Goal: Task Accomplishment & Management: Manage account settings

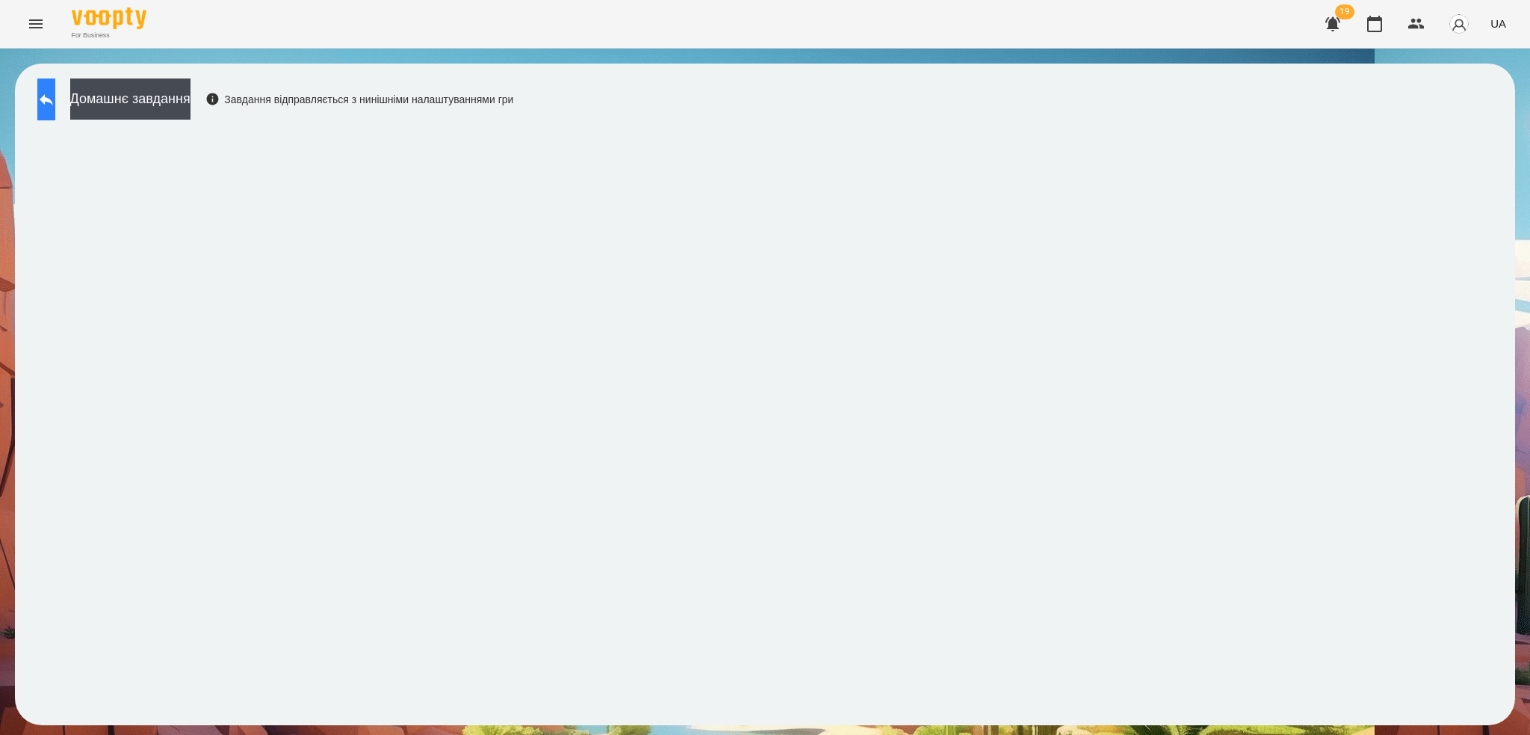
click at [53, 97] on icon at bounding box center [46, 99] width 13 height 11
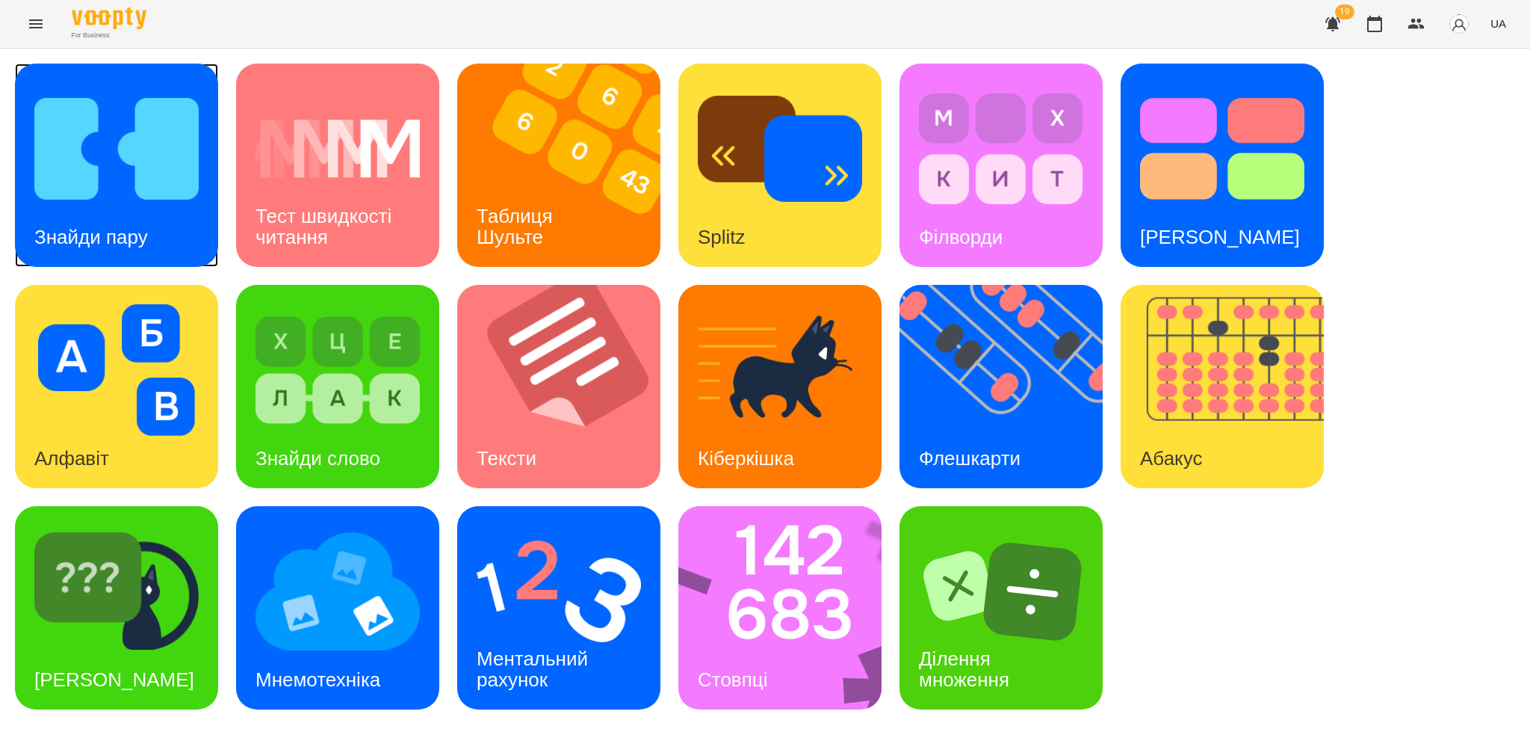
click at [170, 242] on div "Знайди пару" at bounding box center [116, 165] width 203 height 203
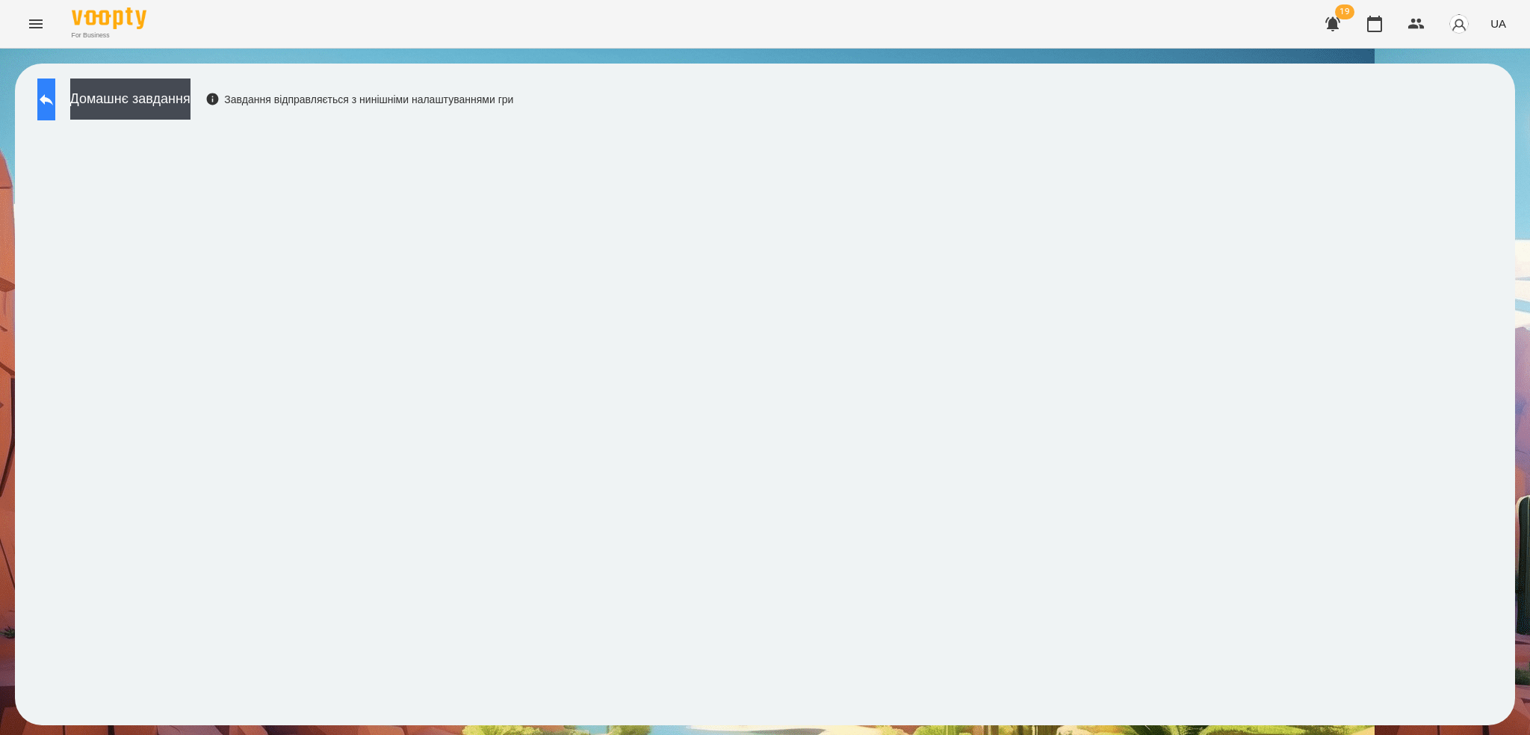
click at [55, 107] on icon at bounding box center [46, 99] width 18 height 18
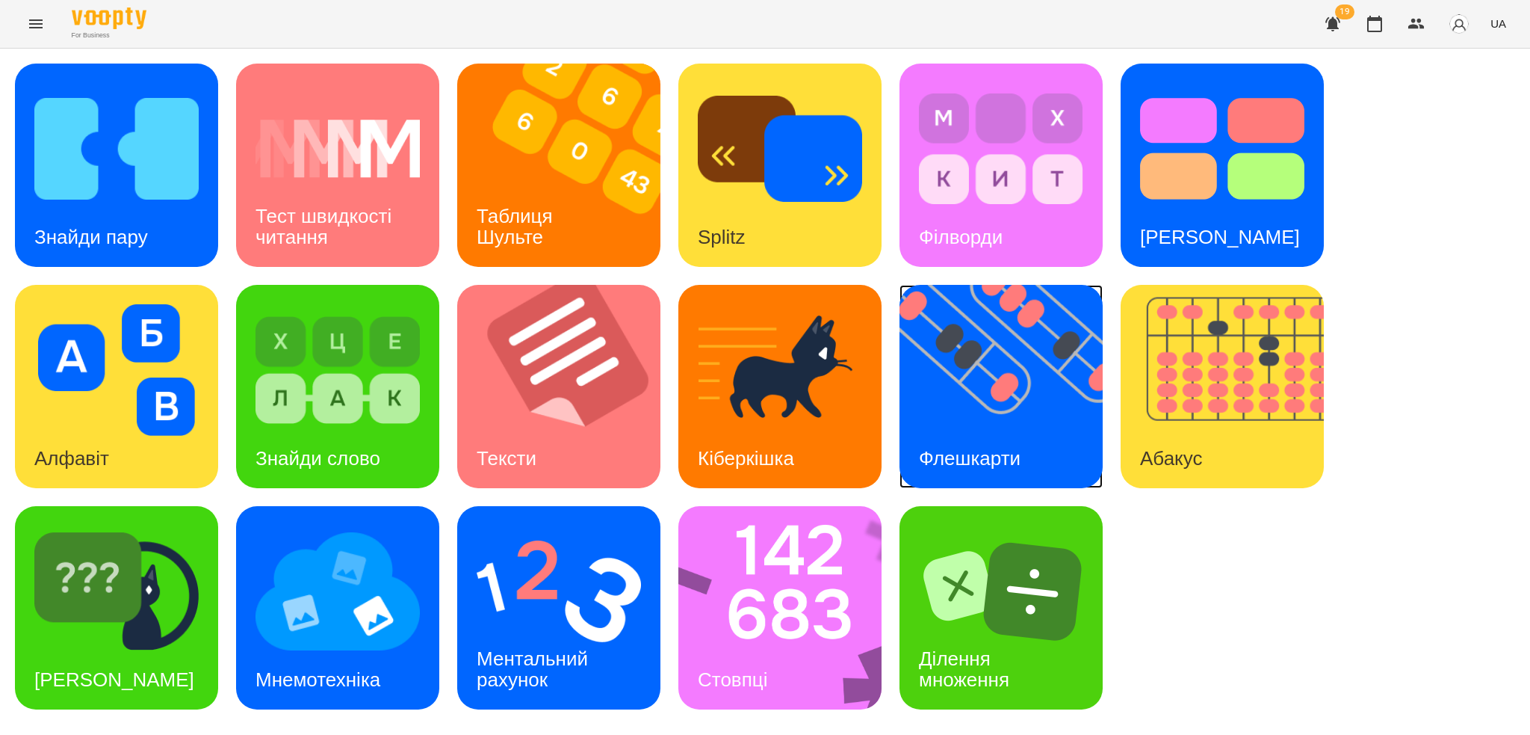
click at [988, 404] on img at bounding box center [1011, 386] width 222 height 203
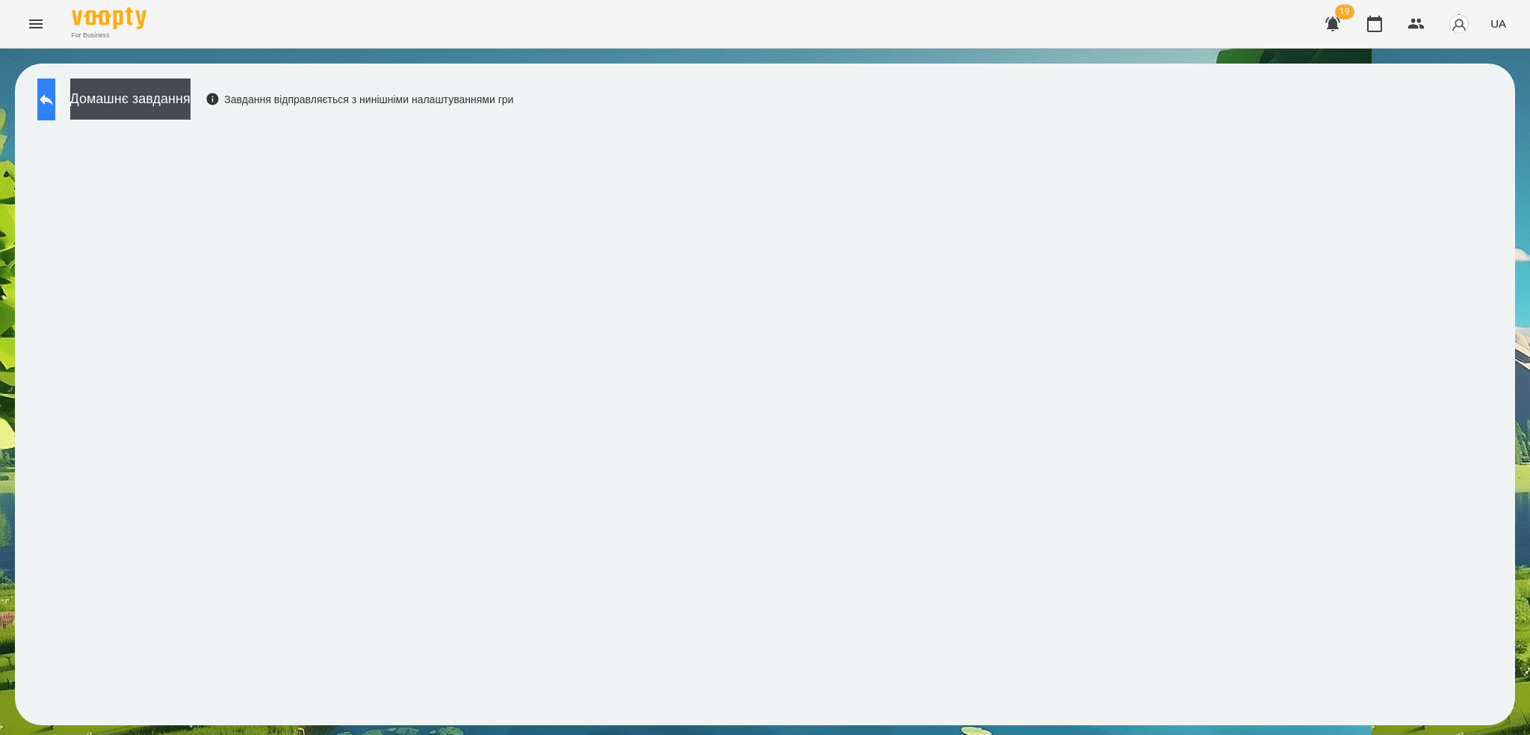
click at [51, 109] on button at bounding box center [46, 99] width 18 height 42
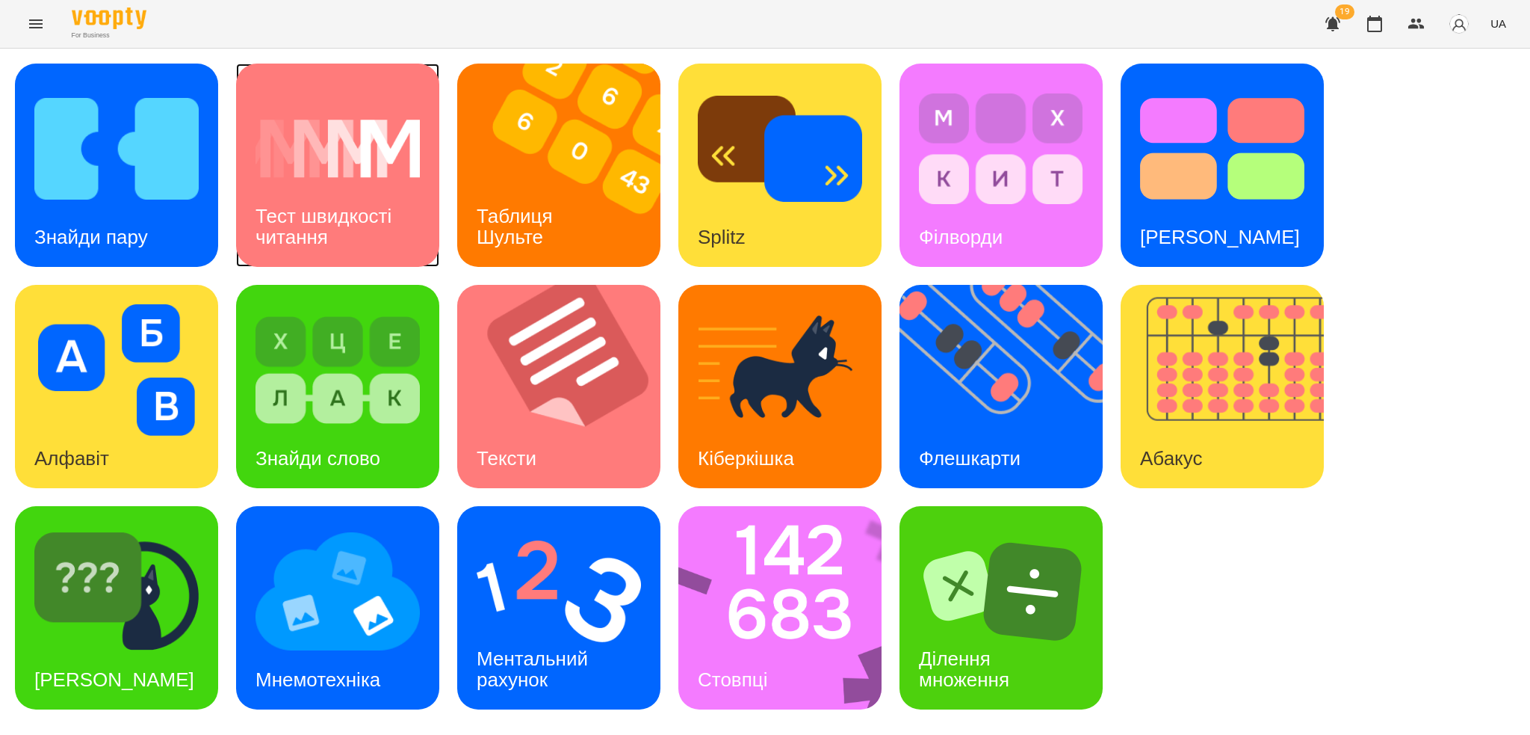
click at [373, 253] on div "Тест швидкості читання" at bounding box center [337, 227] width 203 height 80
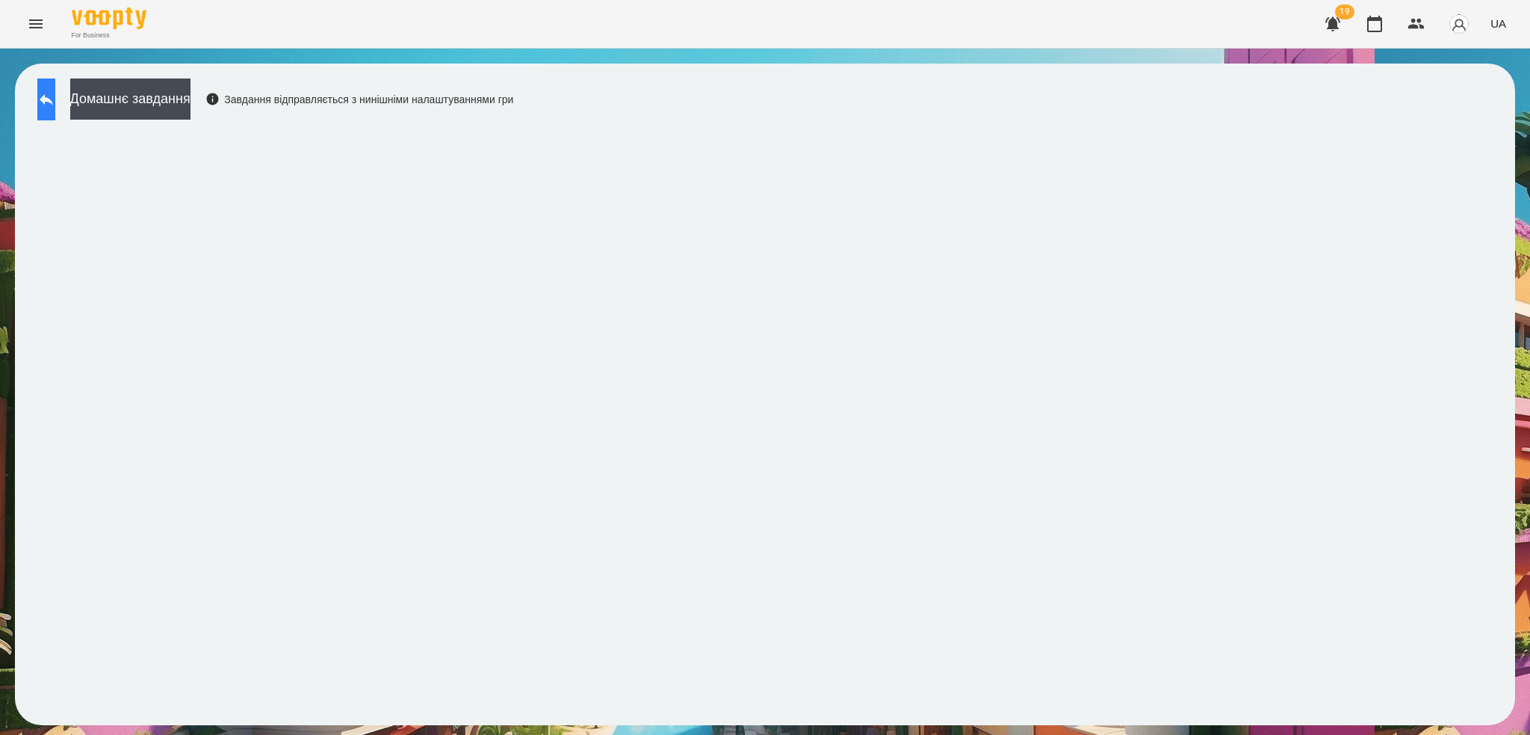
click at [46, 91] on button at bounding box center [46, 99] width 18 height 42
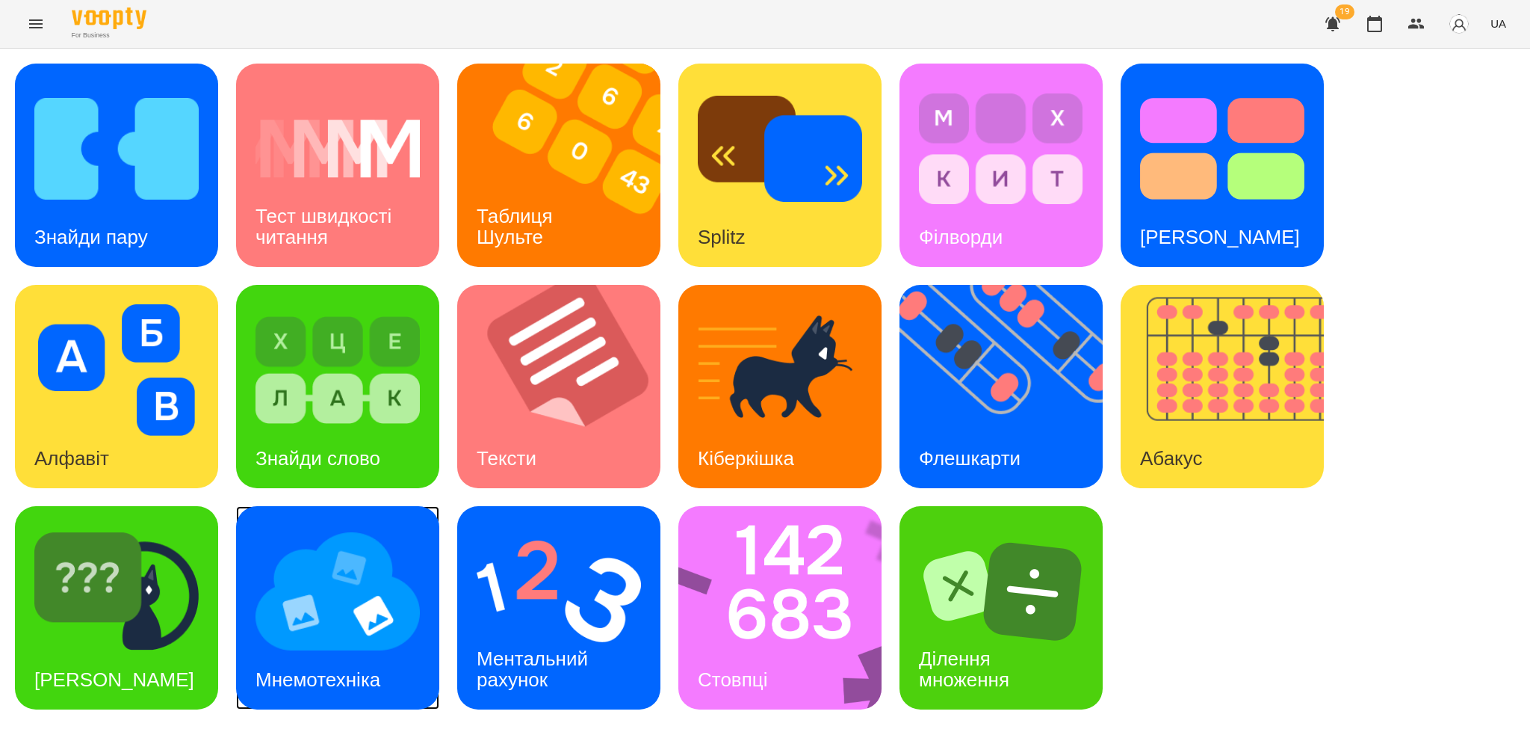
click at [352, 634] on img at bounding box center [338, 591] width 164 height 132
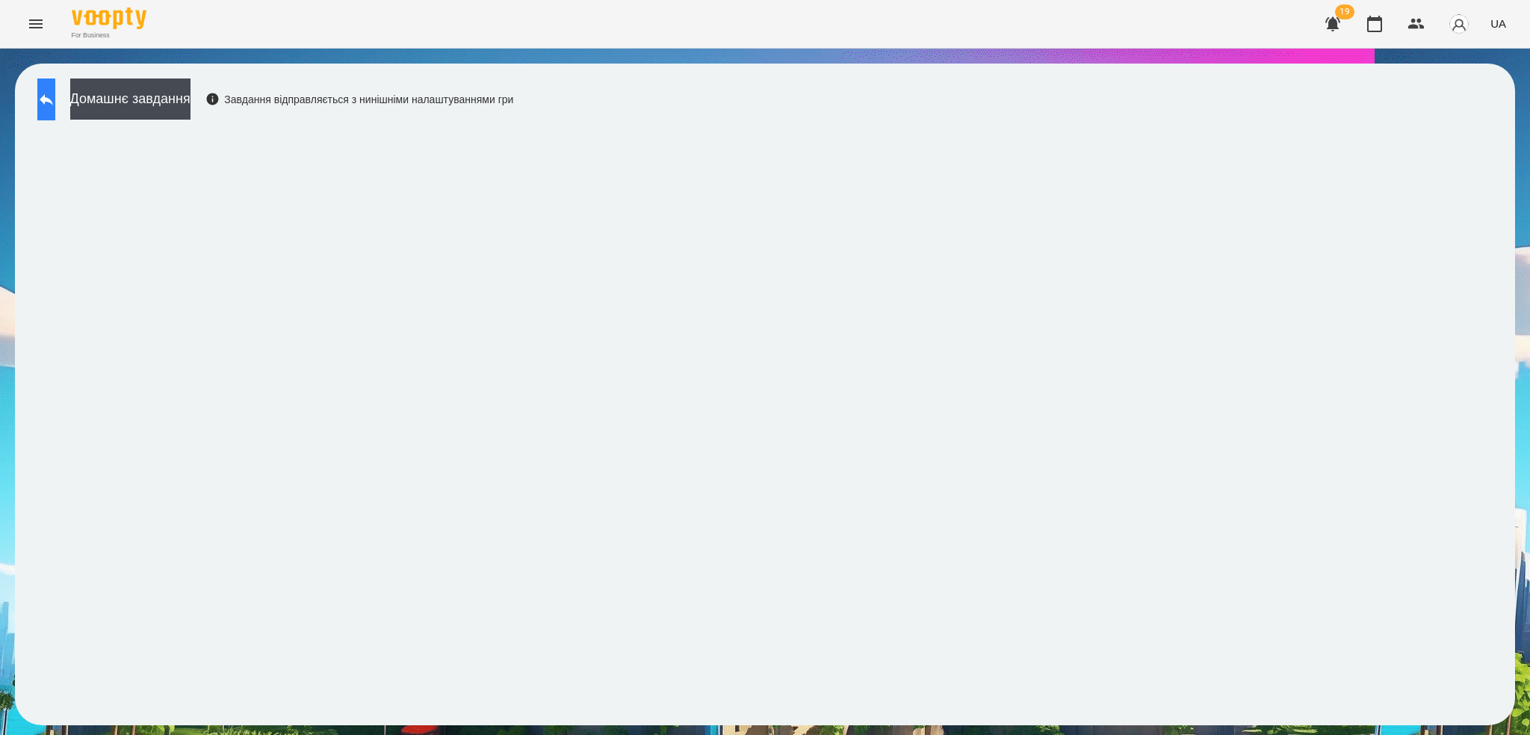
click at [55, 103] on icon at bounding box center [46, 99] width 18 height 18
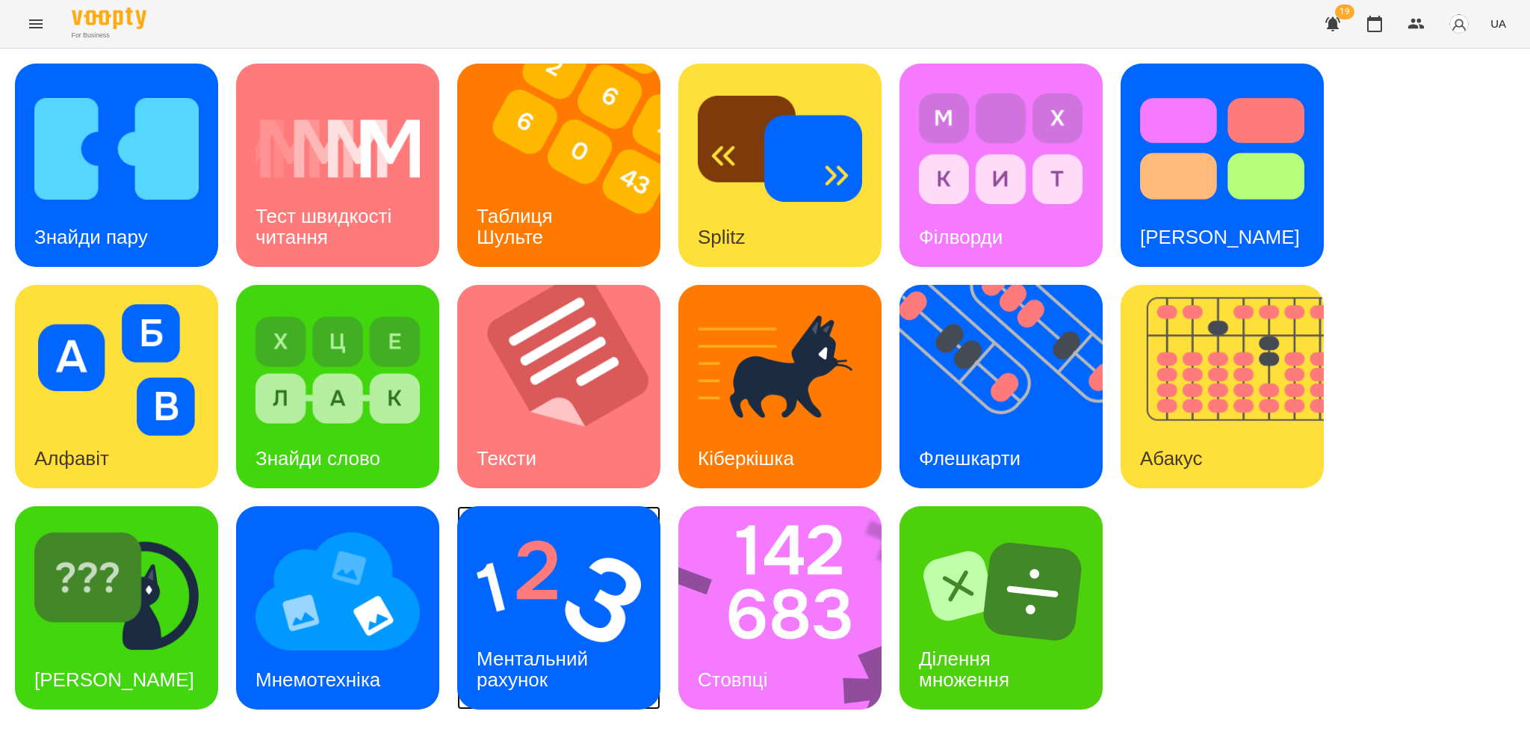
click at [598, 650] on div "Ментальний рахунок" at bounding box center [534, 669] width 155 height 80
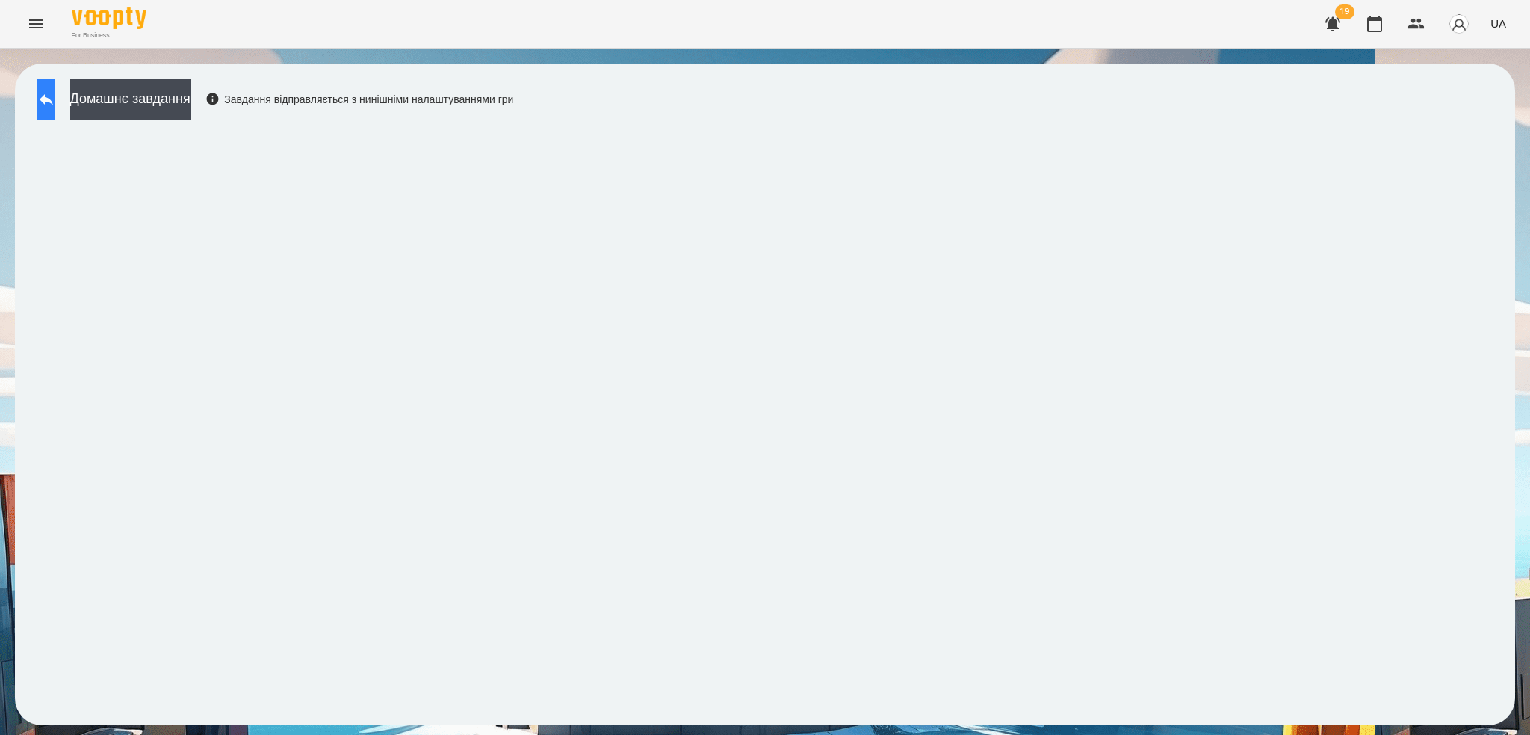
click at [55, 102] on icon at bounding box center [46, 99] width 18 height 18
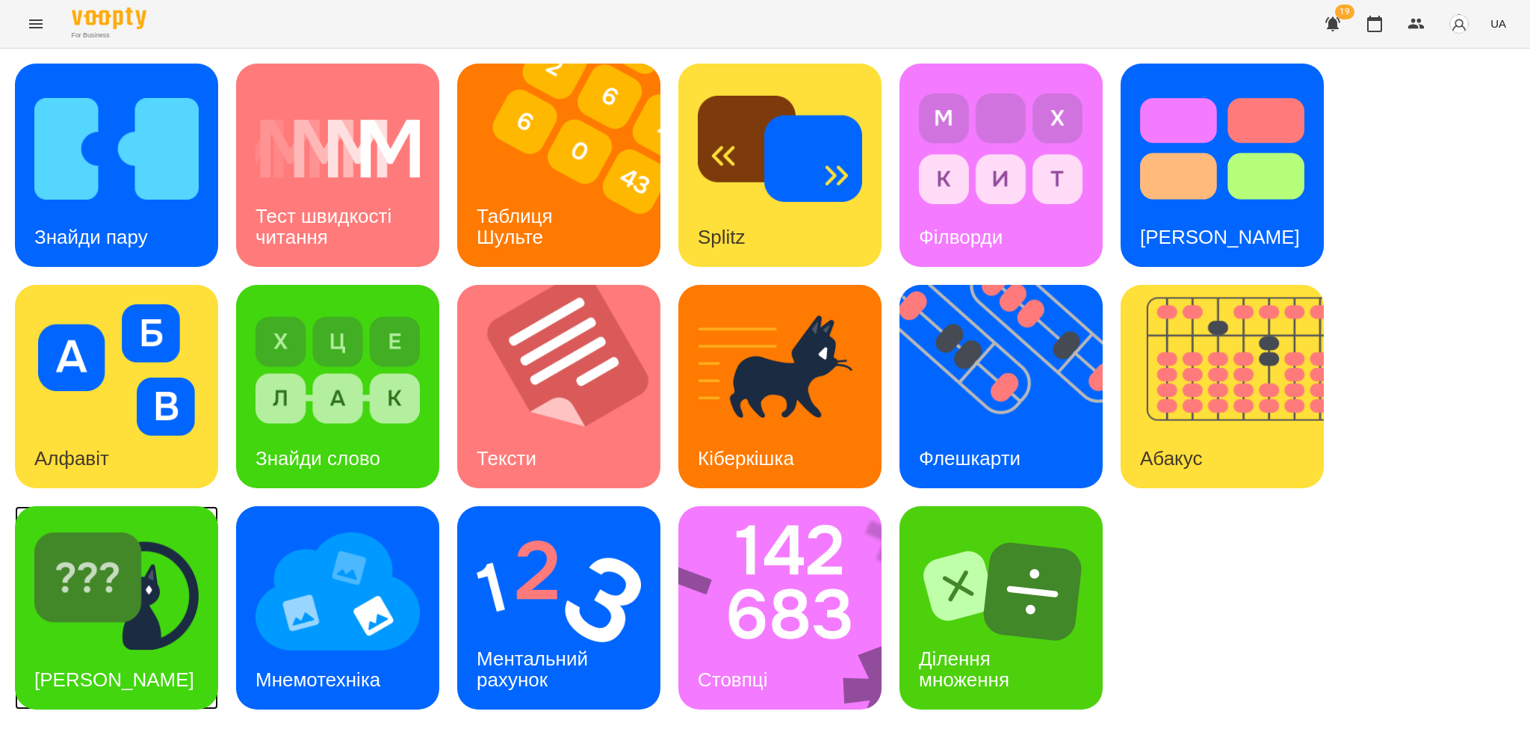
click at [163, 605] on img at bounding box center [116, 591] width 164 height 132
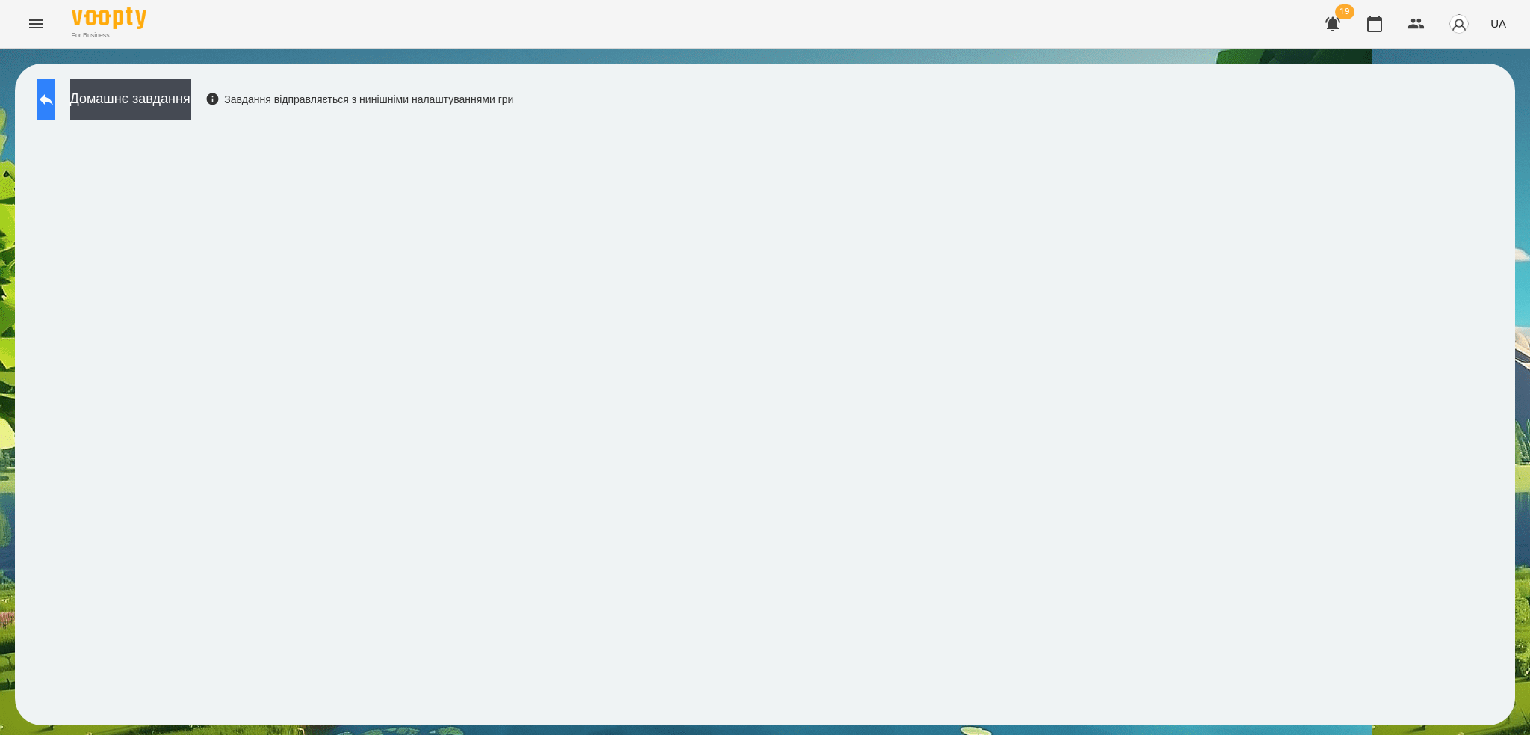
click at [55, 96] on icon at bounding box center [46, 99] width 18 height 18
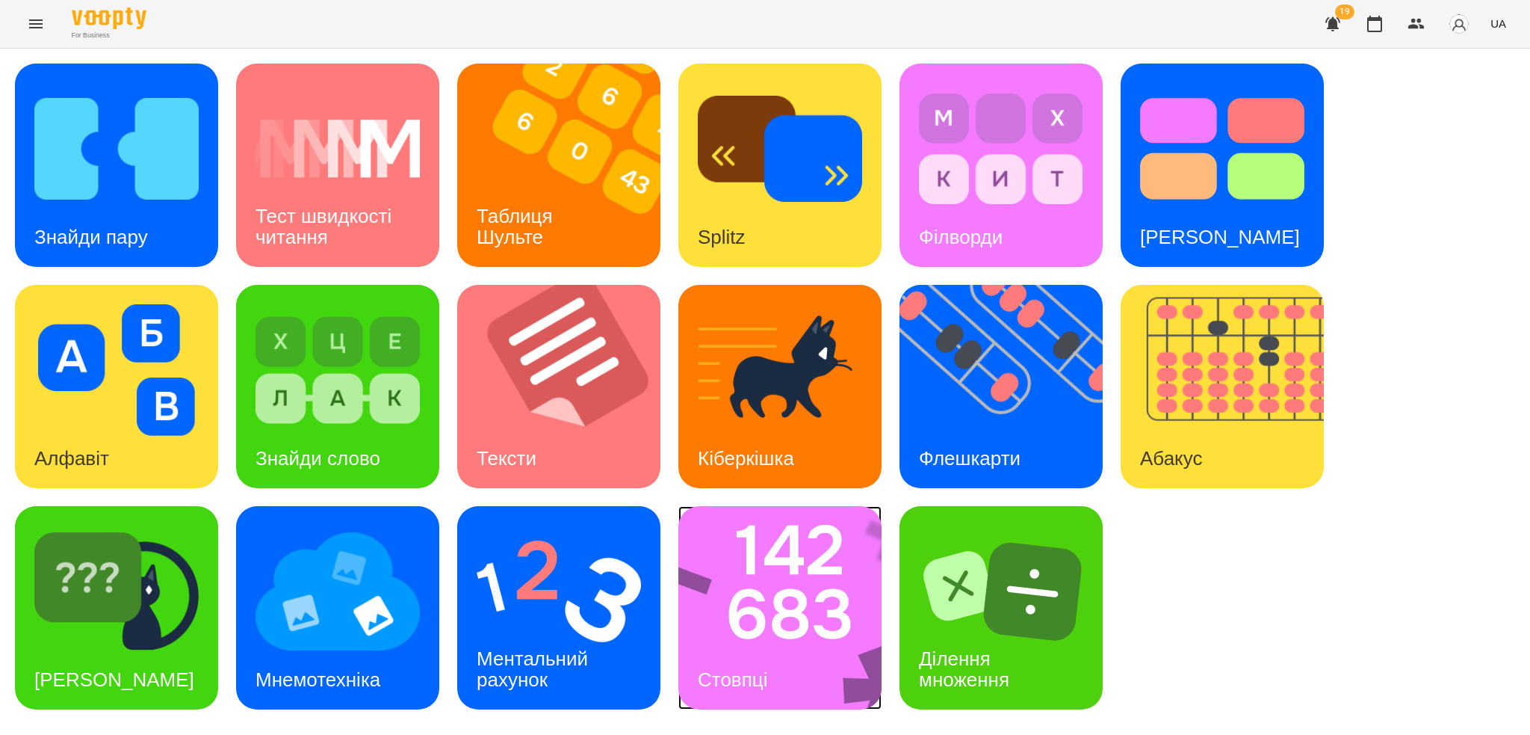
click at [773, 640] on img at bounding box center [790, 607] width 223 height 203
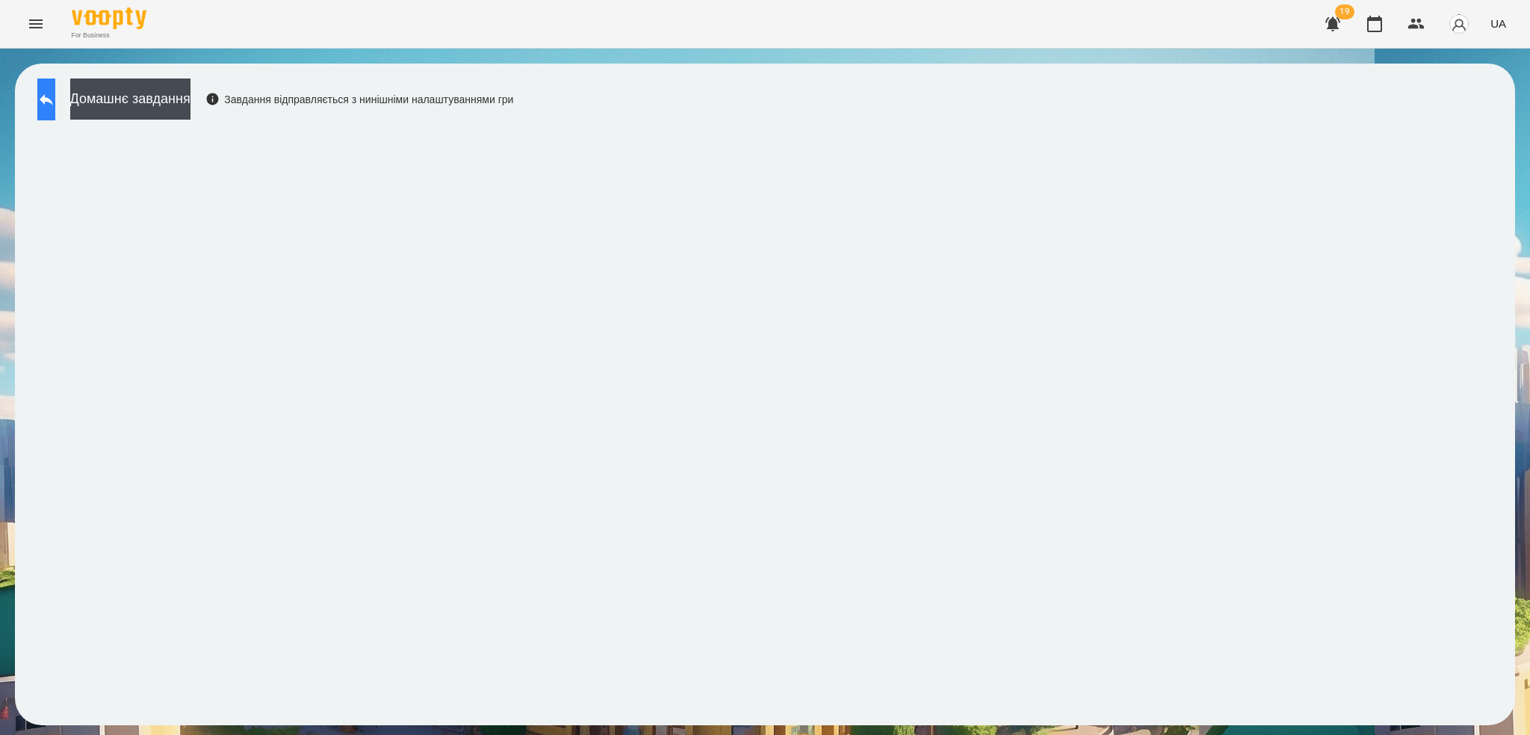
click at [55, 96] on icon at bounding box center [46, 99] width 18 height 18
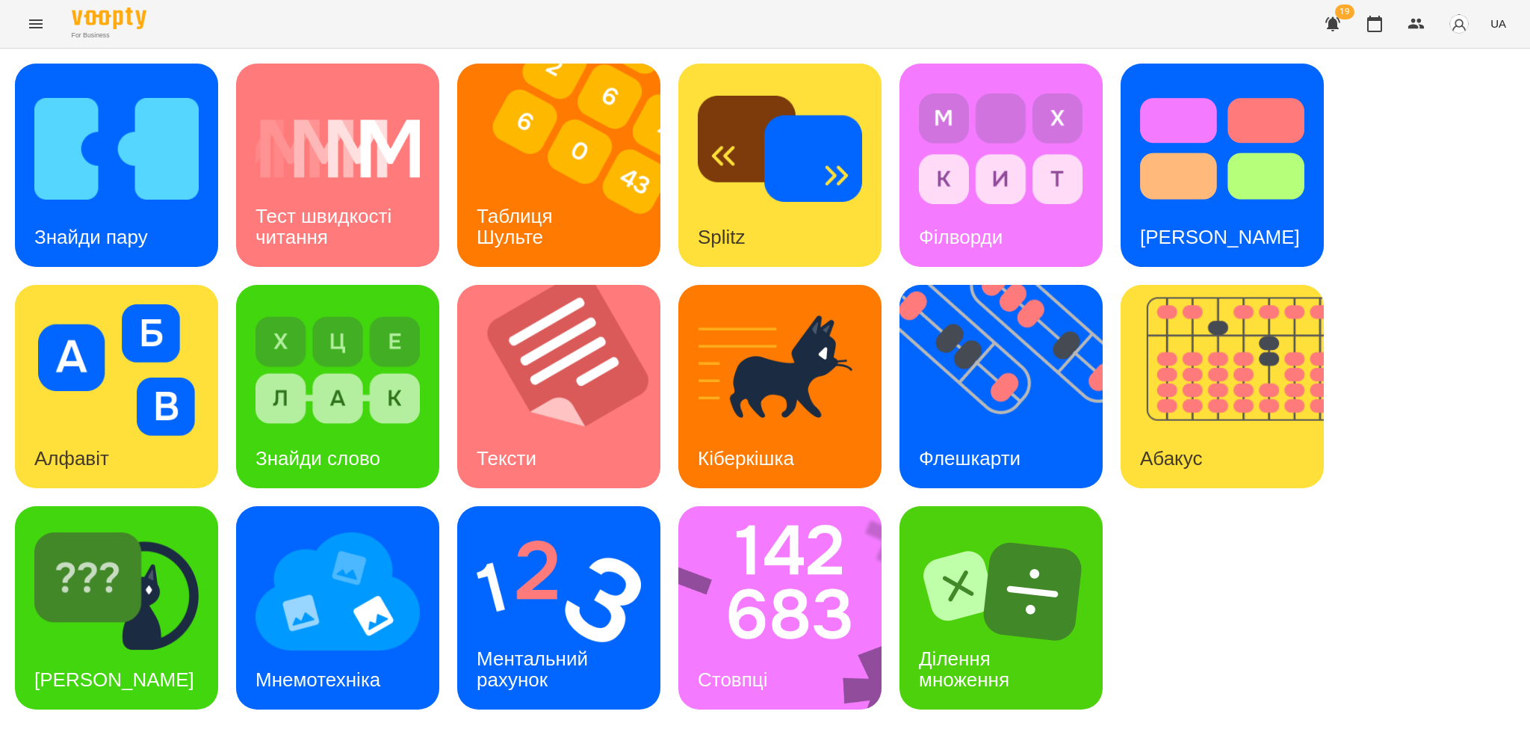
click at [1512, 29] on div "For Business 19 UA" at bounding box center [765, 24] width 1530 height 48
click at [1504, 22] on span "UA" at bounding box center [1499, 24] width 16 height 16
click at [1476, 117] on div "Русский" at bounding box center [1471, 111] width 76 height 27
click at [1184, 411] on img at bounding box center [1232, 386] width 222 height 203
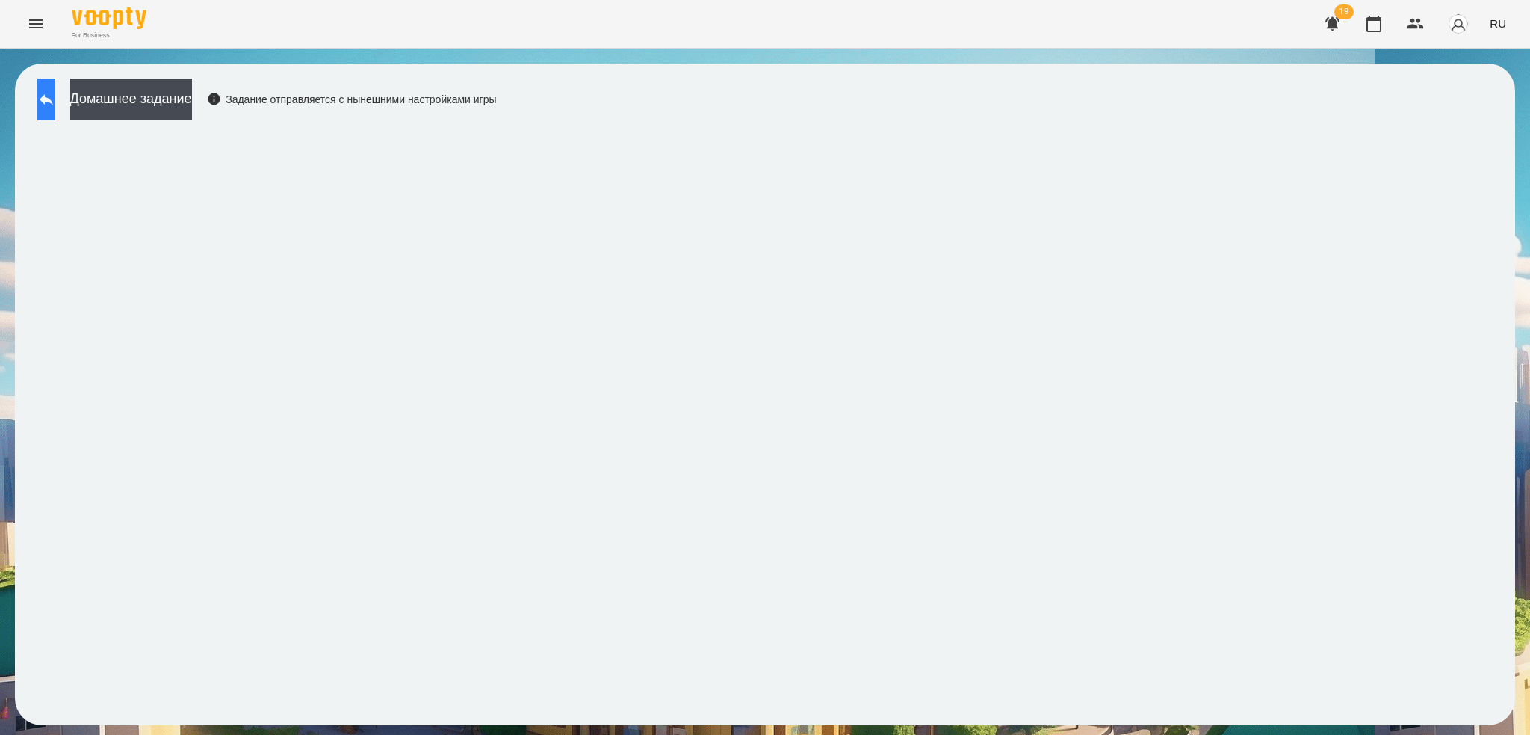
click at [55, 102] on button at bounding box center [46, 99] width 18 height 42
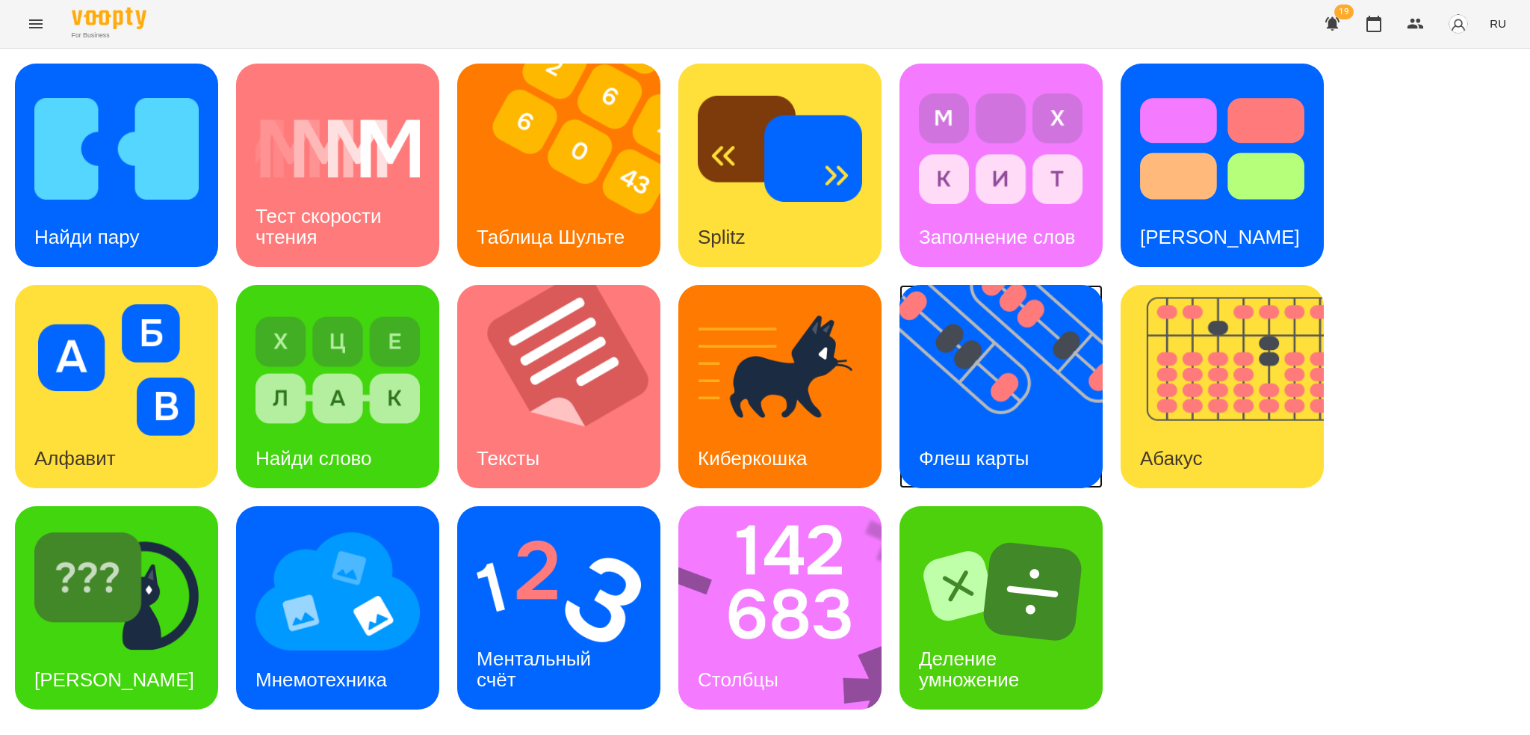
click at [1005, 419] on img at bounding box center [1011, 386] width 222 height 203
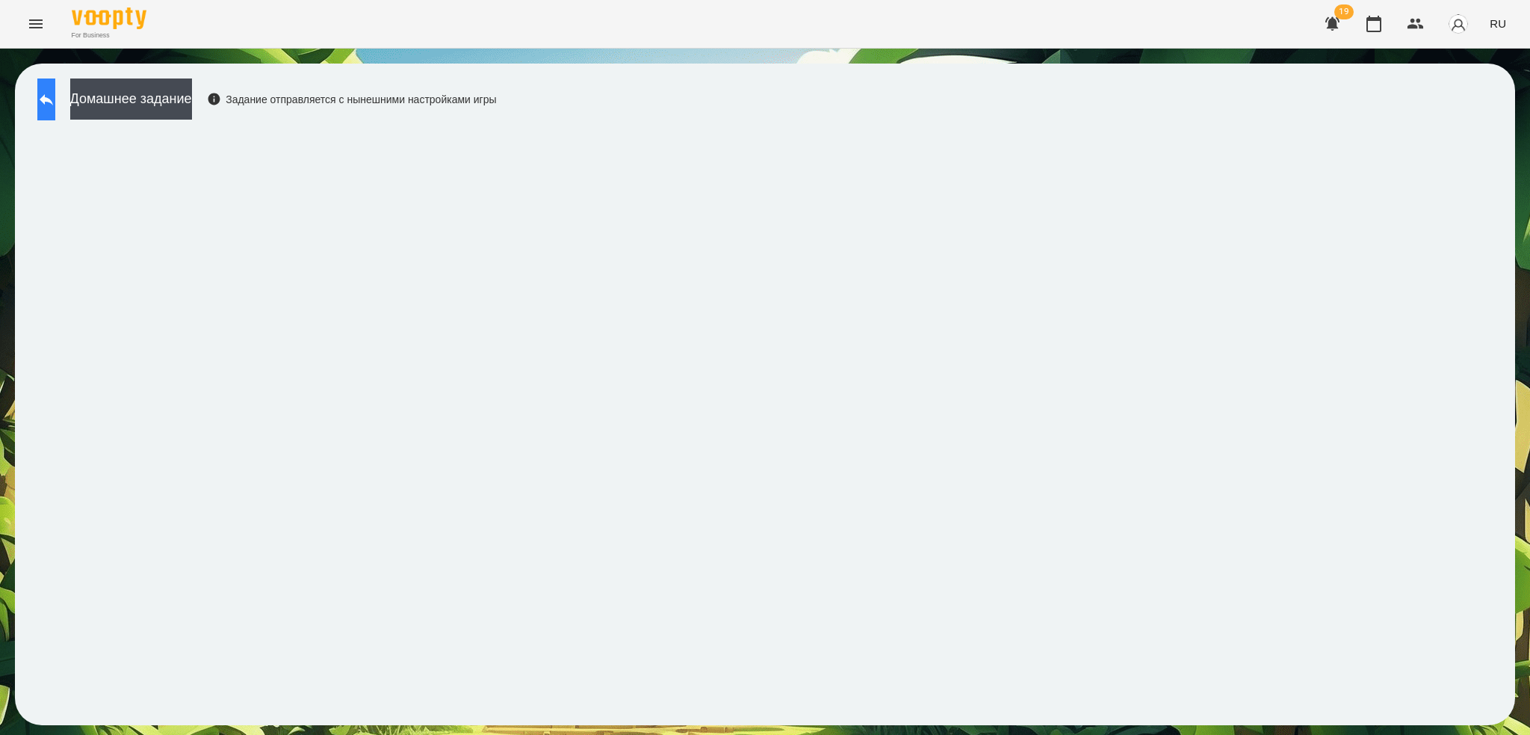
click at [55, 103] on icon at bounding box center [46, 99] width 18 height 18
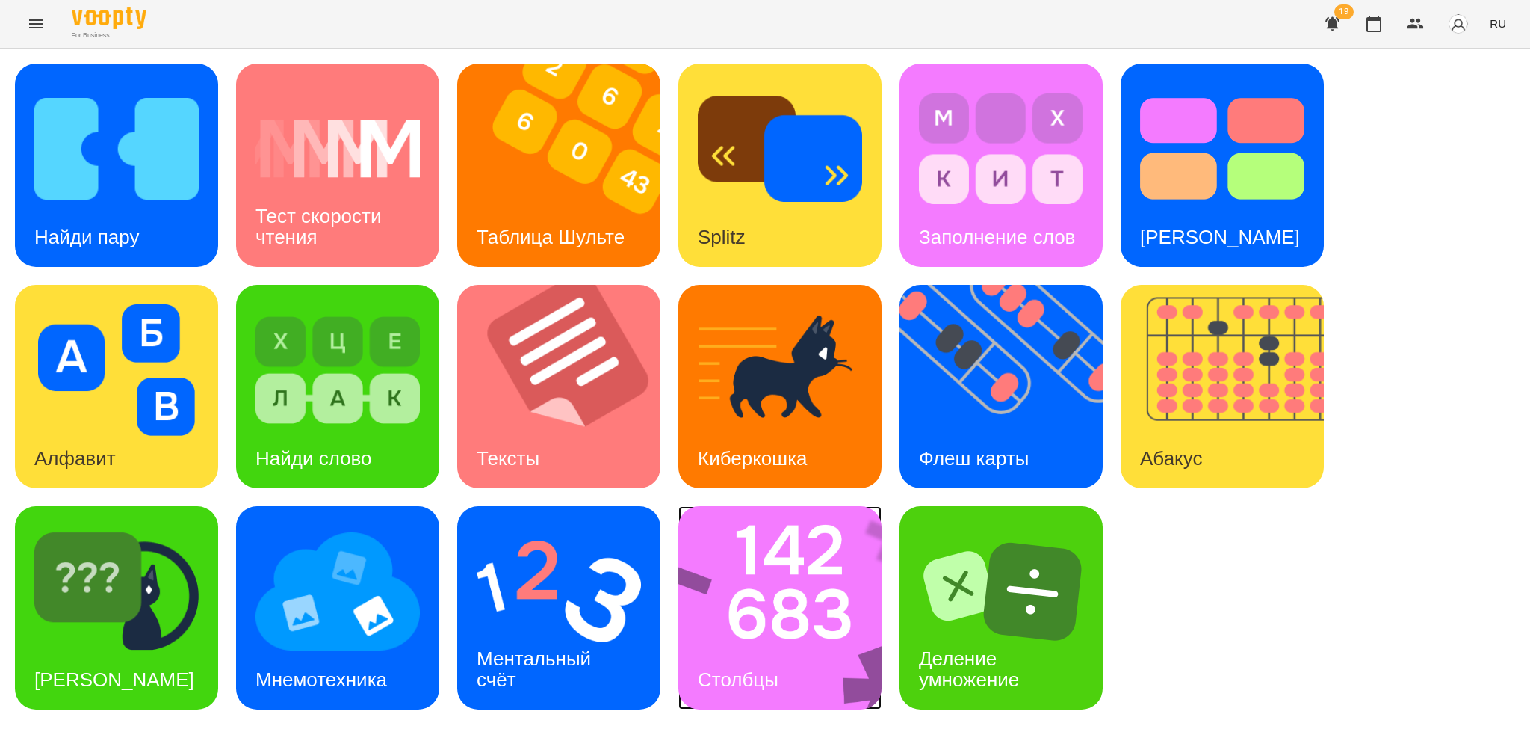
click at [715, 632] on img at bounding box center [790, 607] width 223 height 203
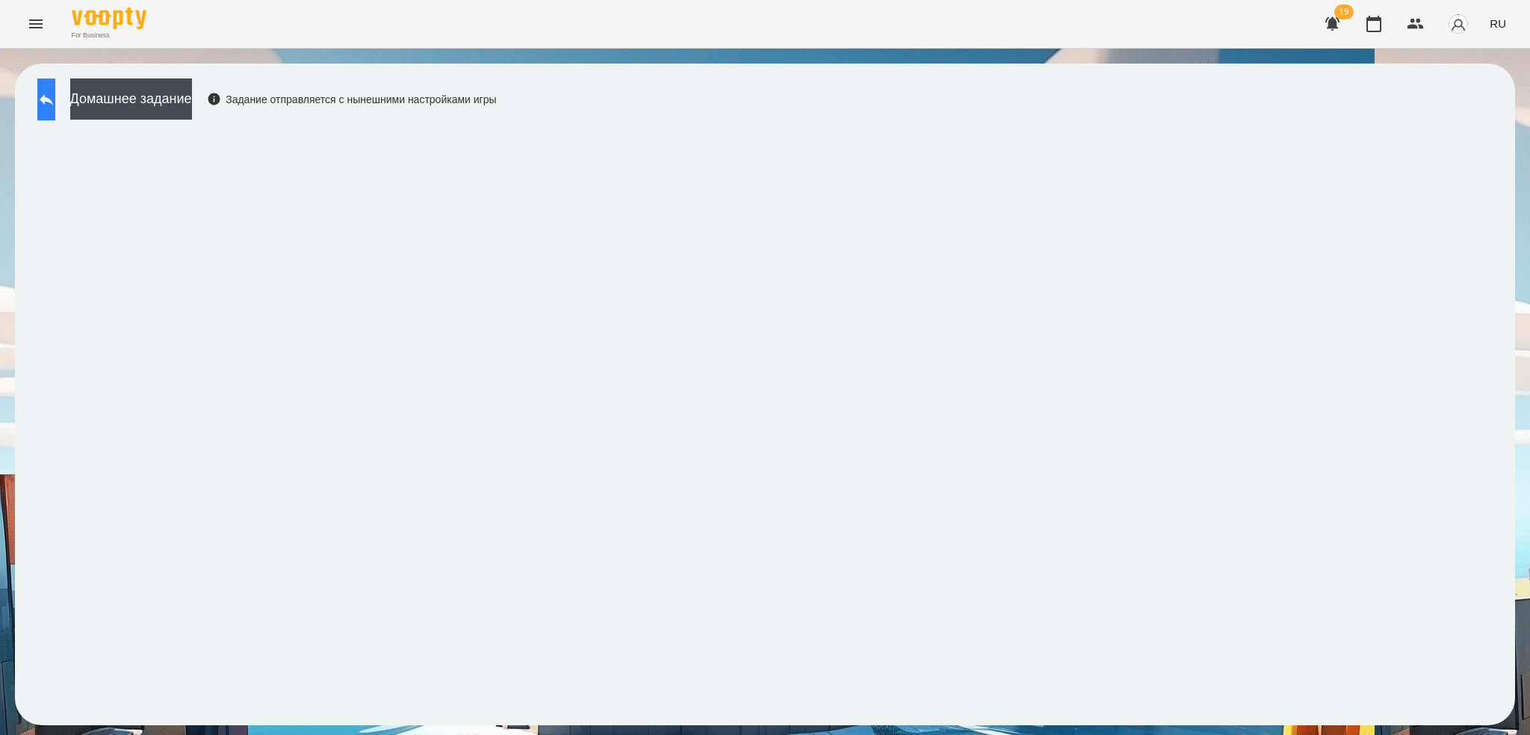
click at [55, 107] on icon at bounding box center [46, 99] width 18 height 18
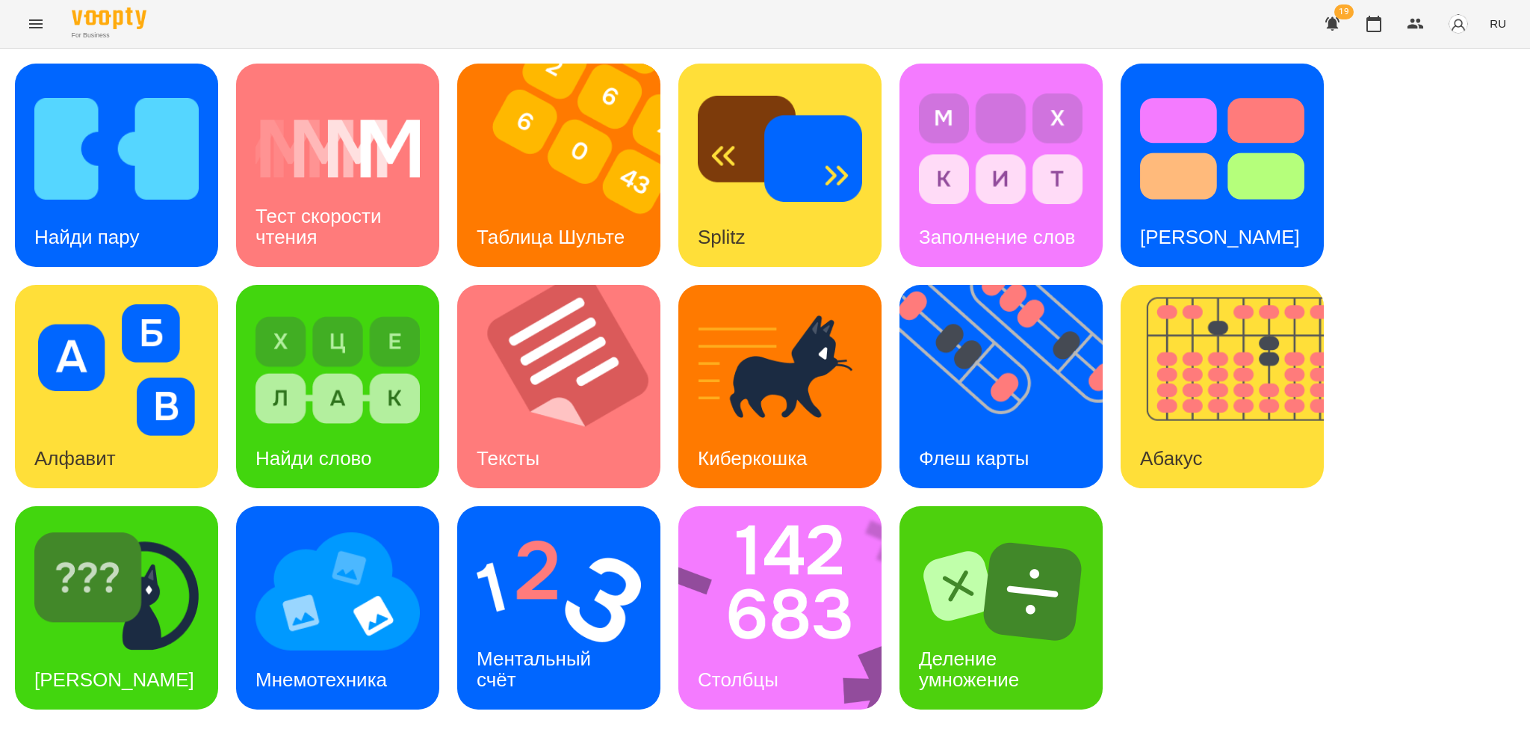
click at [1514, 347] on div "Найди пару Тест скорости чтения Таблица Шульте Splitz Заполнение слов Тест Стру…" at bounding box center [765, 387] width 1501 height 646
click at [1211, 378] on img at bounding box center [1232, 386] width 222 height 203
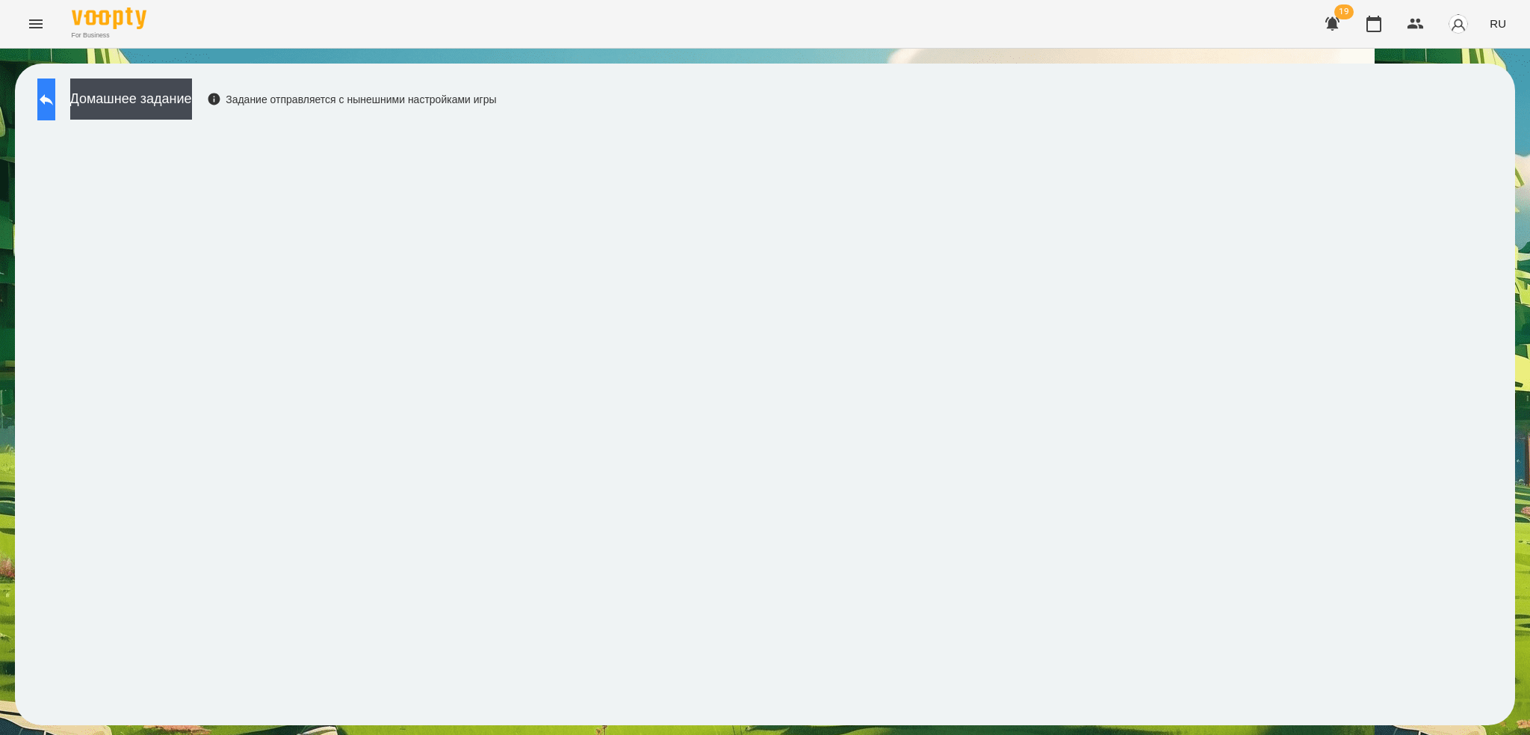
click at [53, 95] on icon at bounding box center [46, 99] width 18 height 18
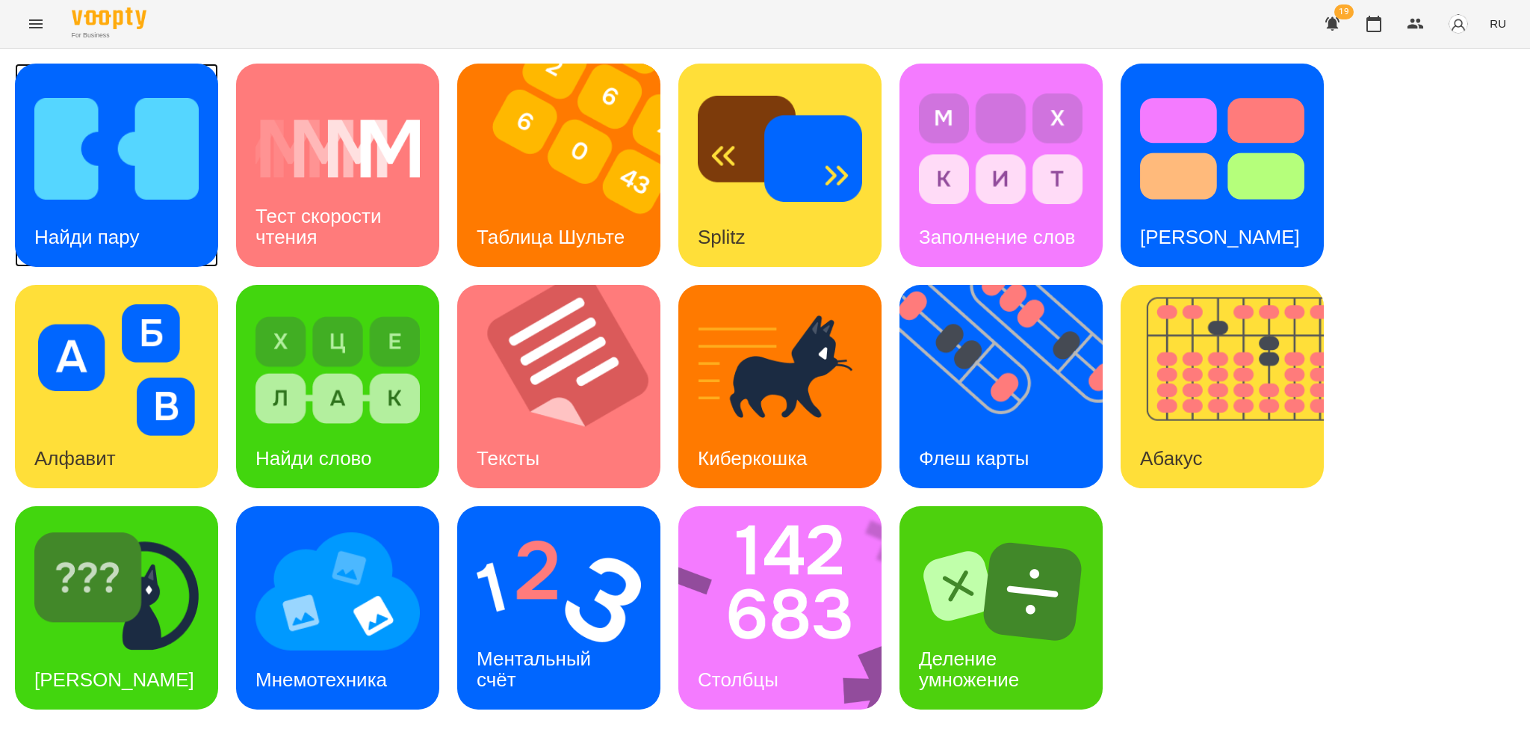
click at [164, 216] on div "Найди пару" at bounding box center [116, 165] width 203 height 203
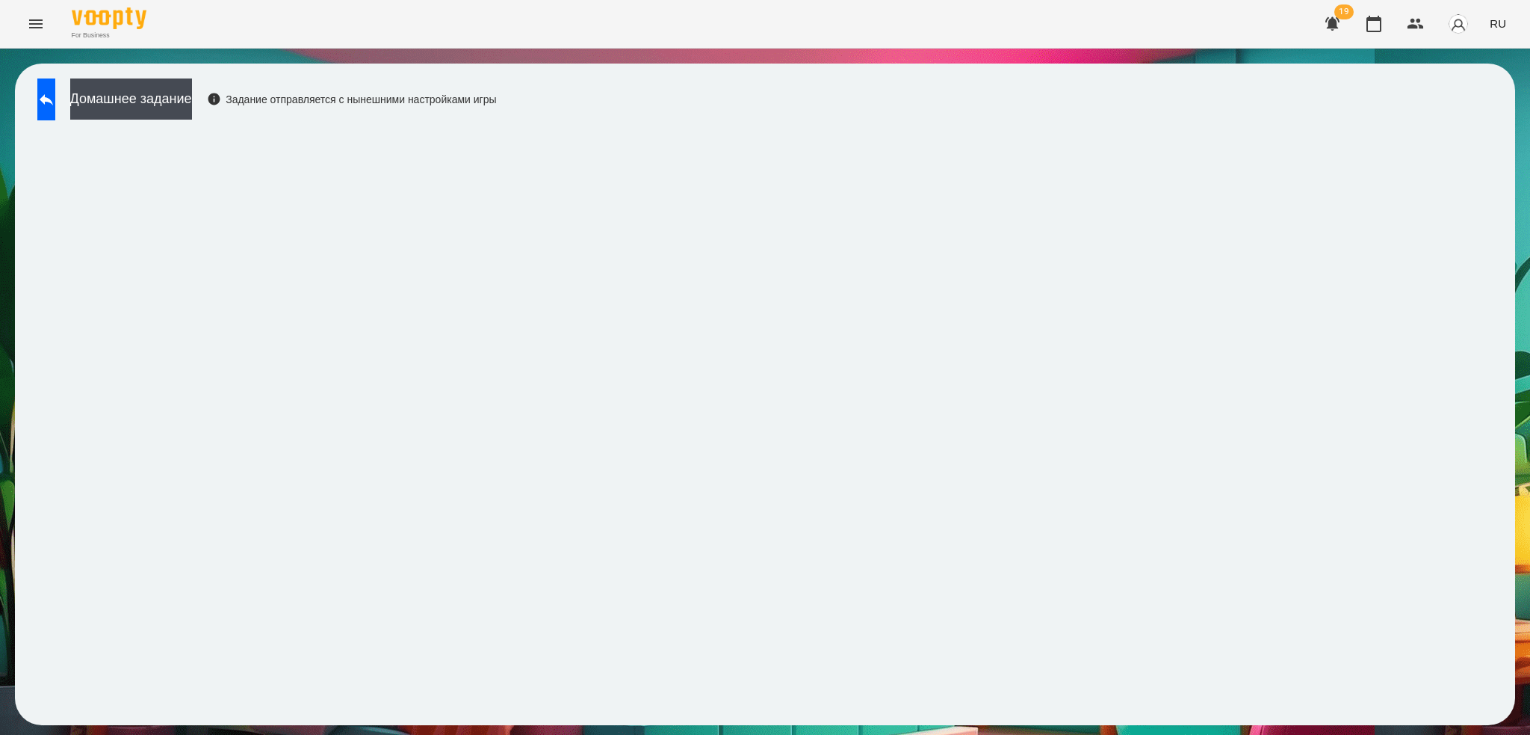
click at [54, 101] on icon at bounding box center [46, 99] width 18 height 18
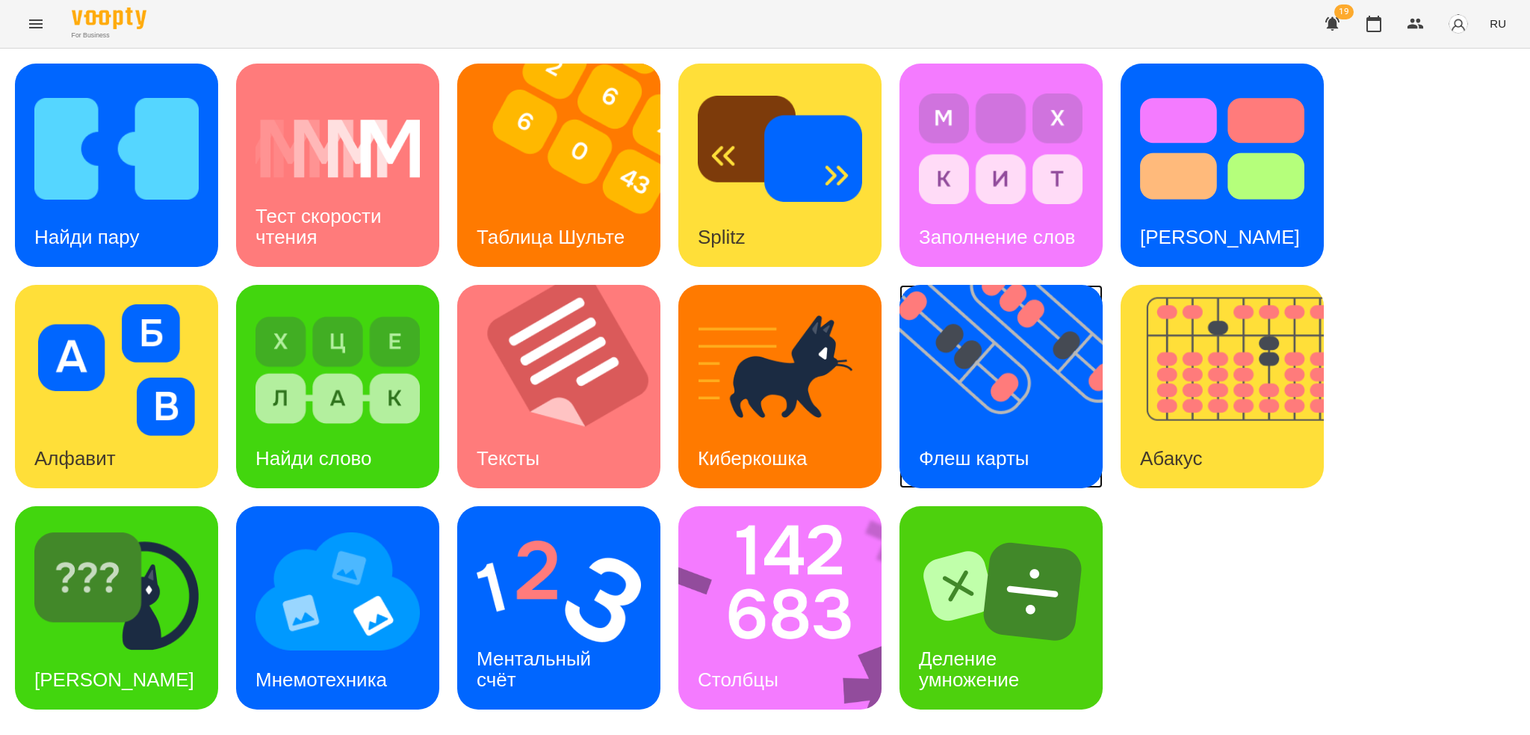
click at [1008, 374] on img at bounding box center [1011, 386] width 222 height 203
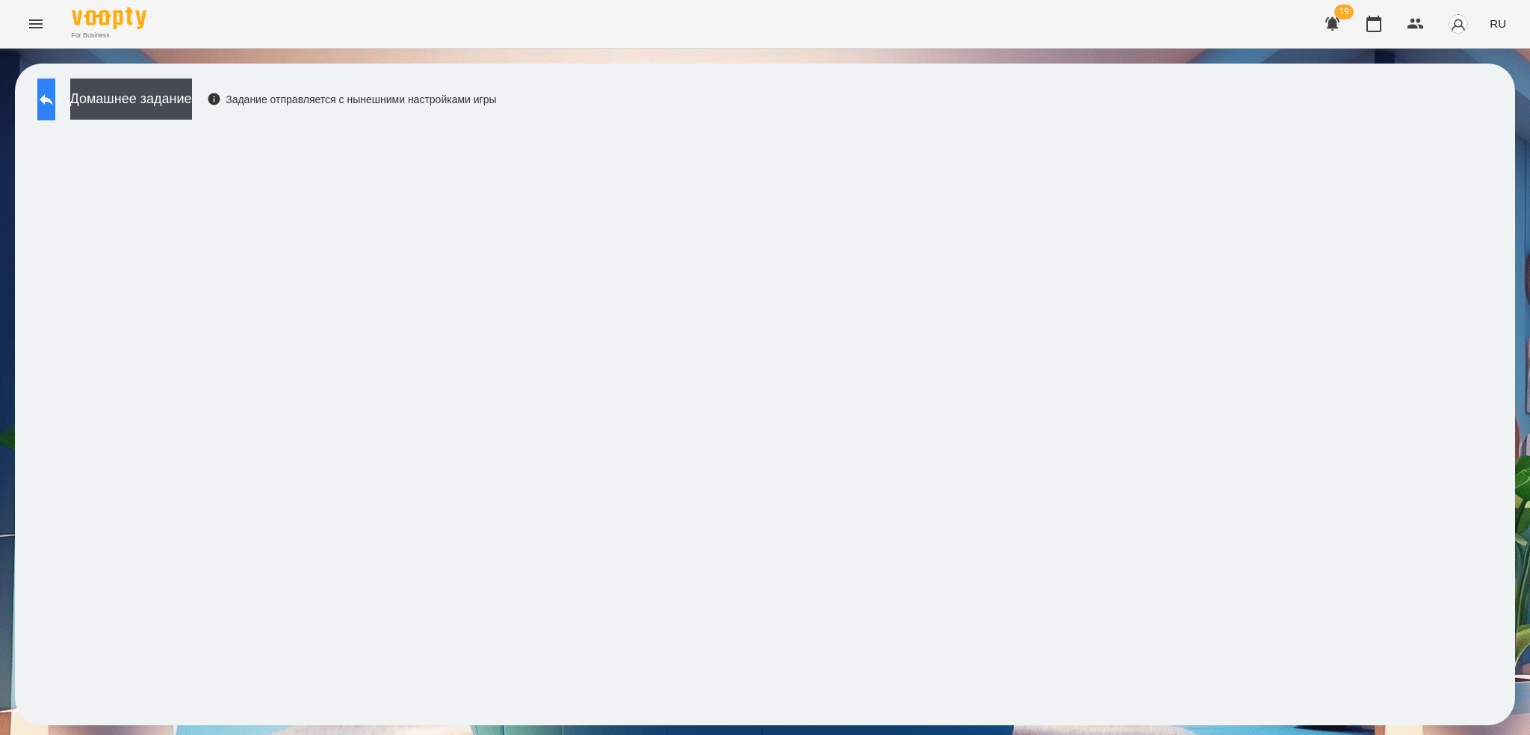
click at [53, 100] on icon at bounding box center [46, 99] width 13 height 11
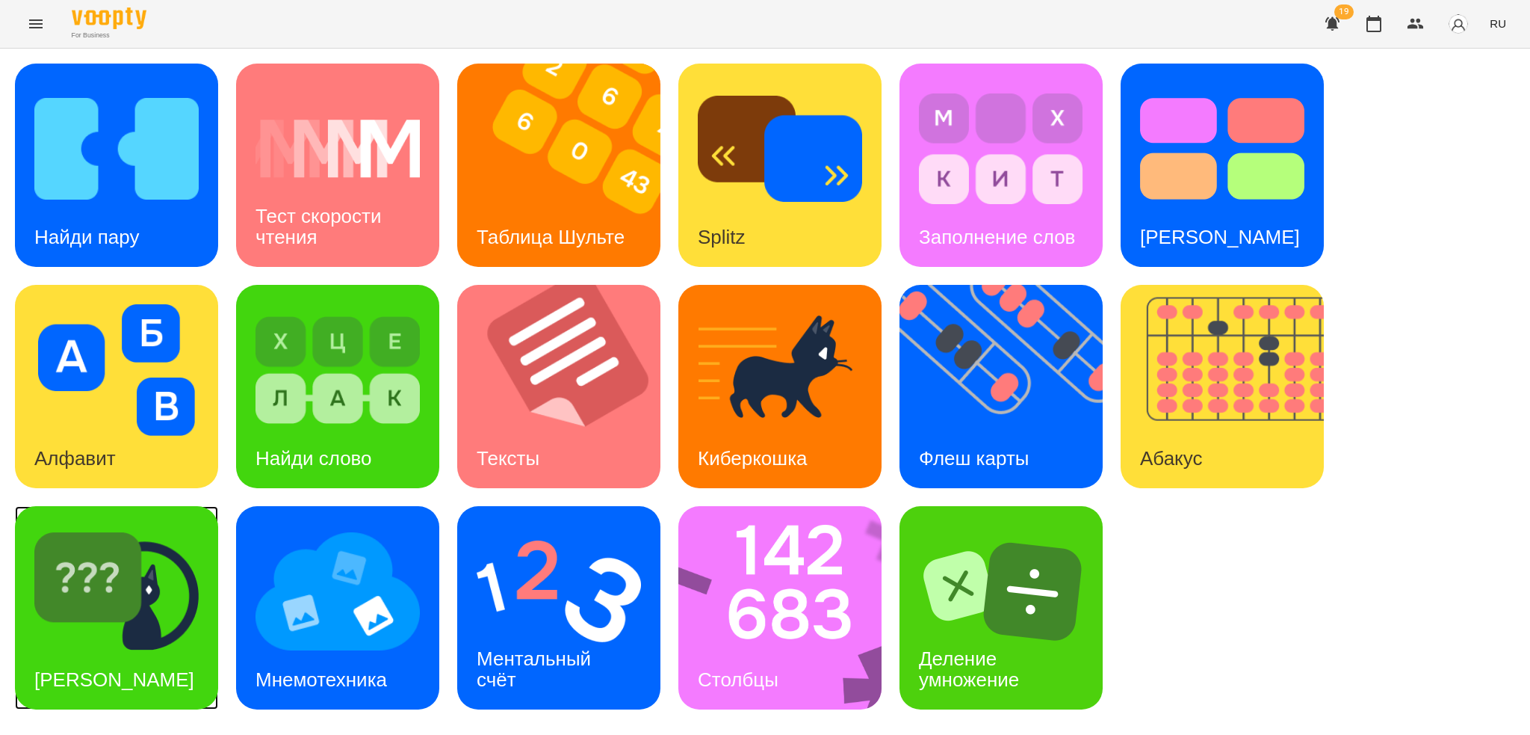
click at [120, 650] on div "Найди Киберкошку" at bounding box center [114, 679] width 199 height 59
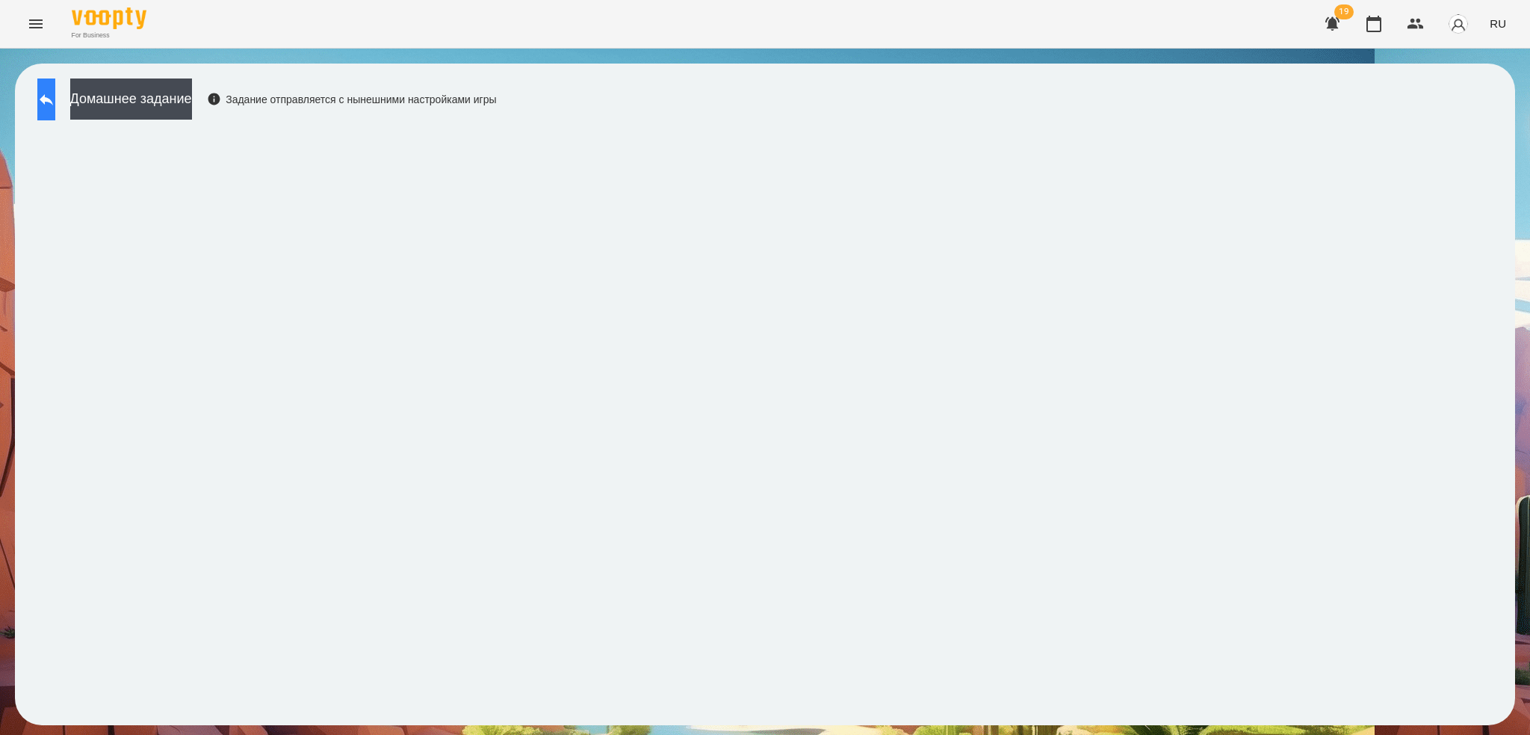
click at [55, 102] on icon at bounding box center [46, 99] width 18 height 18
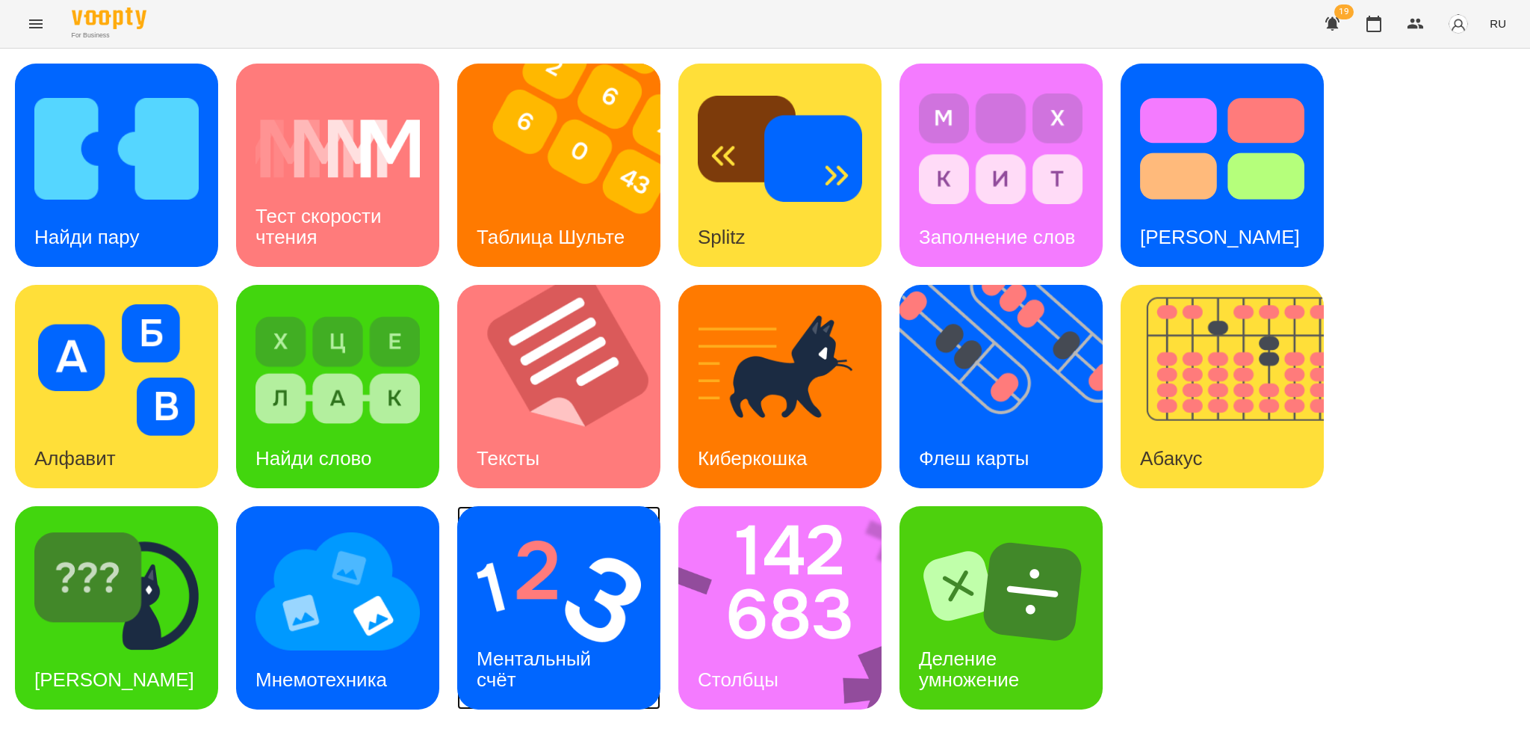
click at [559, 652] on h3 "Ментальный счёт" at bounding box center [537, 668] width 120 height 43
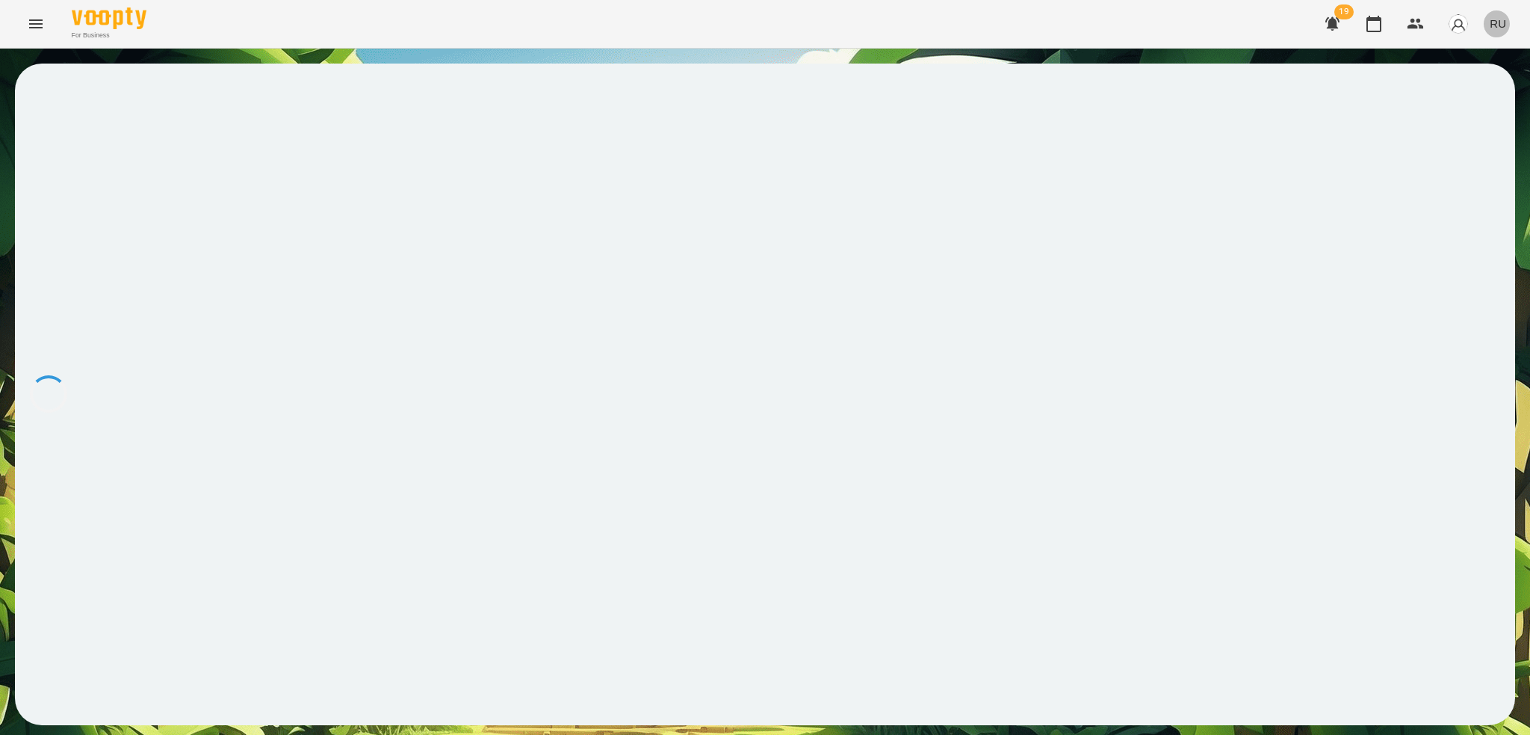
click at [1507, 19] on button "RU" at bounding box center [1498, 24] width 28 height 28
click at [1455, 91] on div "Українська" at bounding box center [1471, 84] width 76 height 27
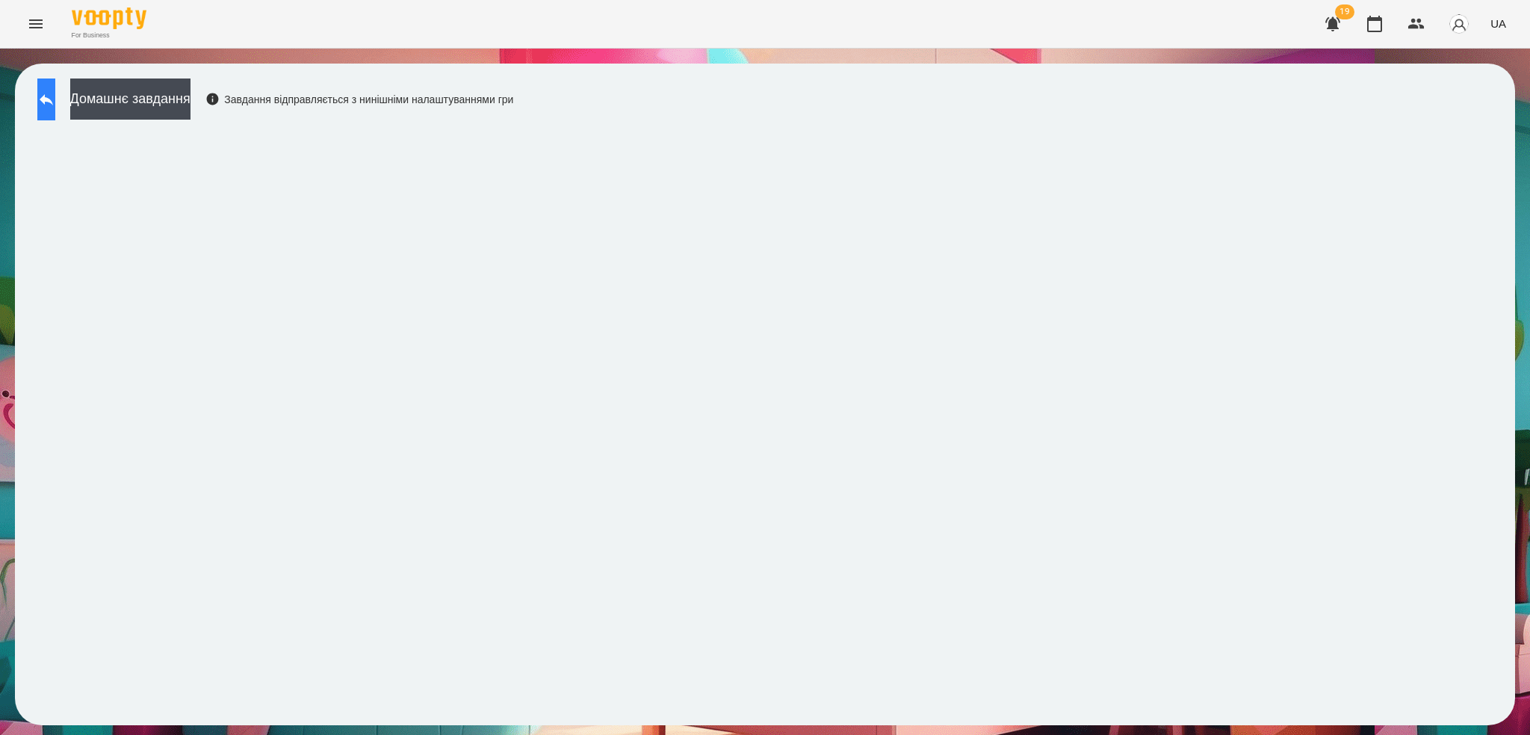
click at [52, 90] on icon at bounding box center [46, 99] width 18 height 18
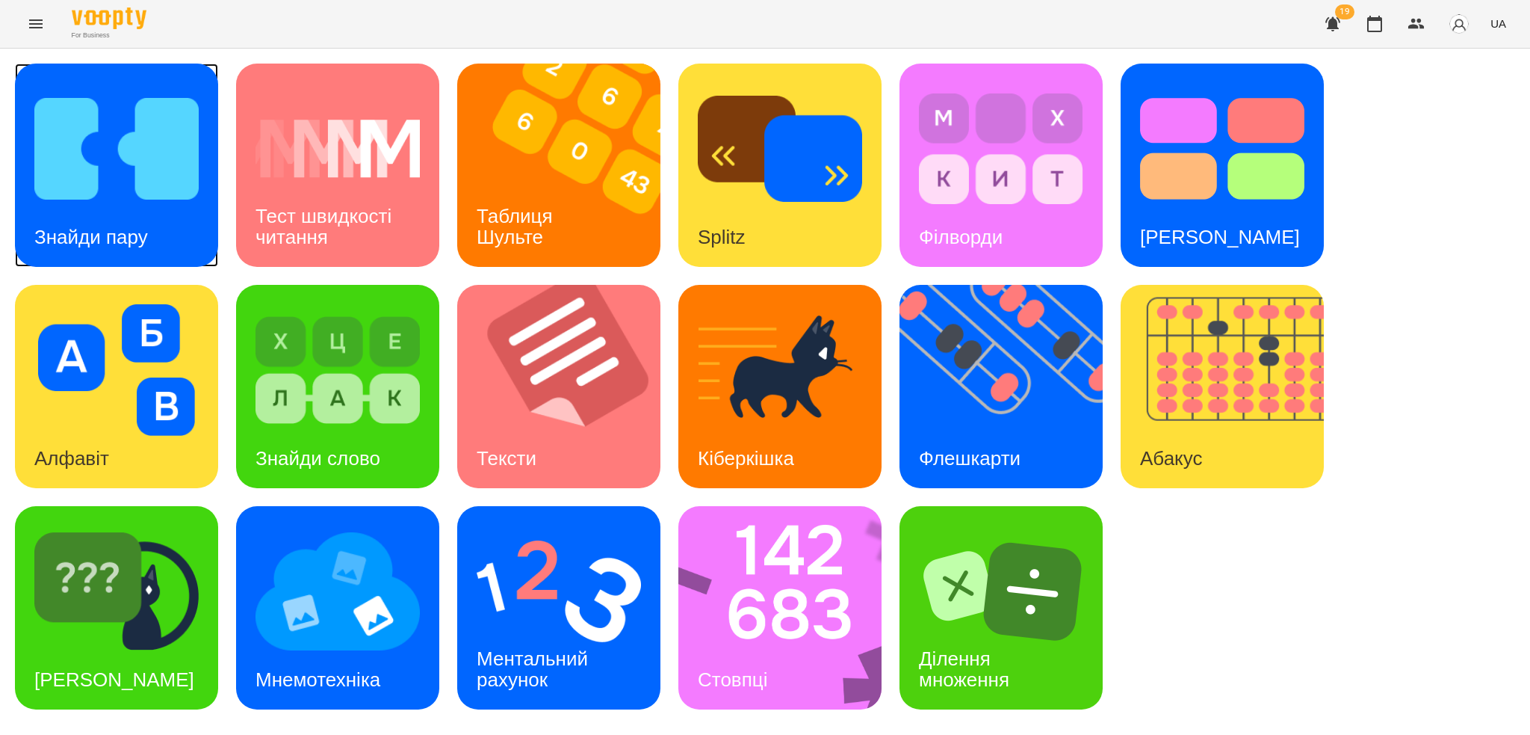
click at [113, 240] on h3 "Знайди пару" at bounding box center [91, 237] width 114 height 22
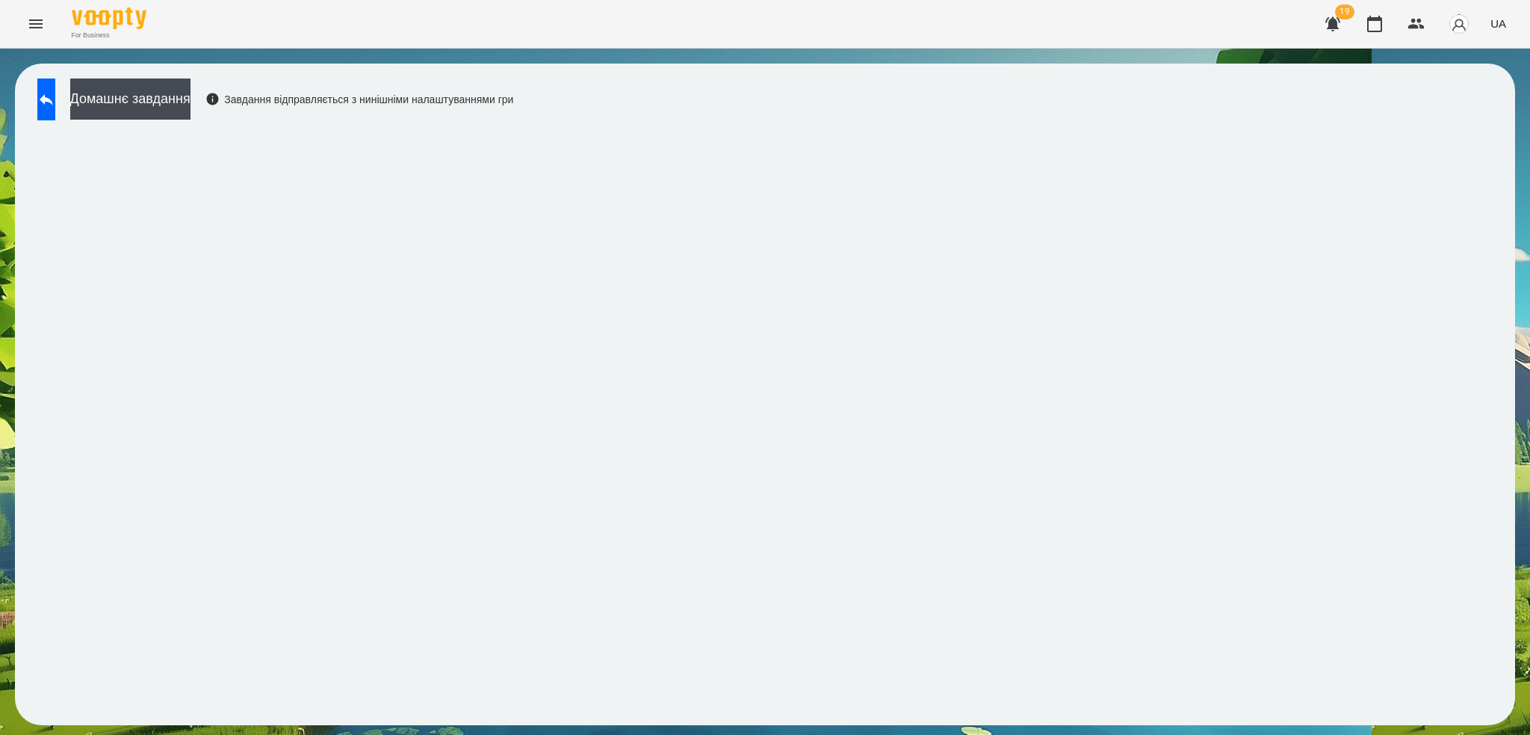
drag, startPoint x: 64, startPoint y: 105, endPoint x: 254, endPoint y: 40, distance: 200.9
click at [55, 105] on icon at bounding box center [46, 99] width 18 height 18
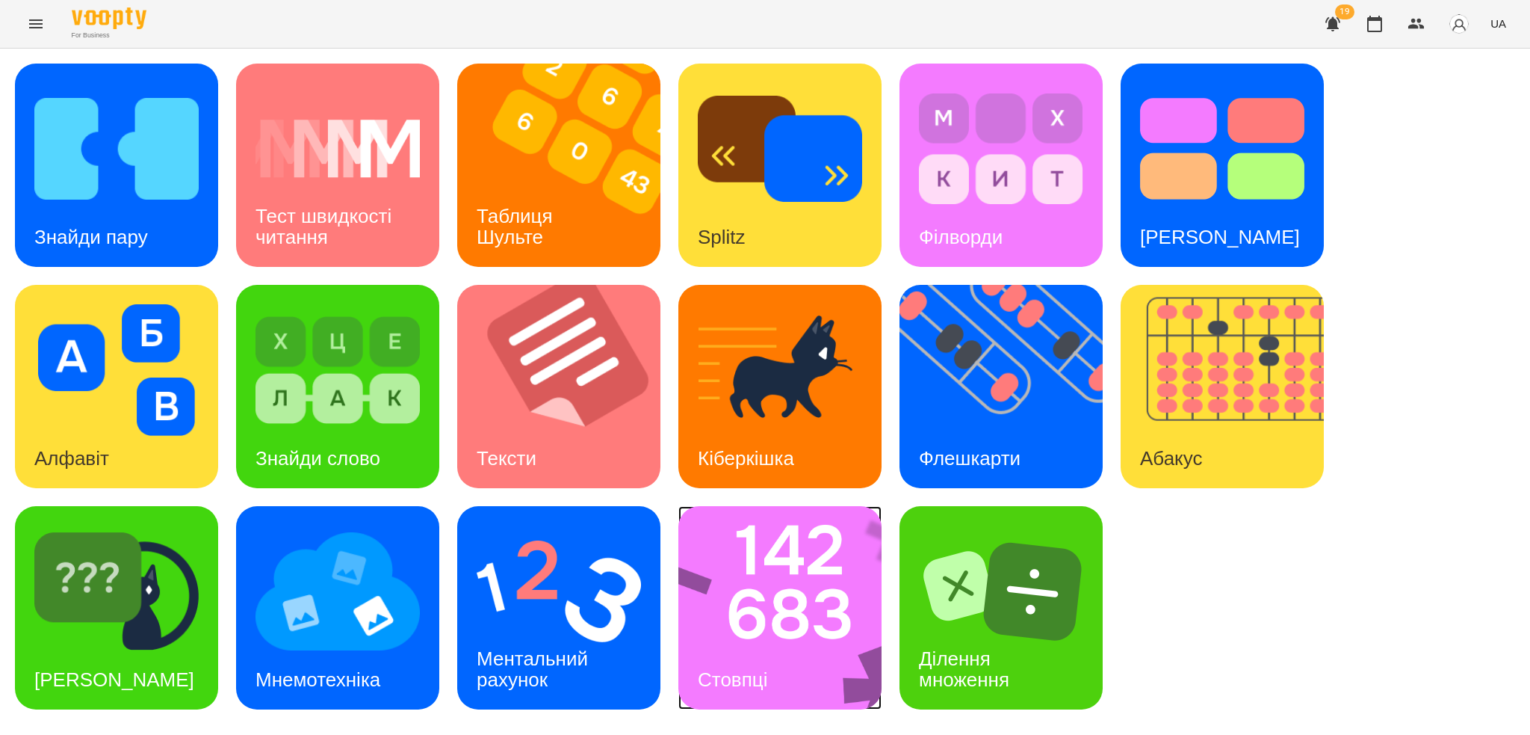
click at [792, 627] on img at bounding box center [790, 607] width 223 height 203
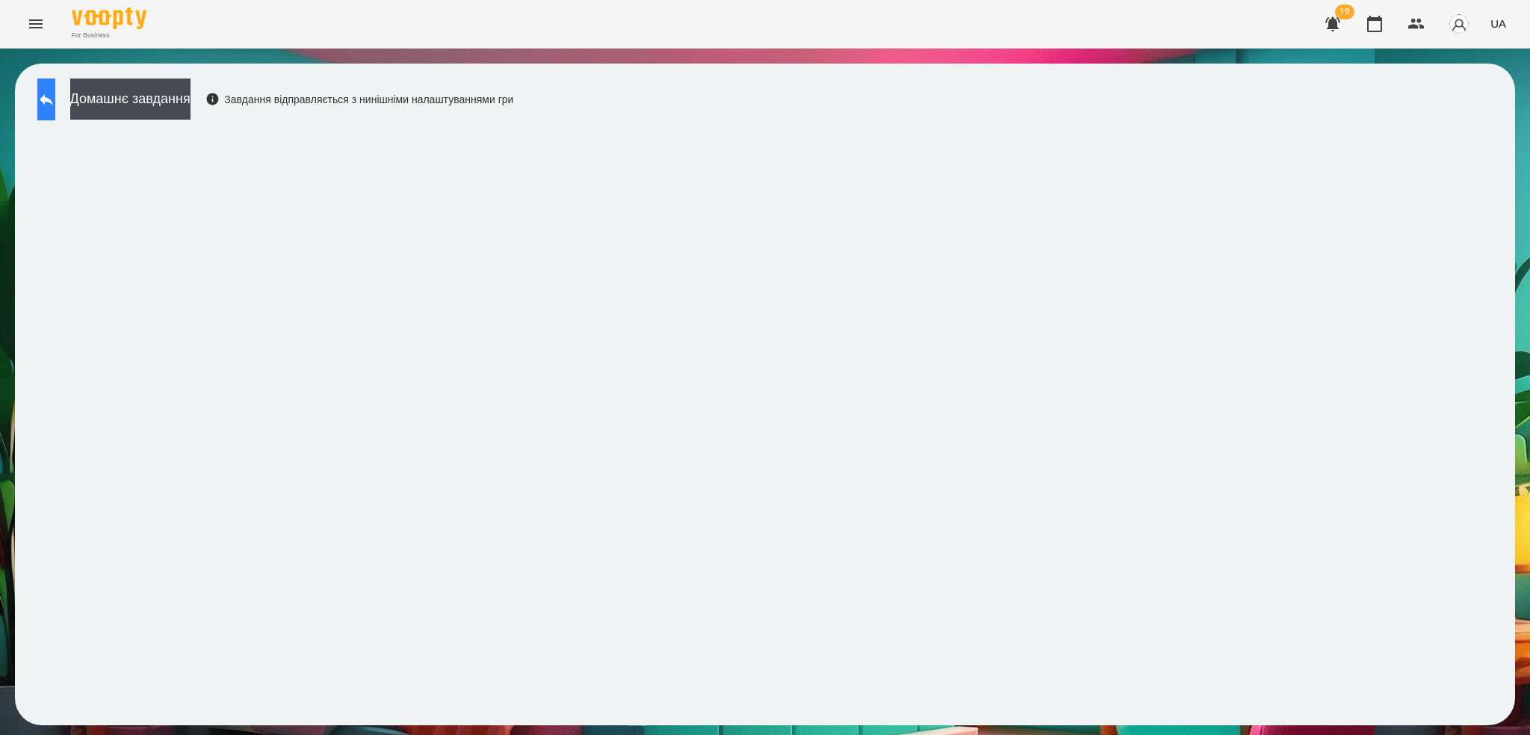
click at [55, 105] on icon at bounding box center [46, 99] width 18 height 18
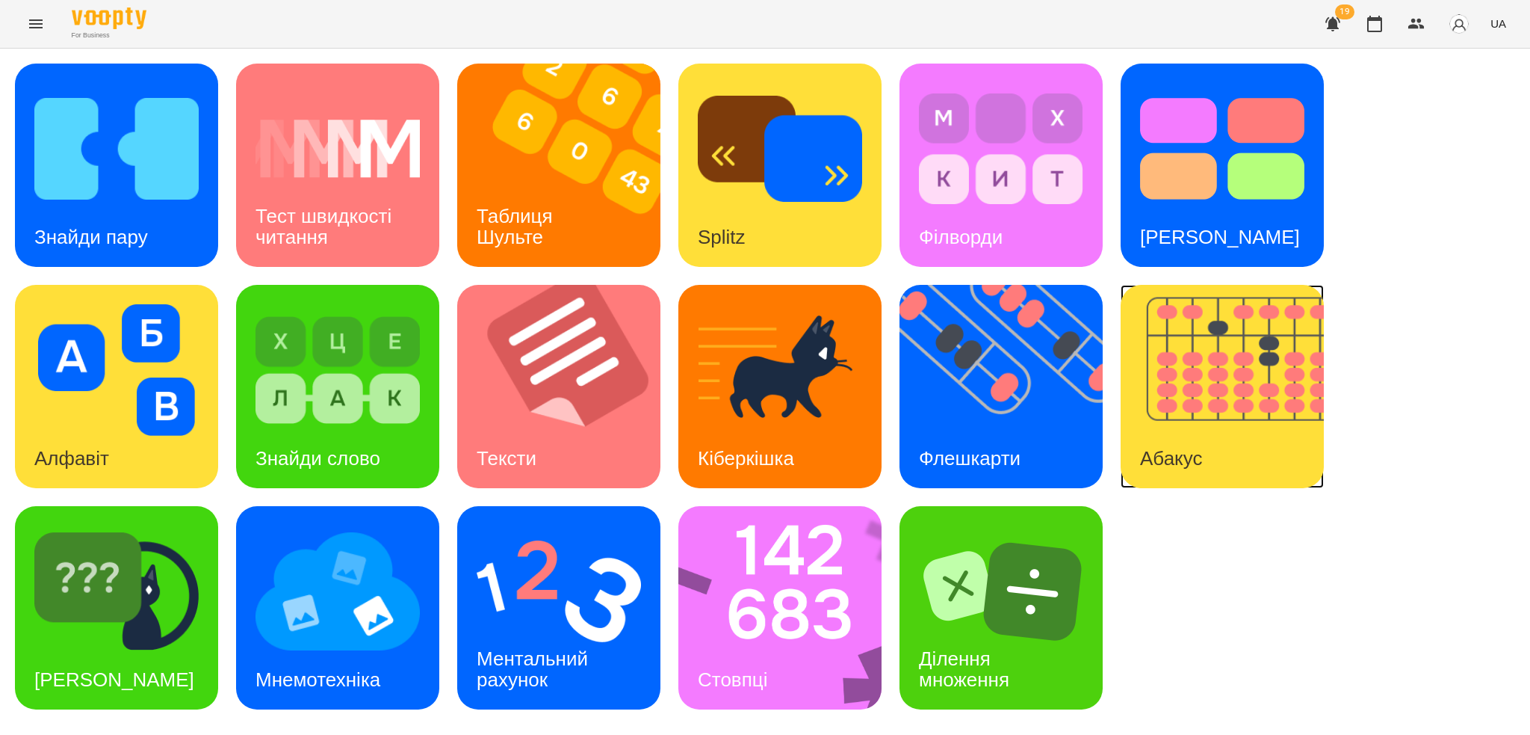
click at [1252, 397] on img at bounding box center [1232, 386] width 222 height 203
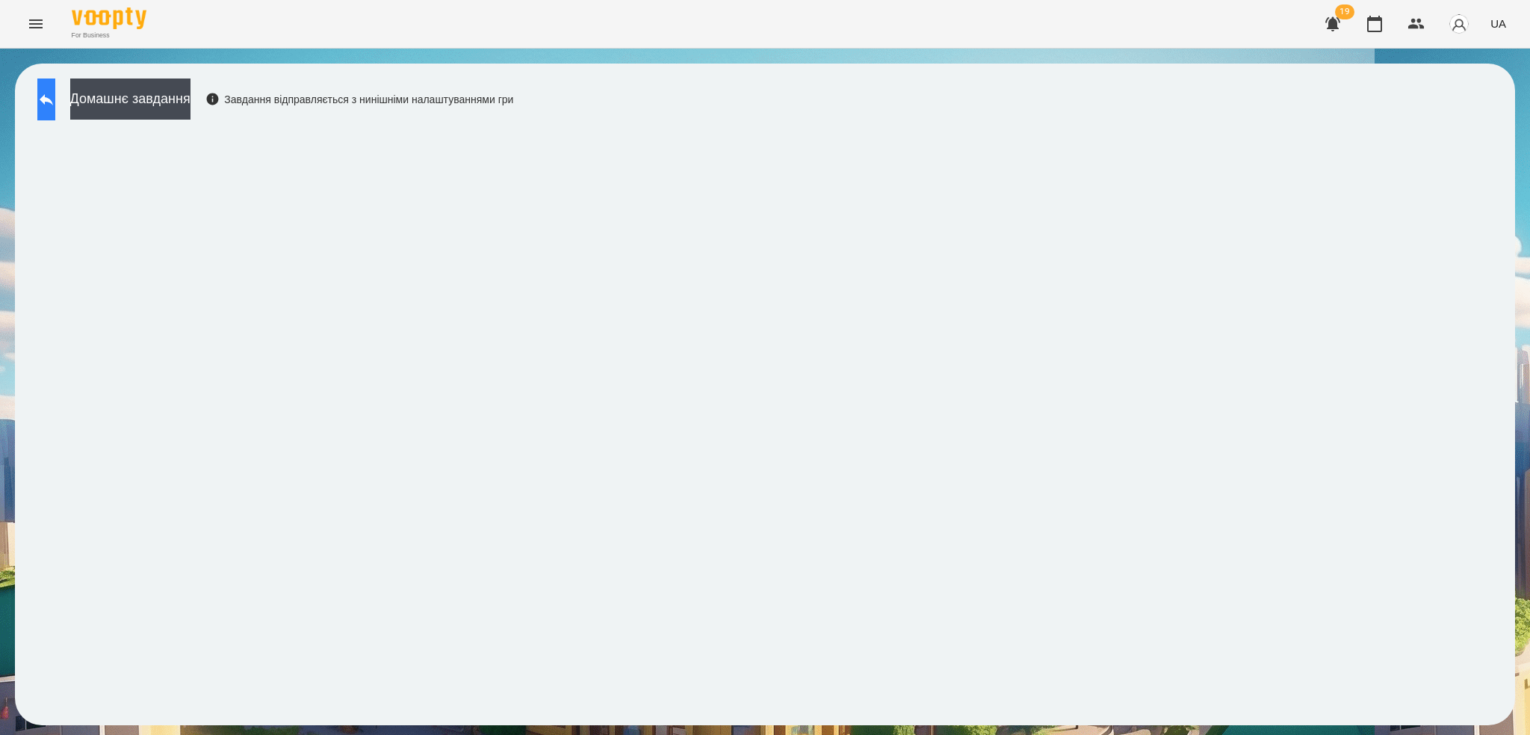
click at [53, 97] on icon at bounding box center [46, 99] width 13 height 11
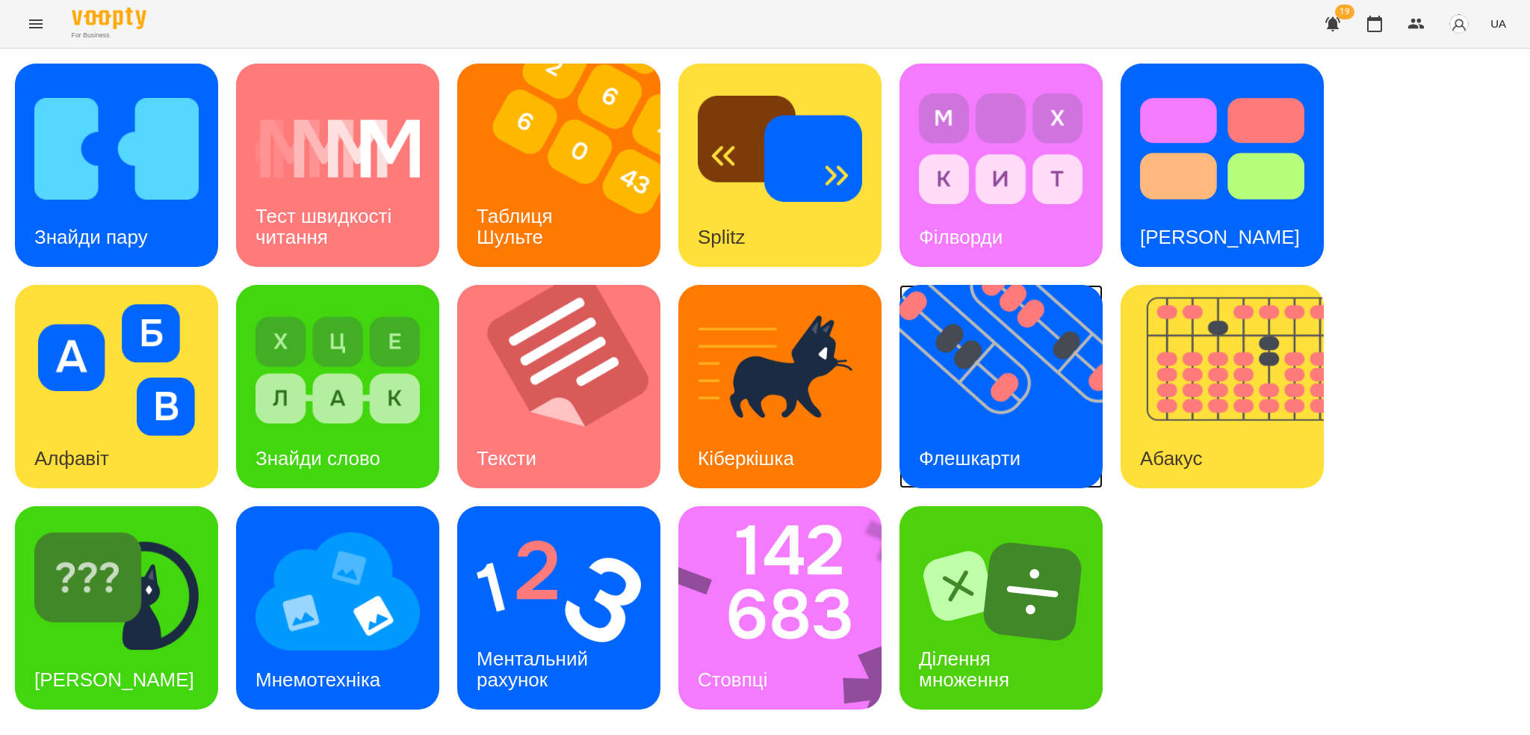
click at [1003, 404] on img at bounding box center [1011, 386] width 222 height 203
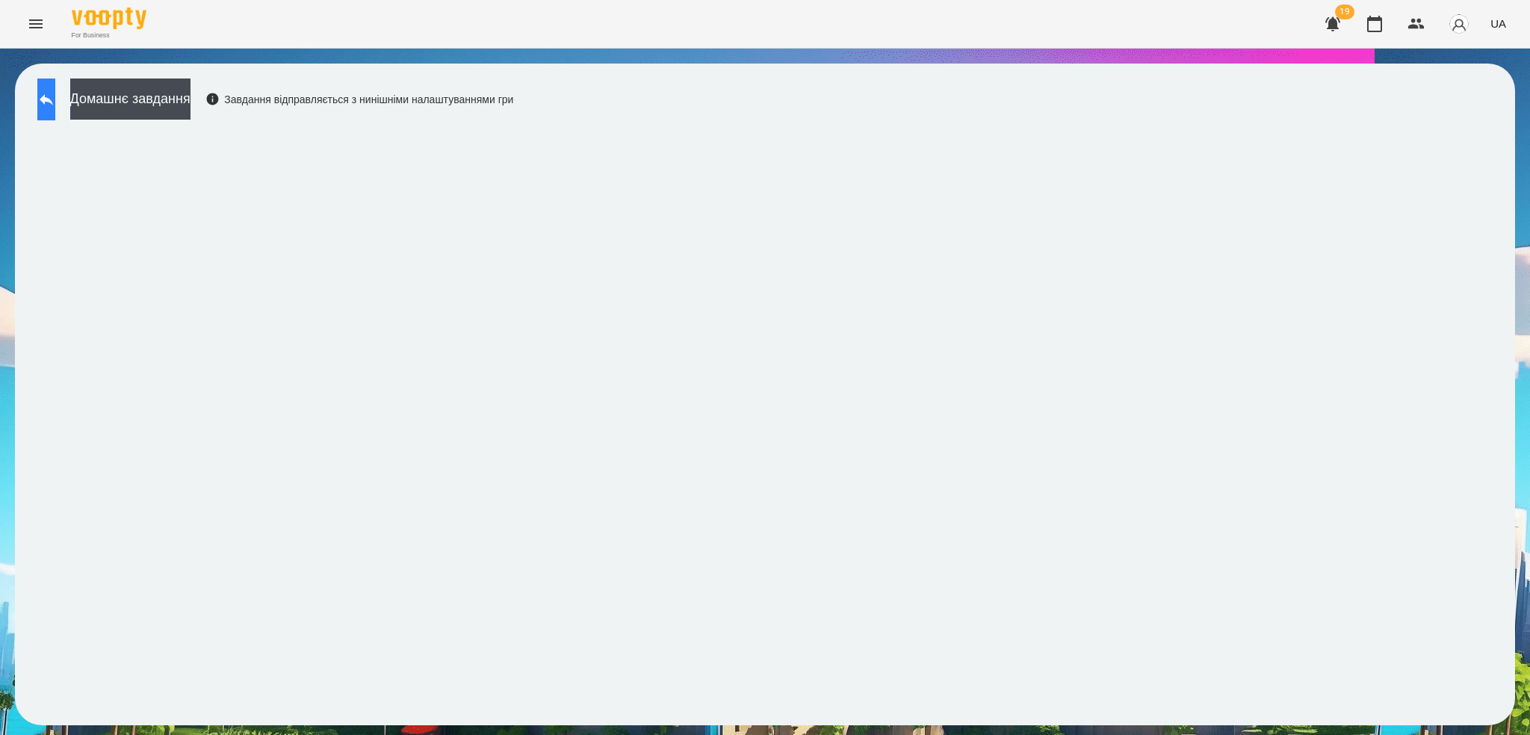
click at [55, 93] on icon at bounding box center [46, 99] width 18 height 18
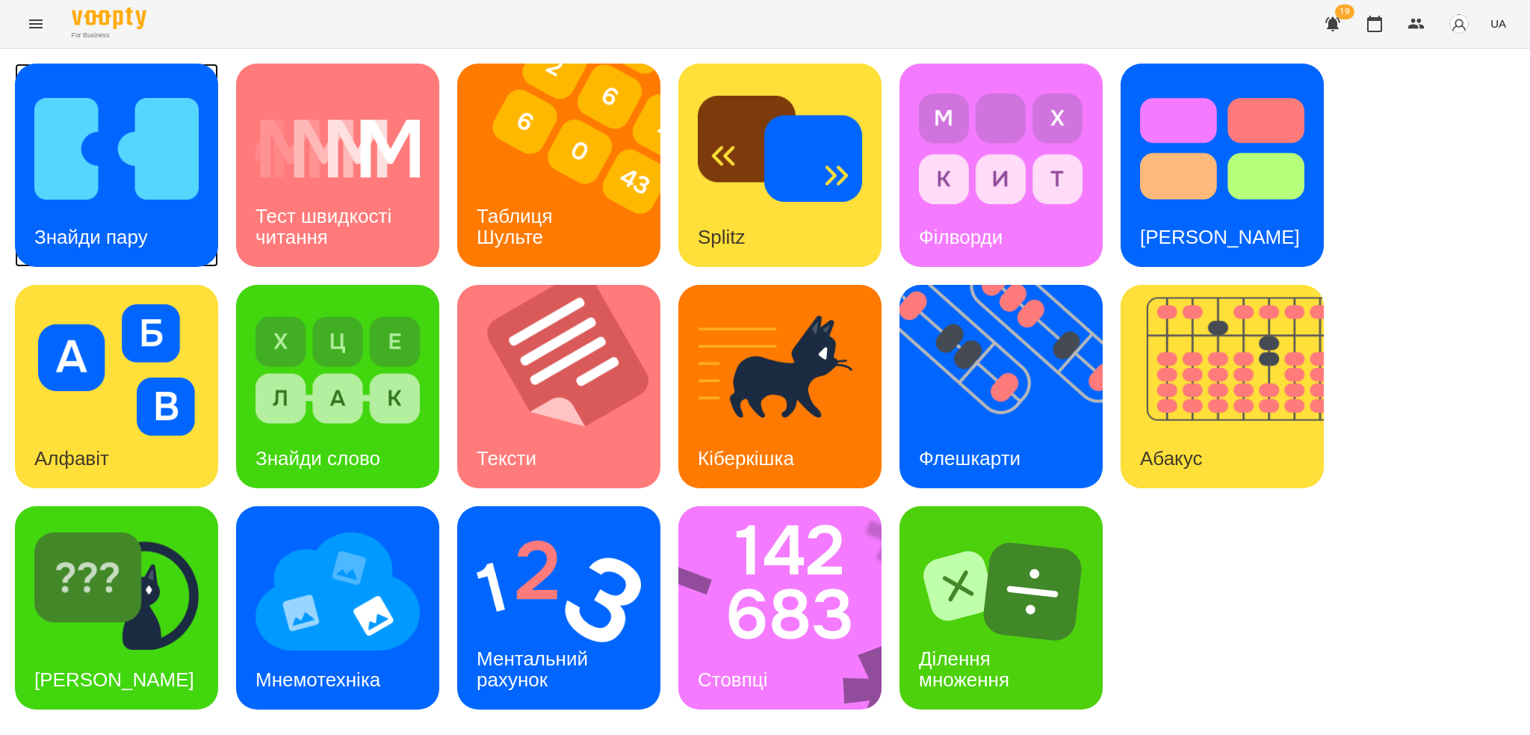
click at [123, 177] on img at bounding box center [116, 149] width 164 height 132
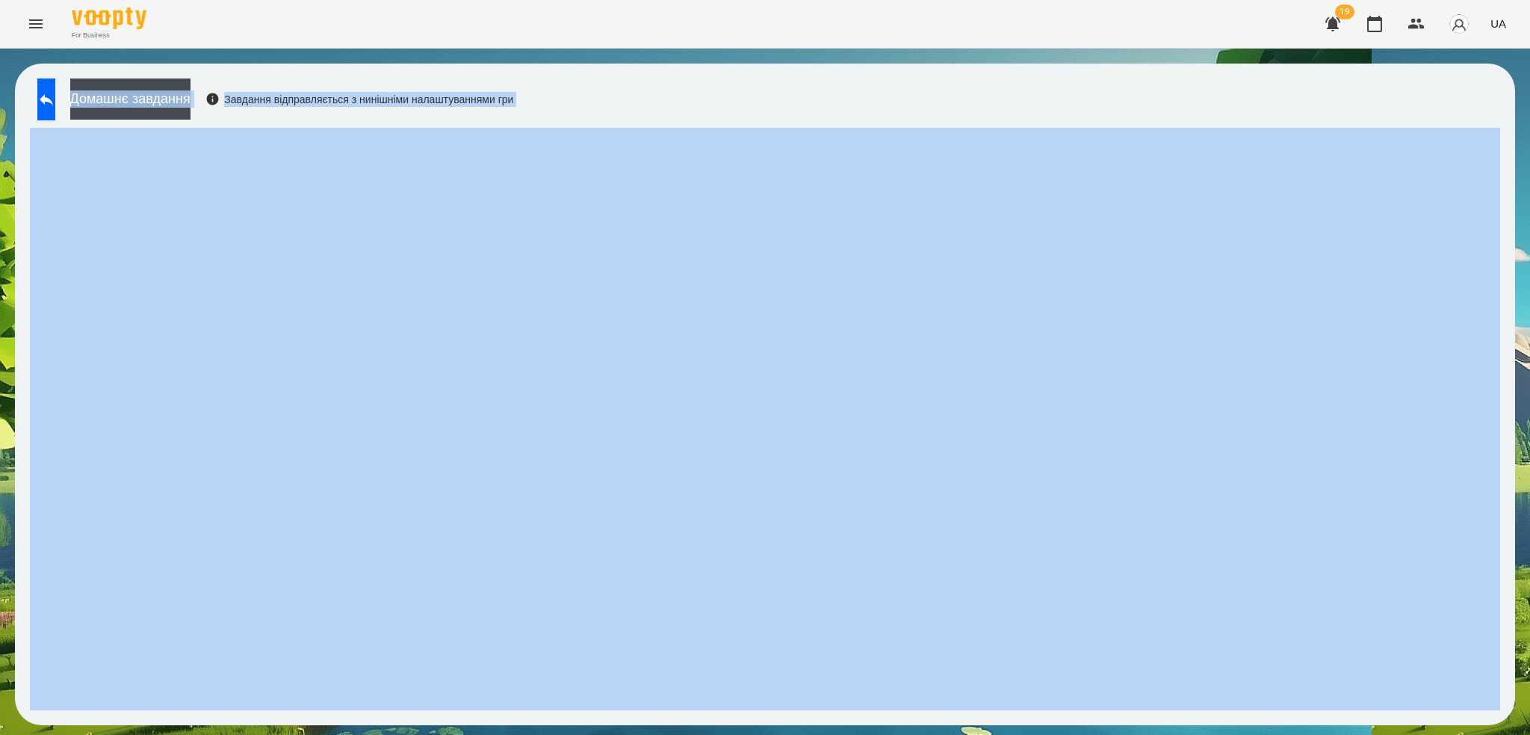
click at [856, 87] on div "Домашнє завдання Завдання відправляється з нинішніми налаштуваннями гри" at bounding box center [765, 394] width 1501 height 661
click at [55, 111] on button at bounding box center [46, 99] width 18 height 42
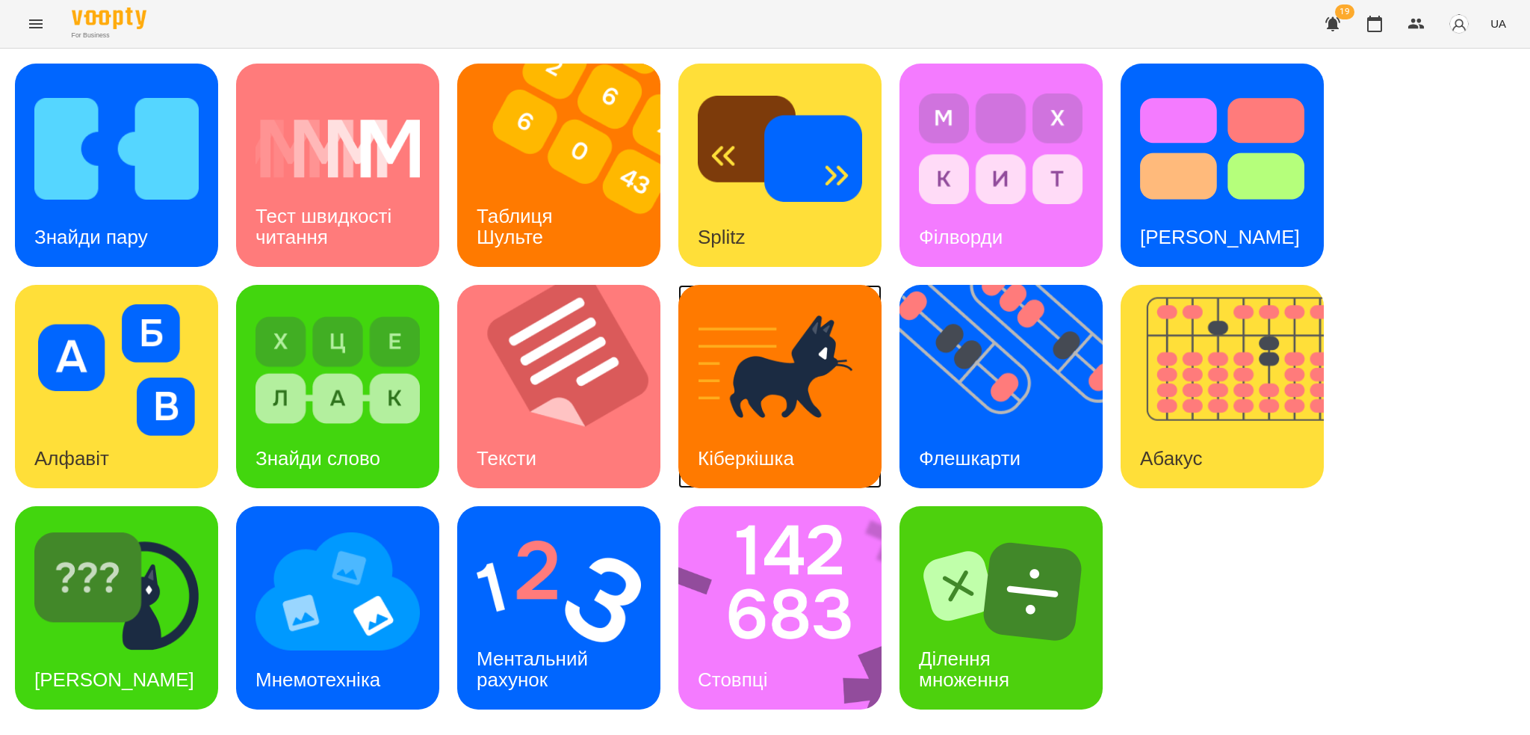
click at [799, 362] on img at bounding box center [780, 370] width 164 height 132
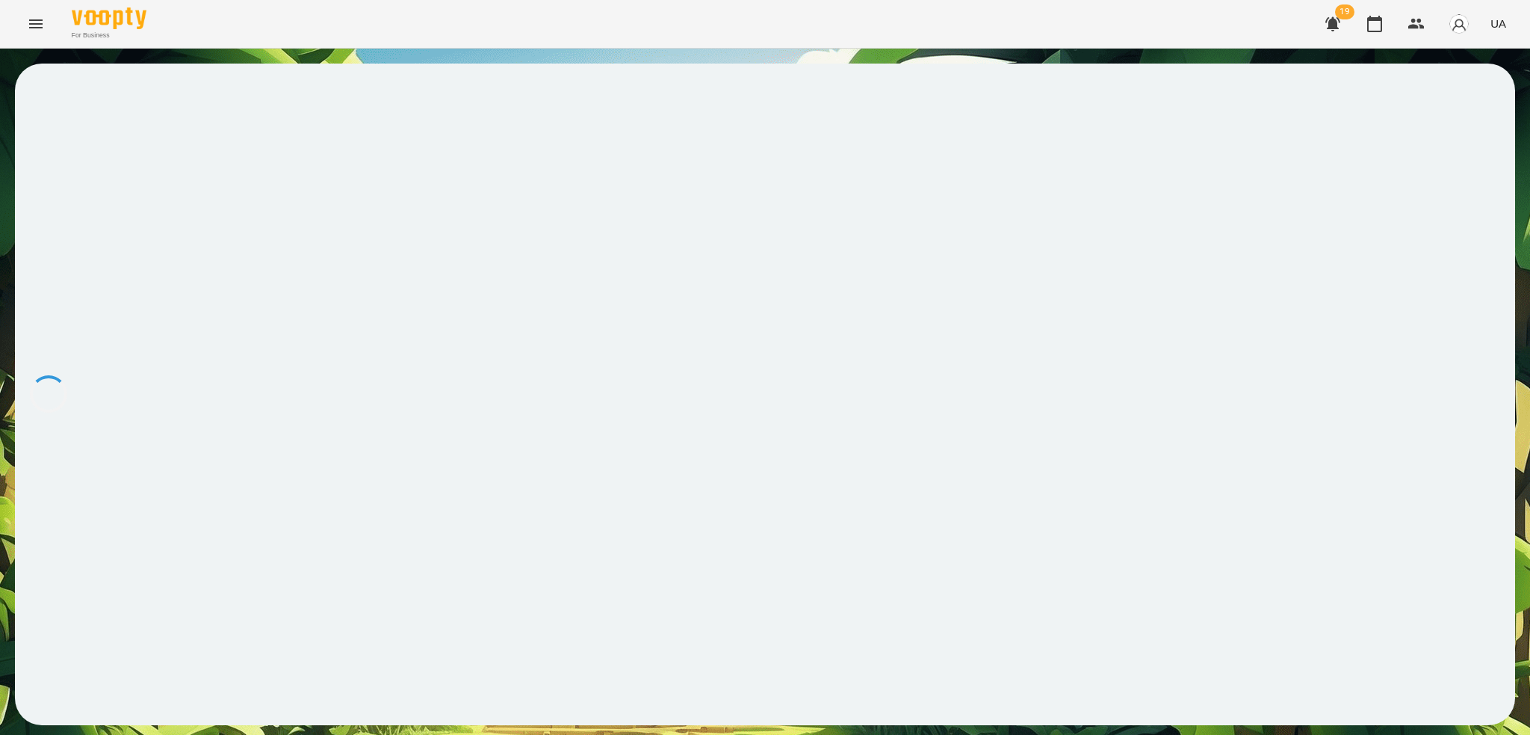
click at [782, 381] on div at bounding box center [765, 394] width 1501 height 661
click at [436, 0] on html "**********" at bounding box center [765, 370] width 1530 height 740
click at [818, 341] on div at bounding box center [765, 394] width 1501 height 661
click at [844, 324] on div at bounding box center [765, 394] width 1501 height 661
click at [874, 298] on div at bounding box center [765, 394] width 1501 height 661
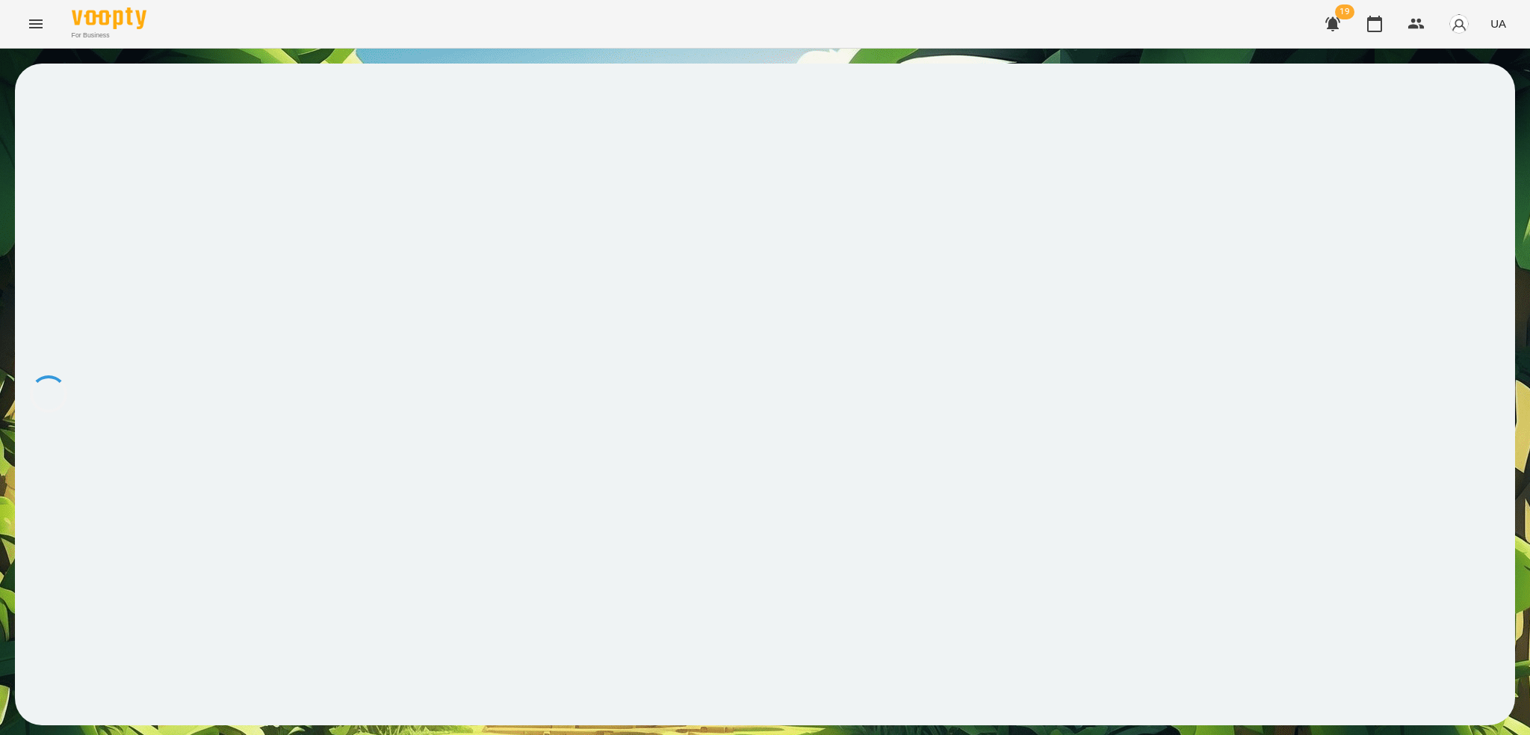
click at [997, 176] on div at bounding box center [765, 394] width 1501 height 661
click at [977, 204] on div at bounding box center [765, 394] width 1501 height 661
click at [217, 0] on html "**********" at bounding box center [765, 370] width 1530 height 740
drag, startPoint x: 1064, startPoint y: 133, endPoint x: 1069, endPoint y: 123, distance: 11.4
click at [1069, 123] on div at bounding box center [765, 394] width 1501 height 661
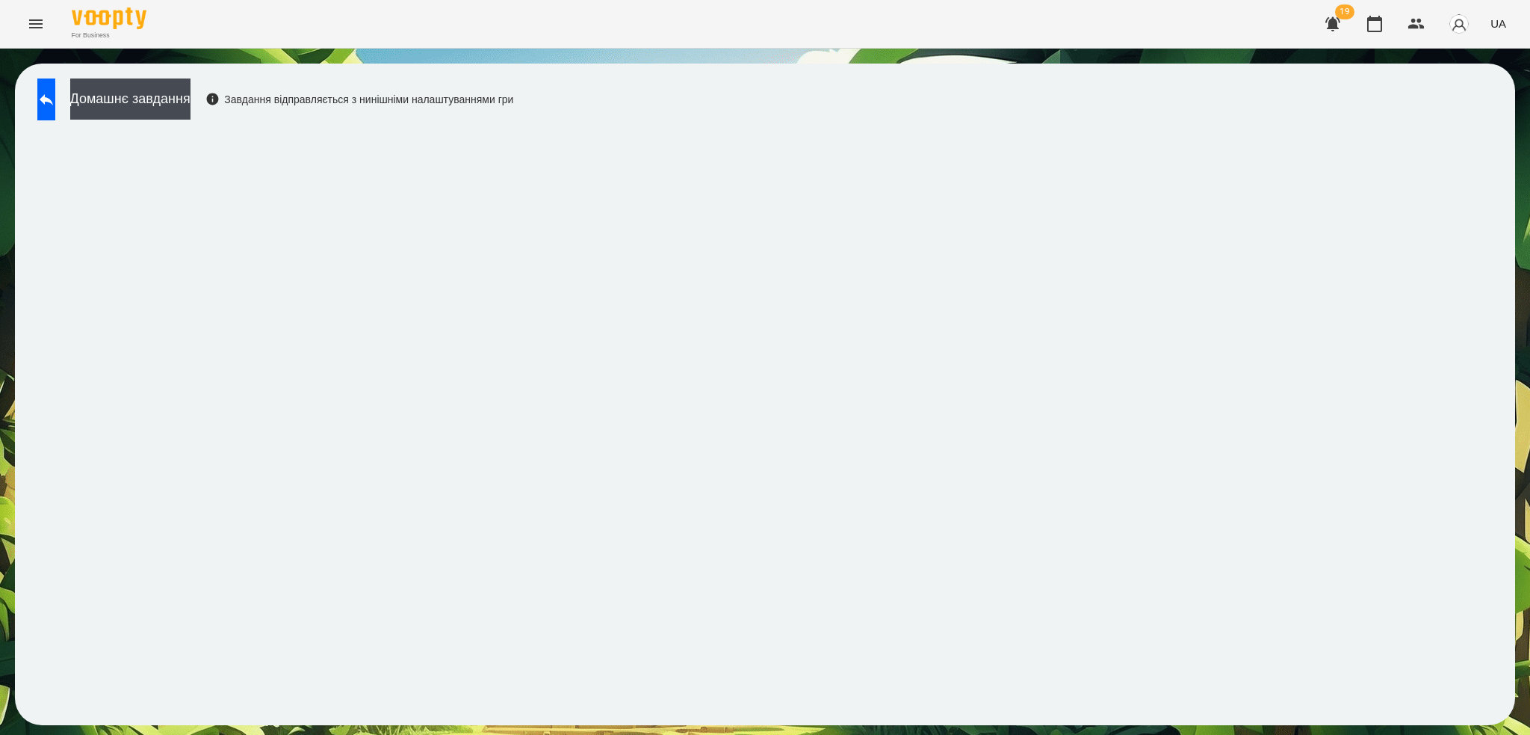
click at [40, 25] on icon "Menu" at bounding box center [36, 24] width 18 height 18
click at [55, 94] on icon at bounding box center [46, 99] width 18 height 18
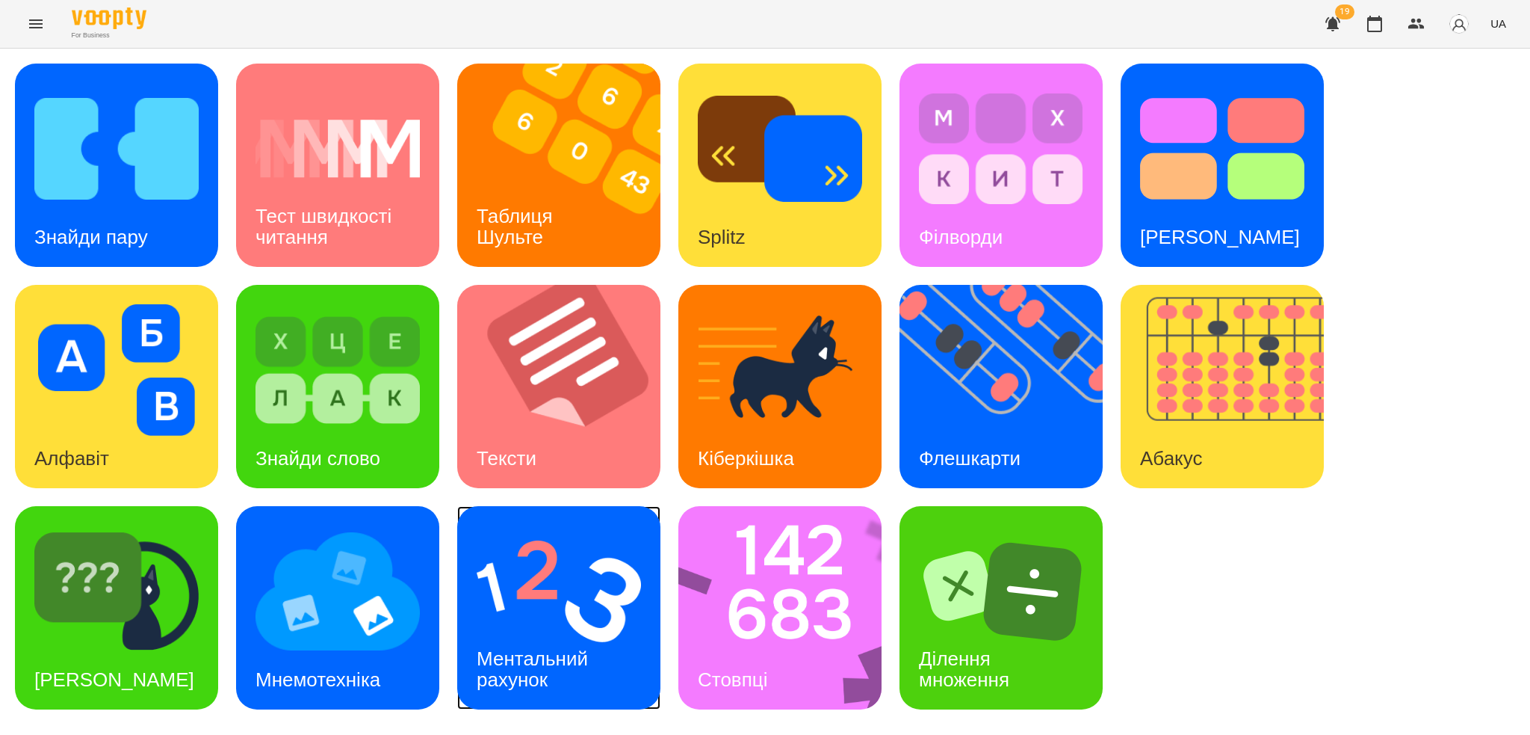
click at [589, 629] on div "Ментальний рахунок" at bounding box center [534, 669] width 155 height 80
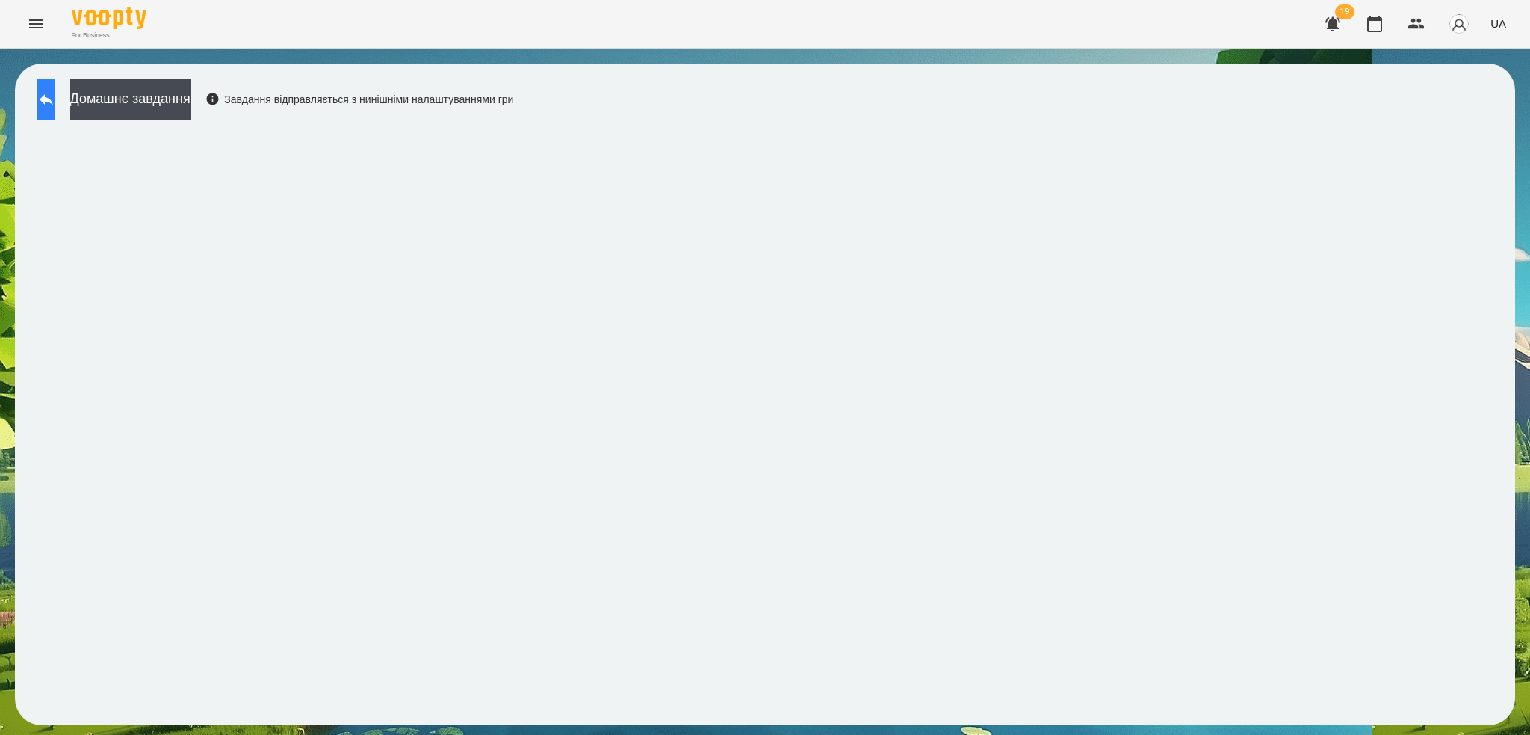
click at [44, 90] on button at bounding box center [46, 99] width 18 height 42
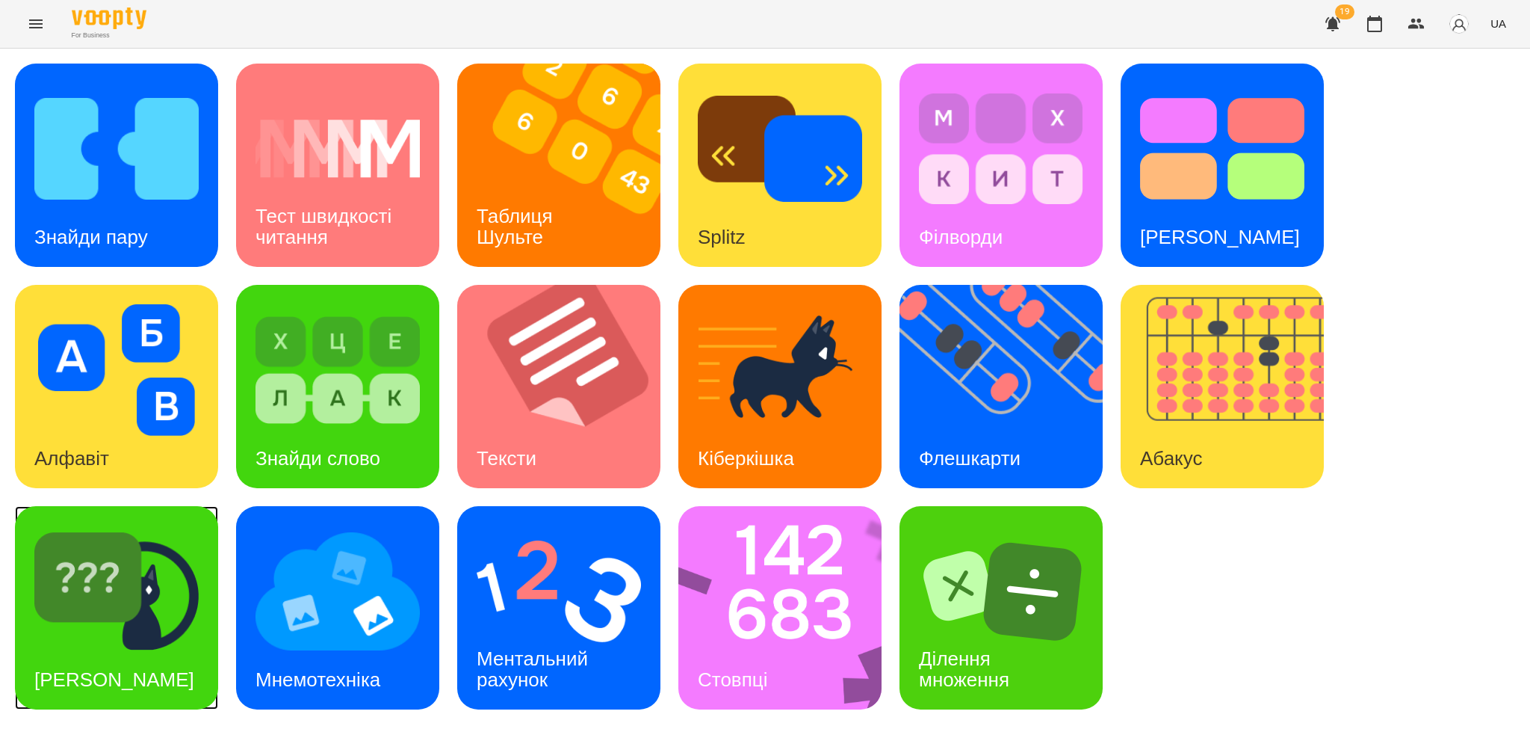
click at [146, 650] on div "[PERSON_NAME]" at bounding box center [114, 679] width 199 height 59
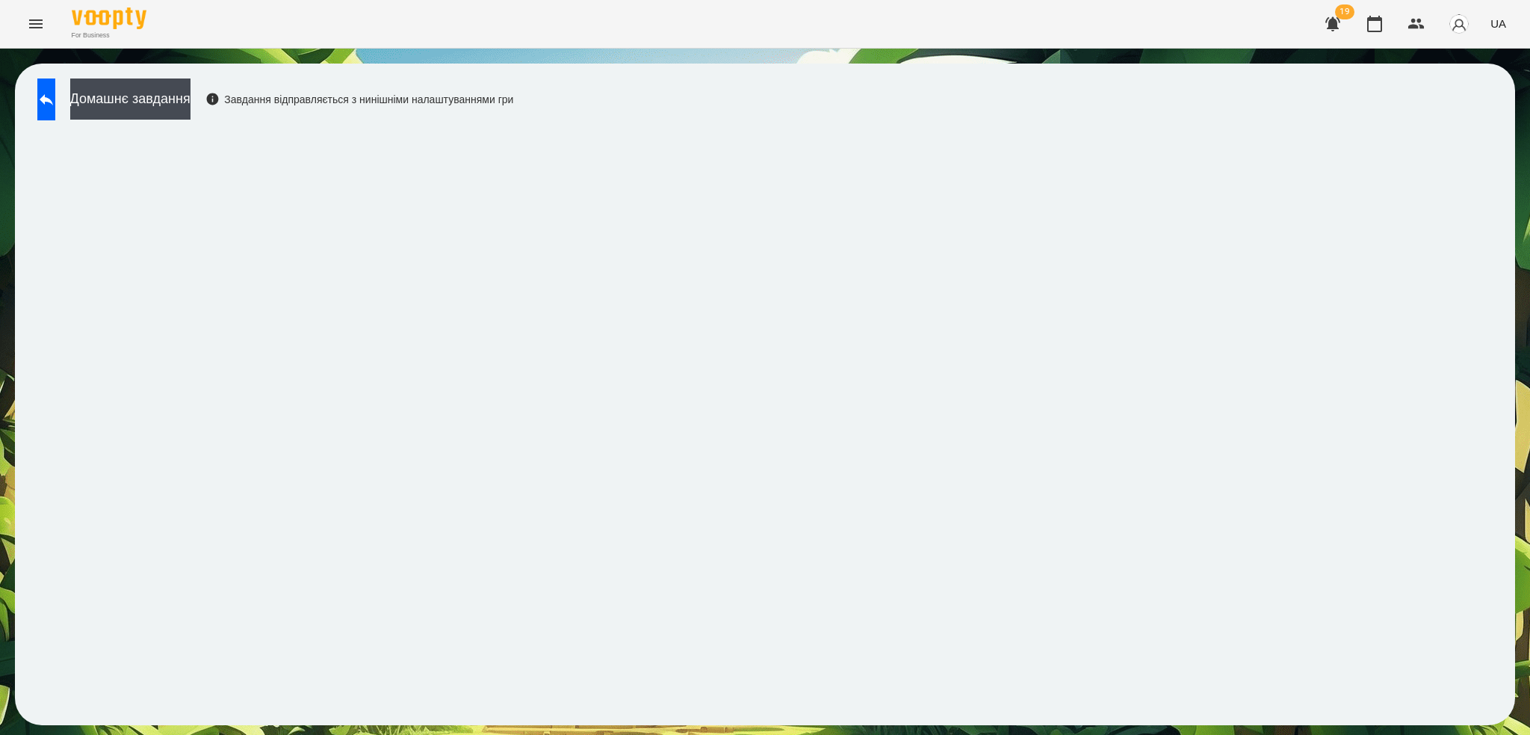
click at [55, 109] on button at bounding box center [46, 99] width 18 height 42
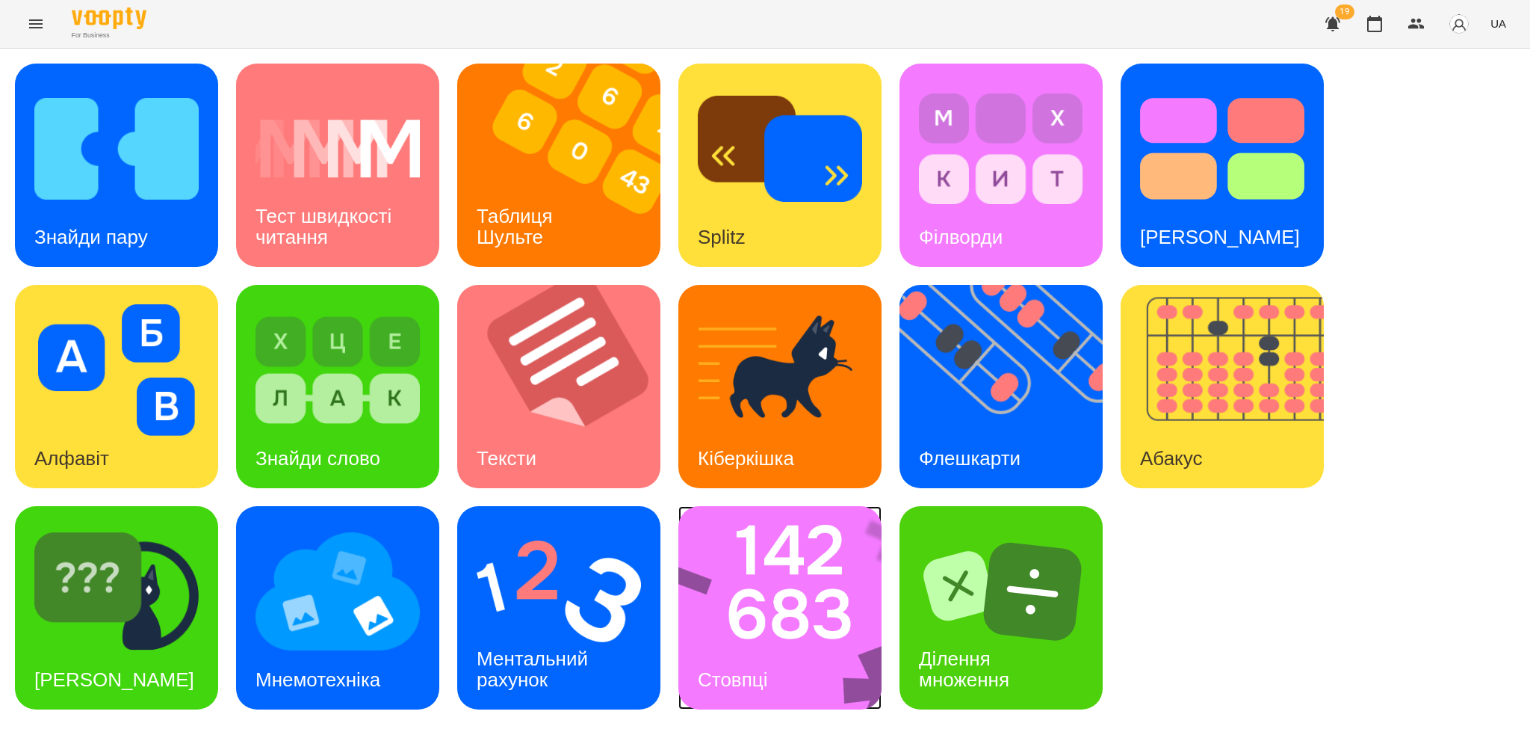
click at [805, 617] on img at bounding box center [790, 607] width 223 height 203
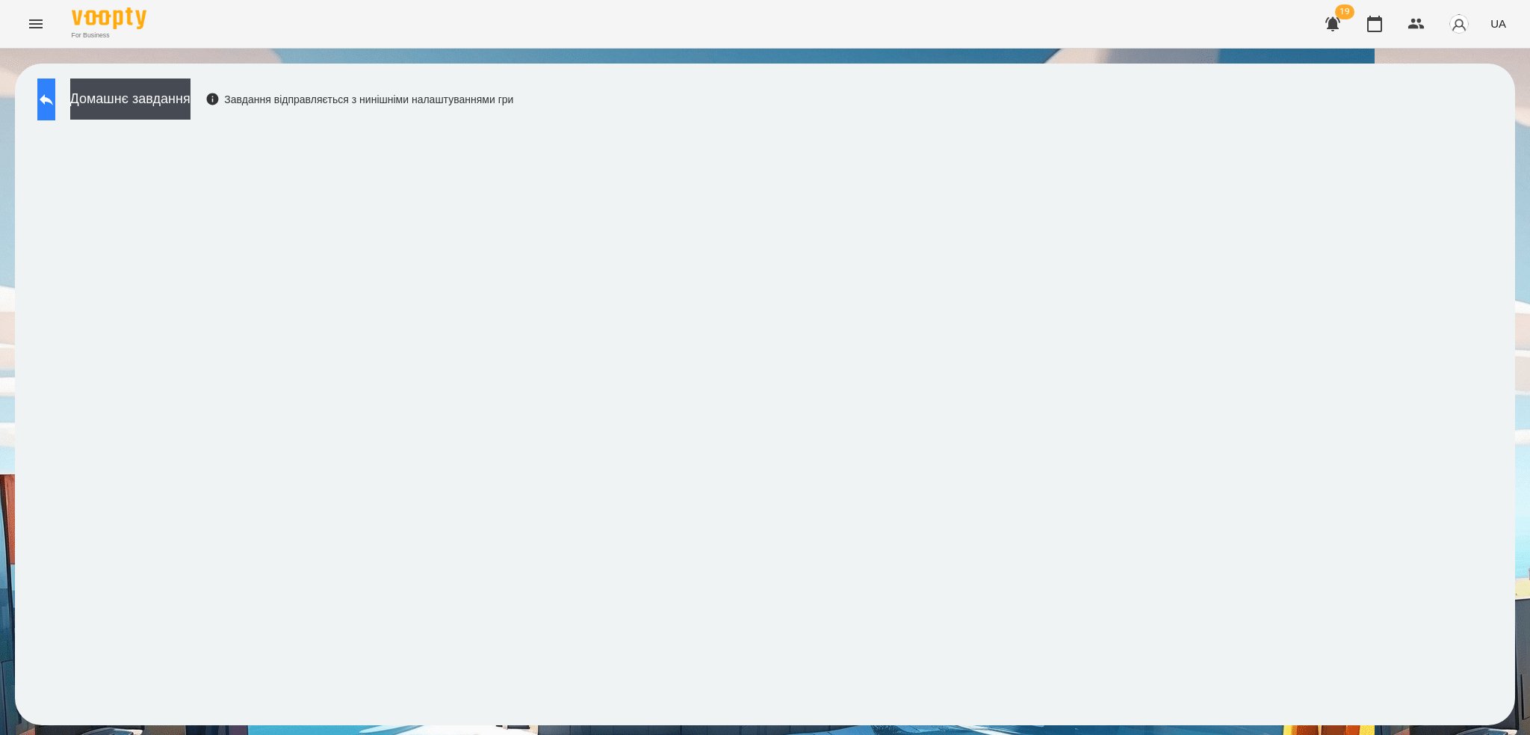
click at [52, 107] on icon at bounding box center [46, 99] width 18 height 18
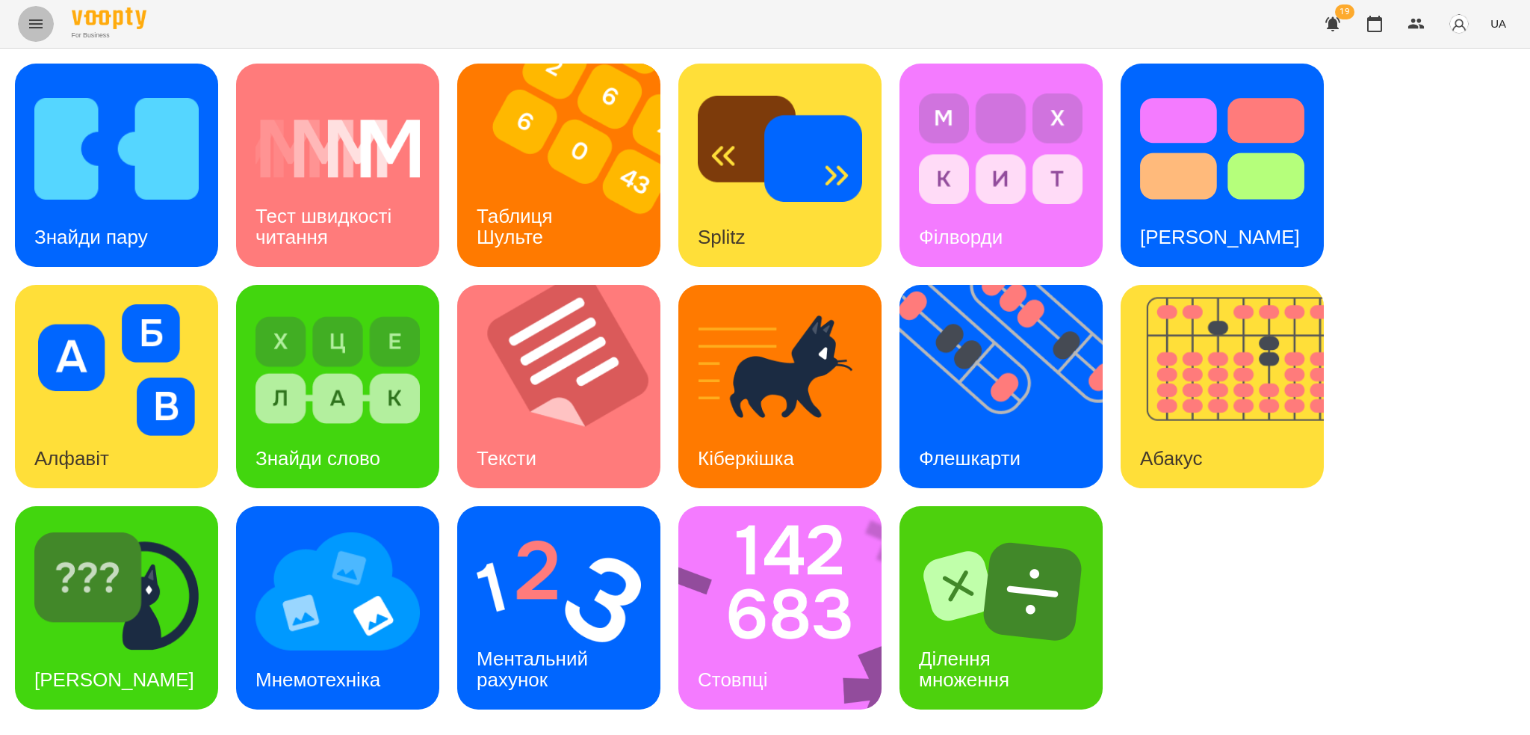
click at [40, 15] on icon "Menu" at bounding box center [36, 24] width 18 height 18
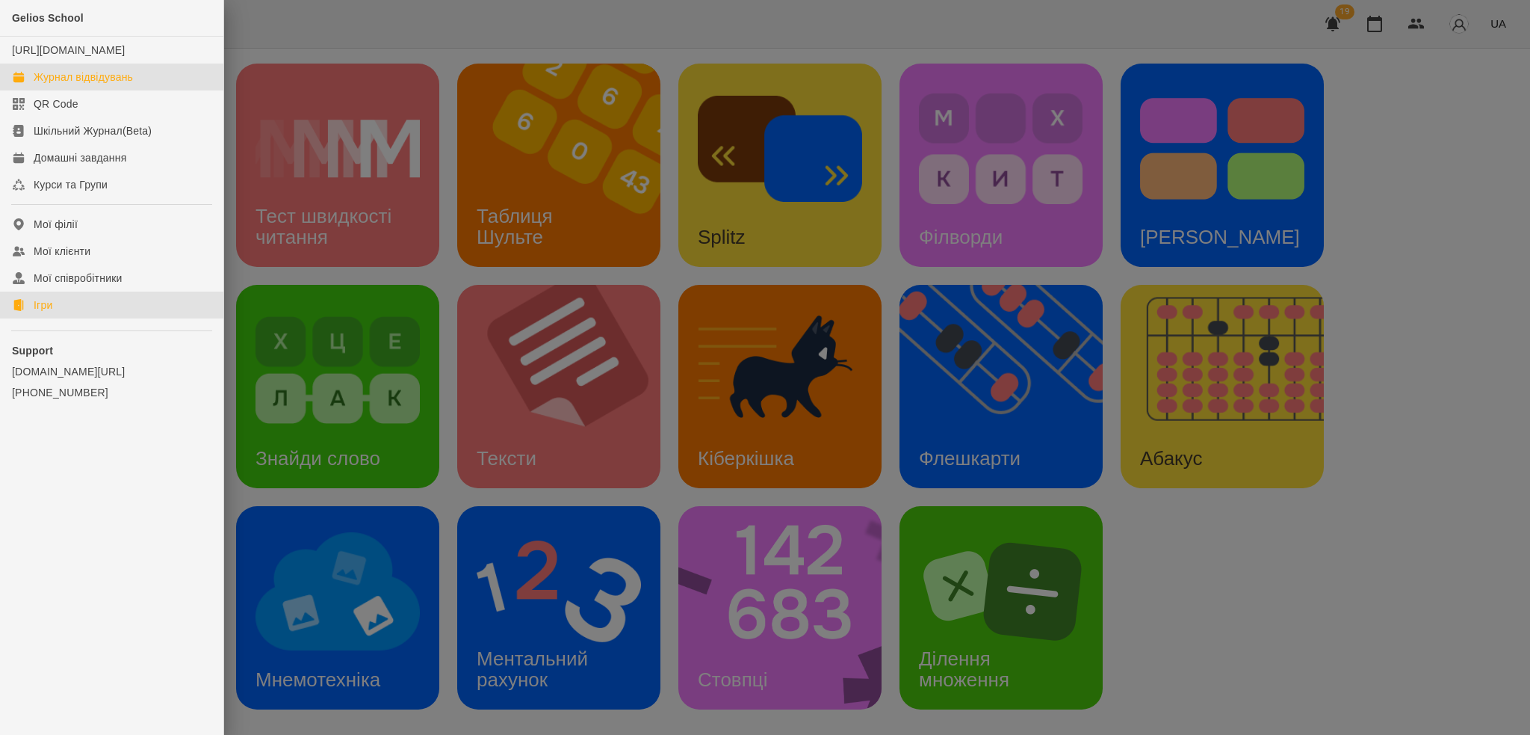
click at [64, 84] on div "Журнал відвідувань" at bounding box center [83, 76] width 99 height 15
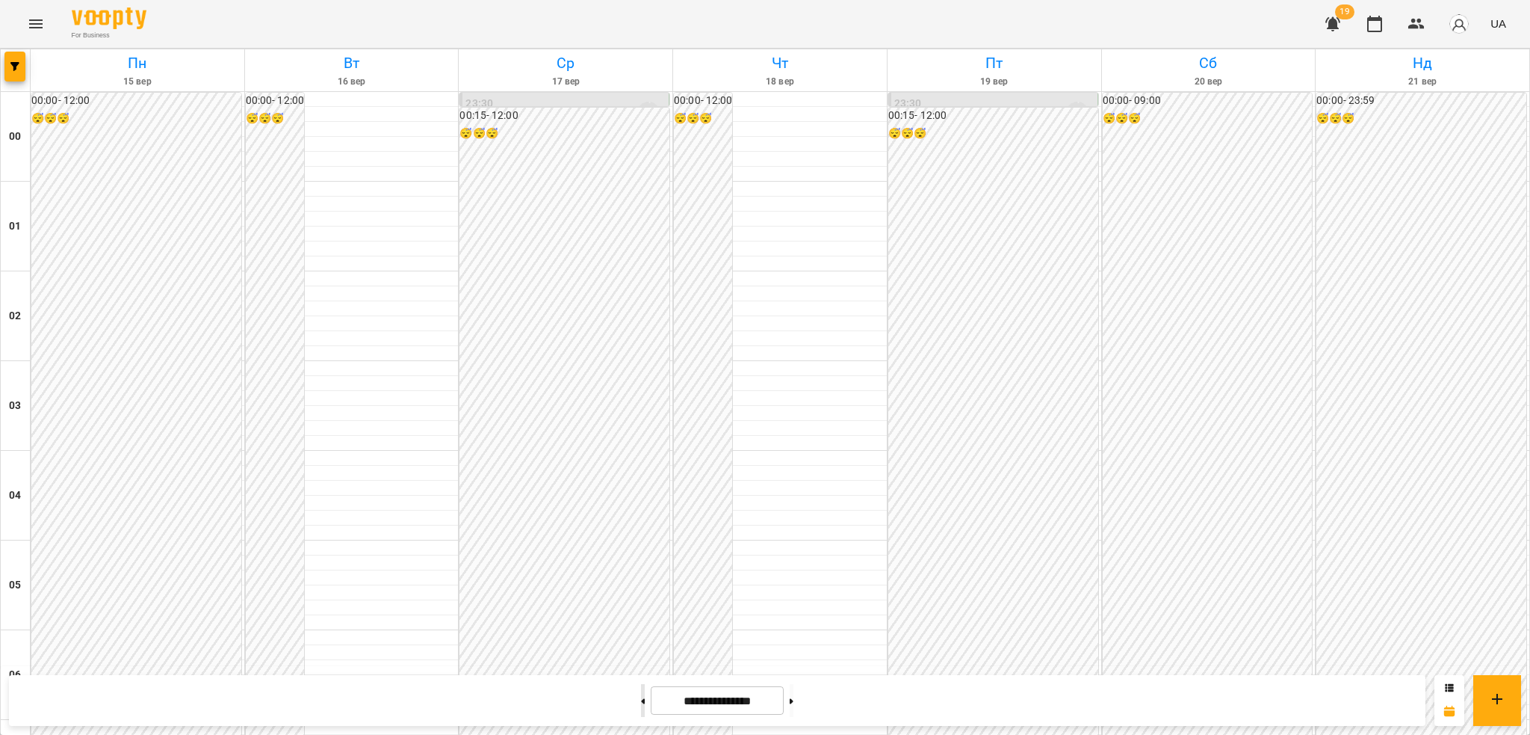
click at [641, 703] on button at bounding box center [643, 700] width 4 height 33
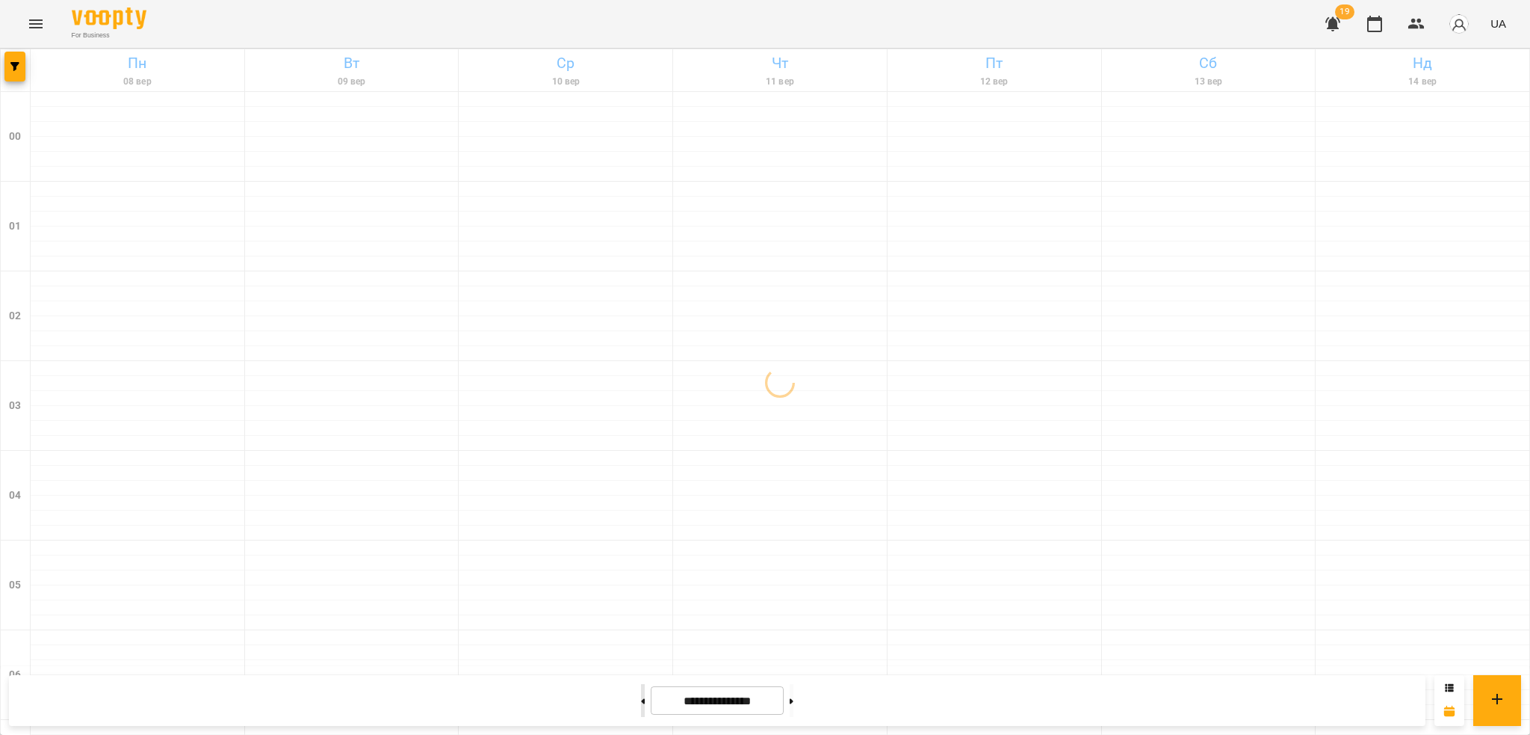
click at [641, 704] on button at bounding box center [643, 700] width 4 height 33
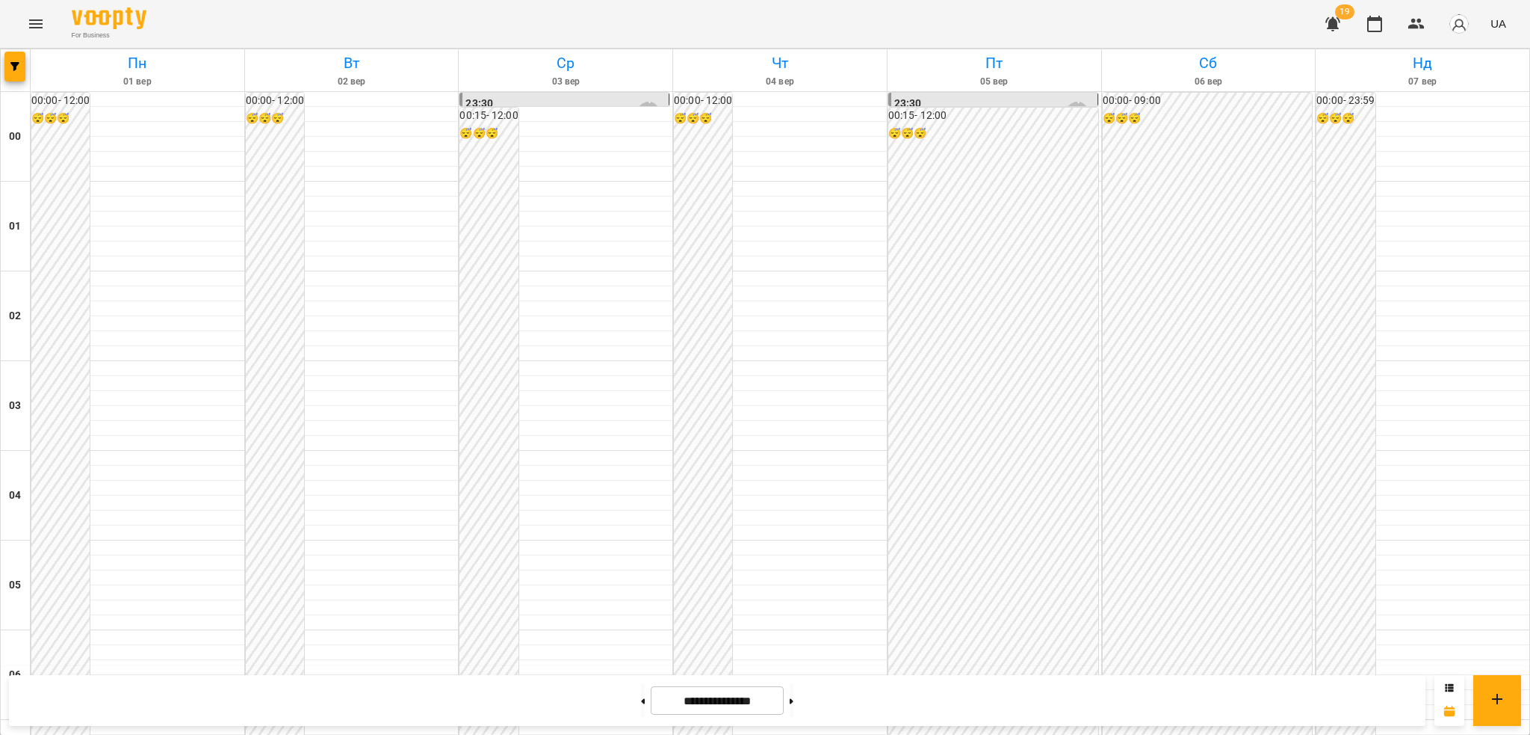
scroll to position [1503, 0]
click at [794, 697] on button at bounding box center [792, 700] width 4 height 33
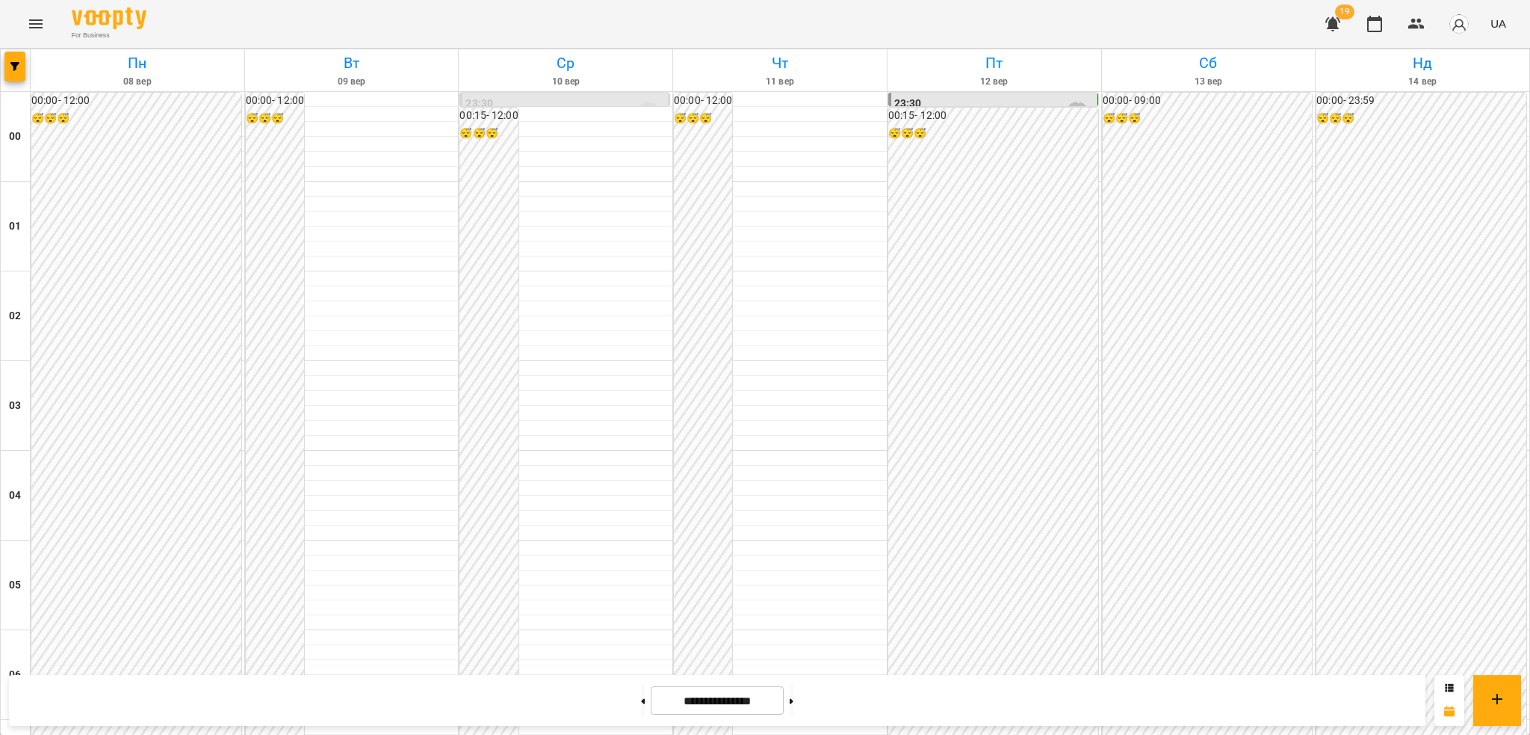
scroll to position [1283, 0]
click at [794, 699] on icon at bounding box center [792, 701] width 4 height 6
type input "**********"
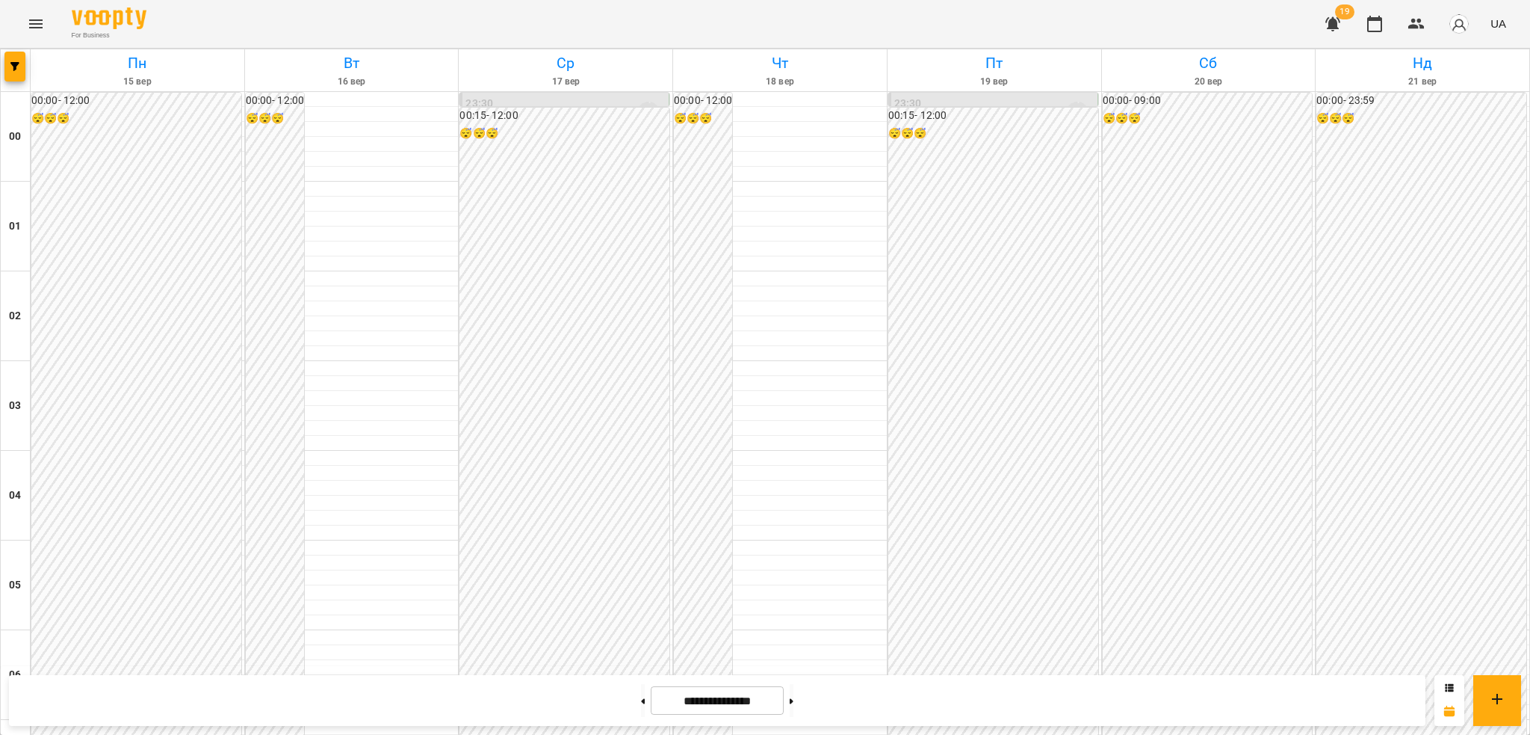
scroll to position [942, 0]
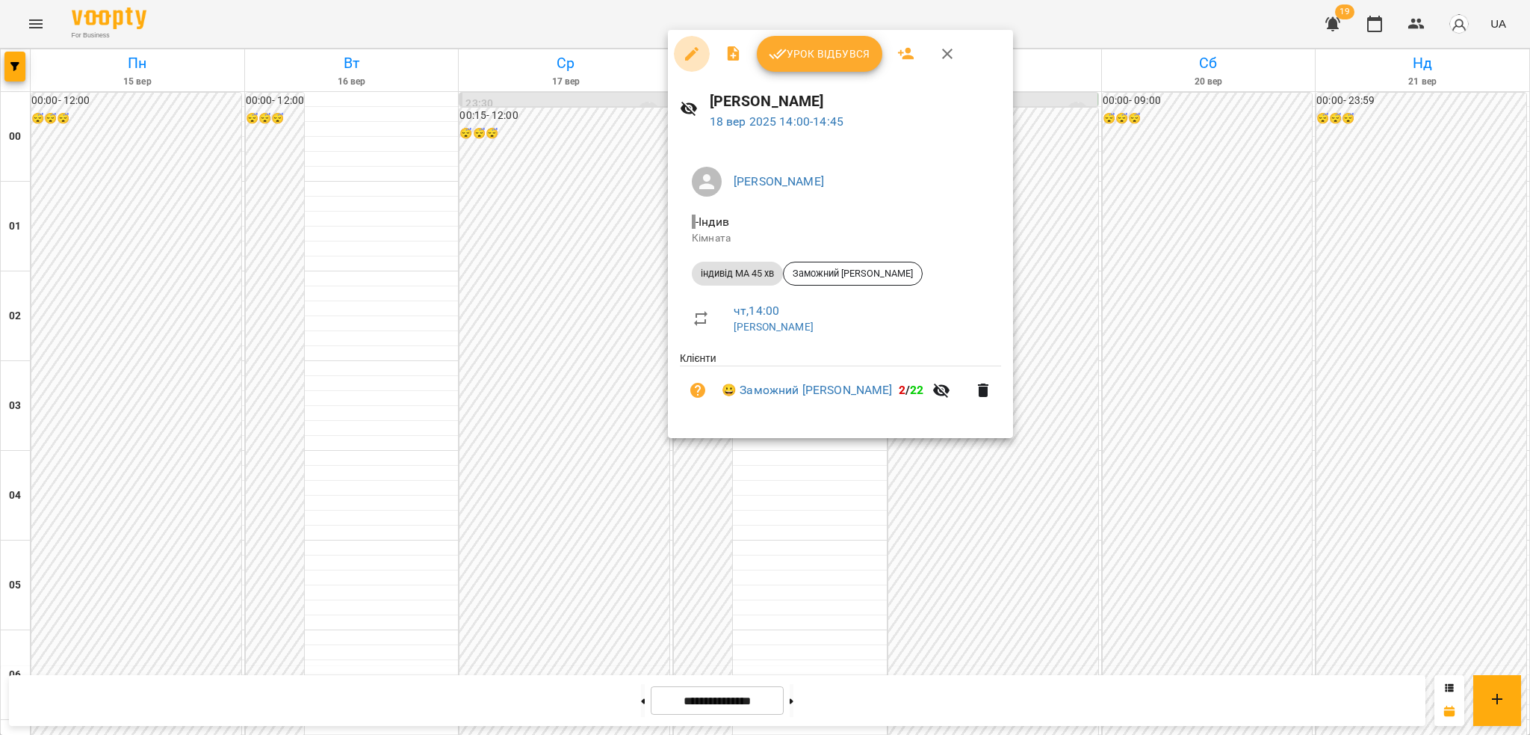
click at [691, 48] on icon "button" at bounding box center [692, 54] width 18 height 18
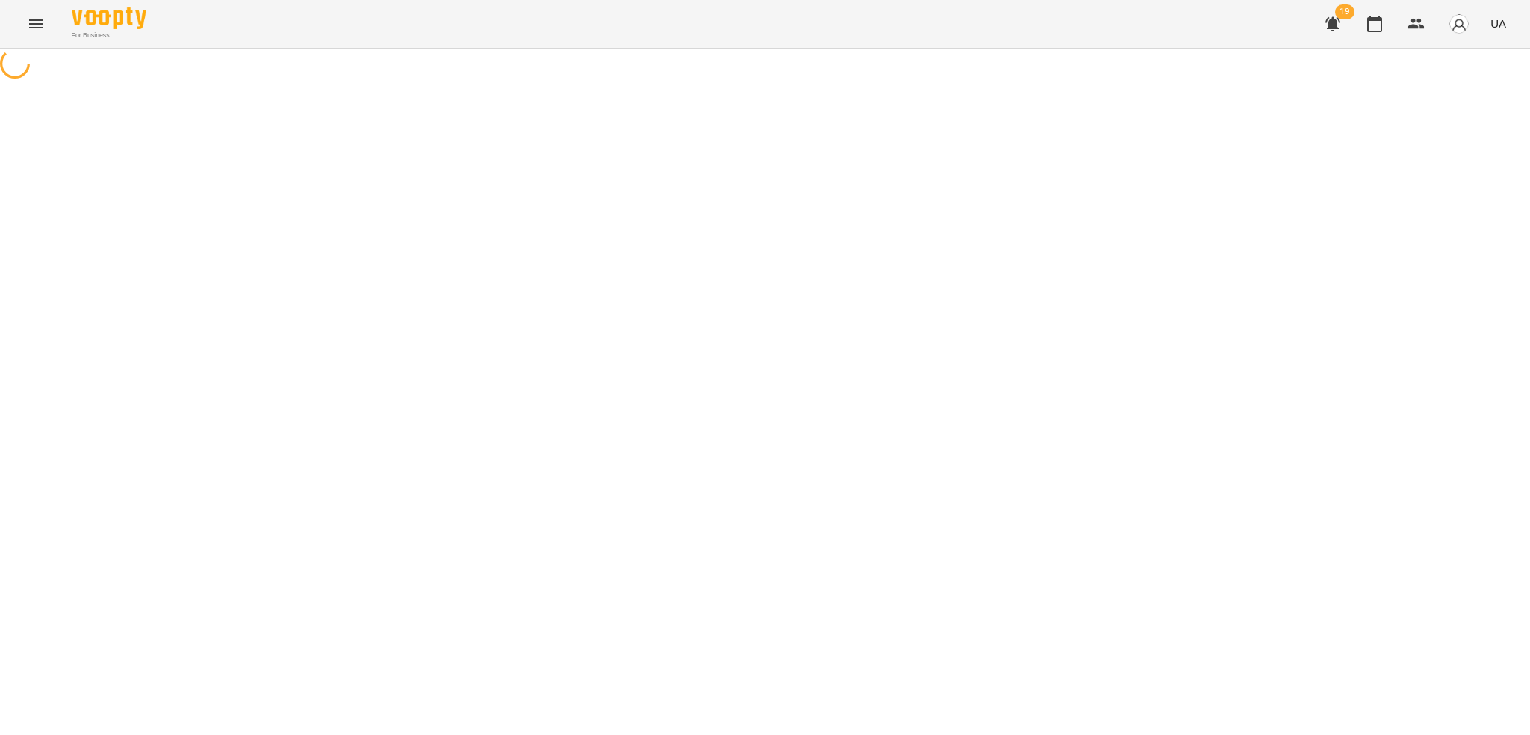
select select "**********"
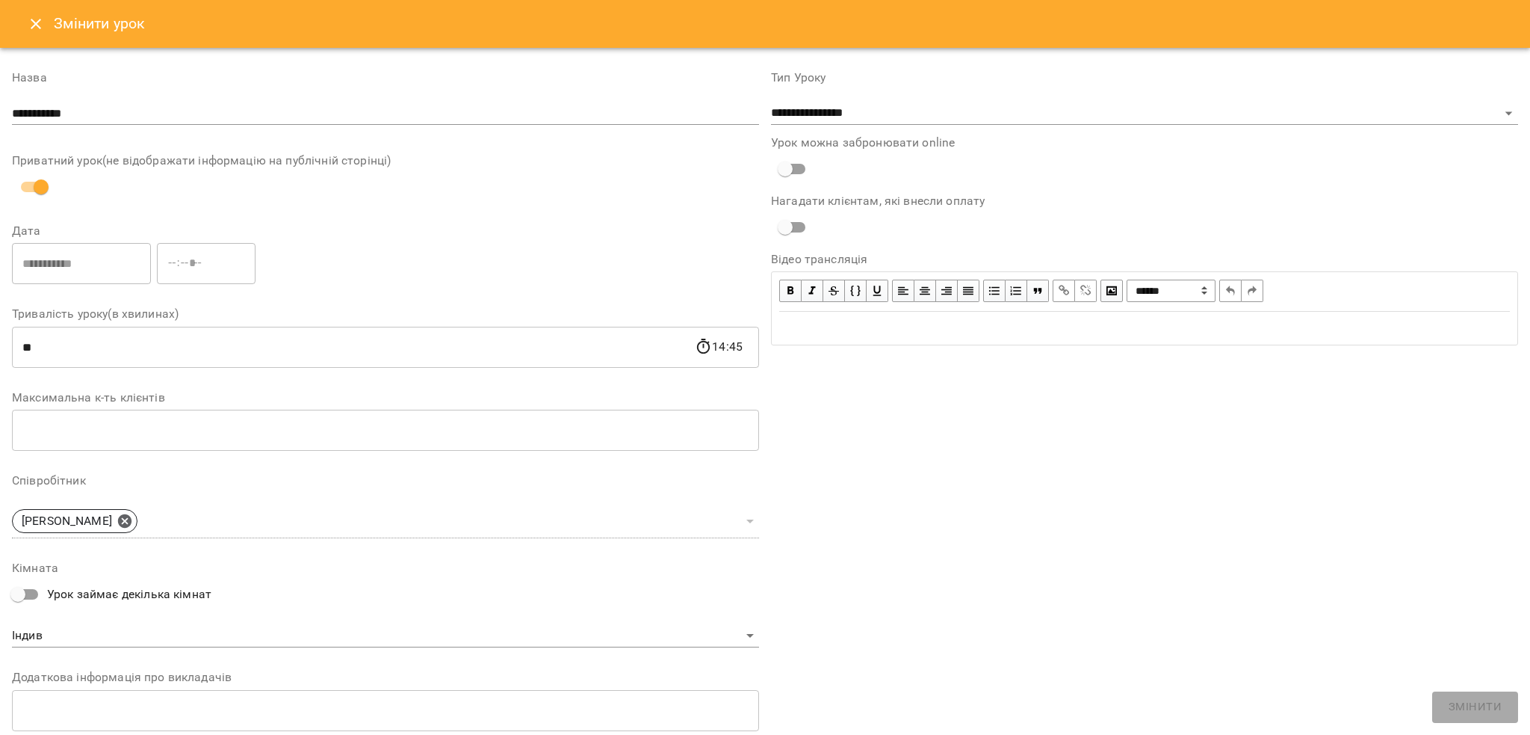
click at [40, 28] on icon "Close" at bounding box center [36, 24] width 18 height 18
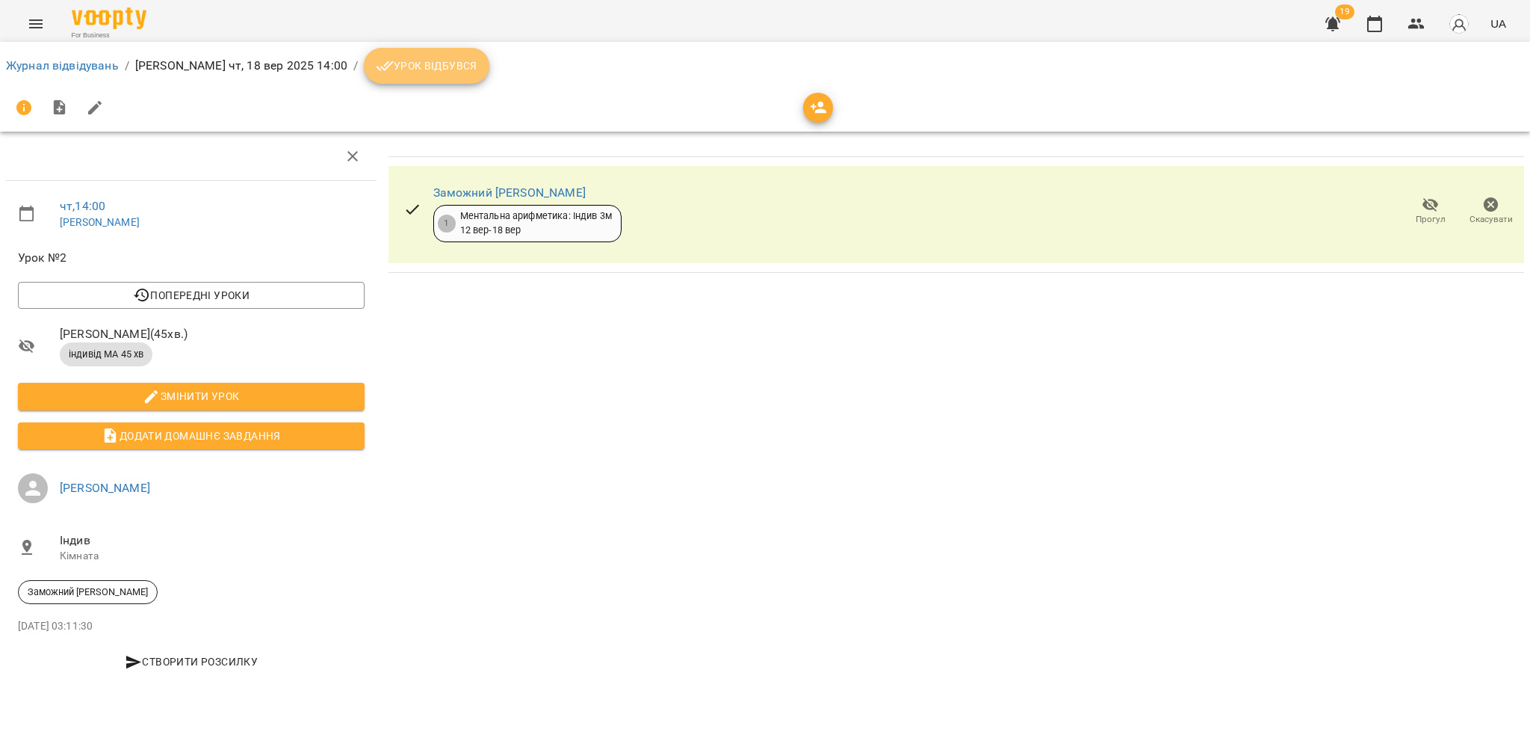
click at [410, 75] on button "Урок відбувся" at bounding box center [427, 66] width 126 height 36
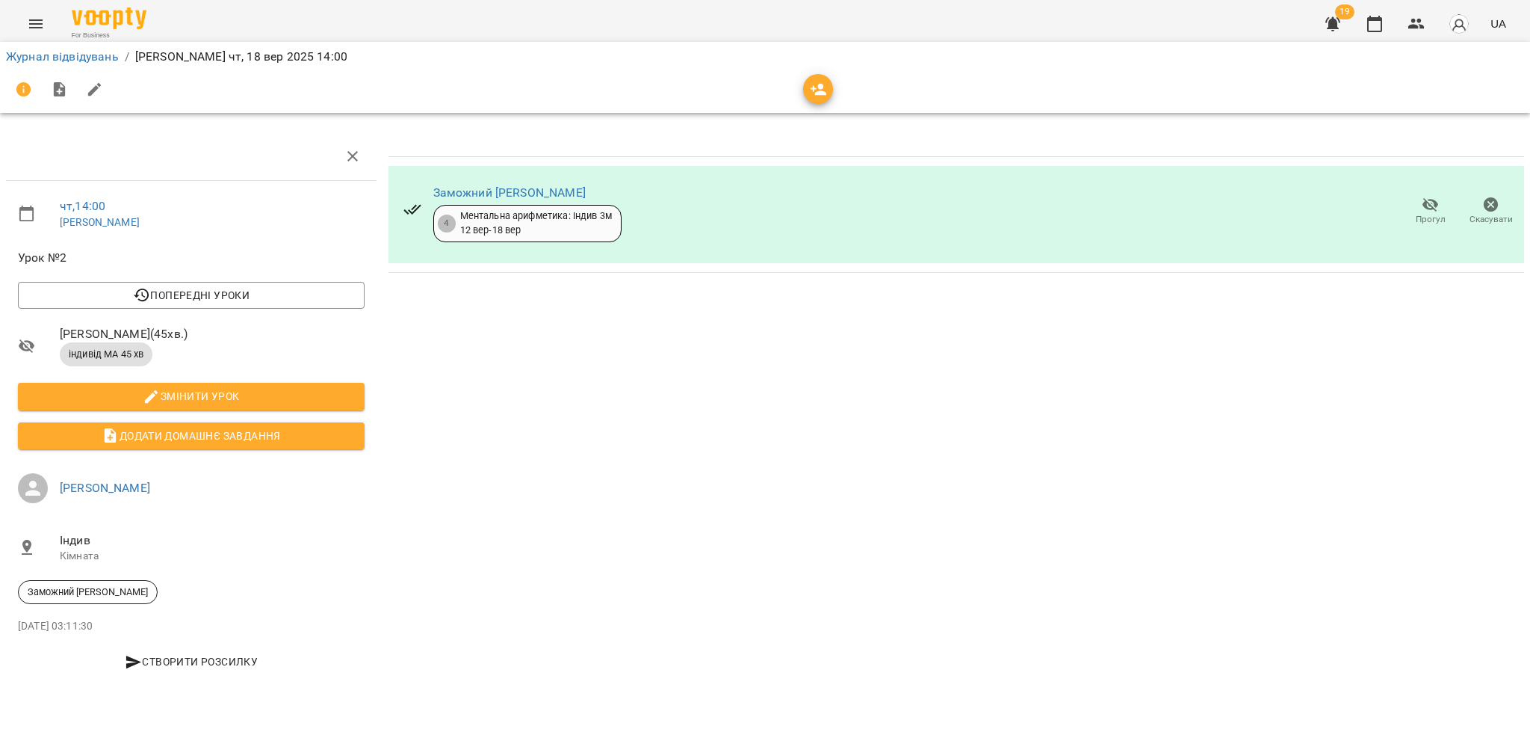
click at [36, 19] on icon "Menu" at bounding box center [35, 23] width 13 height 9
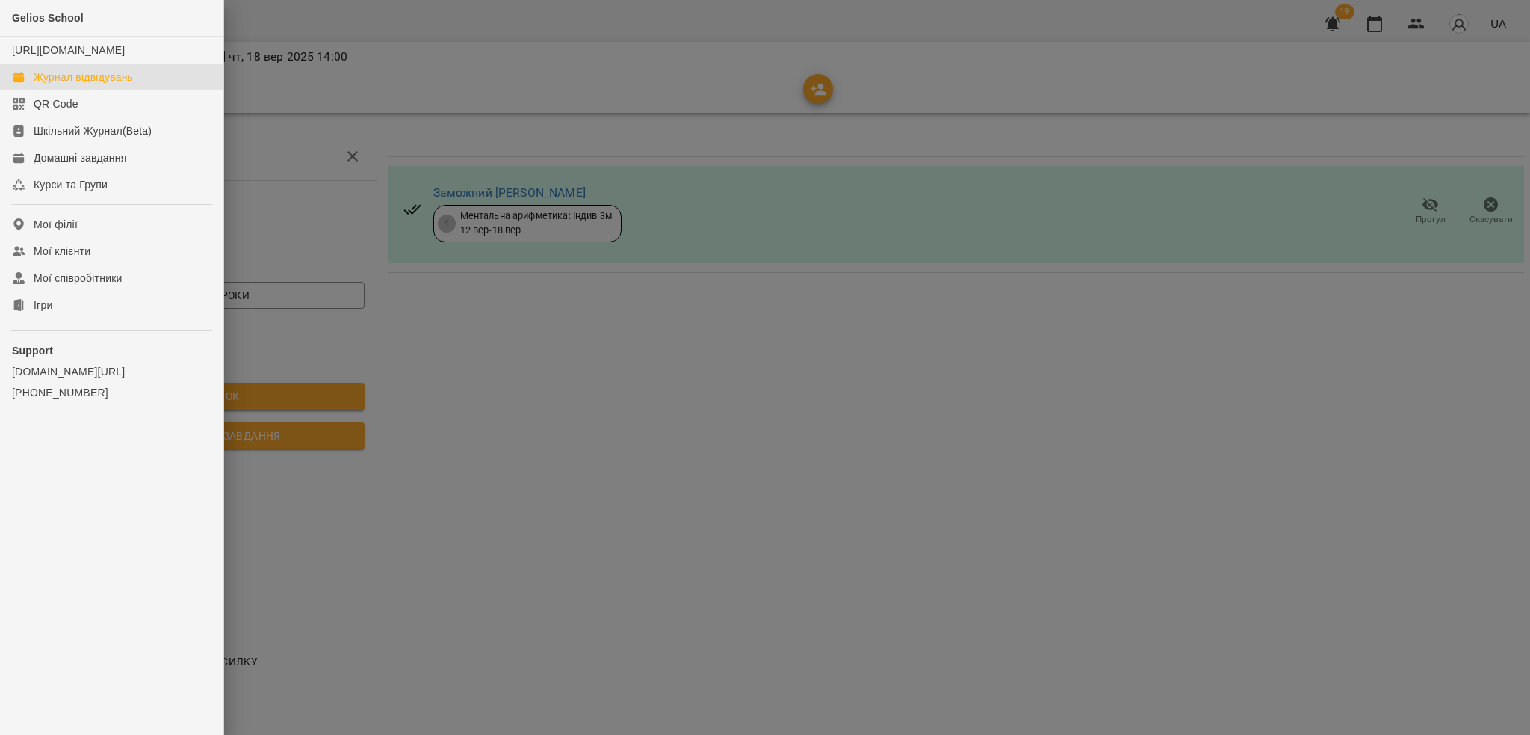
click at [96, 84] on div "Журнал відвідувань" at bounding box center [83, 76] width 99 height 15
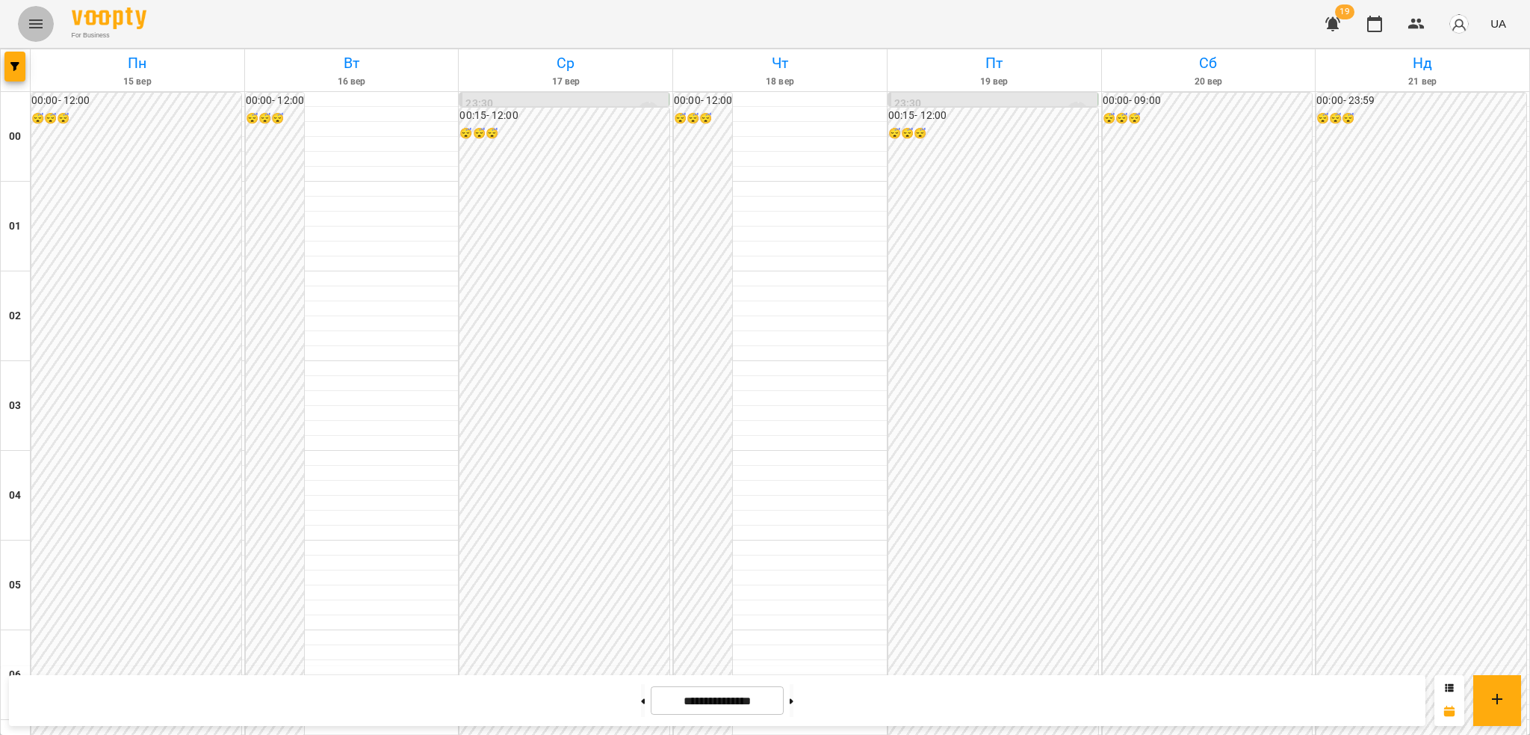
click at [45, 13] on button "Menu" at bounding box center [36, 24] width 36 height 36
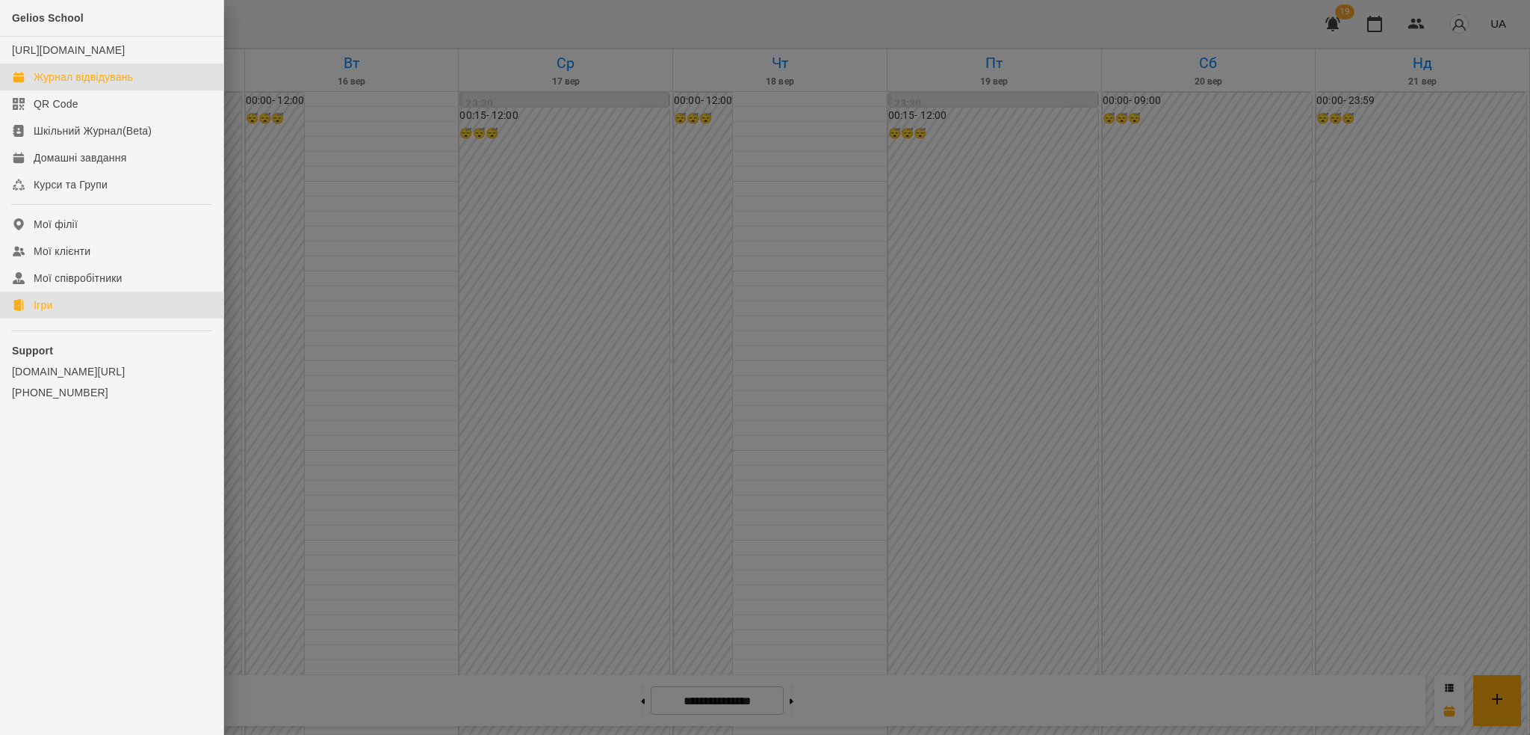
click at [82, 312] on link "Ігри" at bounding box center [111, 304] width 223 height 27
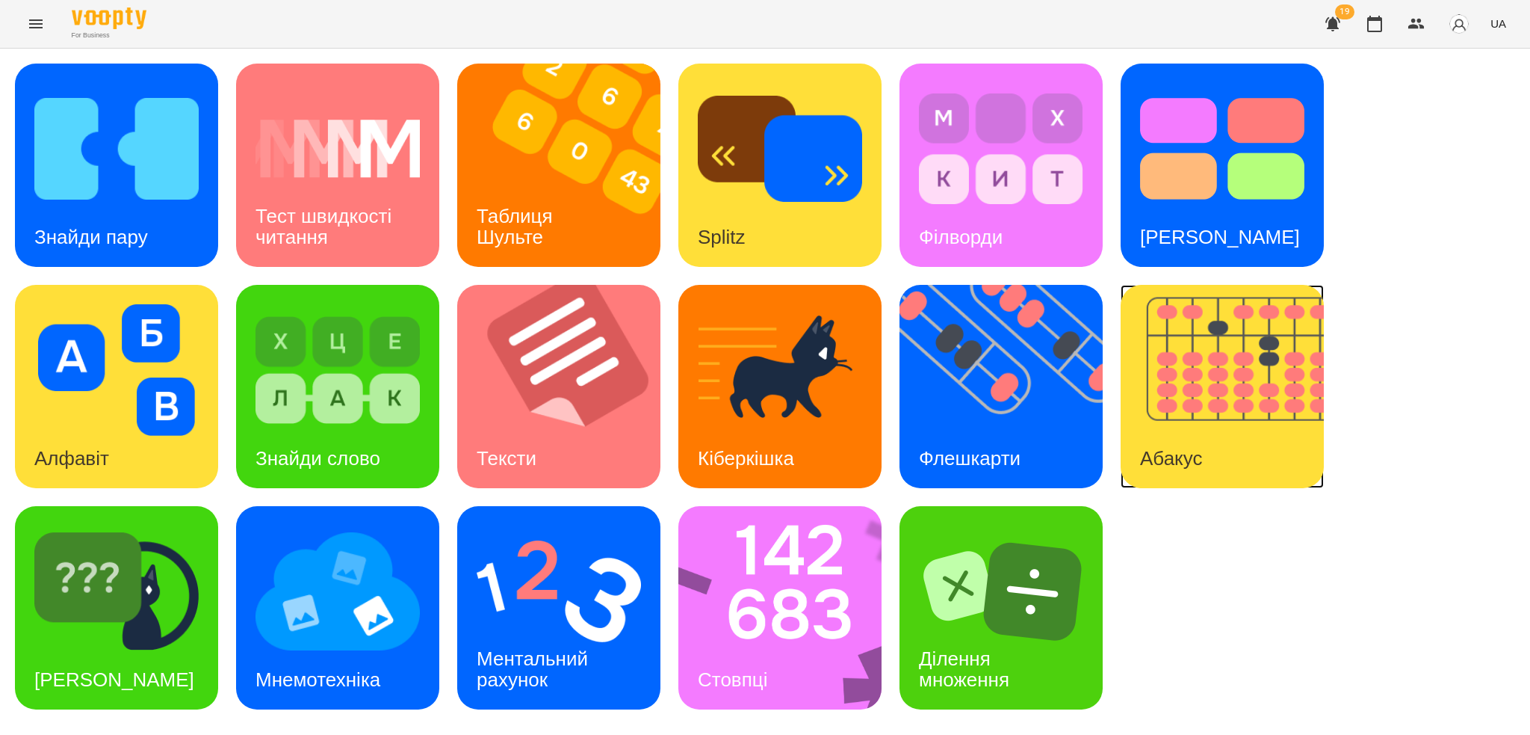
click at [1196, 431] on div "Абакус" at bounding box center [1171, 458] width 101 height 59
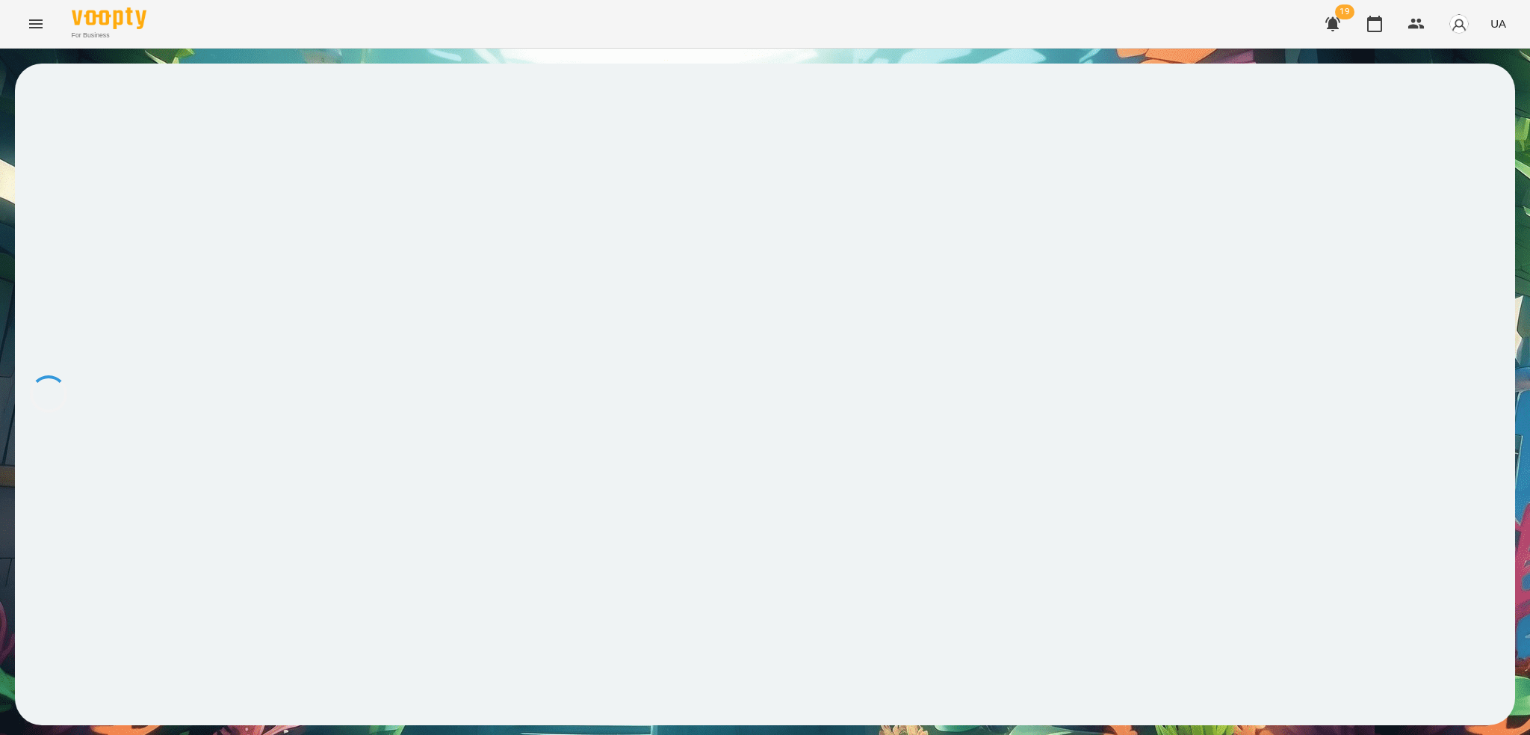
click at [34, 22] on icon "Menu" at bounding box center [36, 24] width 18 height 18
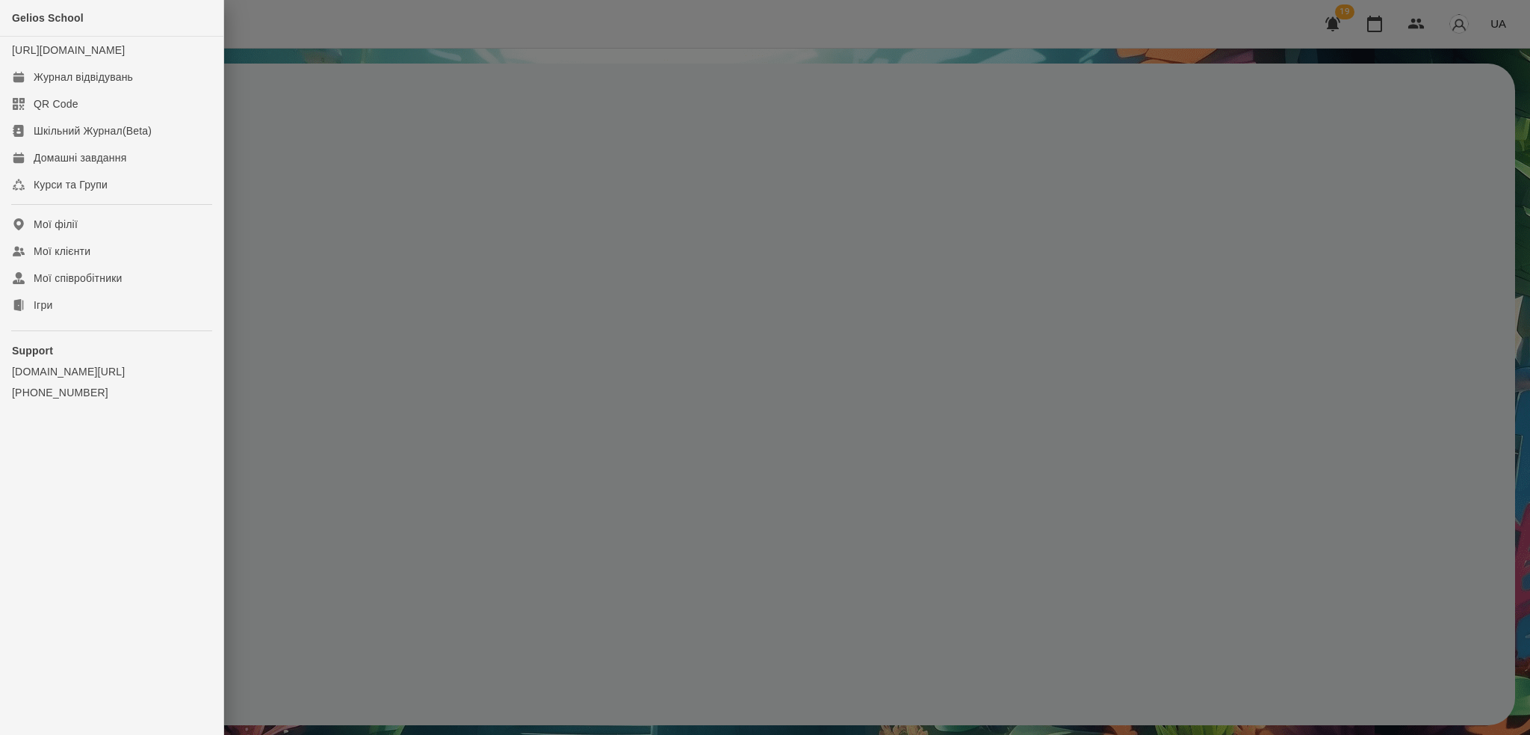
click at [361, 39] on div at bounding box center [765, 367] width 1530 height 735
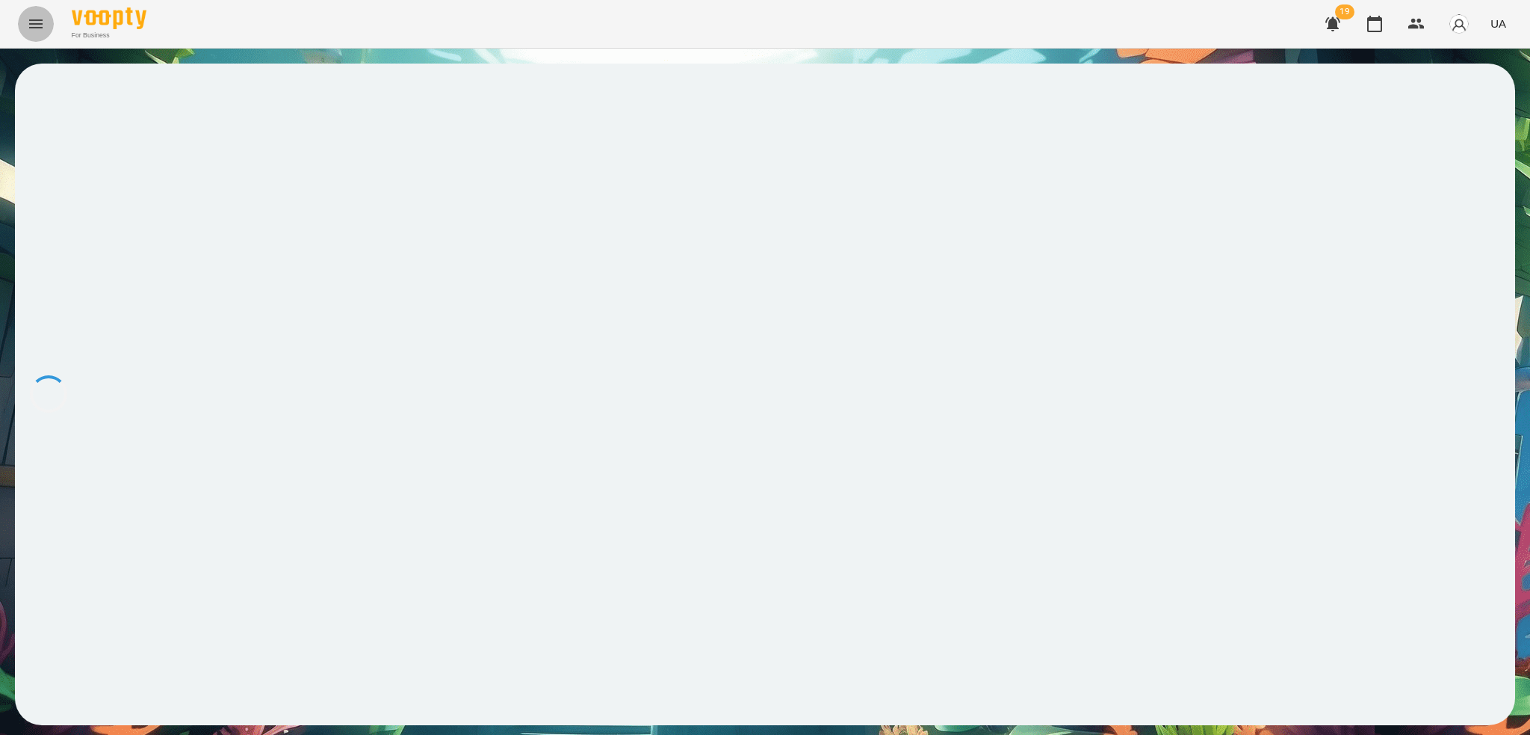
click at [49, 21] on button "Menu" at bounding box center [36, 24] width 36 height 36
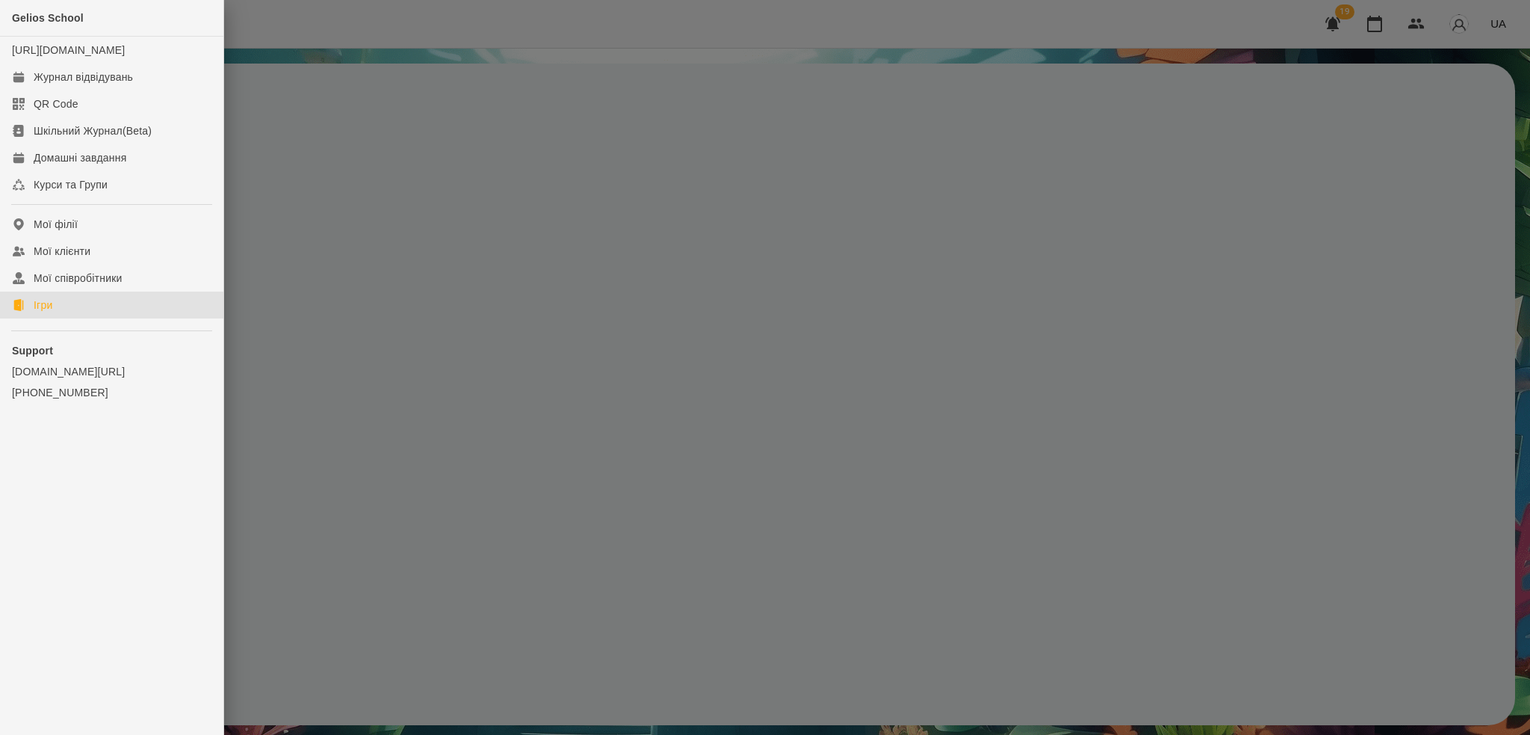
drag, startPoint x: 52, startPoint y: 321, endPoint x: 377, endPoint y: 217, distance: 341.7
click at [52, 312] on div "Ігри" at bounding box center [43, 304] width 19 height 15
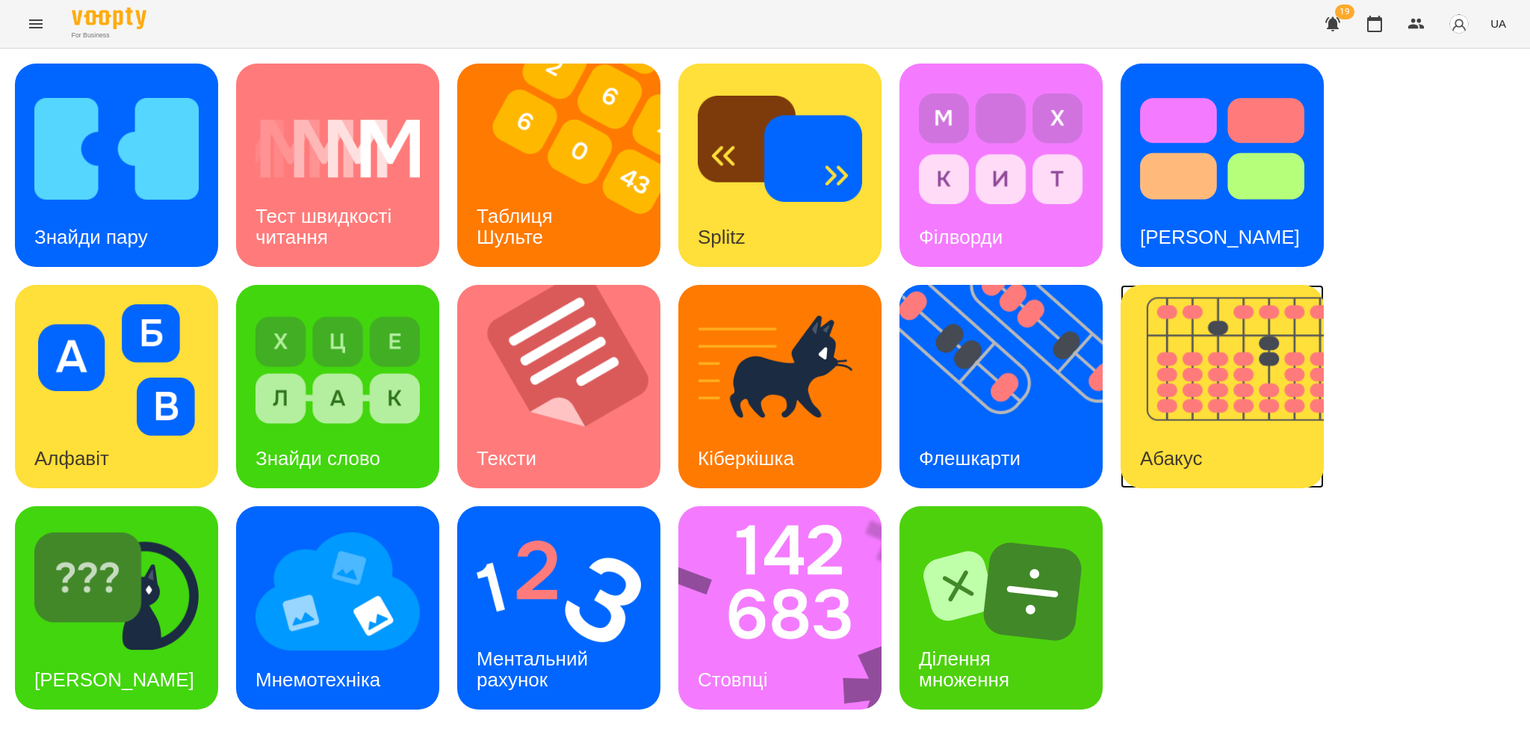
click at [1201, 429] on div "Абакус" at bounding box center [1171, 458] width 101 height 59
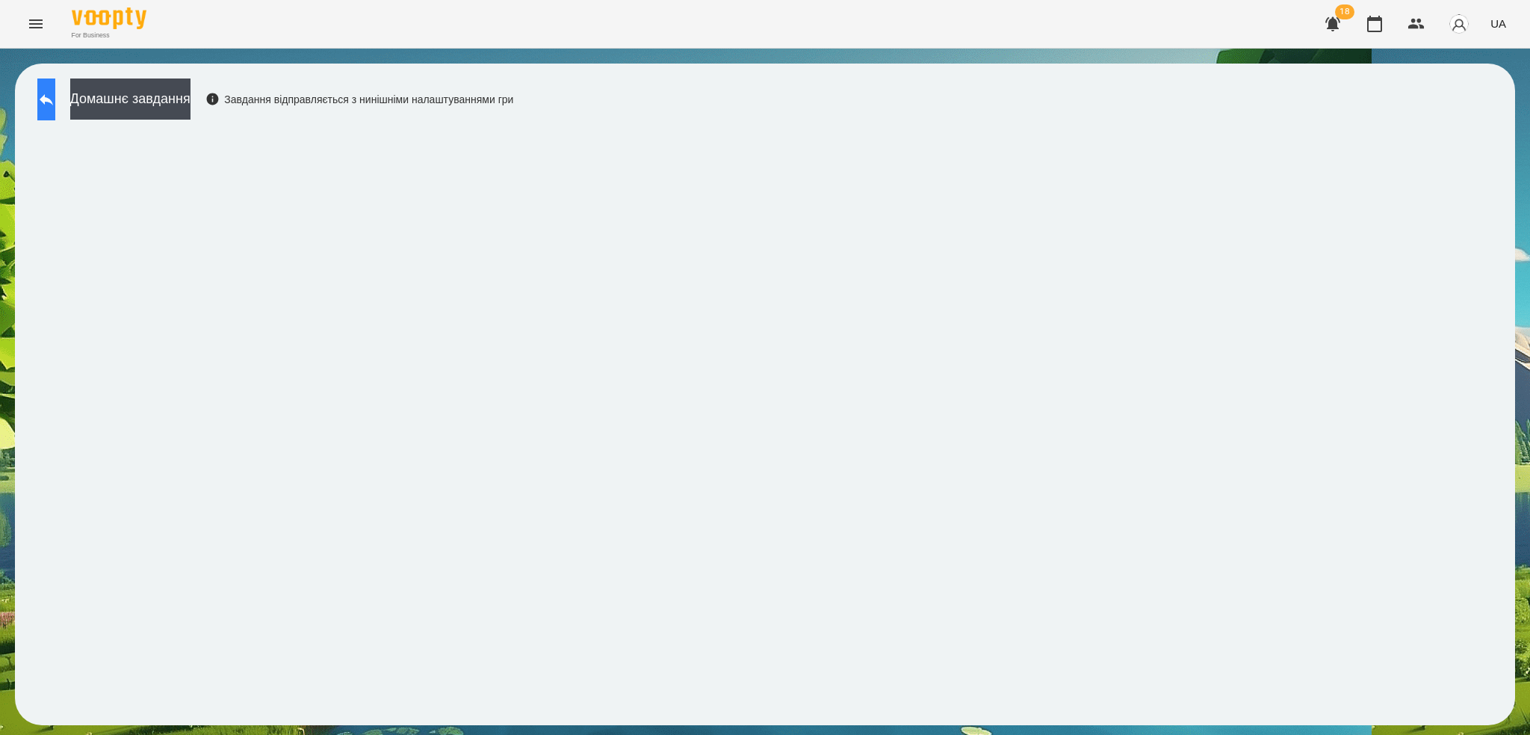
click at [55, 102] on button at bounding box center [46, 99] width 18 height 42
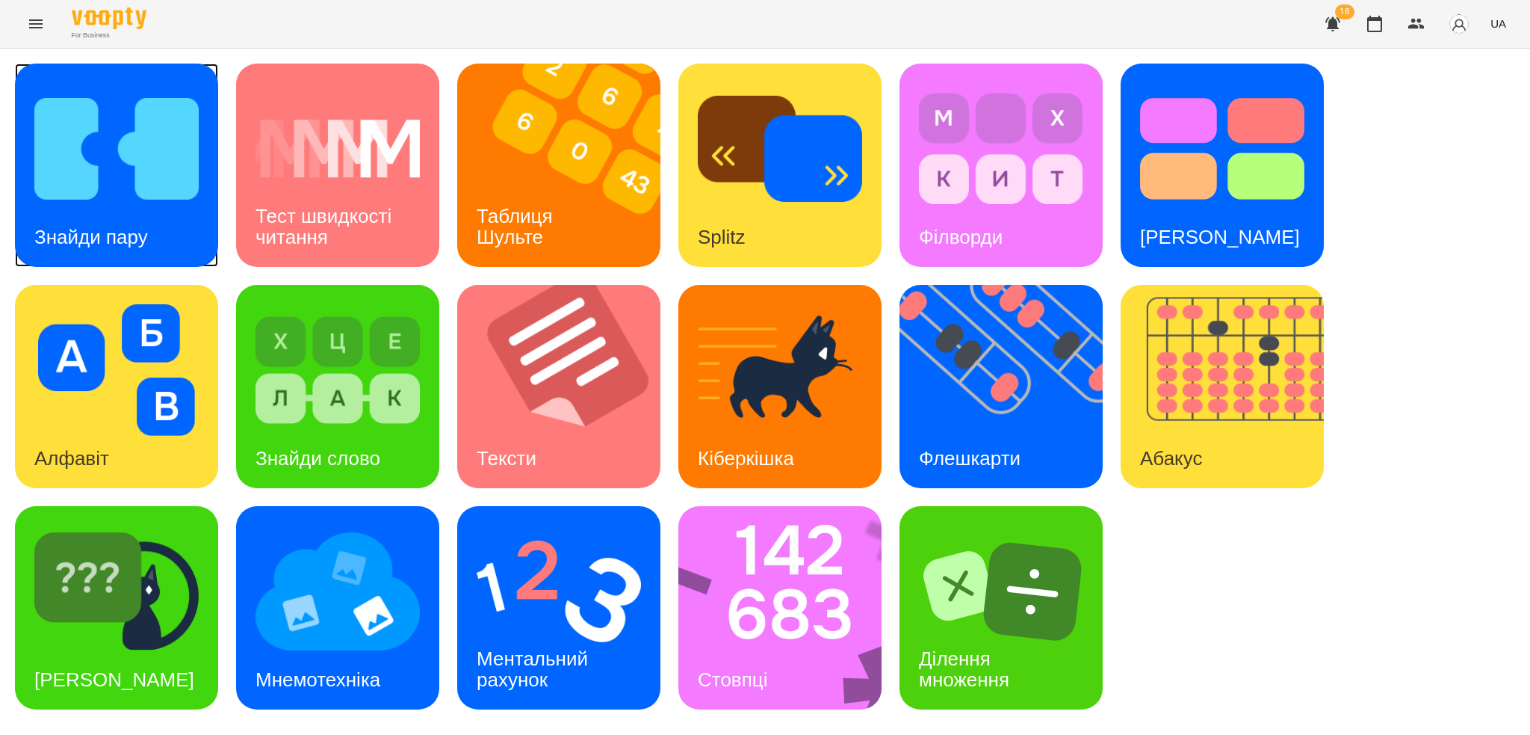
click at [117, 197] on img at bounding box center [116, 149] width 164 height 132
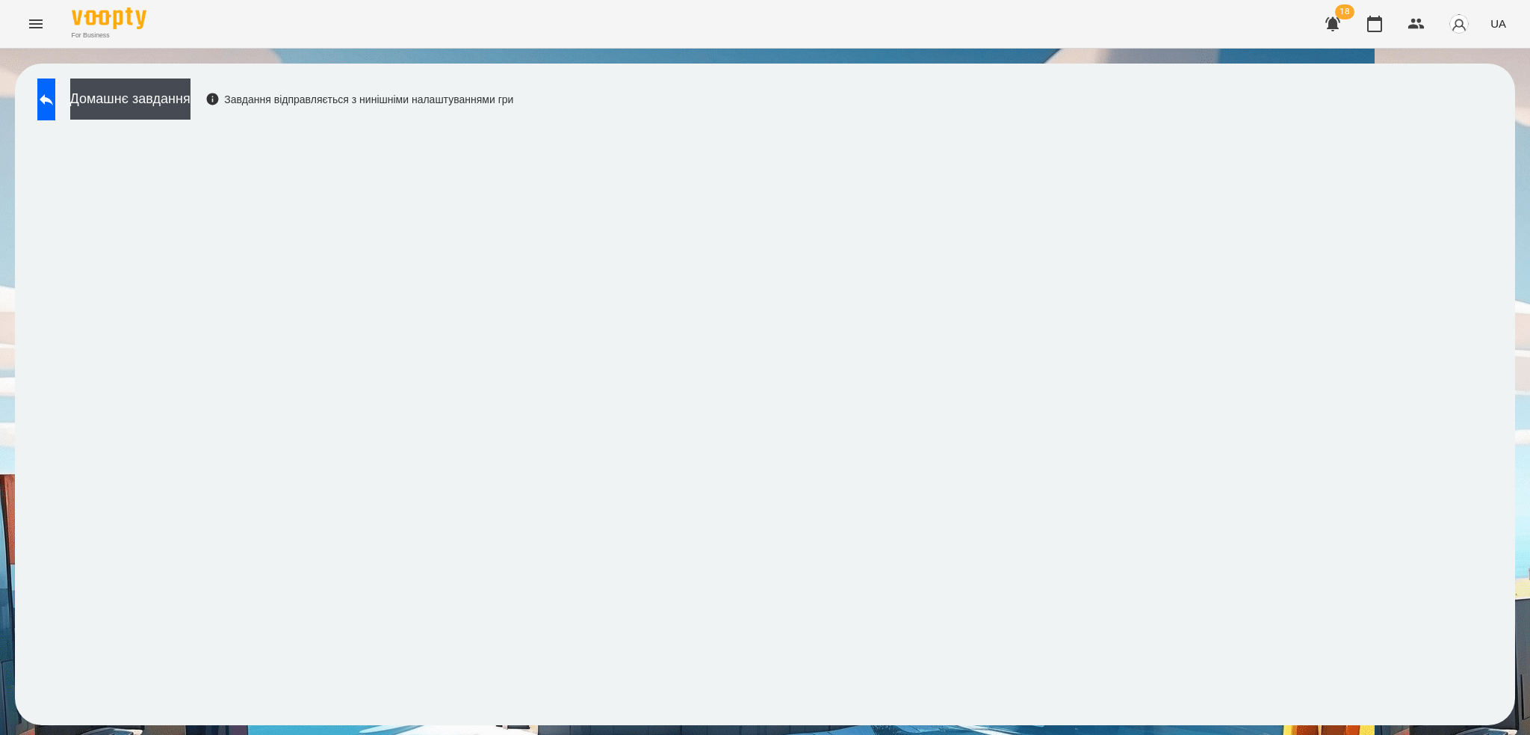
click at [1529, 93] on div "Домашнє завдання Завдання відправляється з нинішніми налаштуваннями гри" at bounding box center [765, 394] width 1530 height 691
click at [55, 101] on button at bounding box center [46, 99] width 18 height 42
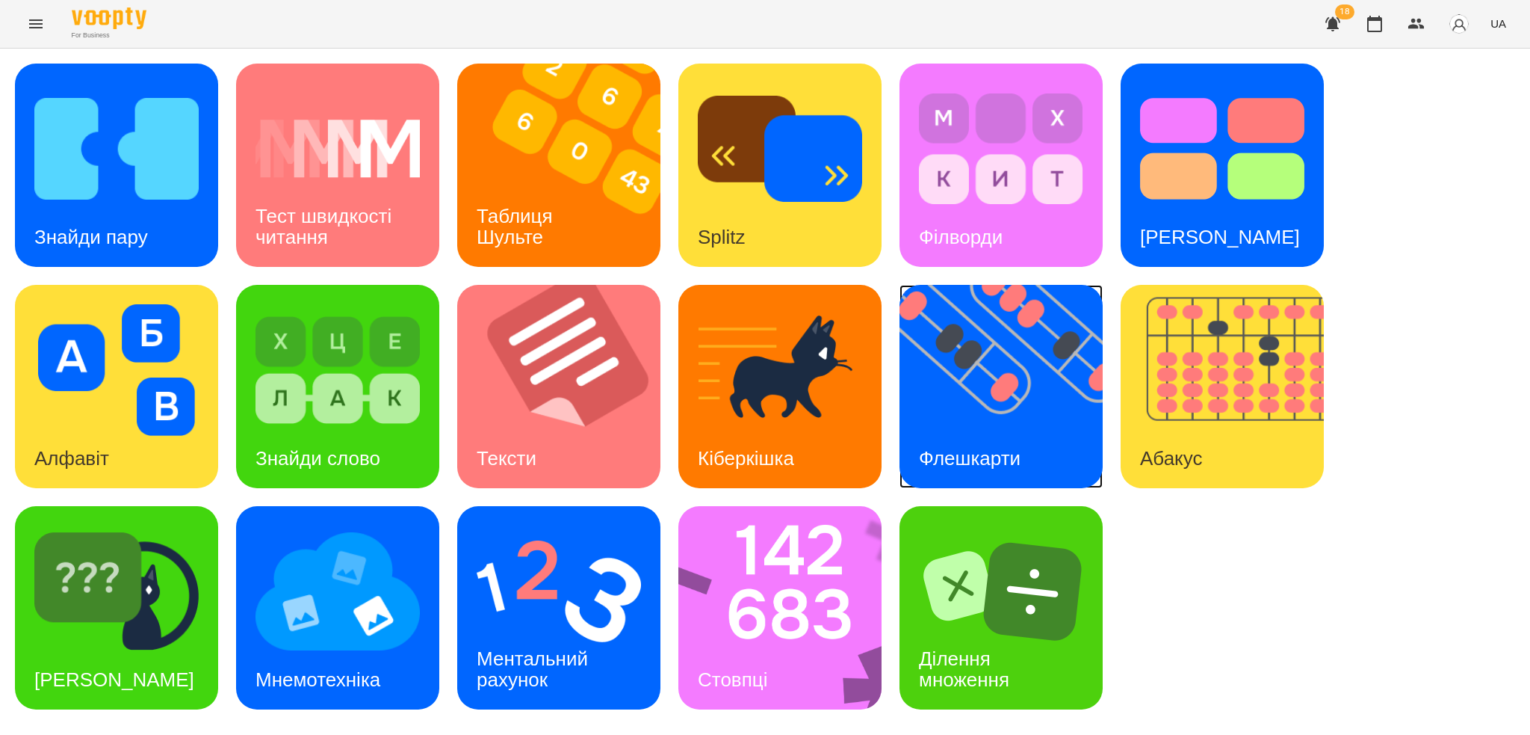
click at [1017, 435] on div "Флешкарти" at bounding box center [970, 458] width 140 height 59
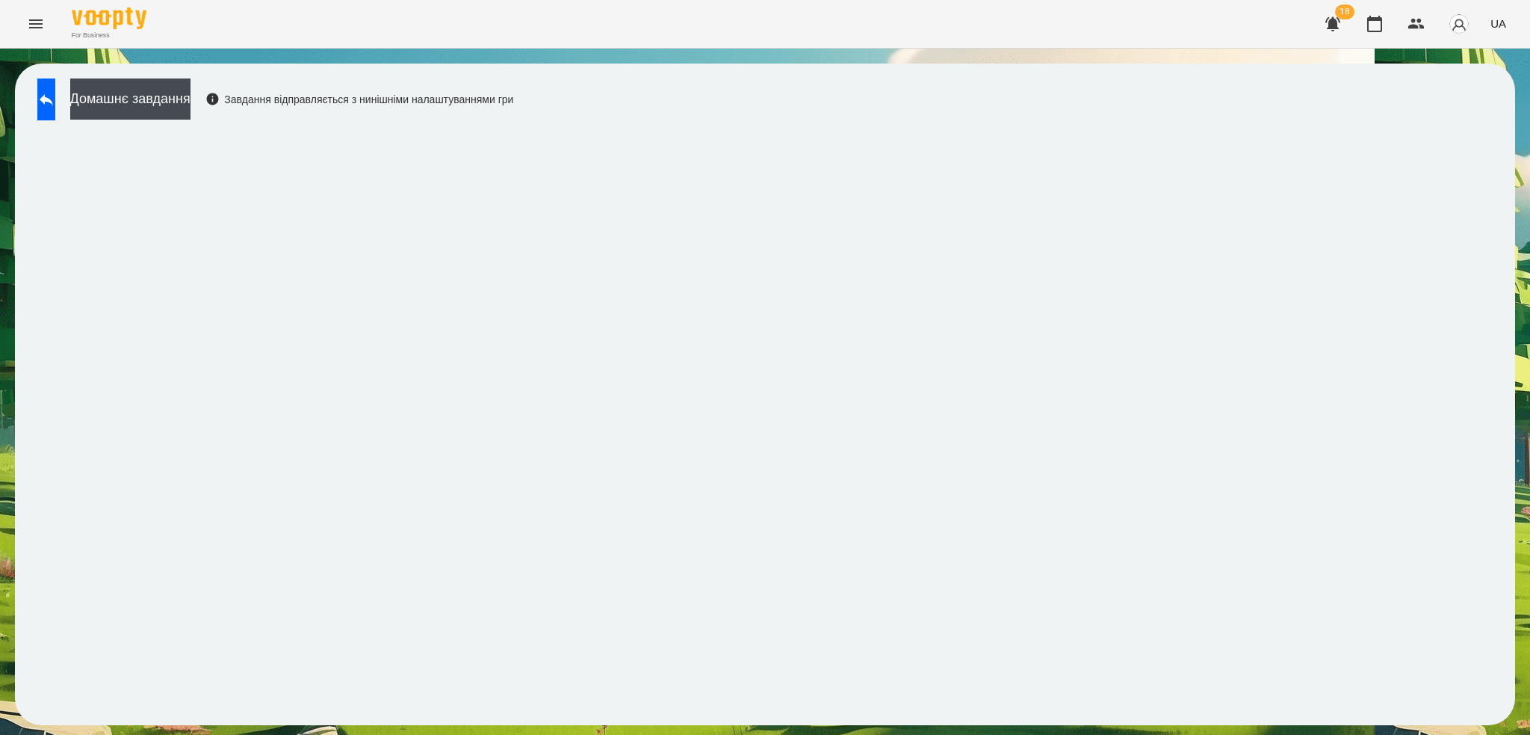
click at [86, 108] on div "Домашнє завдання Завдання відправляється з нинішніми налаштуваннями гри" at bounding box center [271, 102] width 483 height 49
click at [55, 100] on button at bounding box center [46, 99] width 18 height 42
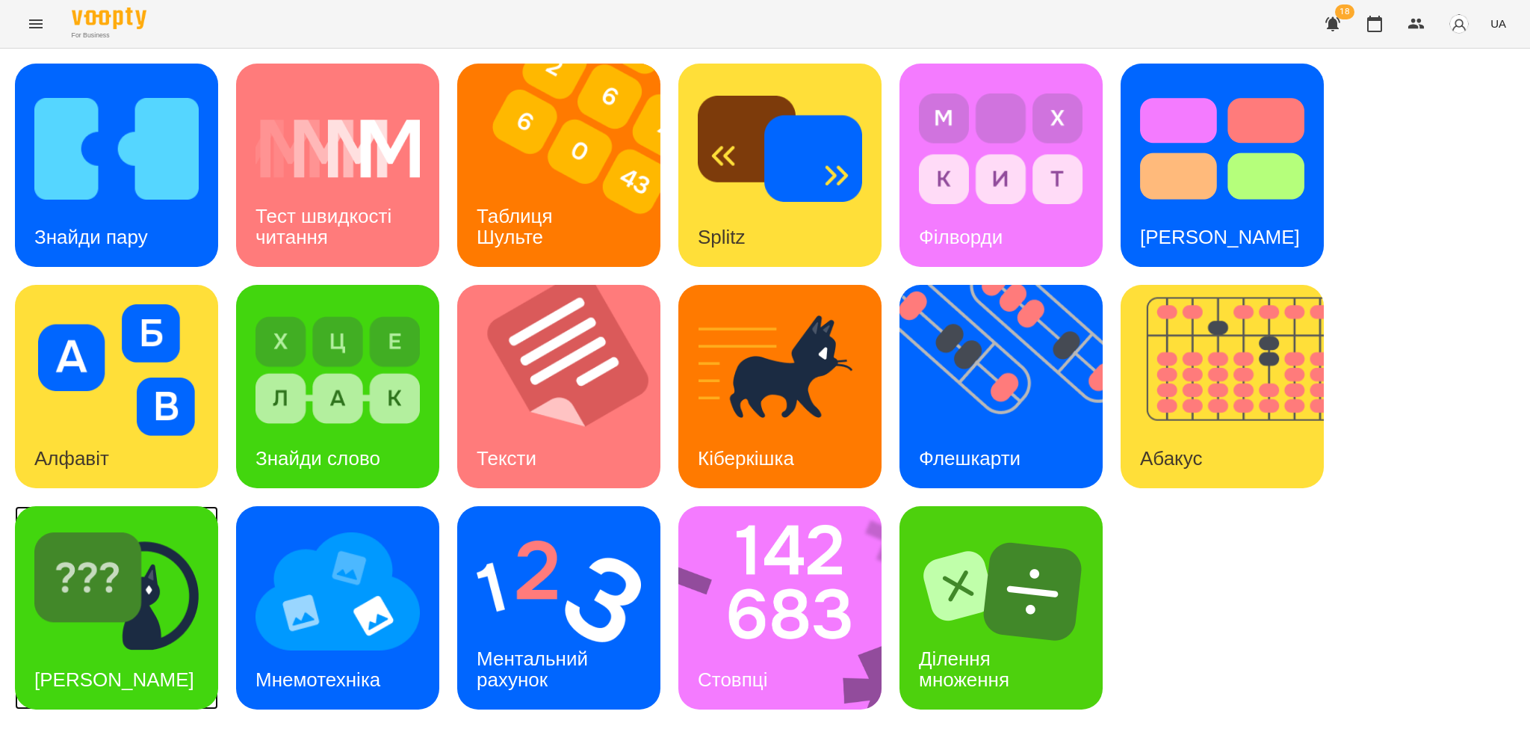
click at [153, 620] on img at bounding box center [116, 591] width 164 height 132
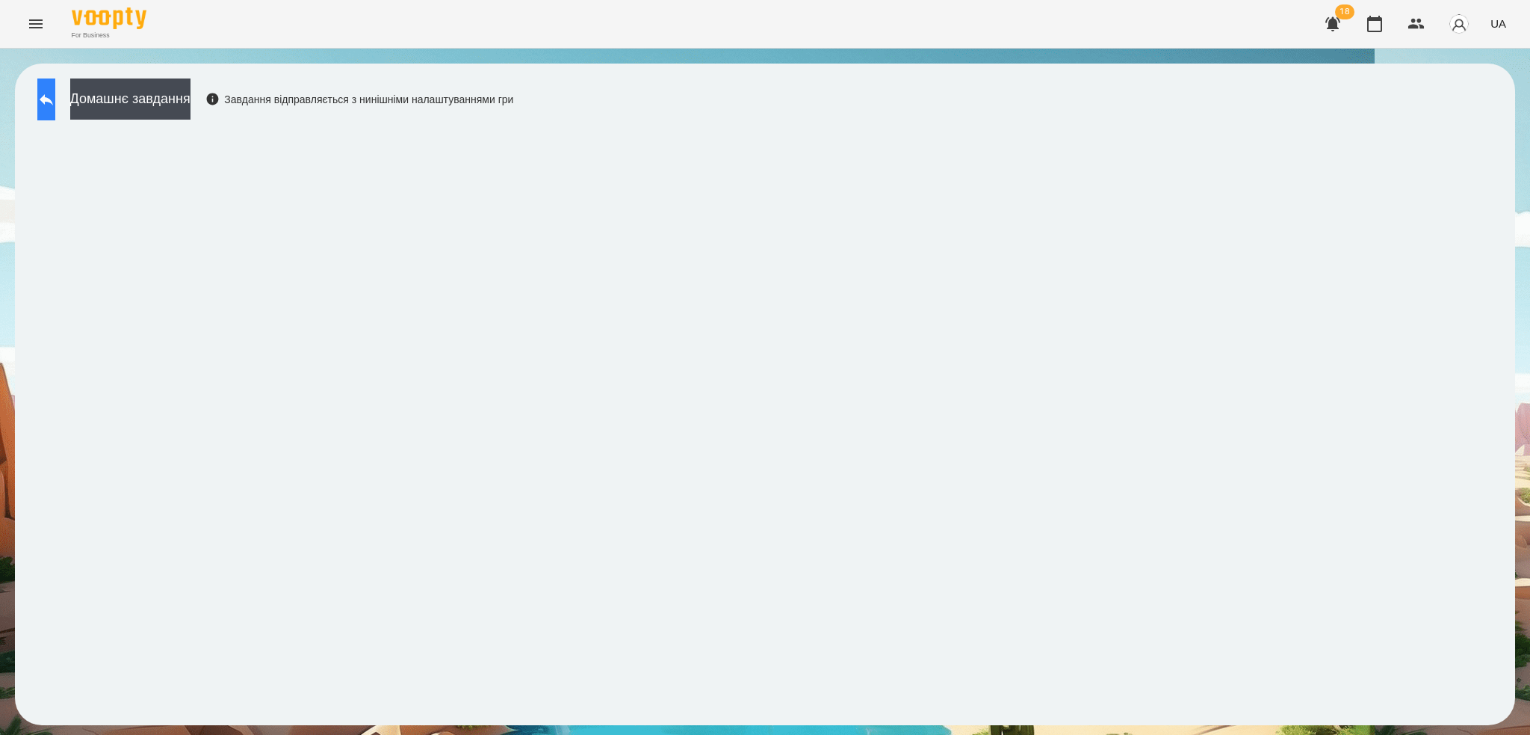
click at [55, 103] on button at bounding box center [46, 99] width 18 height 42
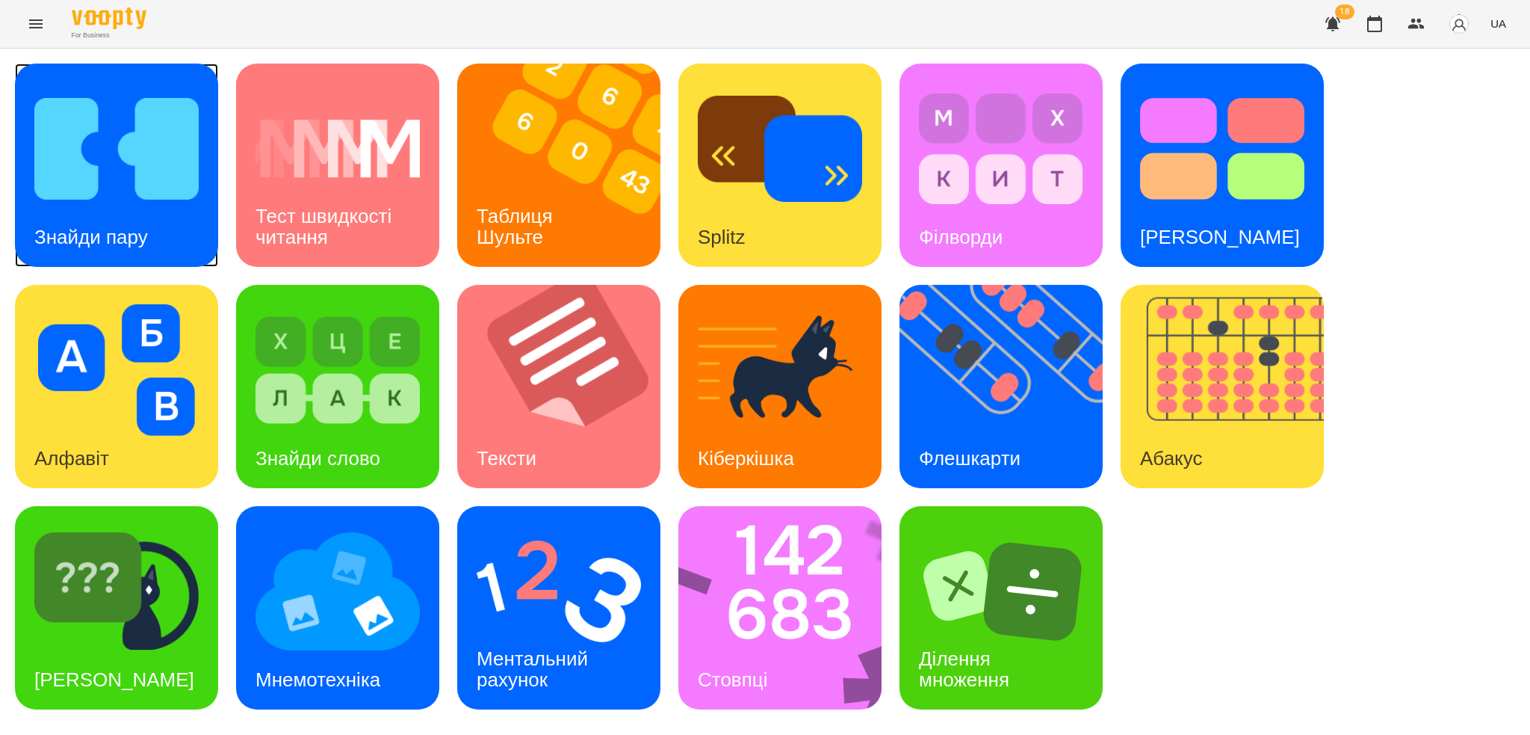
click at [61, 99] on img at bounding box center [116, 149] width 164 height 132
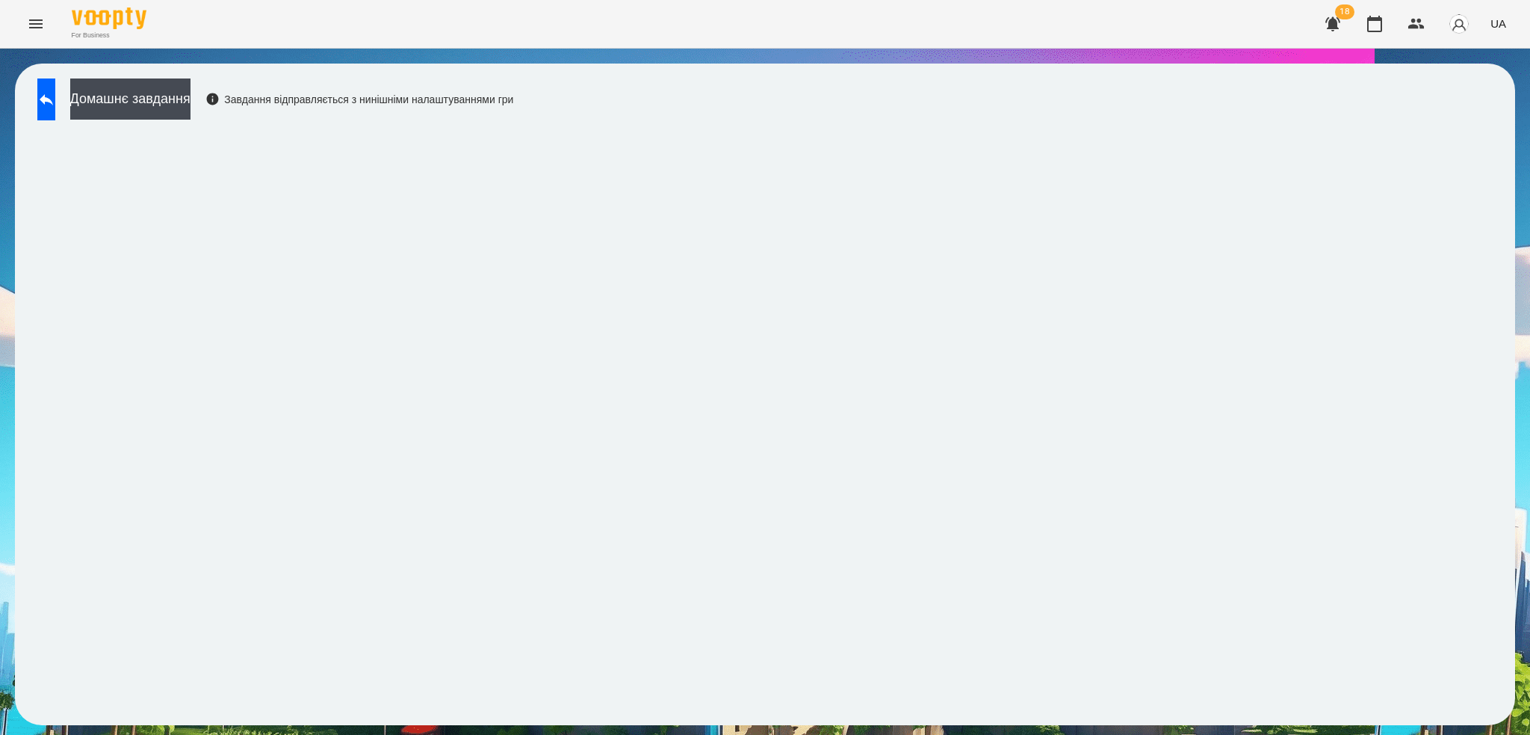
click at [34, 25] on icon "Menu" at bounding box center [36, 24] width 18 height 18
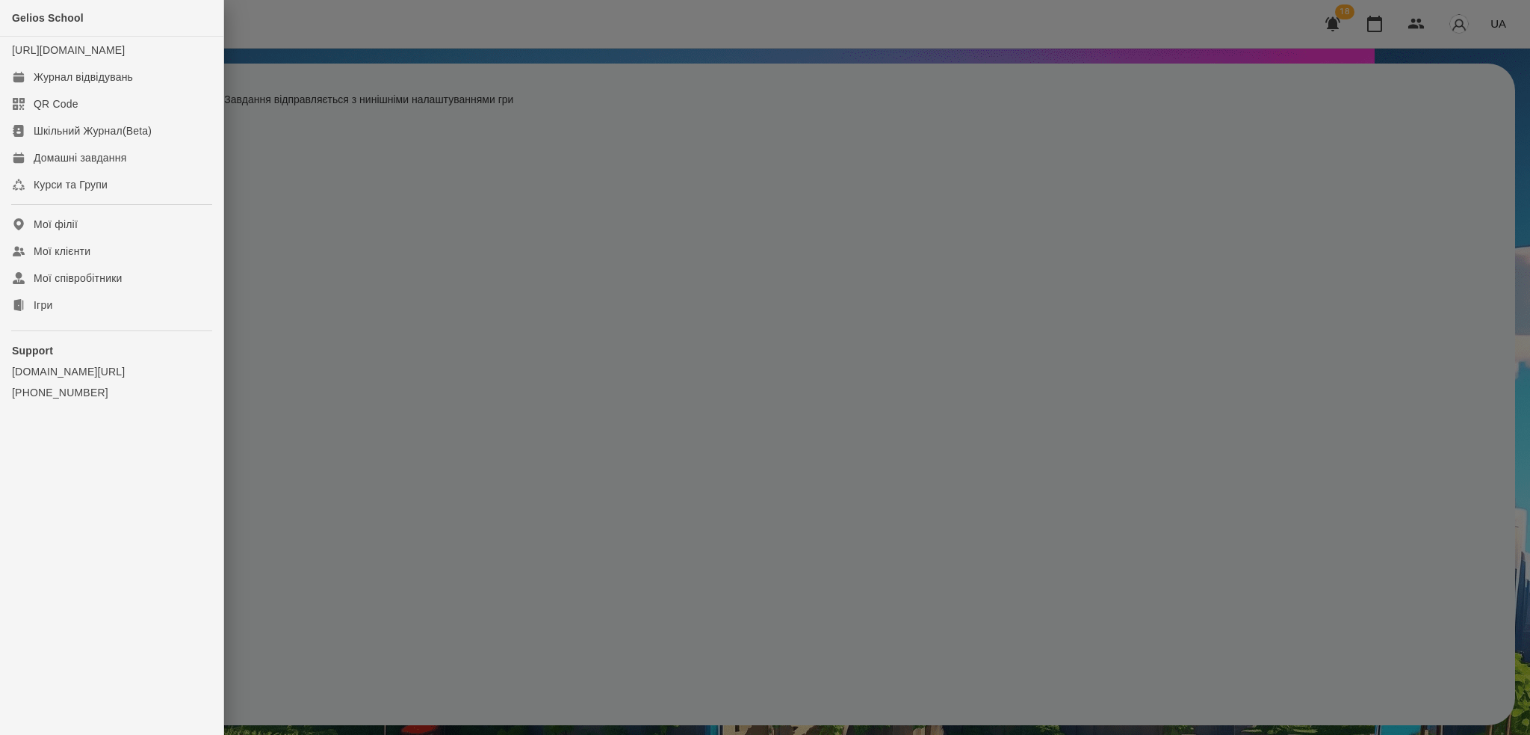
click at [277, 353] on div at bounding box center [765, 367] width 1530 height 735
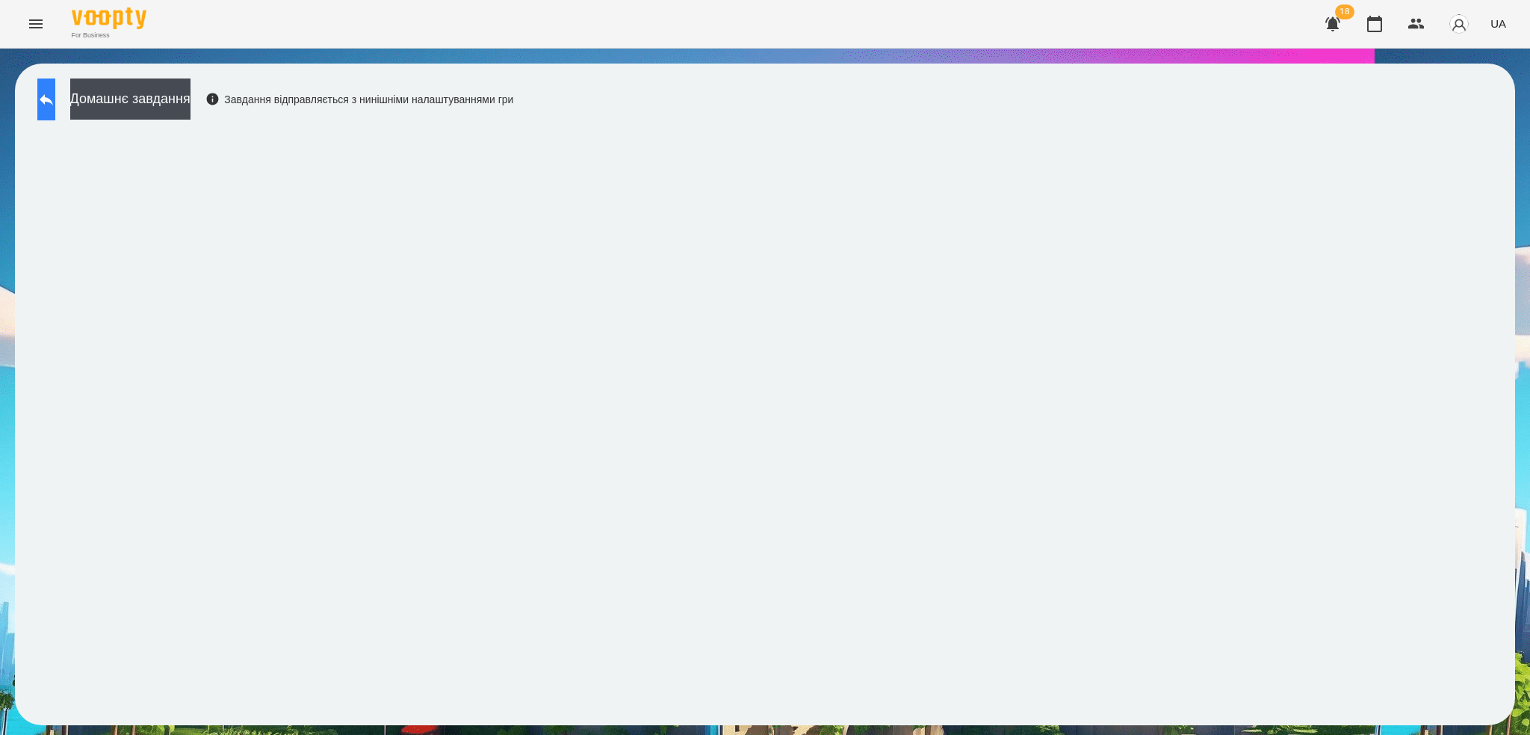
click at [53, 100] on icon at bounding box center [46, 99] width 13 height 11
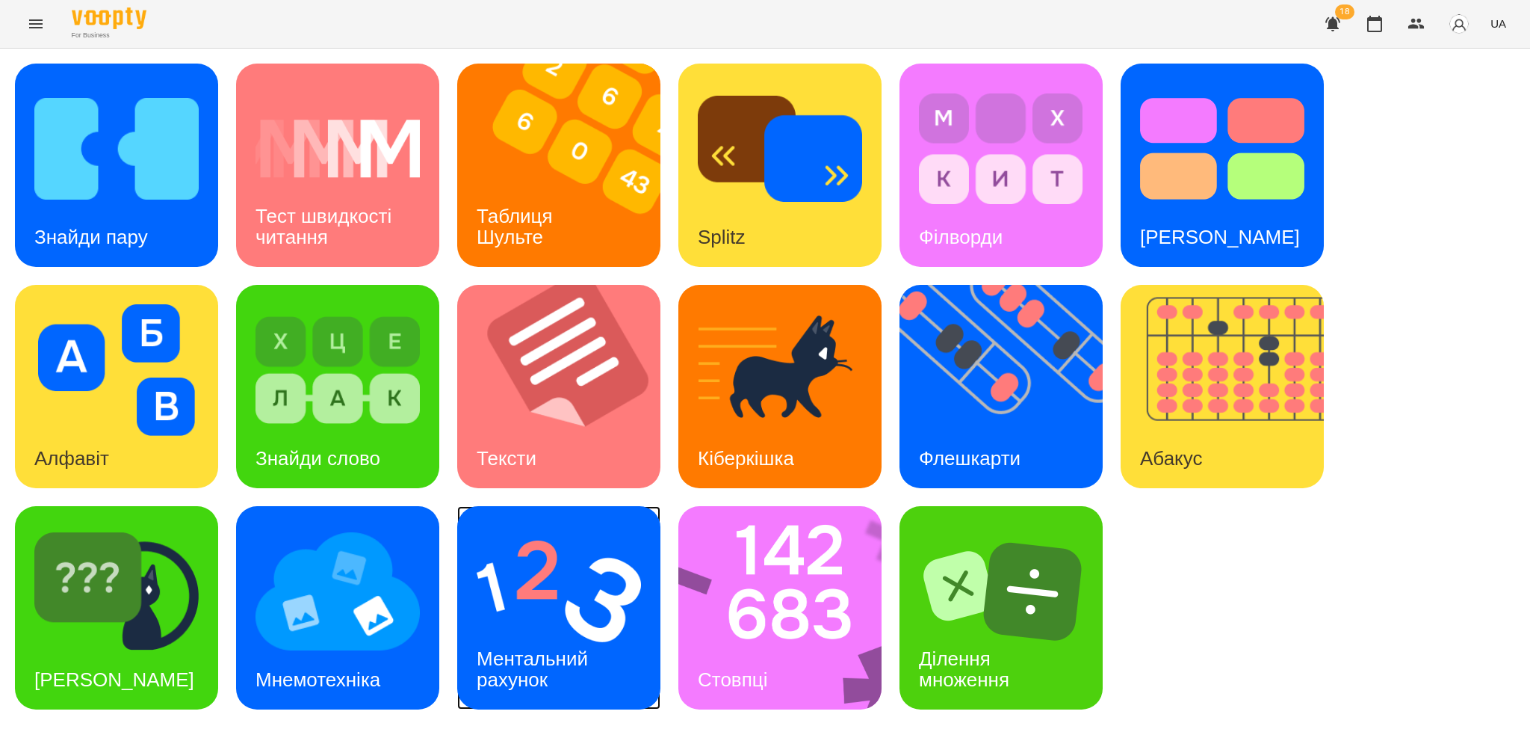
click at [587, 649] on h3 "Ментальний рахунок" at bounding box center [535, 668] width 117 height 43
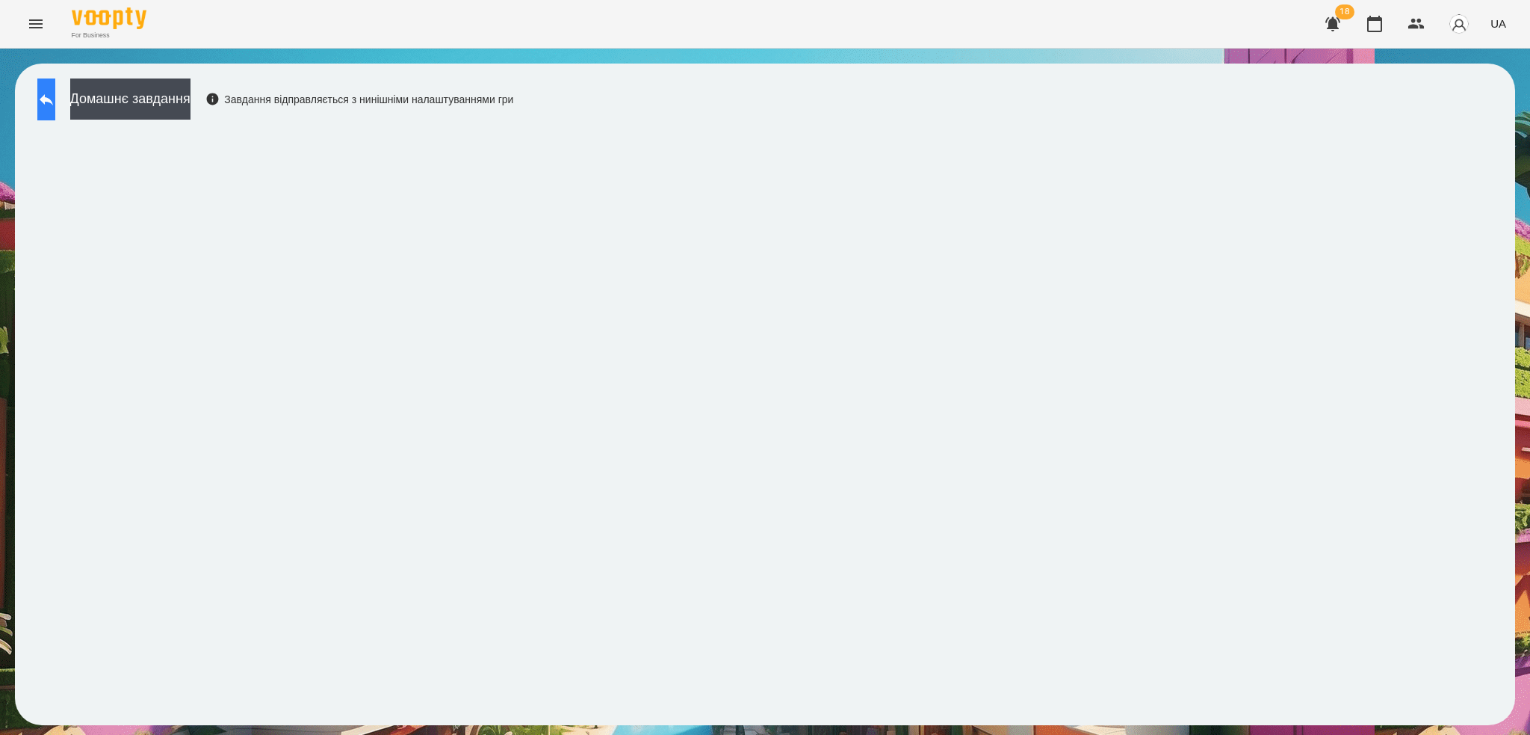
click at [53, 100] on icon at bounding box center [46, 99] width 13 height 11
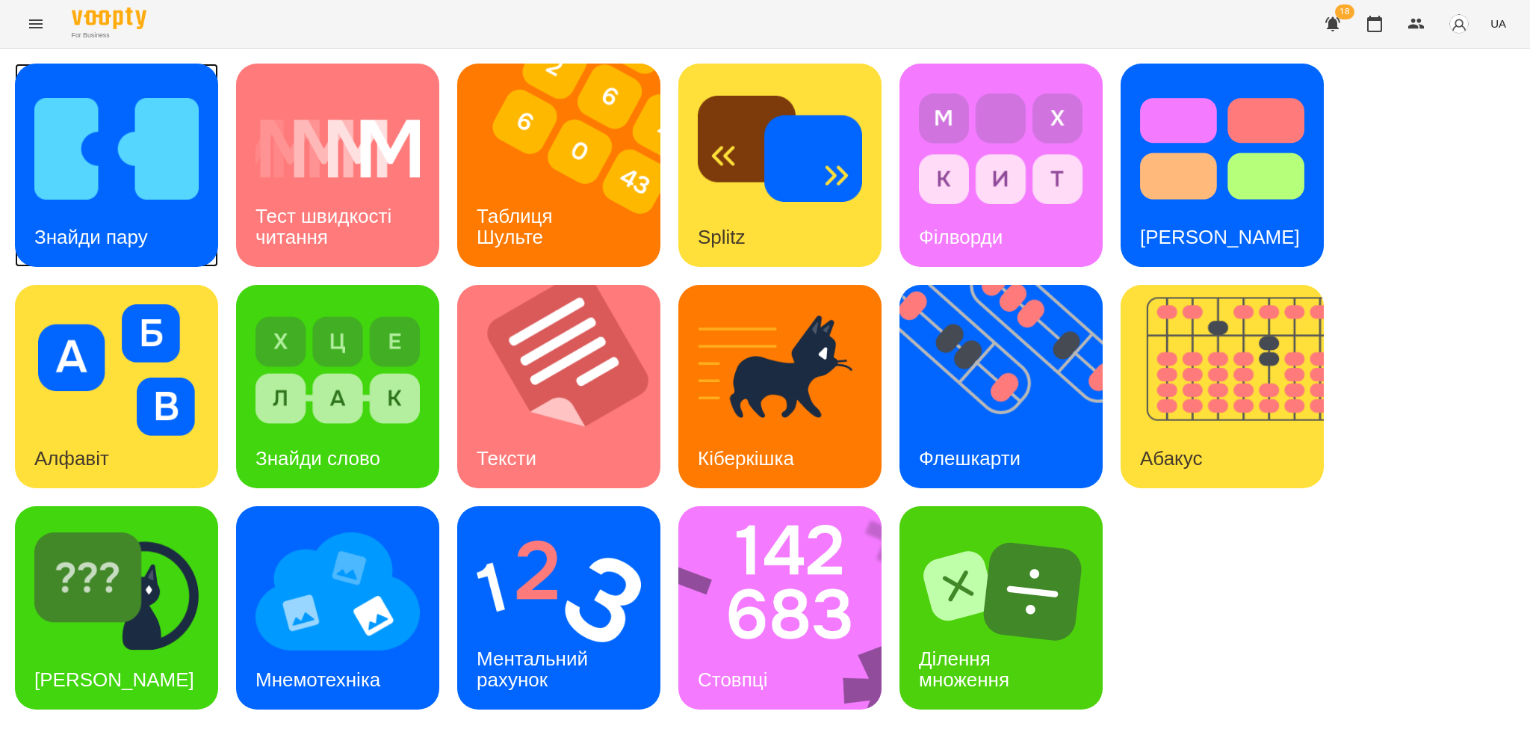
click at [146, 226] on h3 "Знайди пару" at bounding box center [91, 237] width 114 height 22
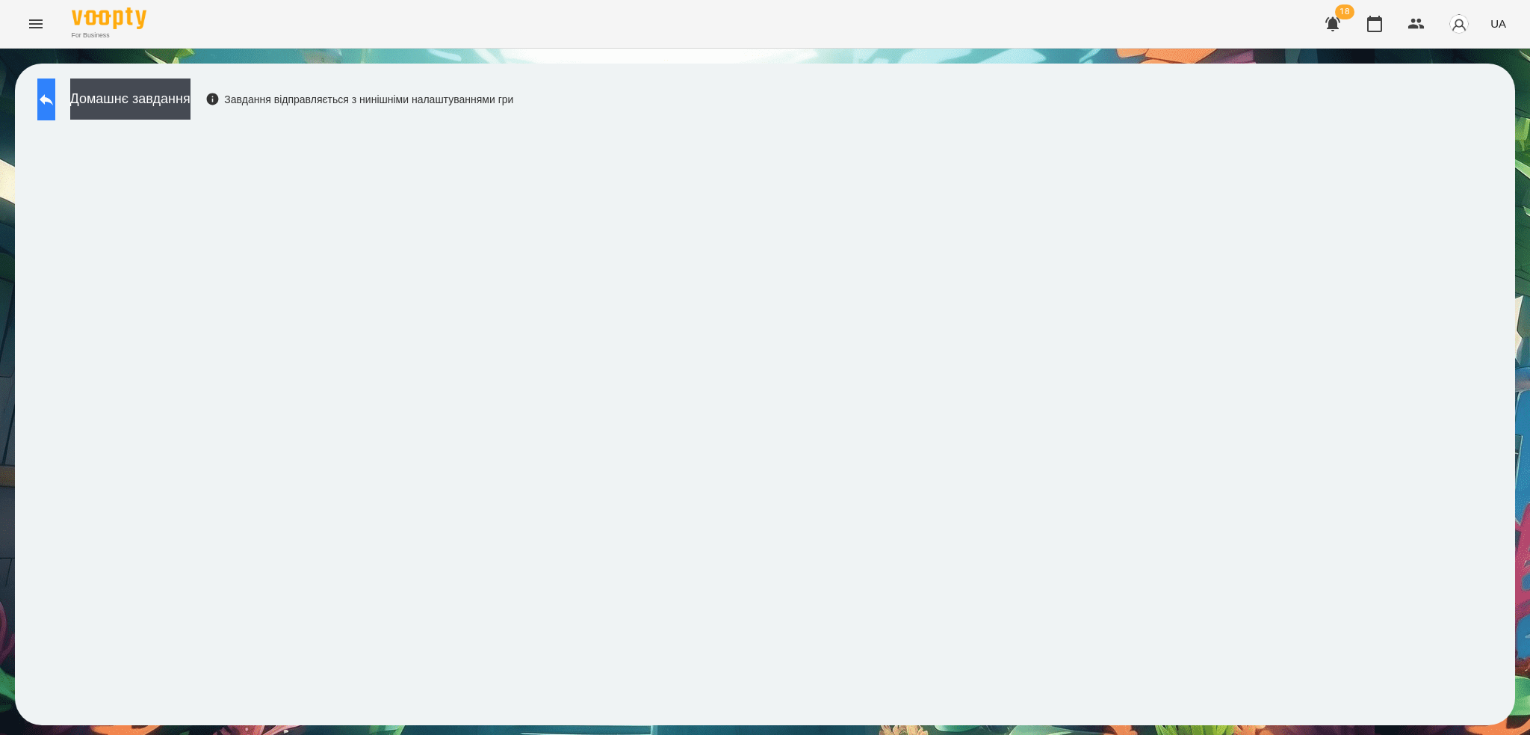
click at [55, 95] on icon at bounding box center [46, 99] width 18 height 18
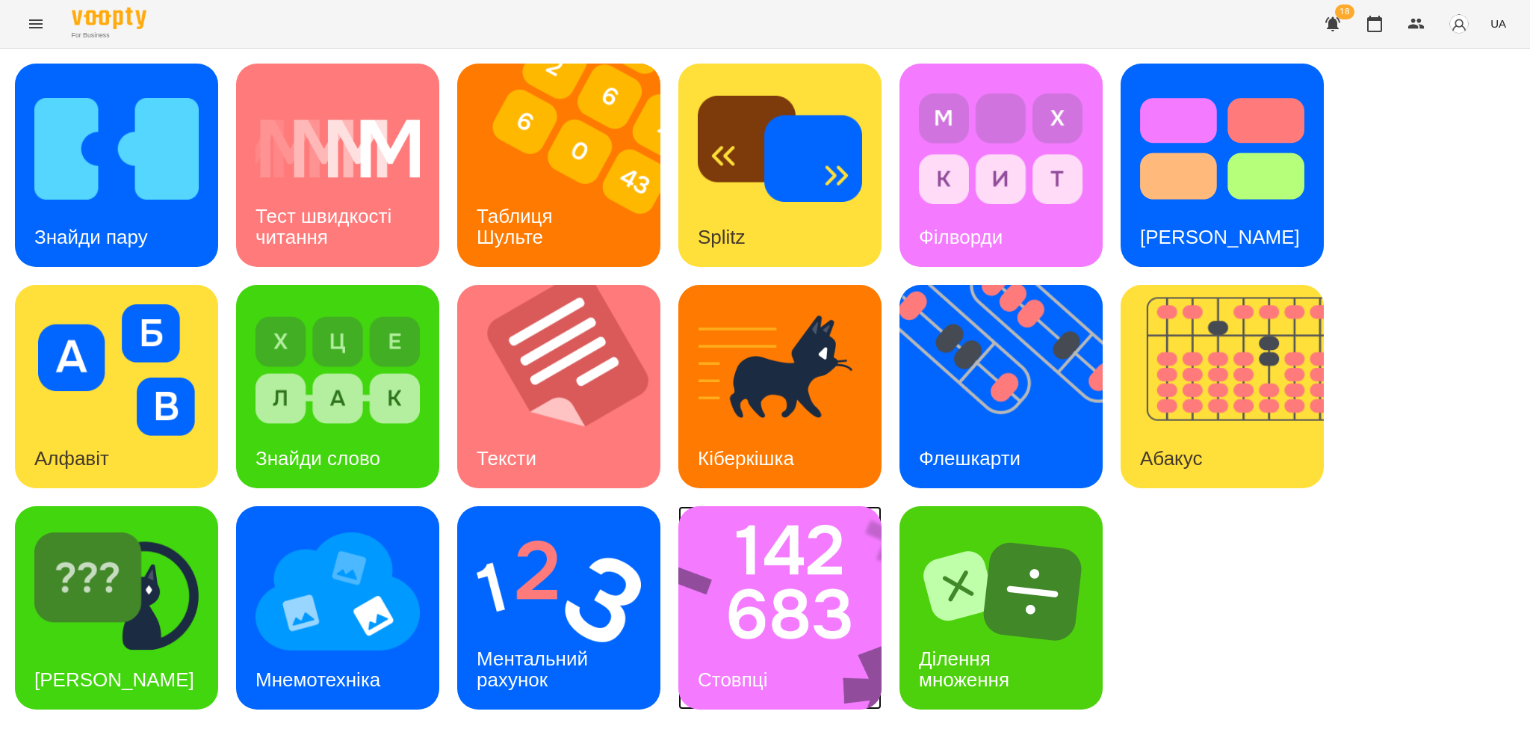
drag, startPoint x: 780, startPoint y: 602, endPoint x: 685, endPoint y: 10, distance: 600.1
click at [780, 602] on img at bounding box center [790, 607] width 223 height 203
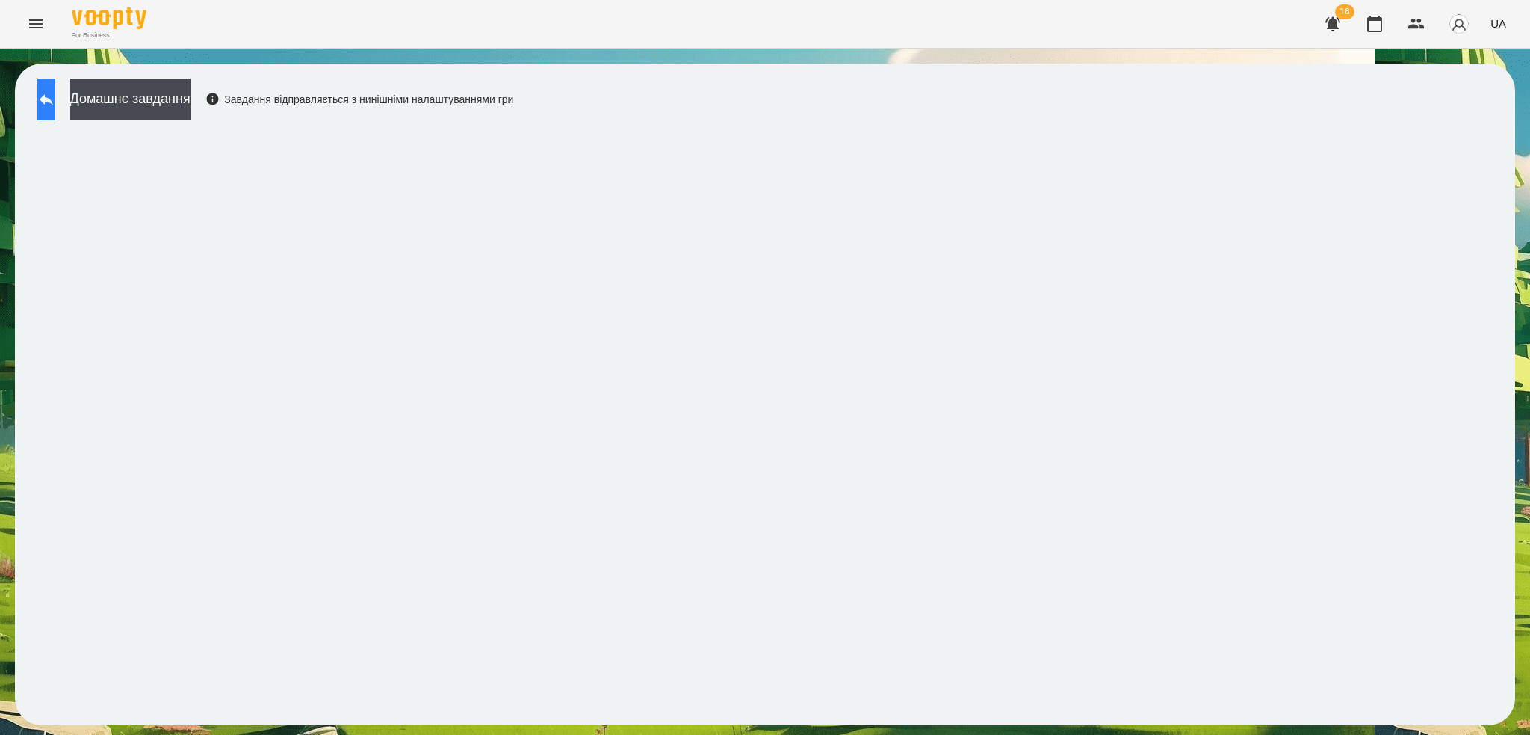
click at [55, 91] on icon at bounding box center [46, 99] width 18 height 18
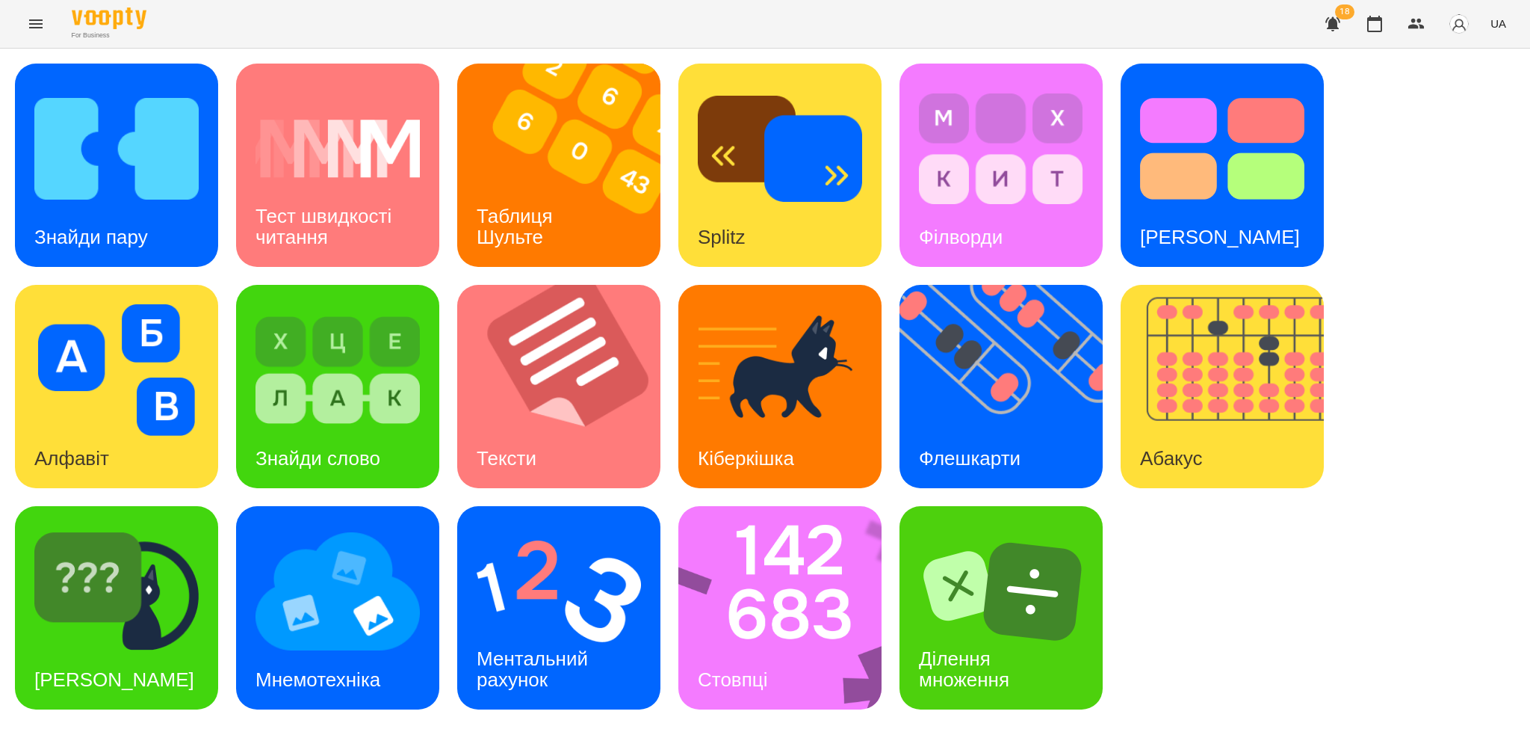
click at [43, 33] on button "Menu" at bounding box center [36, 24] width 36 height 36
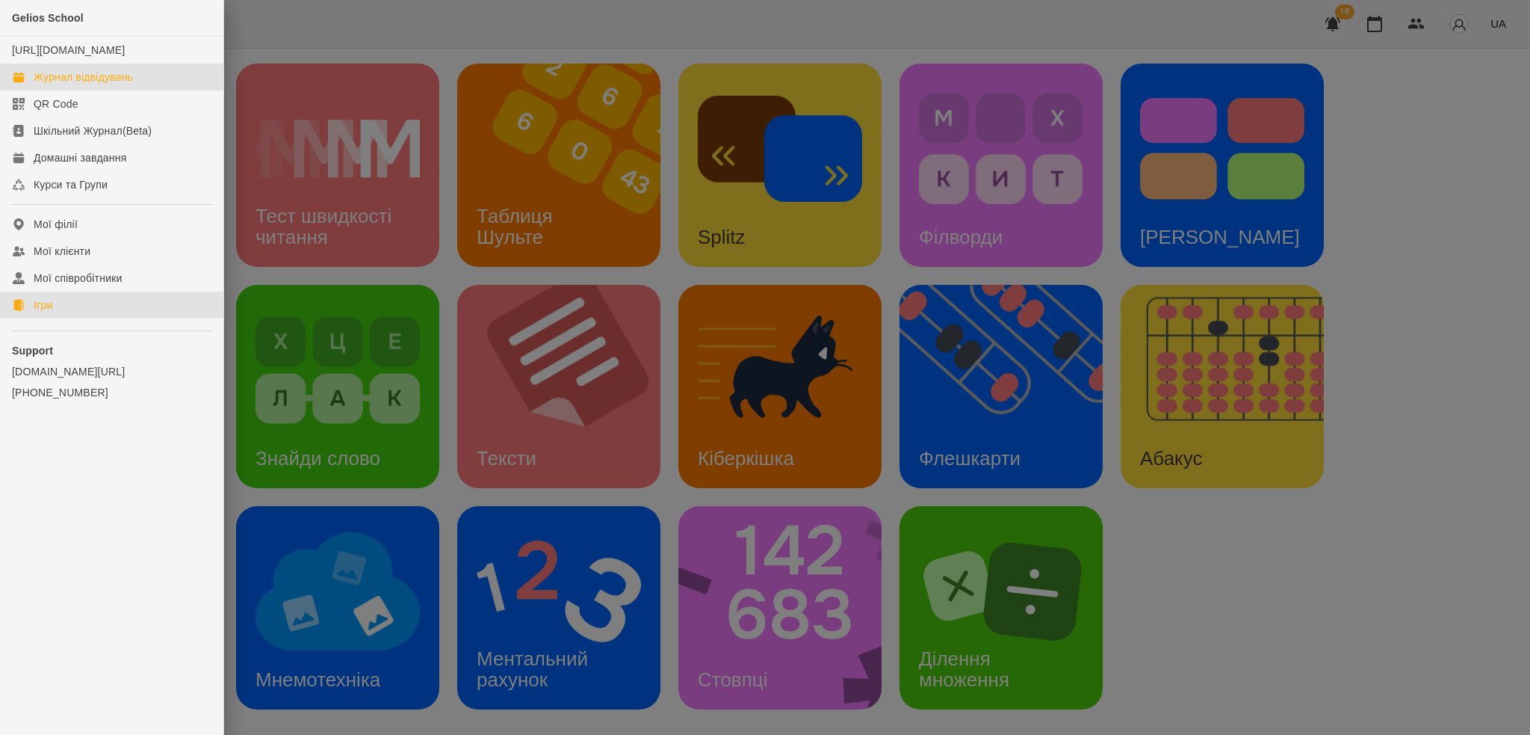
click at [133, 84] on div "Журнал відвідувань" at bounding box center [83, 76] width 99 height 15
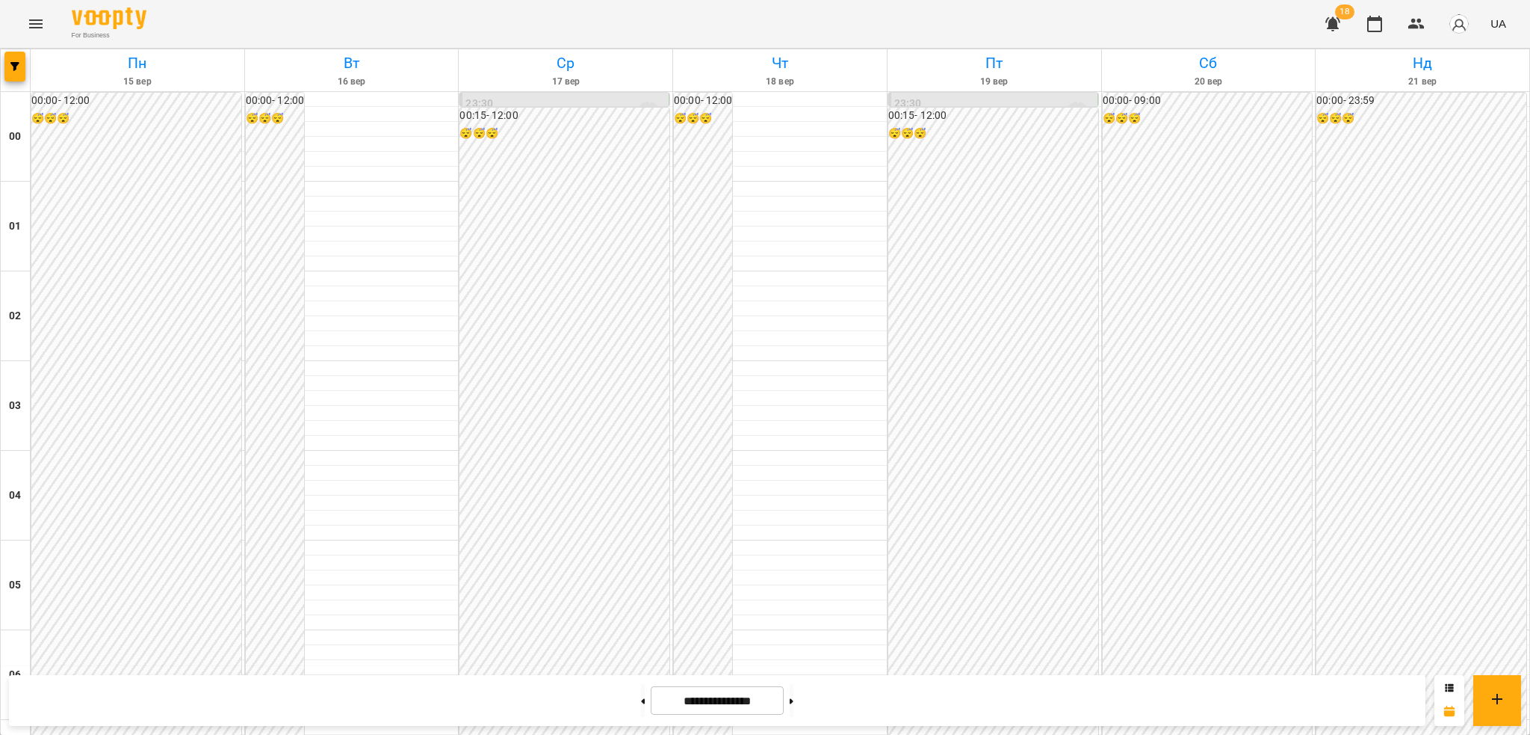
scroll to position [1189, 0]
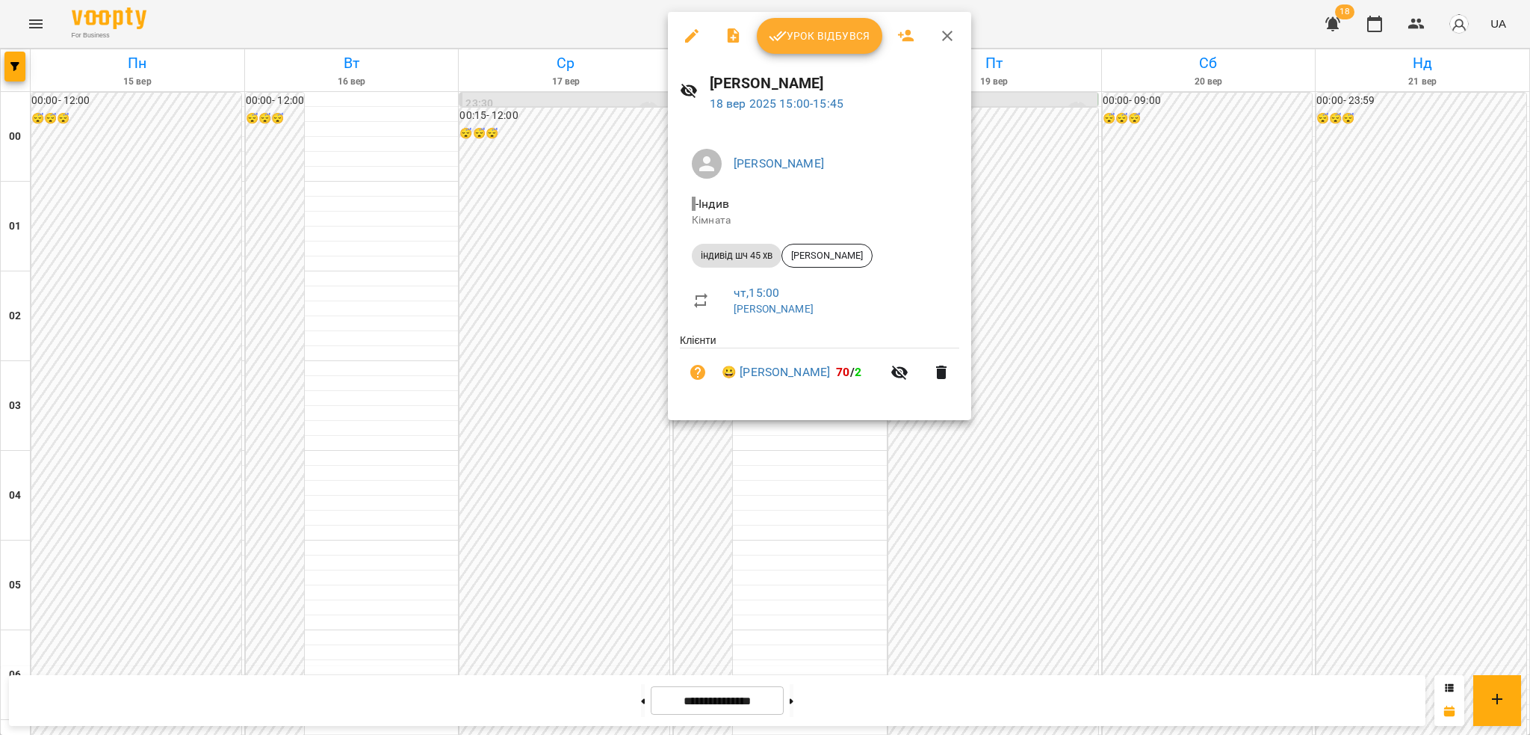
click at [948, 34] on icon "button" at bounding box center [947, 36] width 10 height 10
click at [948, 34] on div "For Business 18 UA" at bounding box center [765, 24] width 1530 height 48
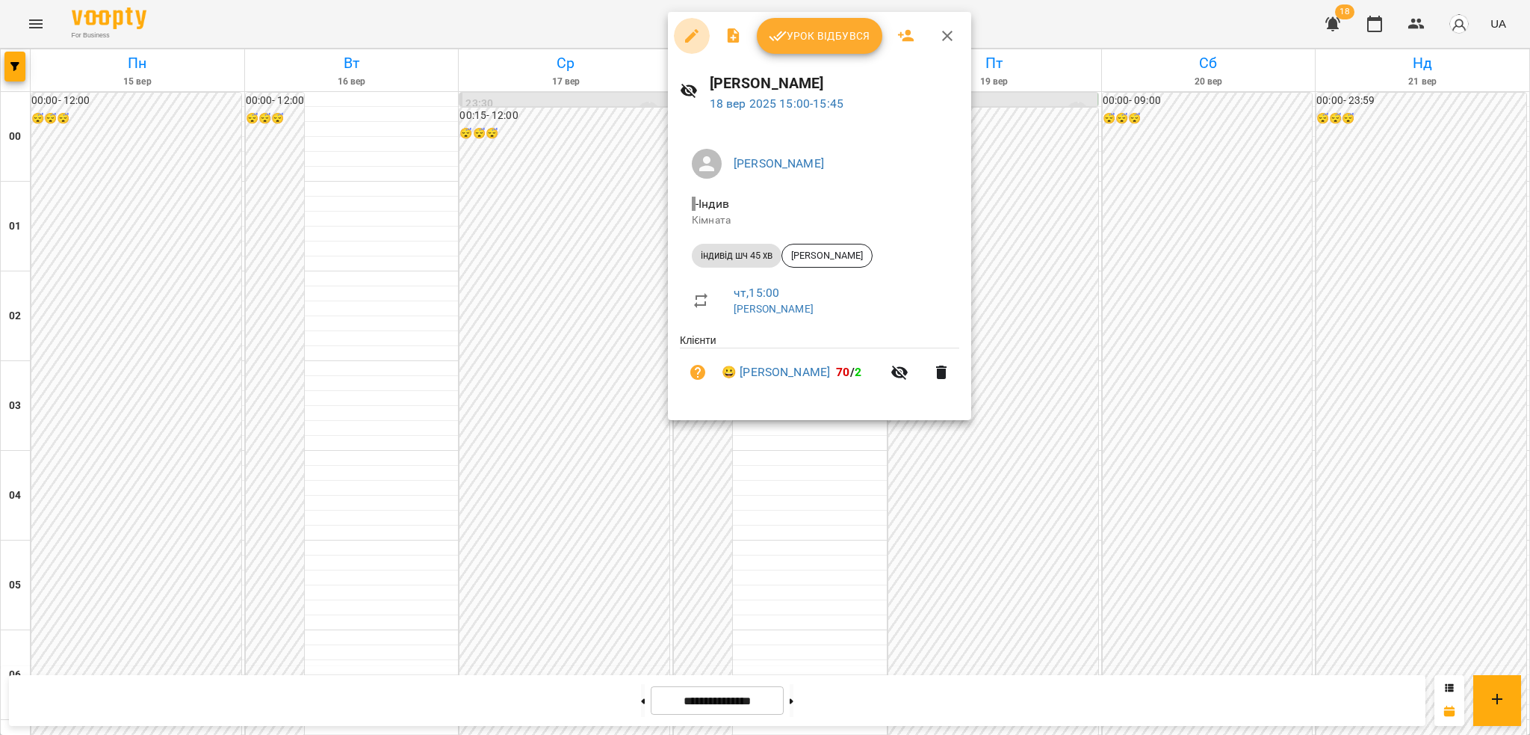
click at [697, 33] on icon "button" at bounding box center [691, 35] width 13 height 13
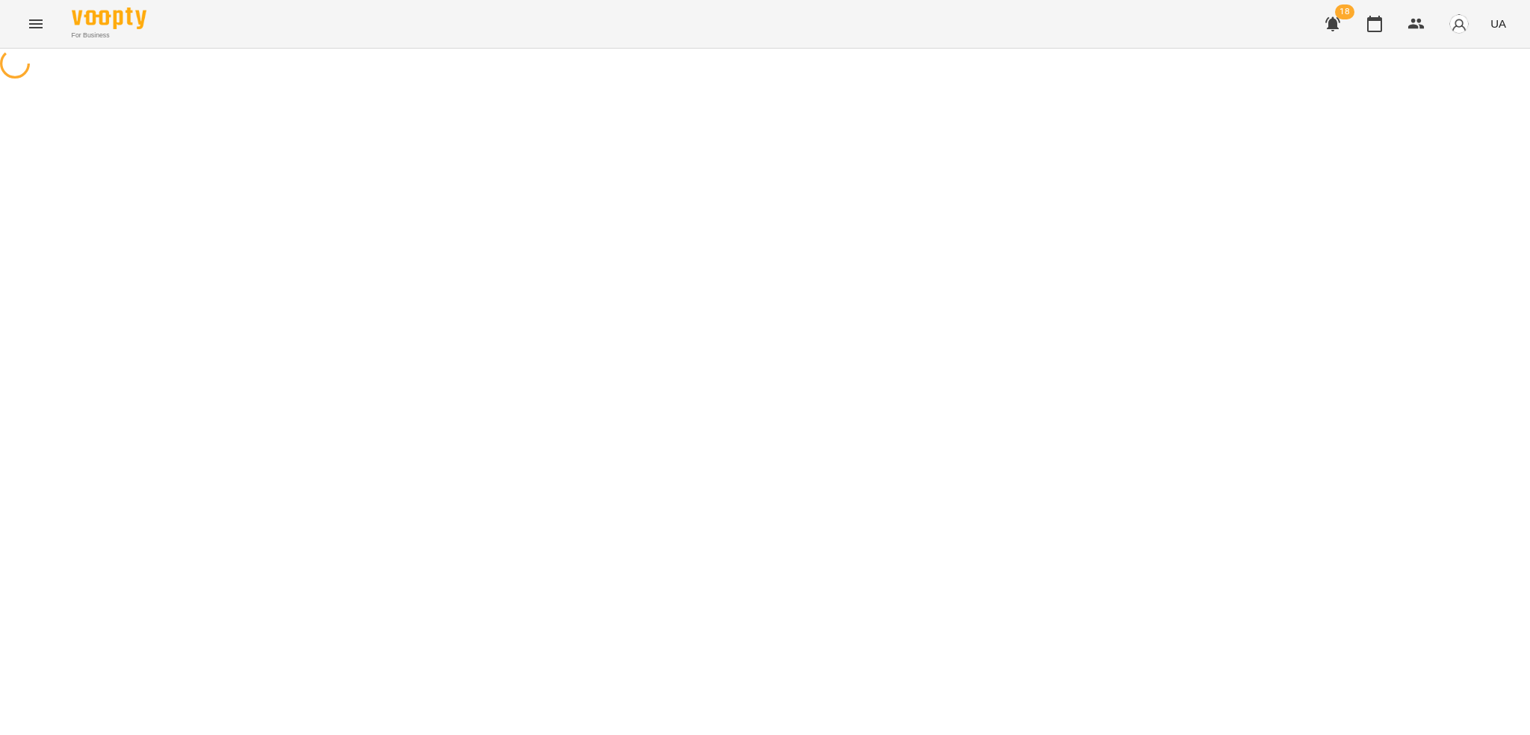
select select "**********"
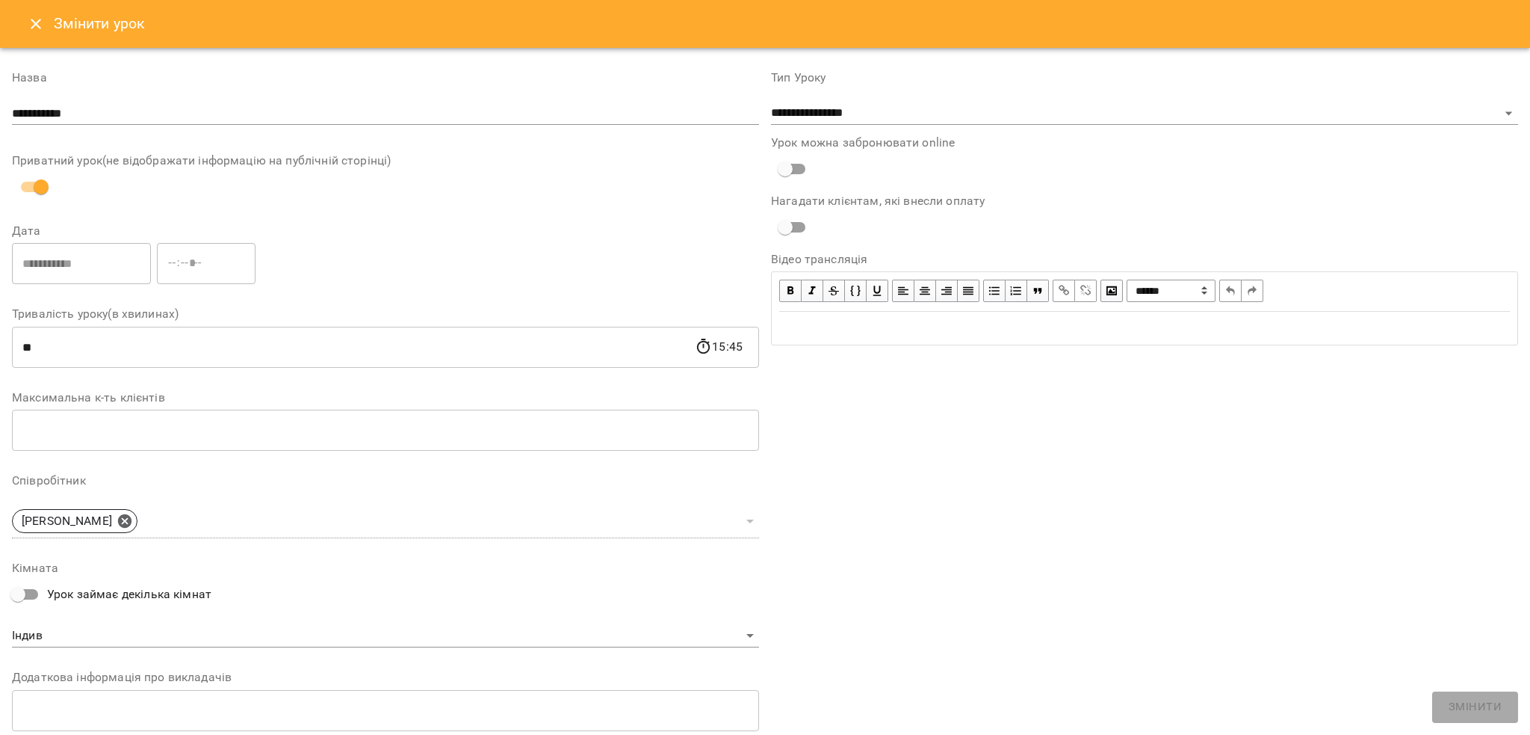
click at [34, 21] on icon "Close" at bounding box center [36, 24] width 18 height 18
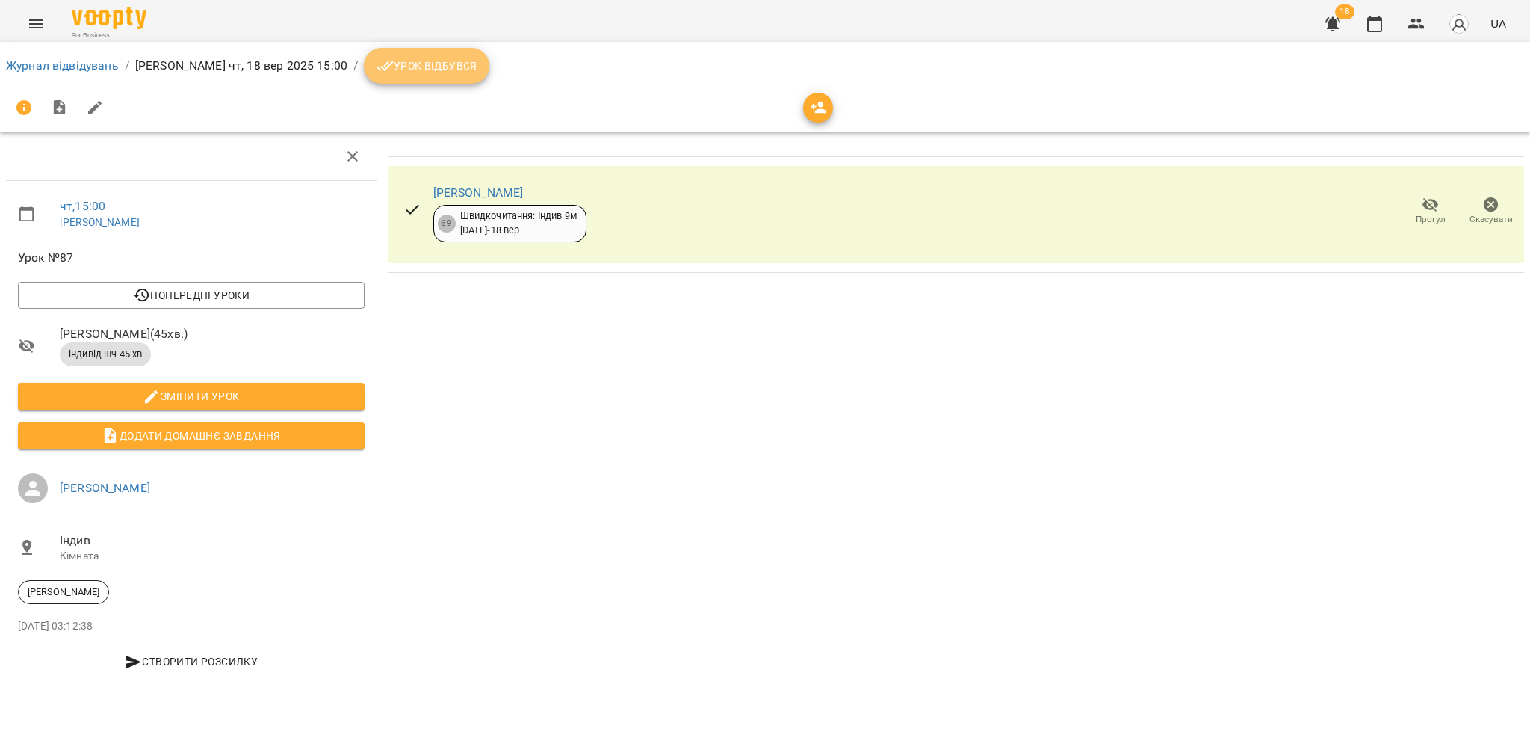
click at [430, 65] on span "Урок відбувся" at bounding box center [427, 66] width 102 height 18
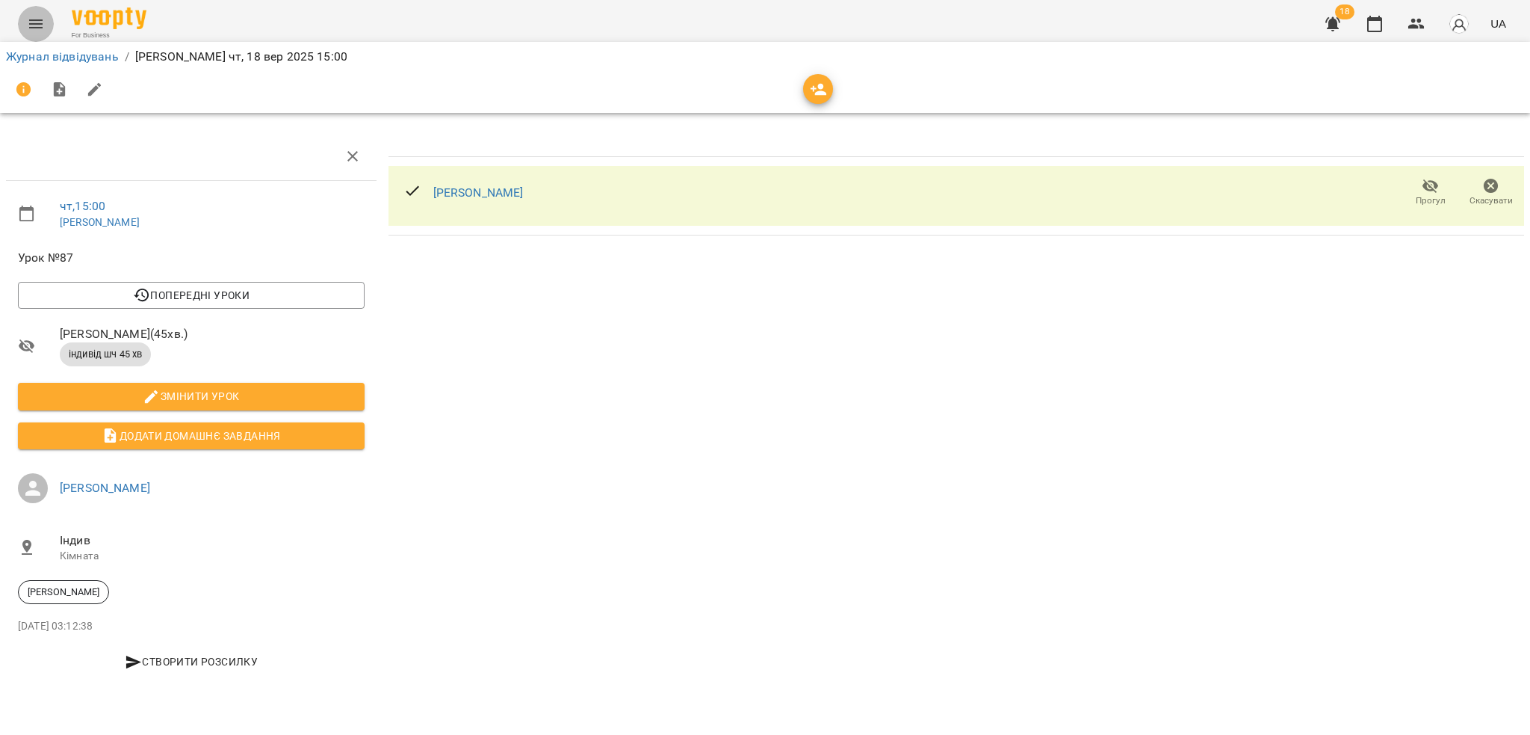
click at [39, 25] on icon "Menu" at bounding box center [36, 24] width 18 height 18
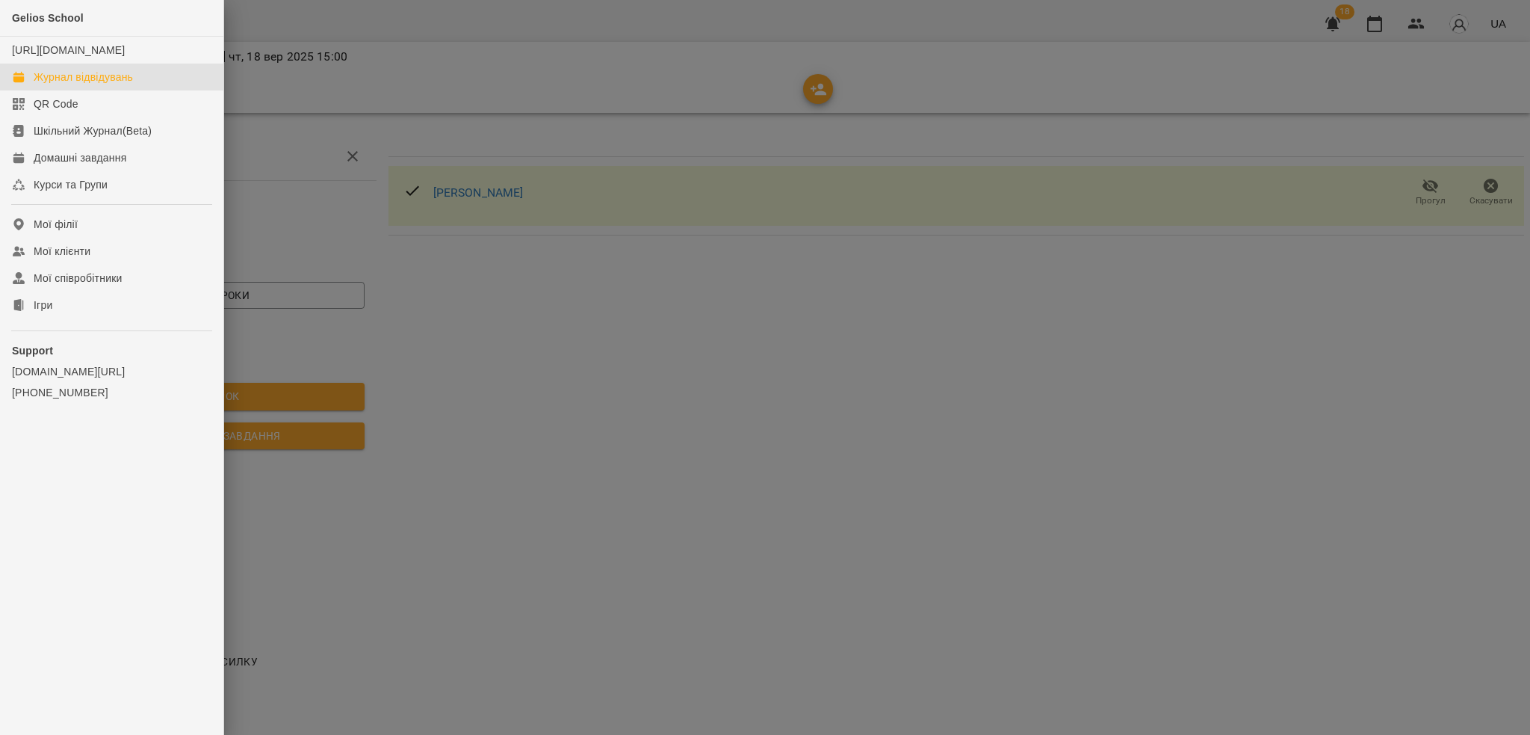
click at [90, 84] on div "Журнал відвідувань" at bounding box center [83, 76] width 99 height 15
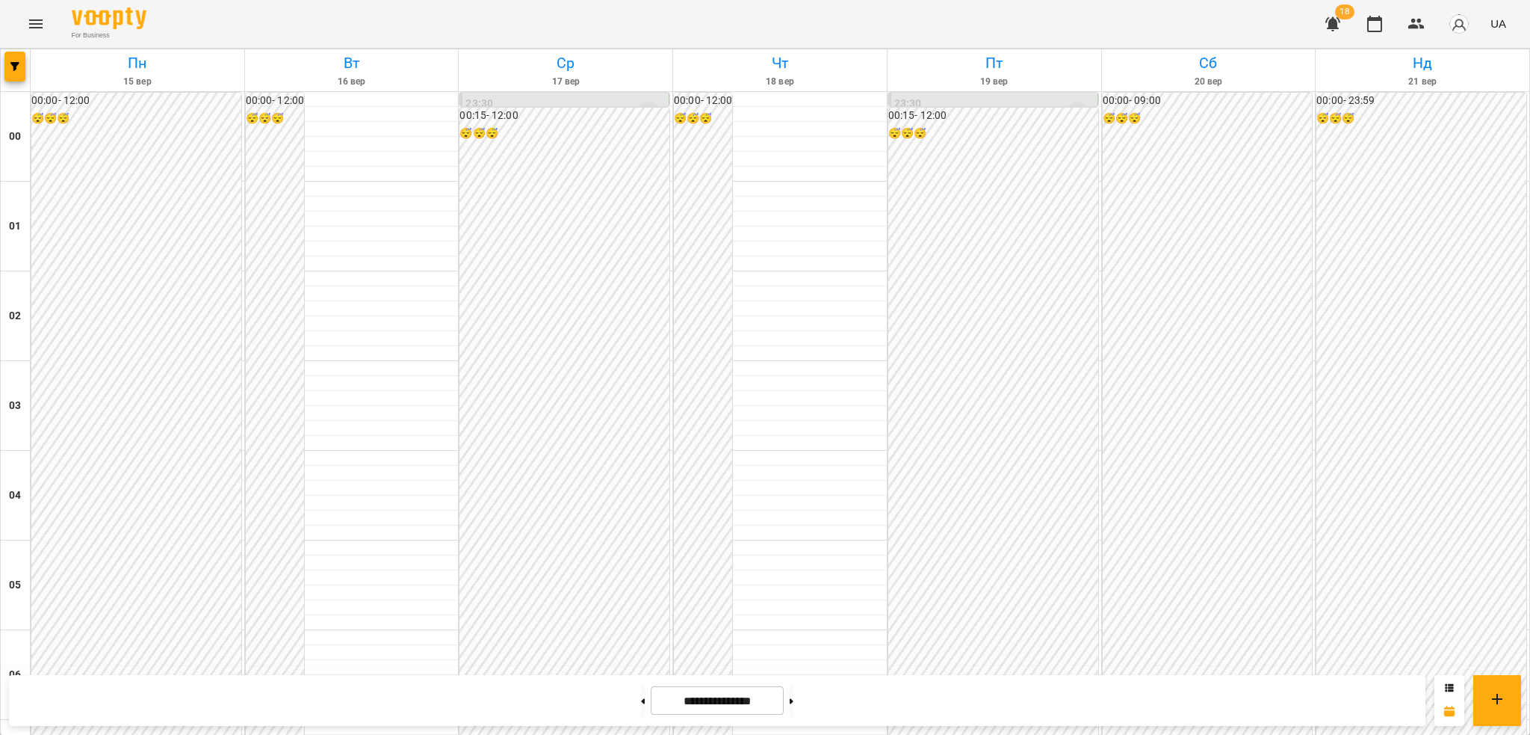
scroll to position [1200, 0]
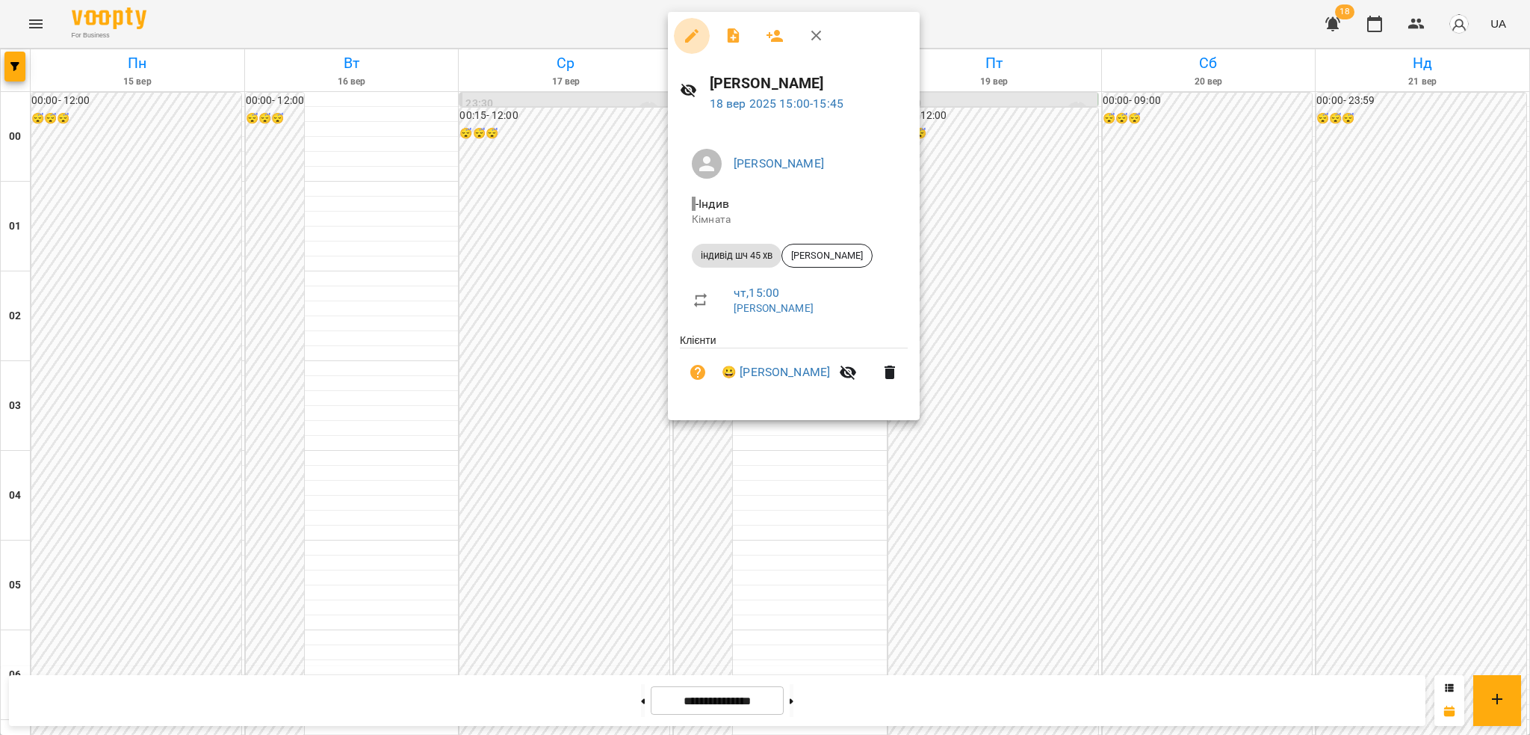
click at [687, 37] on icon "button" at bounding box center [692, 36] width 18 height 18
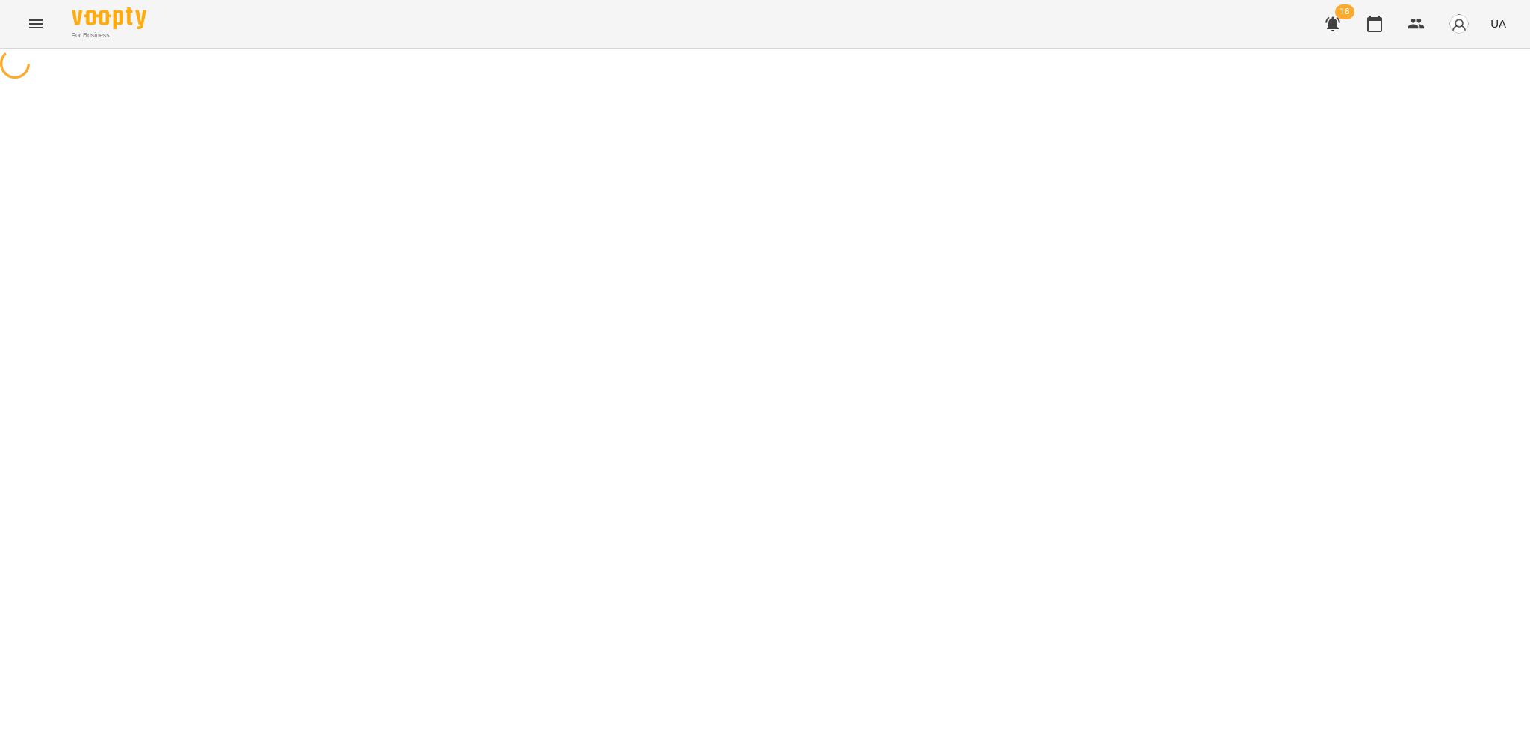
select select "**********"
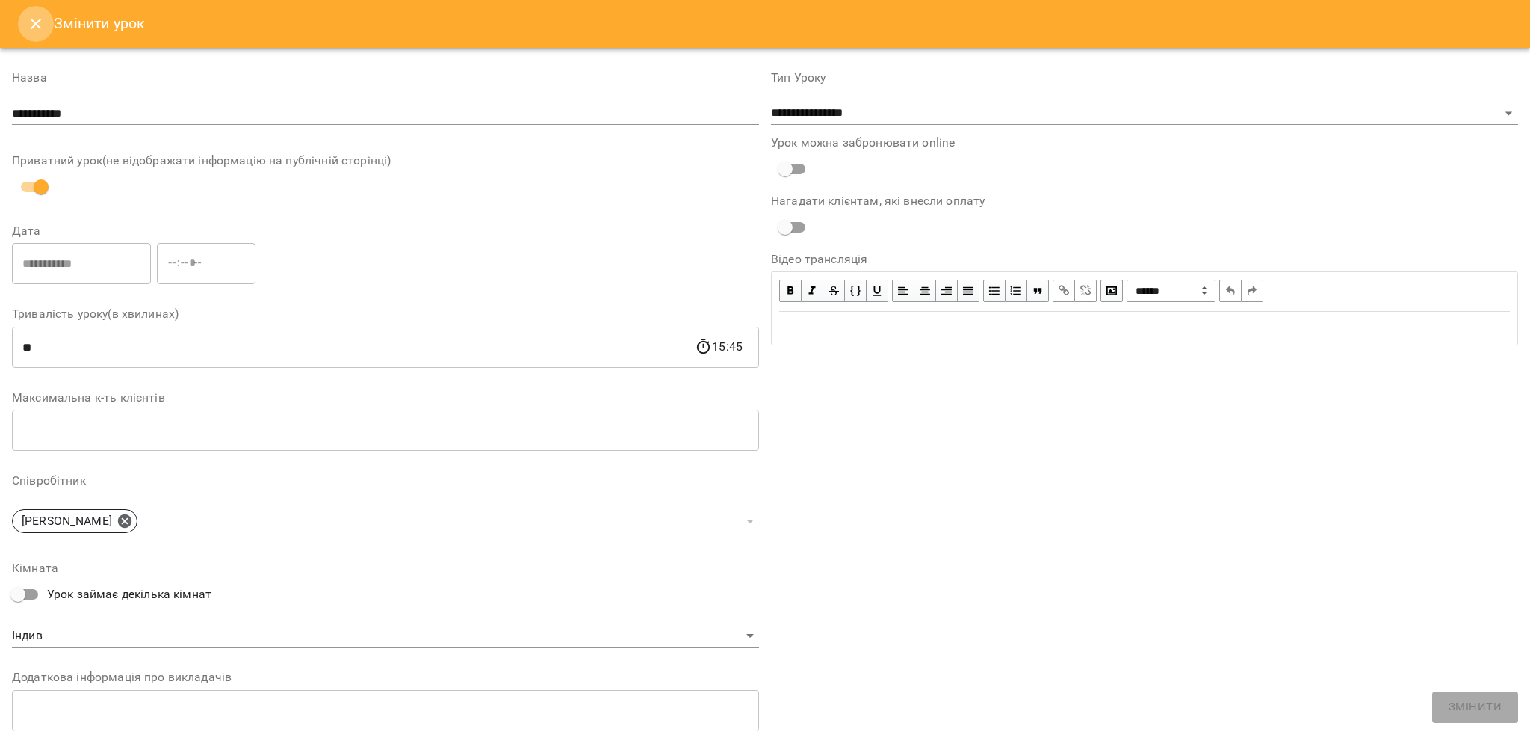
click at [36, 22] on icon "Close" at bounding box center [36, 24] width 18 height 18
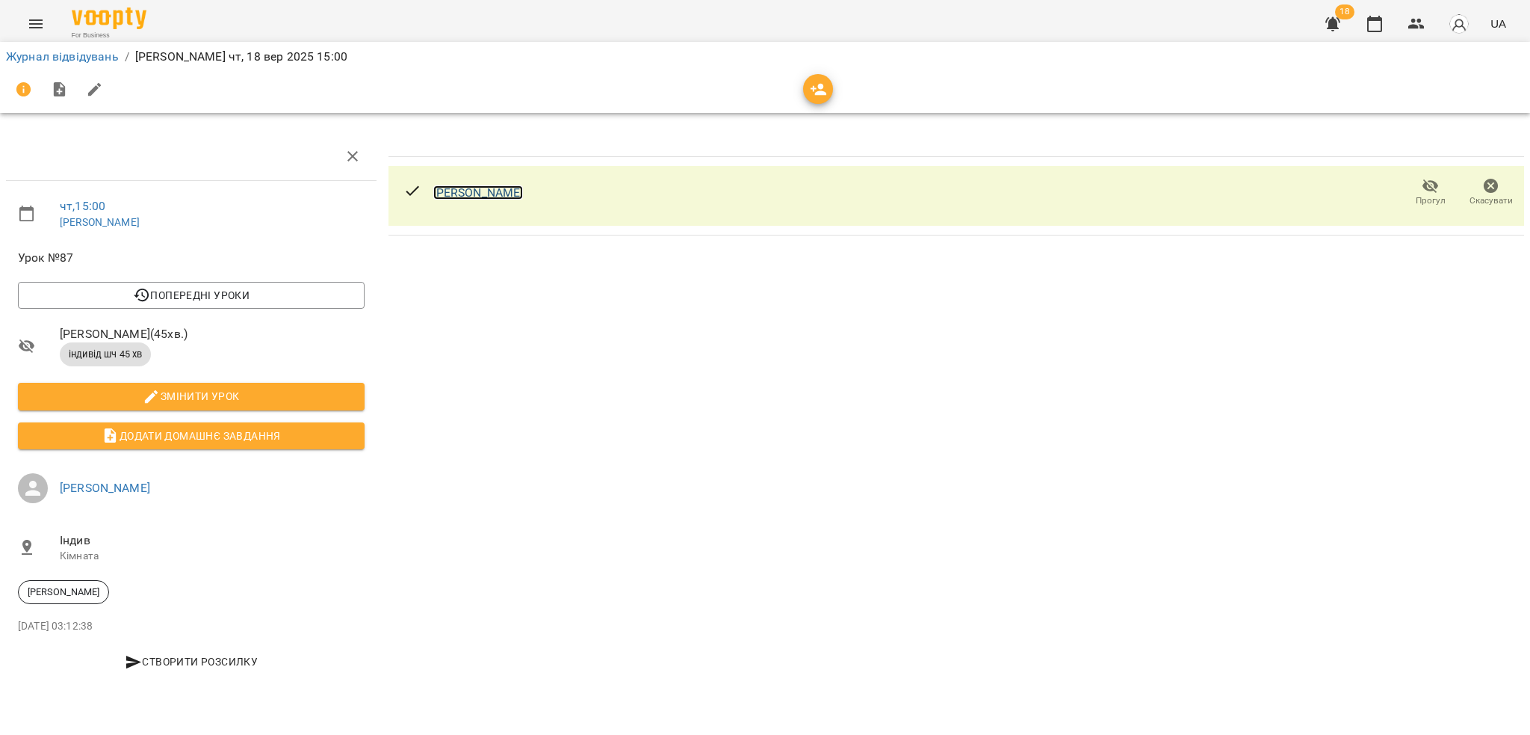
click at [460, 189] on link "[PERSON_NAME]" at bounding box center [478, 192] width 90 height 14
click at [1353, 578] on div "Малюк Єгор Прогул Скасувати" at bounding box center [957, 409] width 1148 height 567
click at [30, 25] on icon "Menu" at bounding box center [36, 24] width 18 height 18
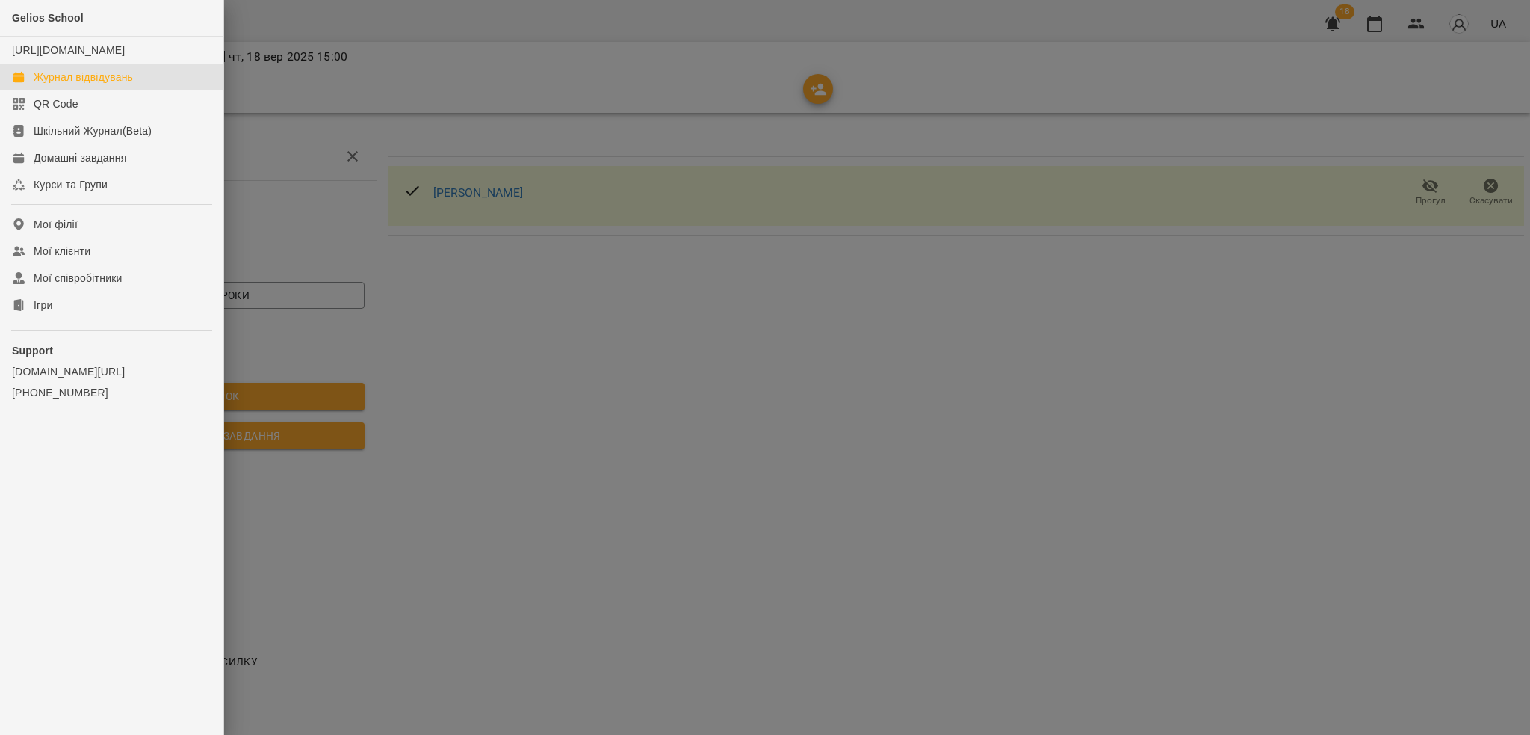
click at [93, 84] on div "Журнал відвідувань" at bounding box center [83, 76] width 99 height 15
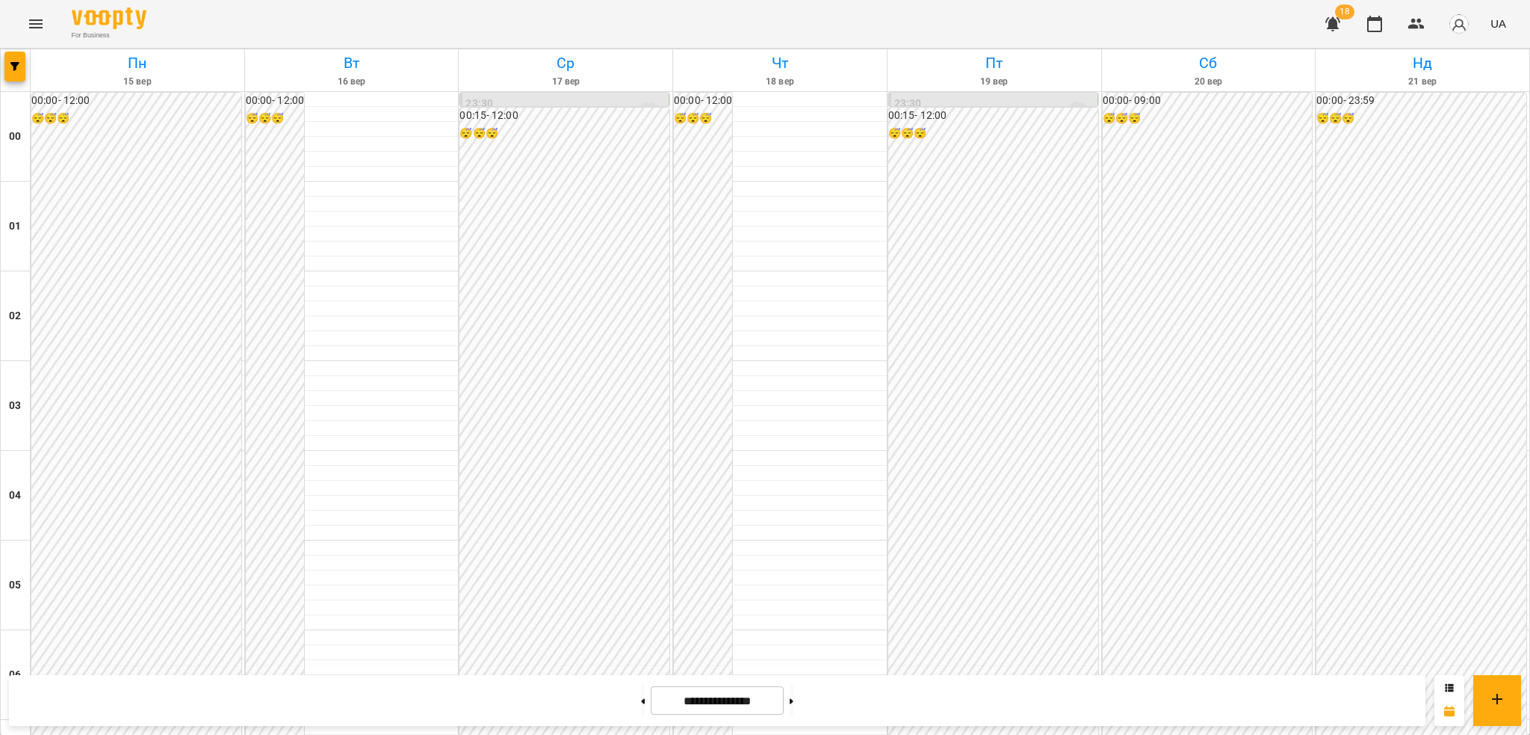
click at [37, 22] on icon "Menu" at bounding box center [36, 24] width 18 height 18
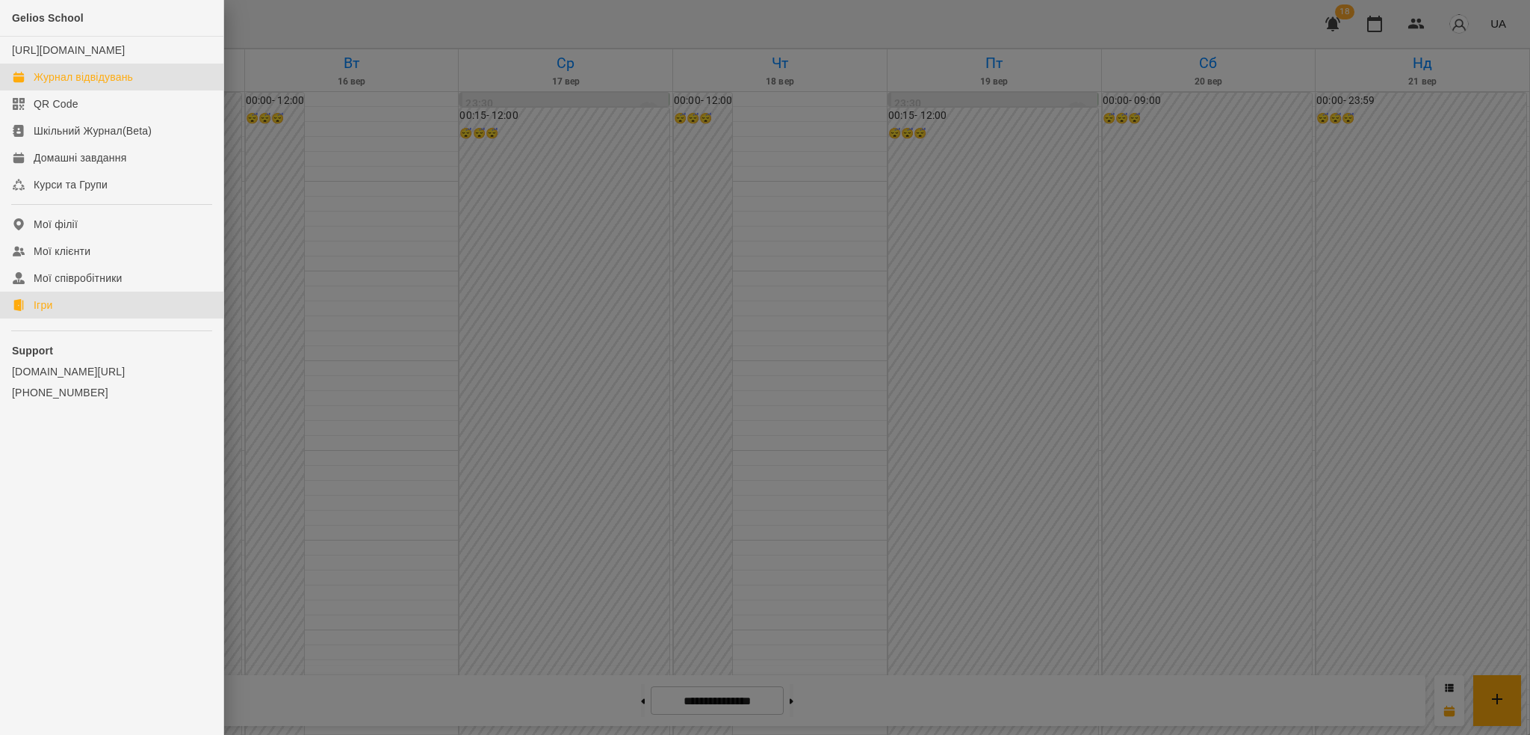
click at [58, 315] on link "Ігри" at bounding box center [111, 304] width 223 height 27
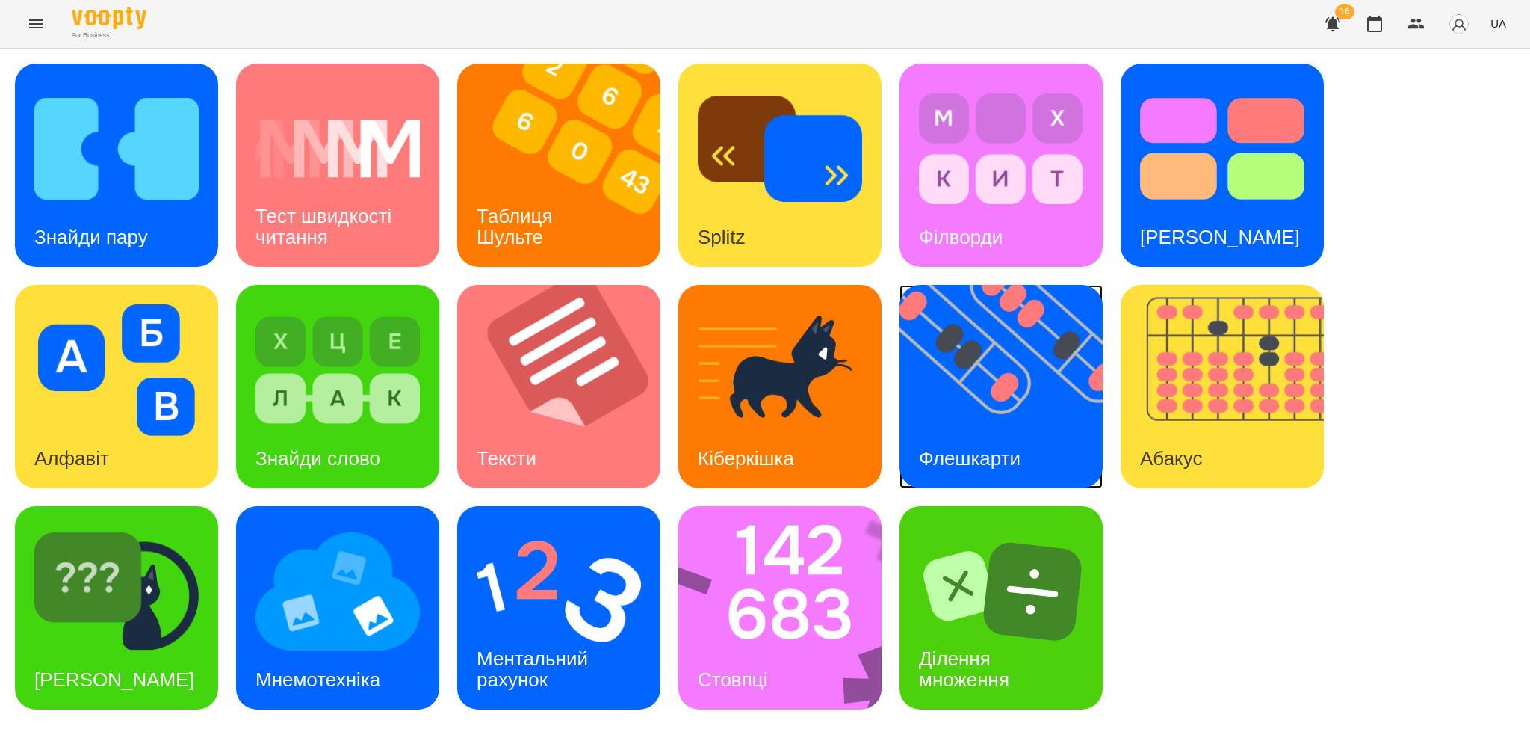
click at [1017, 418] on img at bounding box center [1011, 386] width 222 height 203
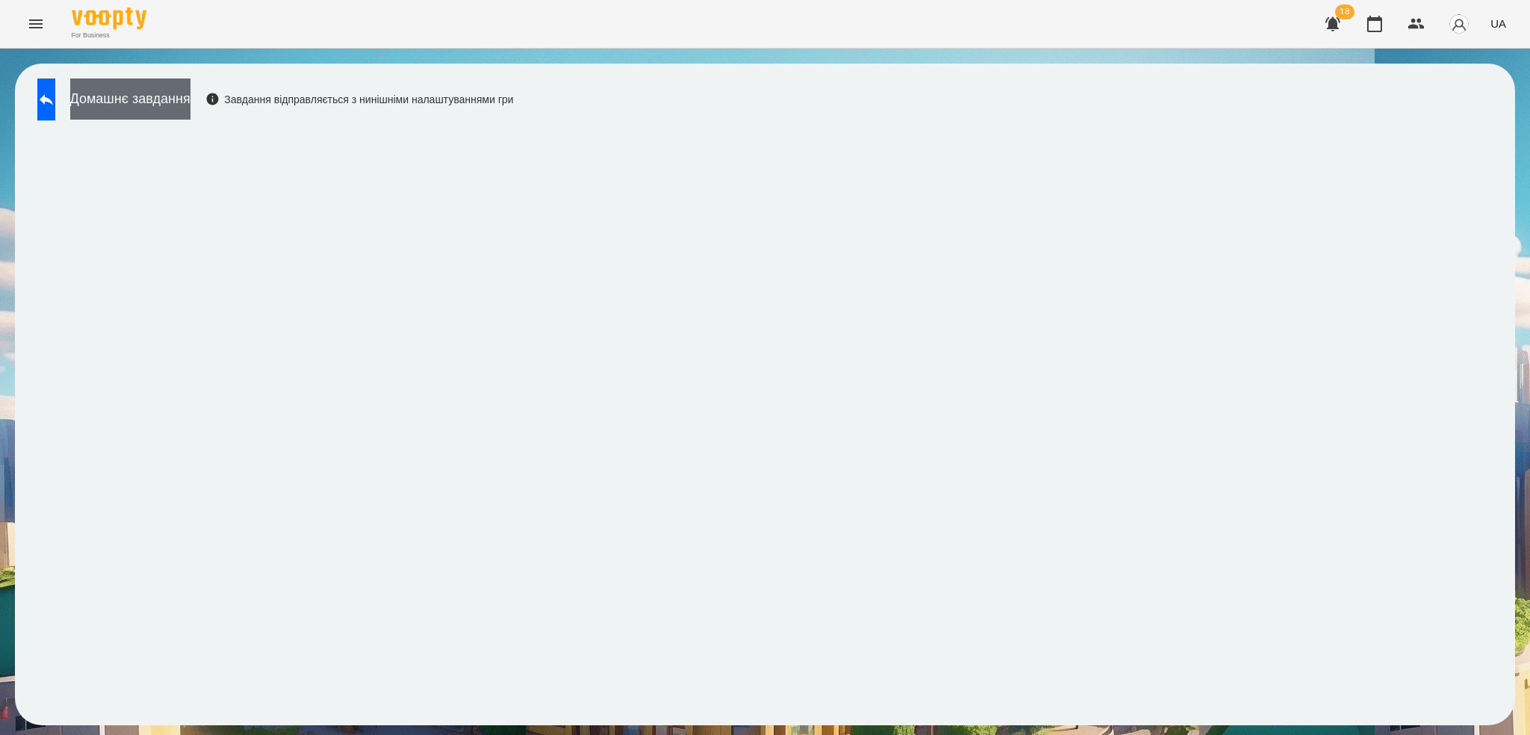
click at [191, 91] on button "Домашнє завдання" at bounding box center [130, 98] width 120 height 41
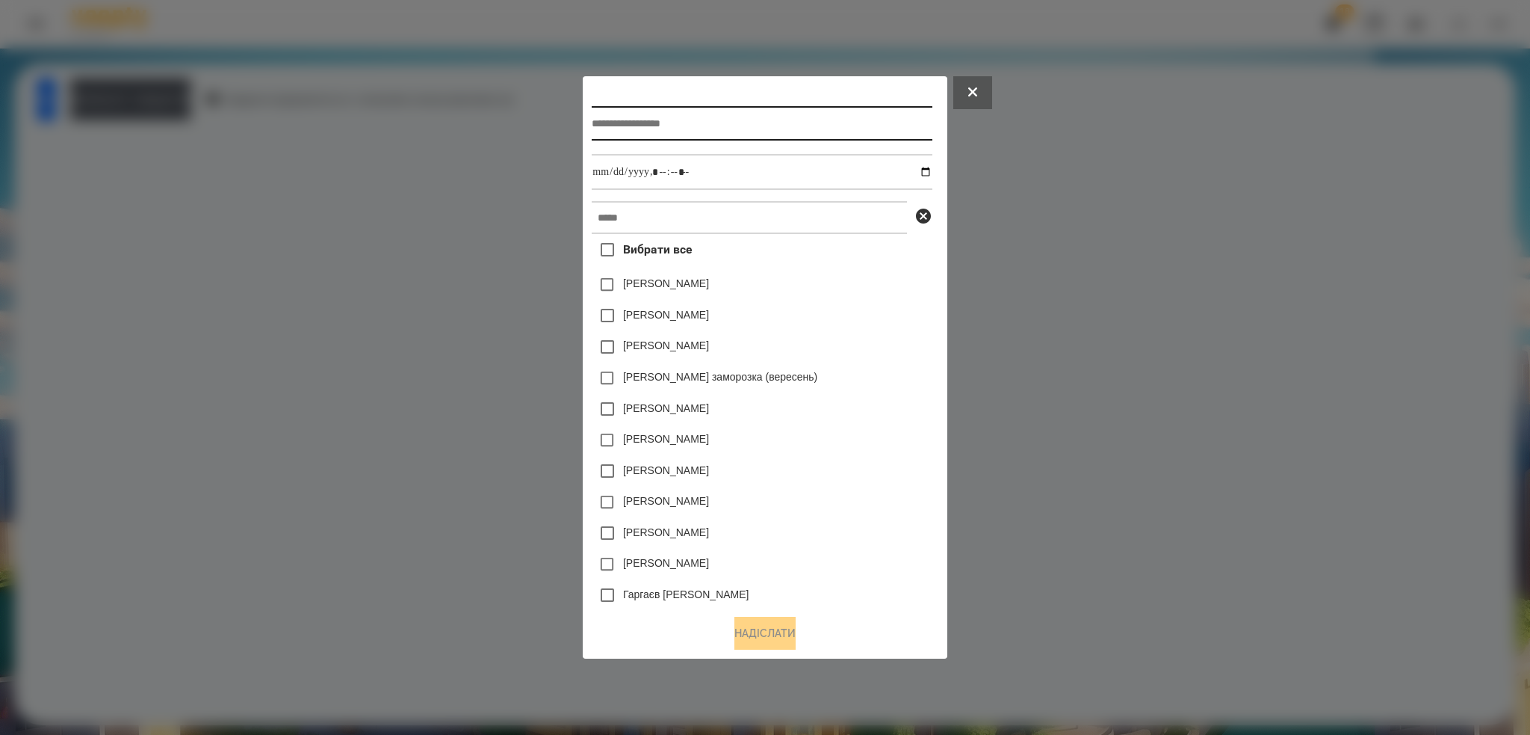
click at [675, 123] on input "text" at bounding box center [762, 123] width 340 height 34
type input "**********"
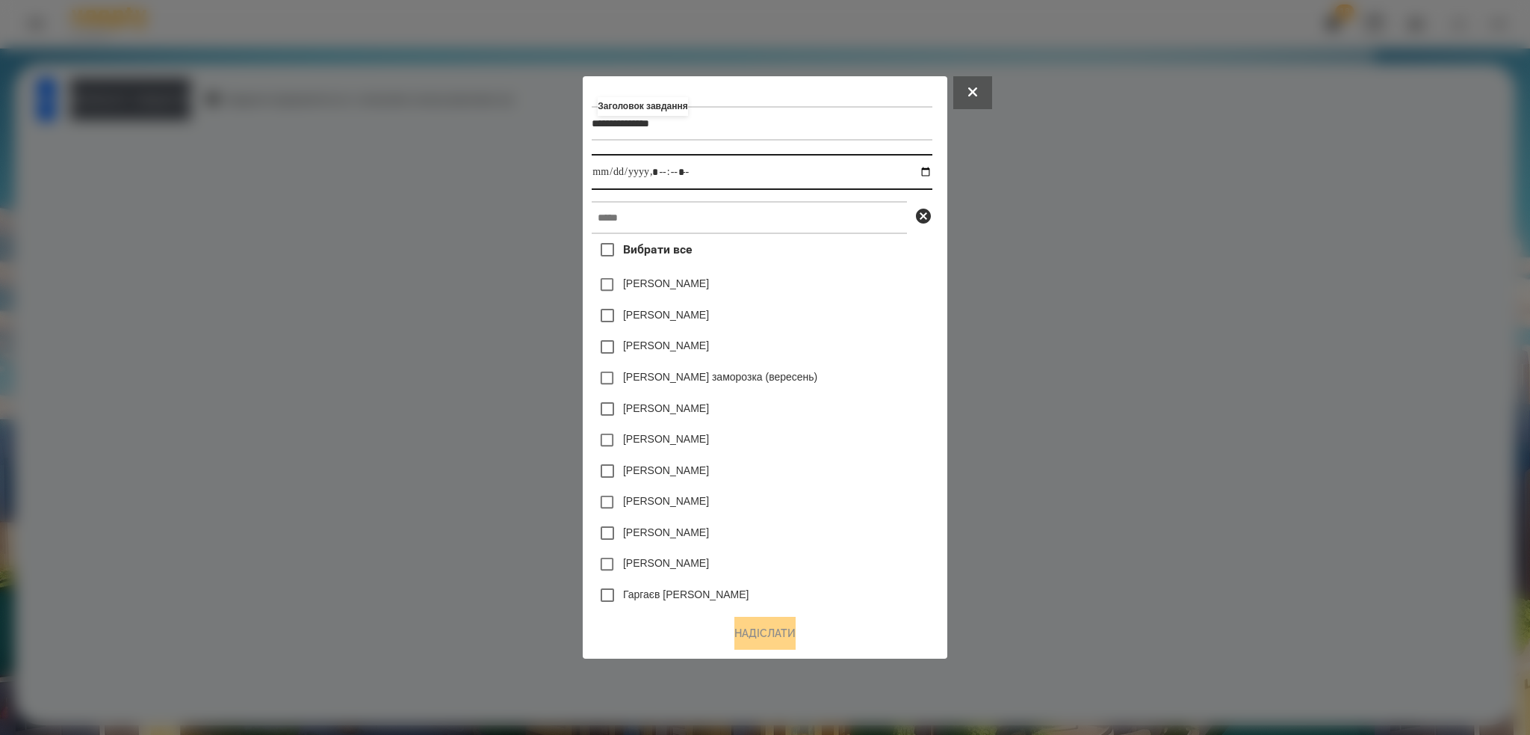
click at [932, 166] on input "datetime-local" at bounding box center [762, 172] width 340 height 36
type input "**********"
click at [714, 172] on input "datetime-local" at bounding box center [762, 172] width 340 height 36
click at [664, 216] on input "text" at bounding box center [749, 217] width 315 height 33
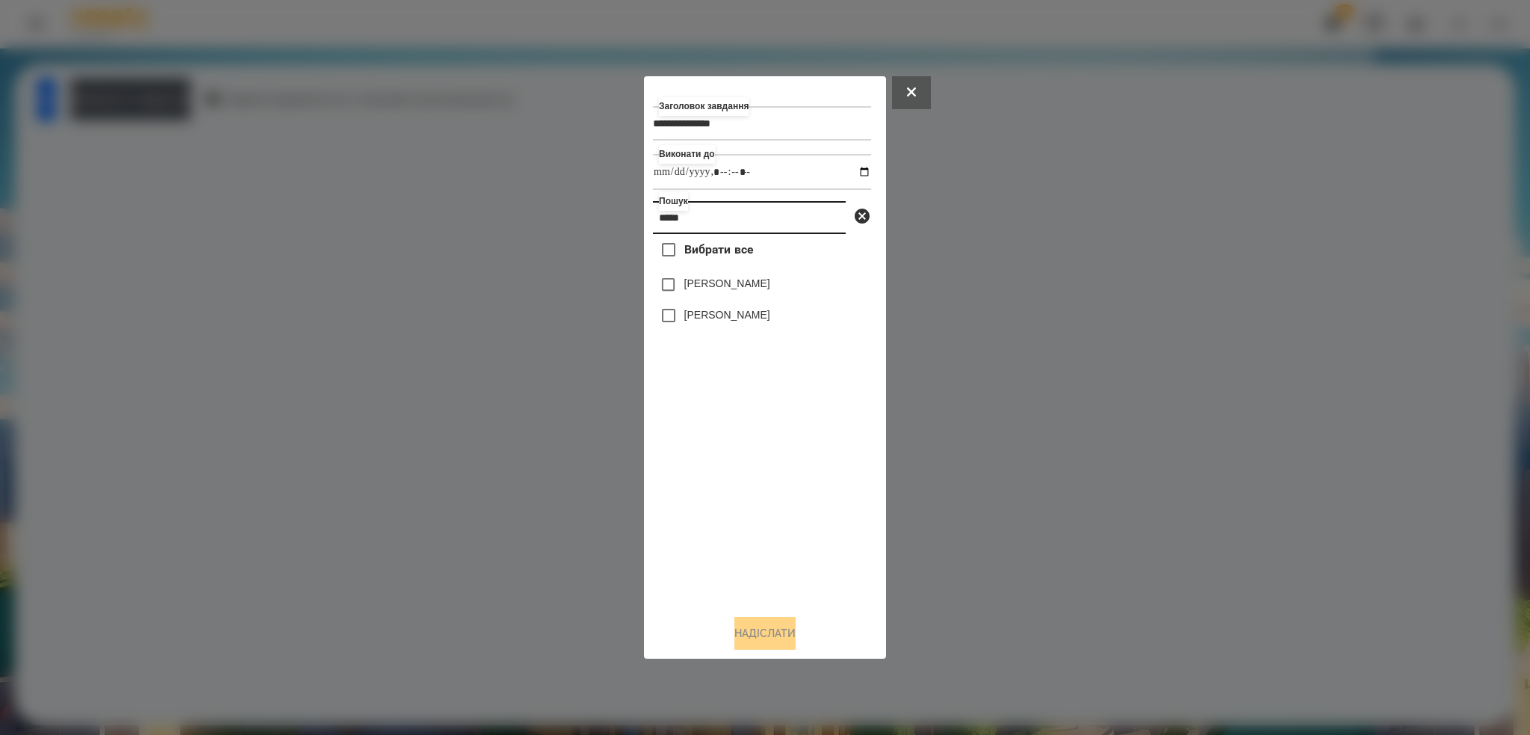
type input "*****"
click at [767, 639] on button "Надіслати" at bounding box center [765, 633] width 61 height 33
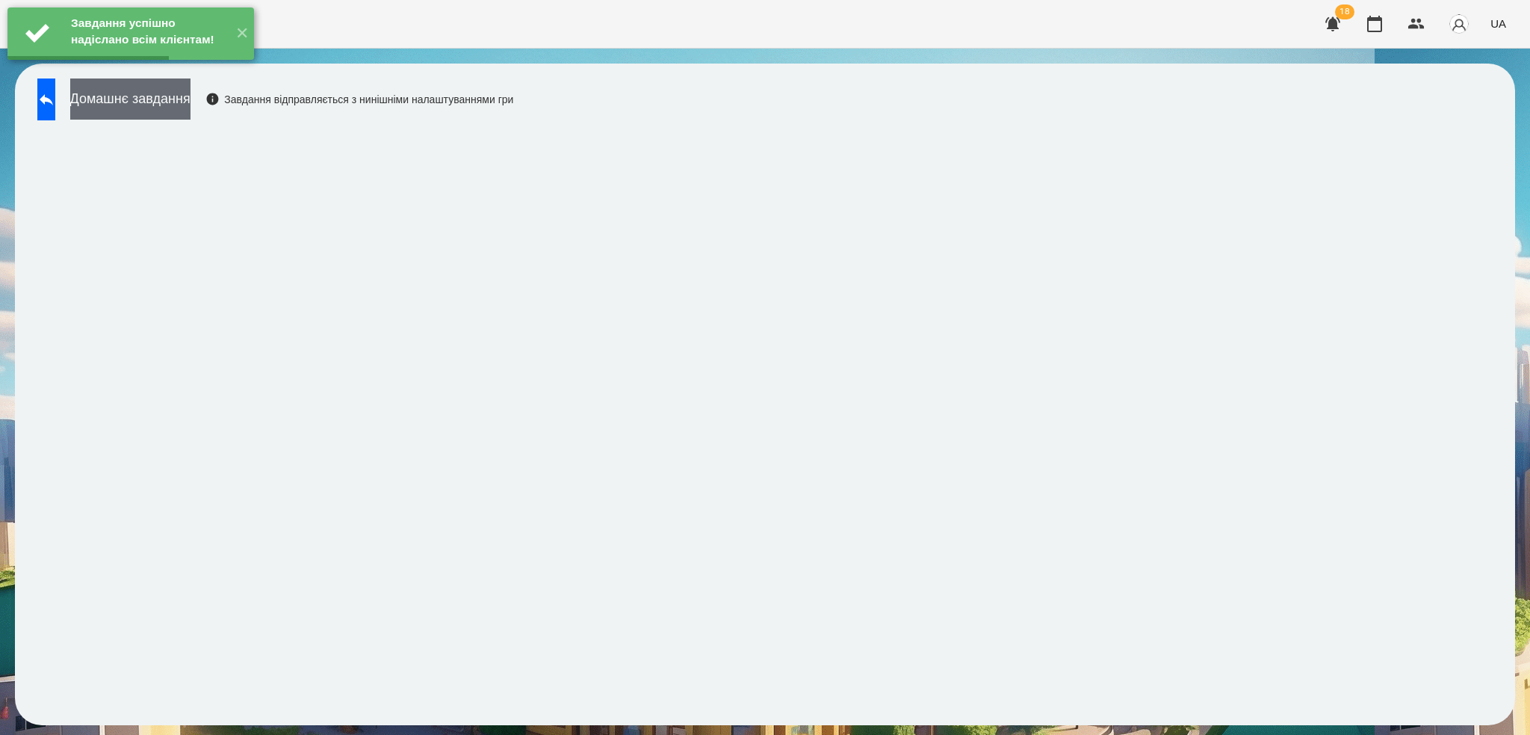
click at [171, 99] on button "Домашнє завдання" at bounding box center [130, 98] width 120 height 41
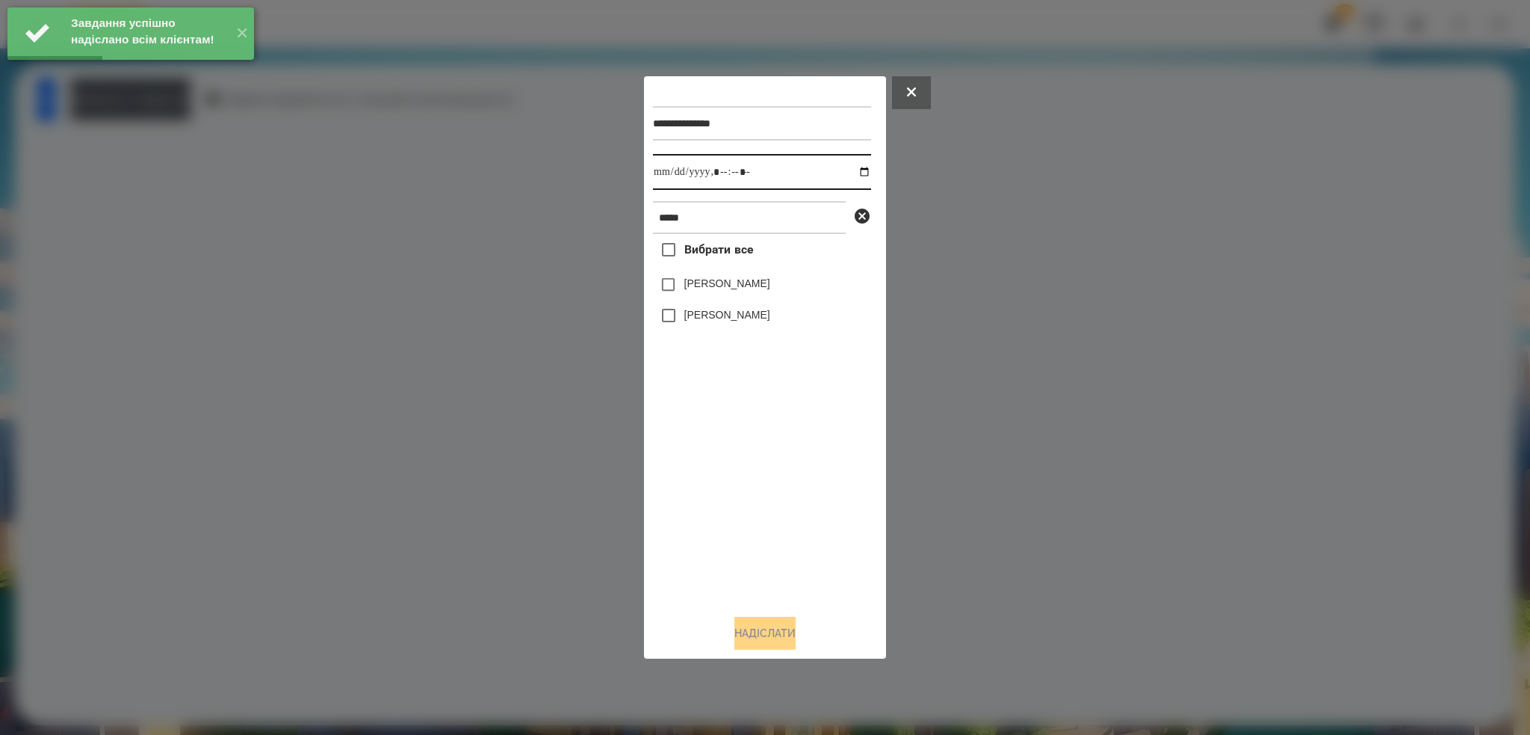
click at [855, 173] on input "datetime-local" at bounding box center [762, 172] width 218 height 36
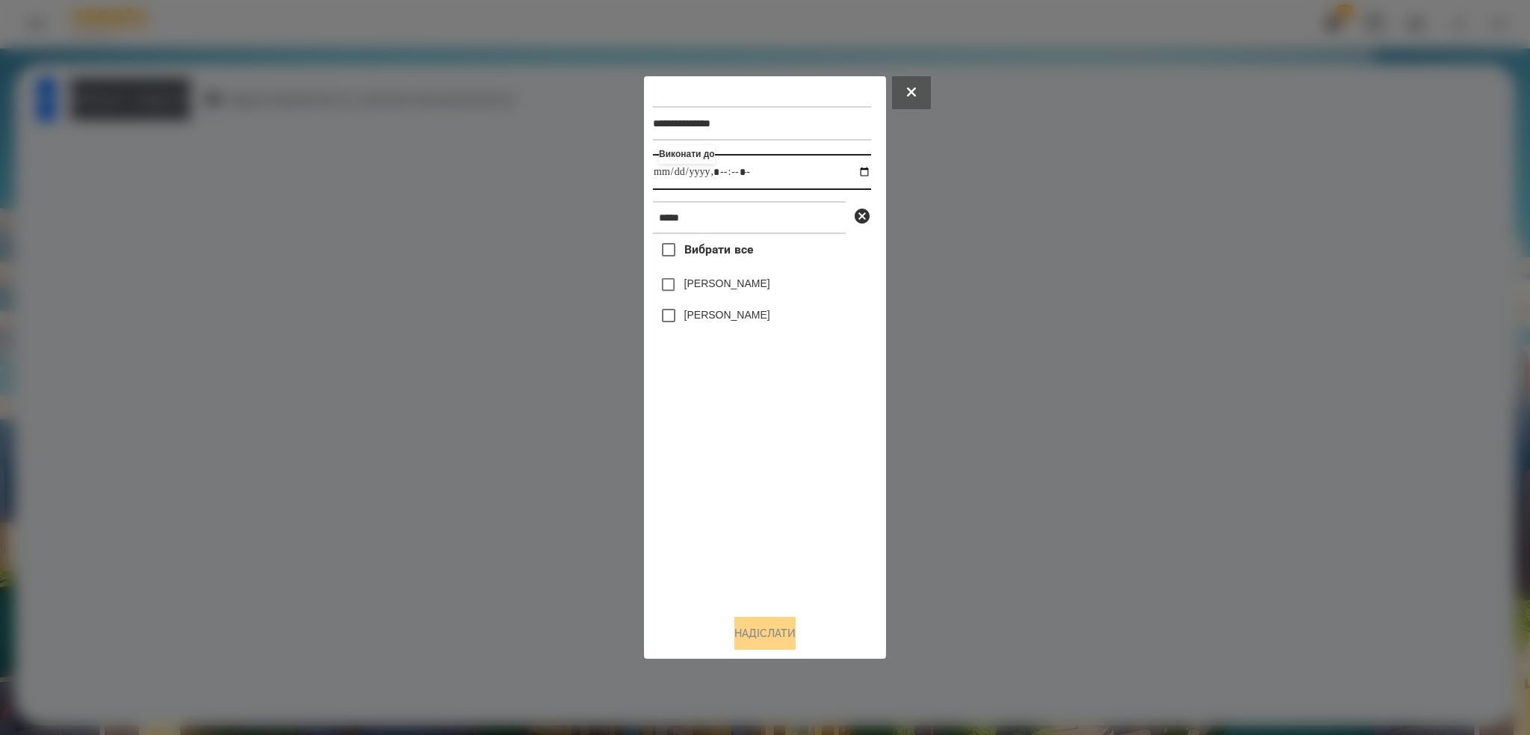
type input "**********"
click at [784, 168] on input "datetime-local" at bounding box center [762, 172] width 218 height 36
click at [917, 93] on button at bounding box center [911, 92] width 39 height 33
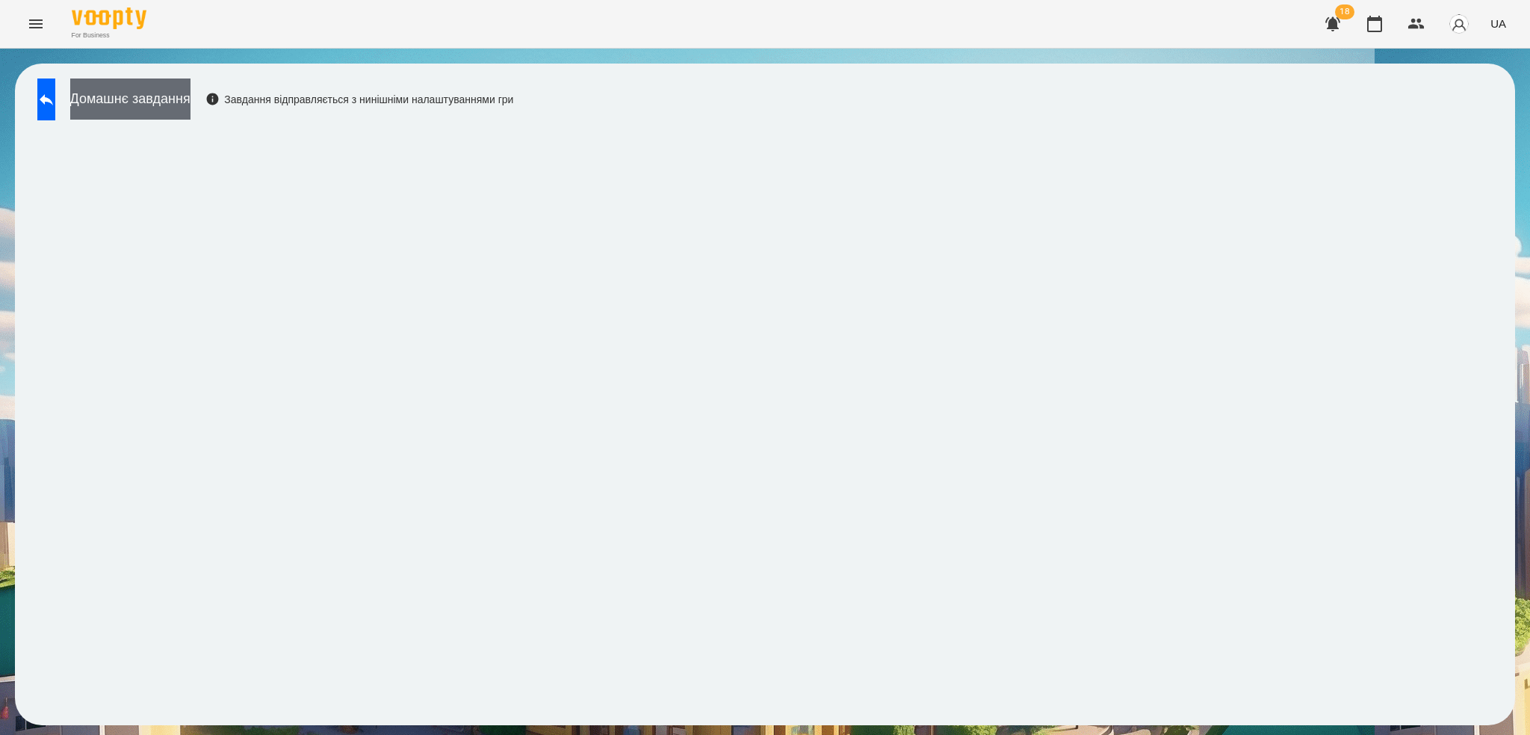
click at [191, 99] on button "Домашнє завдання" at bounding box center [130, 98] width 120 height 41
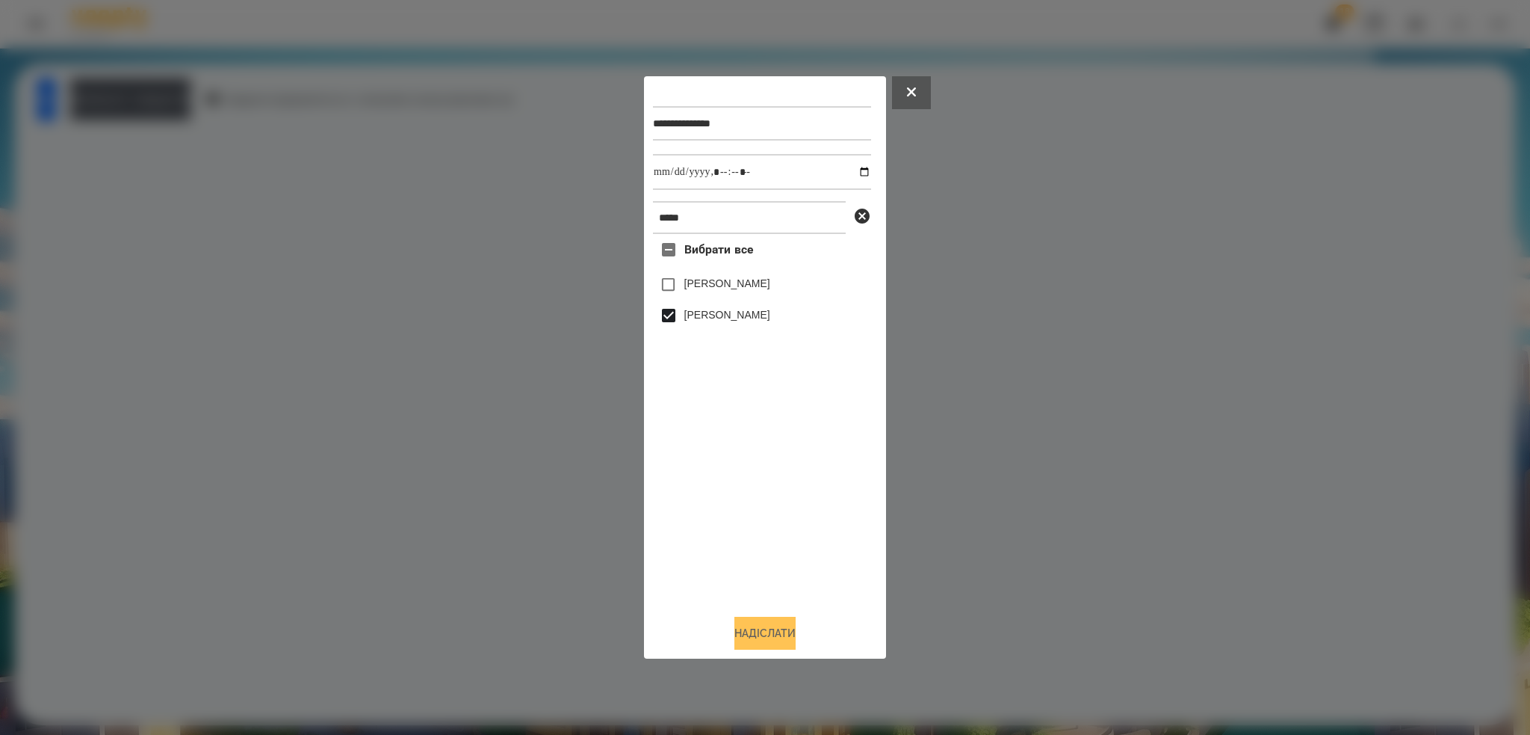
click at [756, 632] on button "Надіслати" at bounding box center [765, 633] width 61 height 33
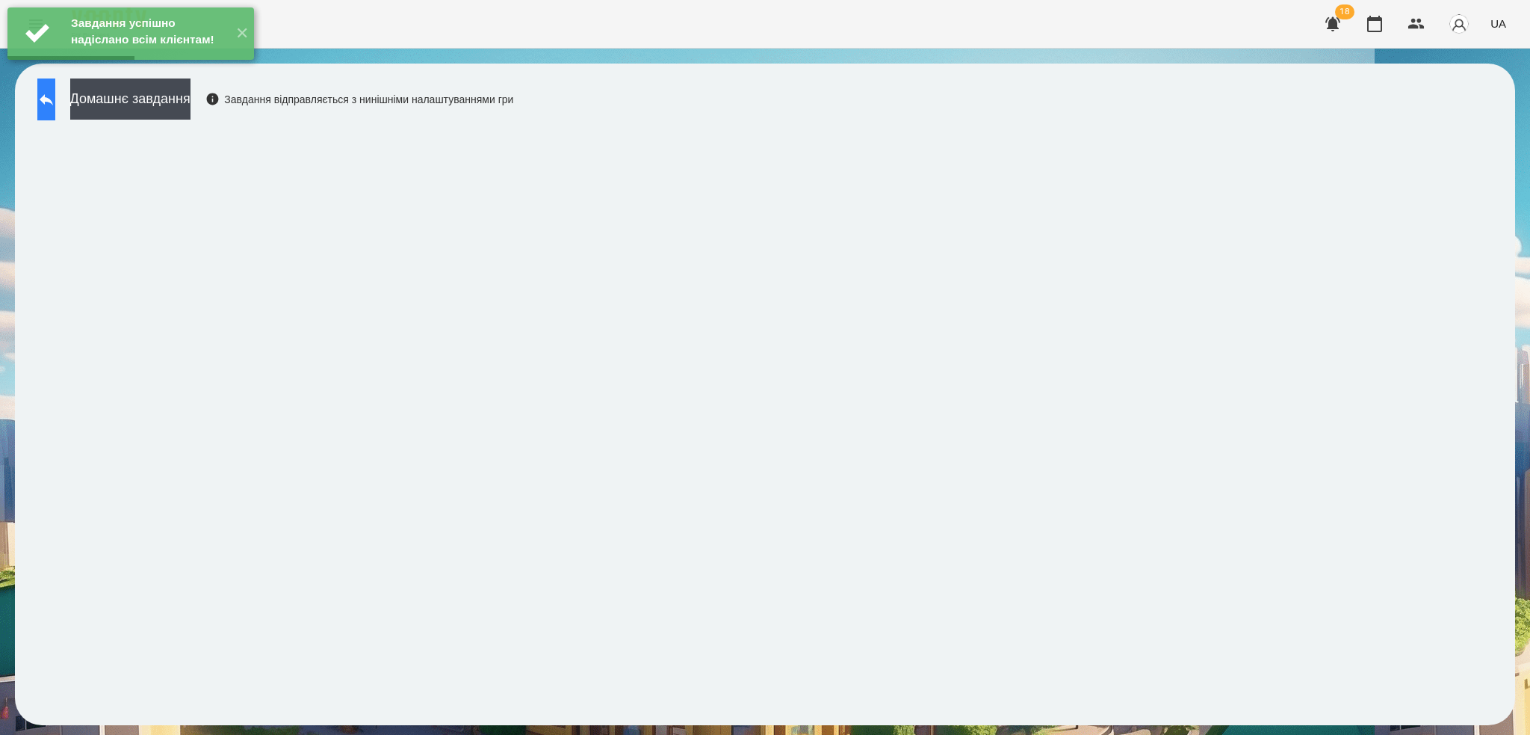
click at [55, 95] on button at bounding box center [46, 99] width 18 height 42
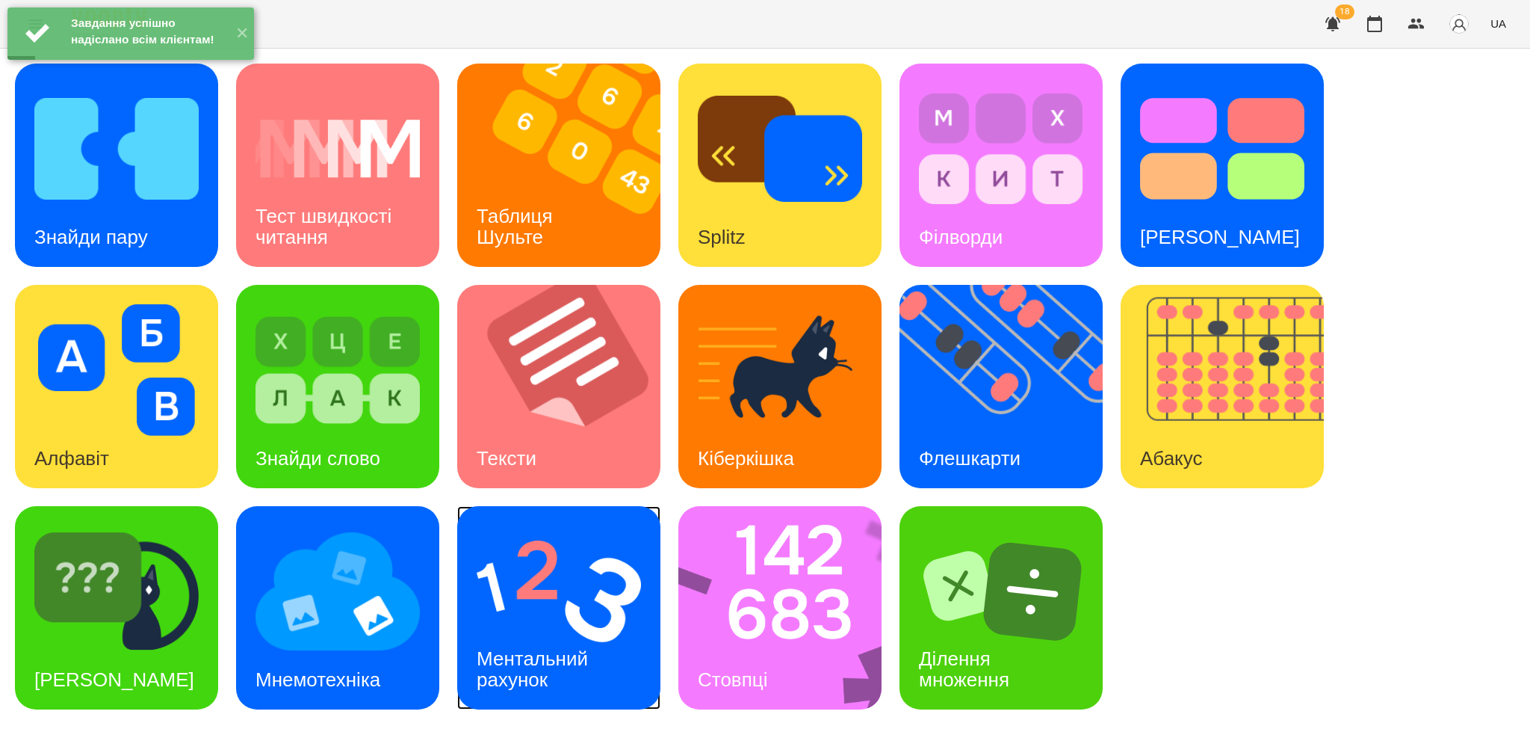
click at [579, 629] on div "Ментальний рахунок" at bounding box center [534, 669] width 155 height 80
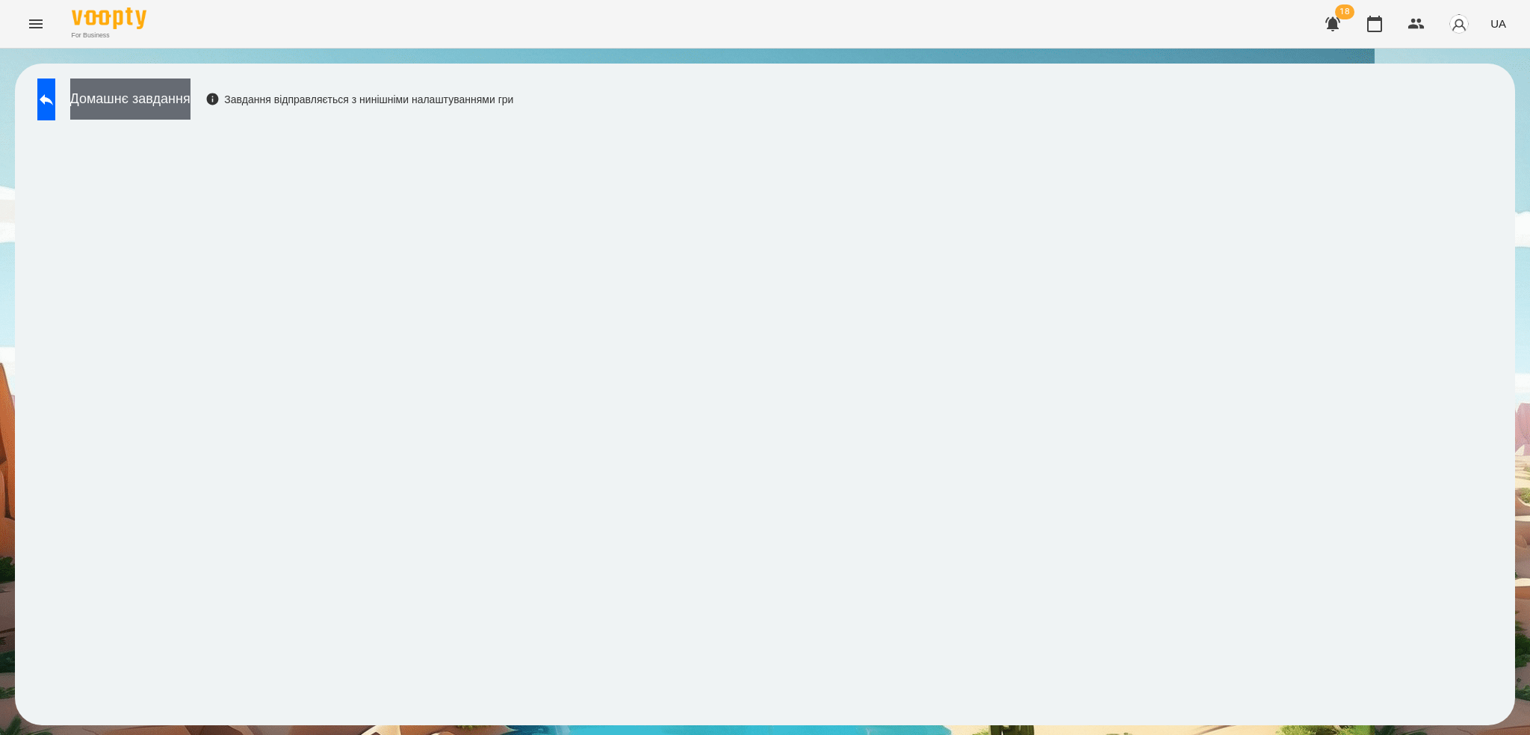
click at [191, 96] on button "Домашнє завдання" at bounding box center [130, 98] width 120 height 41
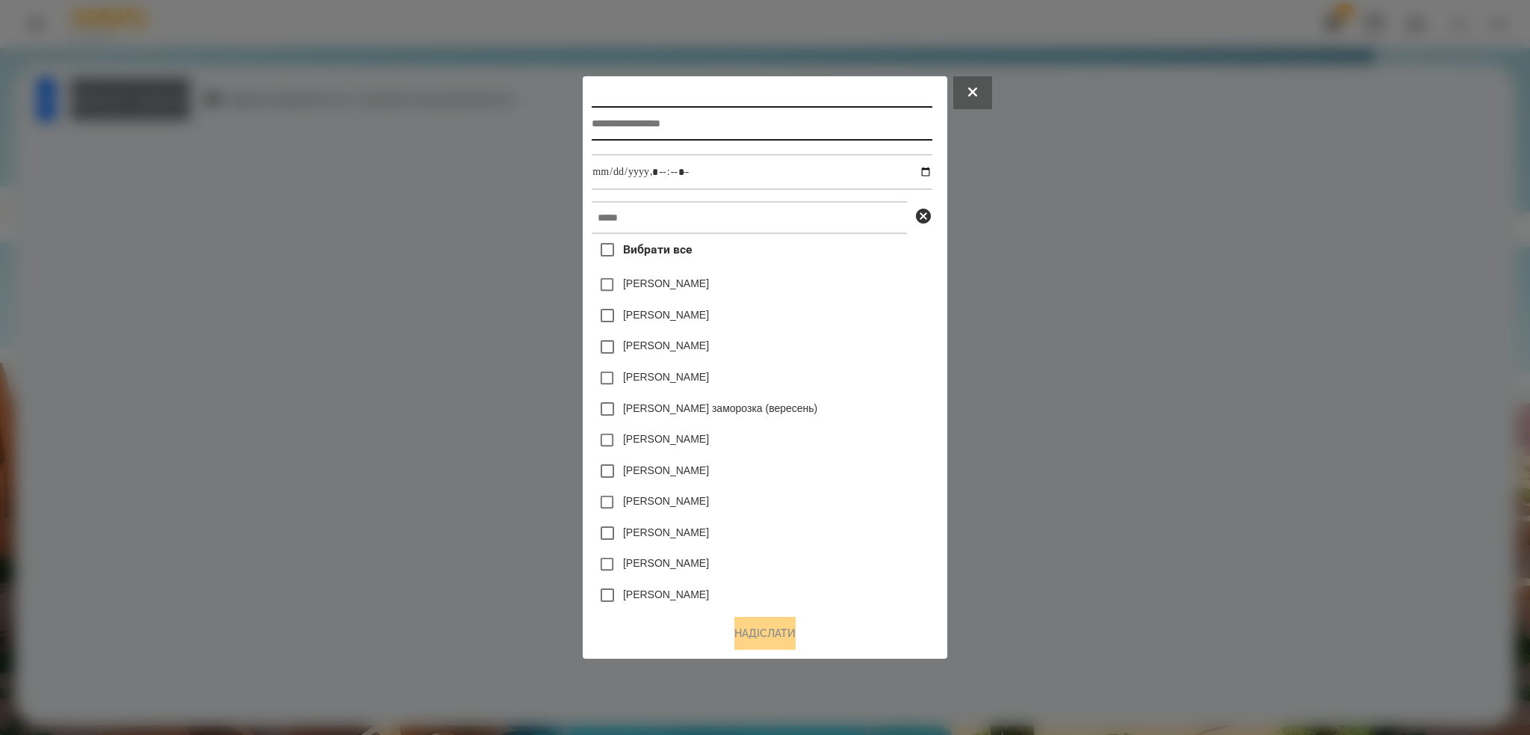
click at [699, 120] on input "text" at bounding box center [762, 123] width 340 height 34
type input "**********"
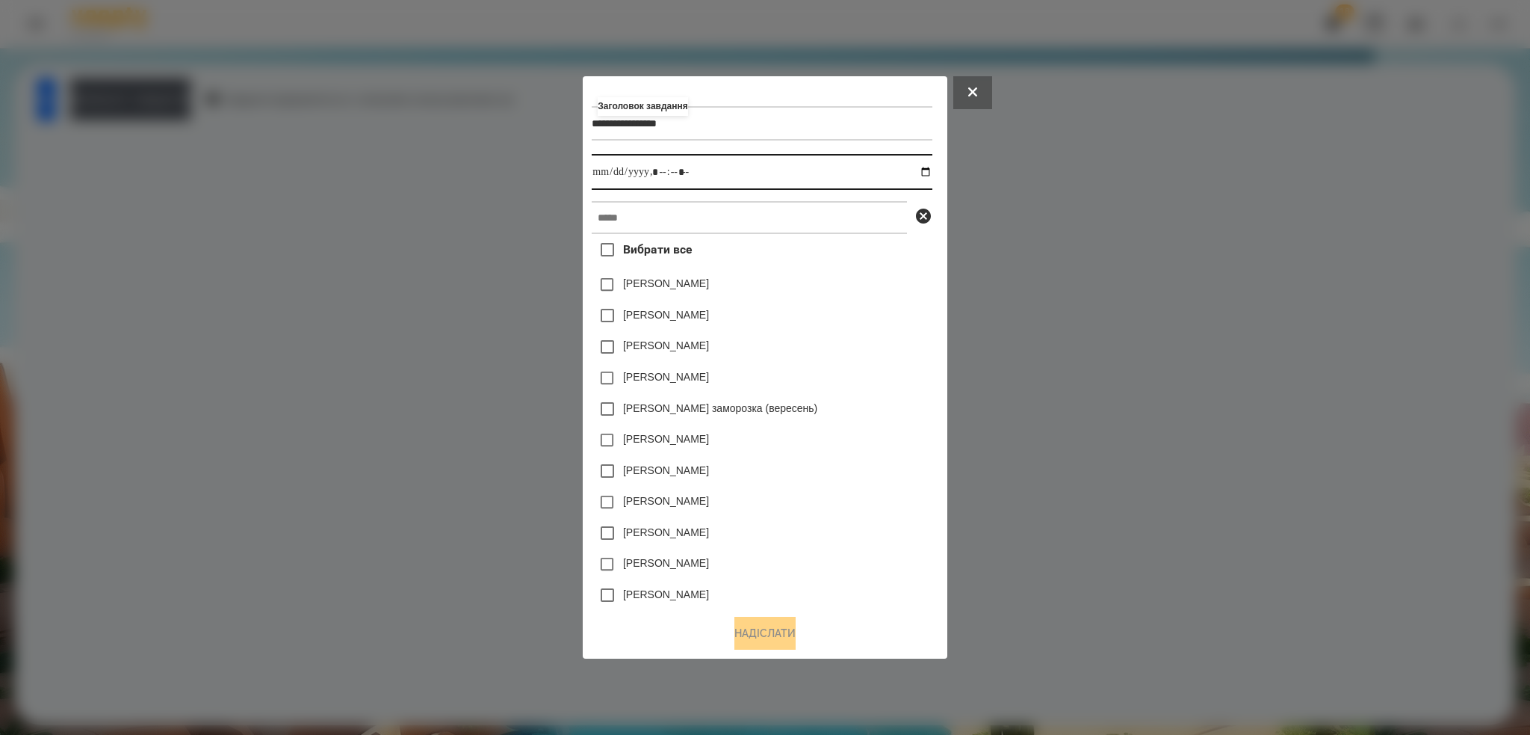
click at [930, 170] on input "datetime-local" at bounding box center [762, 172] width 340 height 36
type input "**********"
click at [725, 178] on input "datetime-local" at bounding box center [762, 172] width 340 height 36
click at [658, 217] on input "text" at bounding box center [749, 217] width 315 height 33
type input "*"
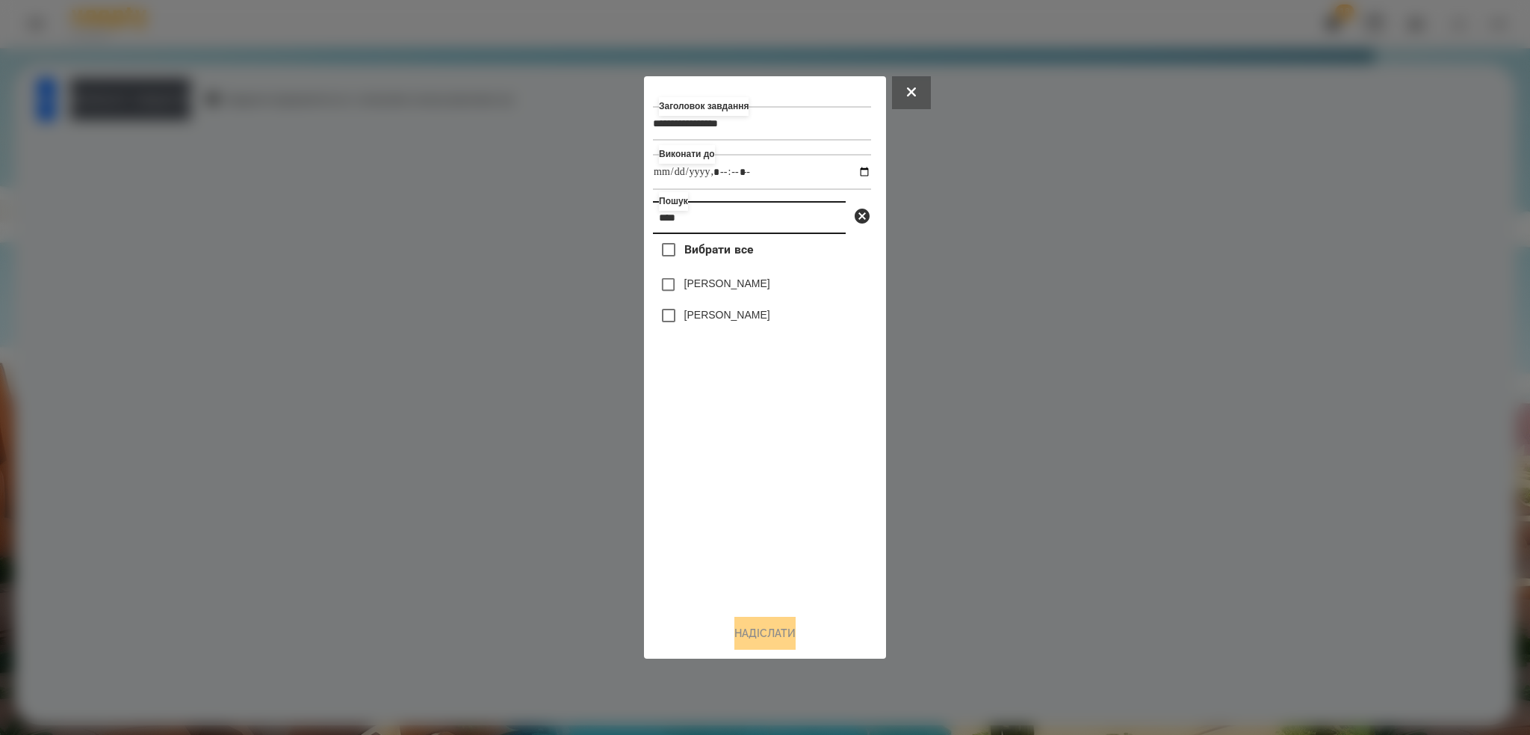
type input "****"
click at [744, 643] on button "Надіслати" at bounding box center [765, 633] width 61 height 33
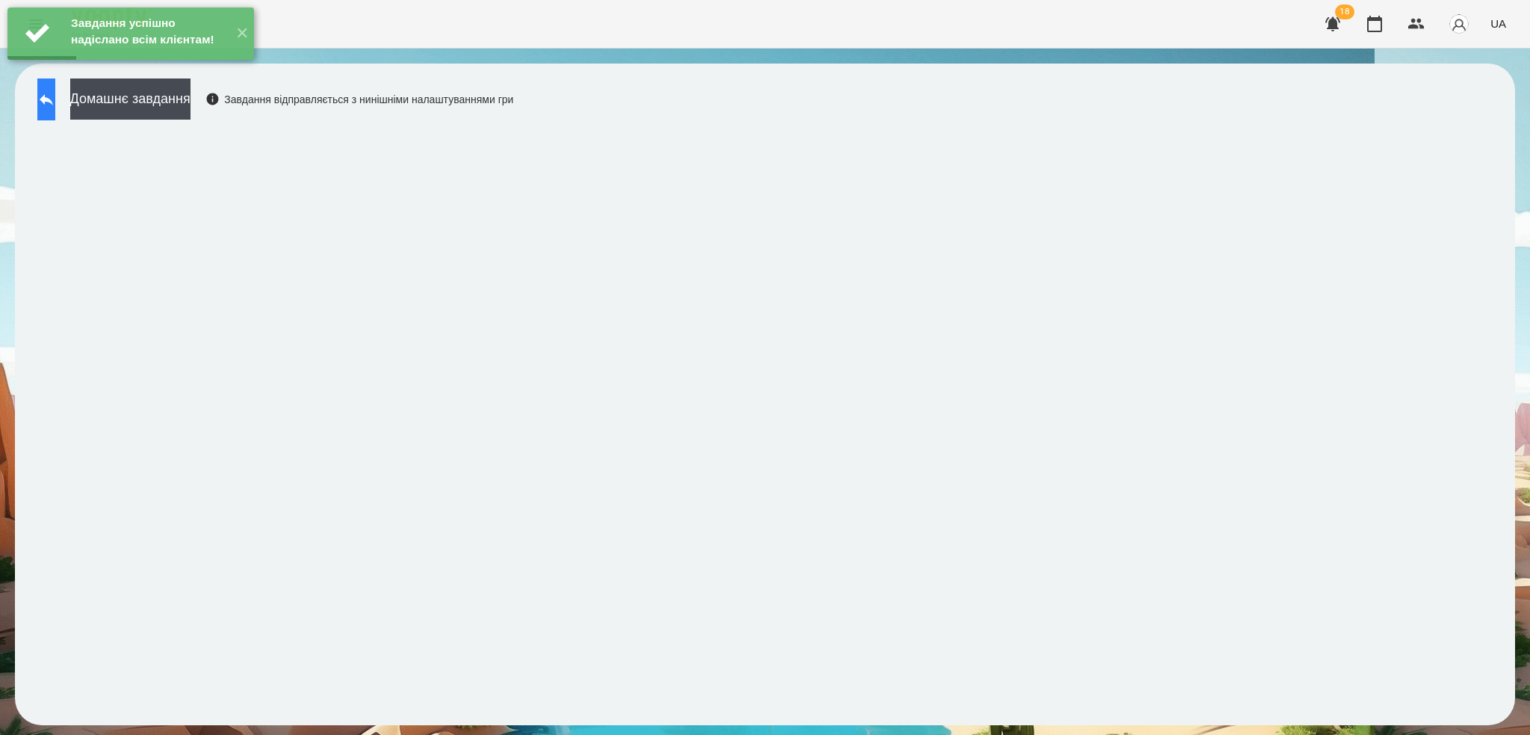
click at [53, 100] on icon at bounding box center [46, 99] width 13 height 11
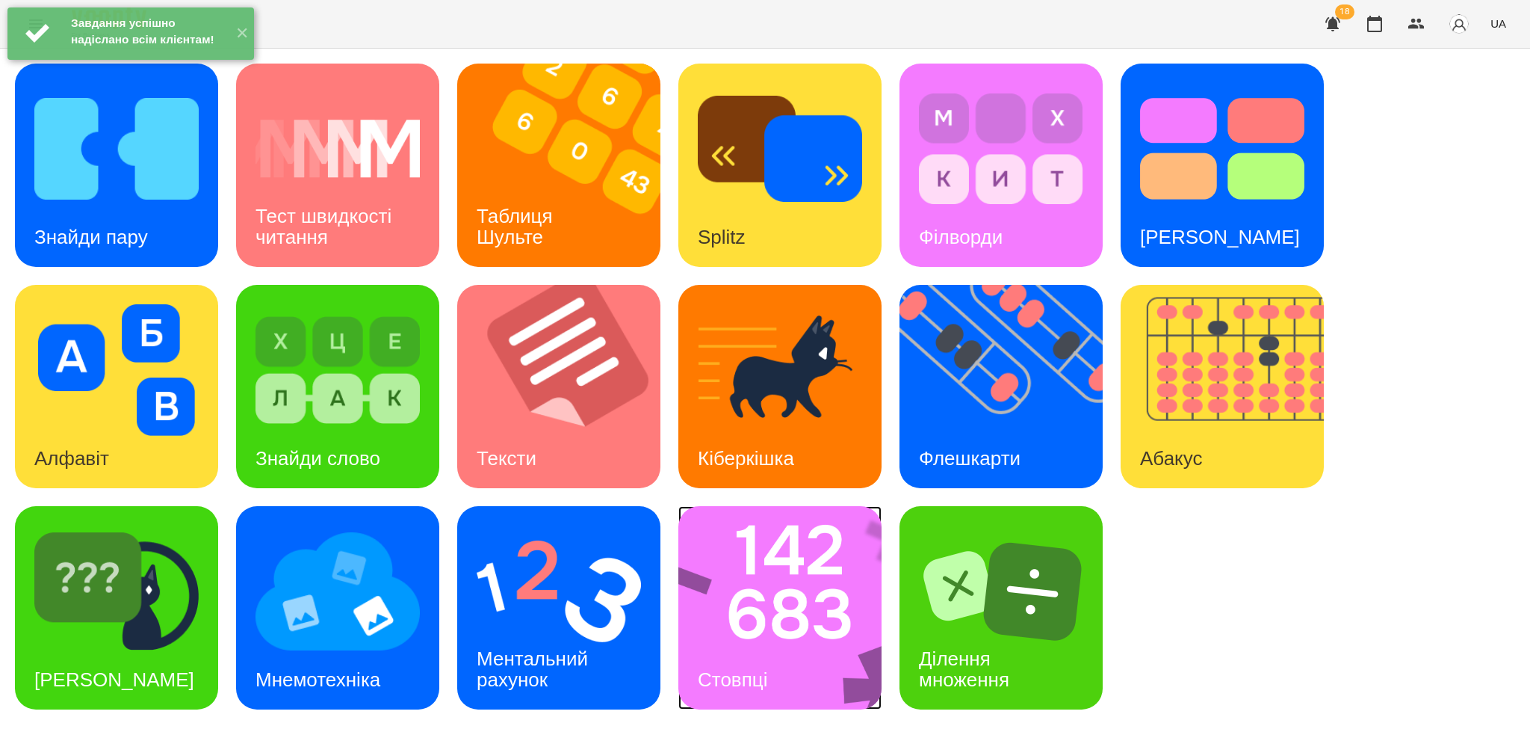
click at [808, 644] on img at bounding box center [790, 607] width 223 height 203
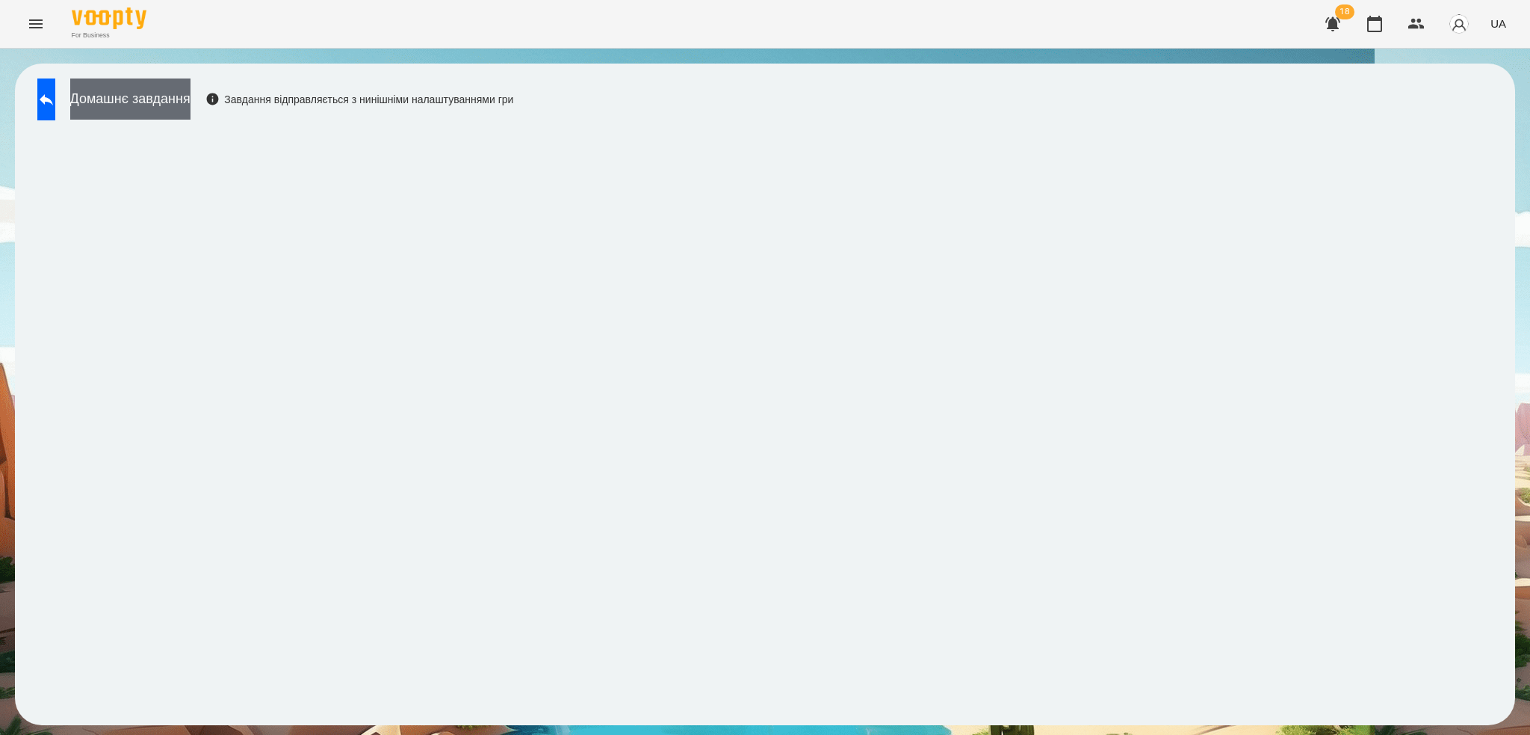
click at [159, 114] on button "Домашнє завдання" at bounding box center [130, 98] width 120 height 41
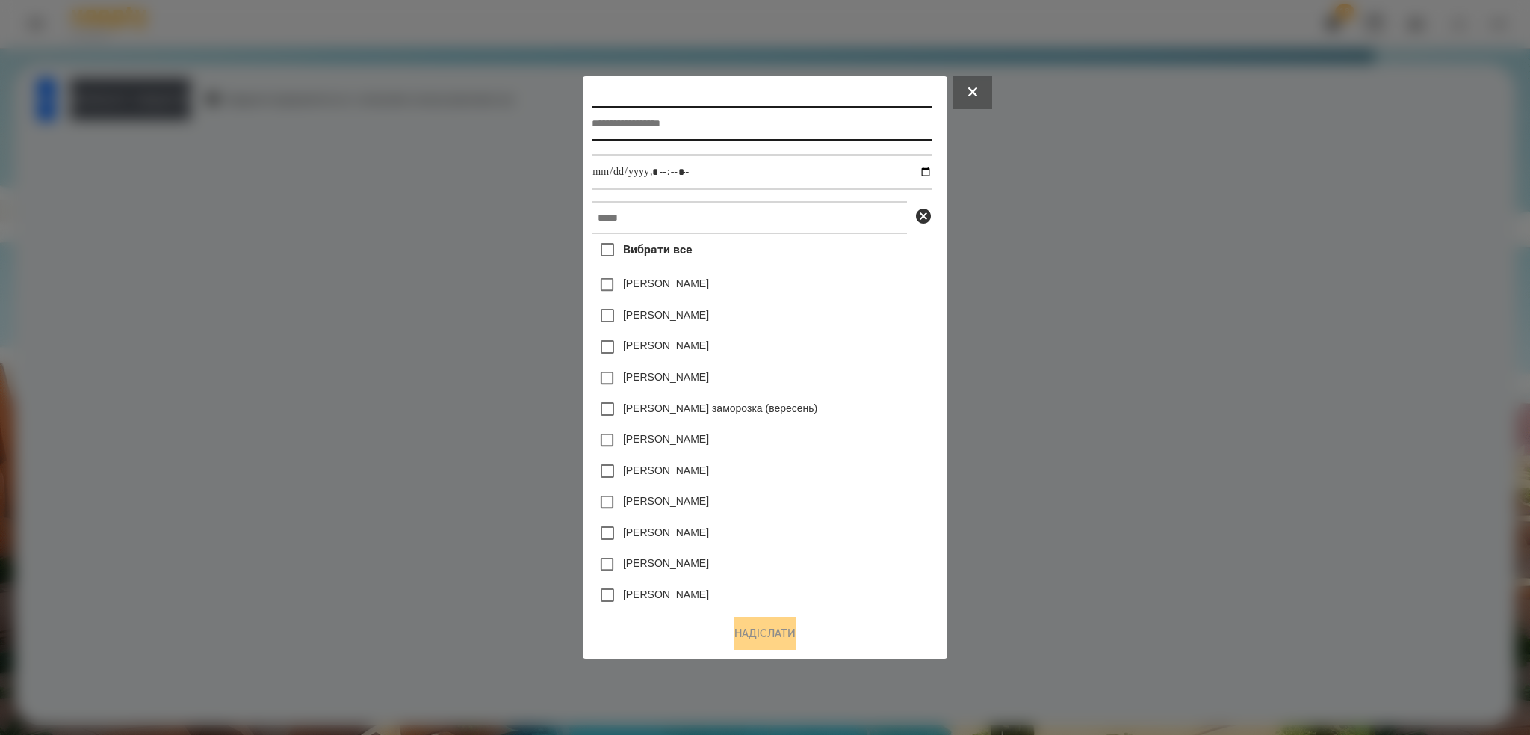
click at [617, 125] on input "text" at bounding box center [762, 123] width 340 height 34
type input "**********"
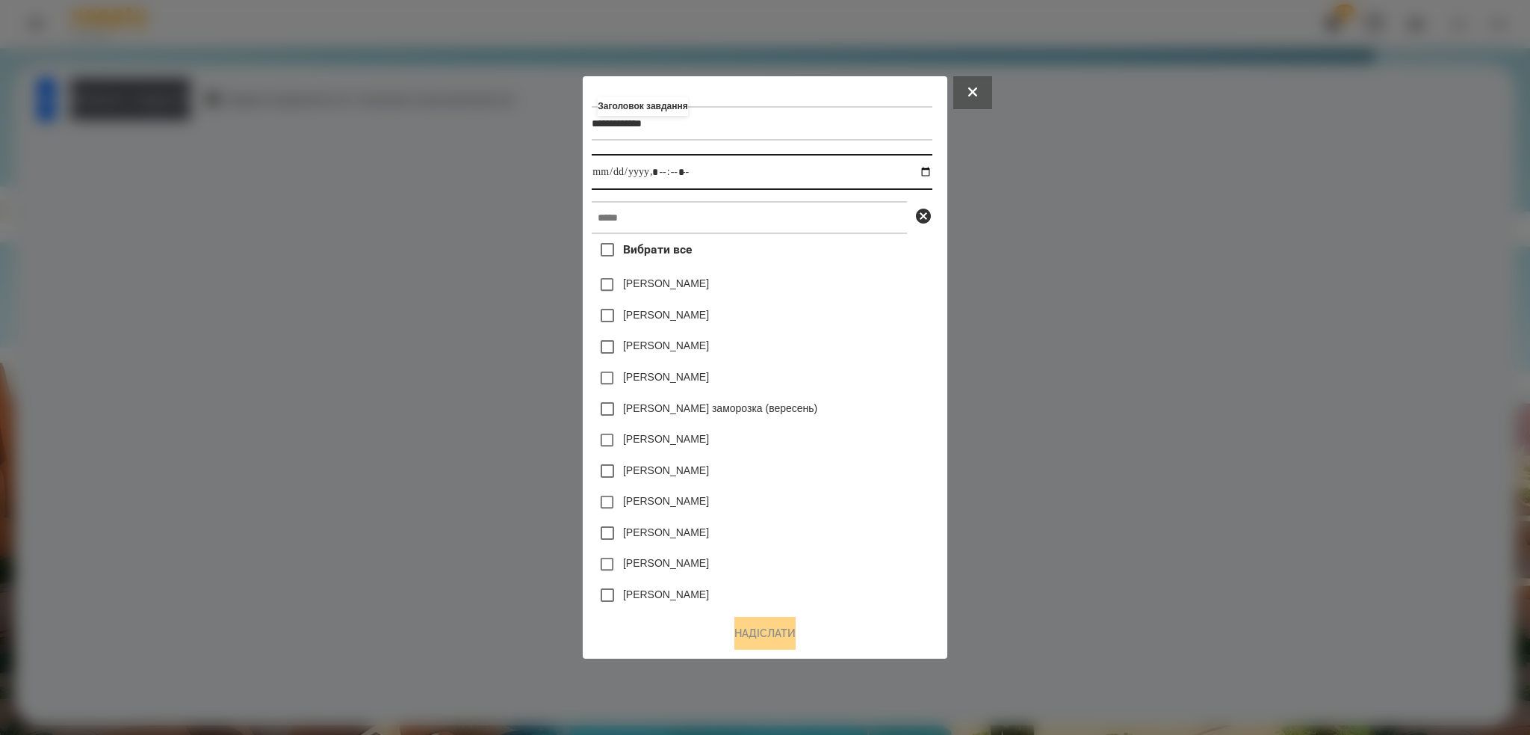
click at [932, 170] on input "datetime-local" at bounding box center [762, 172] width 340 height 36
type input "**********"
drag, startPoint x: 720, startPoint y: 173, endPoint x: 659, endPoint y: 207, distance: 69.2
click at [720, 173] on input "datetime-local" at bounding box center [762, 172] width 340 height 36
click at [637, 217] on input "text" at bounding box center [749, 217] width 315 height 33
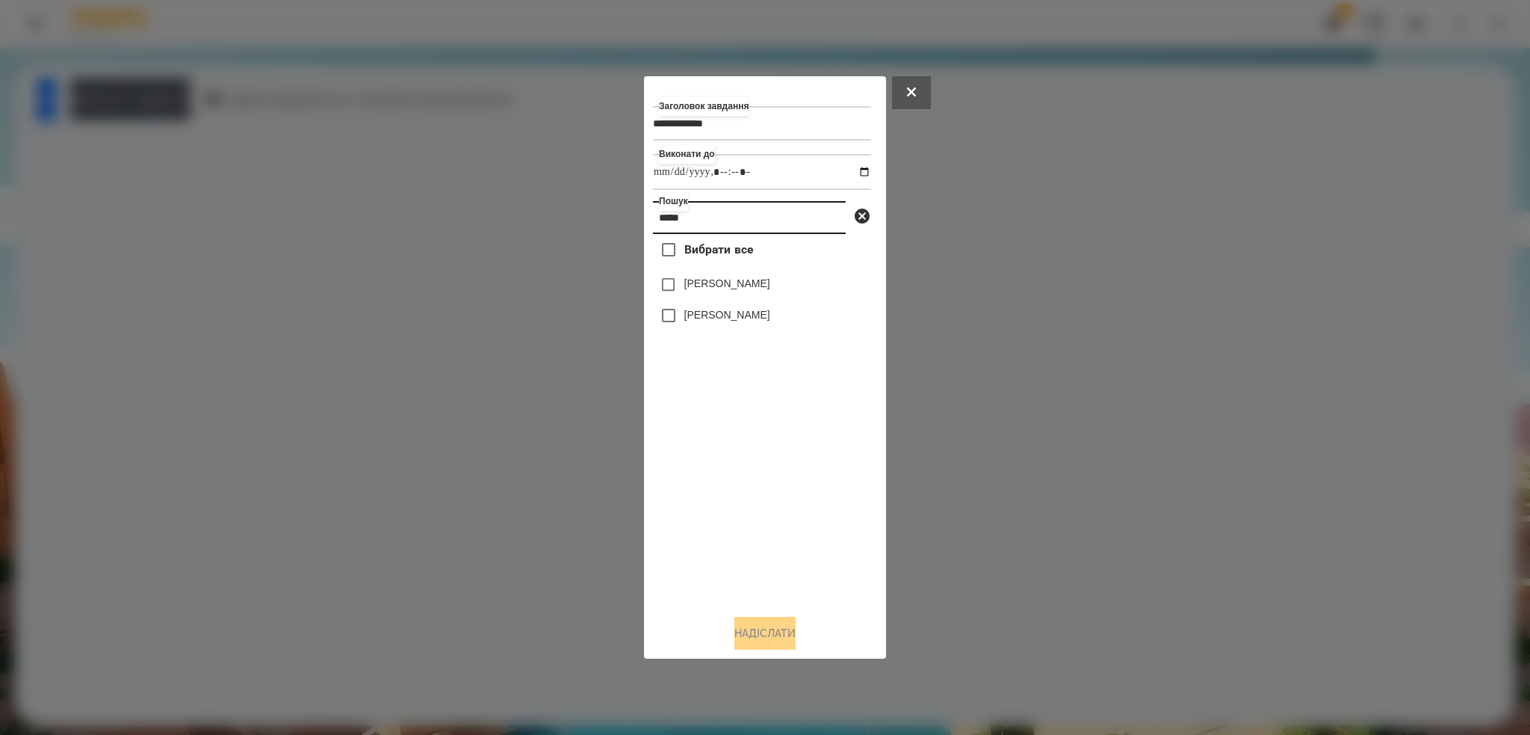
type input "*****"
click at [753, 638] on button "Надіслати" at bounding box center [765, 633] width 61 height 33
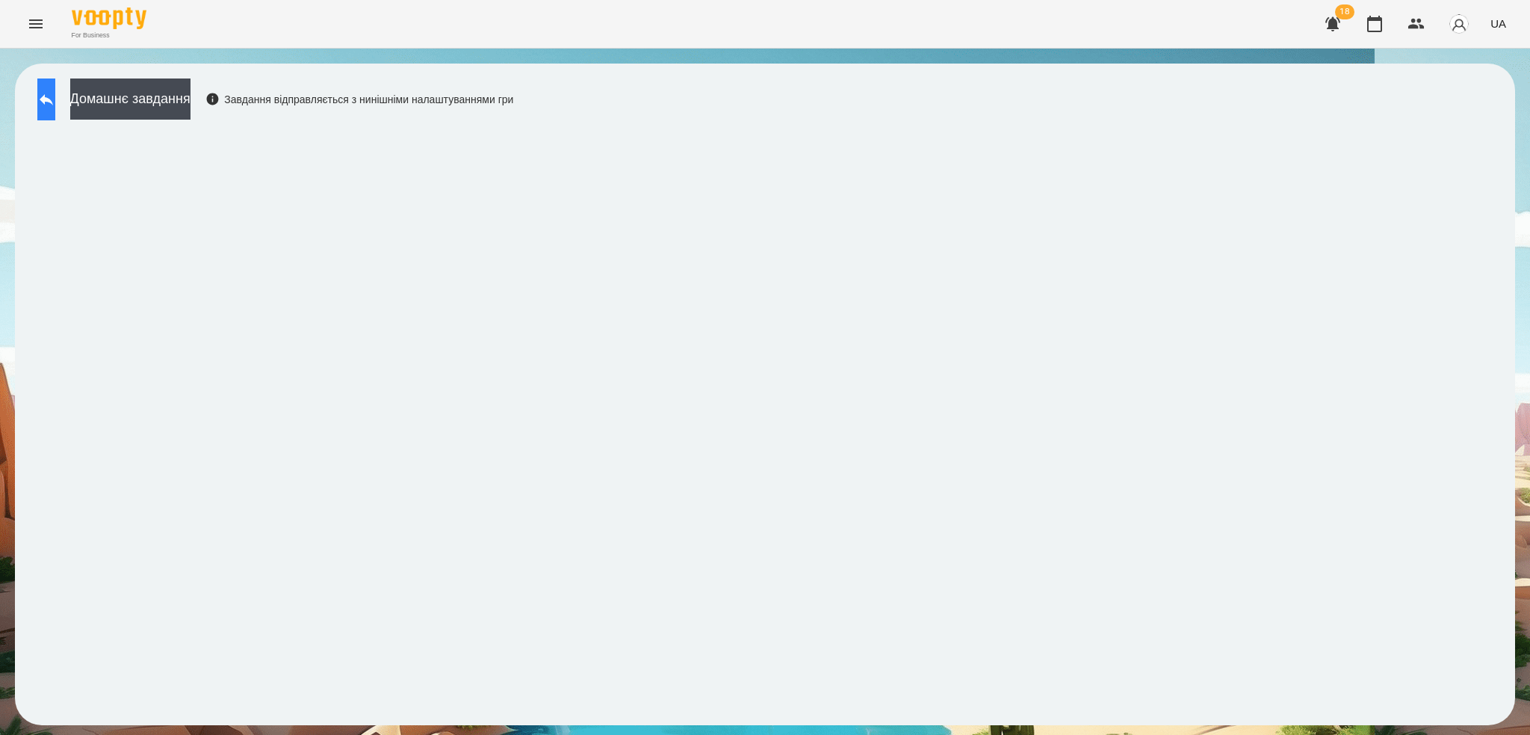
click at [55, 90] on icon at bounding box center [46, 99] width 18 height 18
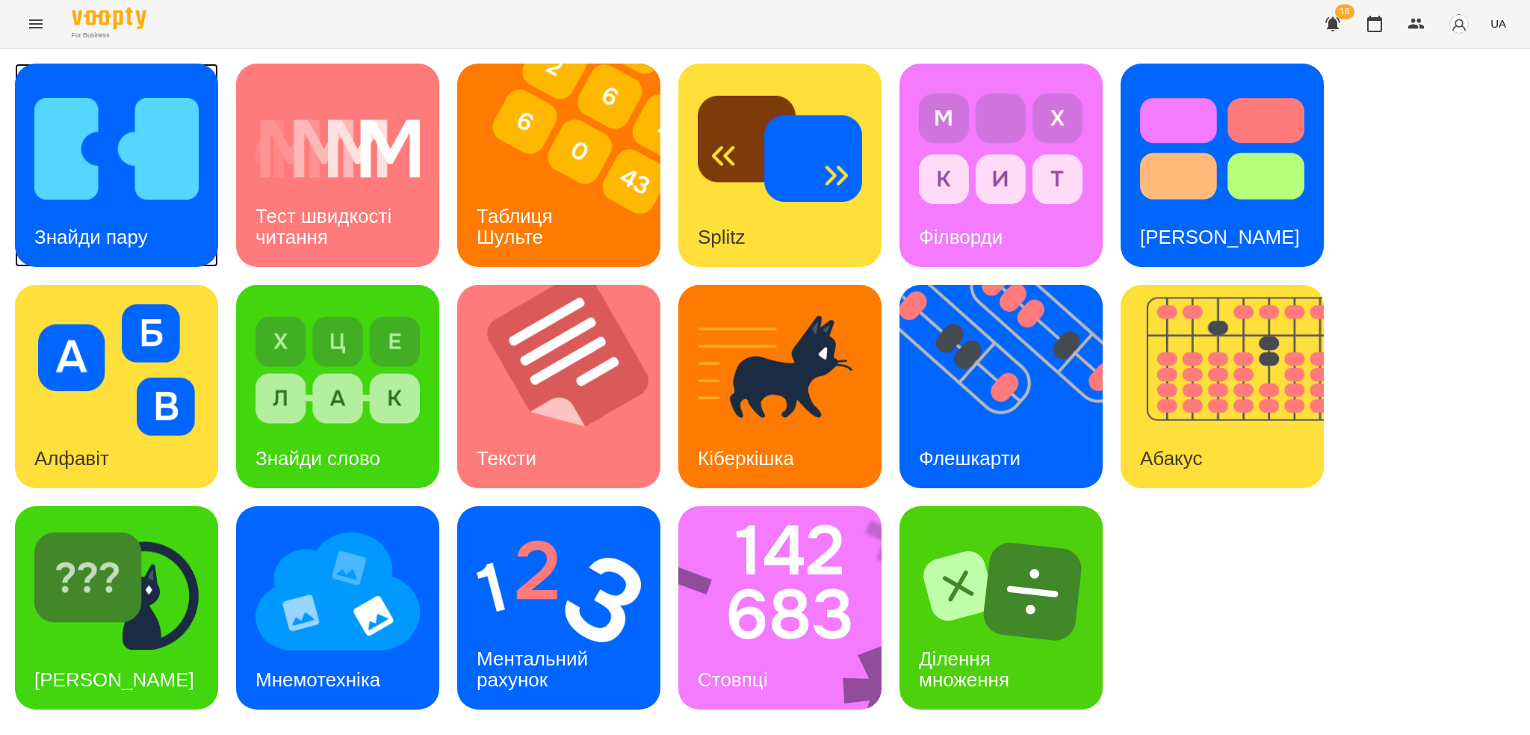
click at [158, 214] on div "Знайди пару" at bounding box center [91, 237] width 152 height 59
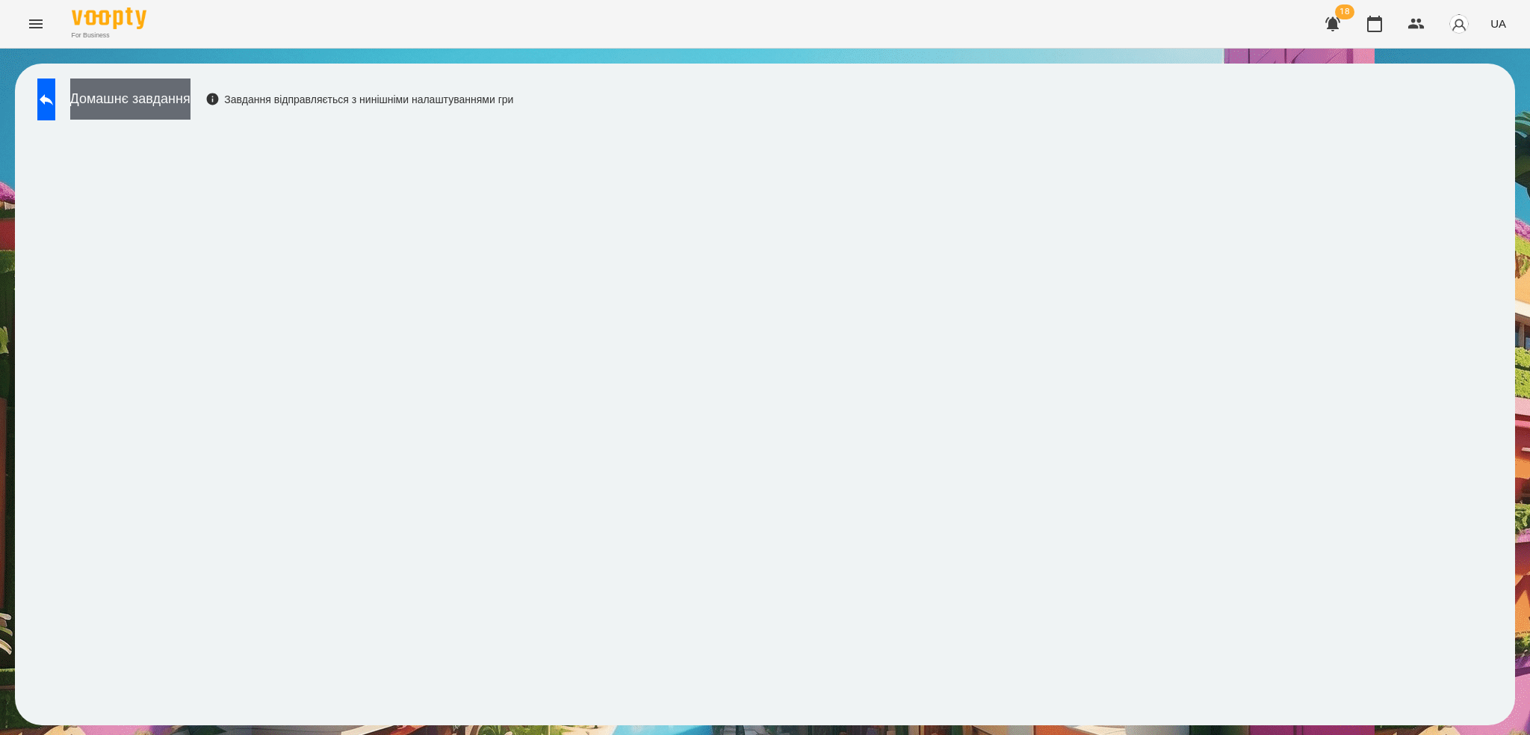
click at [171, 99] on button "Домашнє завдання" at bounding box center [130, 98] width 120 height 41
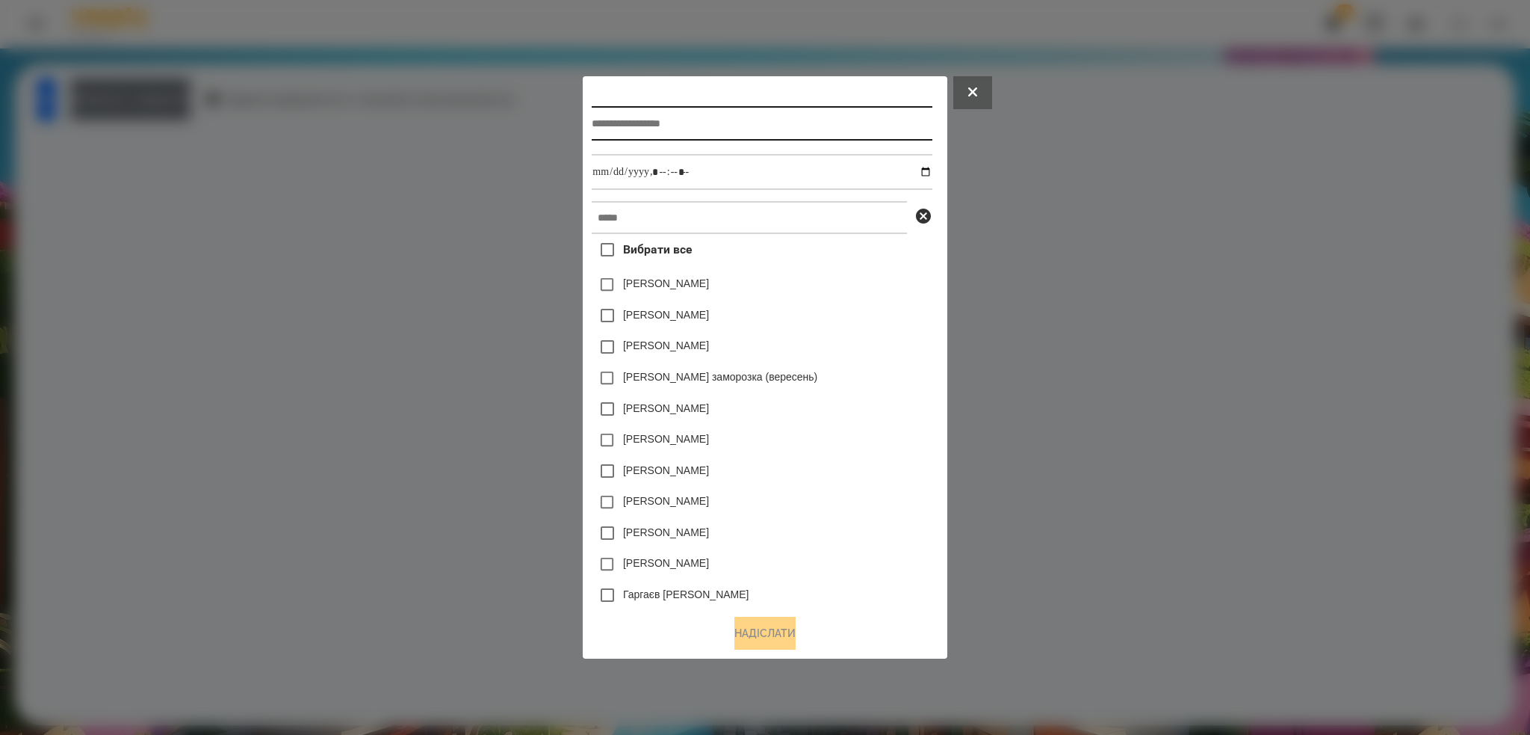
click at [668, 121] on input "text" at bounding box center [762, 123] width 340 height 34
type input "**********"
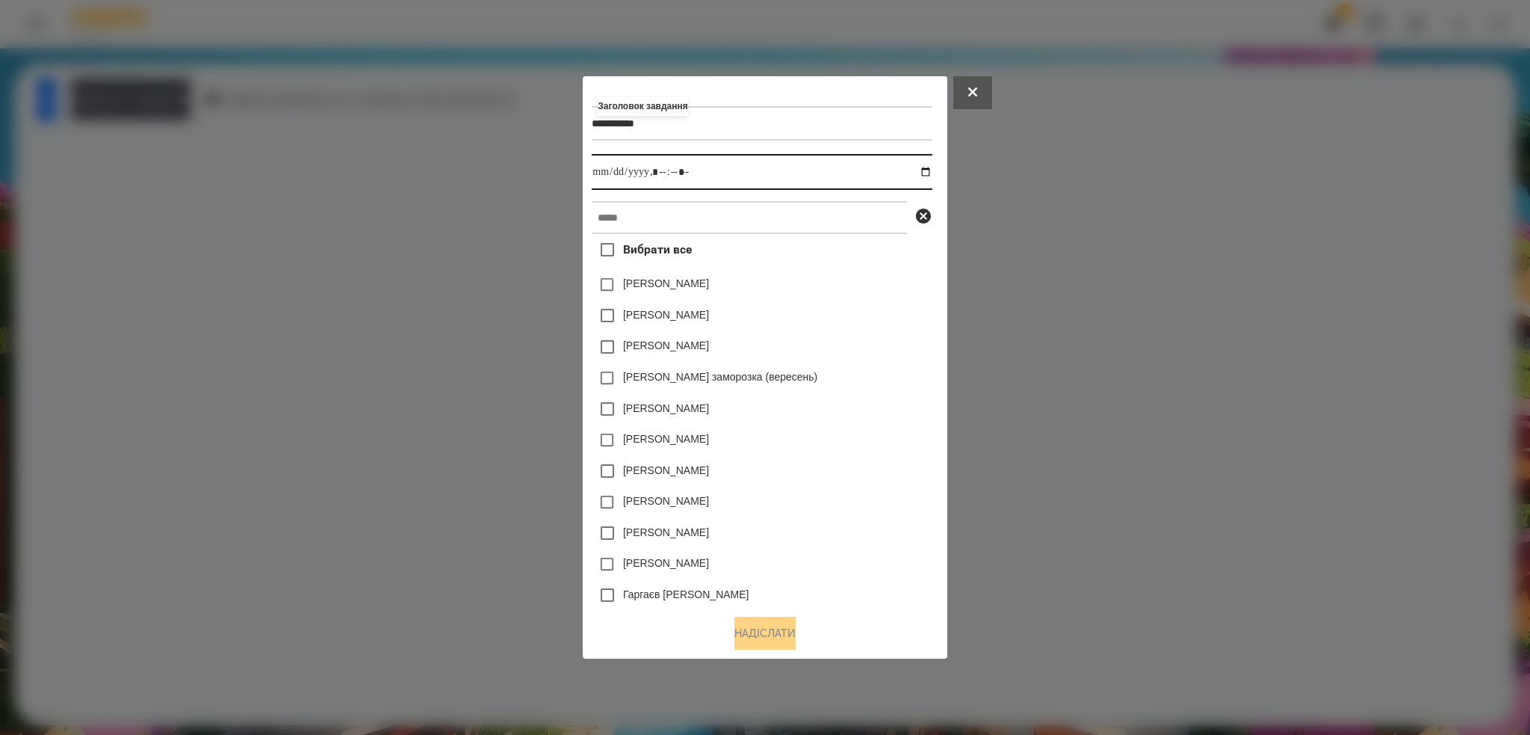
click at [931, 170] on input "datetime-local" at bounding box center [762, 172] width 340 height 36
type input "**********"
click at [742, 167] on input "datetime-local" at bounding box center [762, 172] width 340 height 36
click at [650, 225] on input "text" at bounding box center [749, 217] width 315 height 33
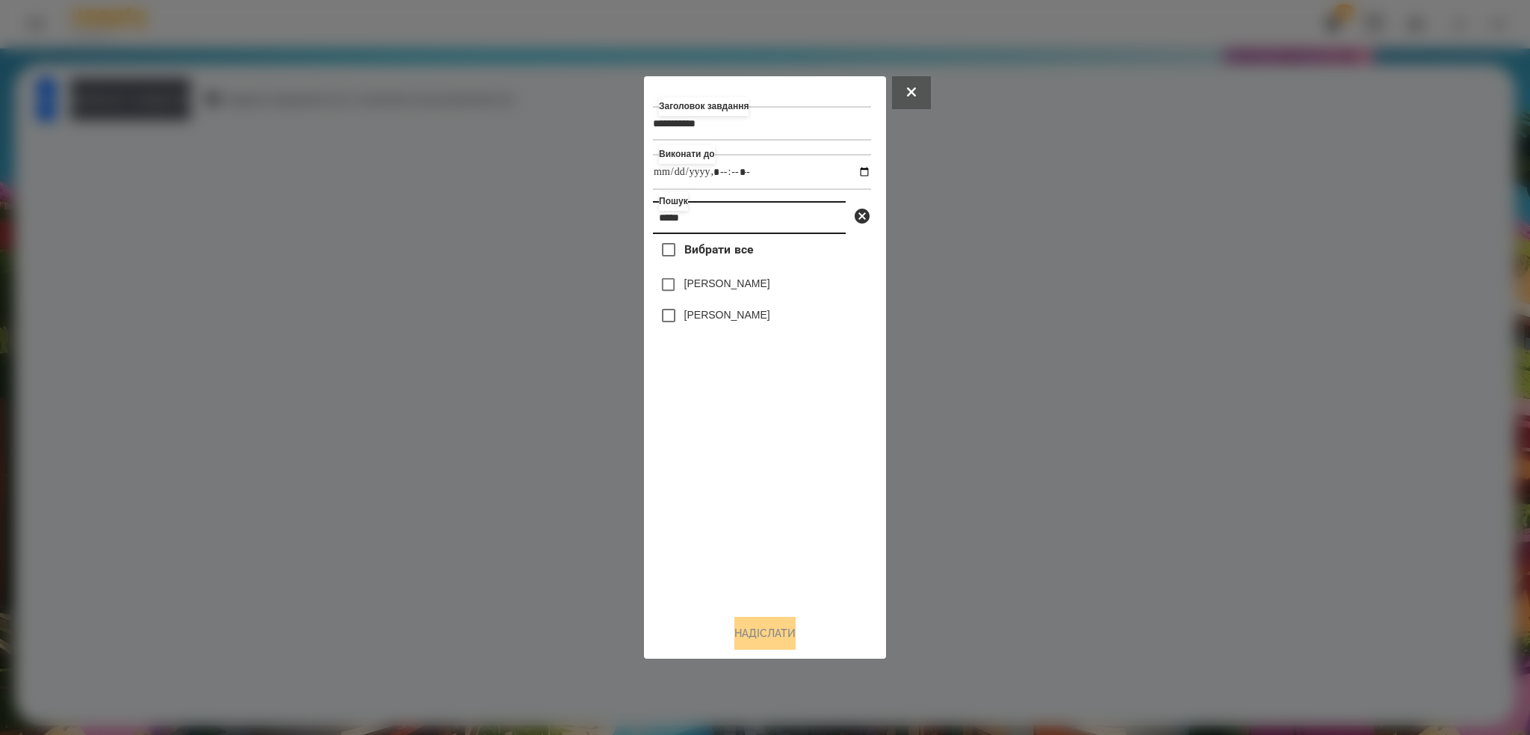
type input "*****"
click at [751, 641] on button "Надіслати" at bounding box center [765, 633] width 61 height 33
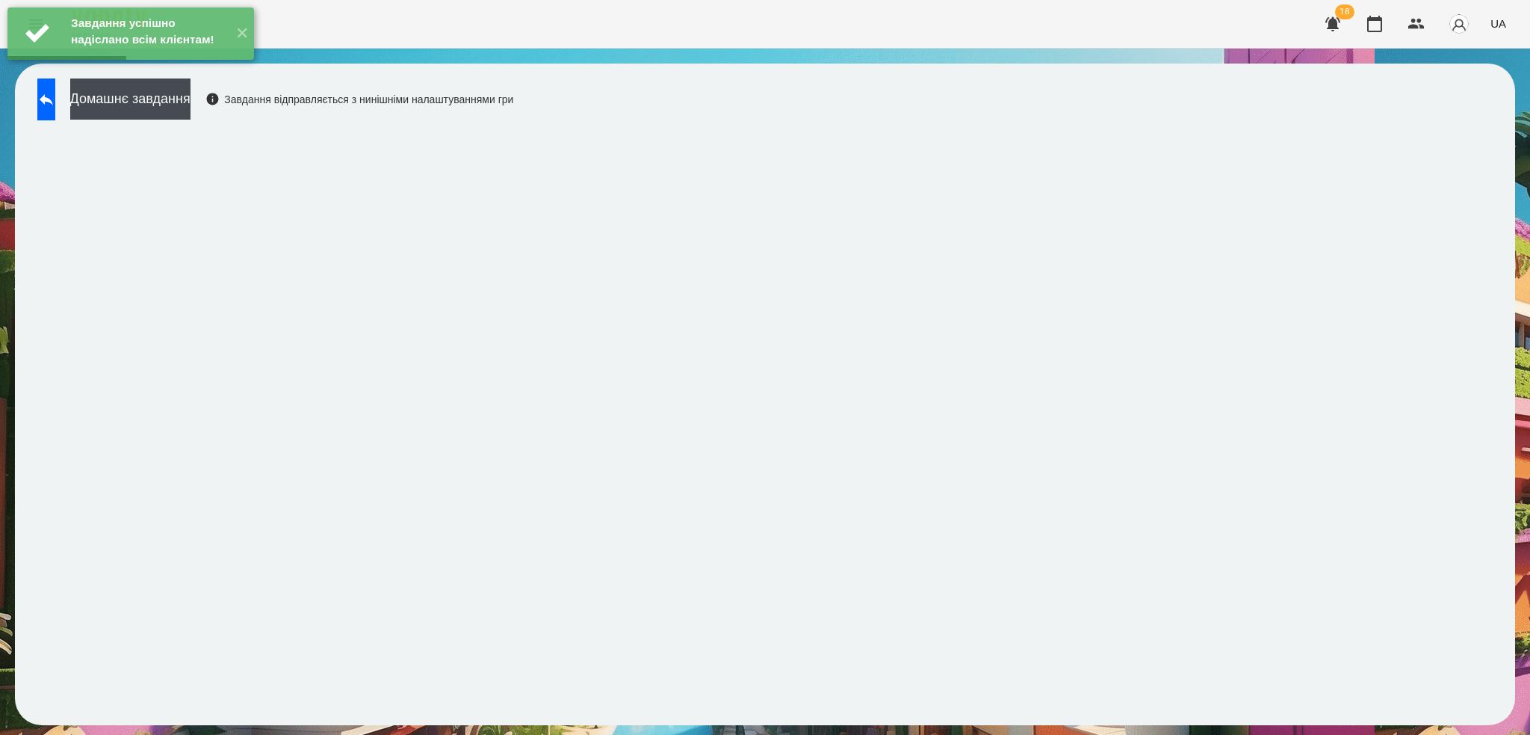
click at [43, 67] on div "Завдання успішно надіслано всім клієнтам! ✕" at bounding box center [131, 33] width 262 height 67
click at [53, 98] on icon at bounding box center [46, 99] width 13 height 11
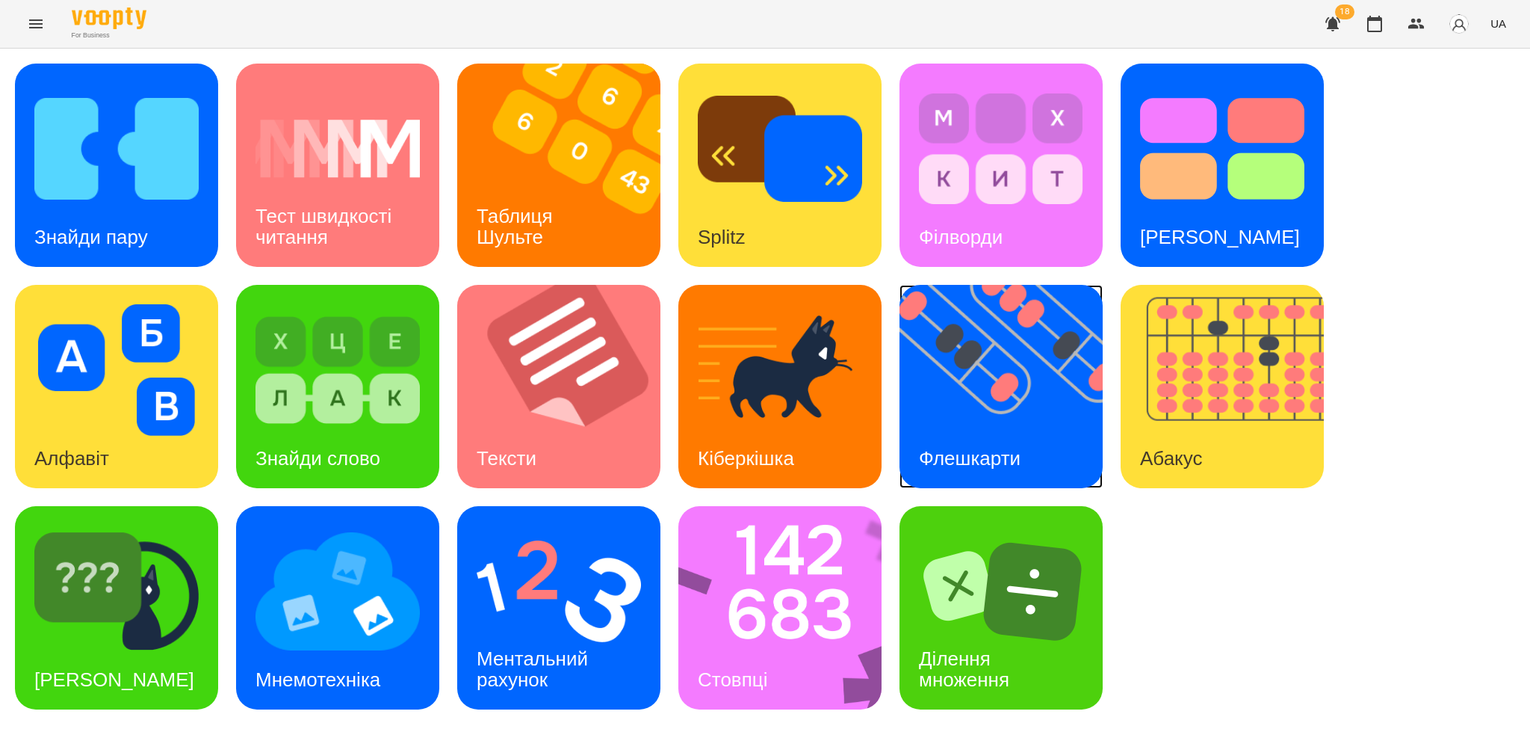
click at [988, 401] on img at bounding box center [1011, 386] width 222 height 203
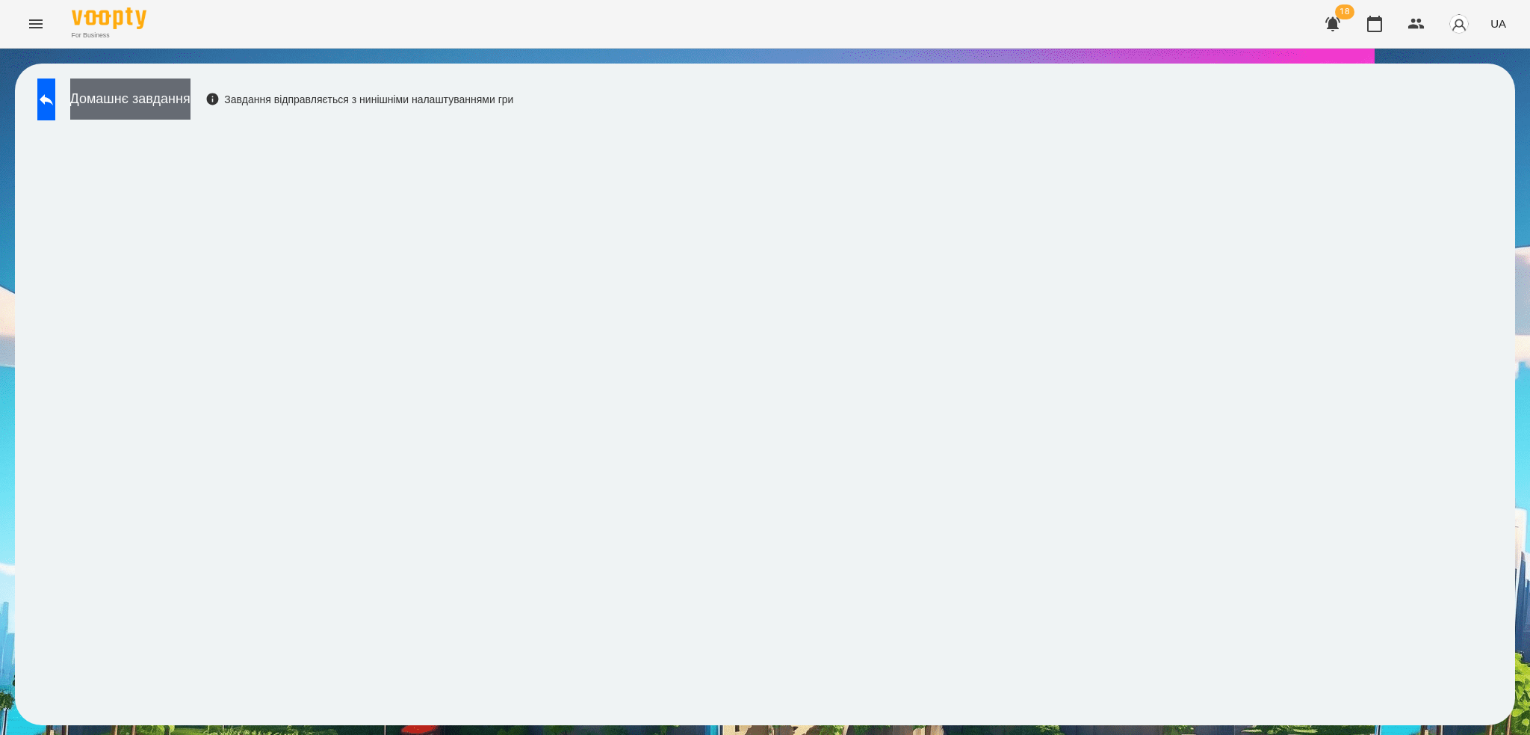
click at [180, 105] on button "Домашнє завдання" at bounding box center [130, 98] width 120 height 41
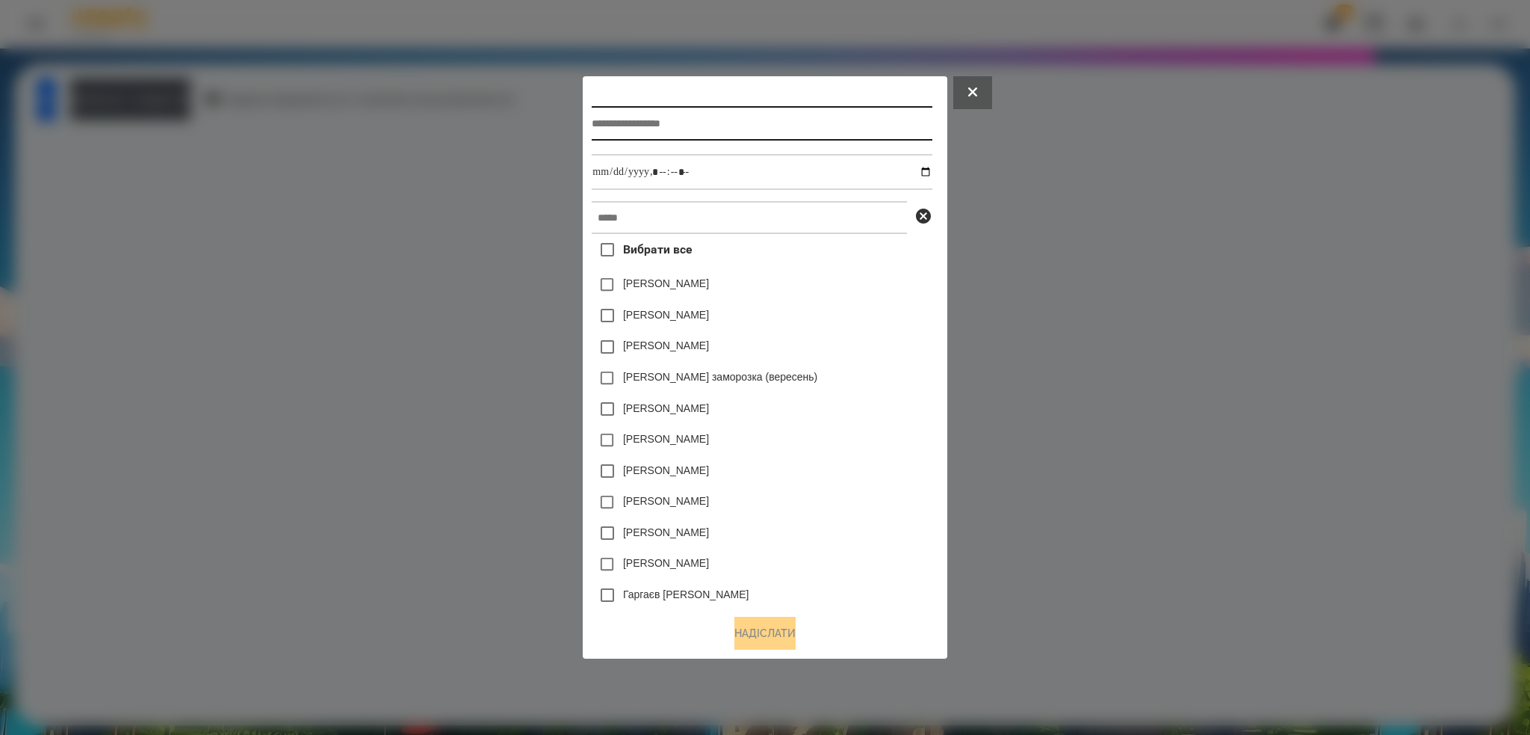
click at [716, 127] on input "text" at bounding box center [762, 123] width 340 height 34
type input "**********"
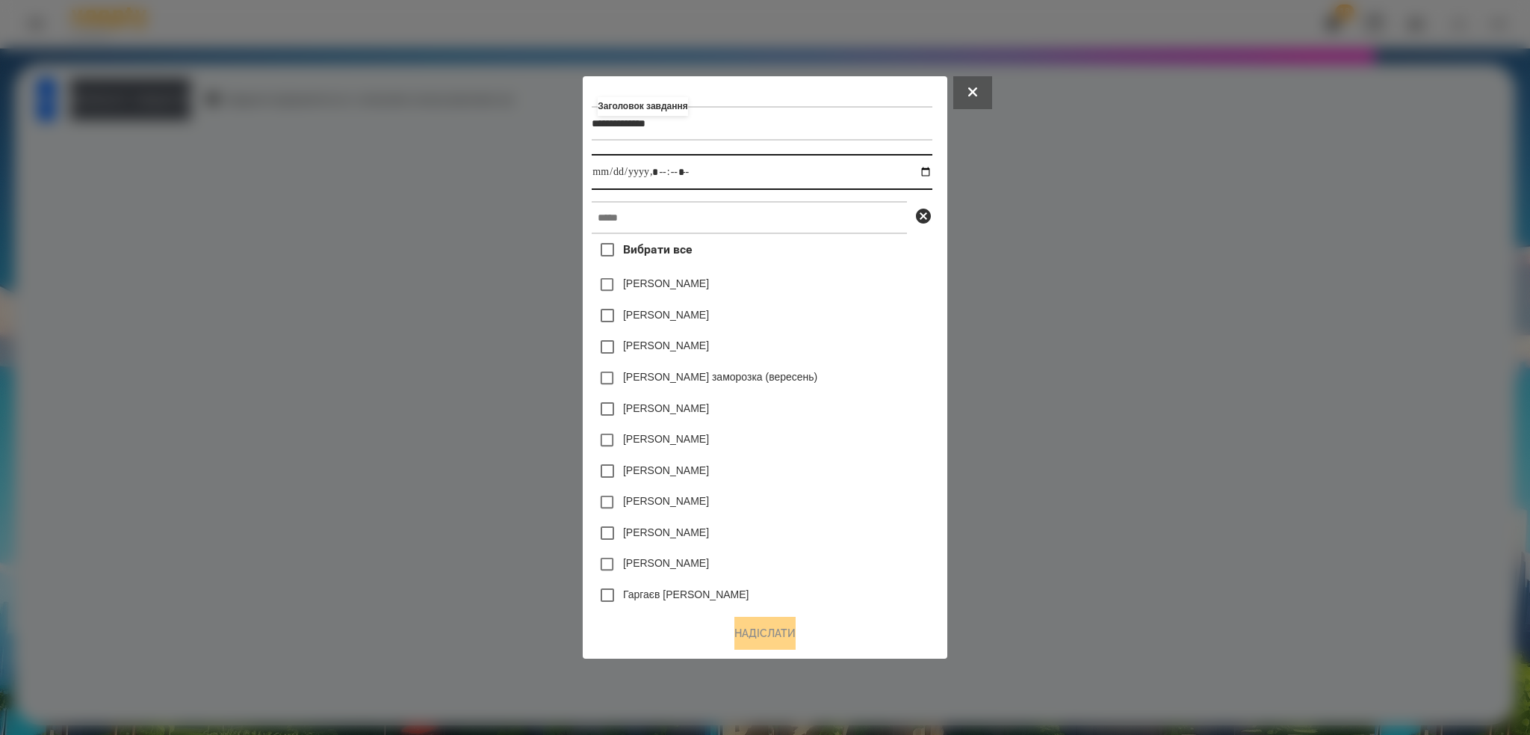
click at [930, 170] on input "datetime-local" at bounding box center [762, 172] width 340 height 36
type input "**********"
click at [711, 173] on input "datetime-local" at bounding box center [762, 172] width 340 height 36
click at [648, 209] on input "text" at bounding box center [749, 217] width 315 height 33
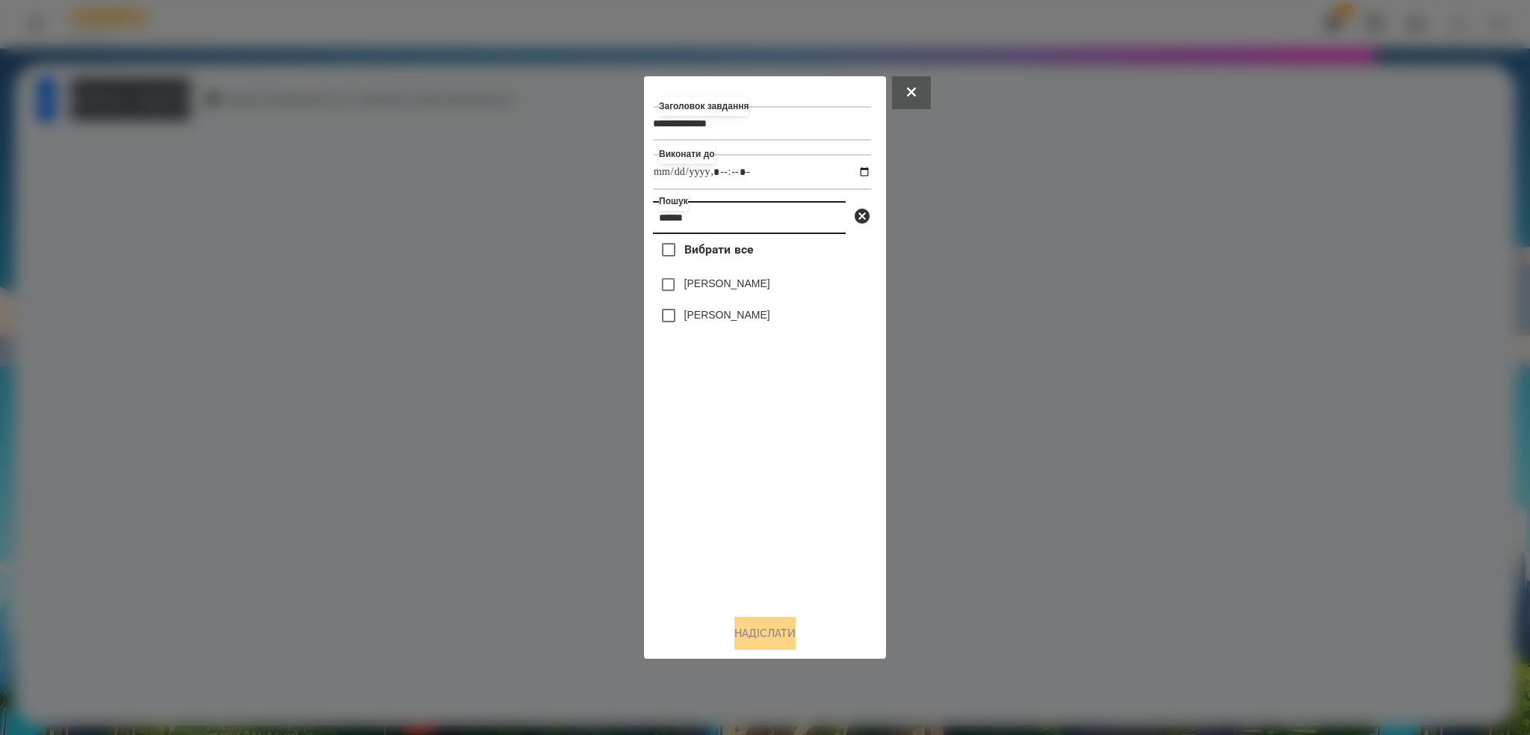
type input "******"
click at [740, 624] on button "Надіслати" at bounding box center [765, 633] width 61 height 33
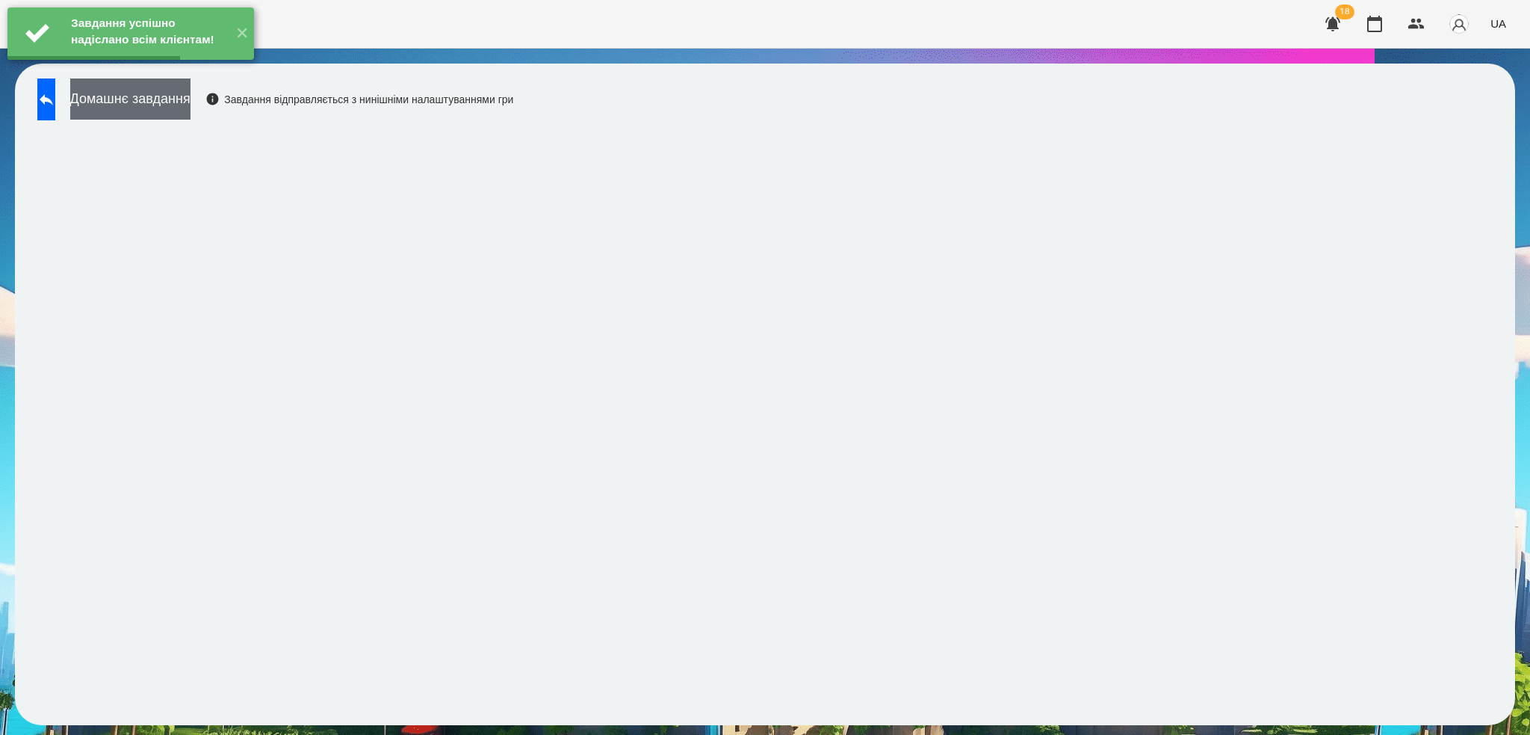
click at [191, 103] on button "Домашнє завдання" at bounding box center [130, 98] width 120 height 41
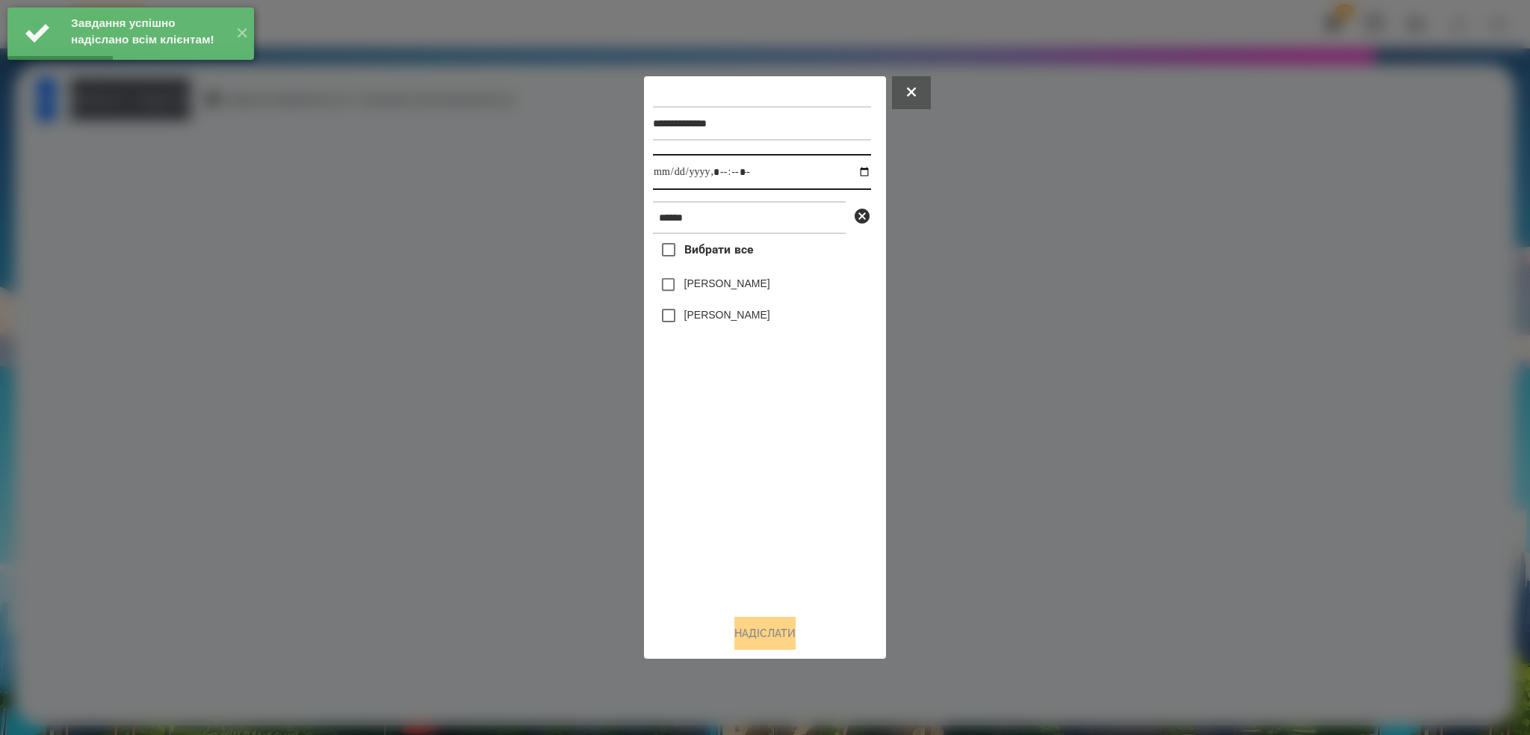
click at [854, 171] on input "datetime-local" at bounding box center [762, 172] width 218 height 36
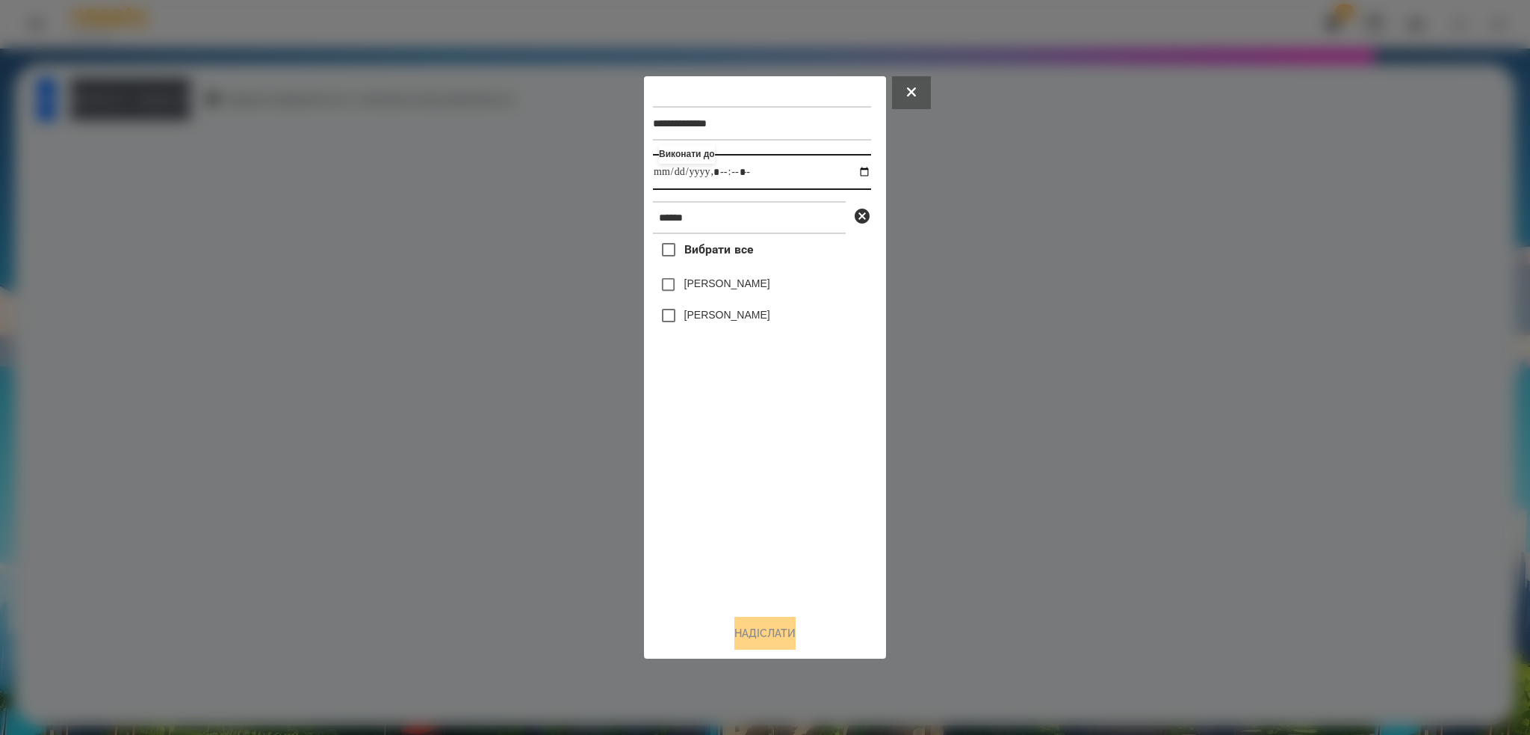
type input "**********"
click at [665, 288] on div "**********" at bounding box center [765, 343] width 224 height 516
click at [755, 631] on button "Надіслати" at bounding box center [765, 633] width 61 height 33
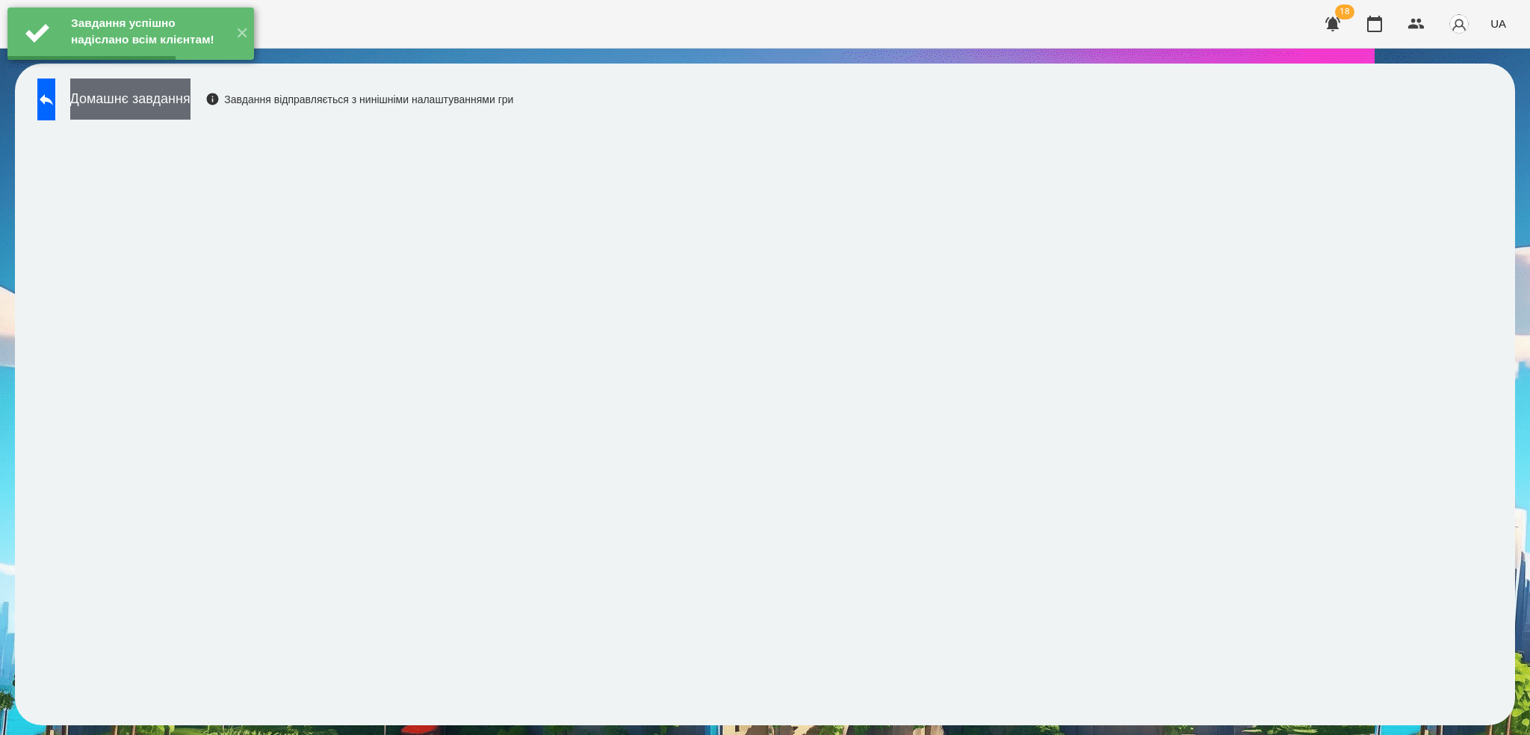
click at [182, 100] on button "Домашнє завдання" at bounding box center [130, 98] width 120 height 41
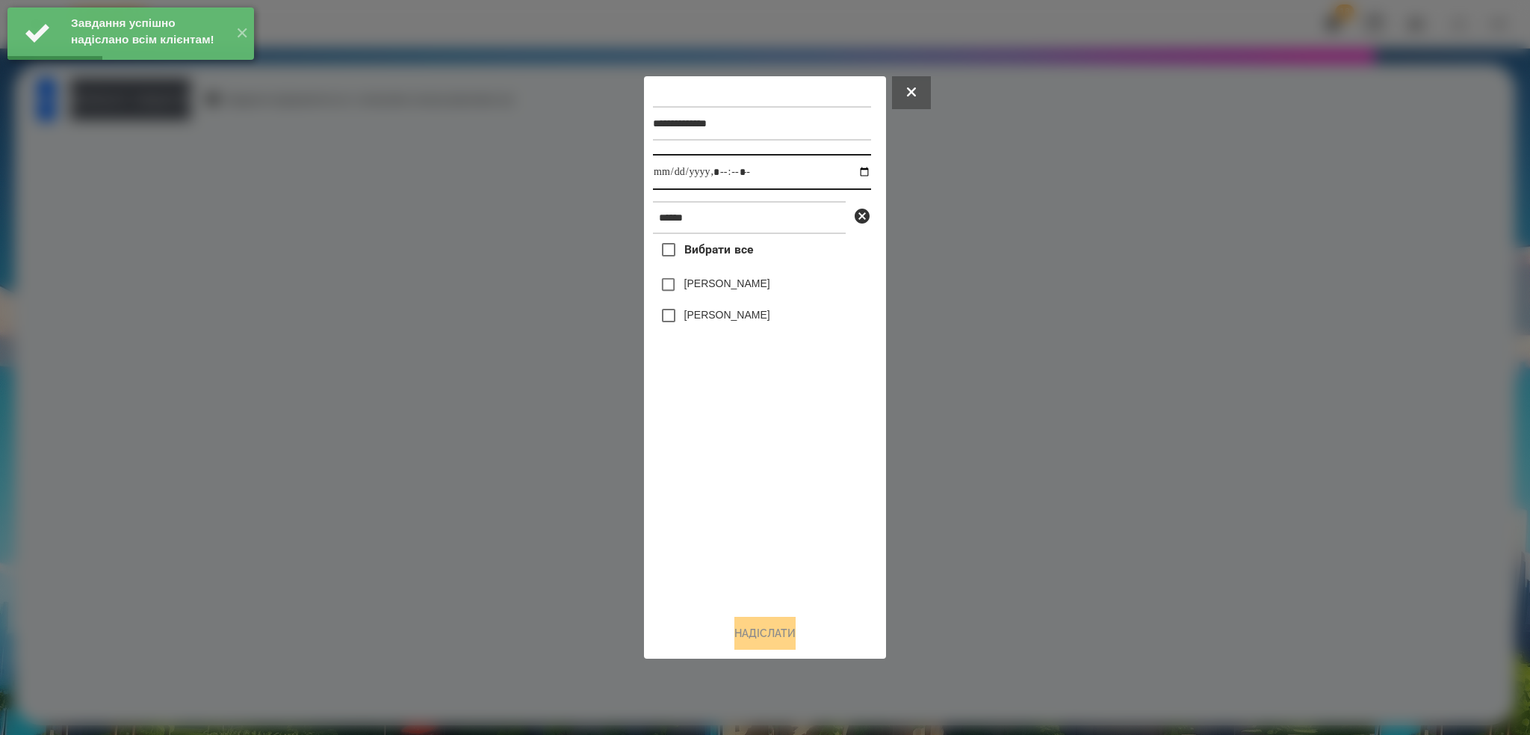
click at [855, 170] on input "datetime-local" at bounding box center [762, 172] width 218 height 36
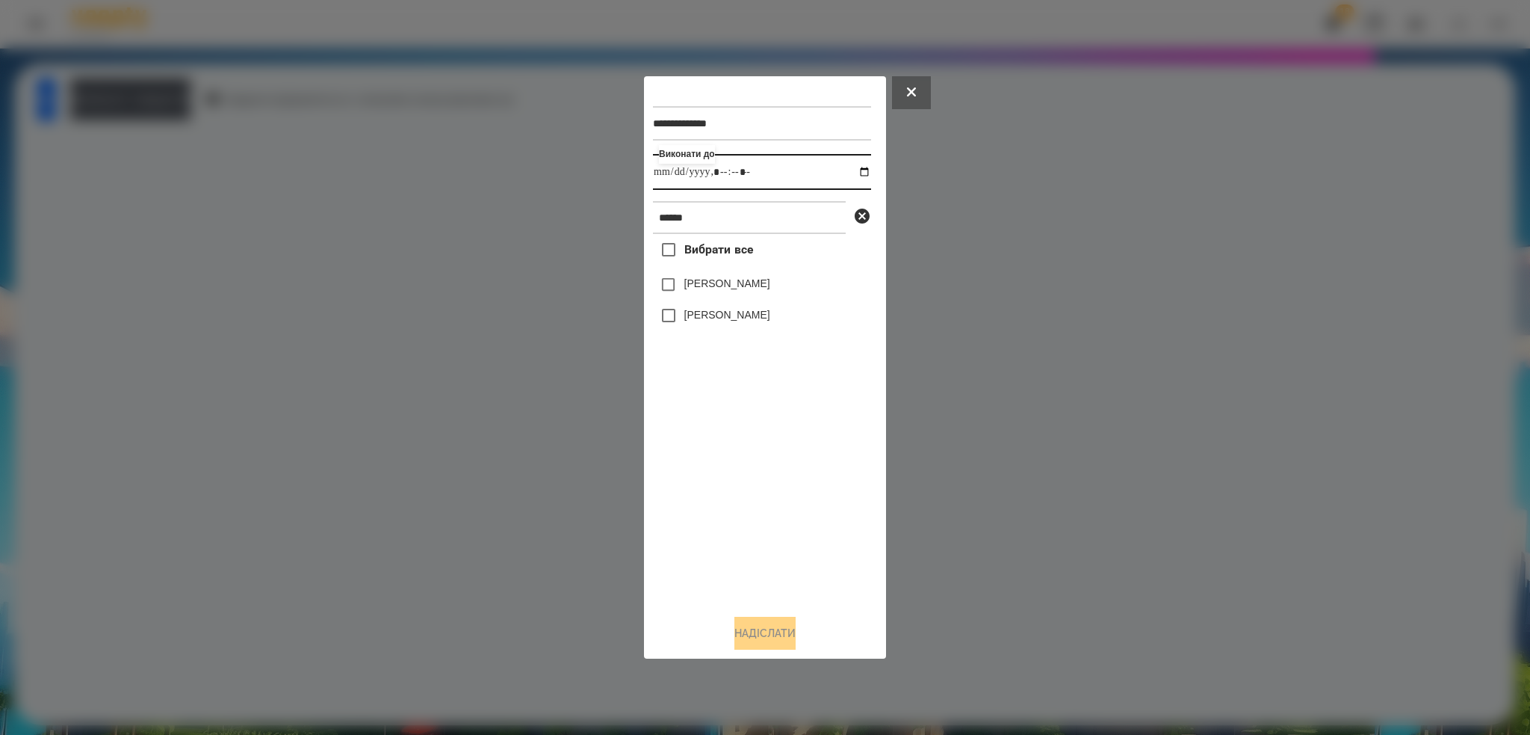
type input "**********"
click at [783, 174] on input "datetime-local" at bounding box center [762, 172] width 218 height 36
click at [754, 632] on button "Надіслати" at bounding box center [765, 633] width 61 height 33
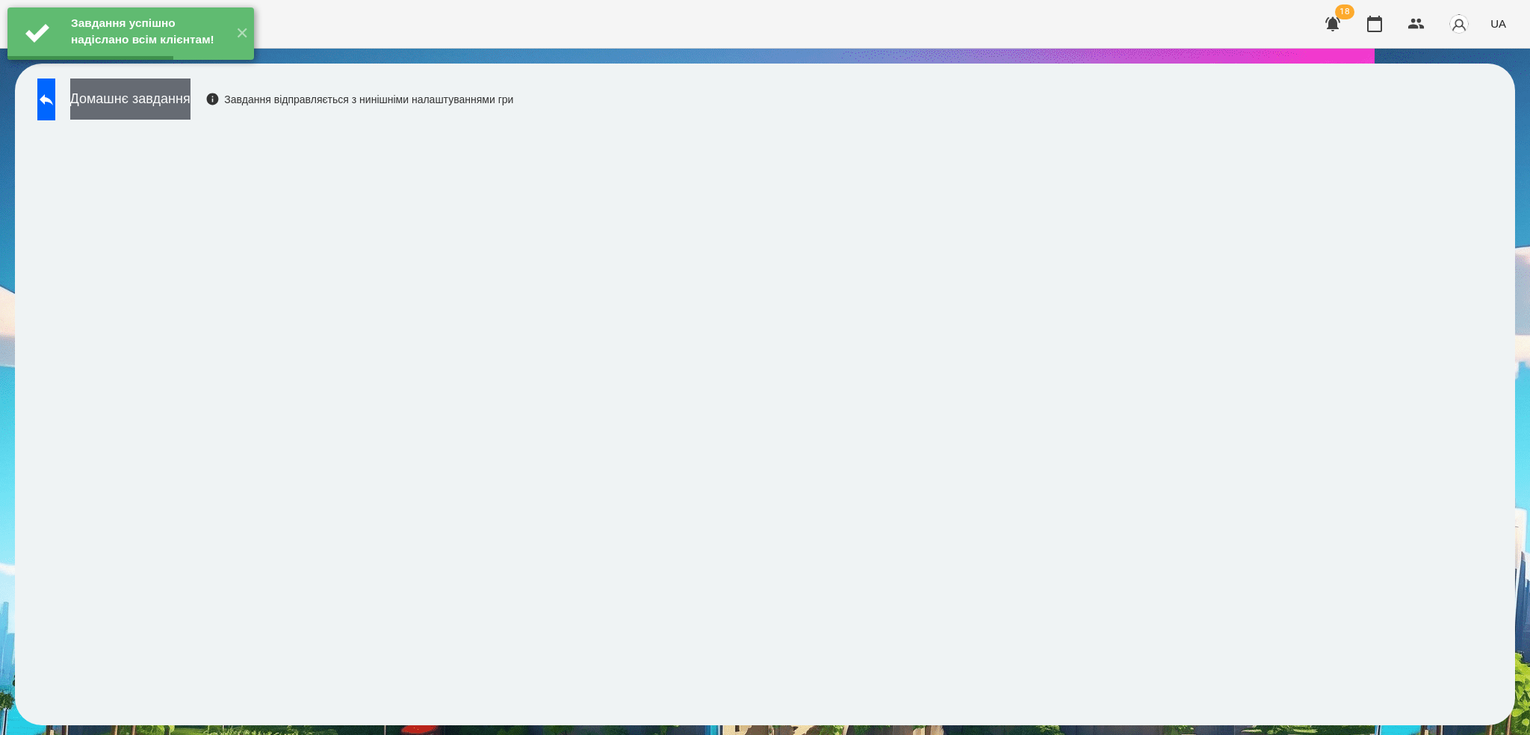
click at [191, 108] on button "Домашнє завдання" at bounding box center [130, 98] width 120 height 41
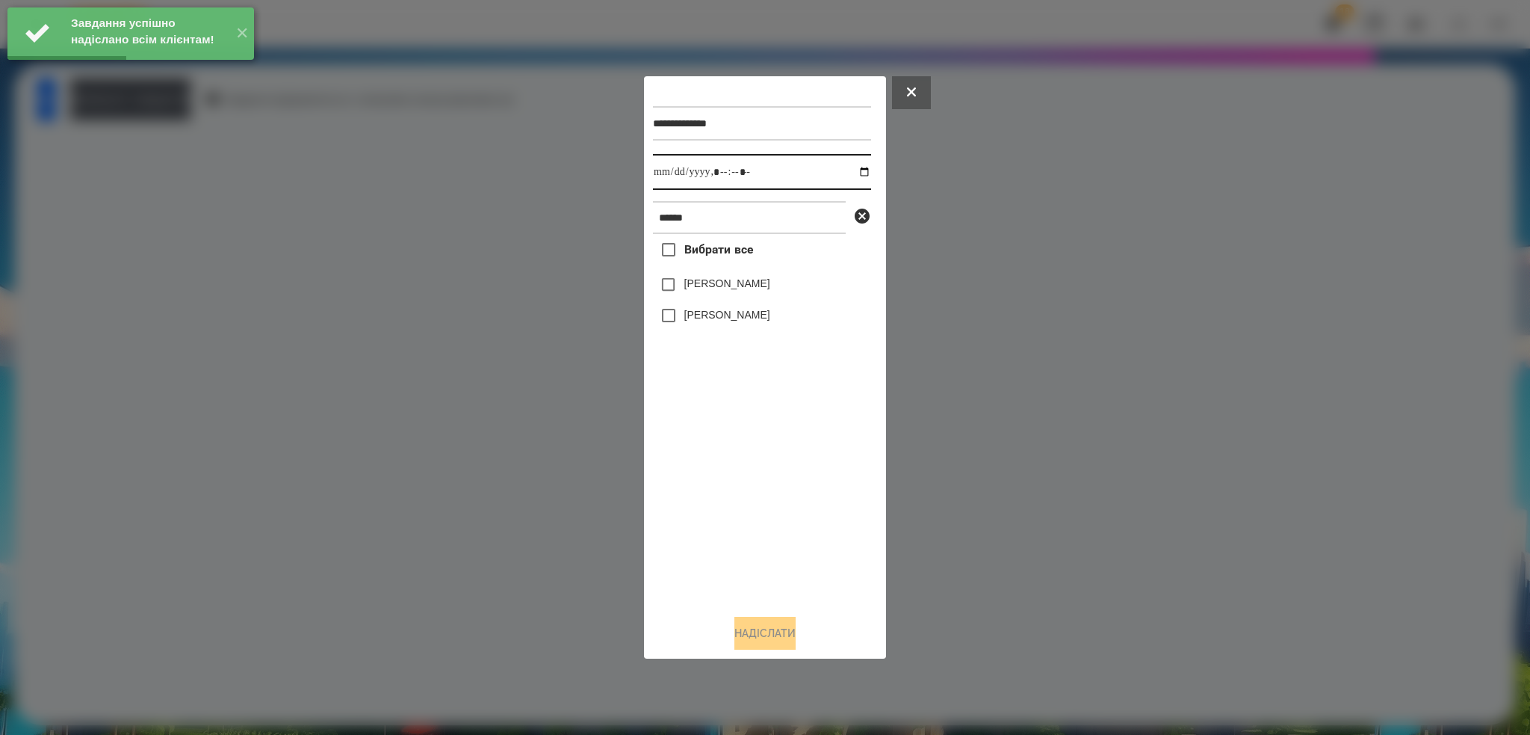
click at [855, 173] on input "datetime-local" at bounding box center [762, 172] width 218 height 36
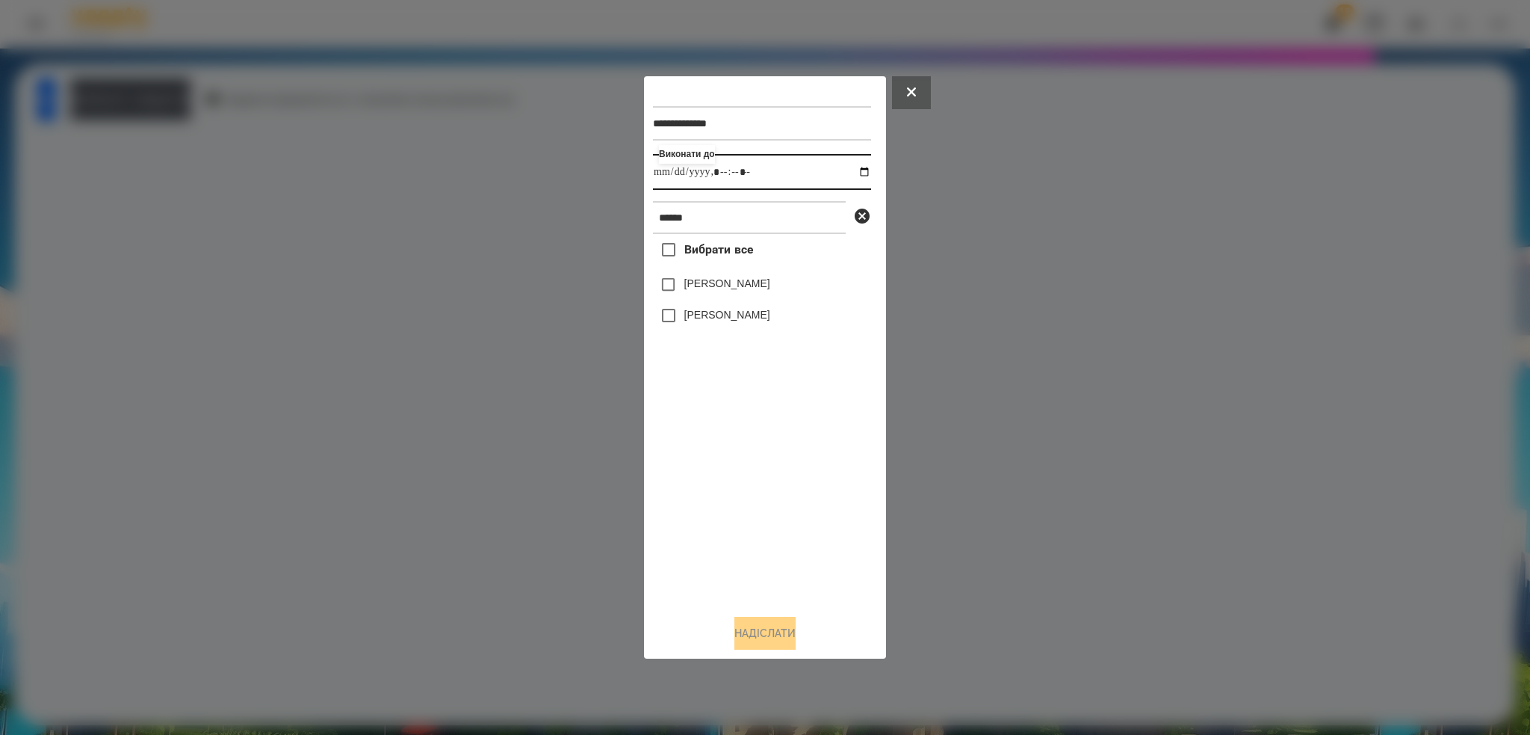
type input "**********"
click at [777, 173] on input "datetime-local" at bounding box center [762, 172] width 218 height 36
click at [760, 633] on button "Надіслати" at bounding box center [765, 633] width 61 height 33
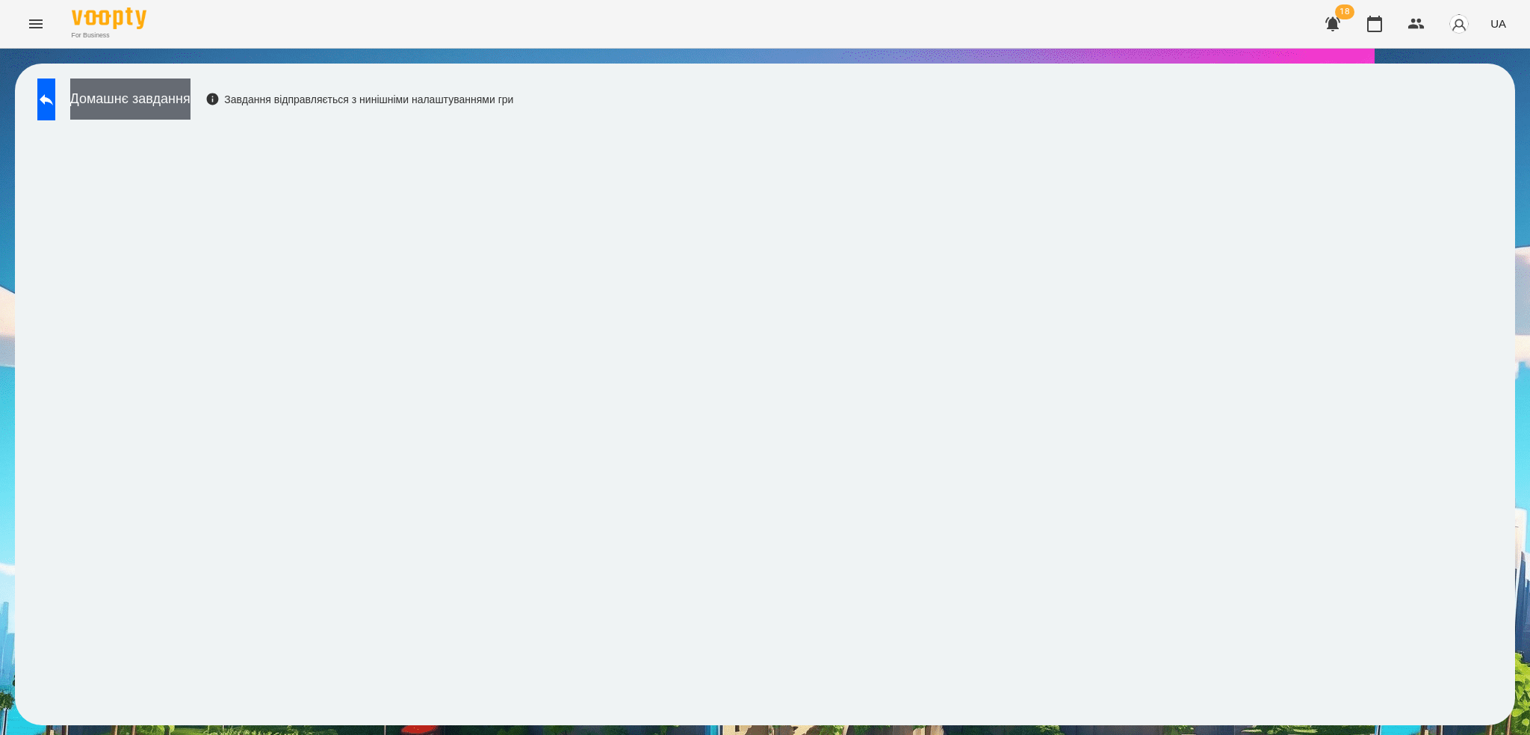
click at [191, 108] on button "Домашнє завдання" at bounding box center [130, 98] width 120 height 41
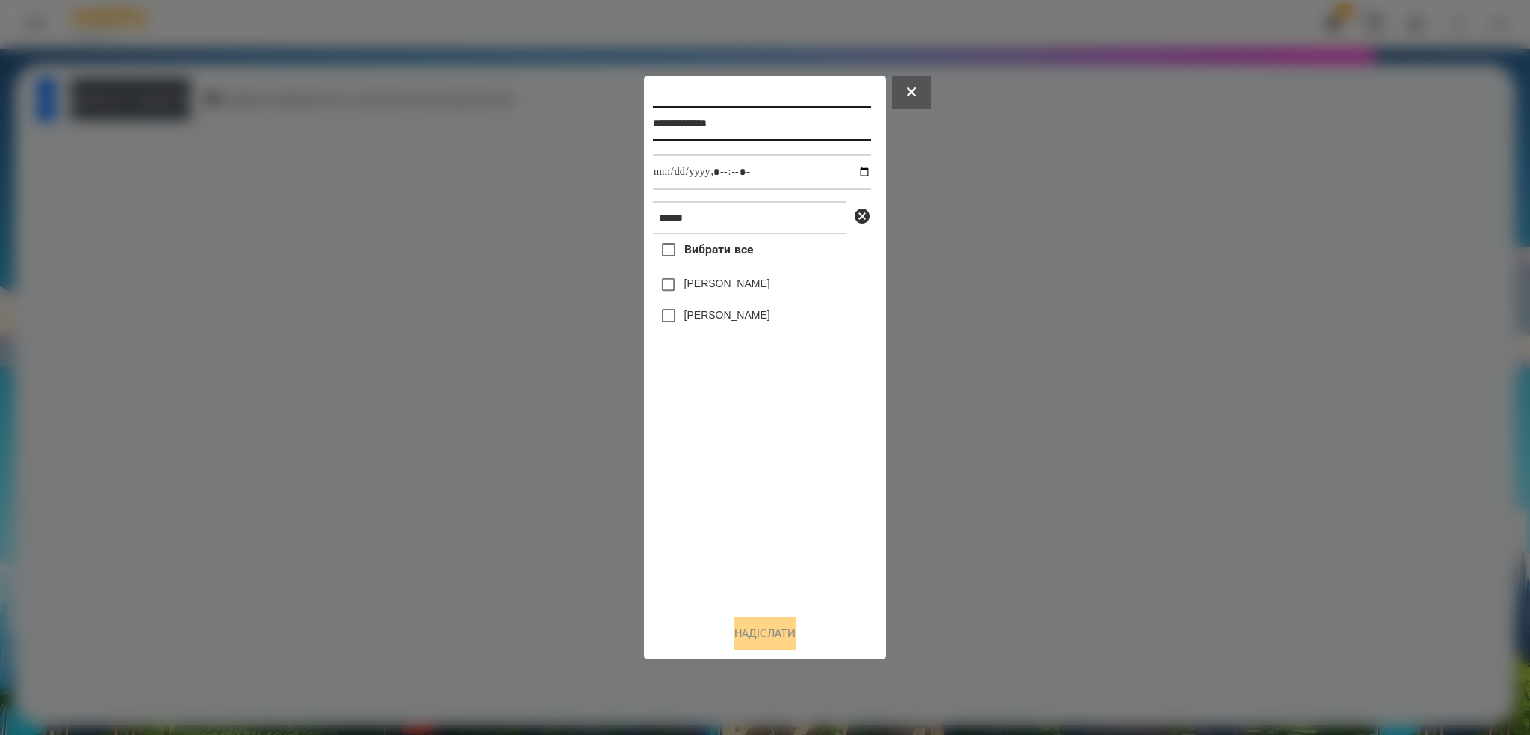
click at [773, 123] on input "**********" at bounding box center [762, 123] width 218 height 34
type input "**********"
click at [857, 173] on input "datetime-local" at bounding box center [762, 172] width 218 height 36
type input "**********"
click at [672, 281] on div "**********" at bounding box center [765, 343] width 224 height 516
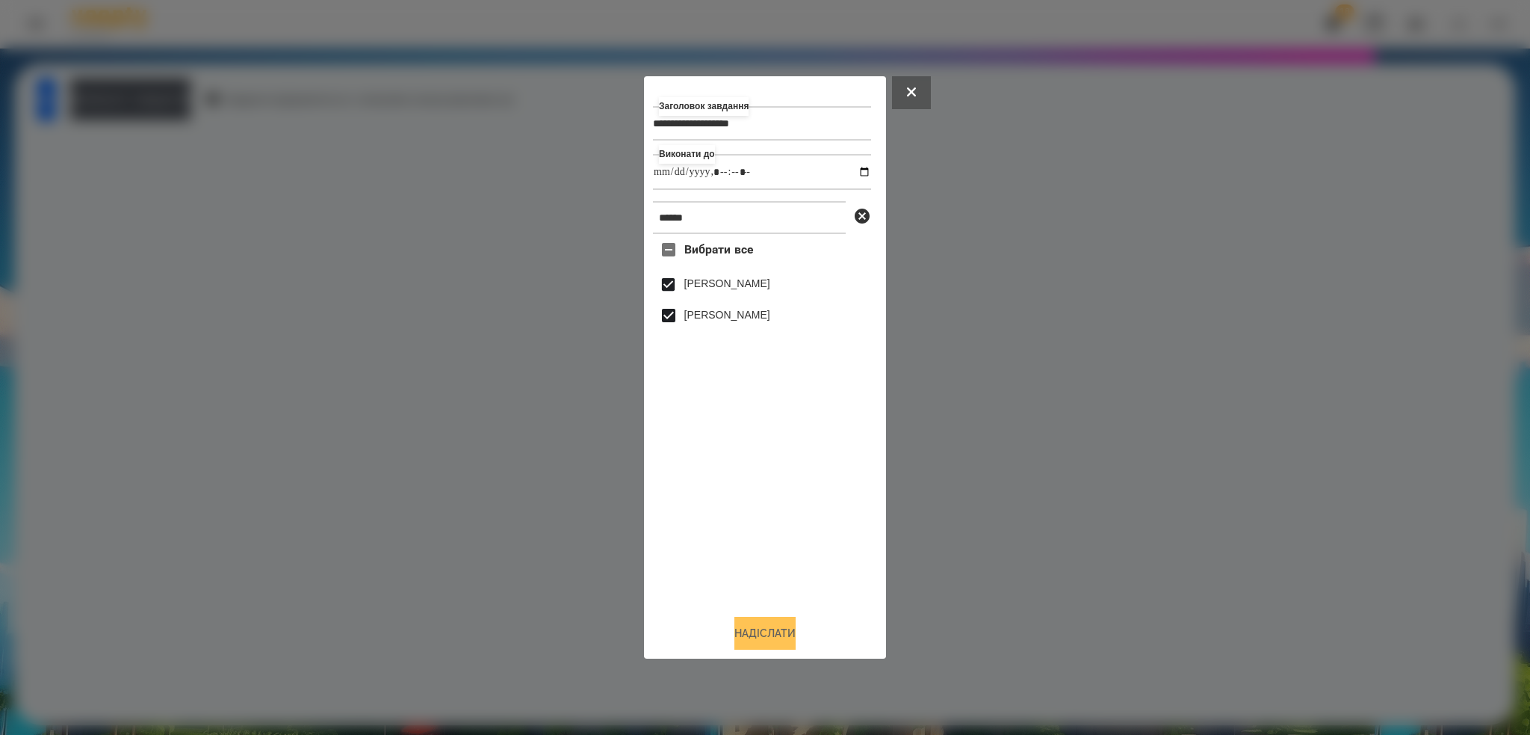
click at [760, 629] on button "Надіслати" at bounding box center [765, 633] width 61 height 33
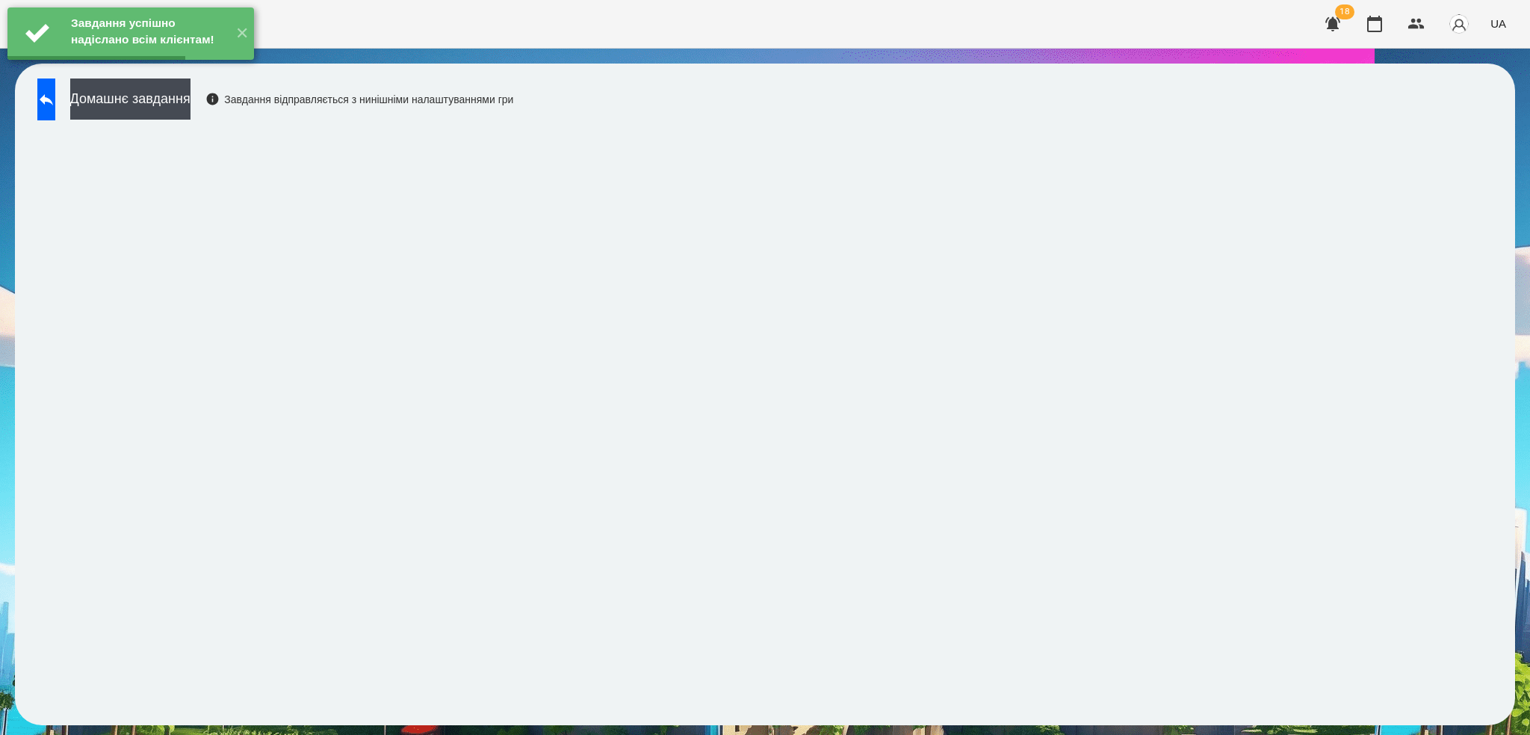
click at [191, 98] on button "Домашнє завдання" at bounding box center [130, 98] width 120 height 41
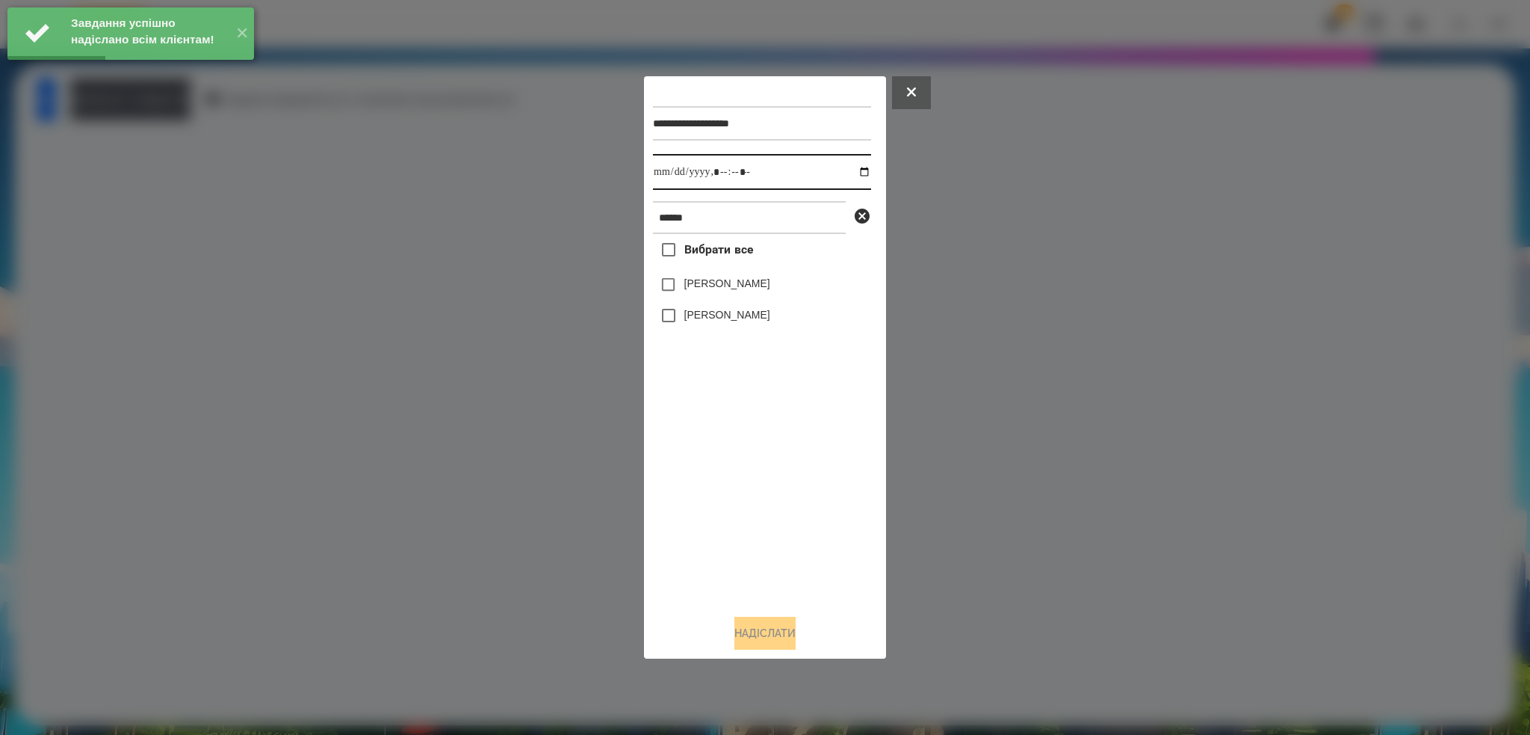
click at [851, 173] on input "datetime-local" at bounding box center [762, 172] width 218 height 36
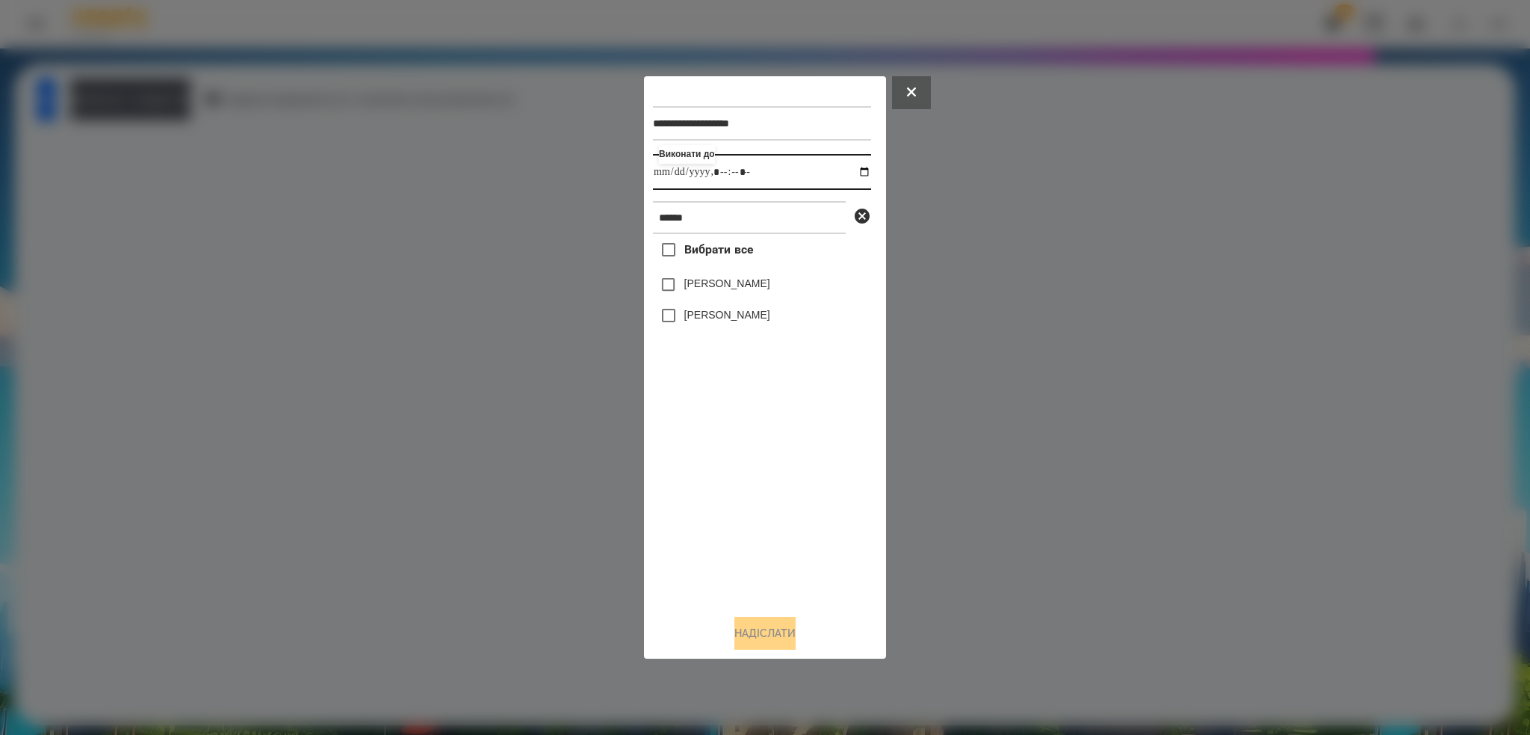
type input "**********"
click at [670, 284] on div "**********" at bounding box center [765, 343] width 224 height 516
click at [747, 643] on button "Надіслати" at bounding box center [765, 633] width 61 height 33
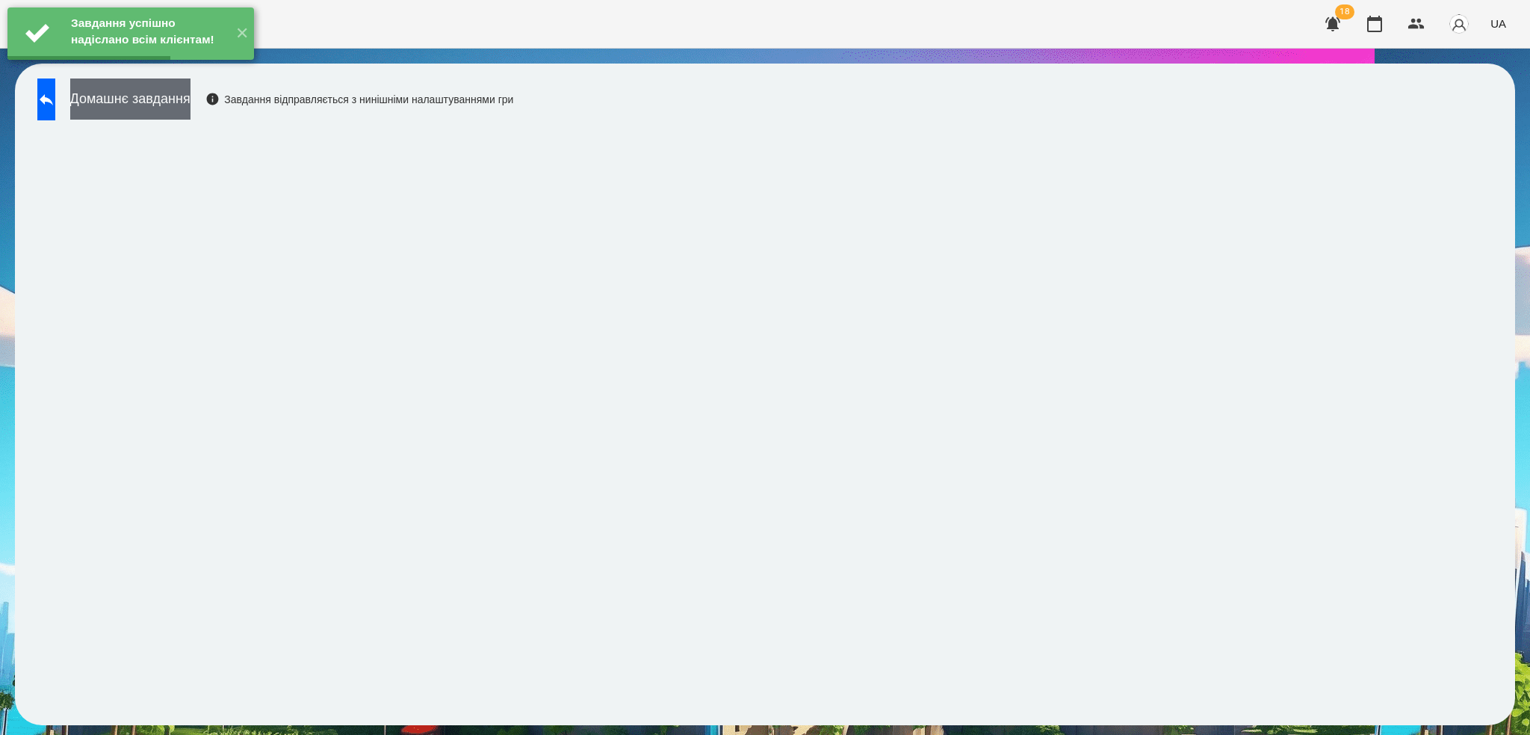
click at [178, 102] on button "Домашнє завдання" at bounding box center [130, 98] width 120 height 41
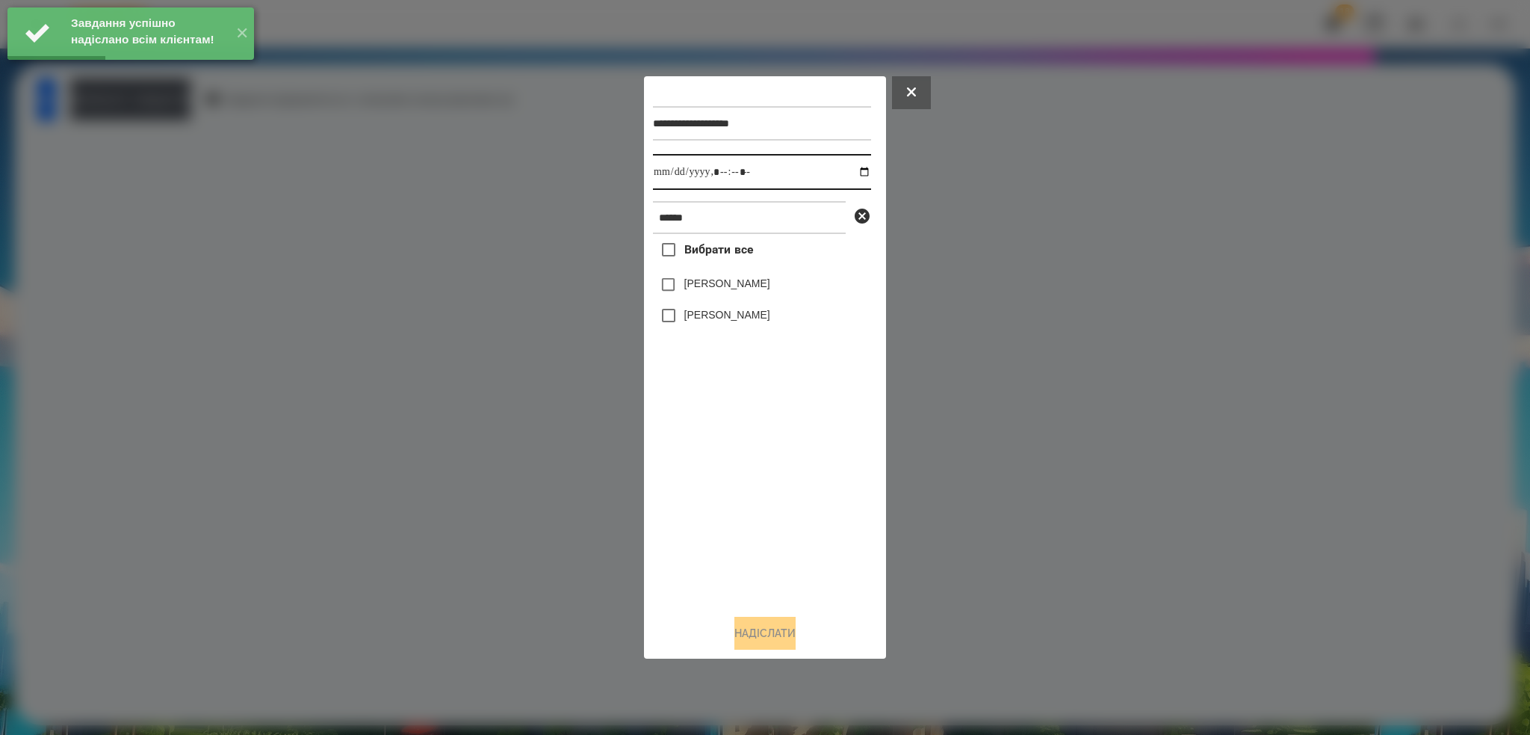
click at [854, 170] on input "datetime-local" at bounding box center [762, 172] width 218 height 36
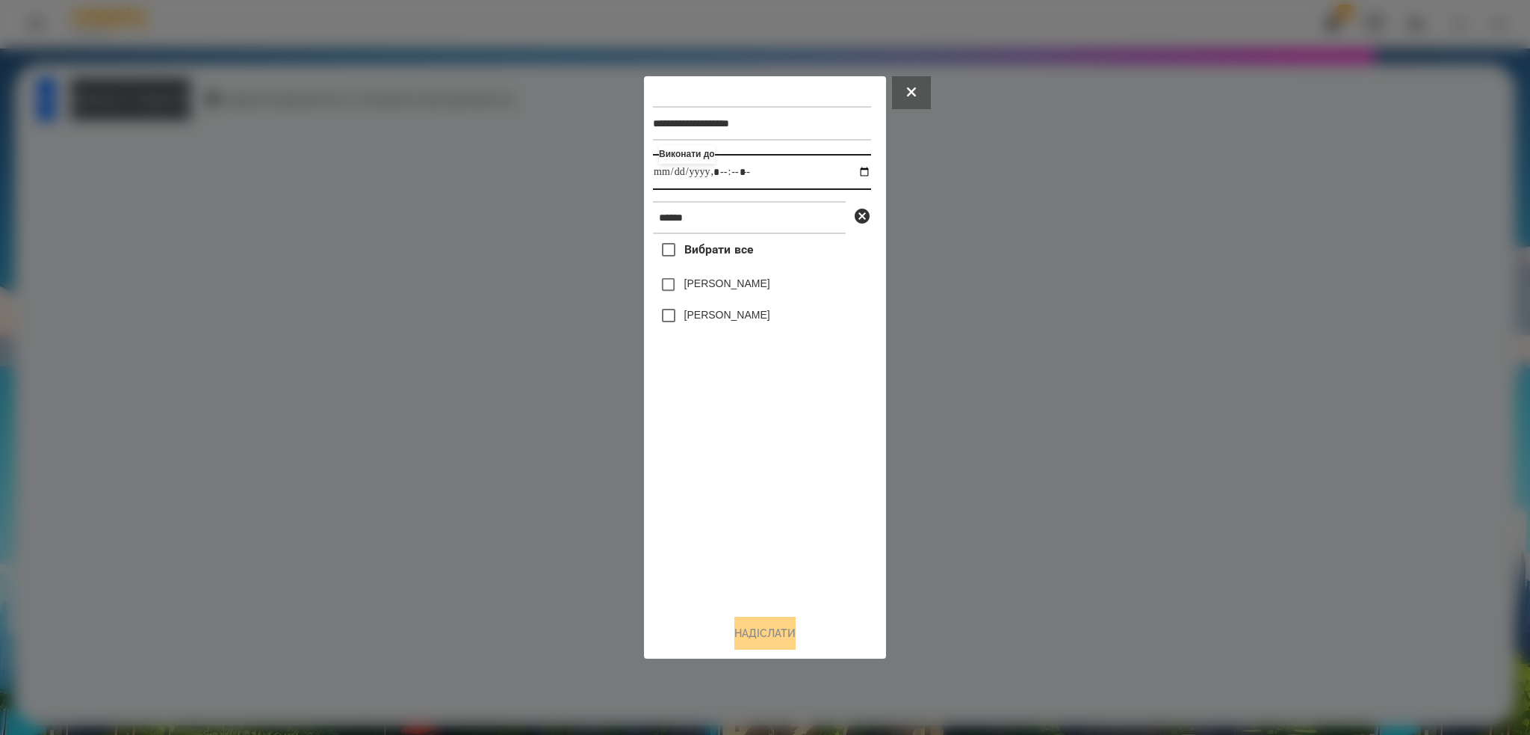
type input "**********"
click at [773, 178] on input "datetime-local" at bounding box center [762, 172] width 218 height 36
click at [763, 625] on button "Надіслати" at bounding box center [765, 633] width 61 height 33
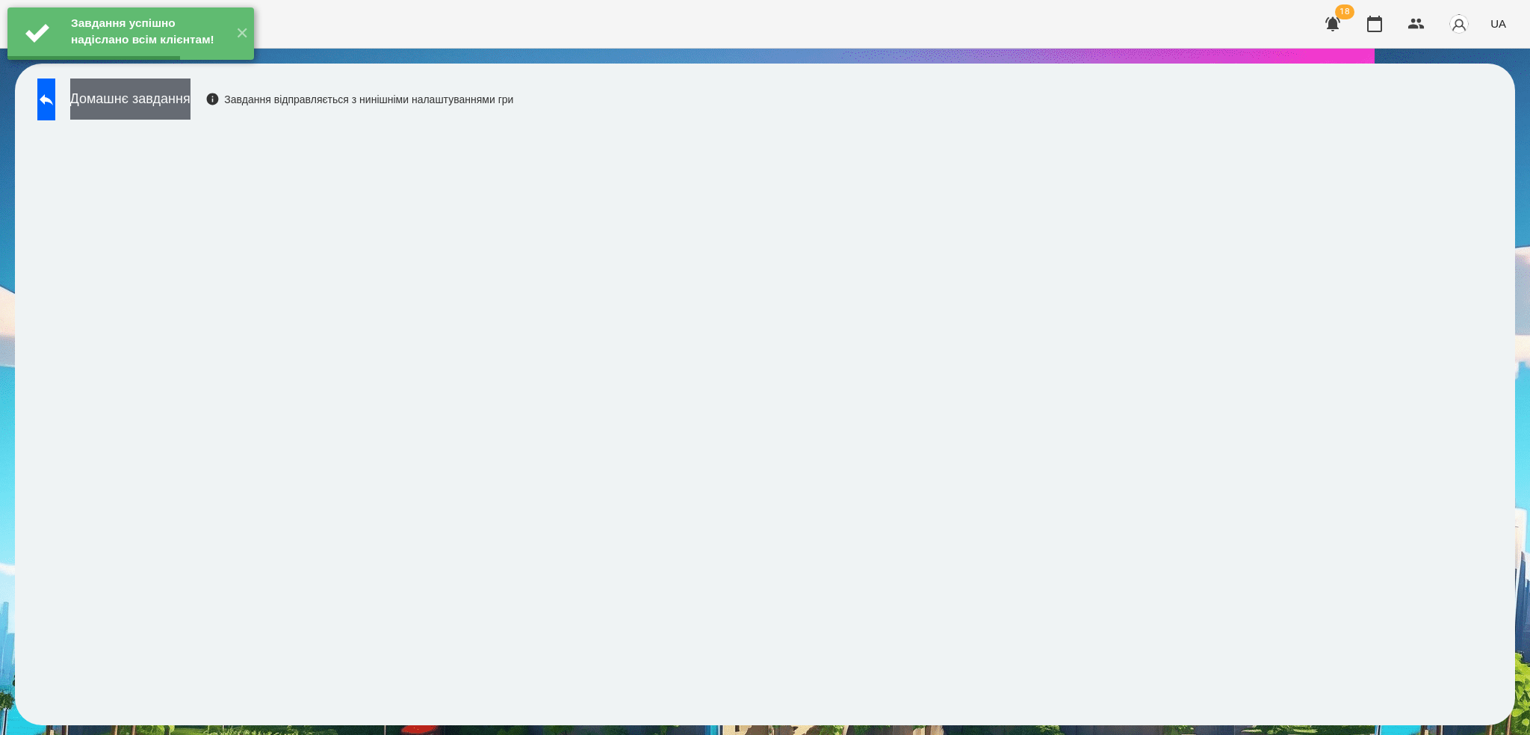
click at [191, 93] on button "Домашнє завдання" at bounding box center [130, 98] width 120 height 41
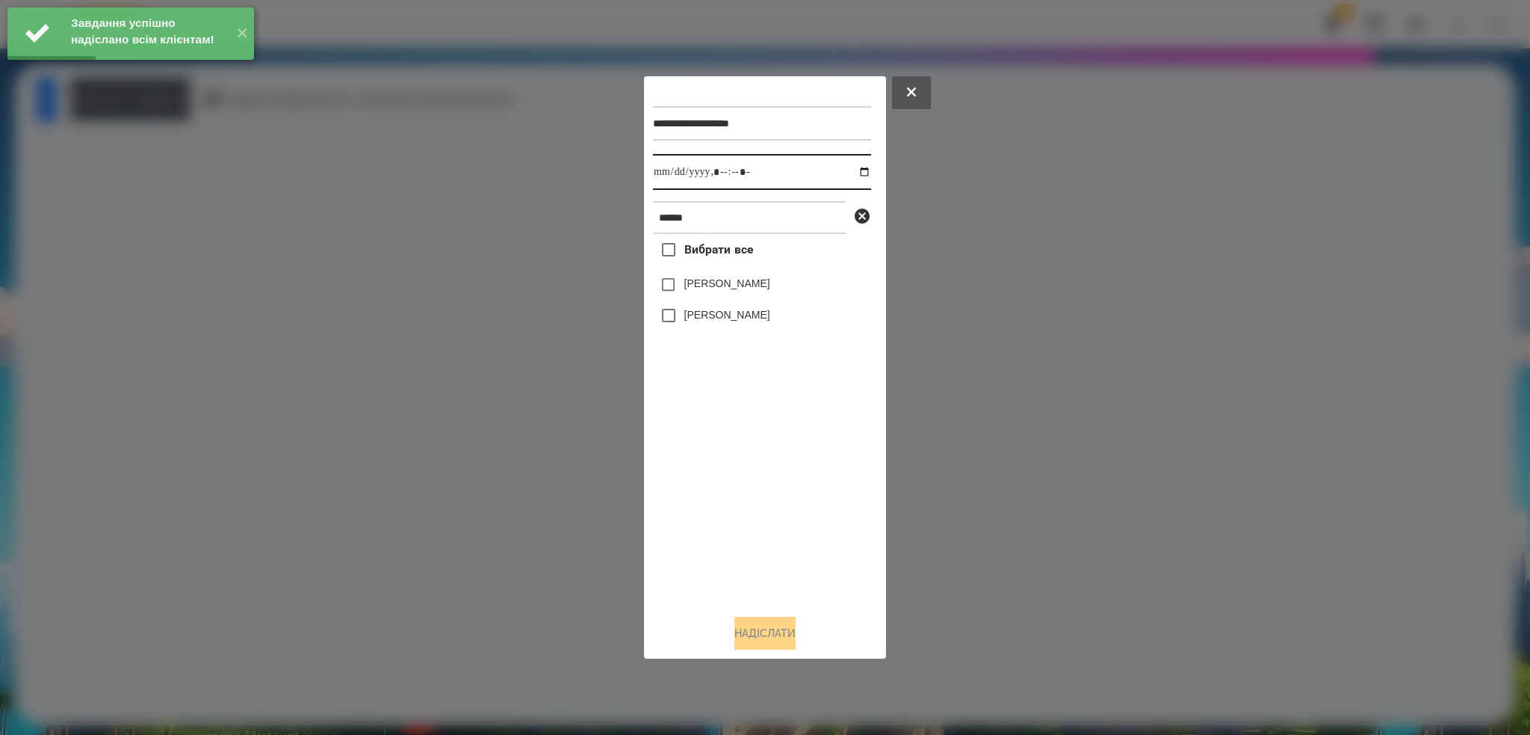
click at [853, 173] on input "datetime-local" at bounding box center [762, 172] width 218 height 36
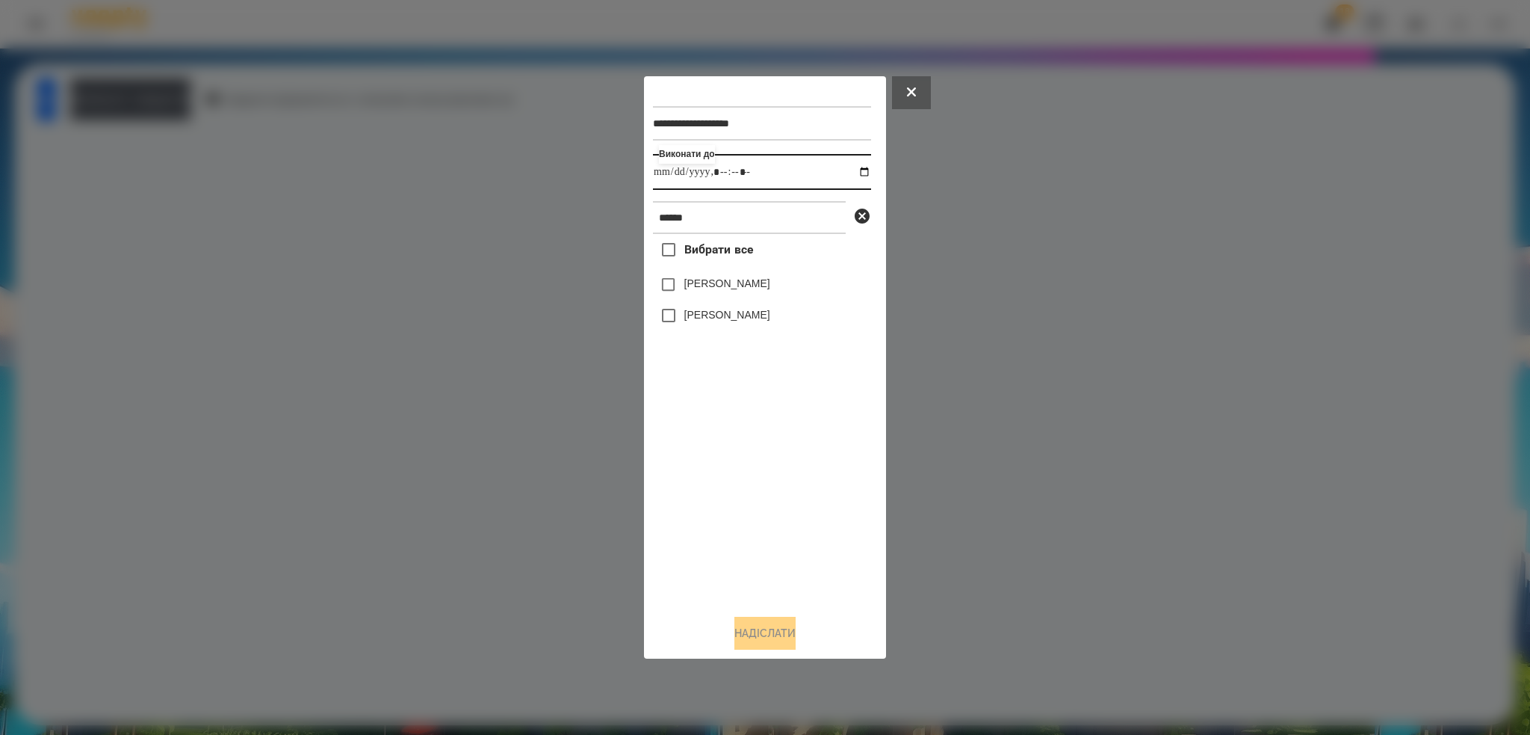
type input "**********"
click at [779, 180] on input "datetime-local" at bounding box center [762, 172] width 218 height 36
click at [761, 631] on button "Надіслати" at bounding box center [765, 633] width 61 height 33
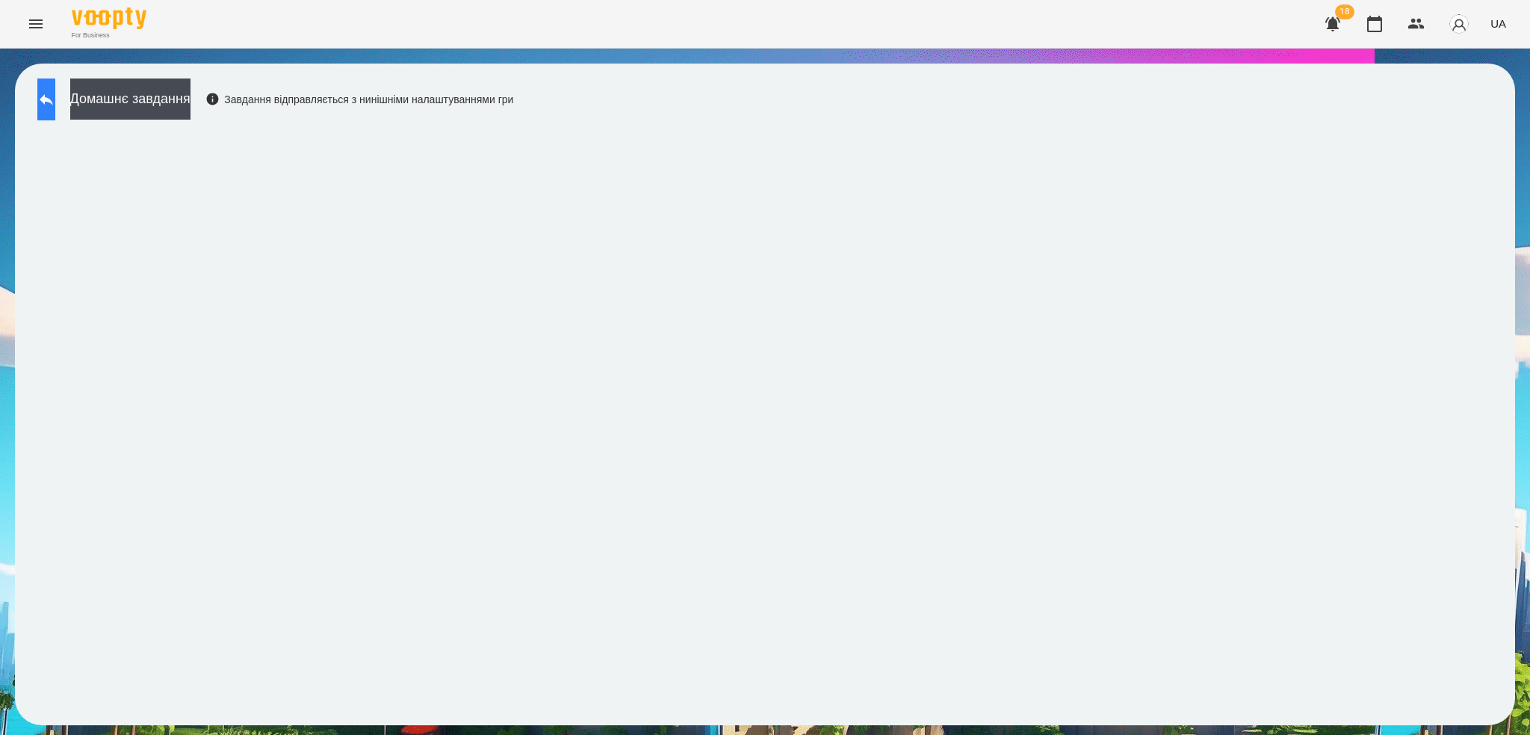
click at [55, 96] on icon at bounding box center [46, 99] width 18 height 18
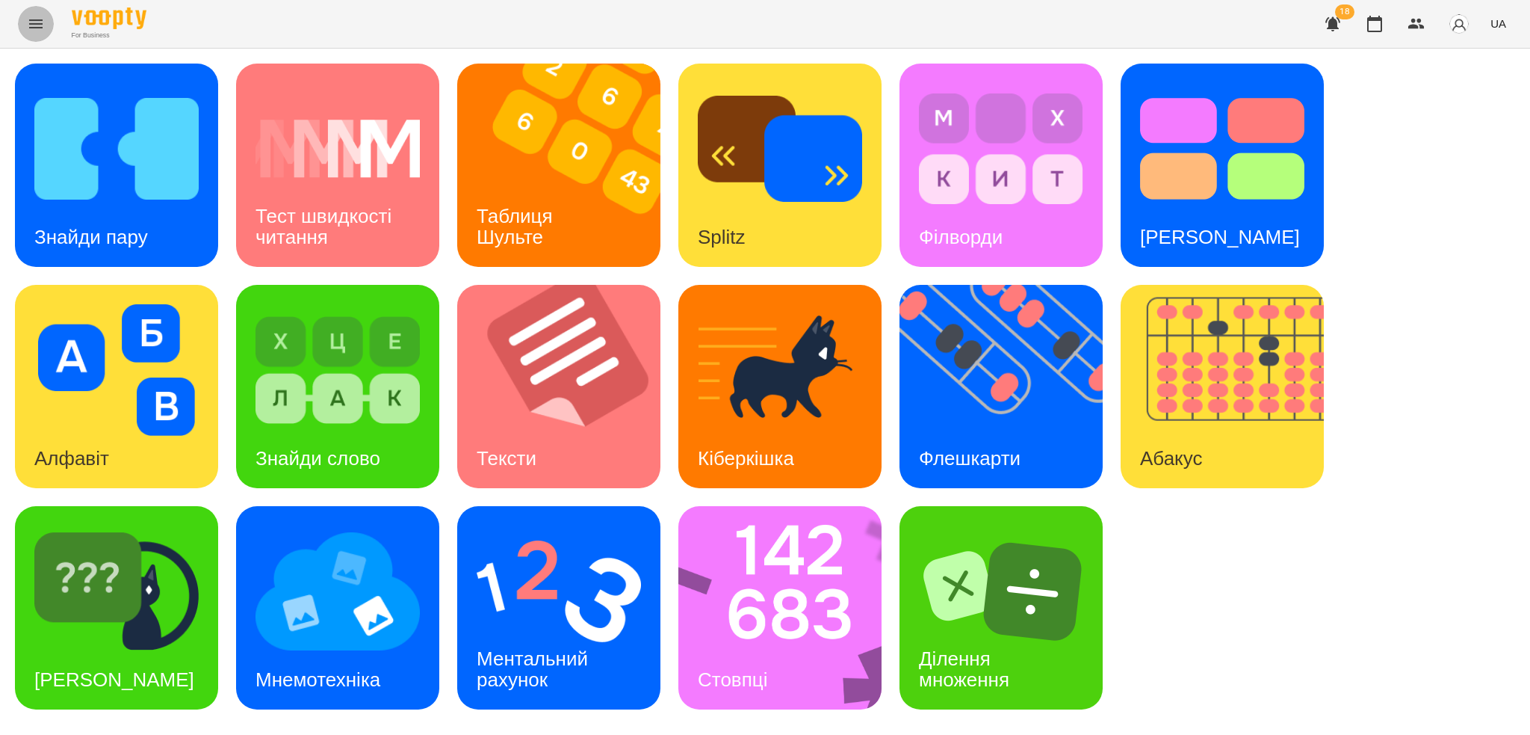
click at [34, 23] on icon "Menu" at bounding box center [35, 23] width 13 height 9
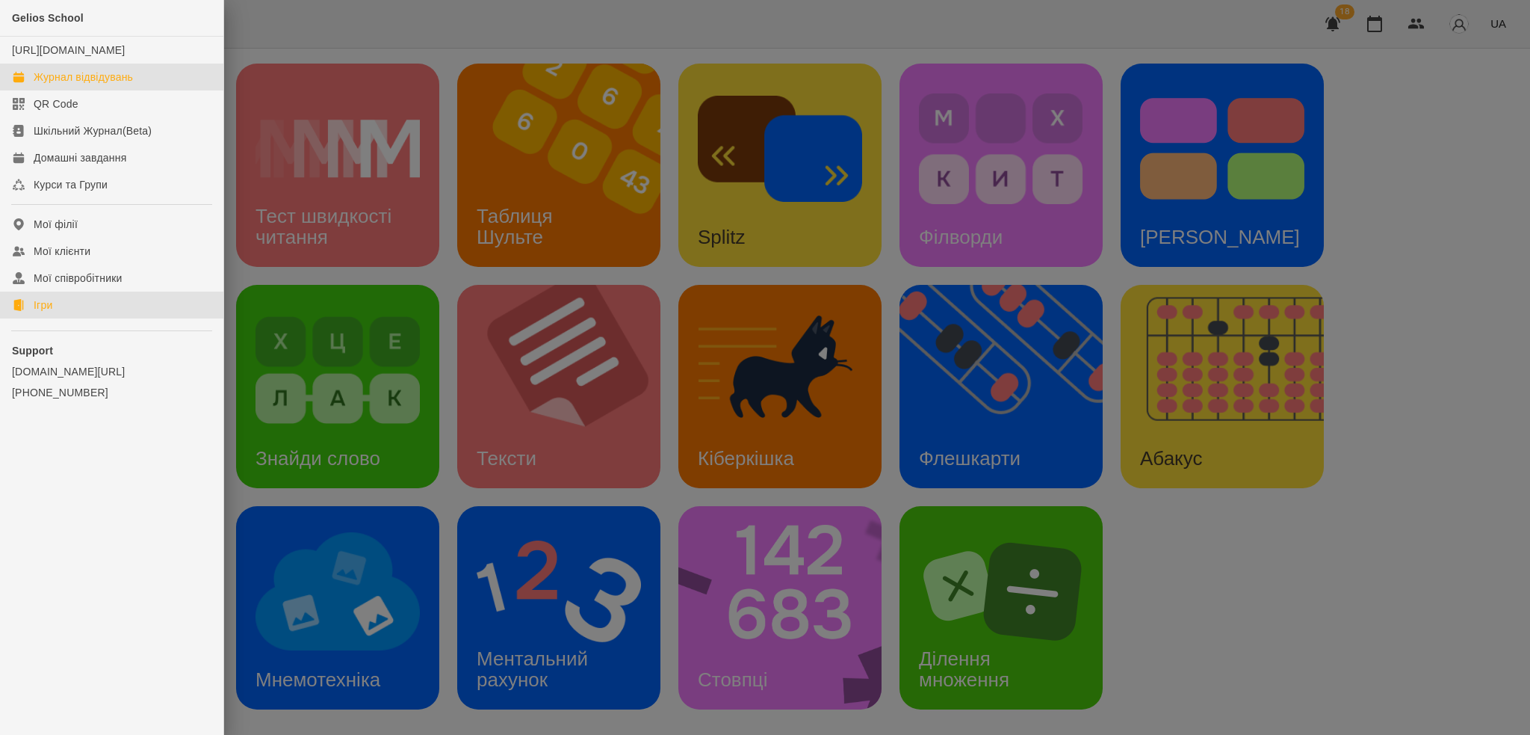
click at [72, 84] on div "Журнал відвідувань" at bounding box center [83, 76] width 99 height 15
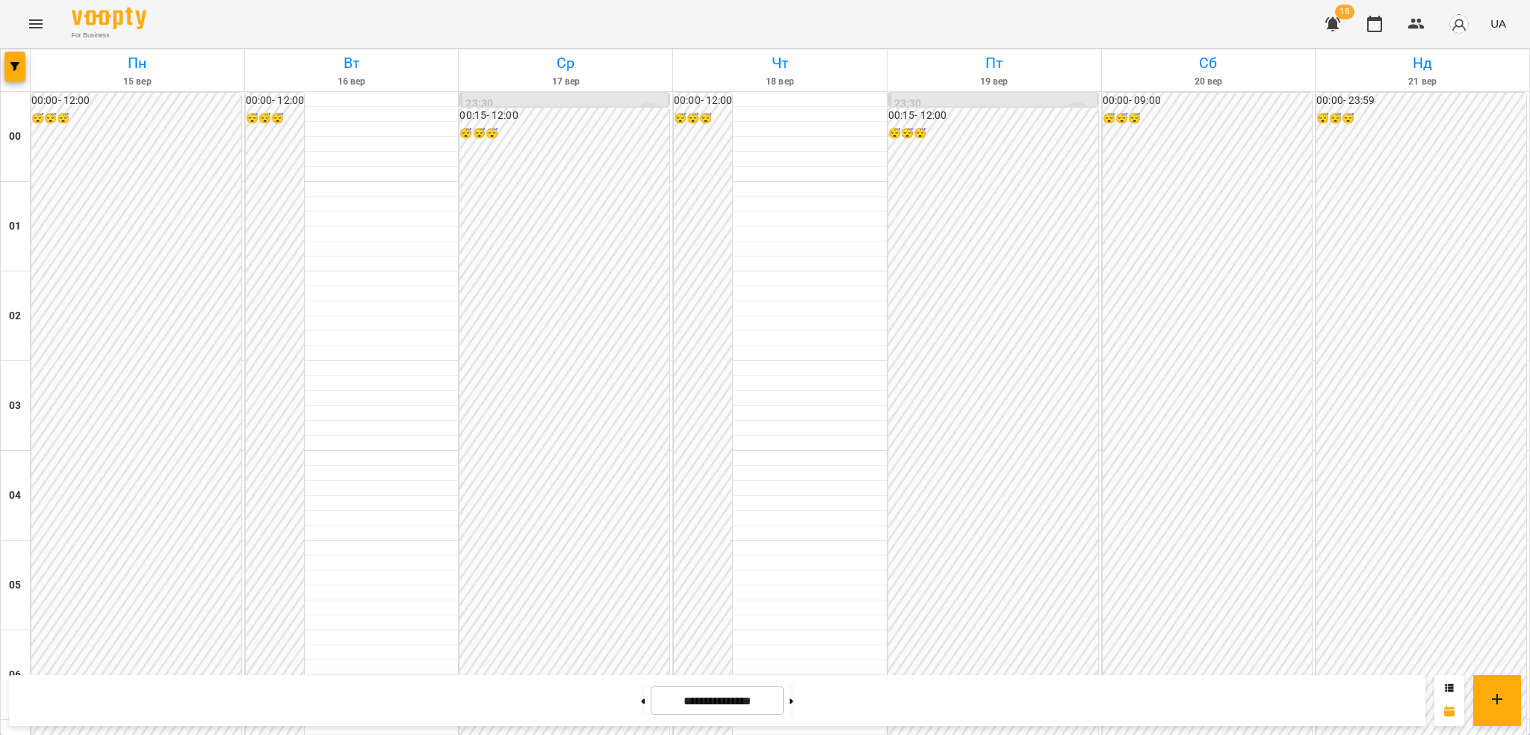
scroll to position [1053, 0]
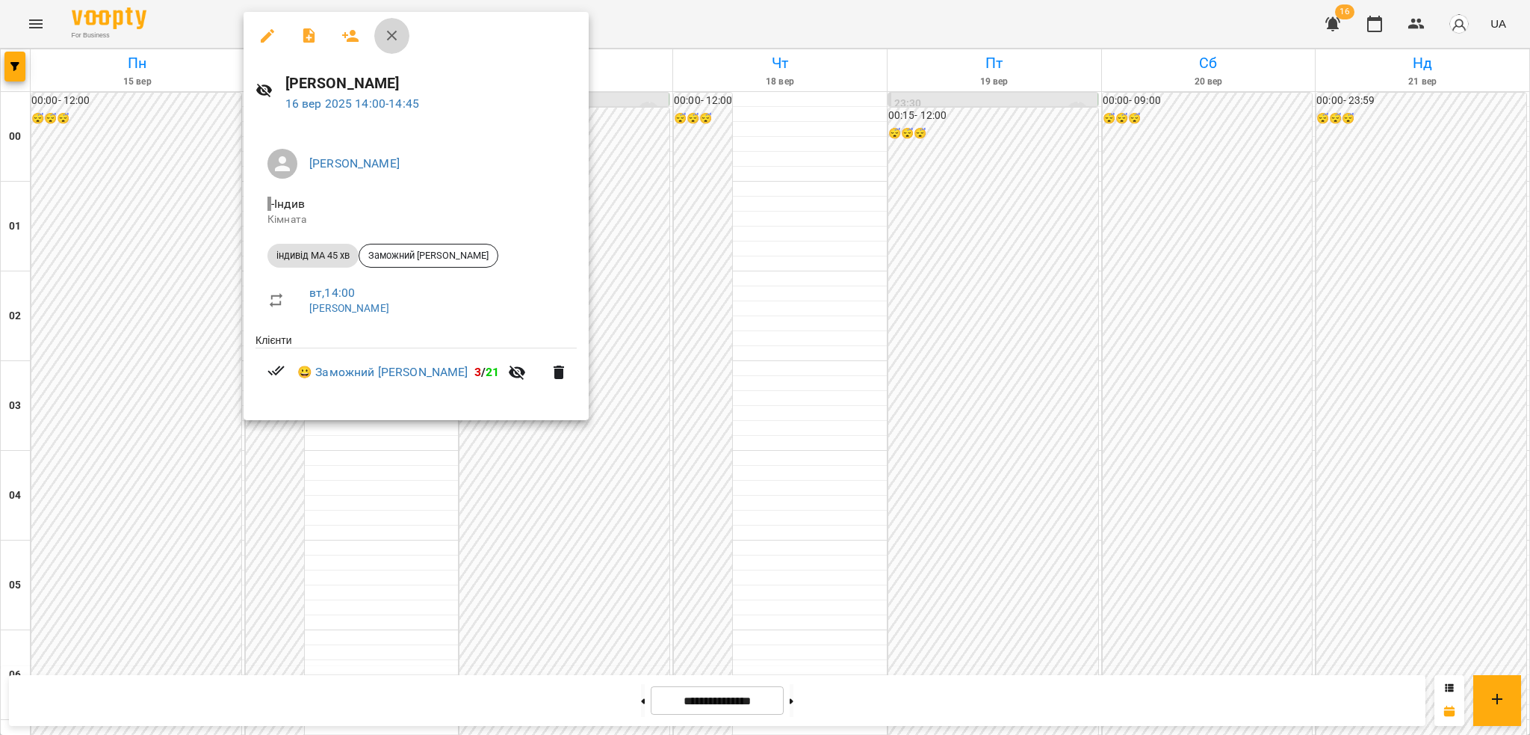
click at [395, 35] on icon "button" at bounding box center [392, 36] width 18 height 18
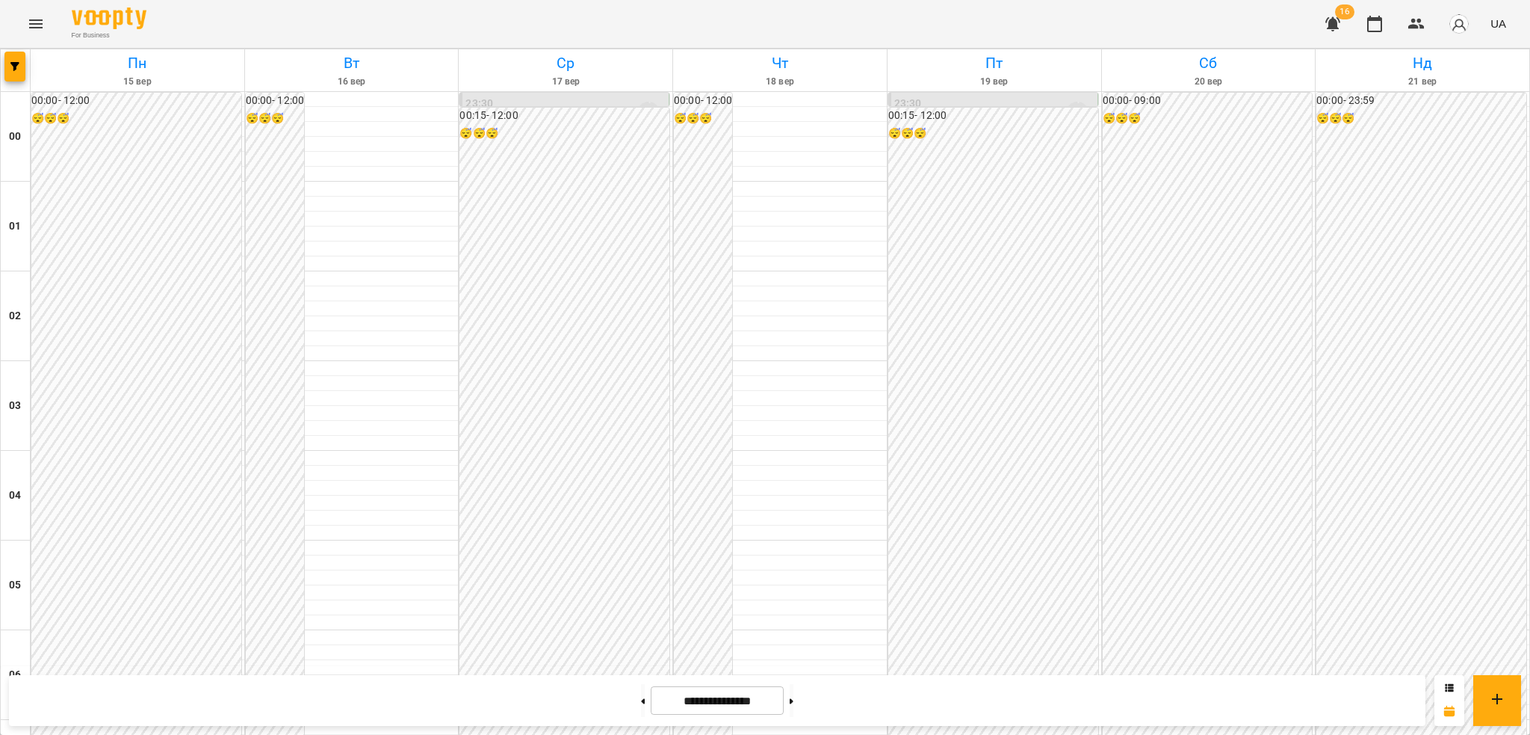
scroll to position [1097, 0]
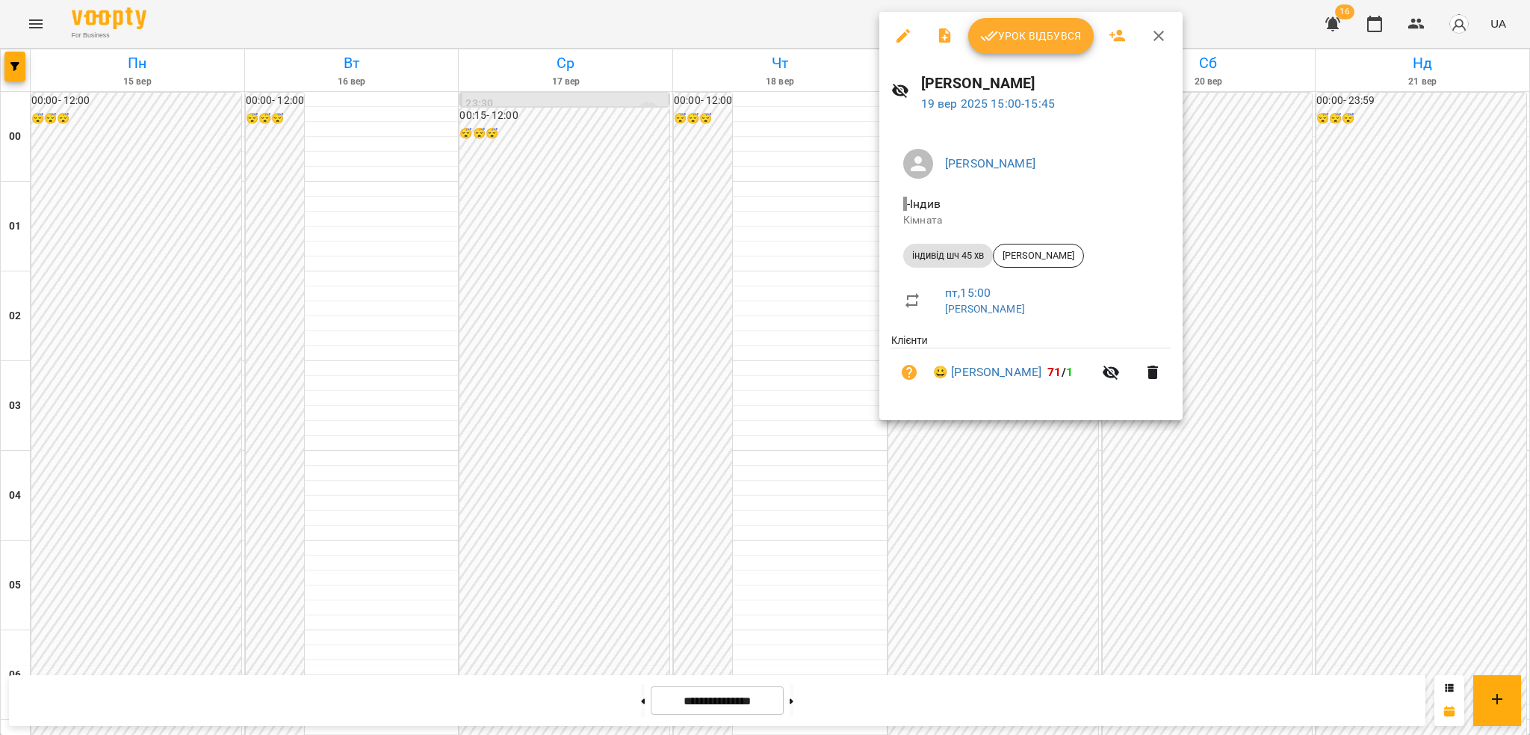
click at [1164, 31] on icon "button" at bounding box center [1159, 36] width 18 height 18
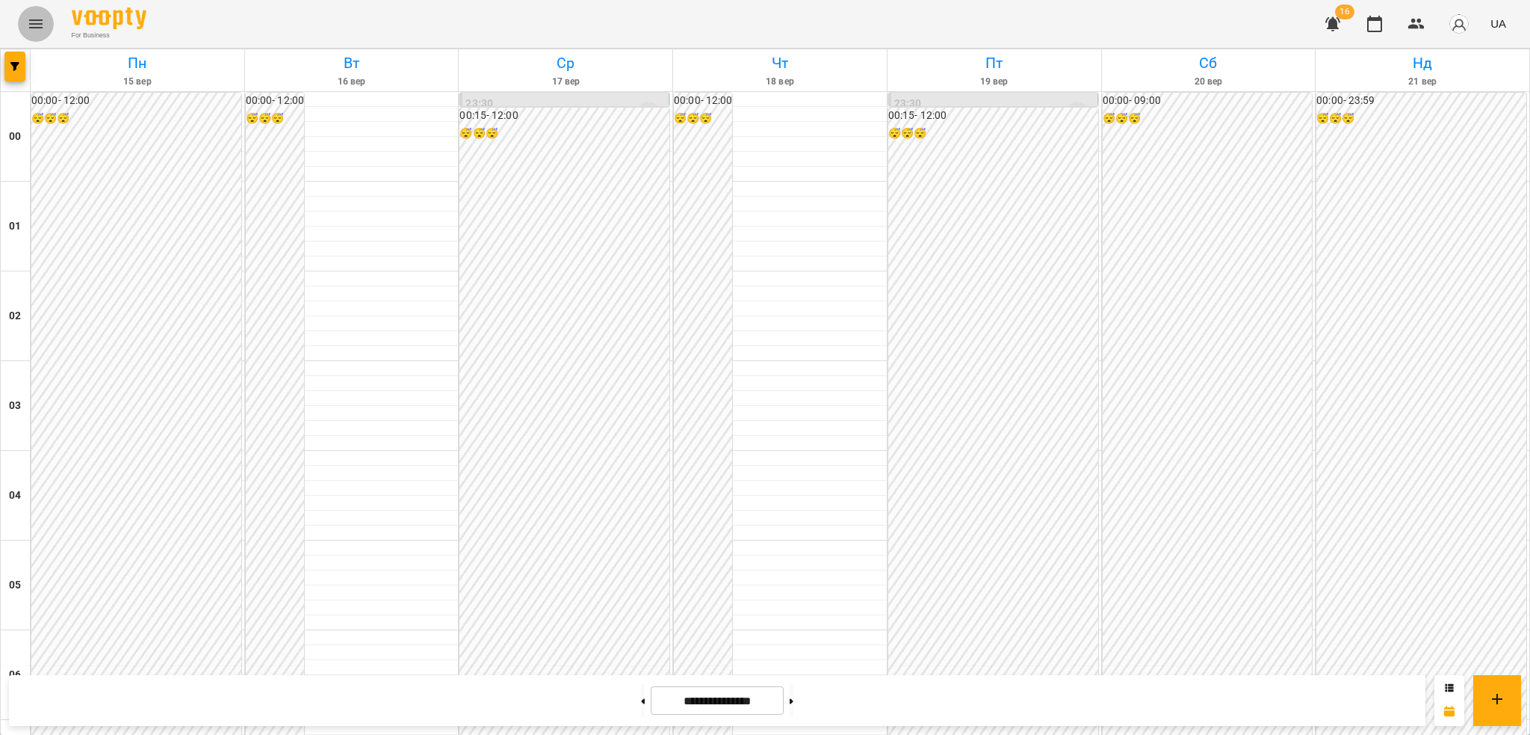
click at [34, 26] on icon "Menu" at bounding box center [36, 24] width 18 height 18
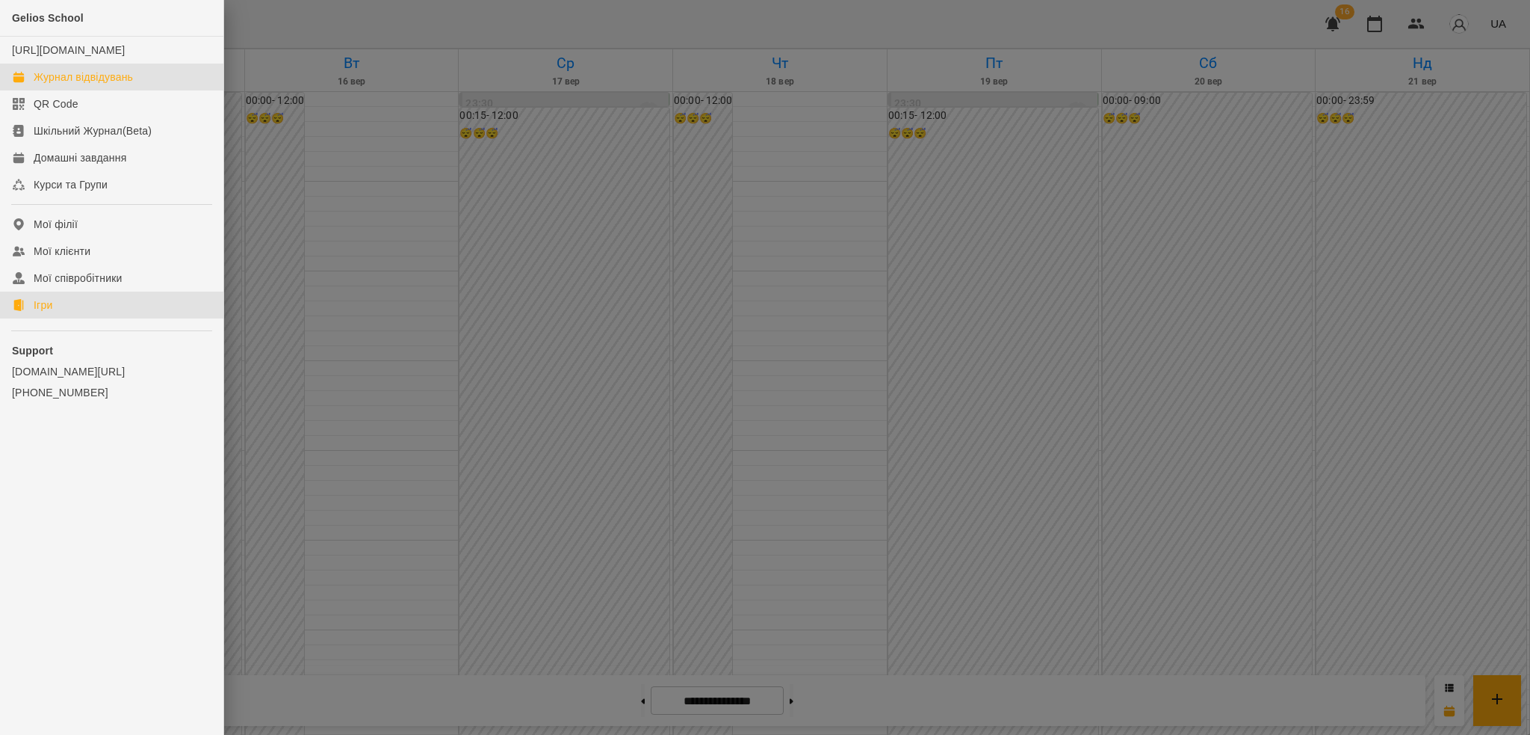
click at [57, 318] on link "Ігри" at bounding box center [111, 304] width 223 height 27
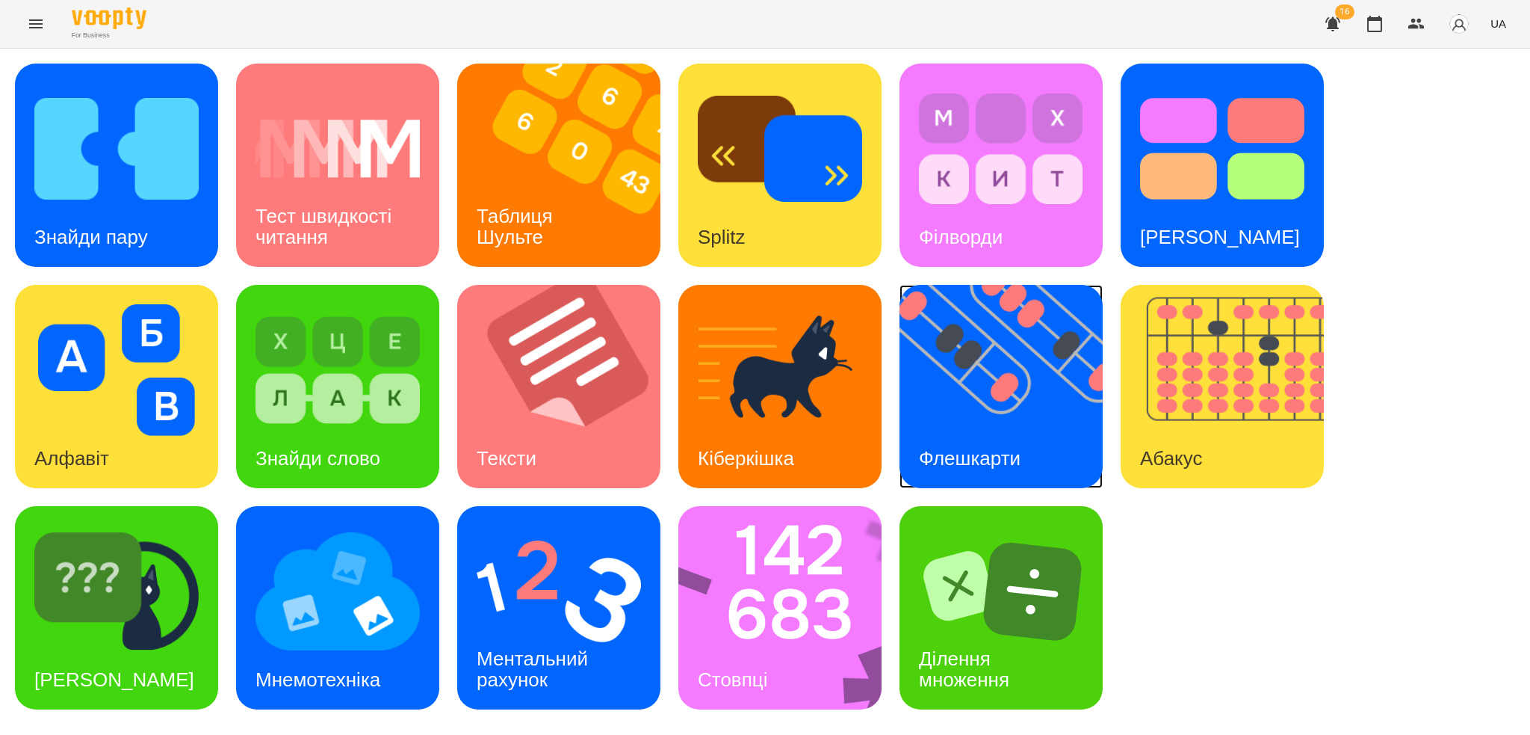
click at [986, 420] on img at bounding box center [1011, 386] width 222 height 203
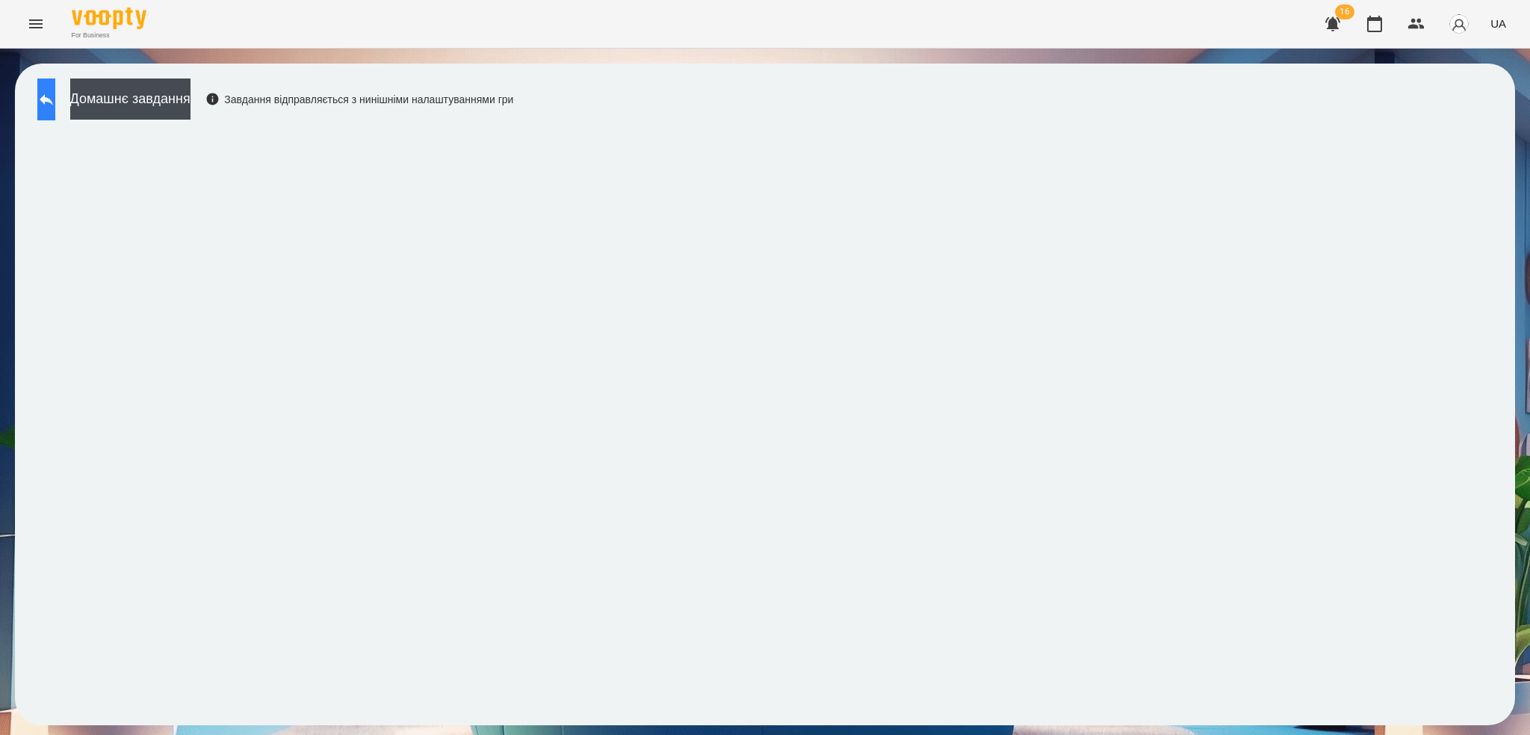
click at [55, 107] on icon at bounding box center [46, 99] width 18 height 18
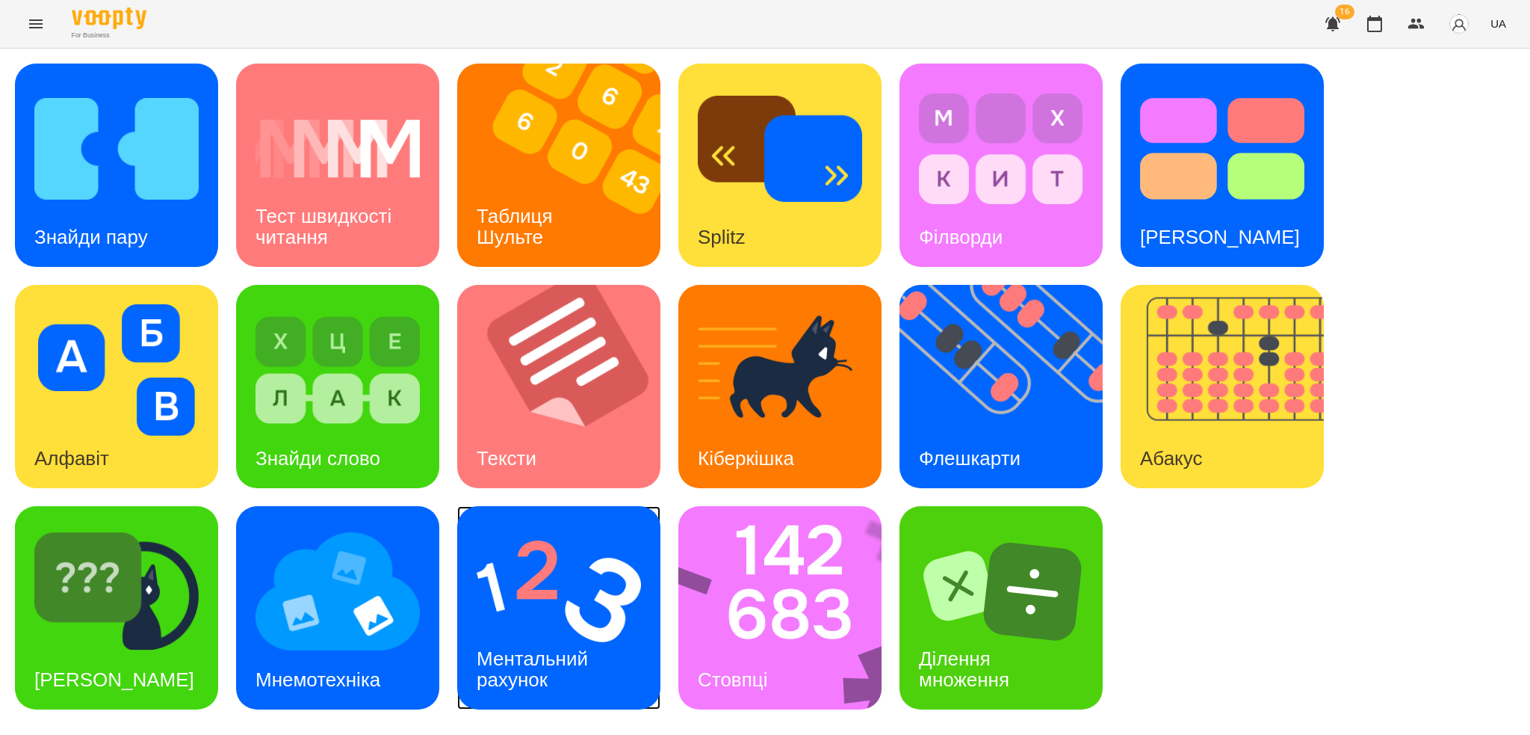
click at [569, 614] on img at bounding box center [559, 591] width 164 height 132
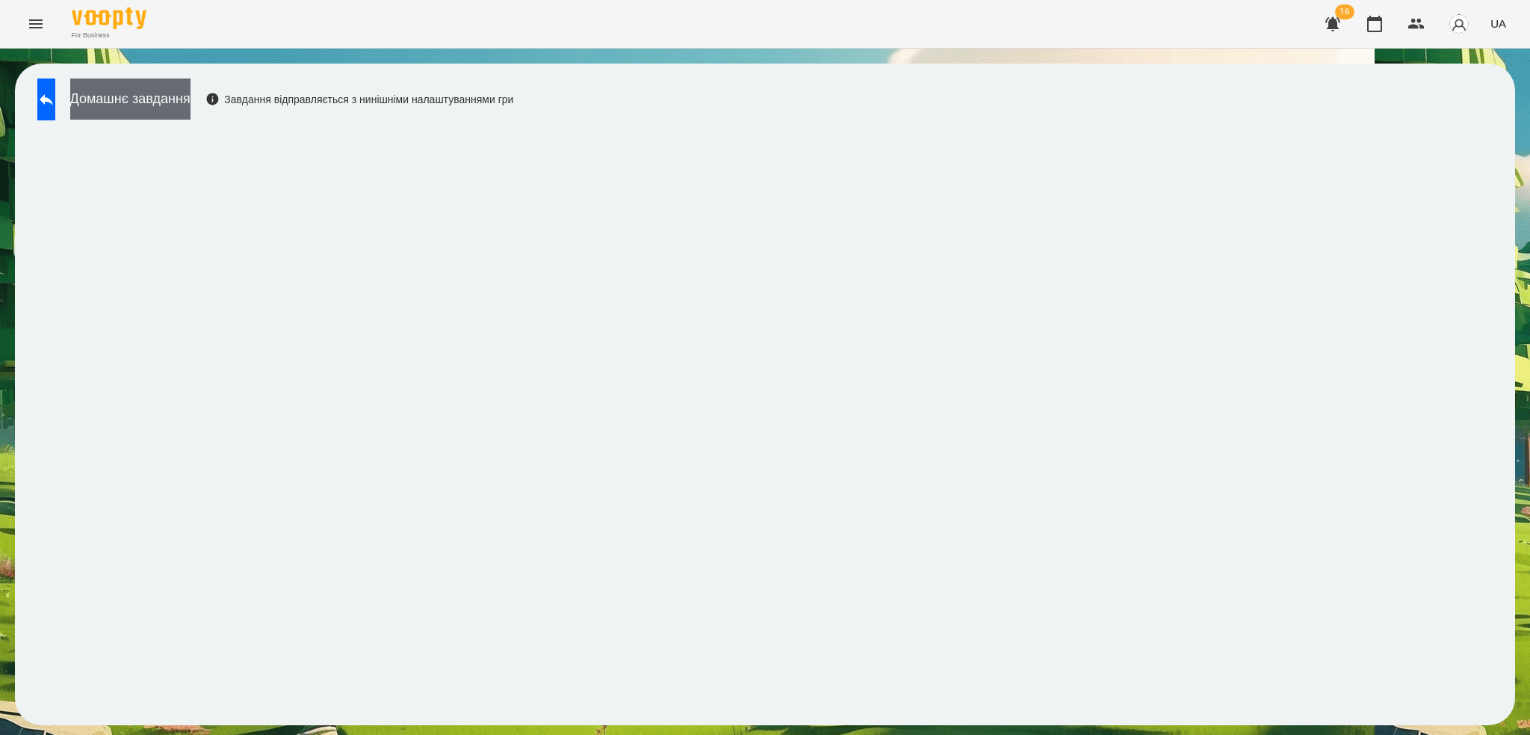
click at [191, 88] on button "Домашнє завдання" at bounding box center [130, 98] width 120 height 41
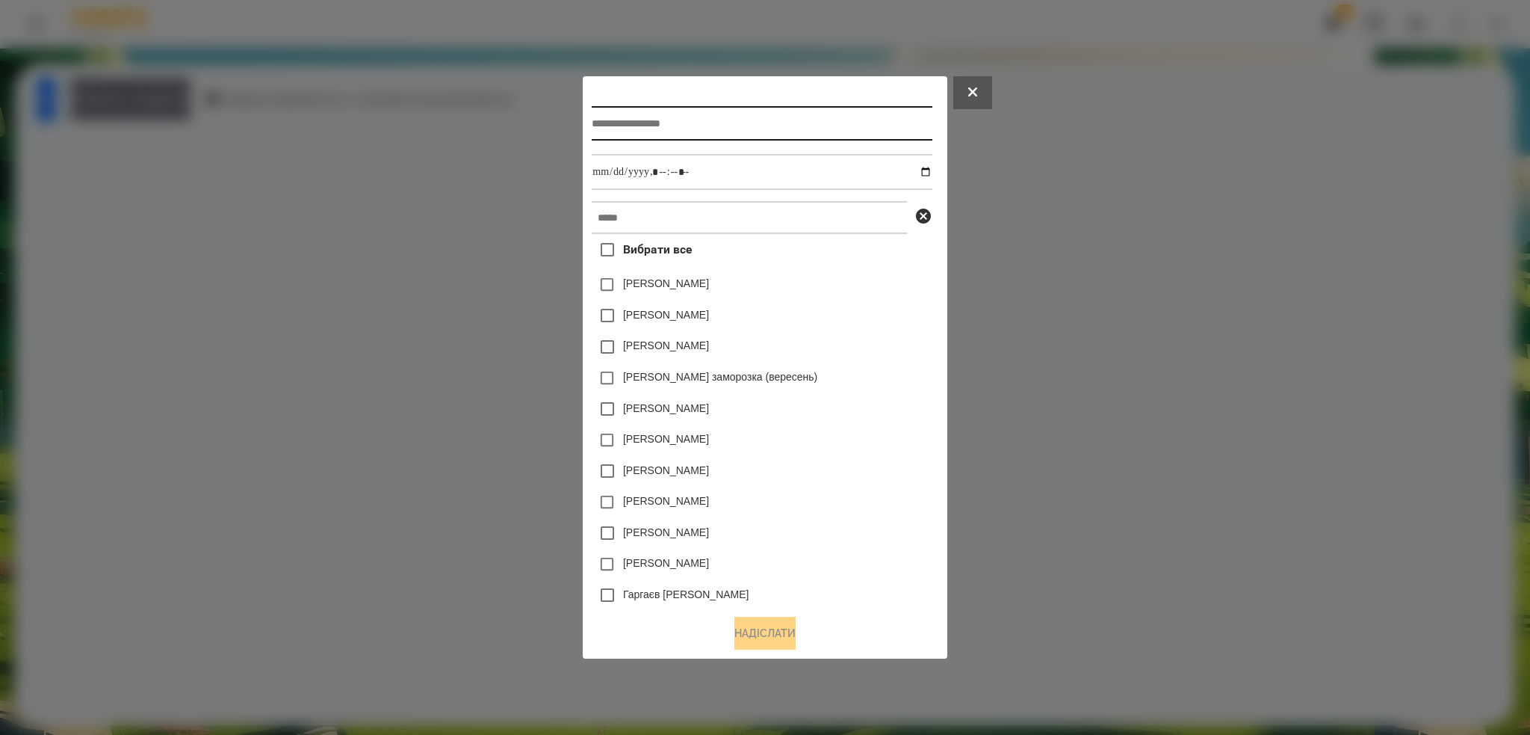
click at [622, 123] on input "text" at bounding box center [762, 123] width 340 height 34
type input "**********"
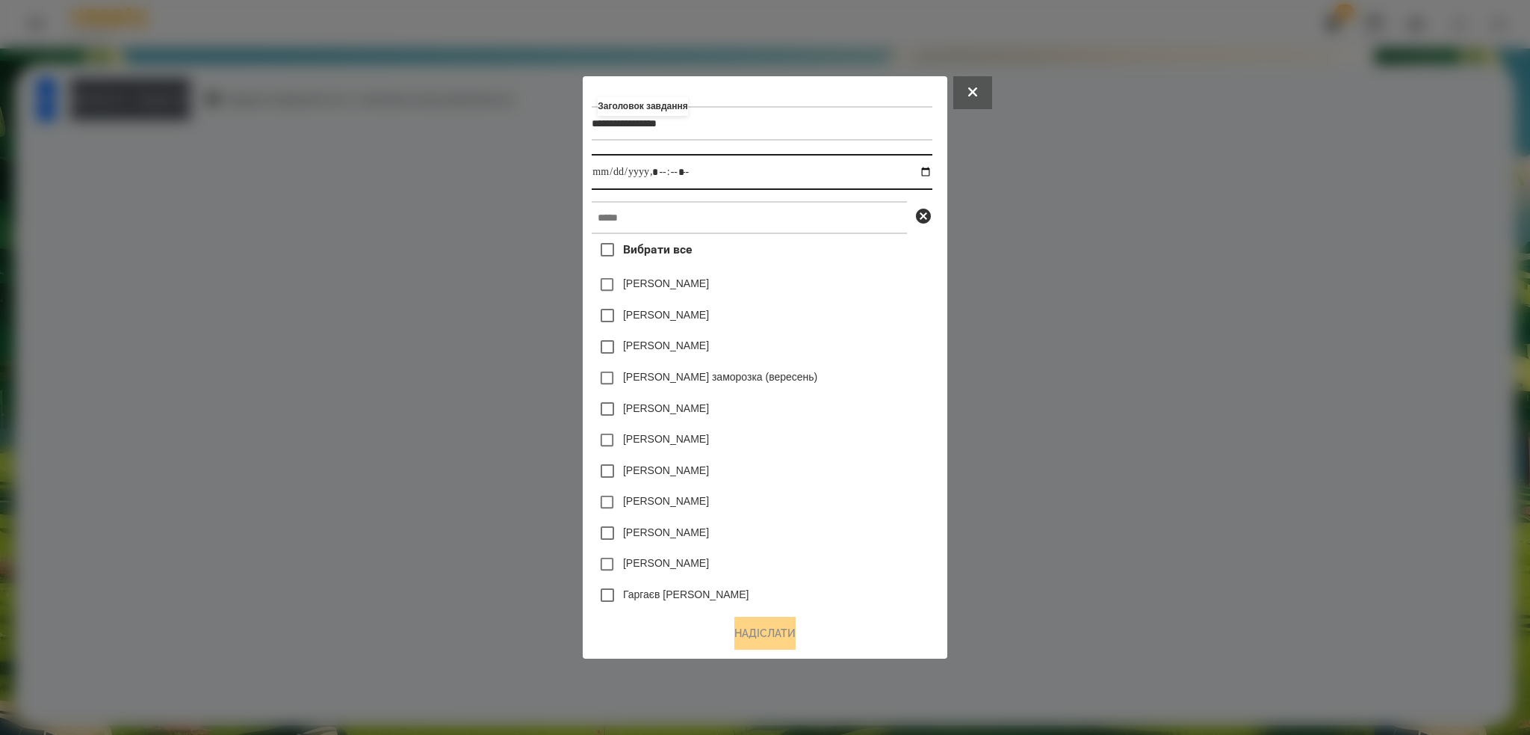
click at [930, 174] on input "datetime-local" at bounding box center [762, 172] width 340 height 36
type input "**********"
click at [719, 161] on input "datetime-local" at bounding box center [762, 172] width 340 height 36
click at [663, 208] on input "text" at bounding box center [749, 217] width 315 height 33
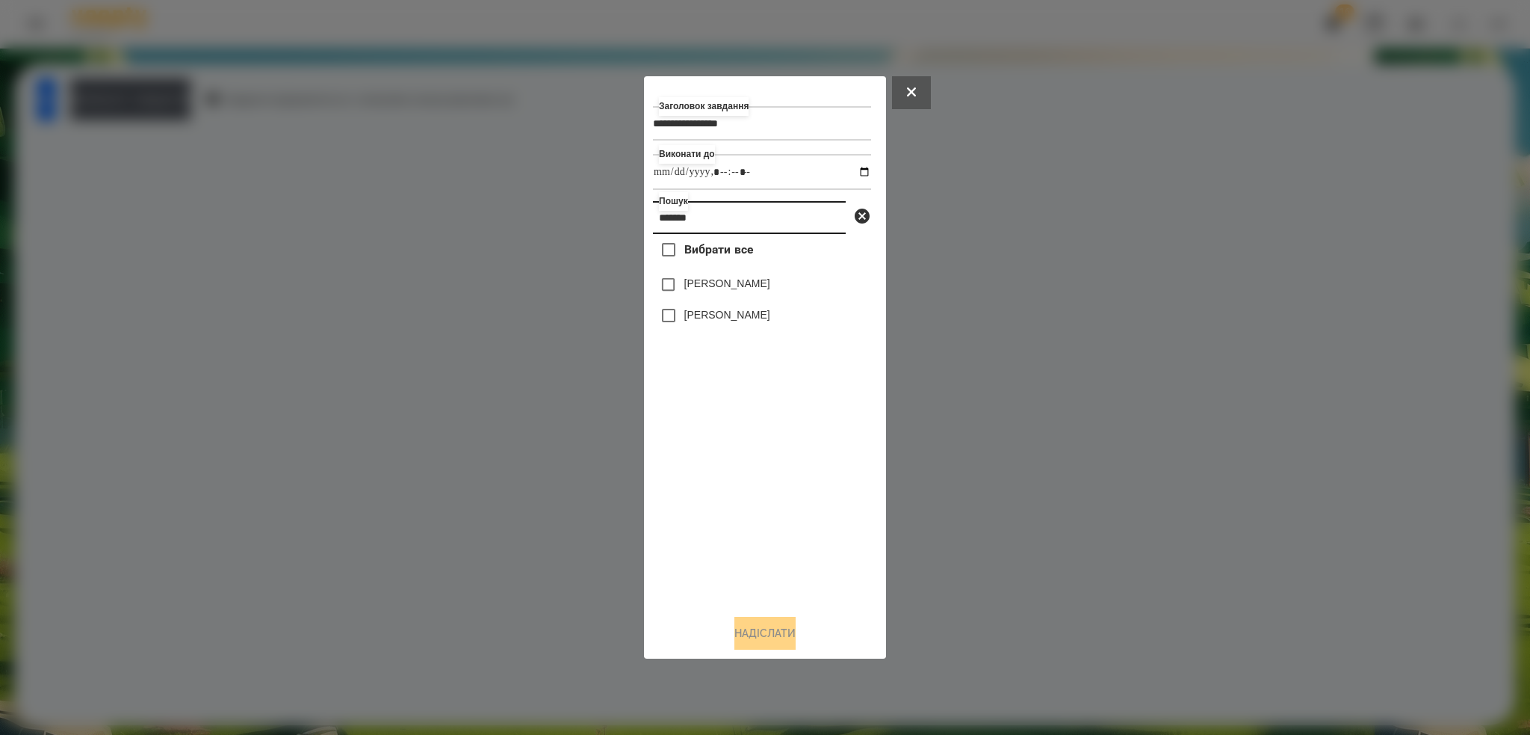
type input "*******"
click at [752, 632] on button "Надіслати" at bounding box center [765, 633] width 61 height 33
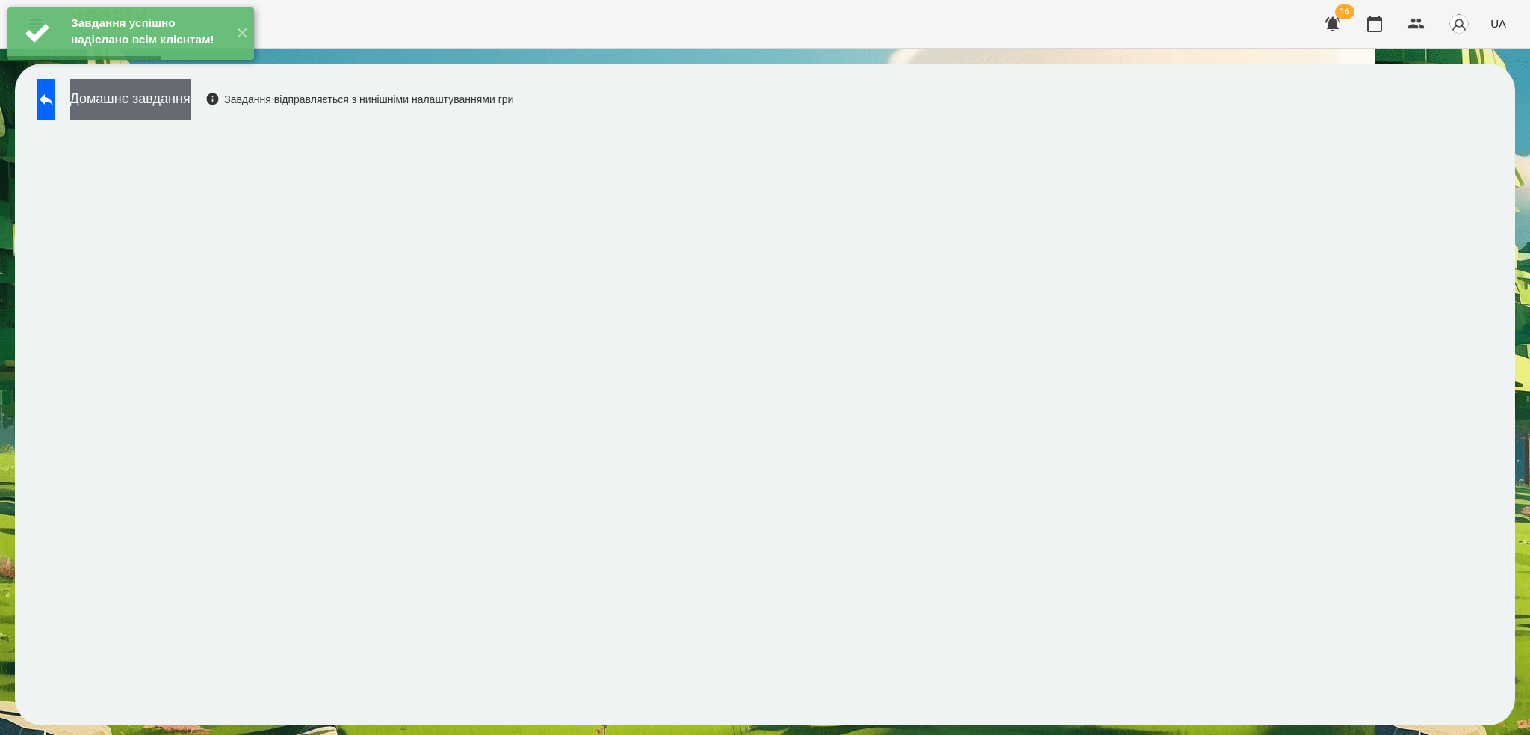
click at [162, 99] on button "Домашнє завдання" at bounding box center [130, 98] width 120 height 41
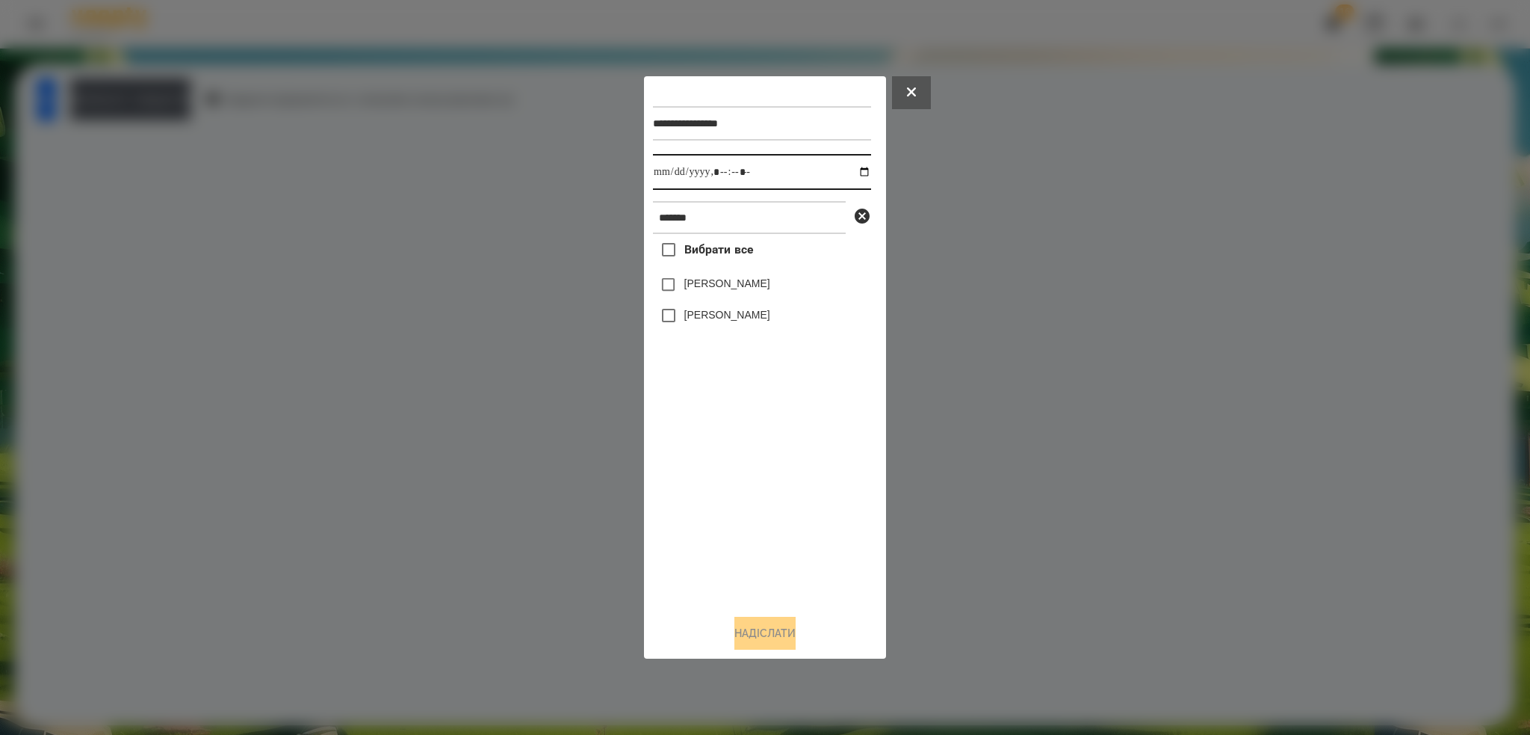
click at [852, 170] on input "datetime-local" at bounding box center [762, 172] width 218 height 36
type input "**********"
click at [668, 285] on div "**********" at bounding box center [765, 343] width 224 height 516
click at [751, 633] on button "Надіслати" at bounding box center [765, 633] width 61 height 33
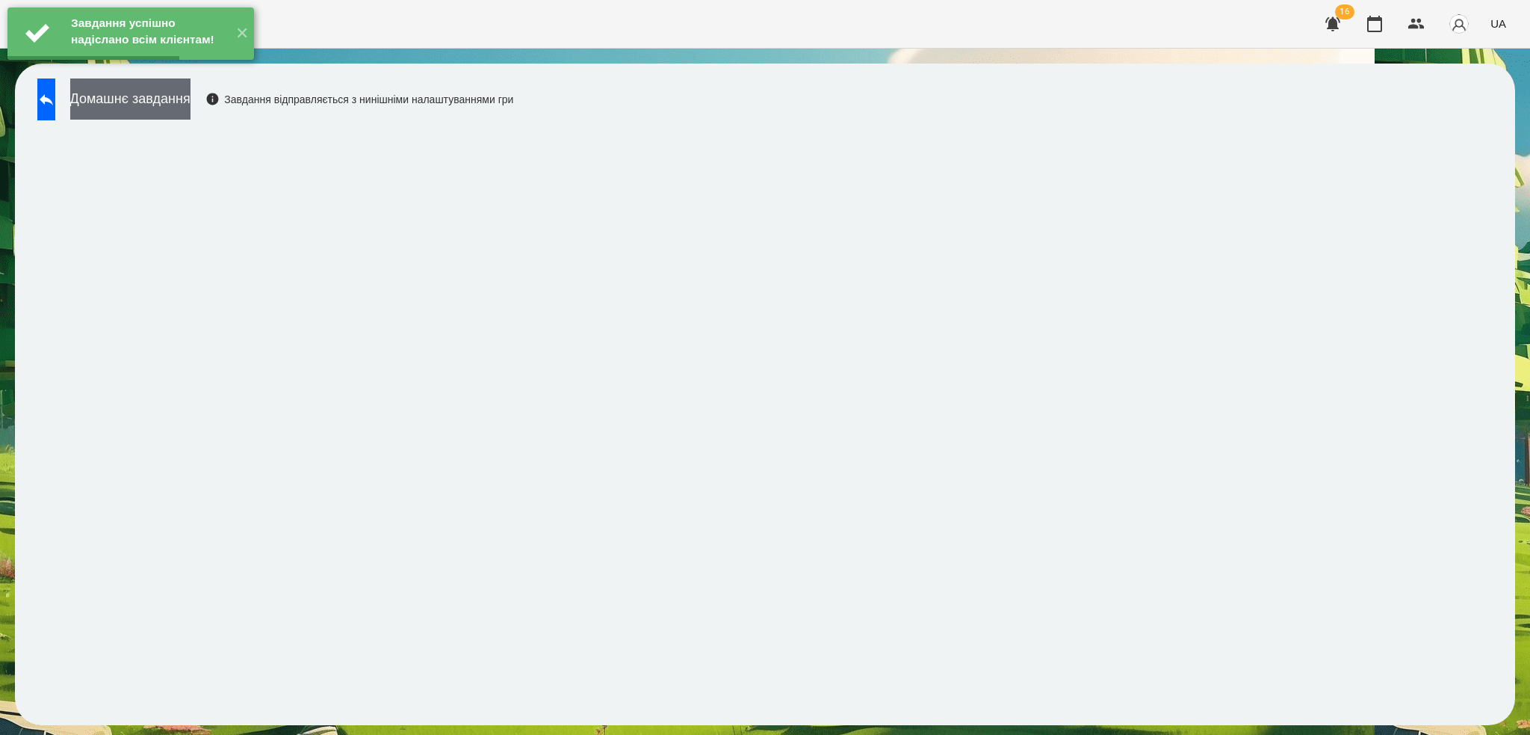
click at [181, 105] on button "Домашнє завдання" at bounding box center [130, 98] width 120 height 41
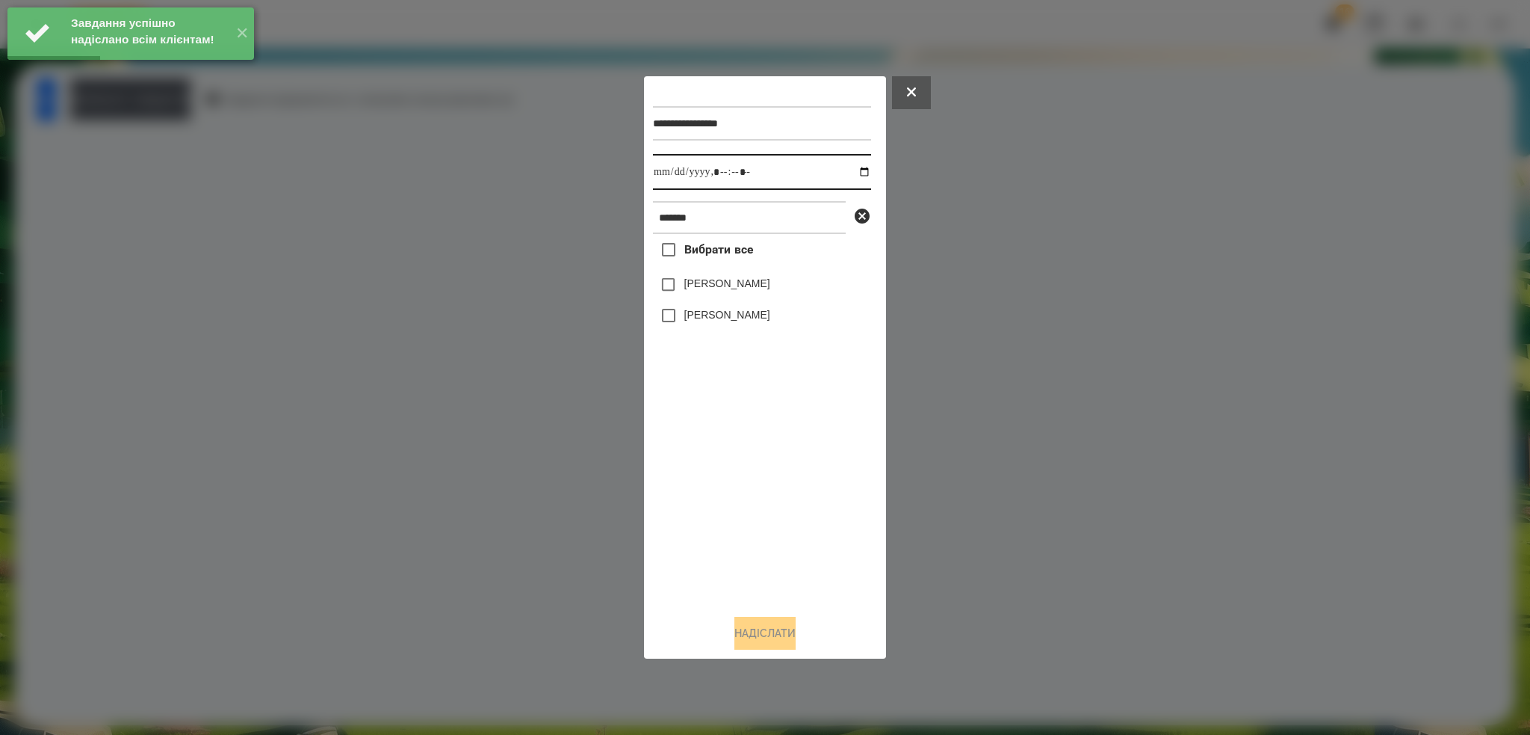
click at [857, 170] on input "datetime-local" at bounding box center [762, 172] width 218 height 36
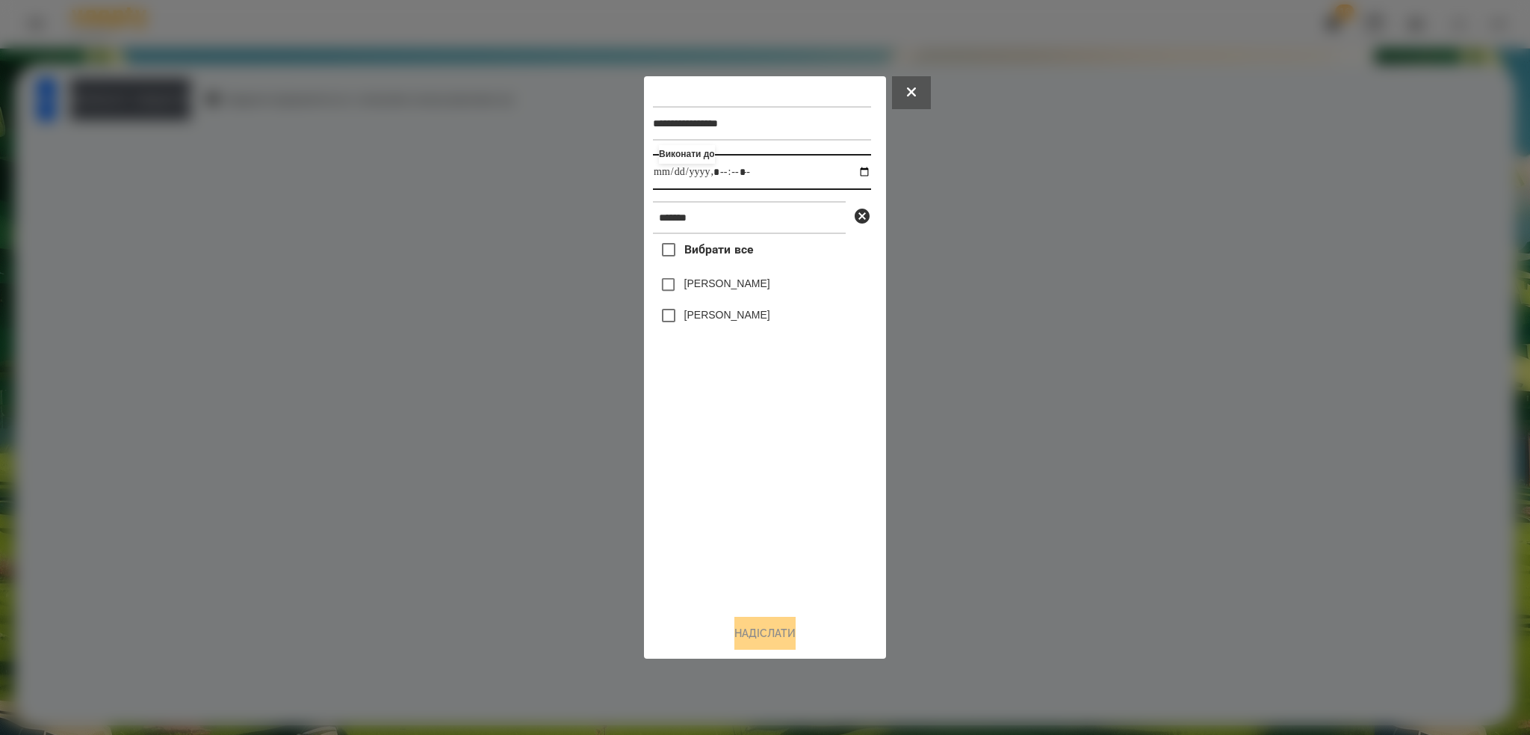
type input "**********"
click at [787, 167] on input "datetime-local" at bounding box center [762, 172] width 218 height 36
click at [751, 636] on button "Надіслати" at bounding box center [765, 633] width 61 height 33
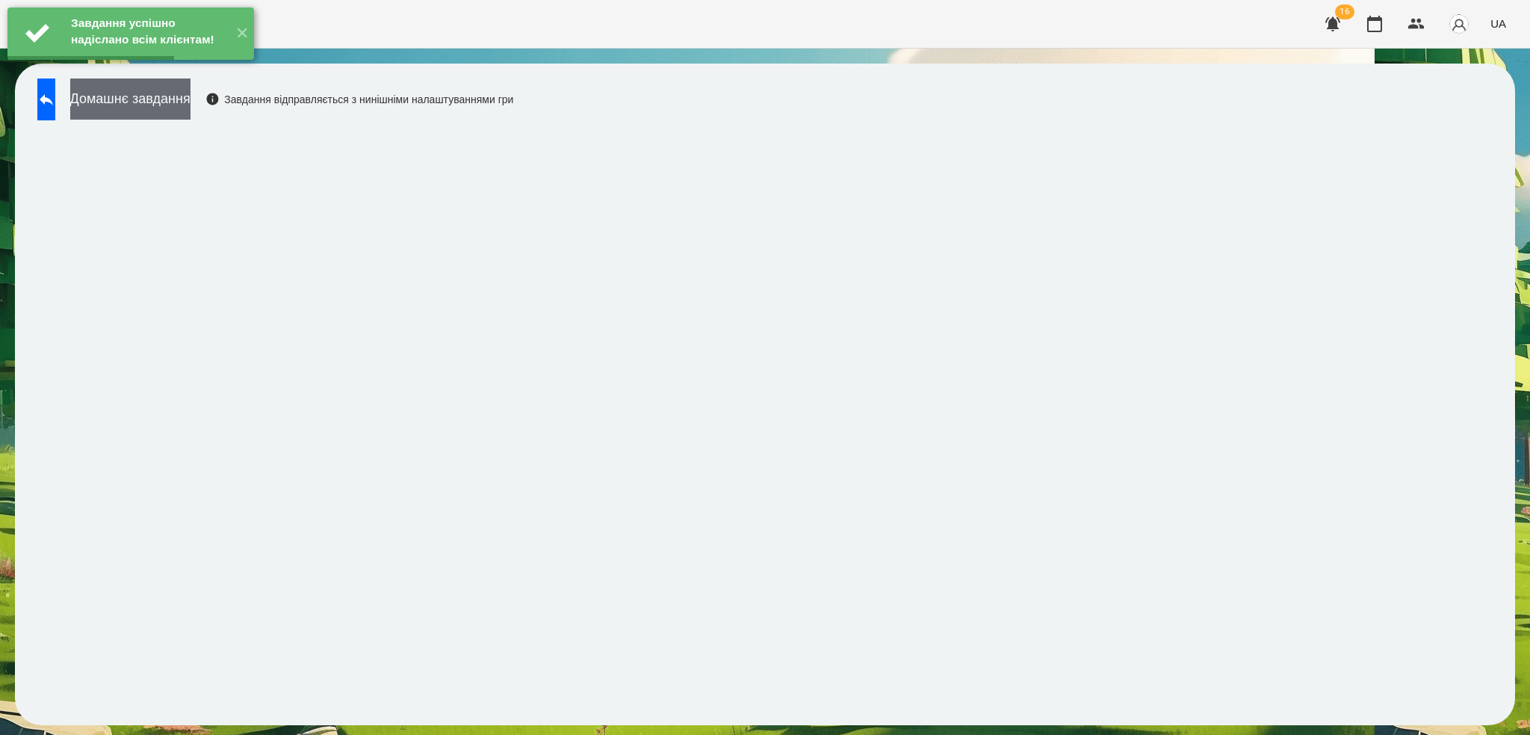
click at [182, 99] on button "Домашнє завдання" at bounding box center [130, 98] width 120 height 41
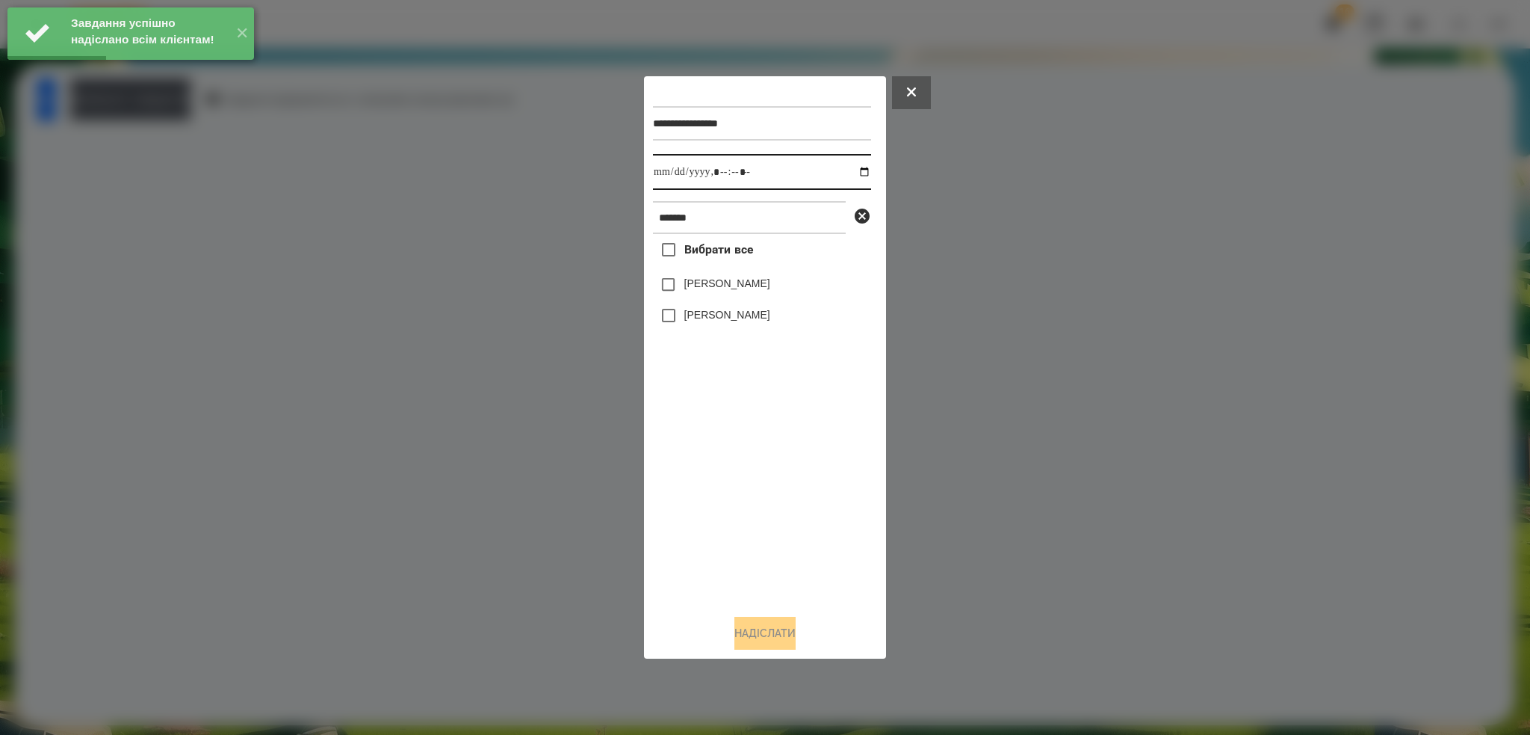
click at [854, 170] on input "datetime-local" at bounding box center [762, 172] width 218 height 36
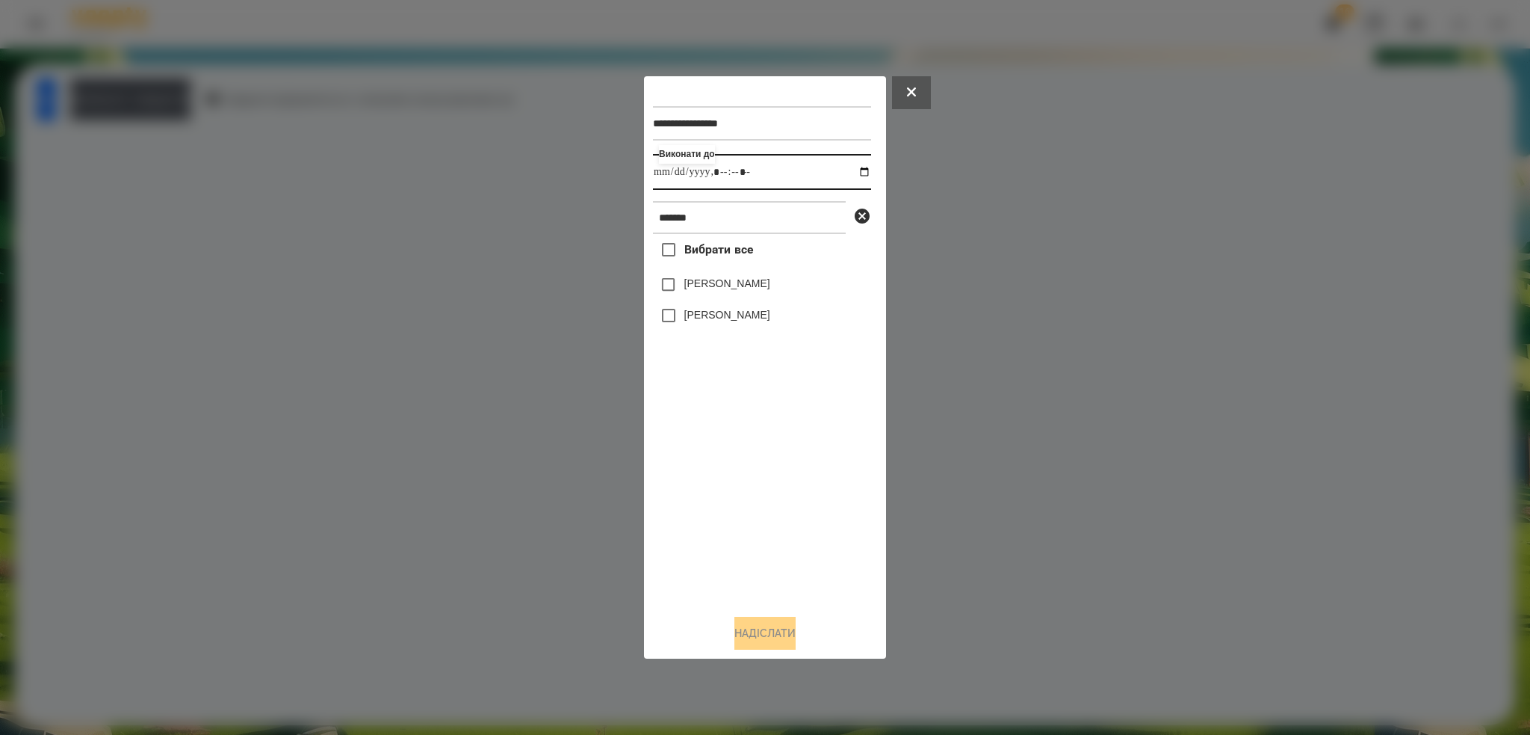
type input "**********"
click at [786, 175] on input "datetime-local" at bounding box center [762, 172] width 218 height 36
click at [776, 657] on div "**********" at bounding box center [765, 367] width 242 height 582
click at [767, 625] on button "Надіслати" at bounding box center [765, 633] width 61 height 33
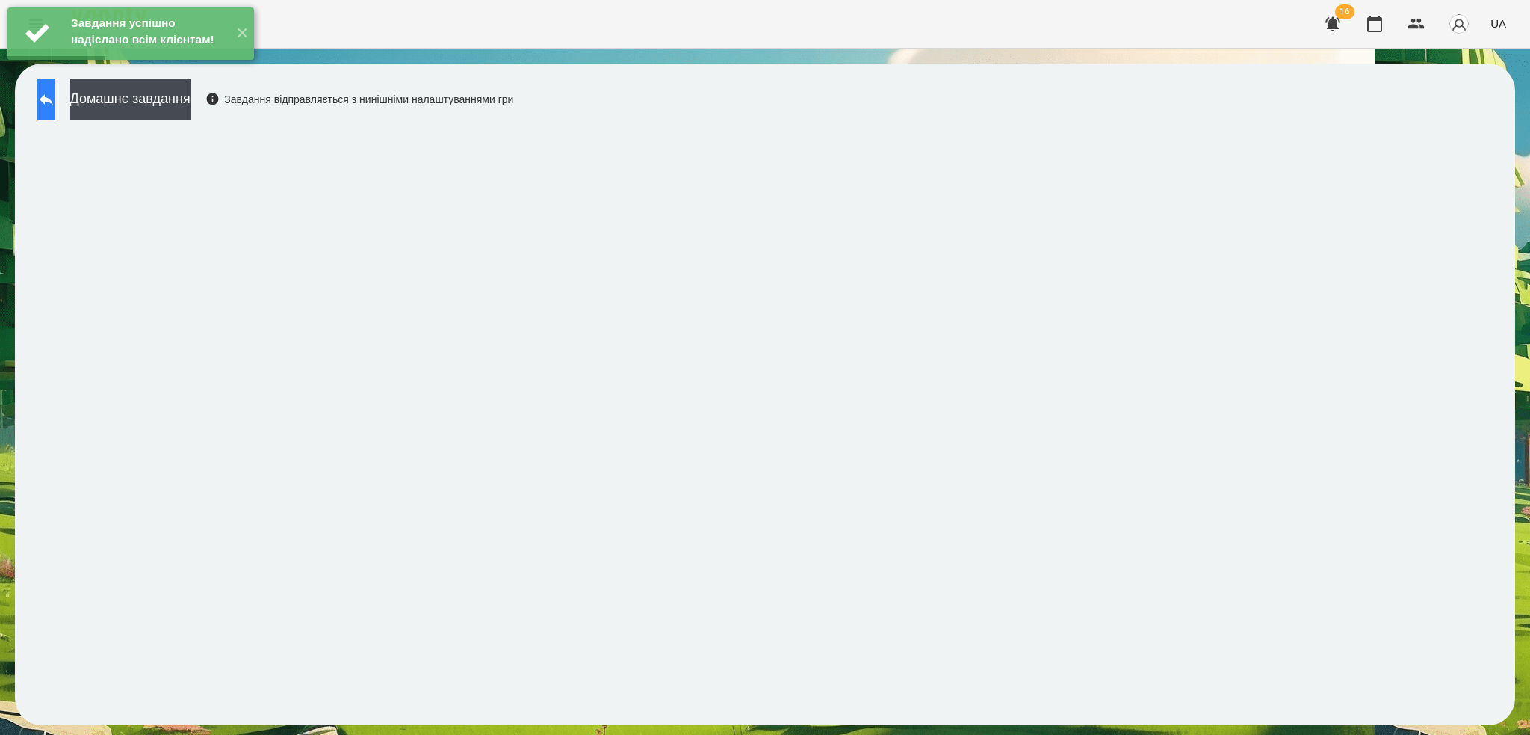
click at [55, 95] on icon at bounding box center [46, 99] width 18 height 18
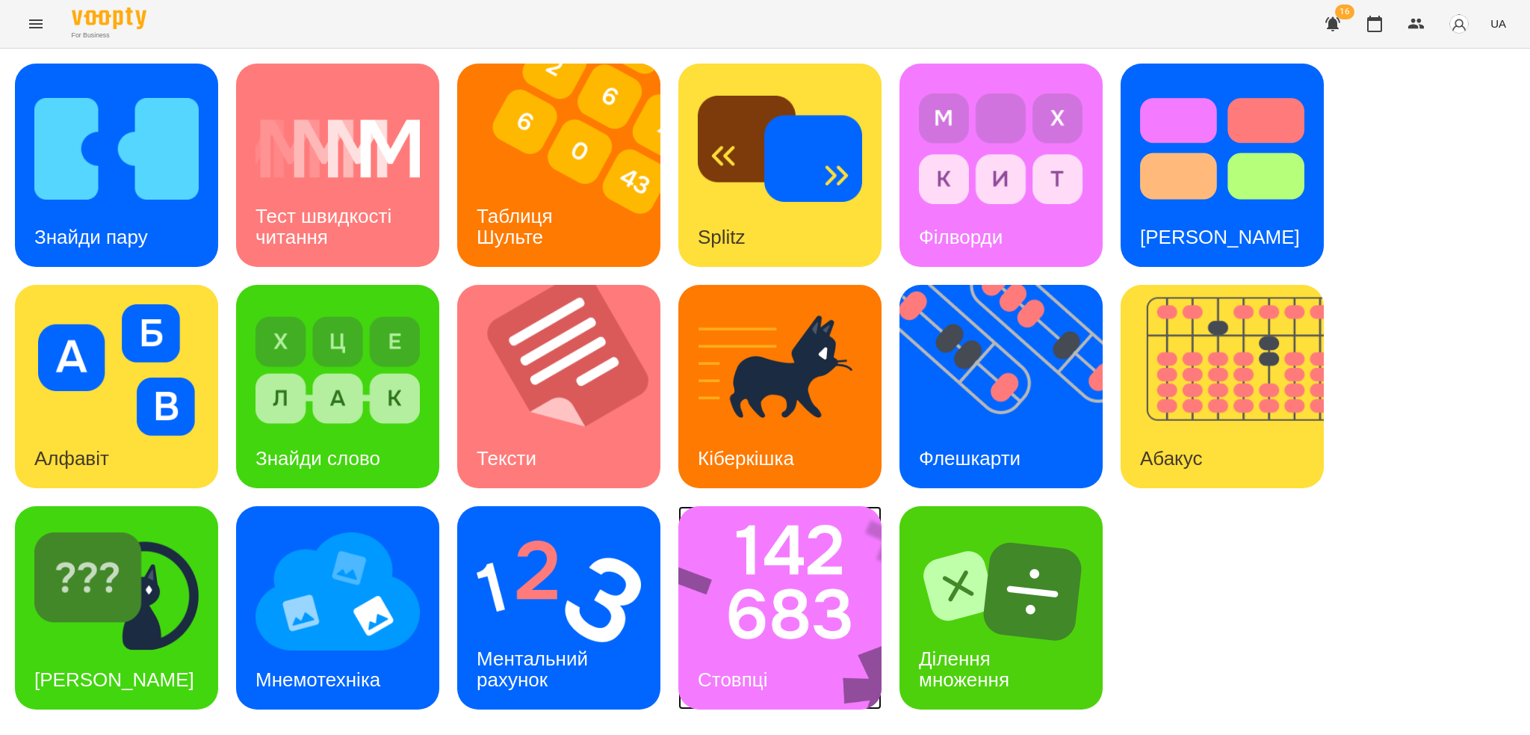
click at [761, 640] on img at bounding box center [790, 607] width 223 height 203
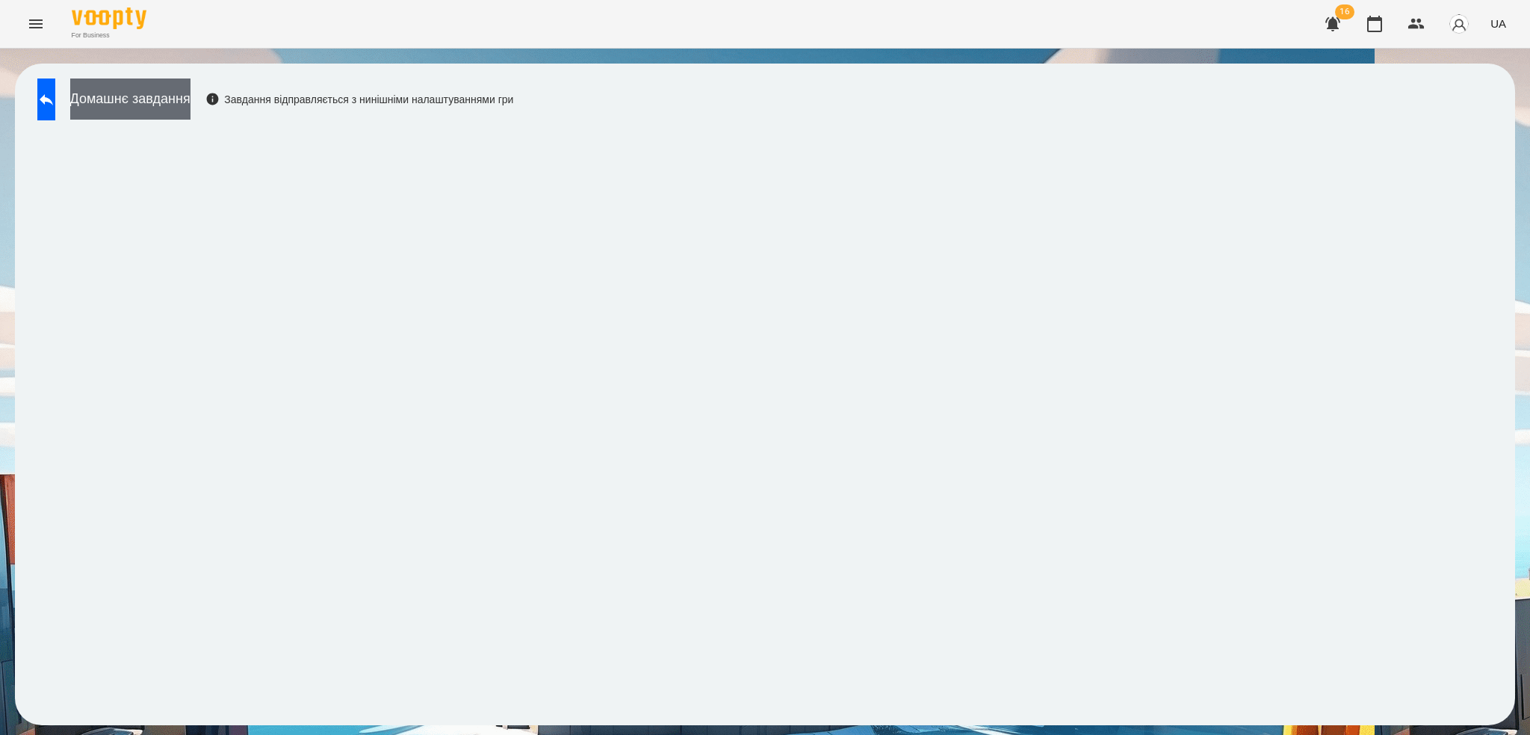
click at [185, 100] on button "Домашнє завдання" at bounding box center [130, 98] width 120 height 41
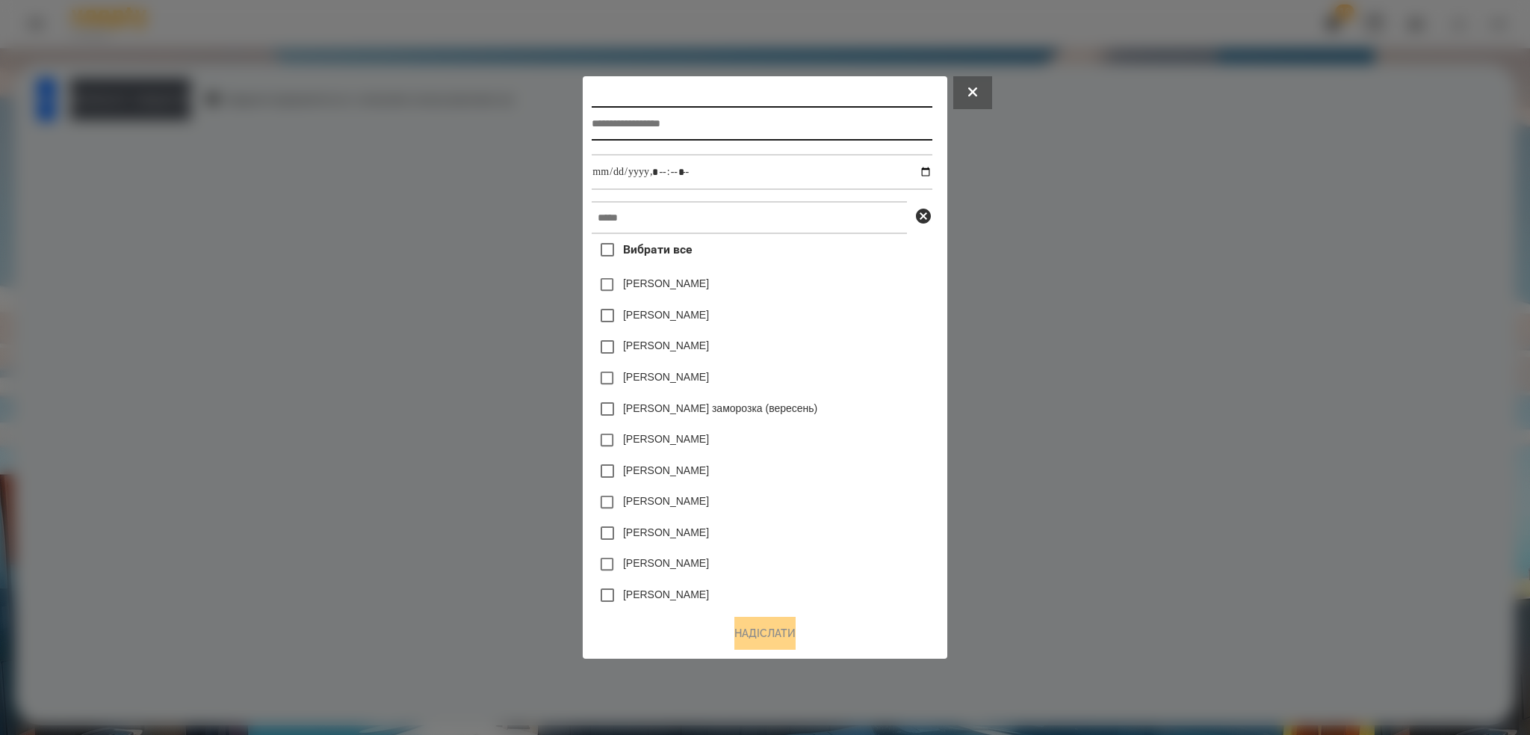
click at [722, 121] on input "text" at bounding box center [762, 123] width 340 height 34
type input "*******"
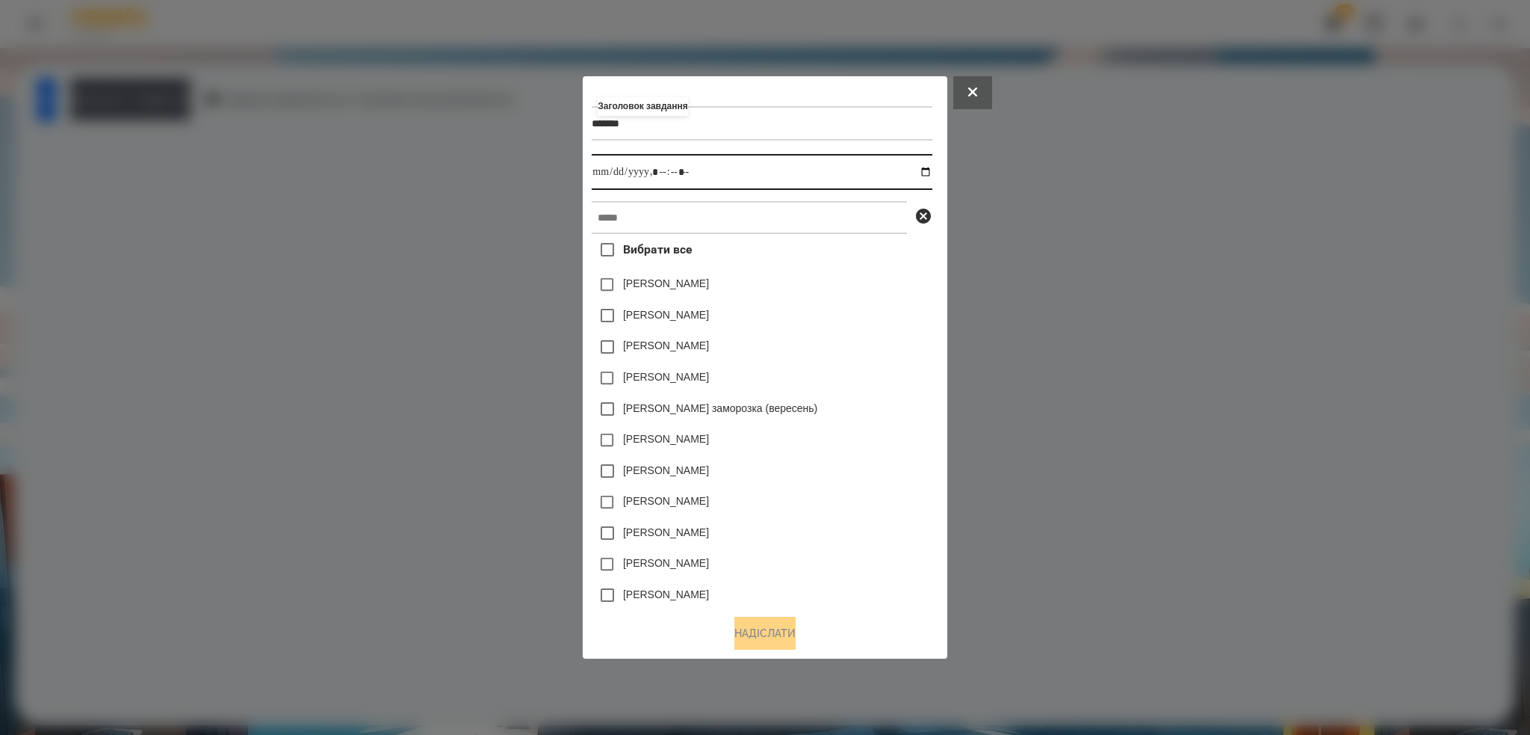
click at [932, 173] on input "datetime-local" at bounding box center [762, 172] width 340 height 36
type input "**********"
click at [704, 177] on input "datetime-local" at bounding box center [762, 172] width 340 height 36
click at [614, 232] on input "text" at bounding box center [749, 217] width 315 height 33
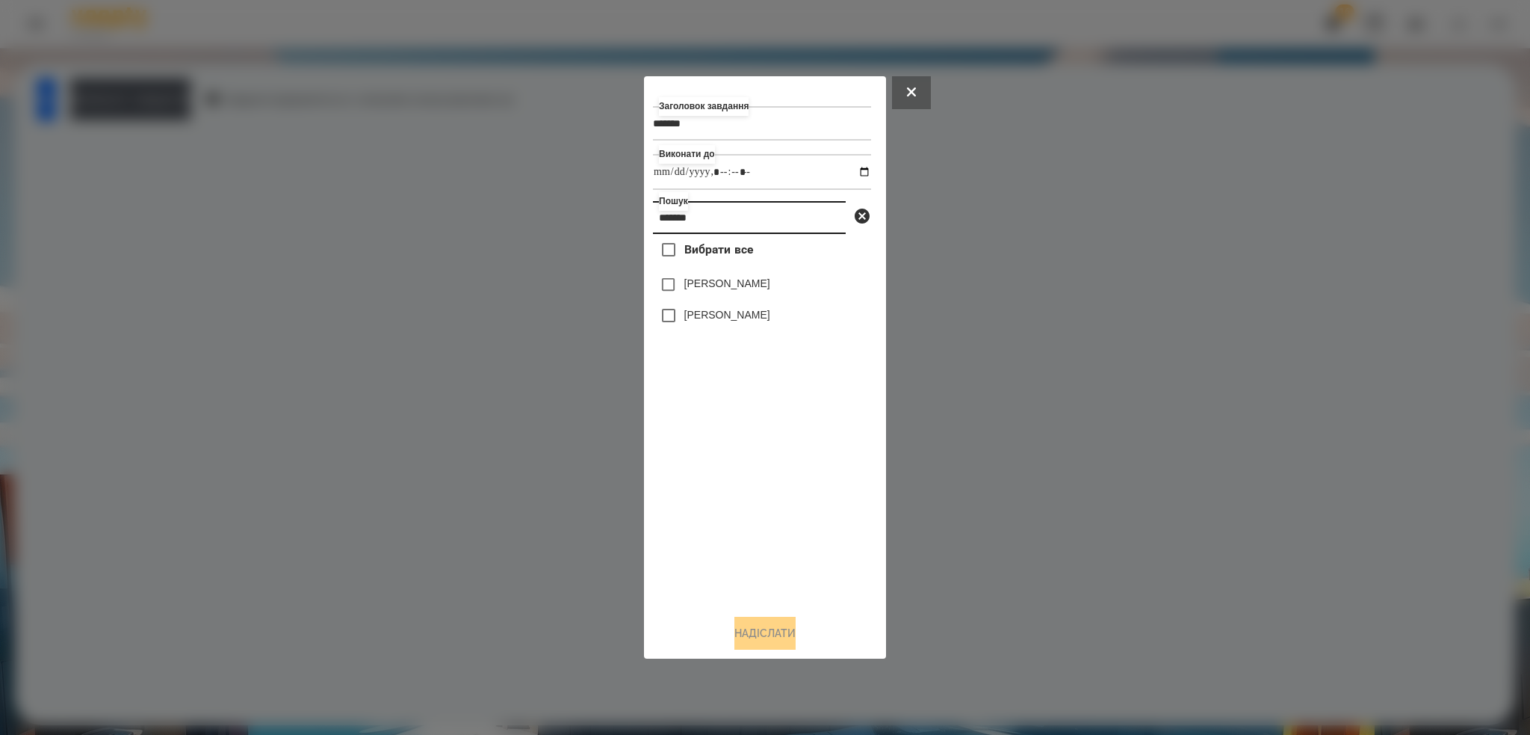
type input "*******"
click at [762, 634] on button "Надіслати" at bounding box center [765, 633] width 61 height 33
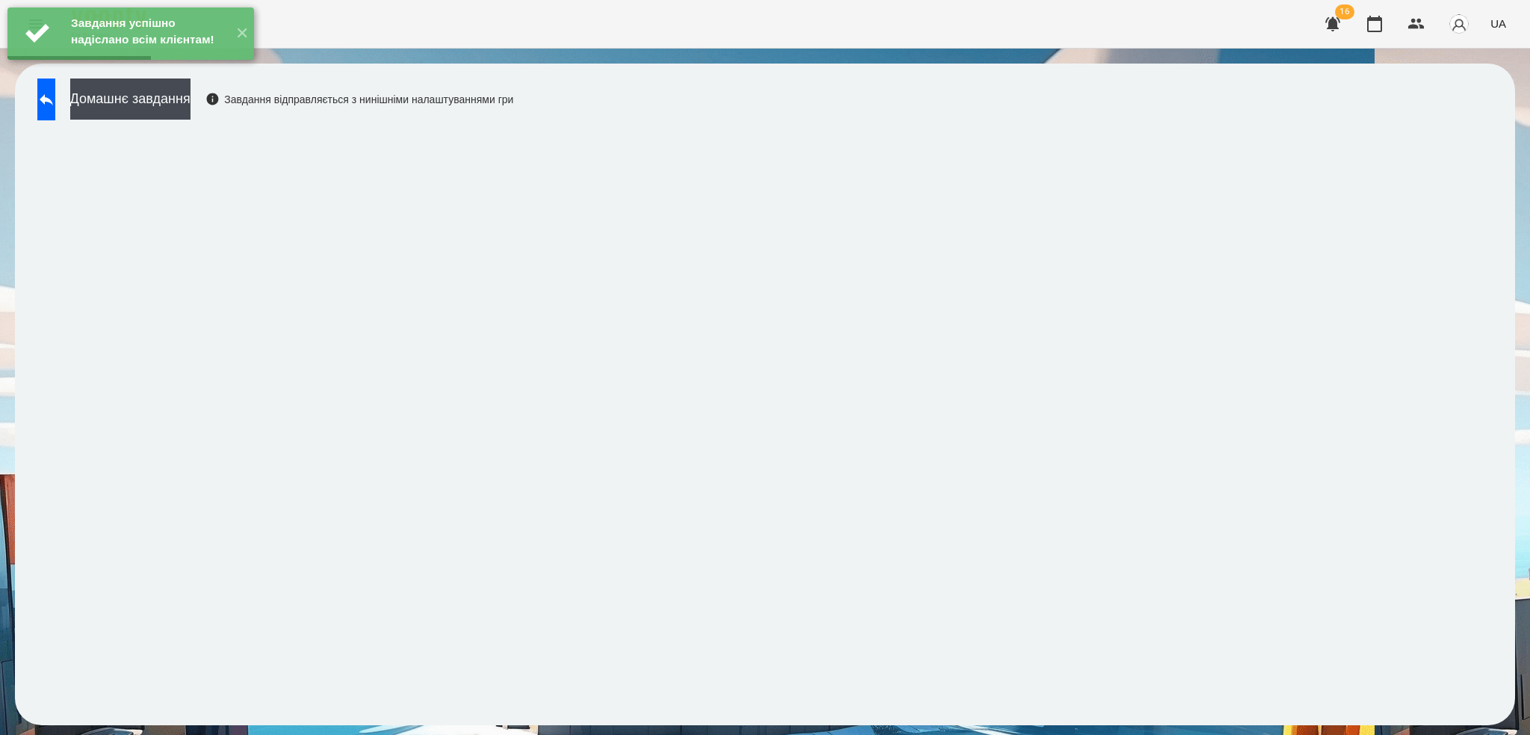
click at [148, 105] on button "Домашнє завдання" at bounding box center [130, 98] width 120 height 41
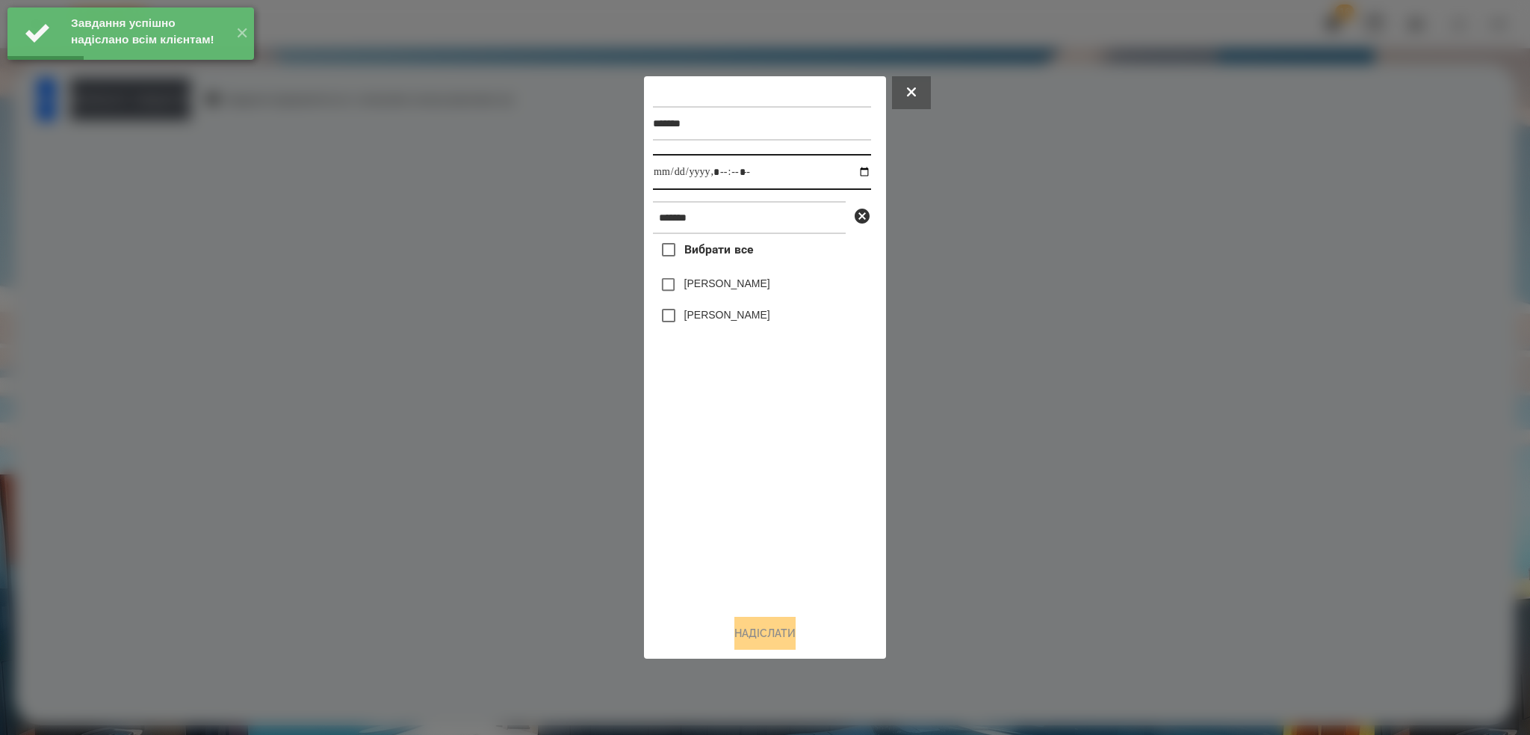
click at [850, 173] on input "datetime-local" at bounding box center [762, 172] width 218 height 36
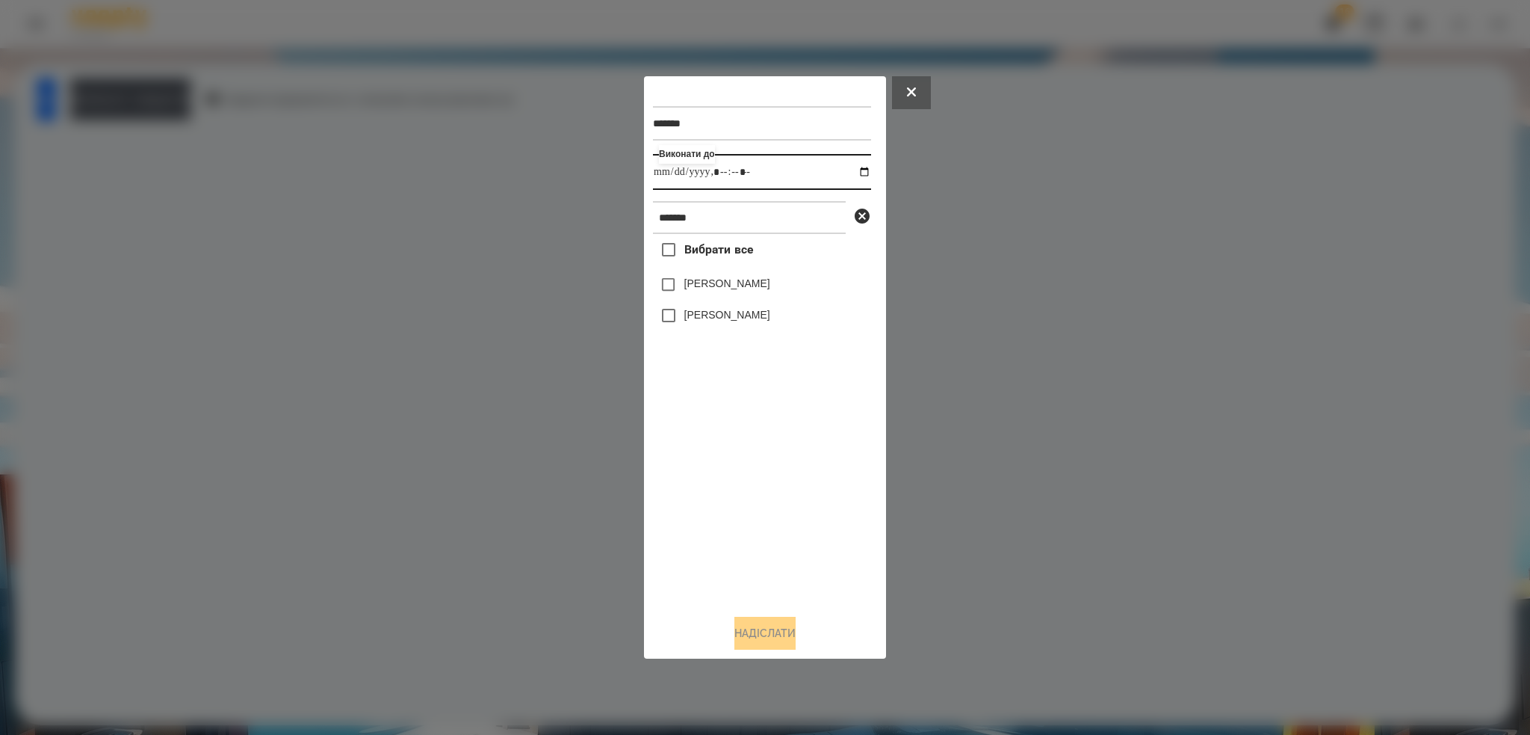
type input "**********"
click at [782, 173] on input "datetime-local" at bounding box center [762, 172] width 218 height 36
click at [770, 628] on button "Надіслати" at bounding box center [765, 633] width 61 height 33
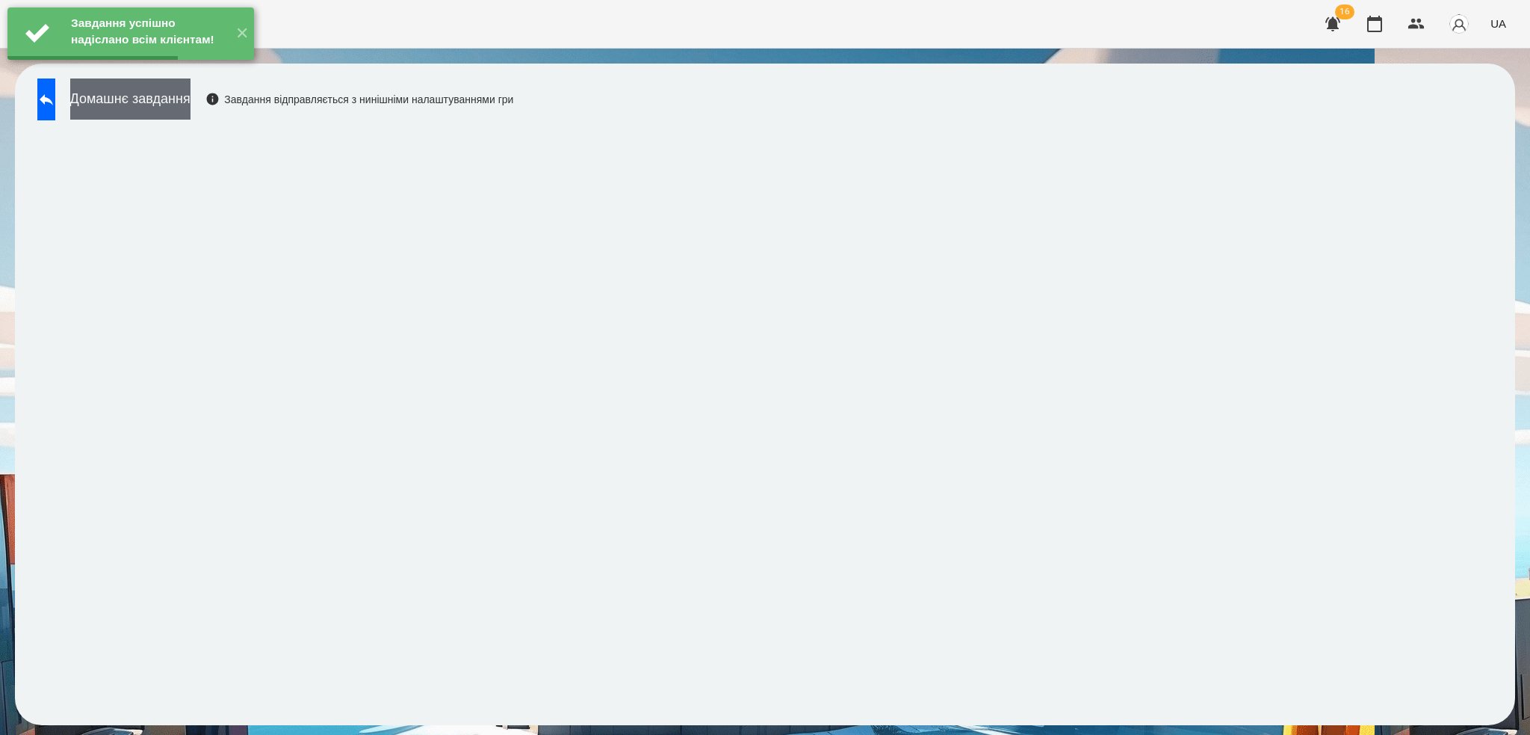
click at [191, 91] on button "Домашнє завдання" at bounding box center [130, 98] width 120 height 41
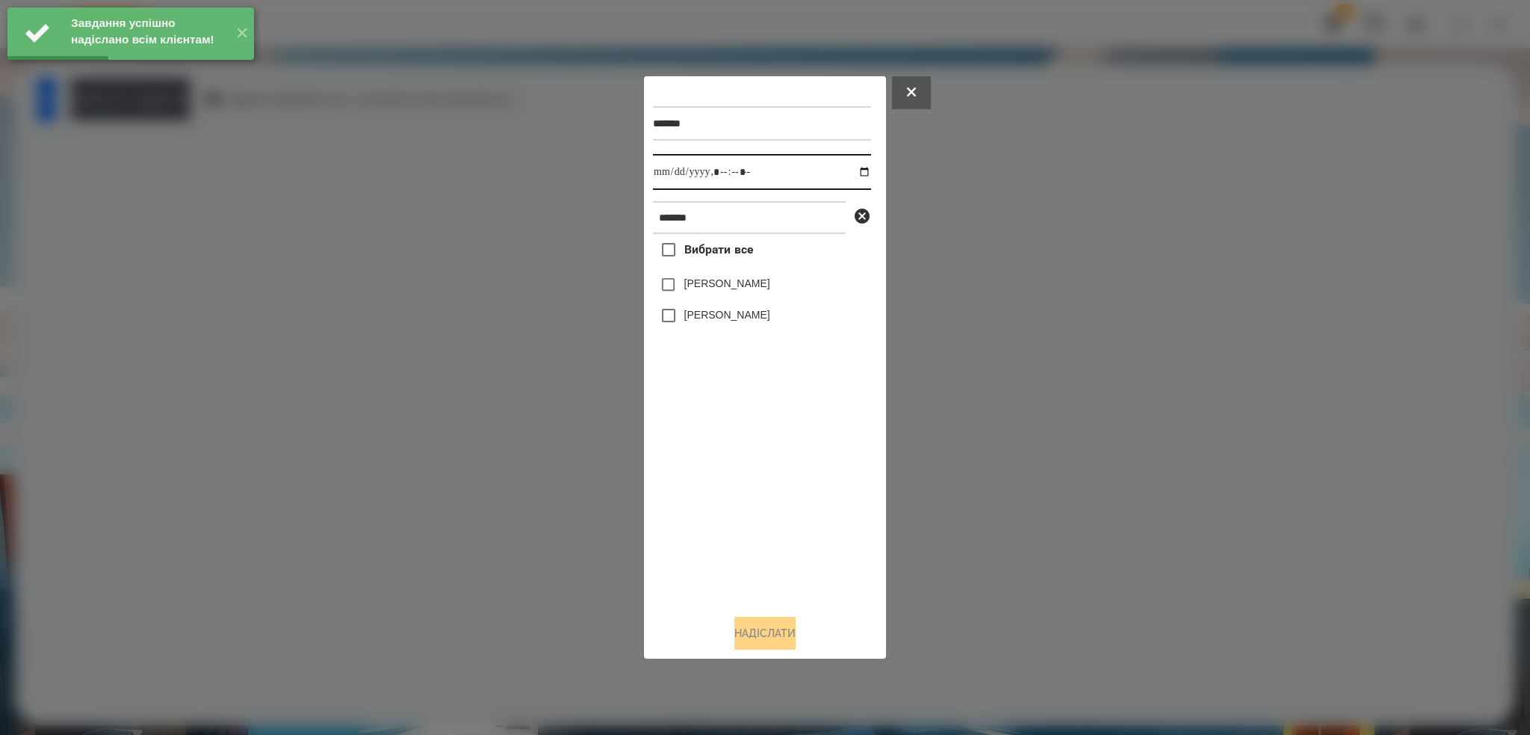
click at [850, 170] on input "datetime-local" at bounding box center [762, 172] width 218 height 36
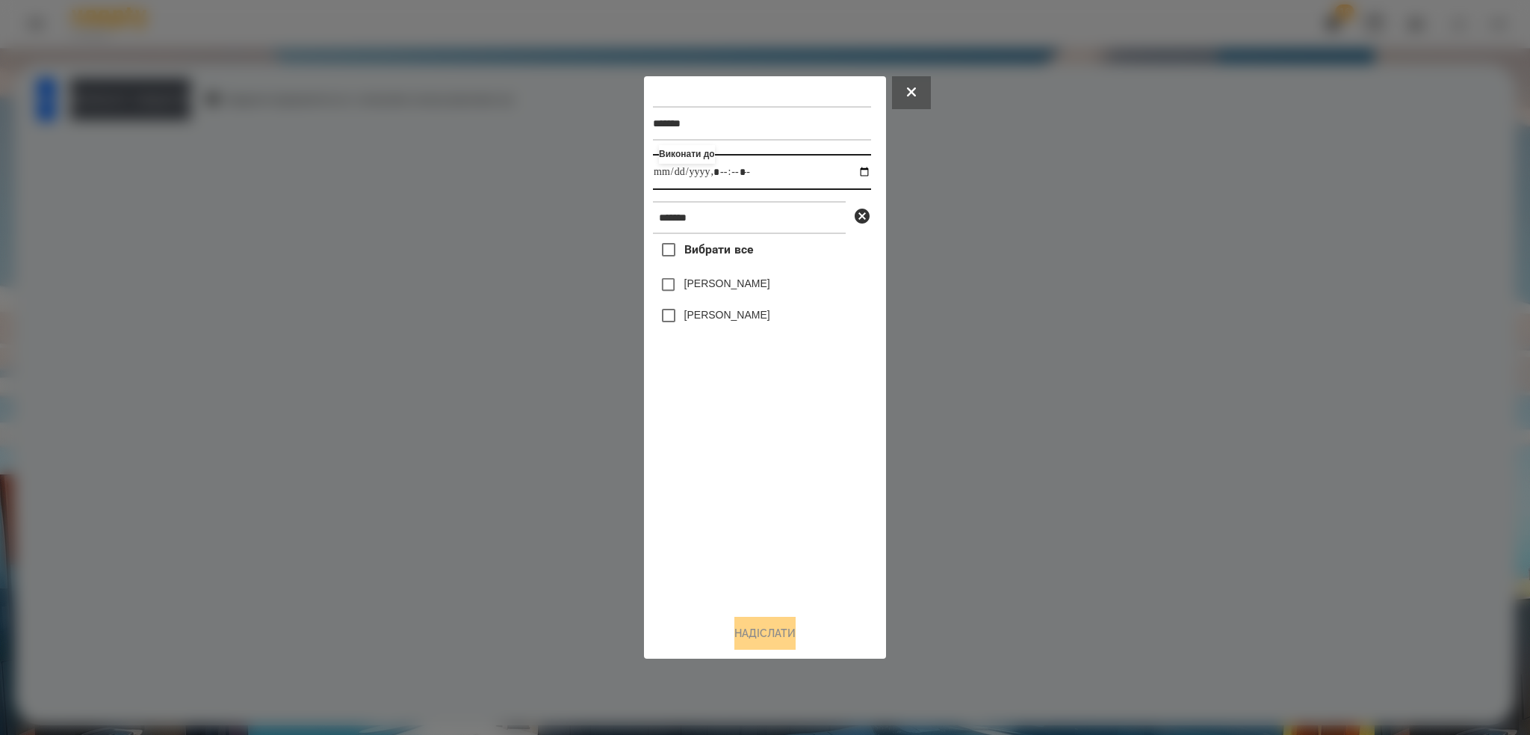
type input "**********"
click at [667, 282] on div "******* Виконати до ******* Вибрати все Городецкий Владислав Городецький Едуард" at bounding box center [765, 343] width 224 height 516
click at [755, 631] on button "Надіслати" at bounding box center [765, 633] width 61 height 33
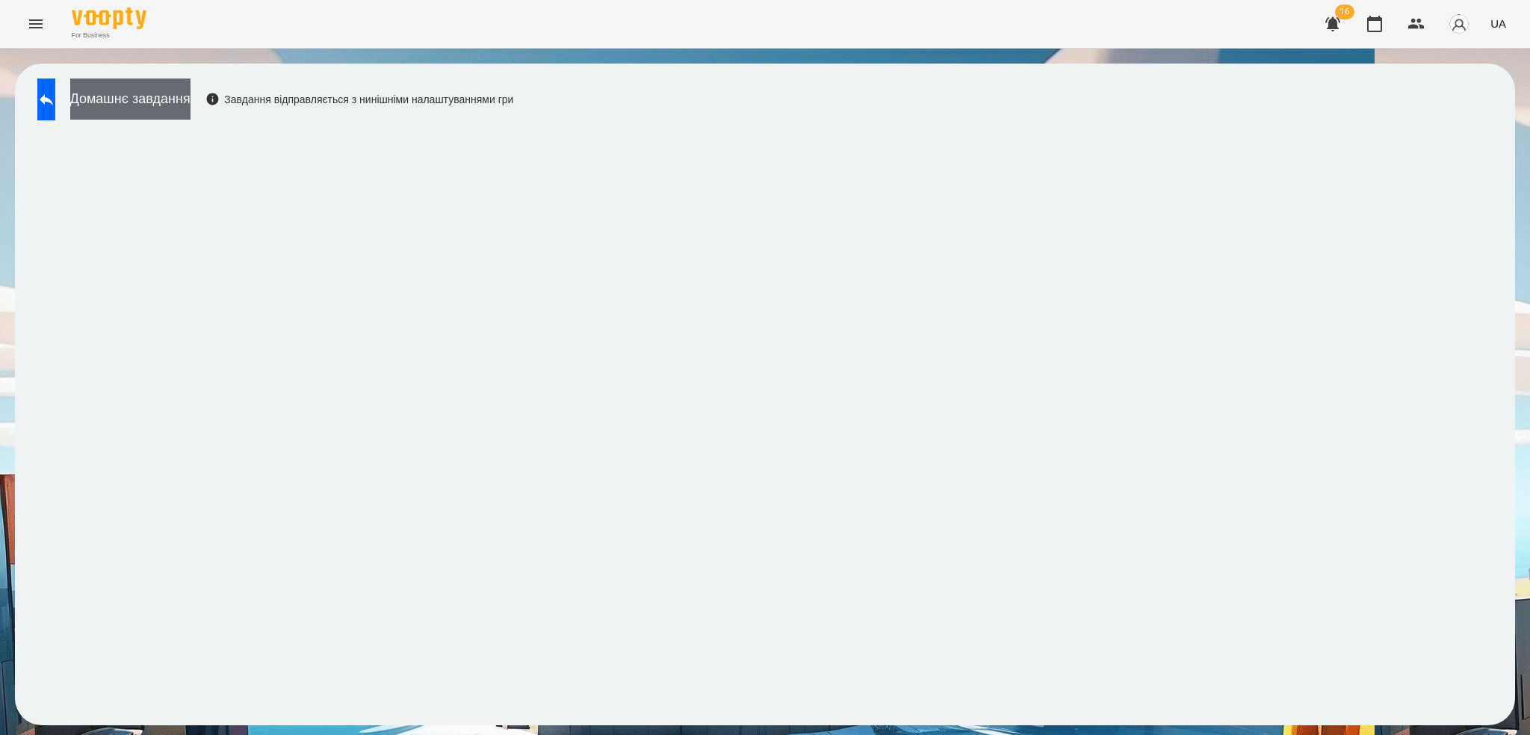
click at [191, 99] on button "Домашнє завдання" at bounding box center [130, 98] width 120 height 41
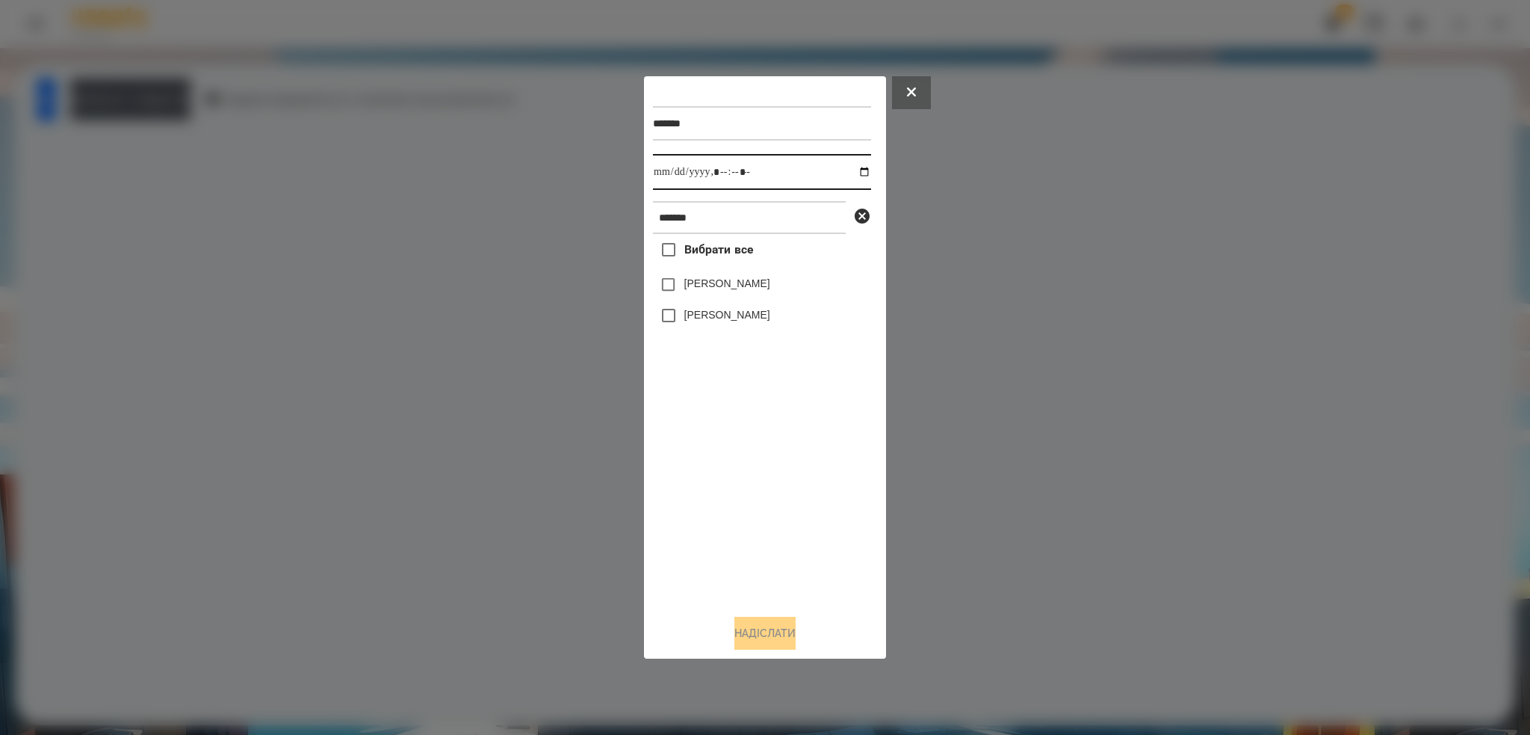
click at [852, 167] on input "datetime-local" at bounding box center [762, 172] width 218 height 36
type input "**********"
click at [783, 167] on input "datetime-local" at bounding box center [762, 172] width 218 height 36
click at [767, 631] on button "Надіслати" at bounding box center [765, 633] width 61 height 33
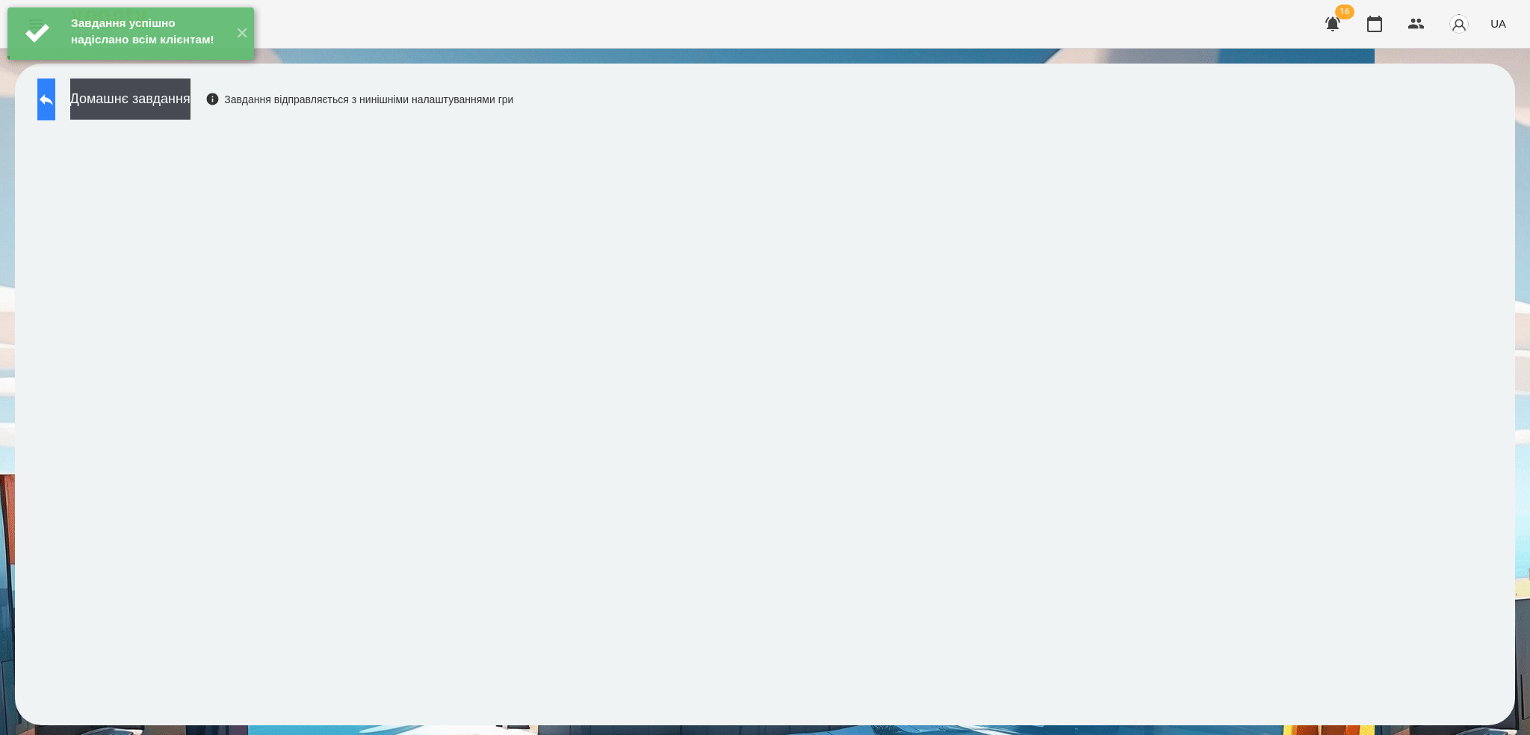
click at [55, 102] on icon at bounding box center [46, 99] width 18 height 18
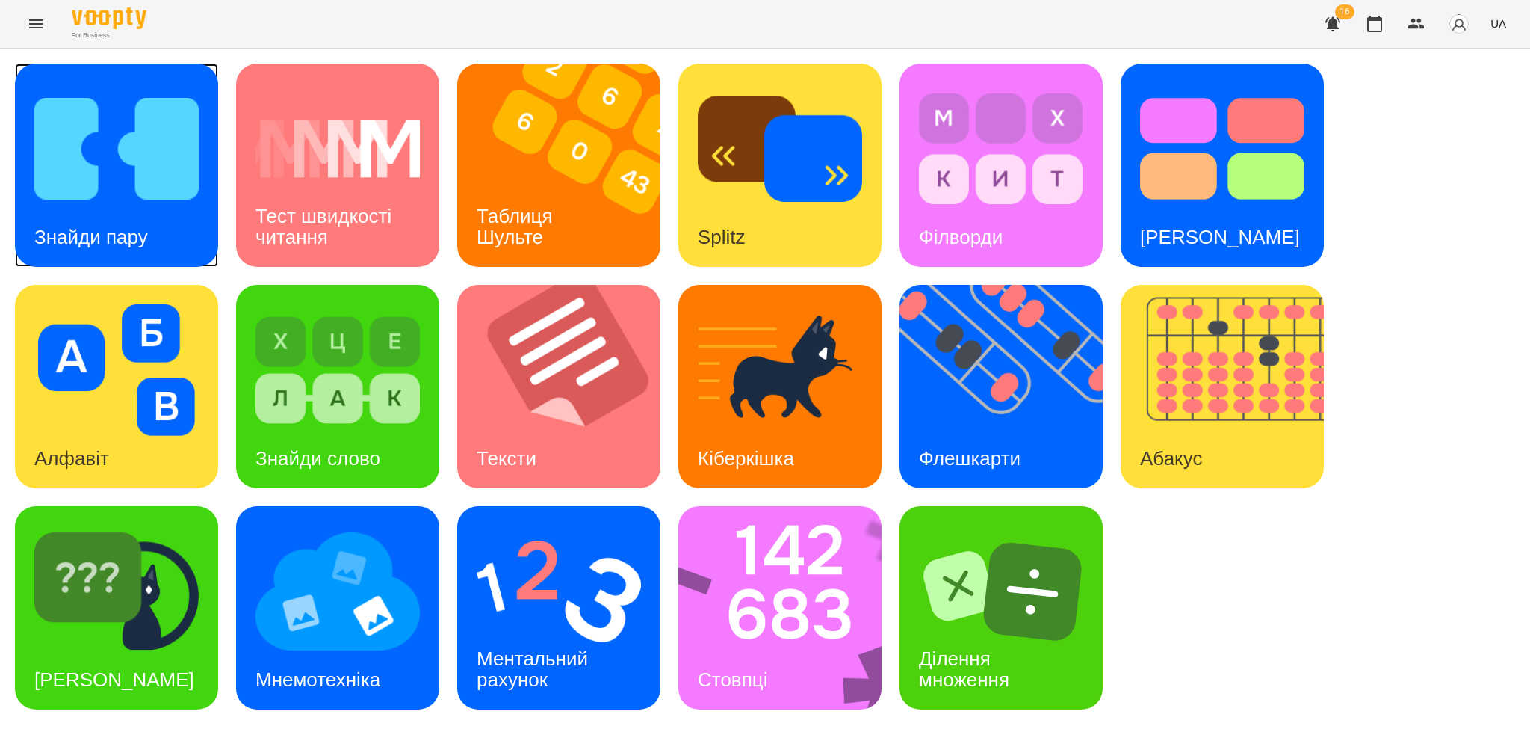
click at [97, 242] on h3 "Знайди пару" at bounding box center [91, 237] width 114 height 22
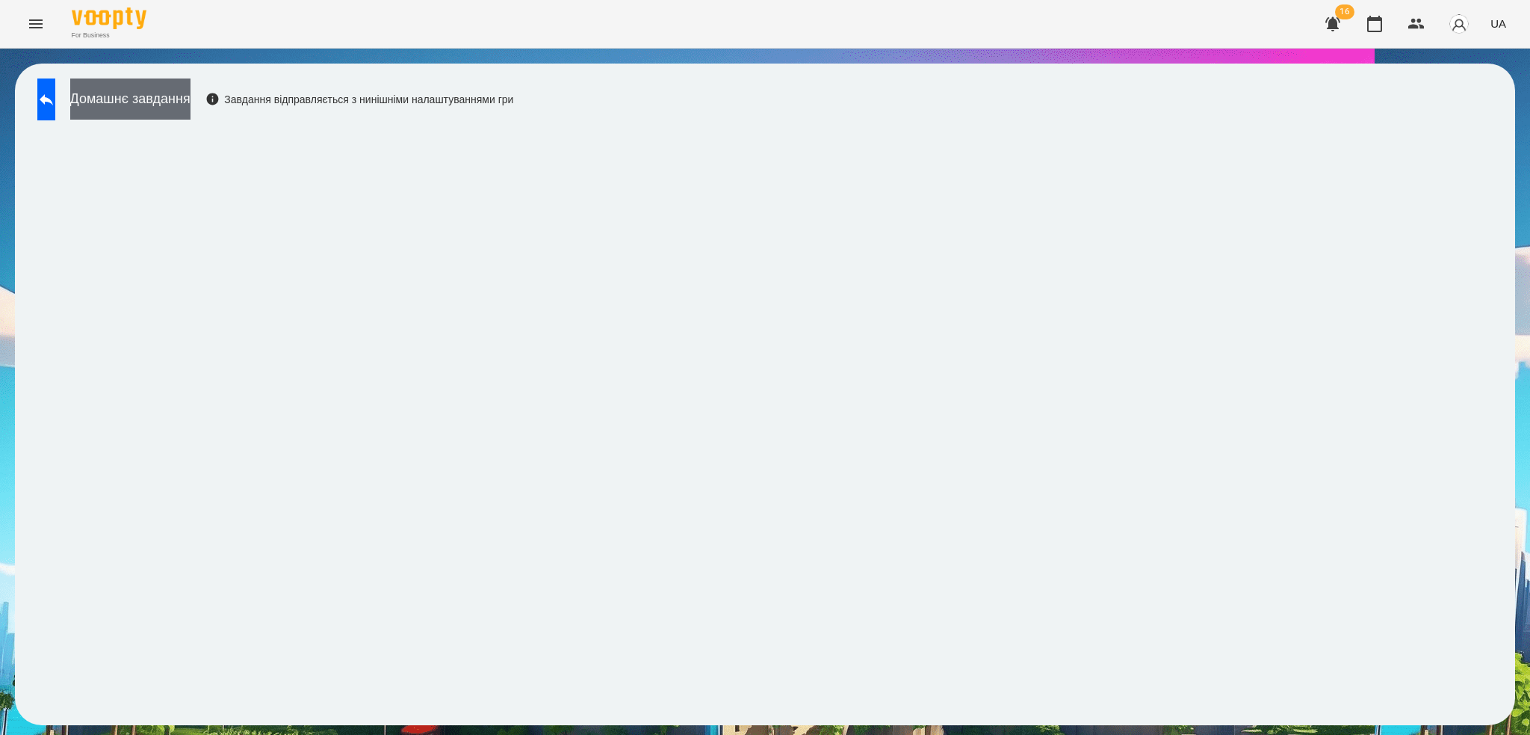
click at [191, 89] on button "Домашнє завдання" at bounding box center [130, 98] width 120 height 41
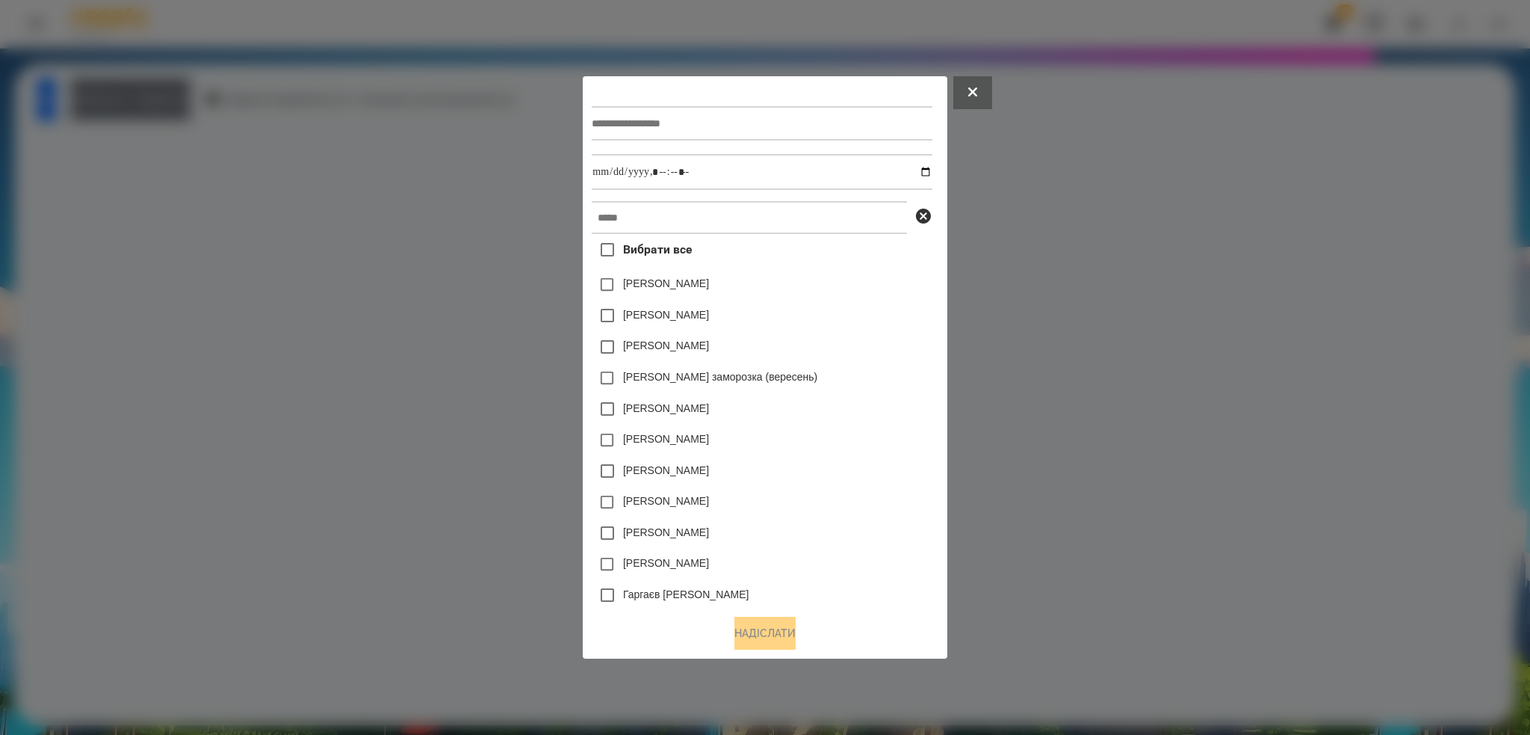
click at [714, 120] on input "text" at bounding box center [762, 123] width 340 height 34
type input "**********"
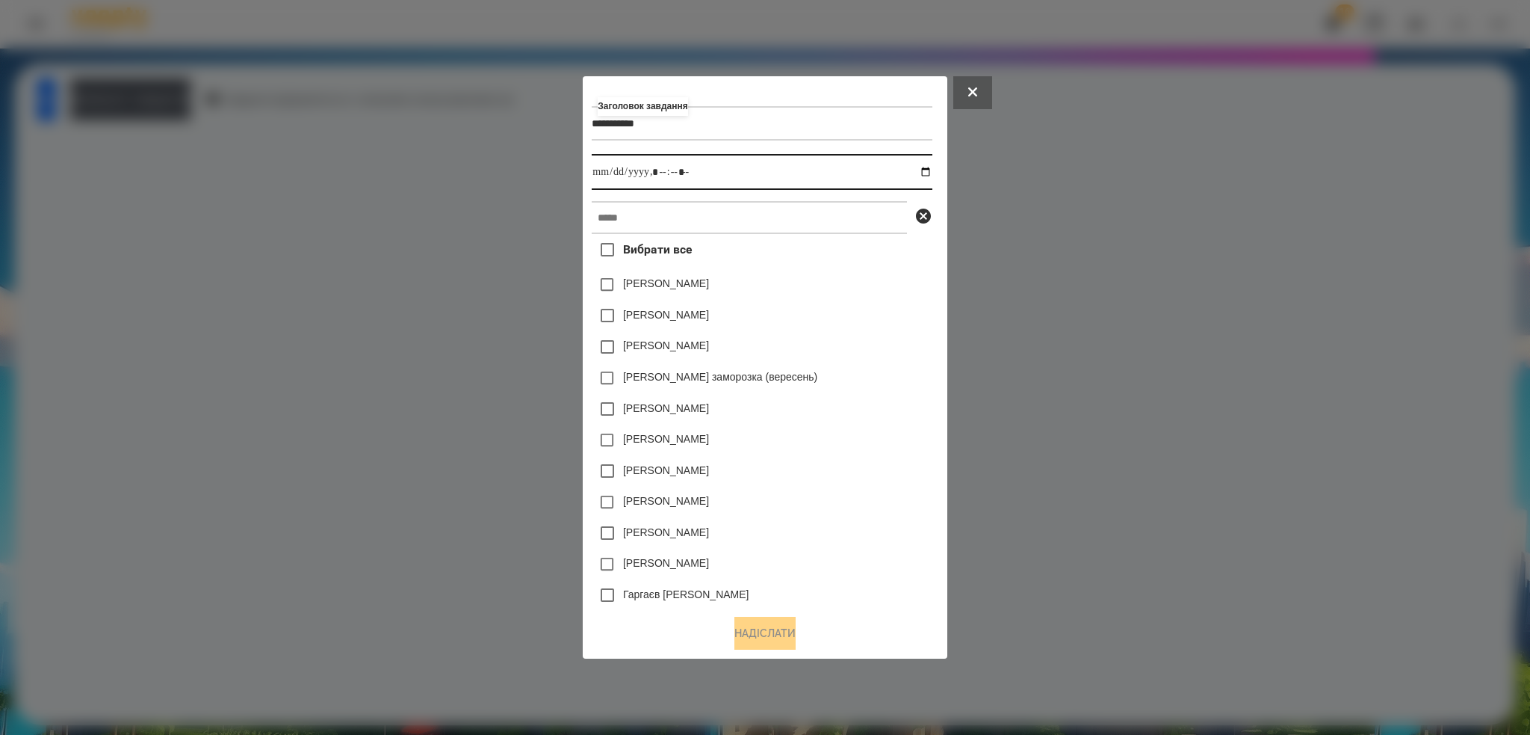
click at [930, 172] on input "datetime-local" at bounding box center [762, 172] width 340 height 36
type input "**********"
click at [723, 178] on input "datetime-local" at bounding box center [762, 172] width 340 height 36
click at [643, 223] on input "text" at bounding box center [749, 217] width 315 height 33
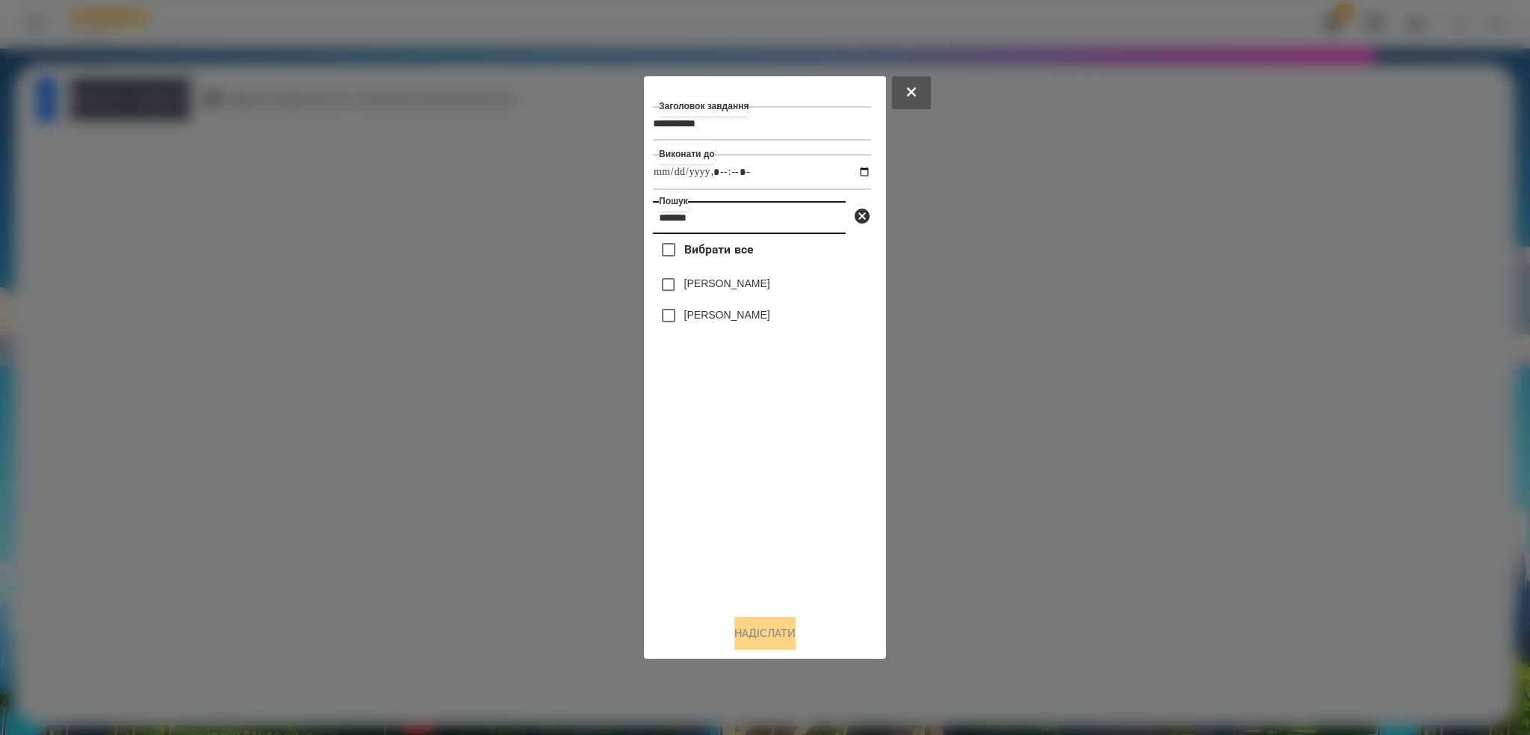
type input "*******"
click at [747, 622] on button "Надіслати" at bounding box center [765, 633] width 61 height 33
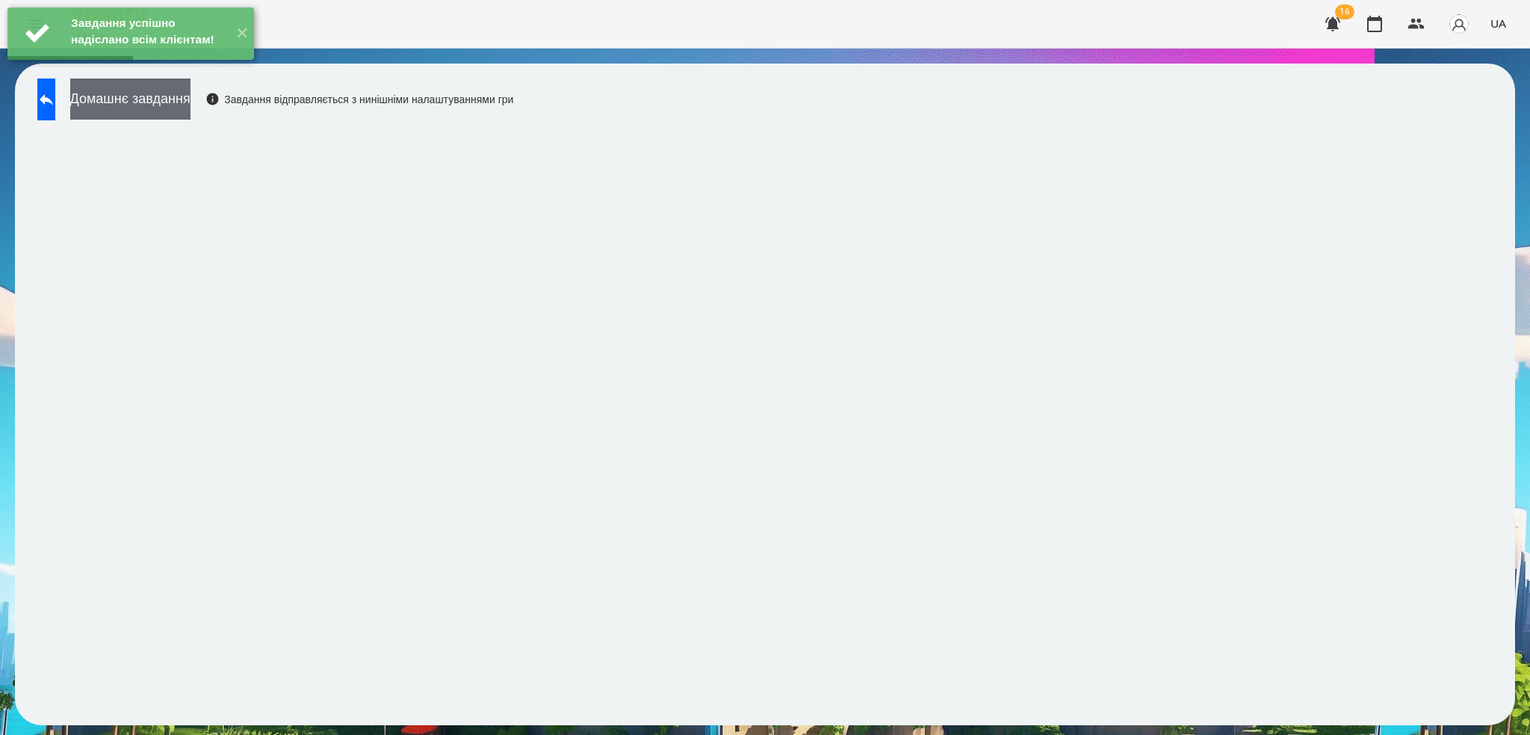
click at [162, 101] on button "Домашнє завдання" at bounding box center [130, 98] width 120 height 41
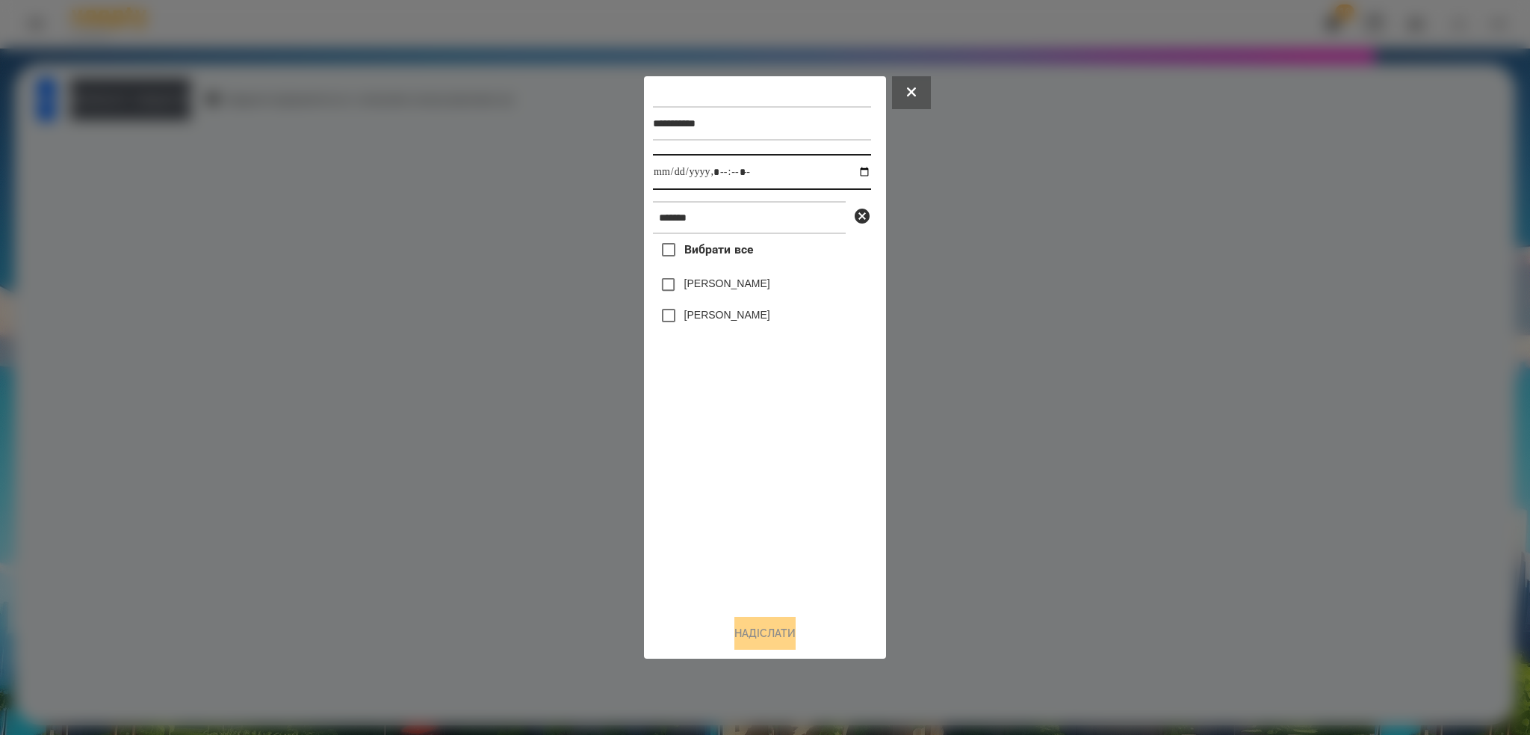
click at [851, 173] on input "datetime-local" at bounding box center [762, 172] width 218 height 36
type input "**********"
click at [668, 288] on div "**********" at bounding box center [765, 343] width 224 height 516
click at [761, 648] on button "Надіслати" at bounding box center [765, 633] width 61 height 33
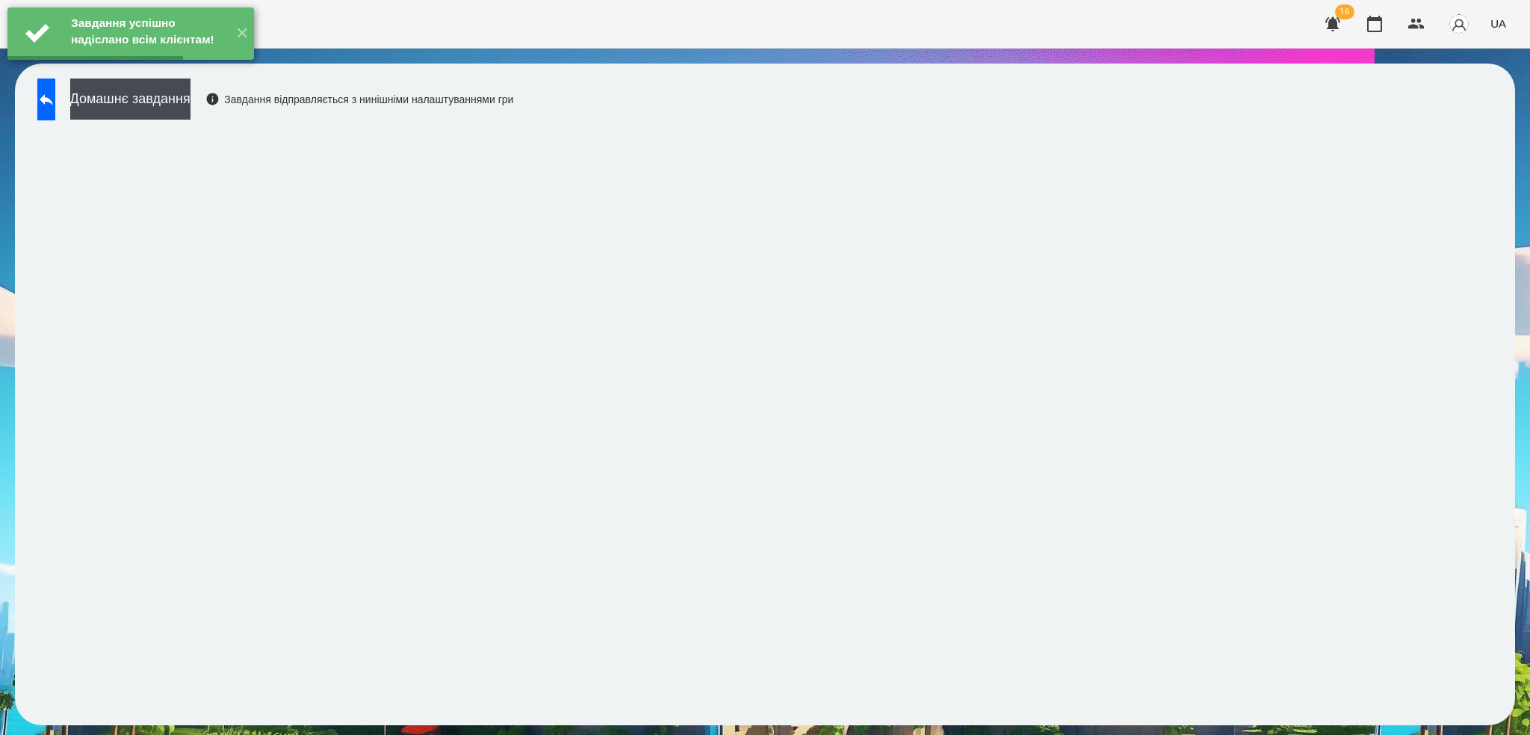
click at [191, 99] on button "Домашнє завдання" at bounding box center [130, 98] width 120 height 41
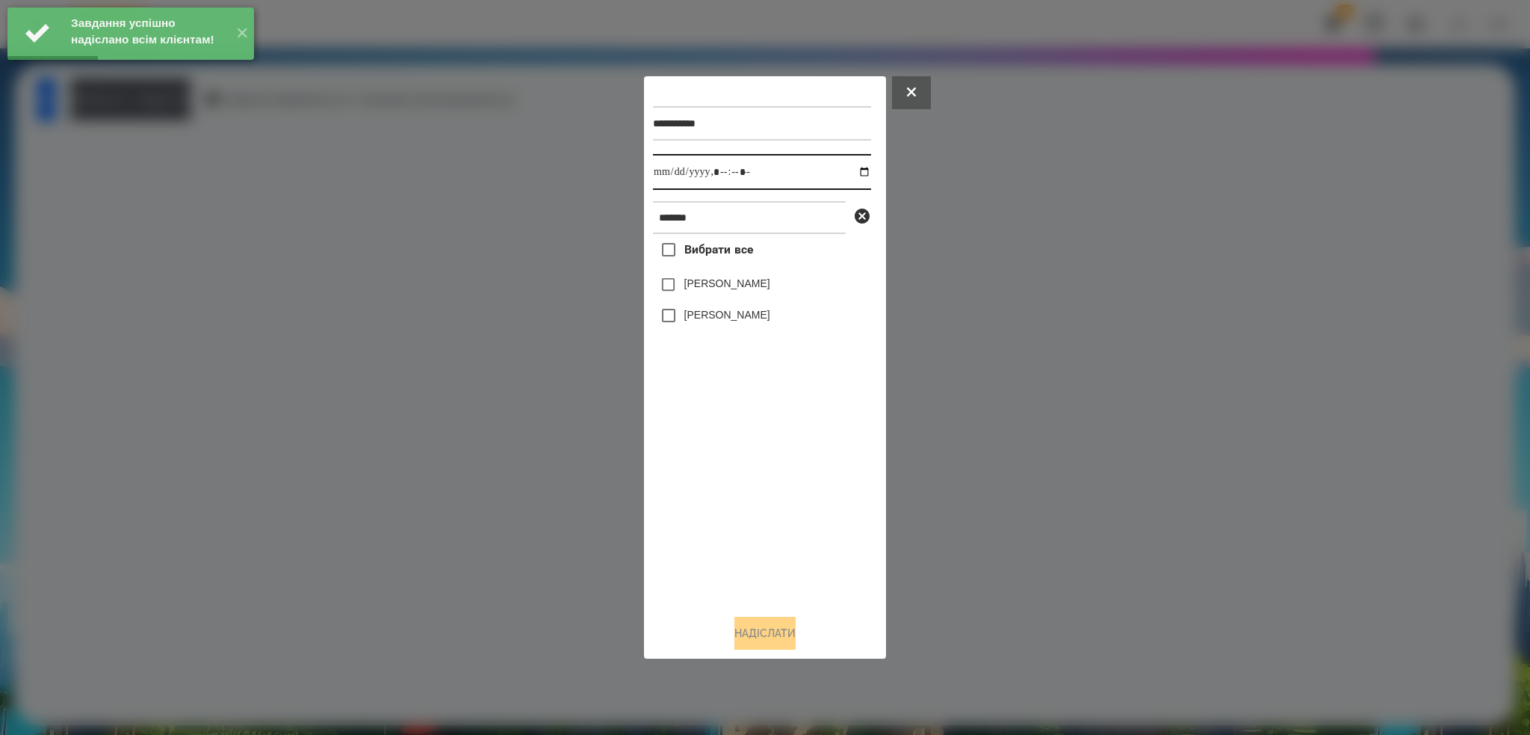
click at [853, 173] on input "datetime-local" at bounding box center [762, 172] width 218 height 36
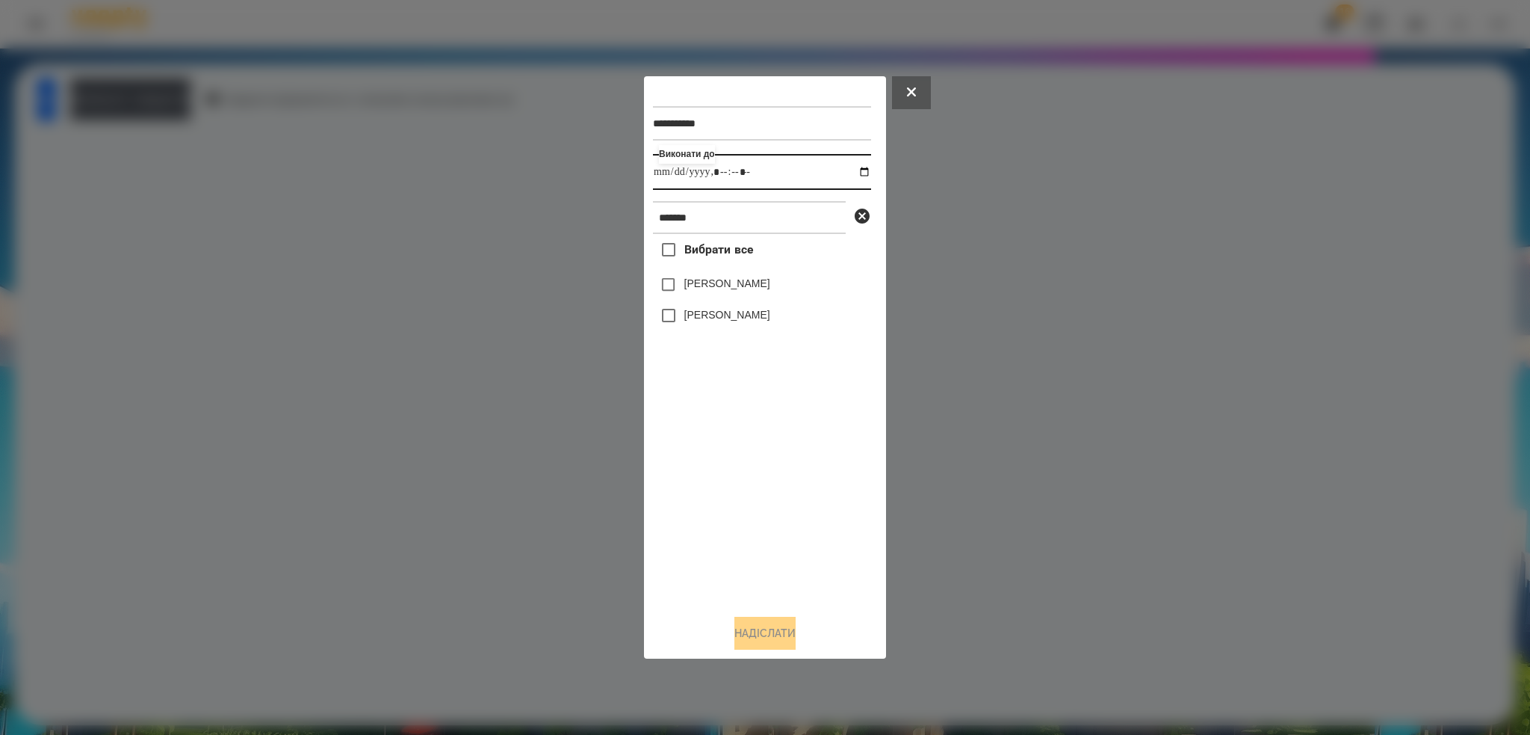
type input "**********"
click at [786, 173] on input "datetime-local" at bounding box center [762, 172] width 218 height 36
click at [769, 635] on button "Надіслати" at bounding box center [765, 633] width 61 height 33
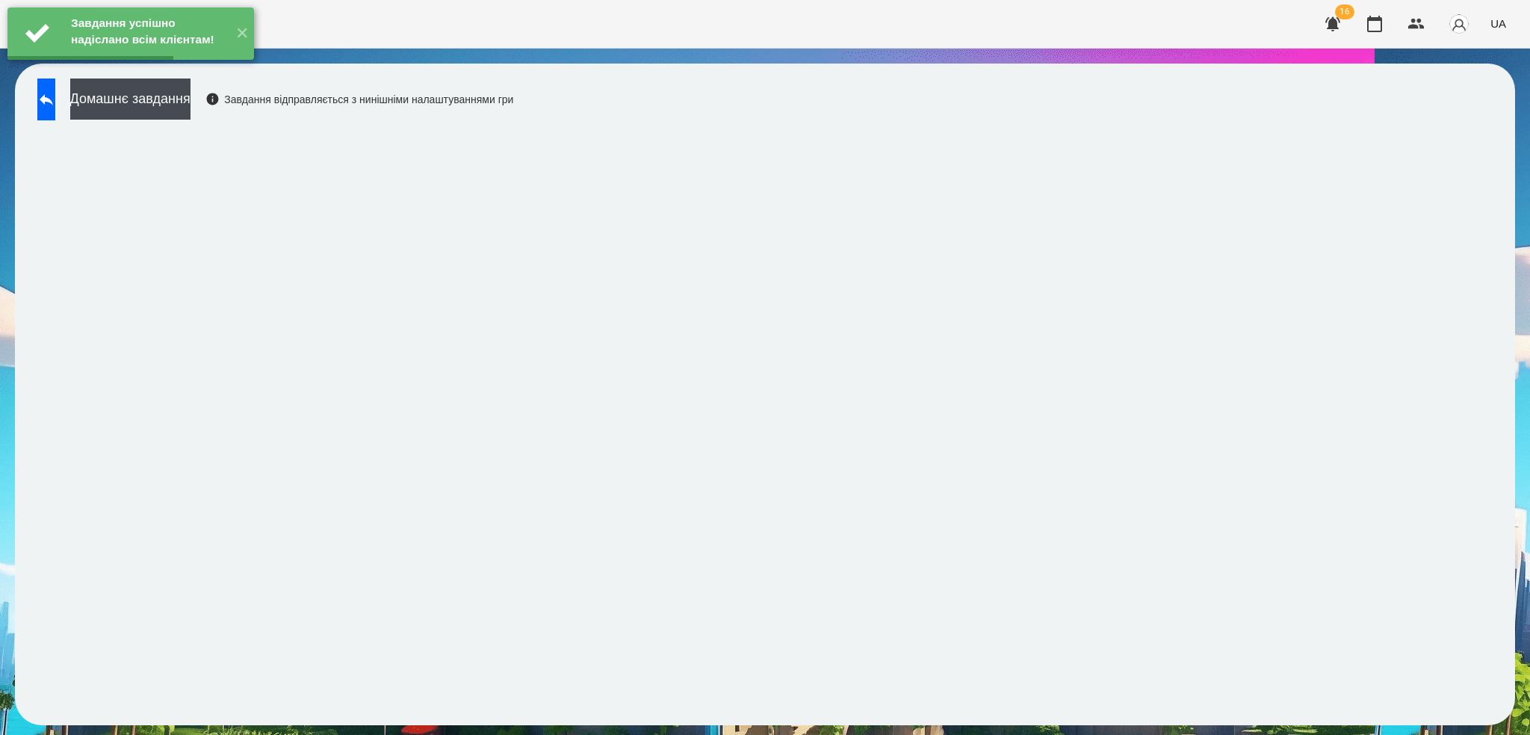
click at [175, 107] on button "Домашнє завдання" at bounding box center [130, 98] width 120 height 41
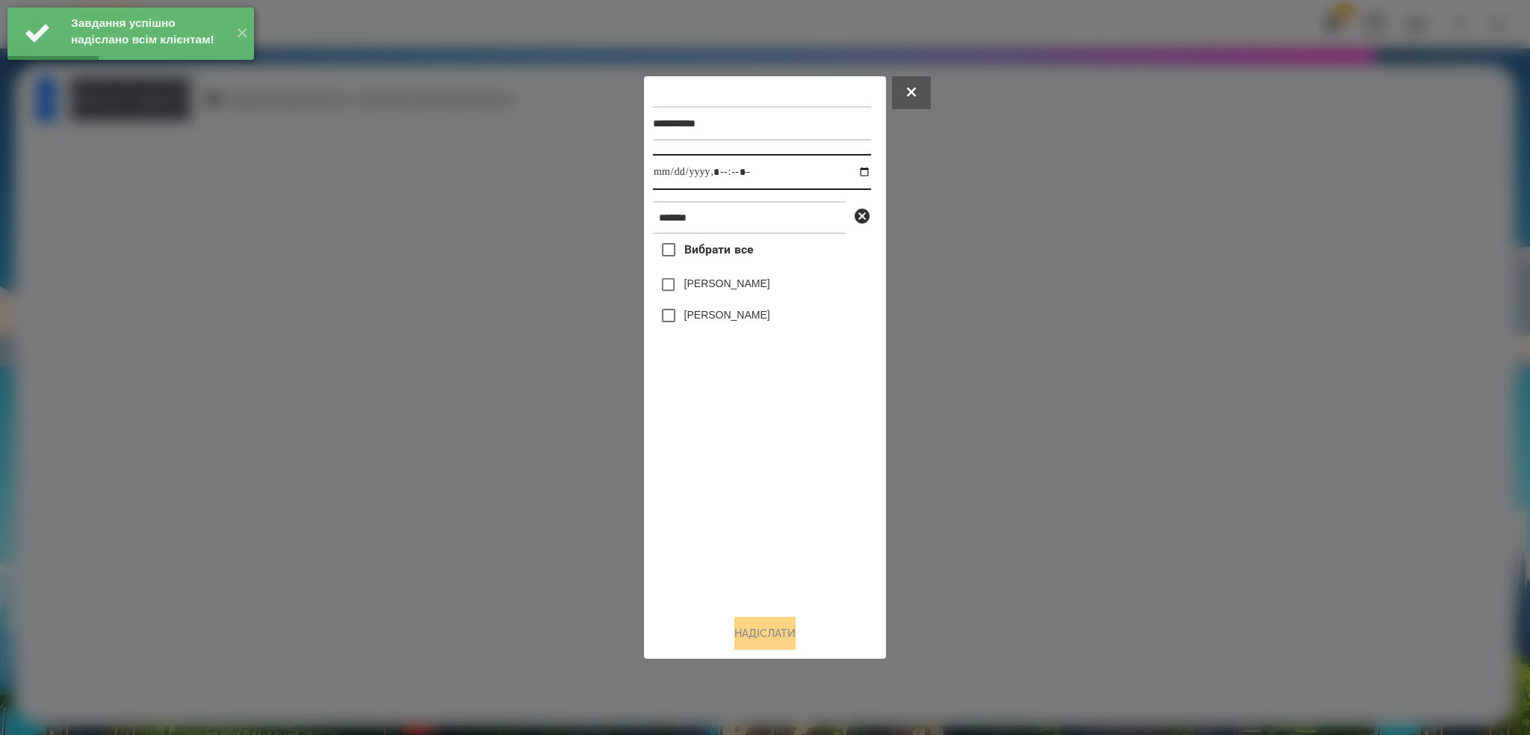
click at [856, 173] on input "datetime-local" at bounding box center [762, 172] width 218 height 36
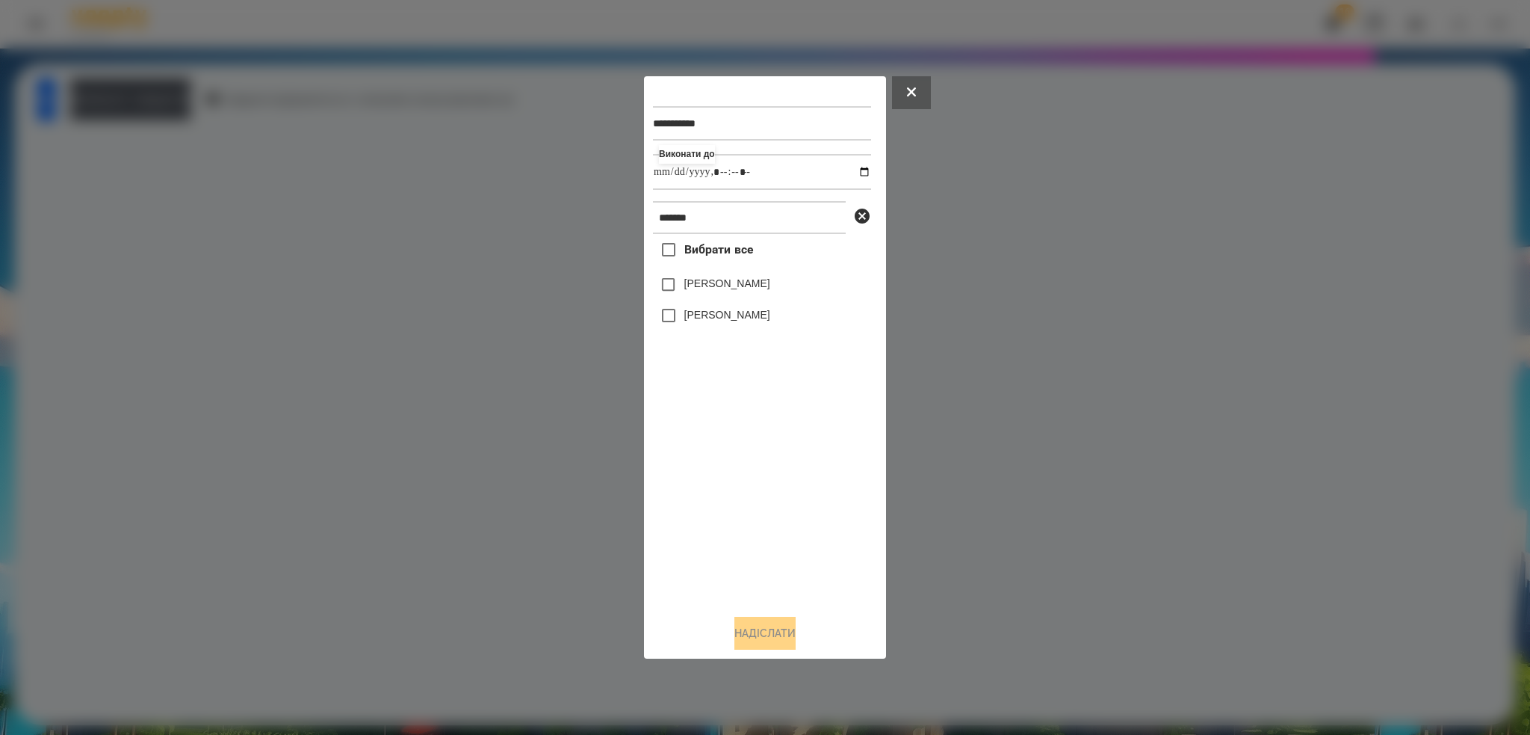
type input "**********"
click at [765, 628] on button "Надіслати" at bounding box center [765, 633] width 61 height 33
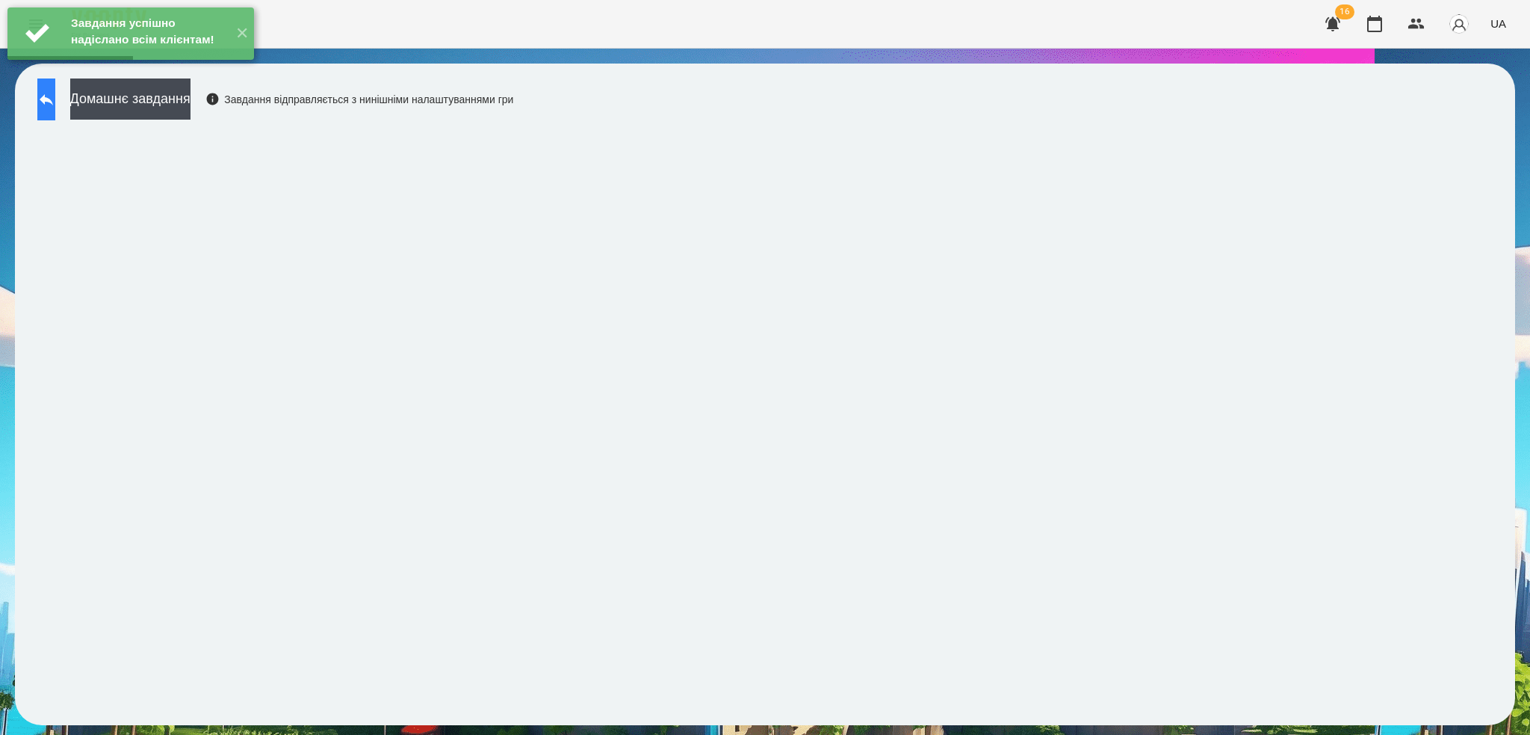
click at [55, 109] on button at bounding box center [46, 99] width 18 height 42
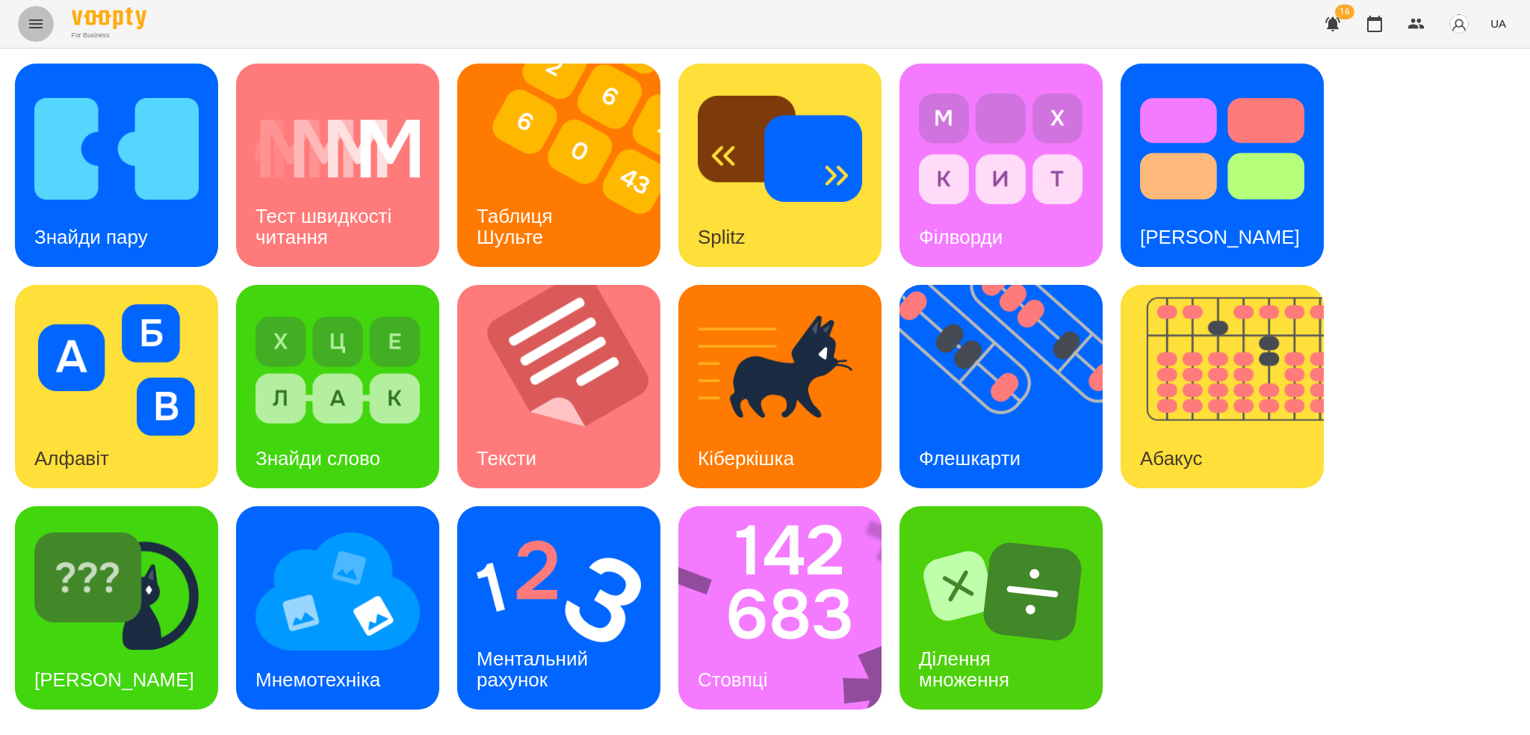
click at [33, 23] on icon "Menu" at bounding box center [35, 23] width 13 height 9
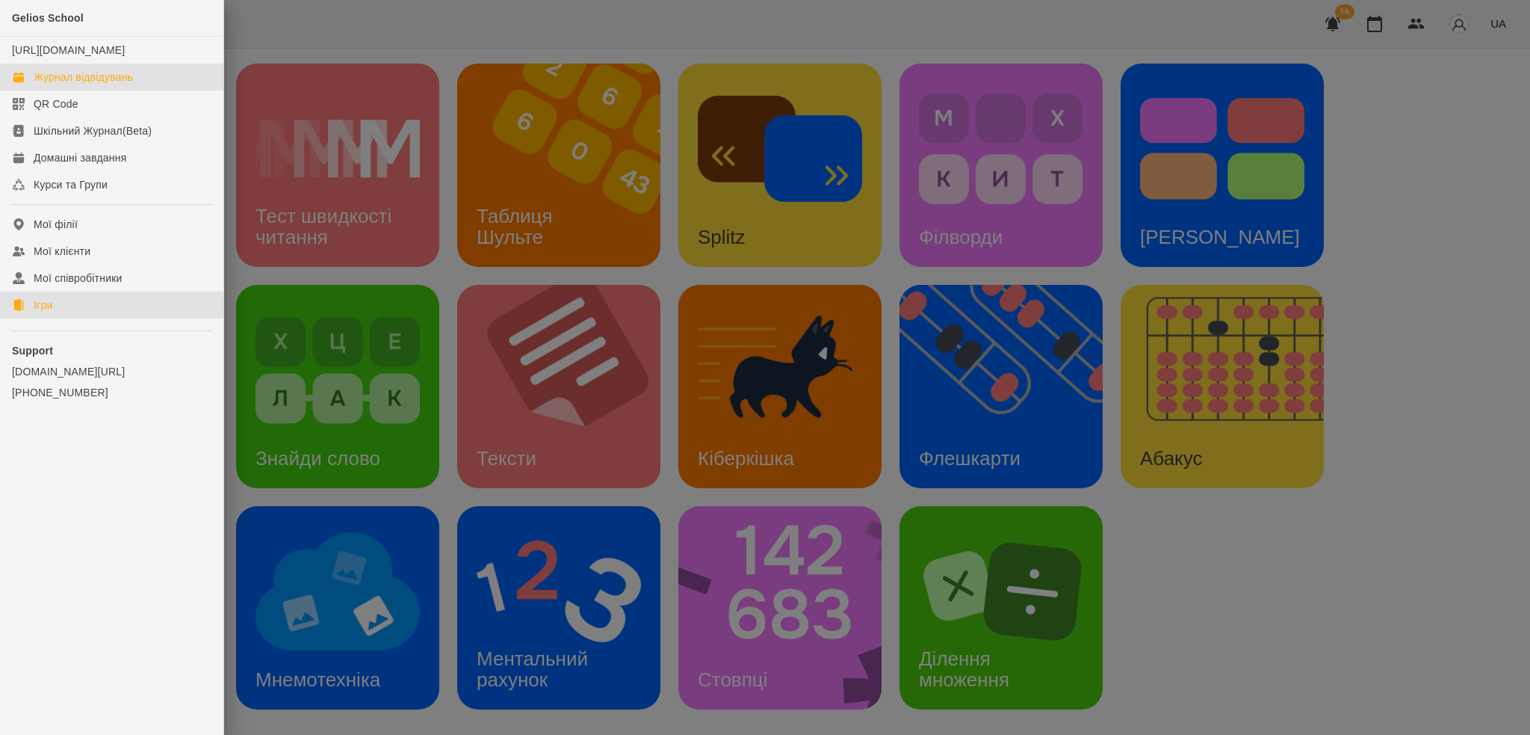
click at [106, 84] on div "Журнал відвідувань" at bounding box center [83, 76] width 99 height 15
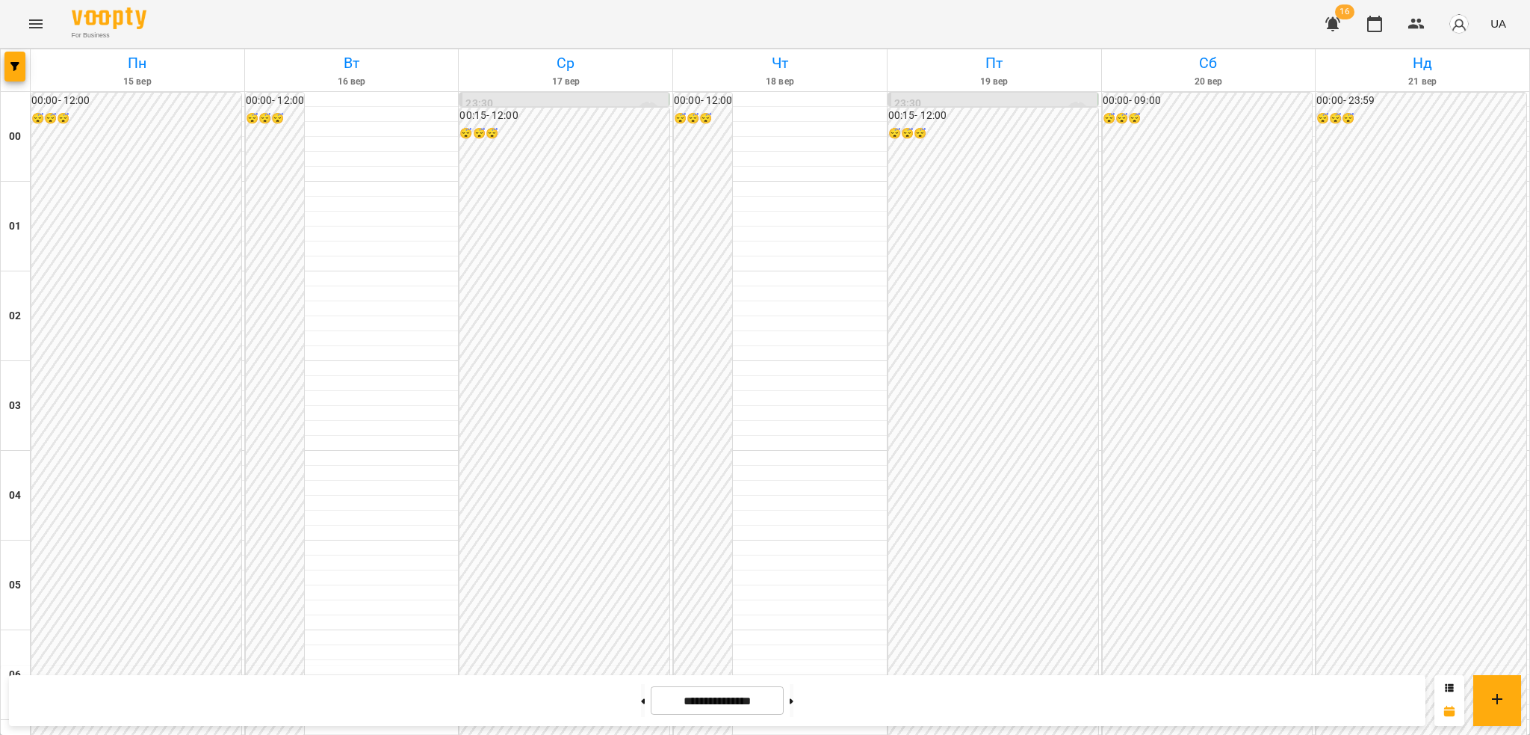
scroll to position [1359, 0]
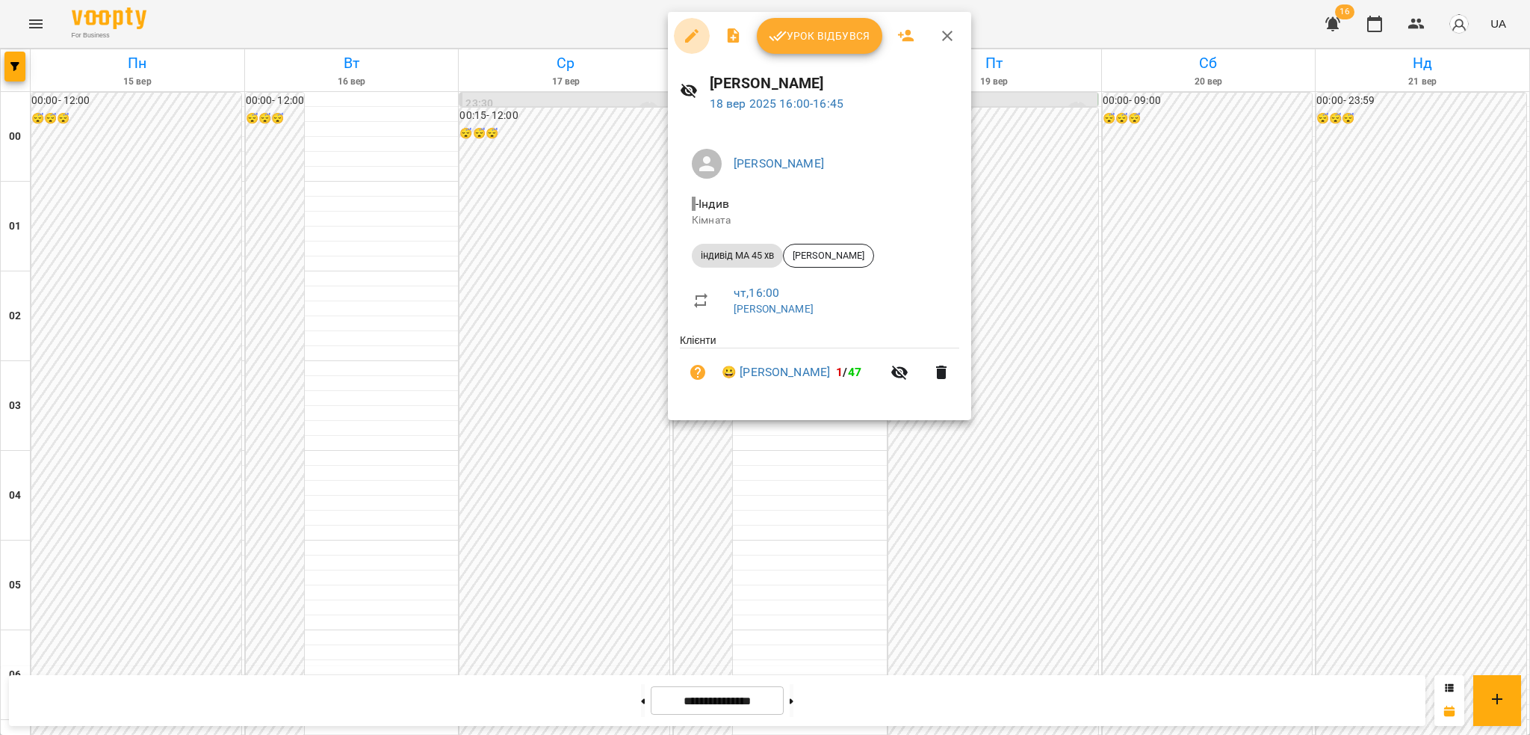
click at [694, 28] on icon "button" at bounding box center [692, 36] width 18 height 18
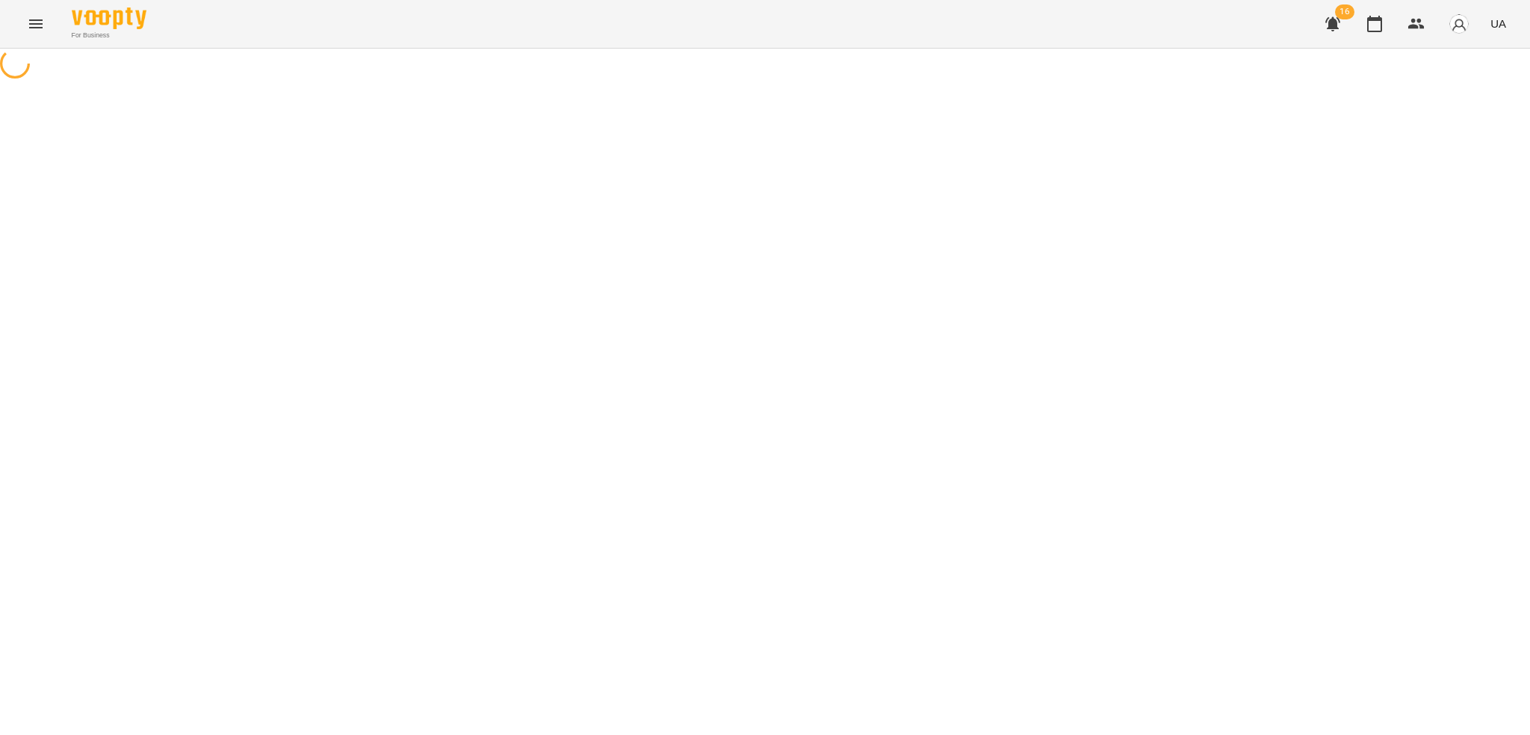
select select "**********"
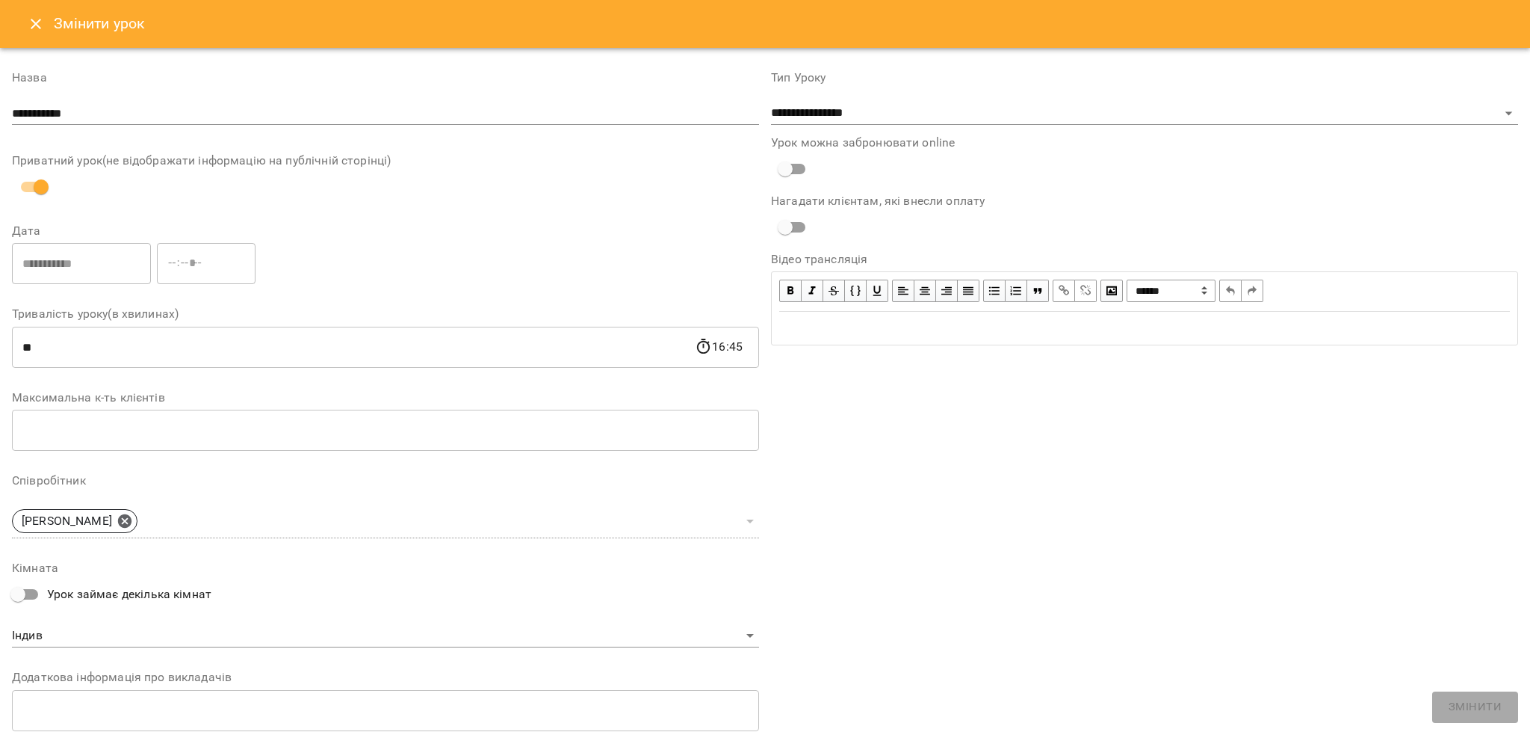
click at [36, 19] on icon "Close" at bounding box center [36, 24] width 18 height 18
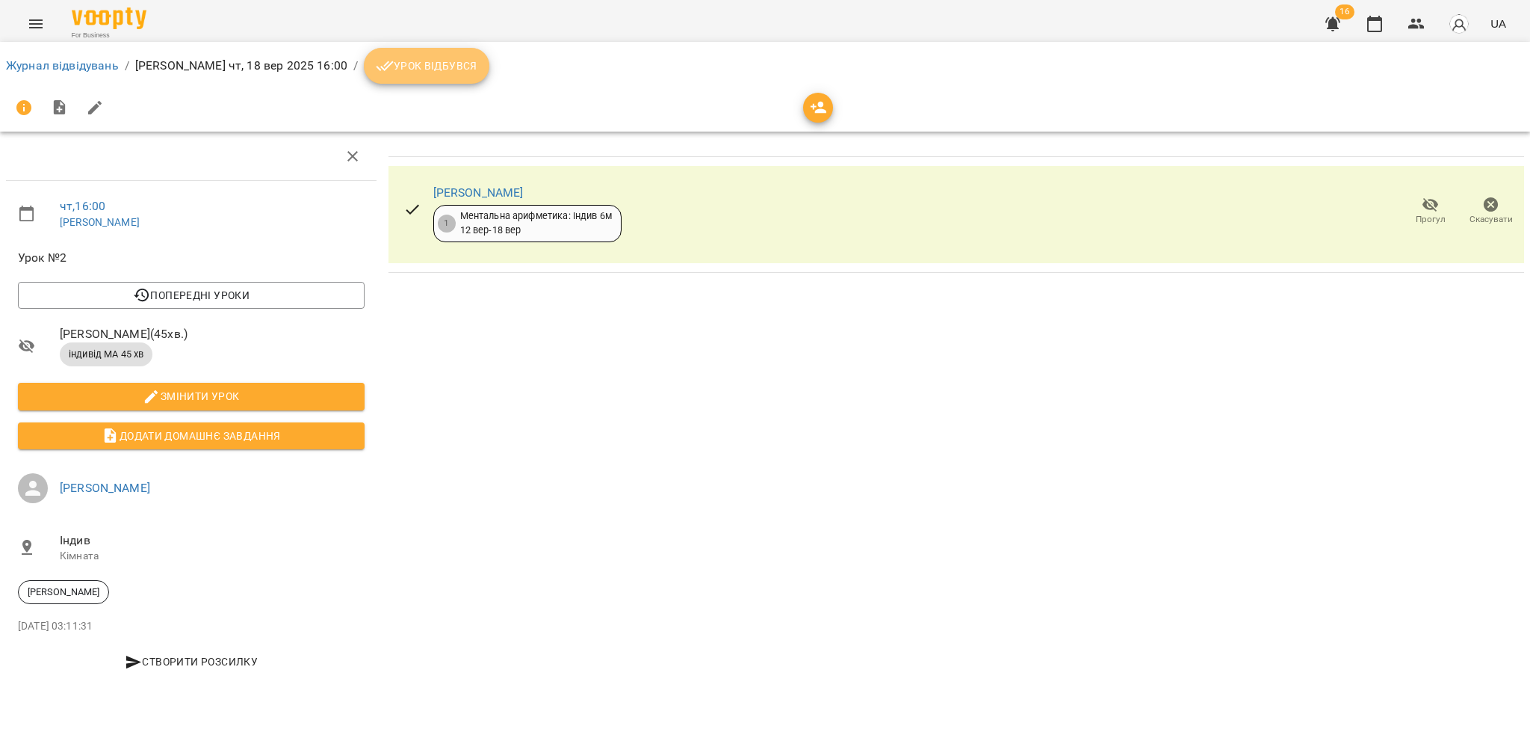
click at [410, 69] on span "Урок відбувся" at bounding box center [427, 66] width 102 height 18
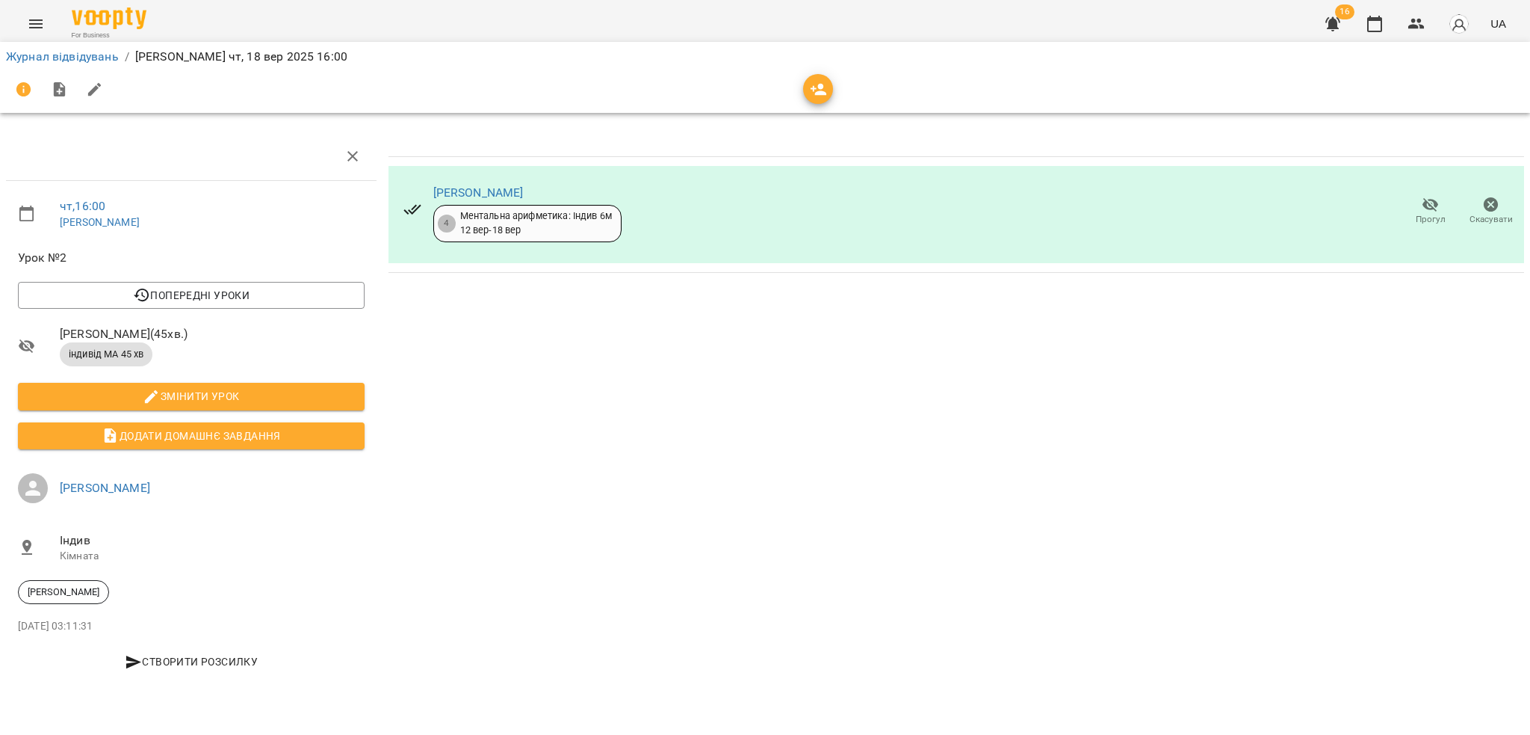
click at [32, 24] on icon "Menu" at bounding box center [35, 23] width 13 height 9
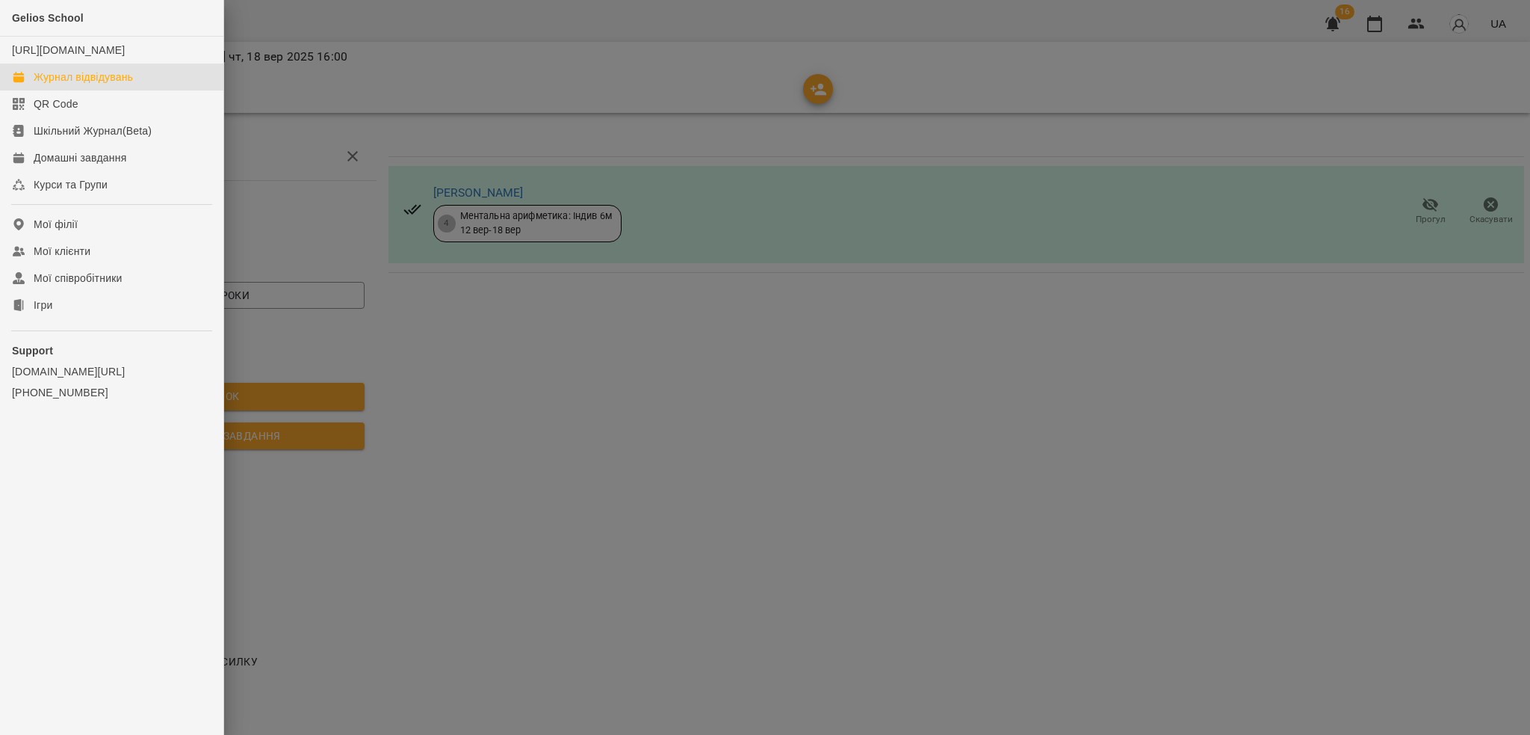
click at [82, 84] on div "Журнал відвідувань" at bounding box center [83, 76] width 99 height 15
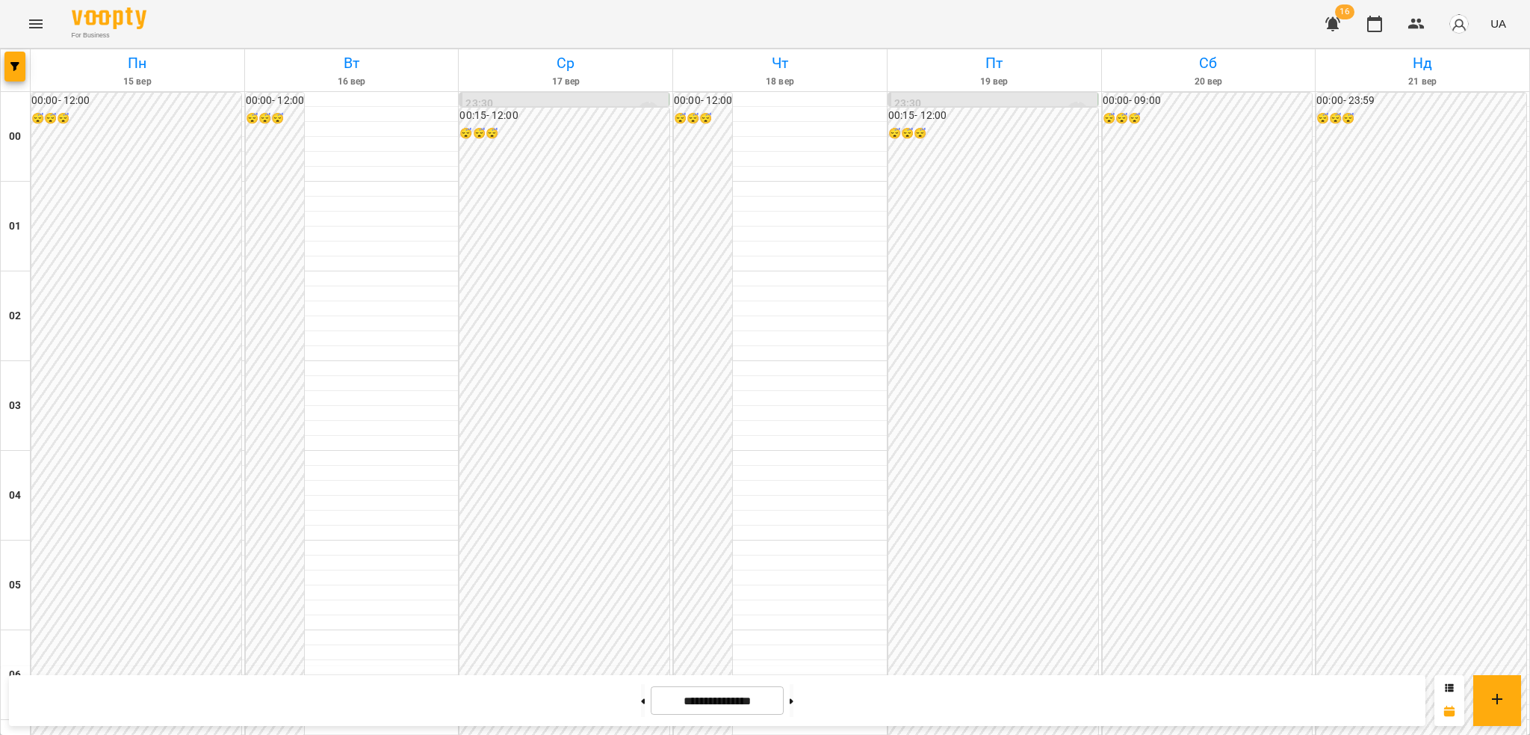
scroll to position [1356, 0]
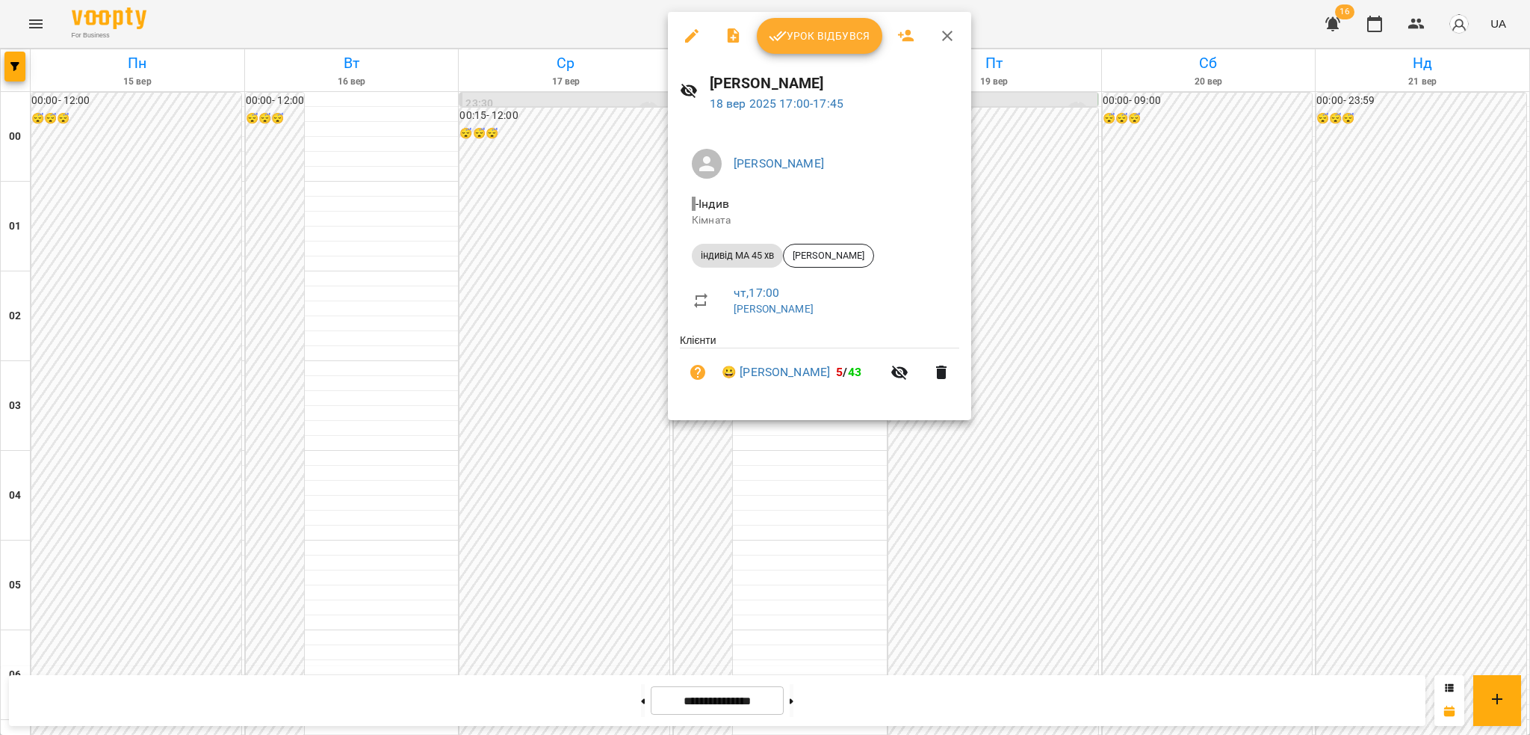
click at [693, 37] on icon "button" at bounding box center [692, 36] width 18 height 18
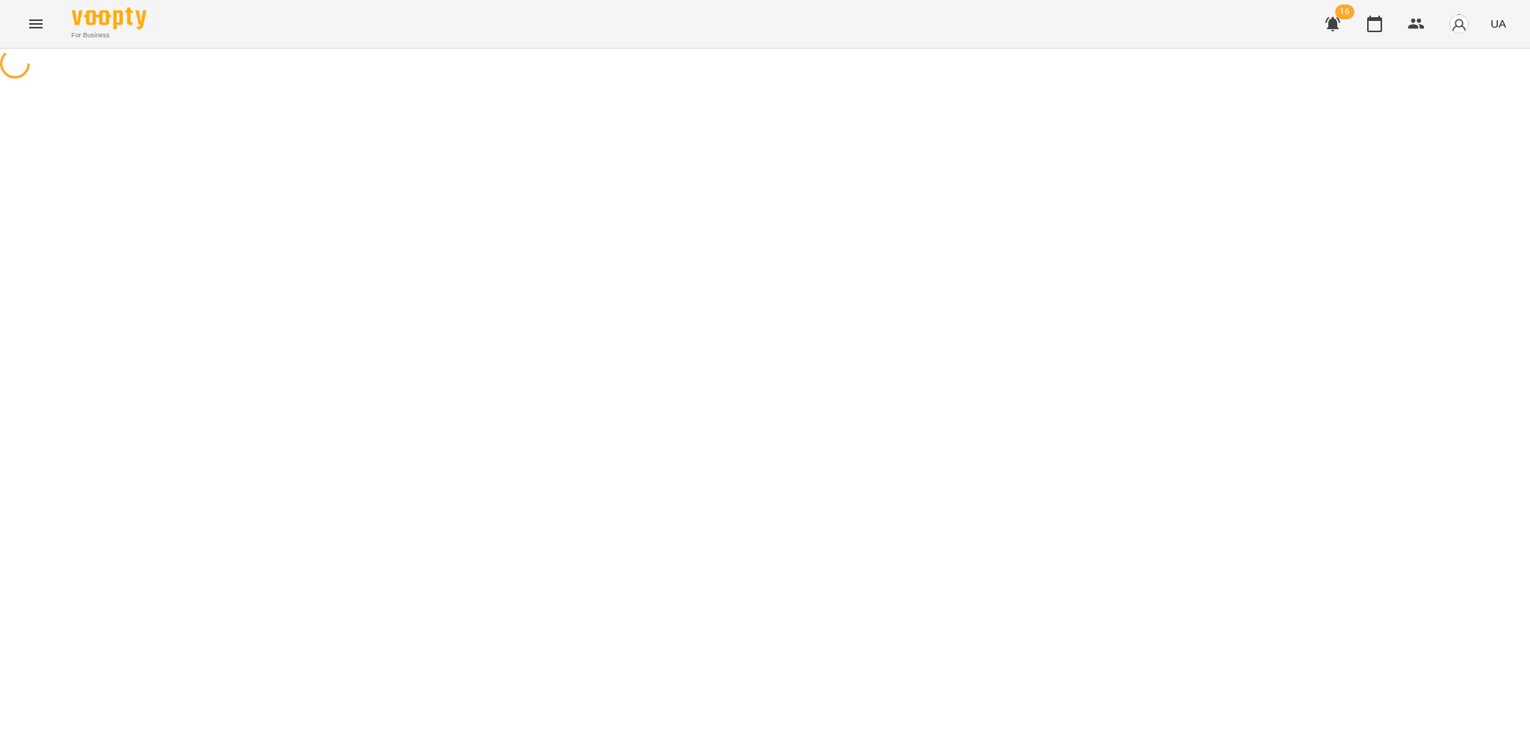
select select "**********"
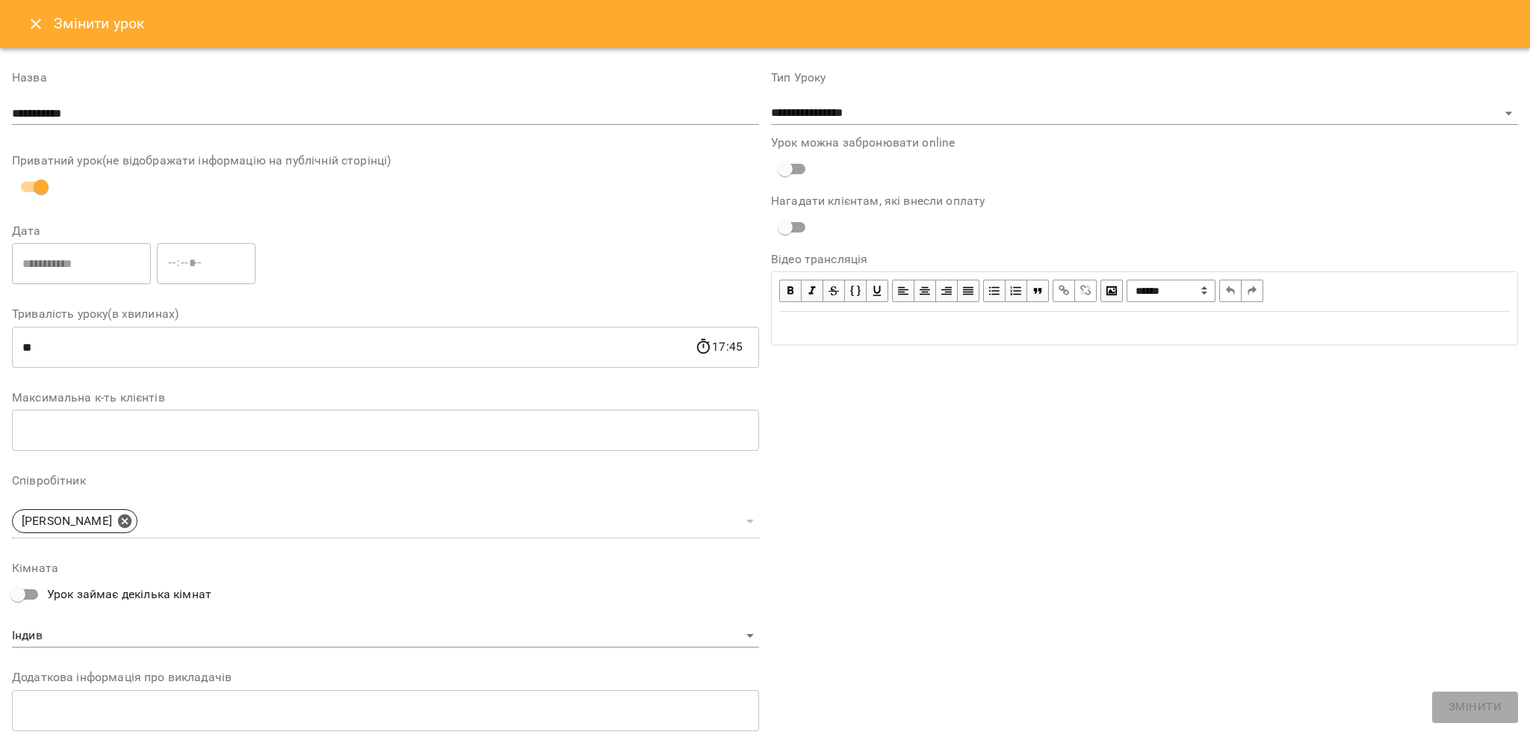
click at [39, 26] on icon "Close" at bounding box center [36, 24] width 10 height 10
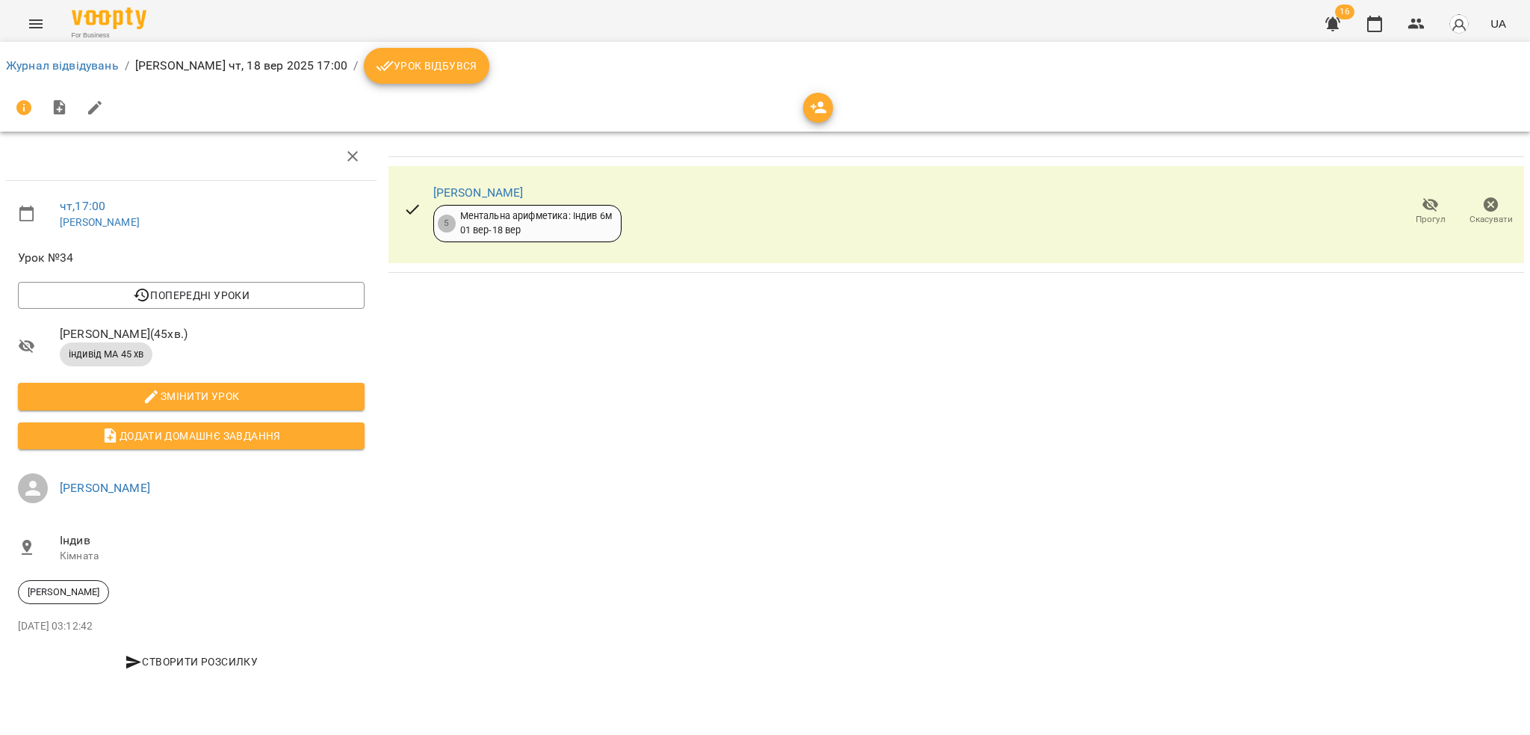
click at [396, 72] on span "Урок відбувся" at bounding box center [427, 66] width 102 height 18
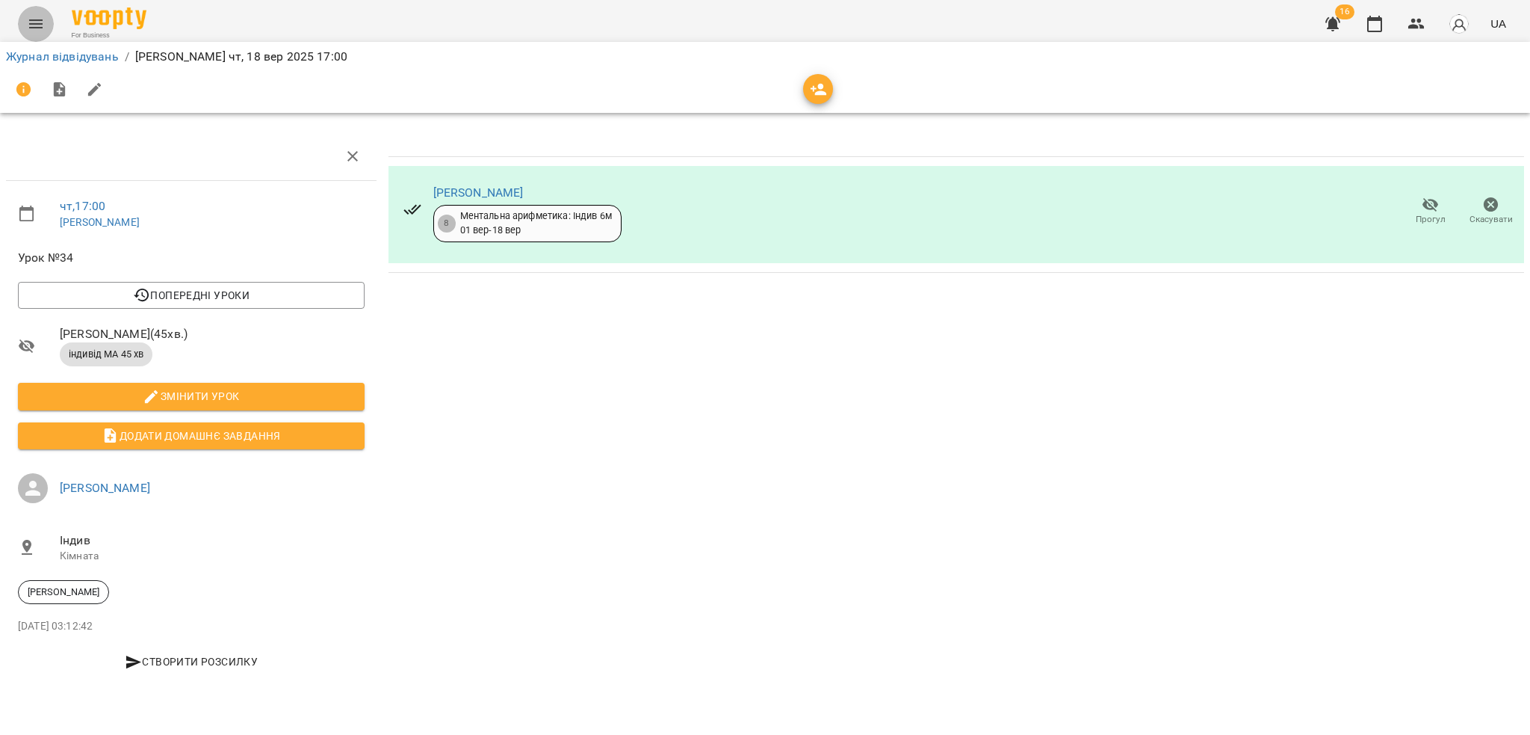
click at [37, 16] on icon "Menu" at bounding box center [36, 24] width 18 height 18
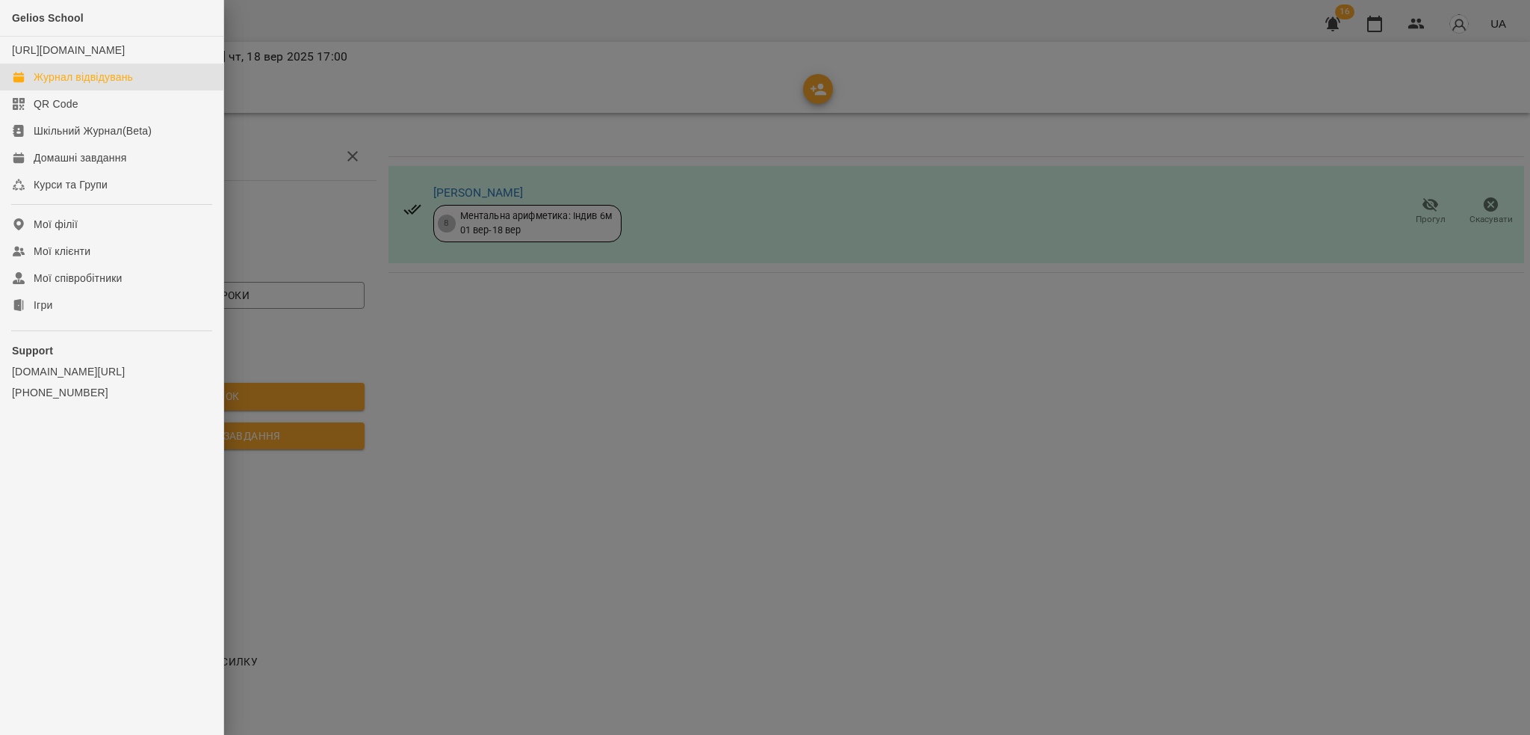
click at [92, 84] on div "Журнал відвідувань" at bounding box center [83, 76] width 99 height 15
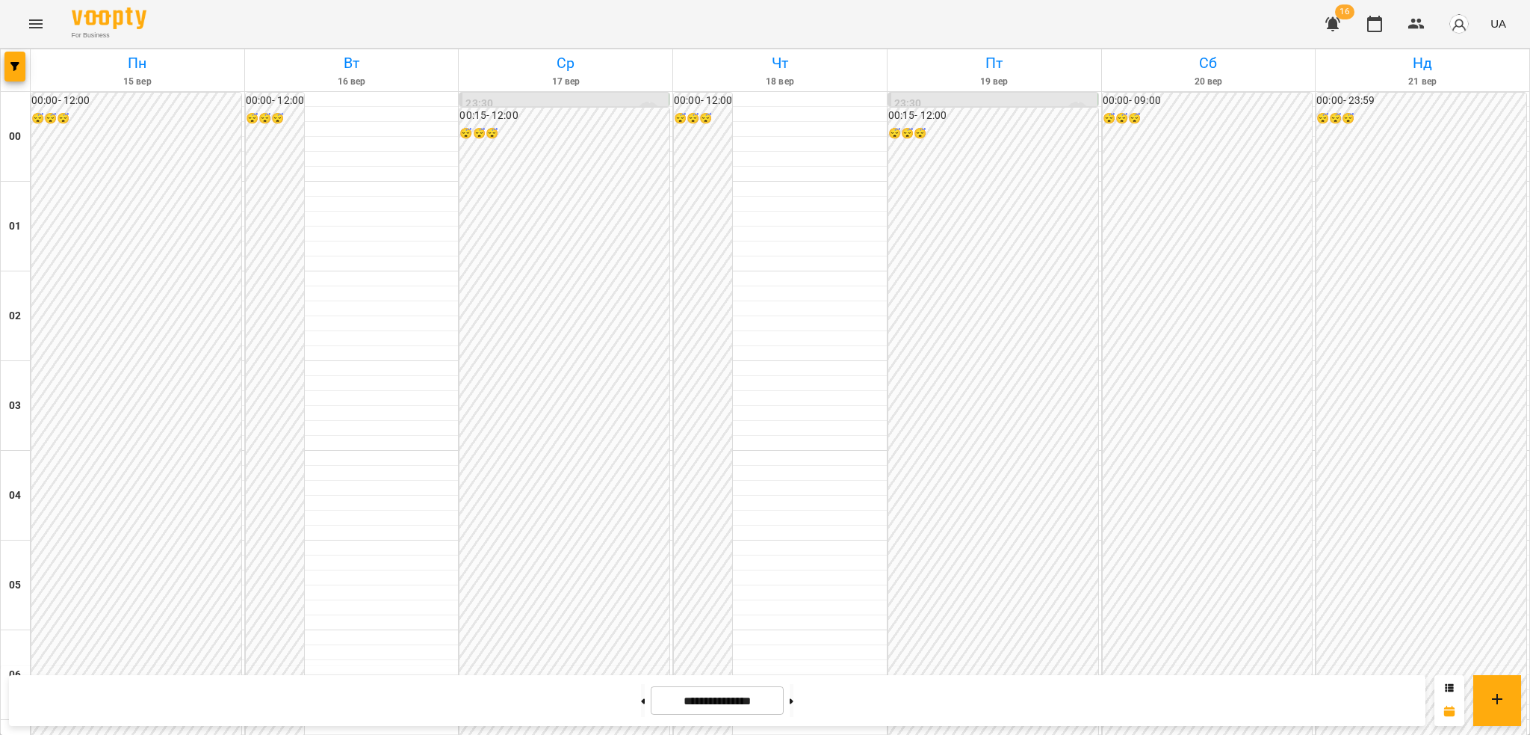
scroll to position [1409, 0]
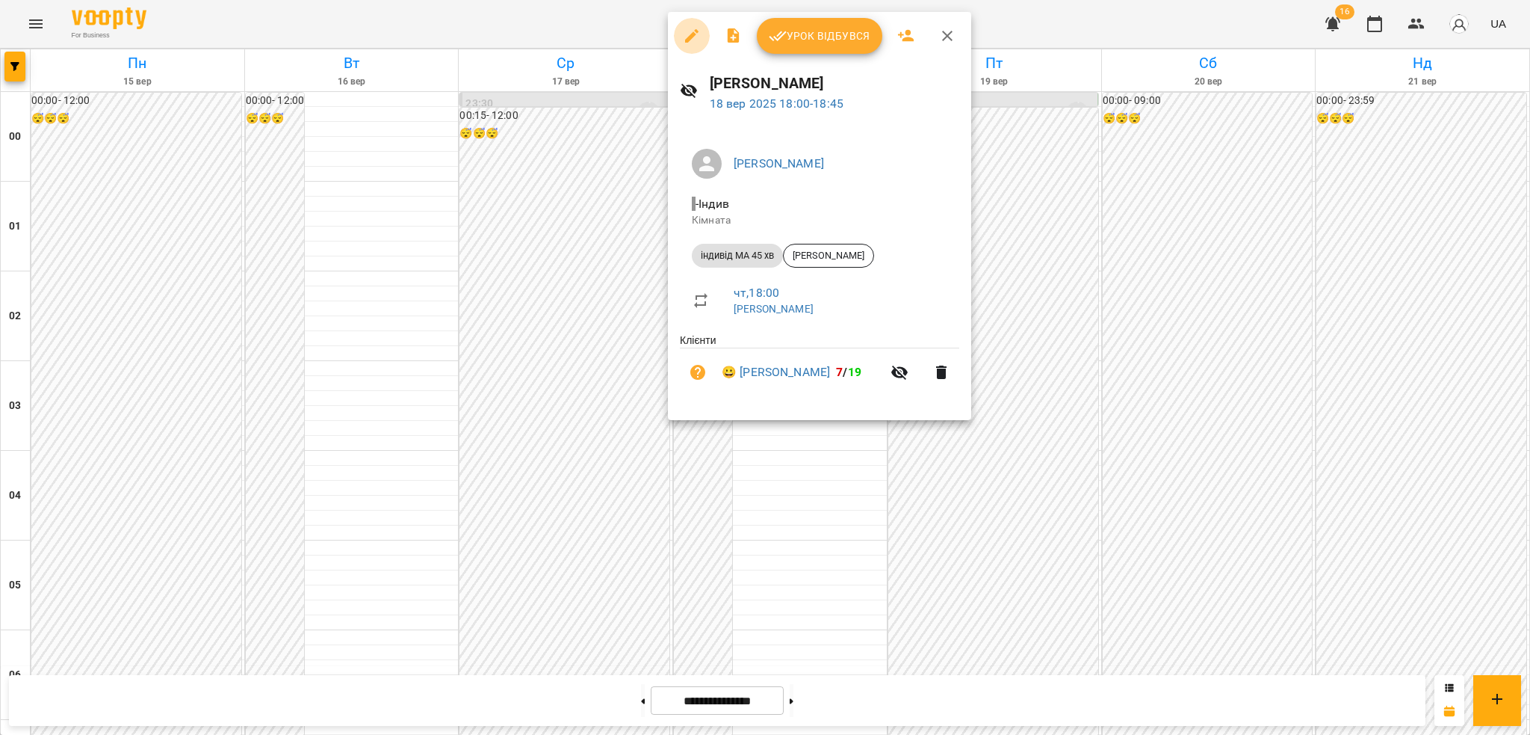
click at [690, 28] on icon "button" at bounding box center [692, 36] width 18 height 18
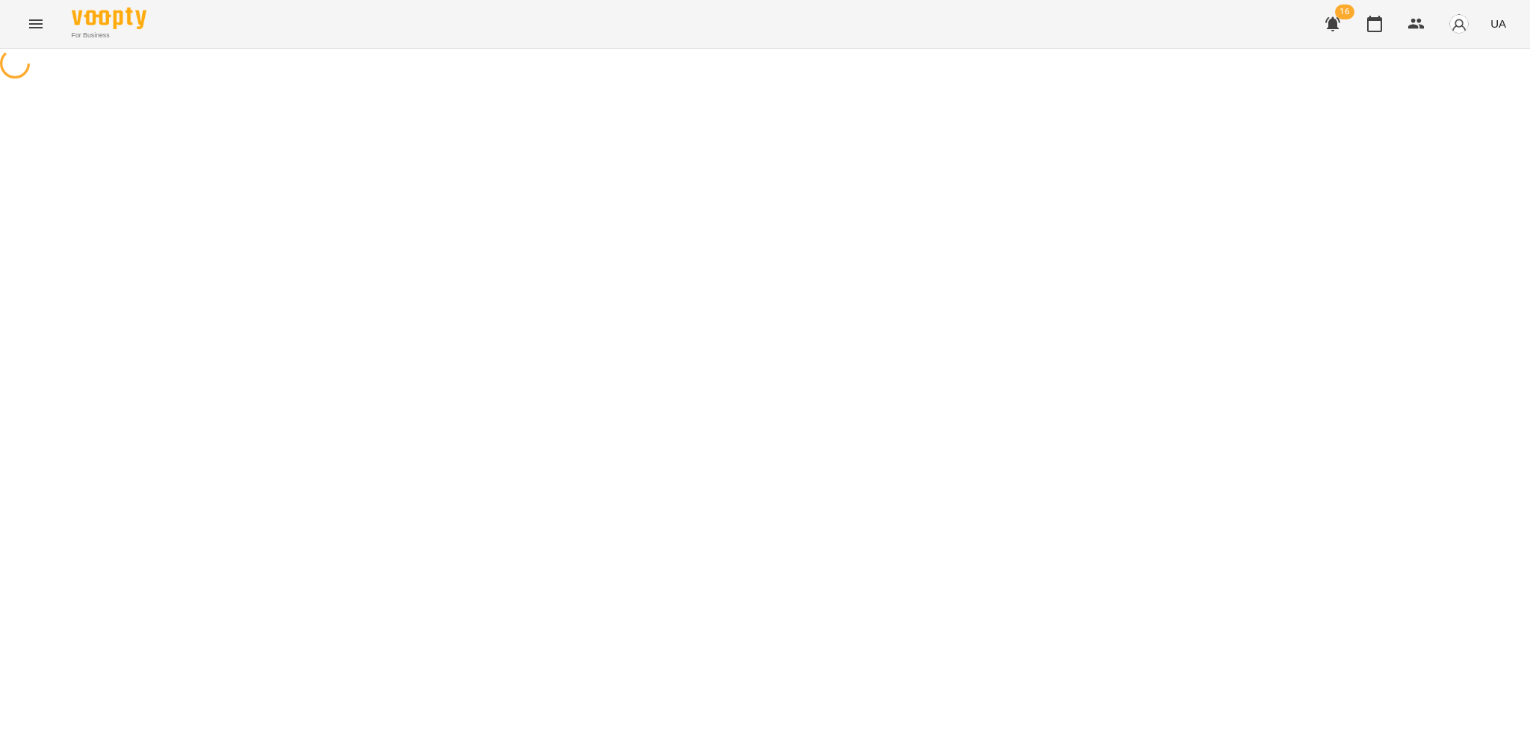
select select "**********"
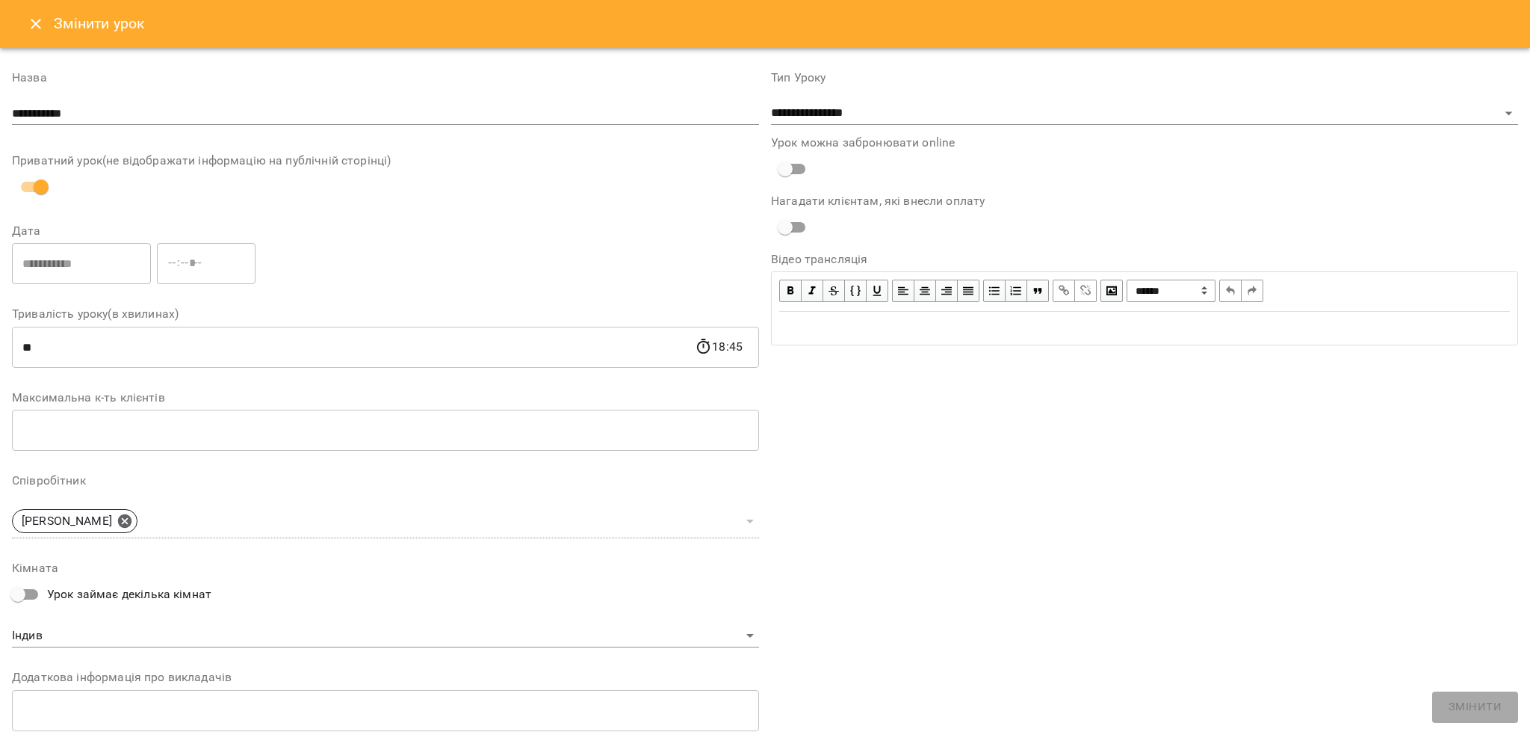
click at [40, 22] on icon "Close" at bounding box center [36, 24] width 18 height 18
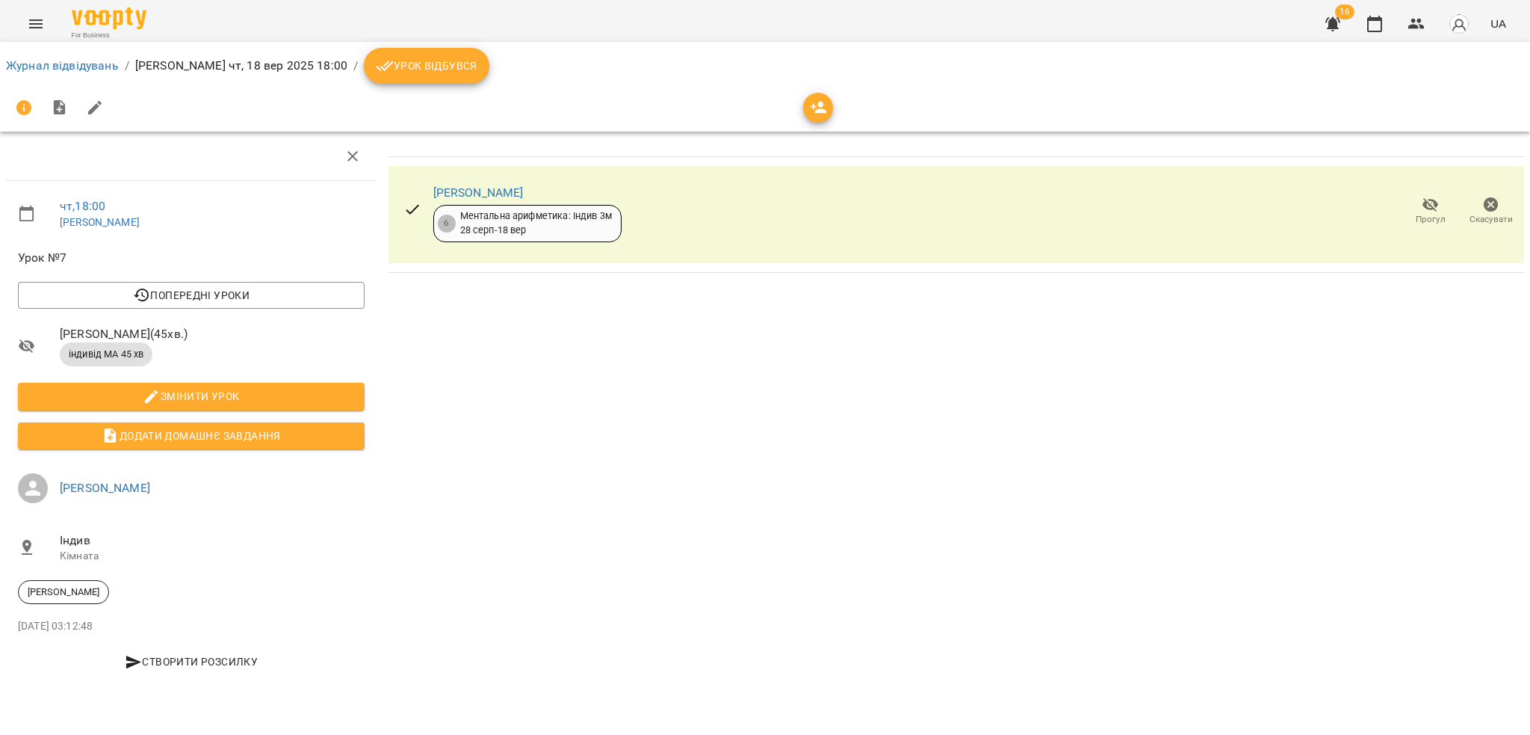
click at [415, 58] on span "Урок відбувся" at bounding box center [427, 66] width 102 height 18
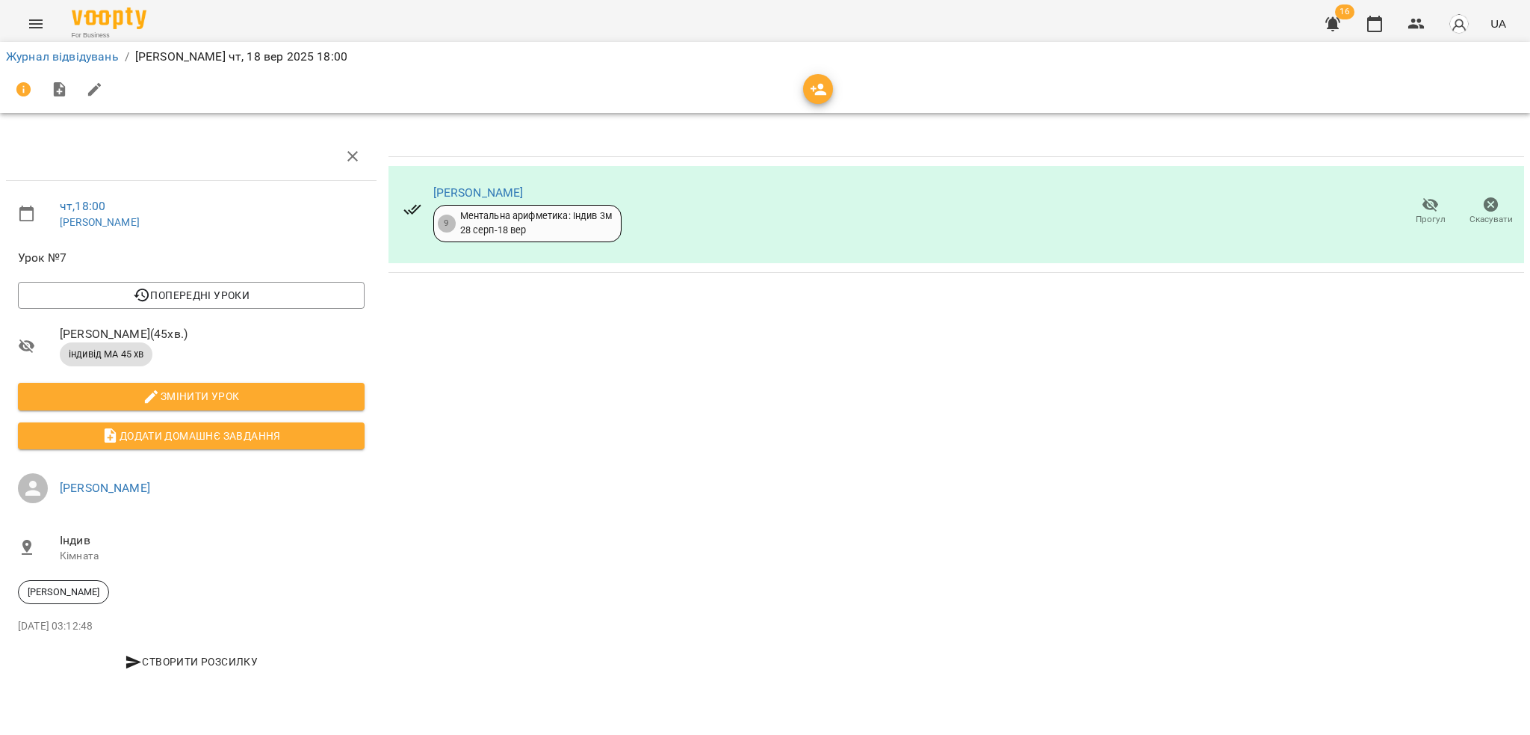
click at [40, 22] on icon "Menu" at bounding box center [36, 24] width 18 height 18
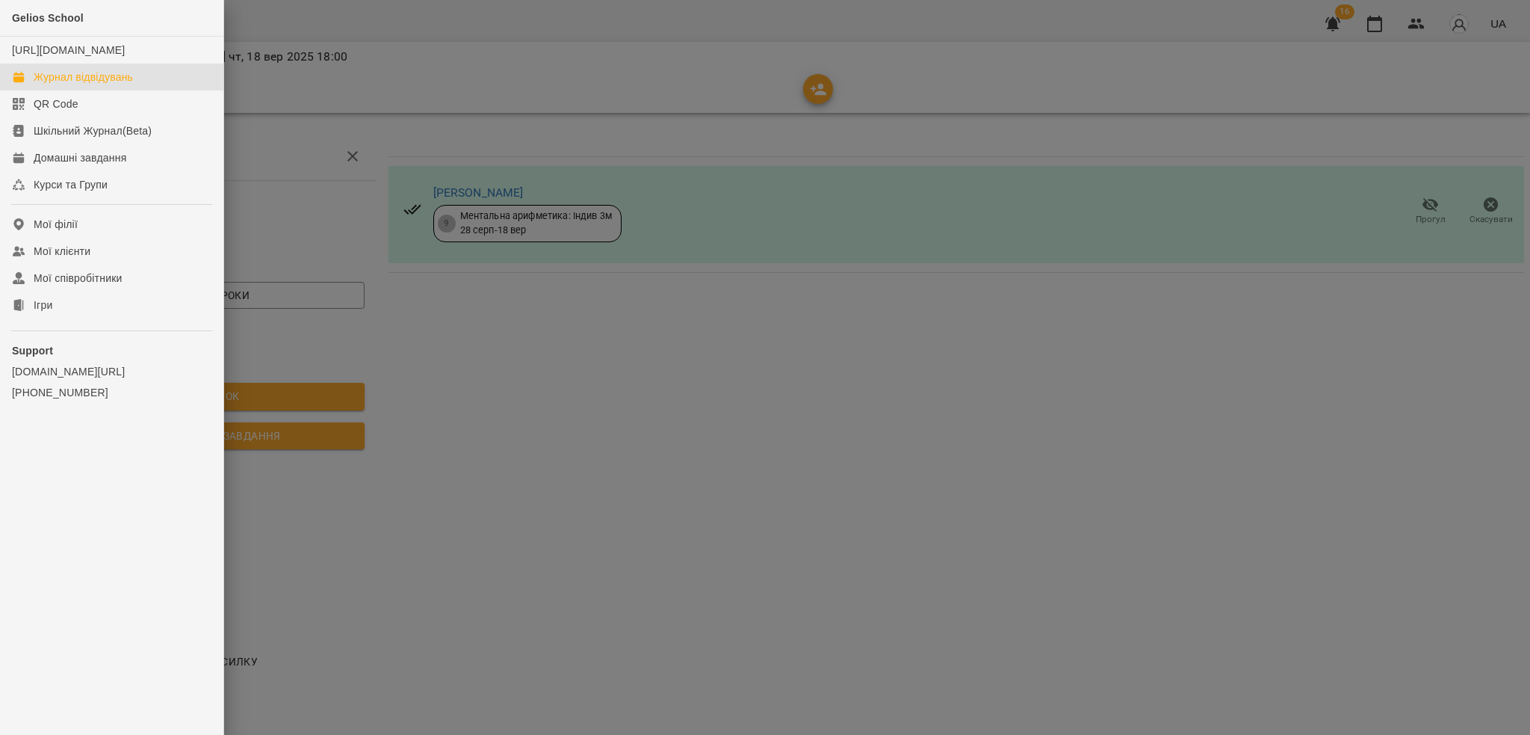
click at [118, 84] on div "Журнал відвідувань" at bounding box center [83, 76] width 99 height 15
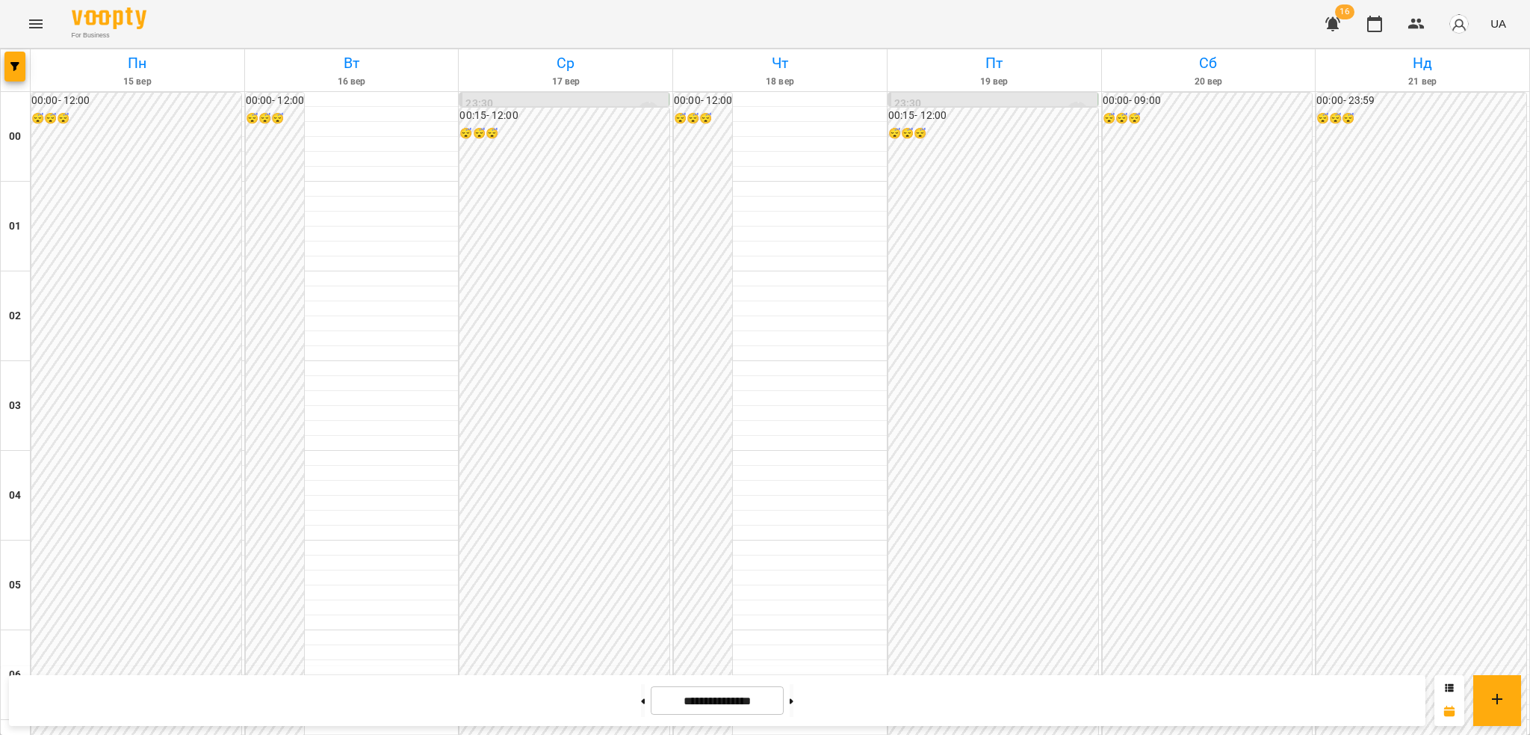
scroll to position [1467, 0]
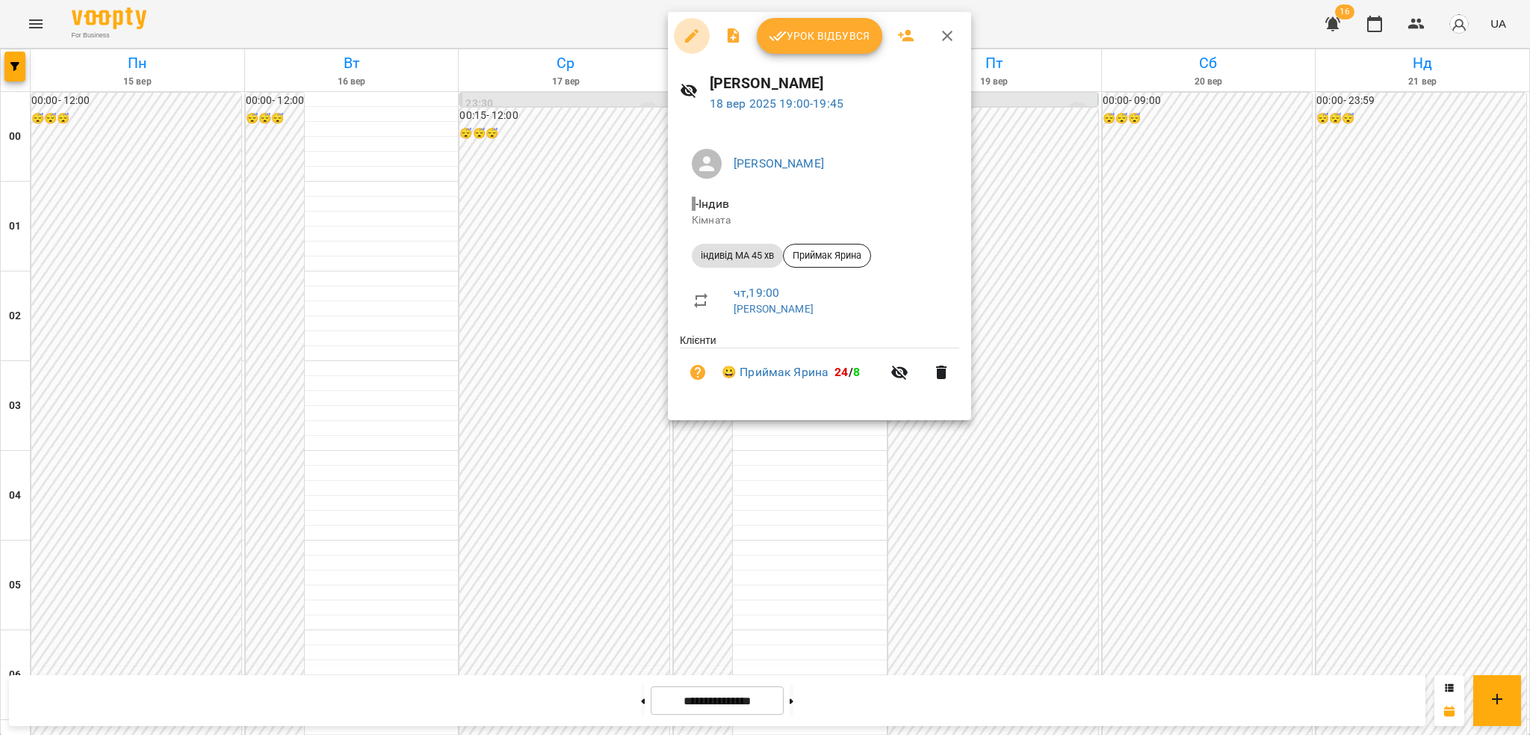
click at [690, 37] on icon "button" at bounding box center [691, 35] width 13 height 13
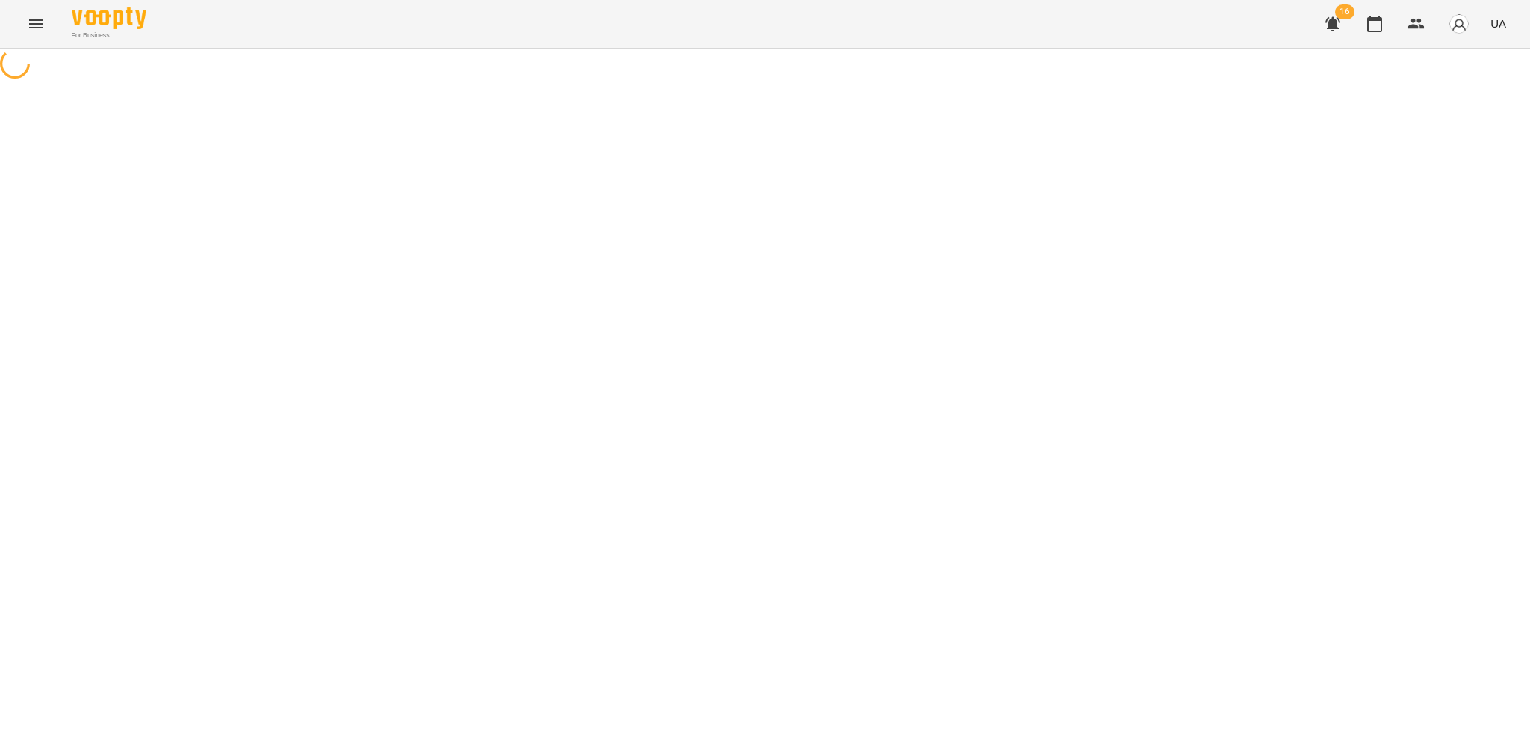
select select "**********"
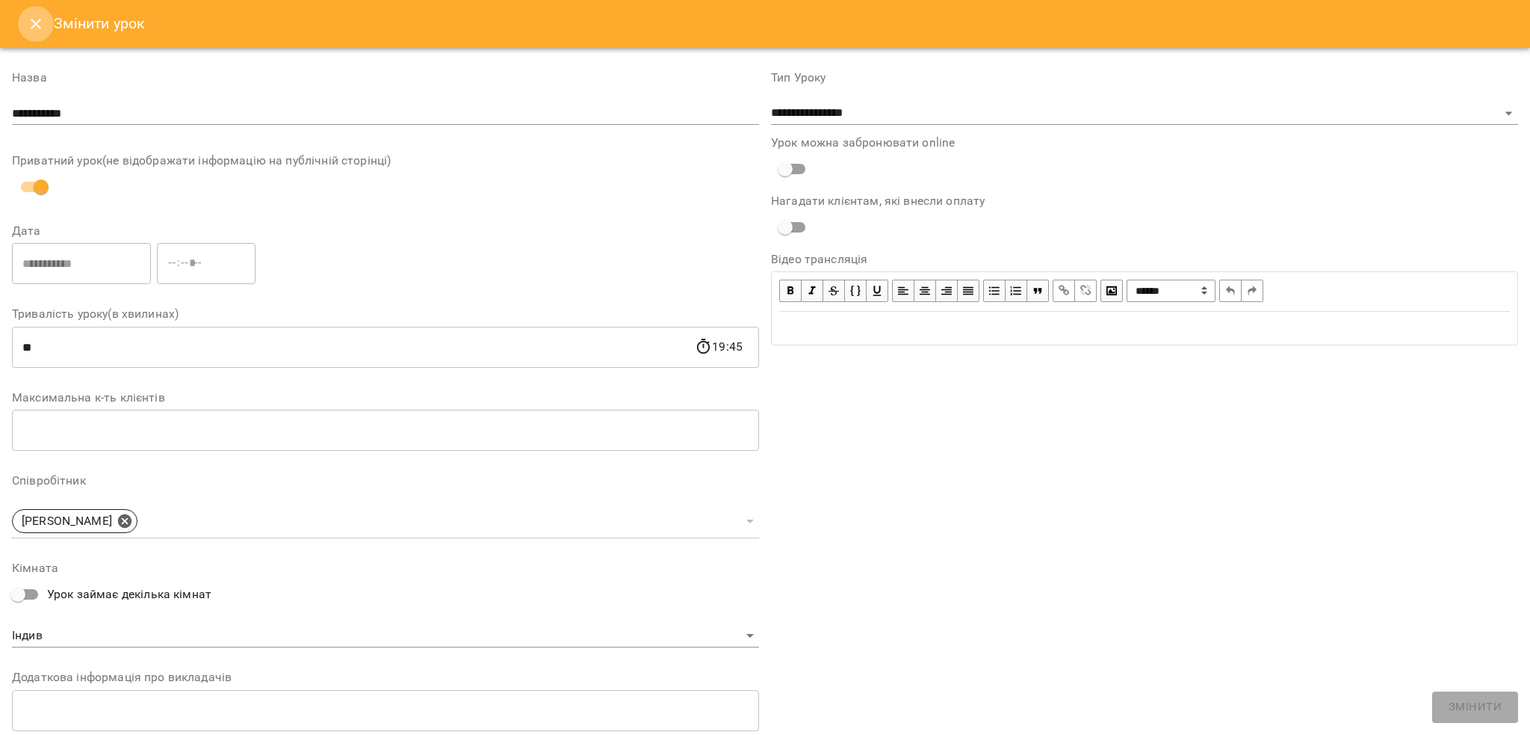
click at [33, 23] on icon "Close" at bounding box center [36, 24] width 18 height 18
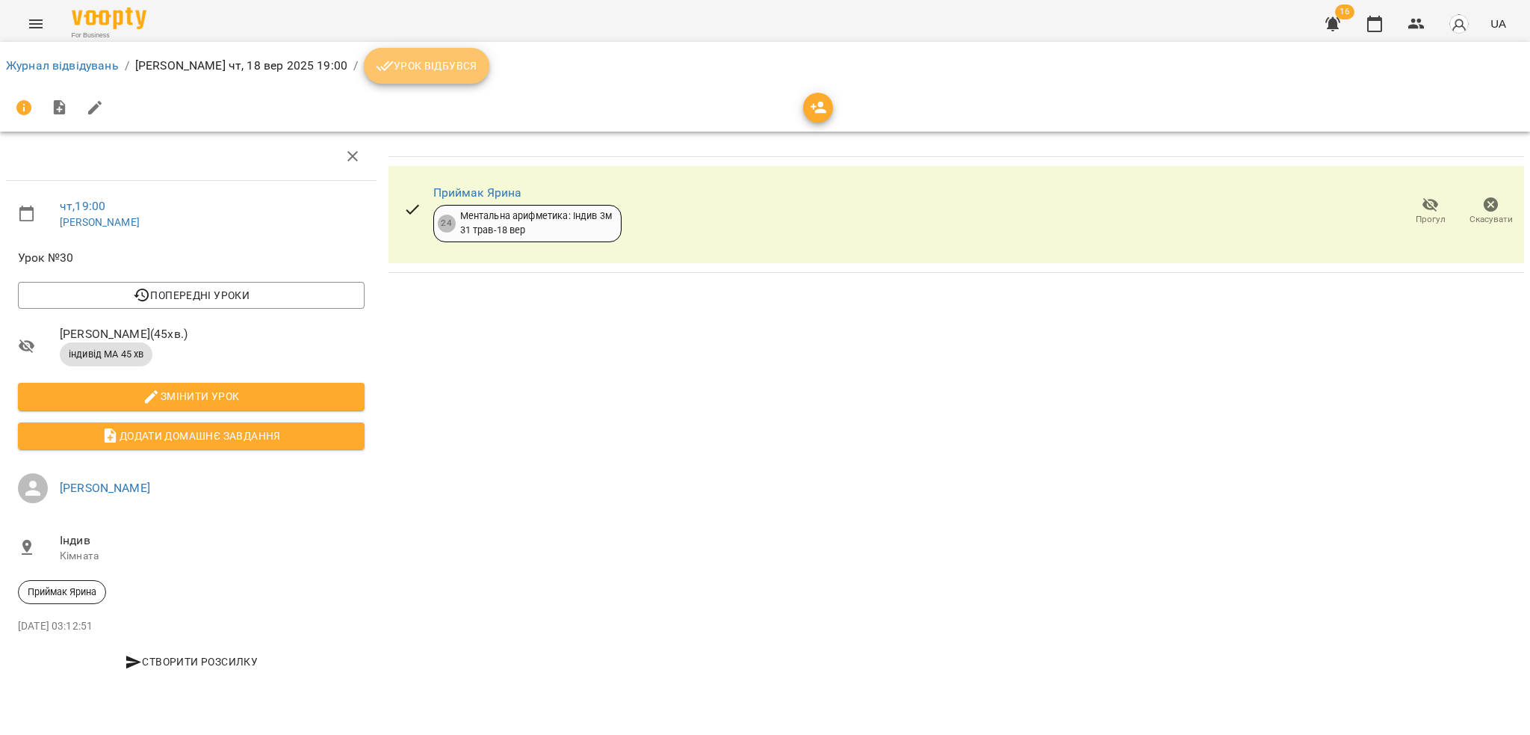
click at [399, 59] on span "Урок відбувся" at bounding box center [427, 66] width 102 height 18
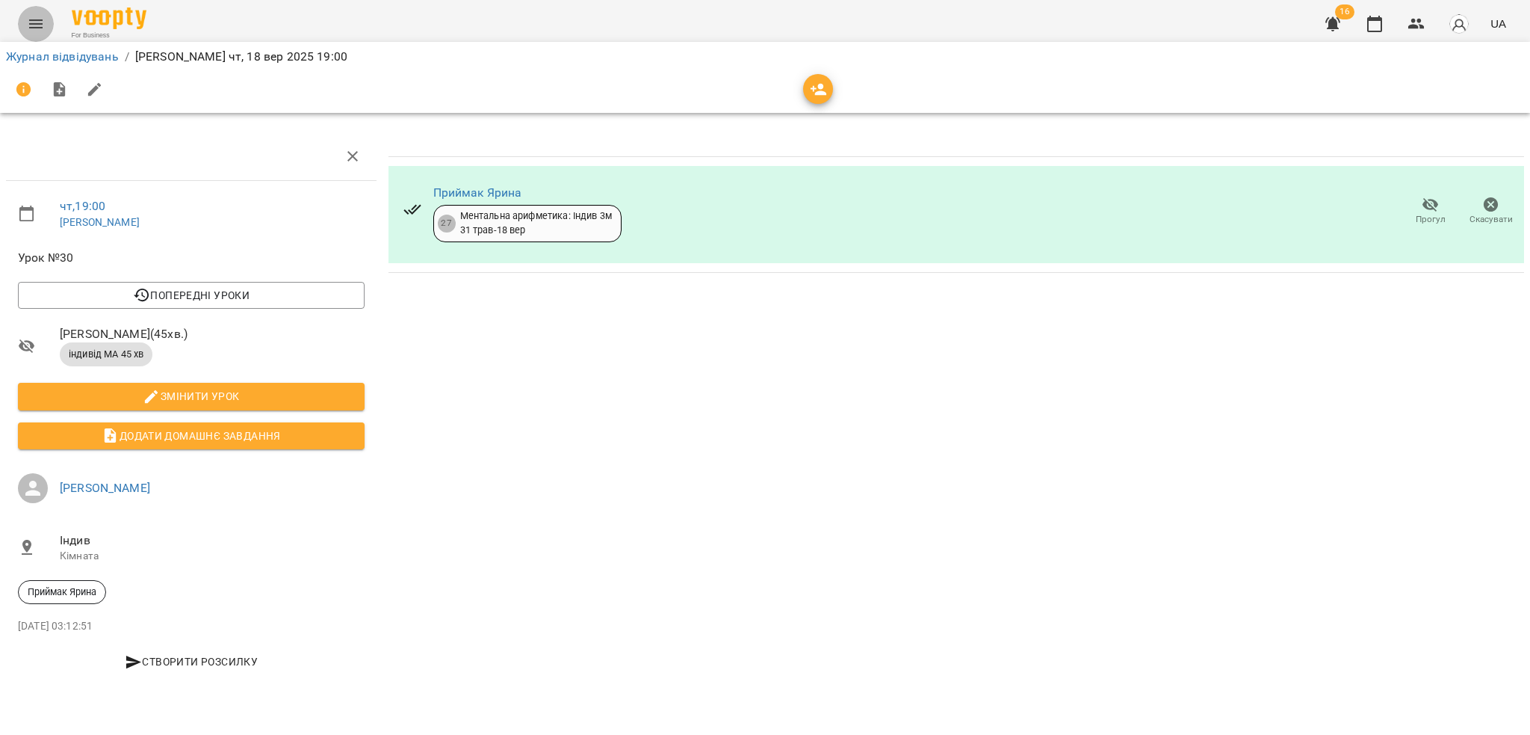
click at [34, 24] on icon "Menu" at bounding box center [35, 23] width 13 height 9
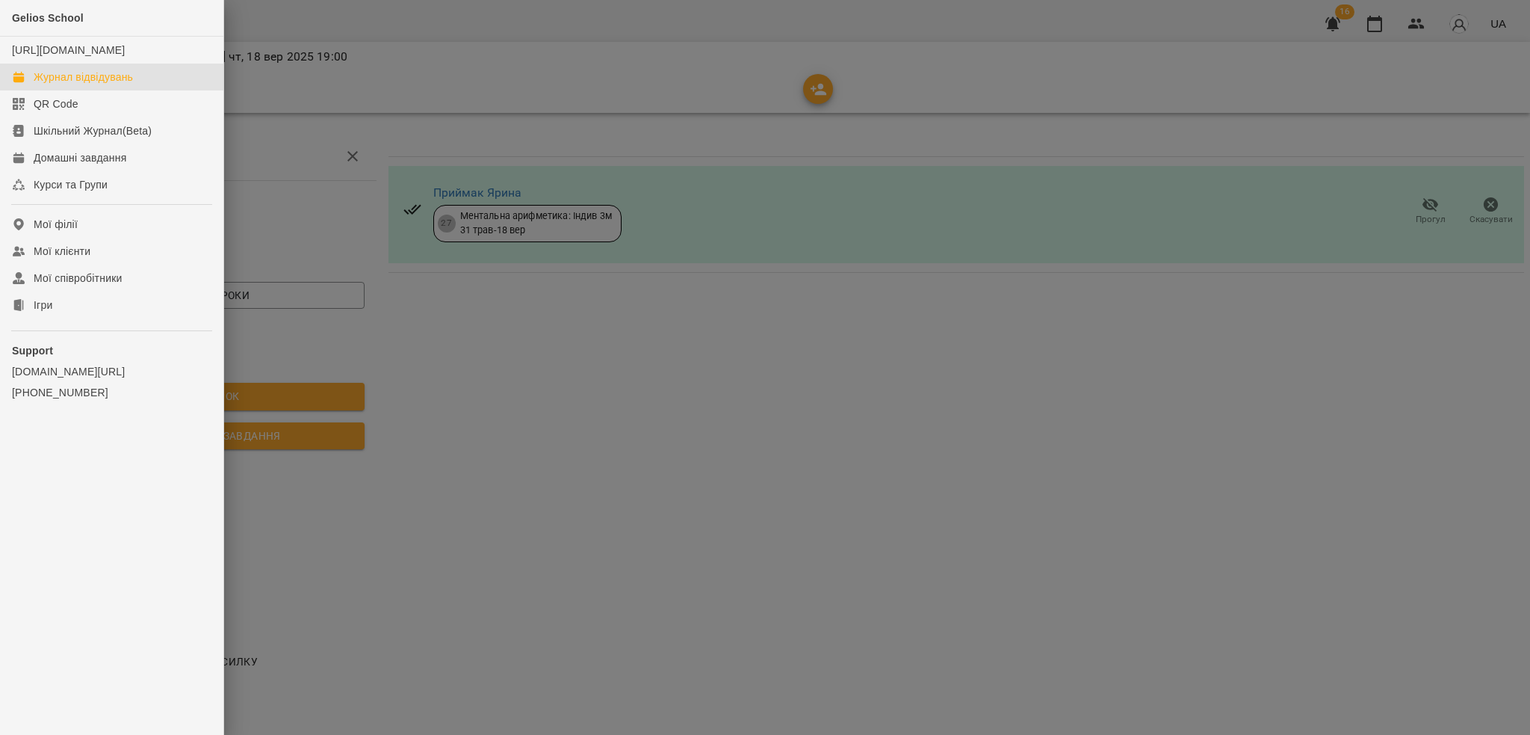
click at [112, 84] on div "Журнал відвідувань" at bounding box center [83, 76] width 99 height 15
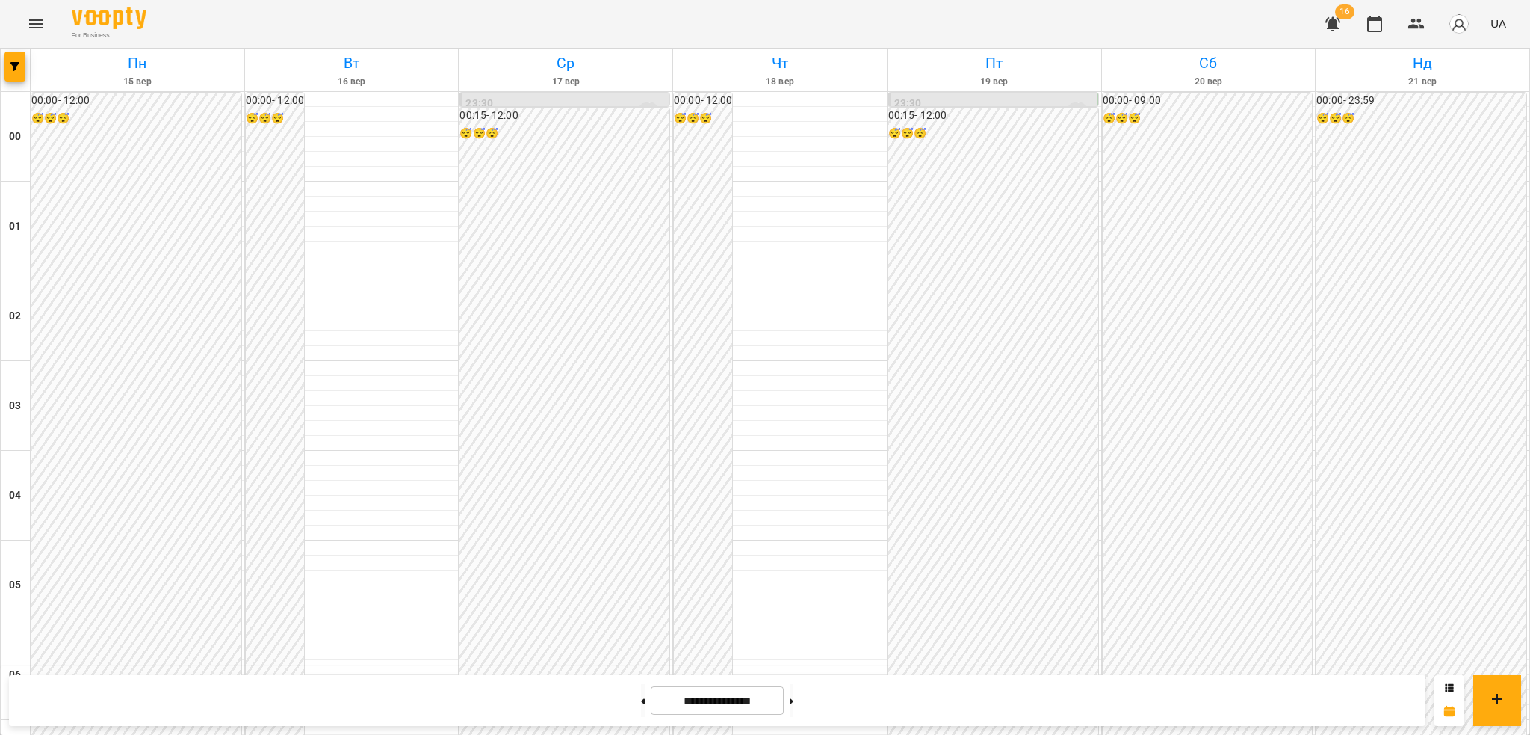
scroll to position [1467, 0]
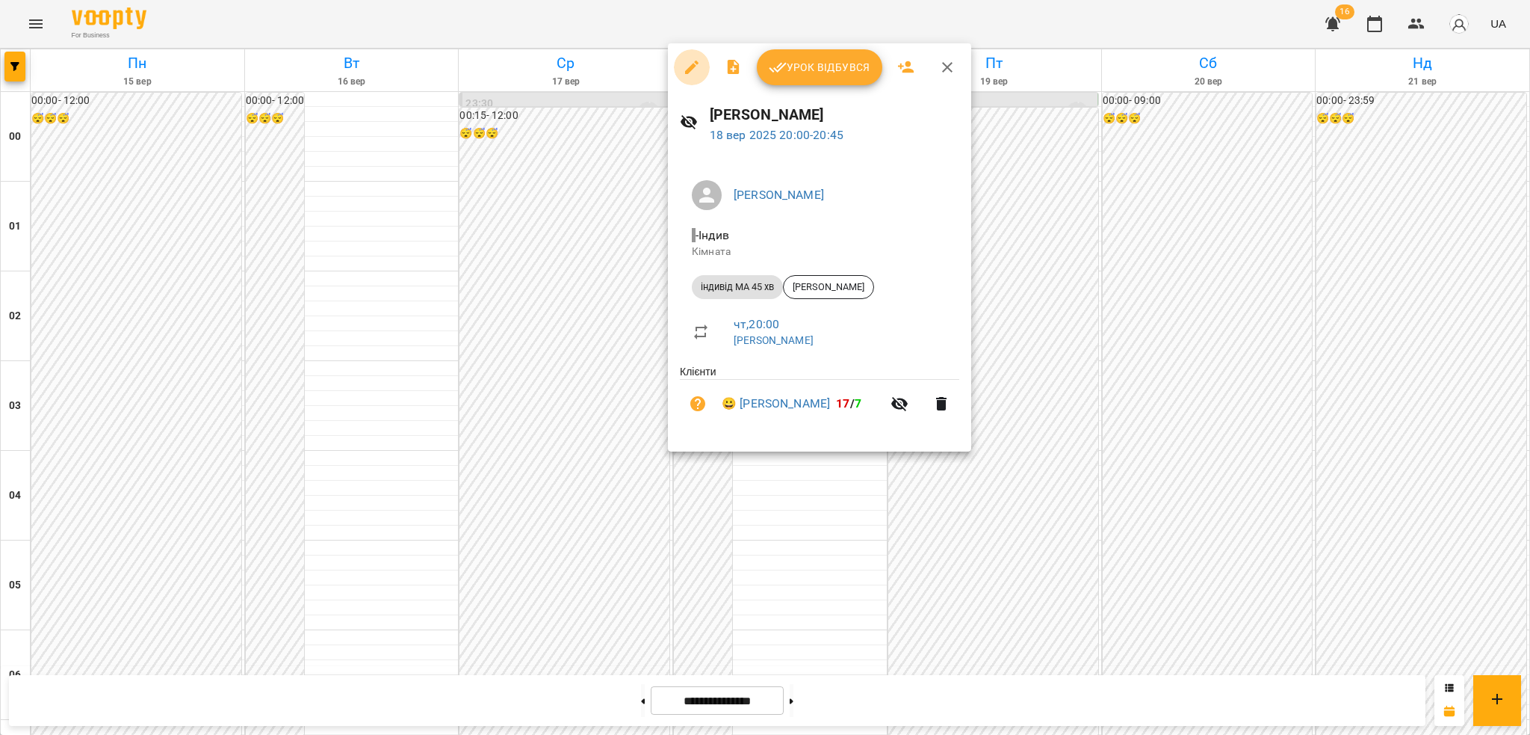
click at [692, 59] on icon "button" at bounding box center [692, 67] width 18 height 18
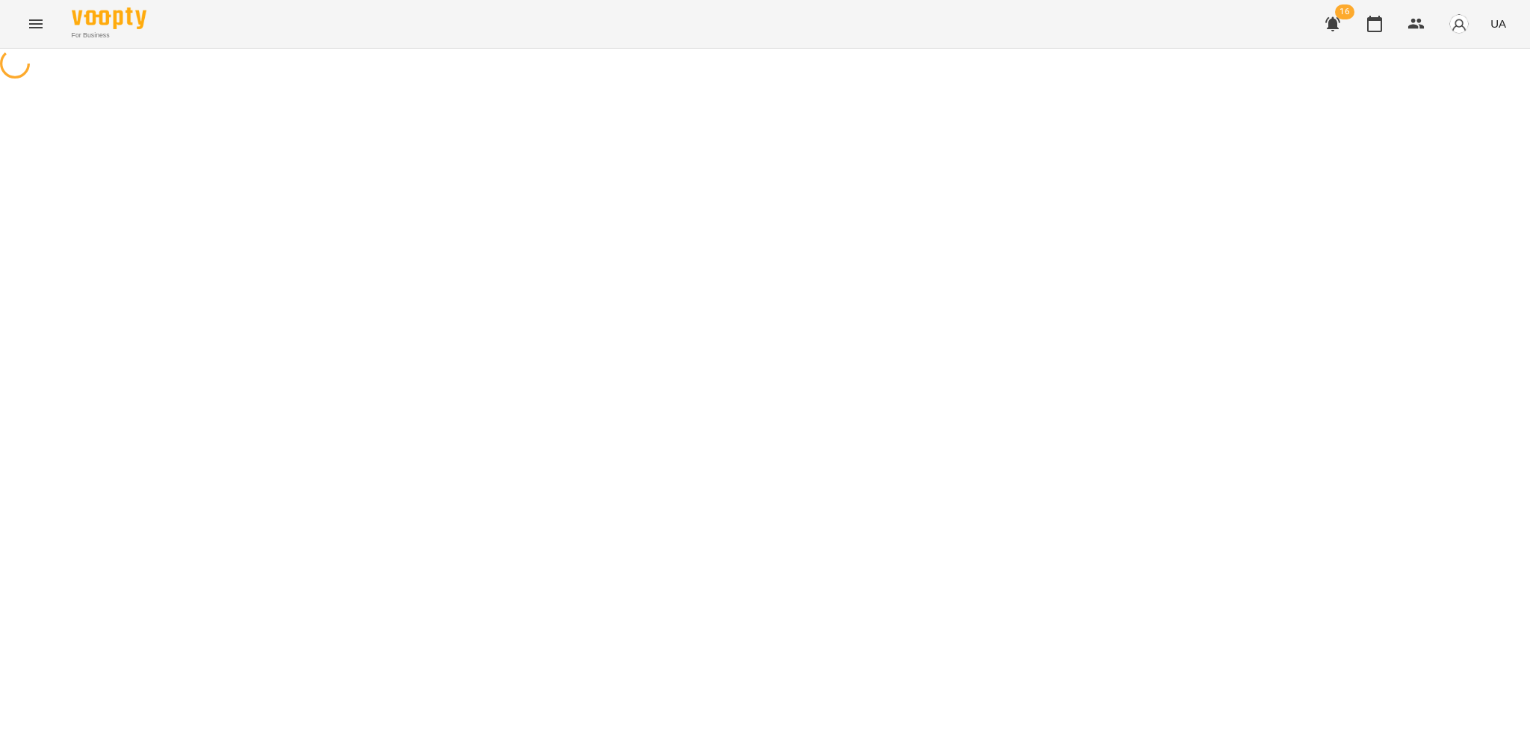
select select "**********"
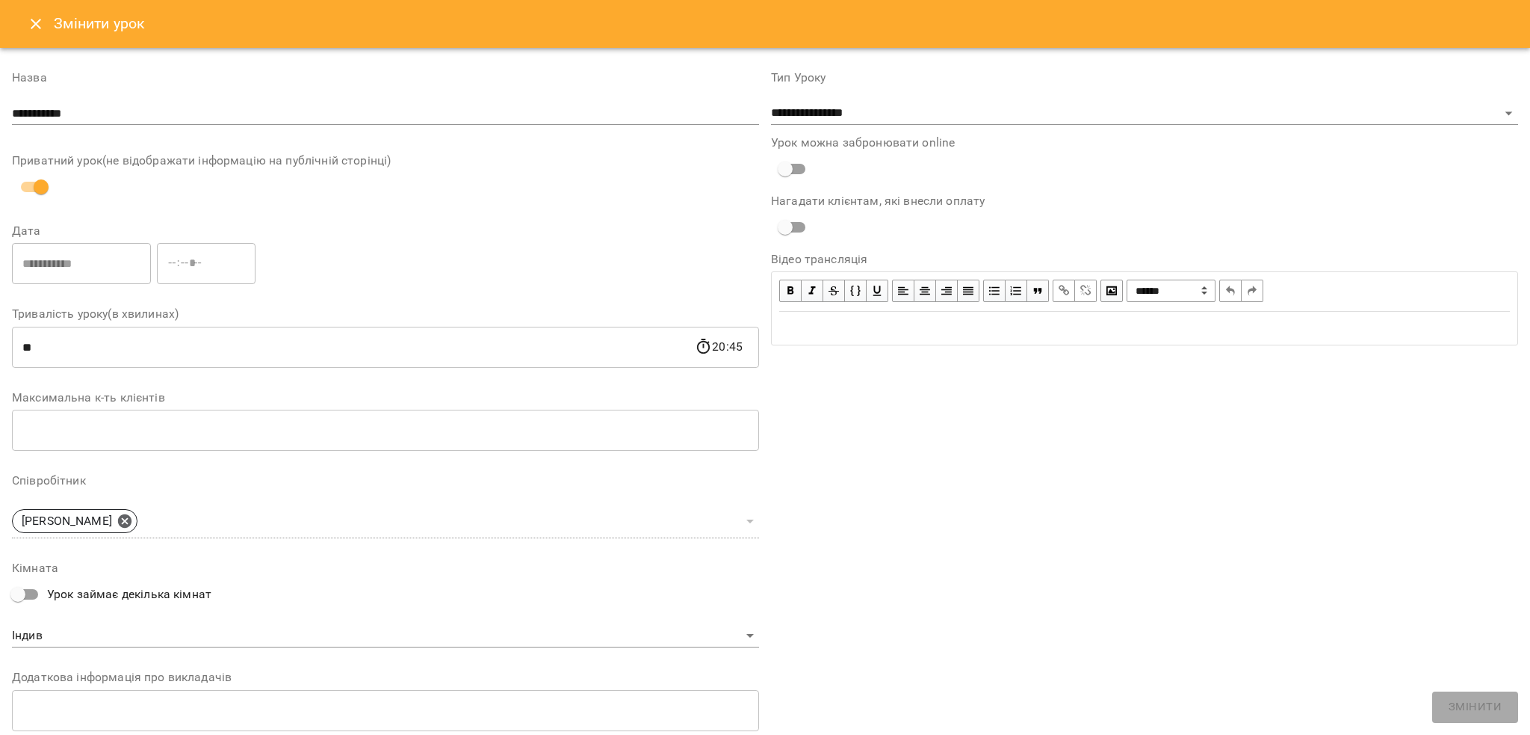
click at [31, 25] on icon "Close" at bounding box center [36, 24] width 18 height 18
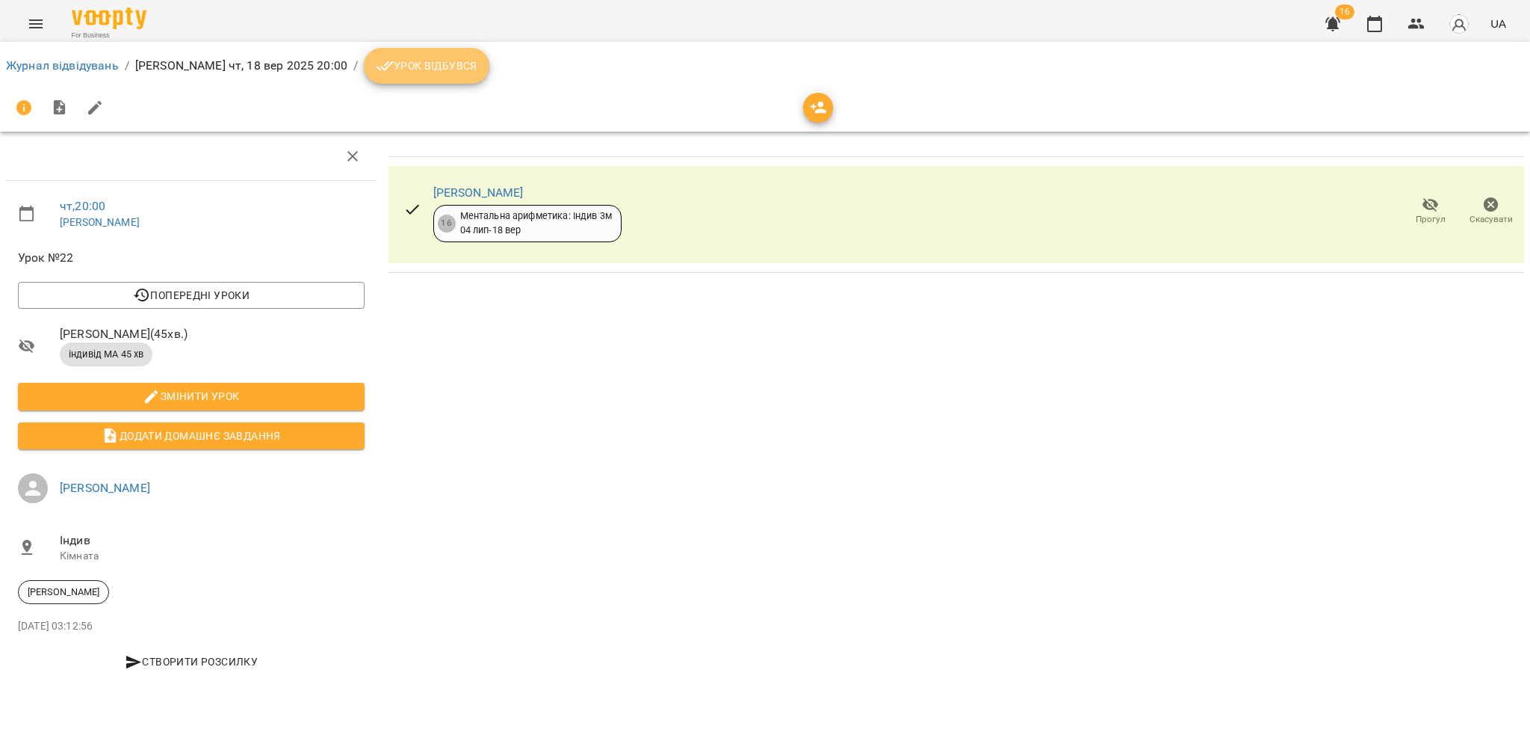
click at [407, 70] on span "Урок відбувся" at bounding box center [427, 66] width 102 height 18
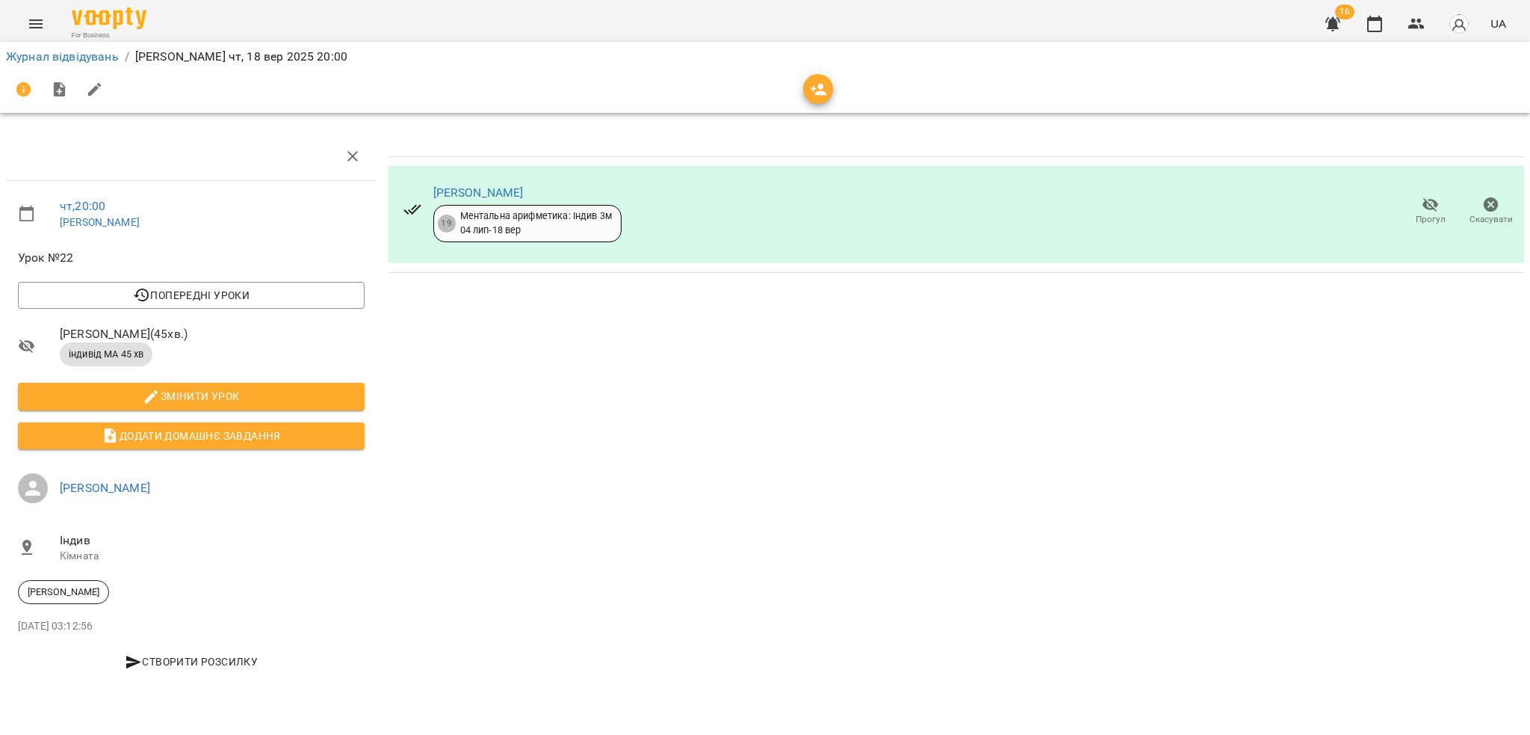
click at [33, 40] on div "Журнал відвідувань / [PERSON_NAME] [DATE] 20:00" at bounding box center [765, 77] width 1536 height 77
click at [33, 22] on icon "Menu" at bounding box center [36, 24] width 18 height 18
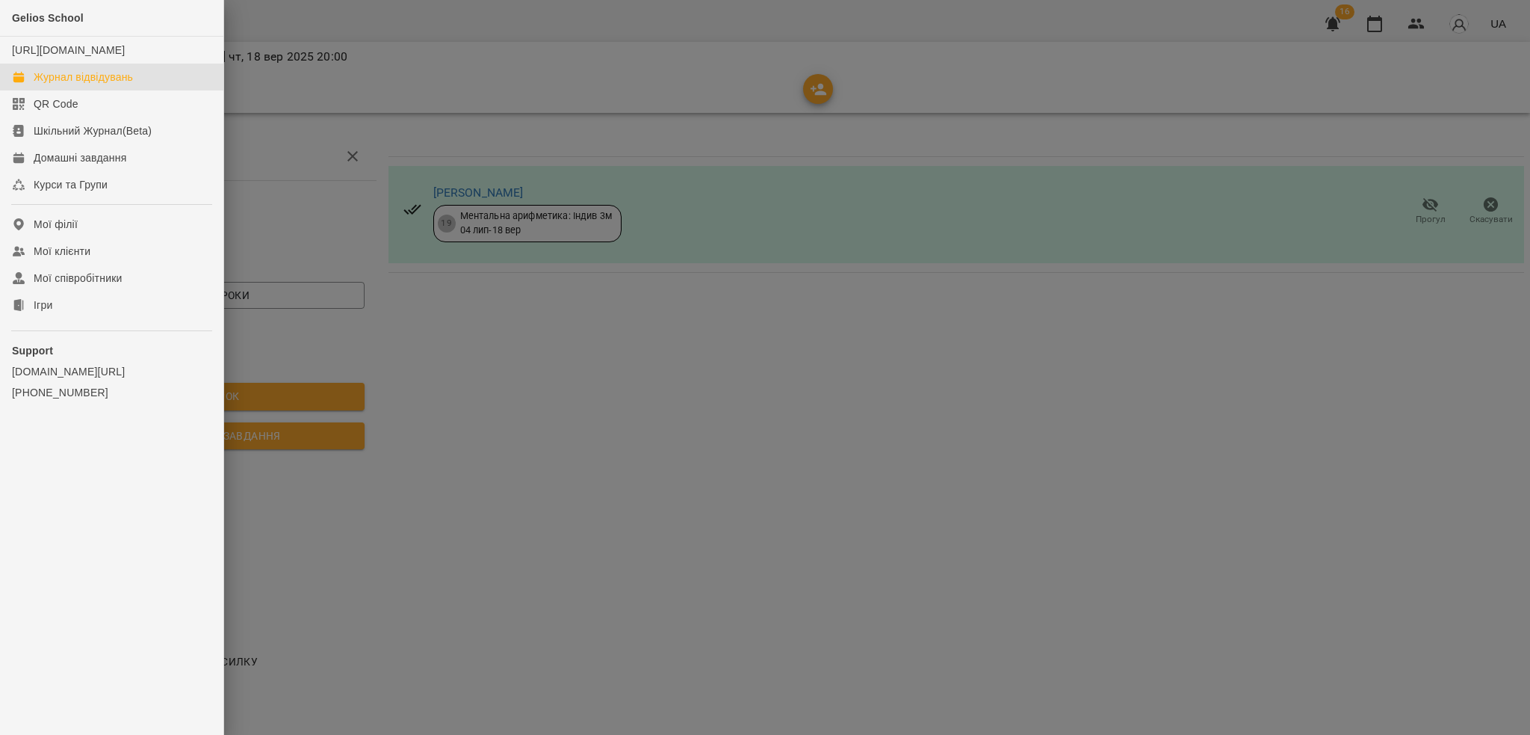
click at [100, 84] on div "Журнал відвідувань" at bounding box center [83, 76] width 99 height 15
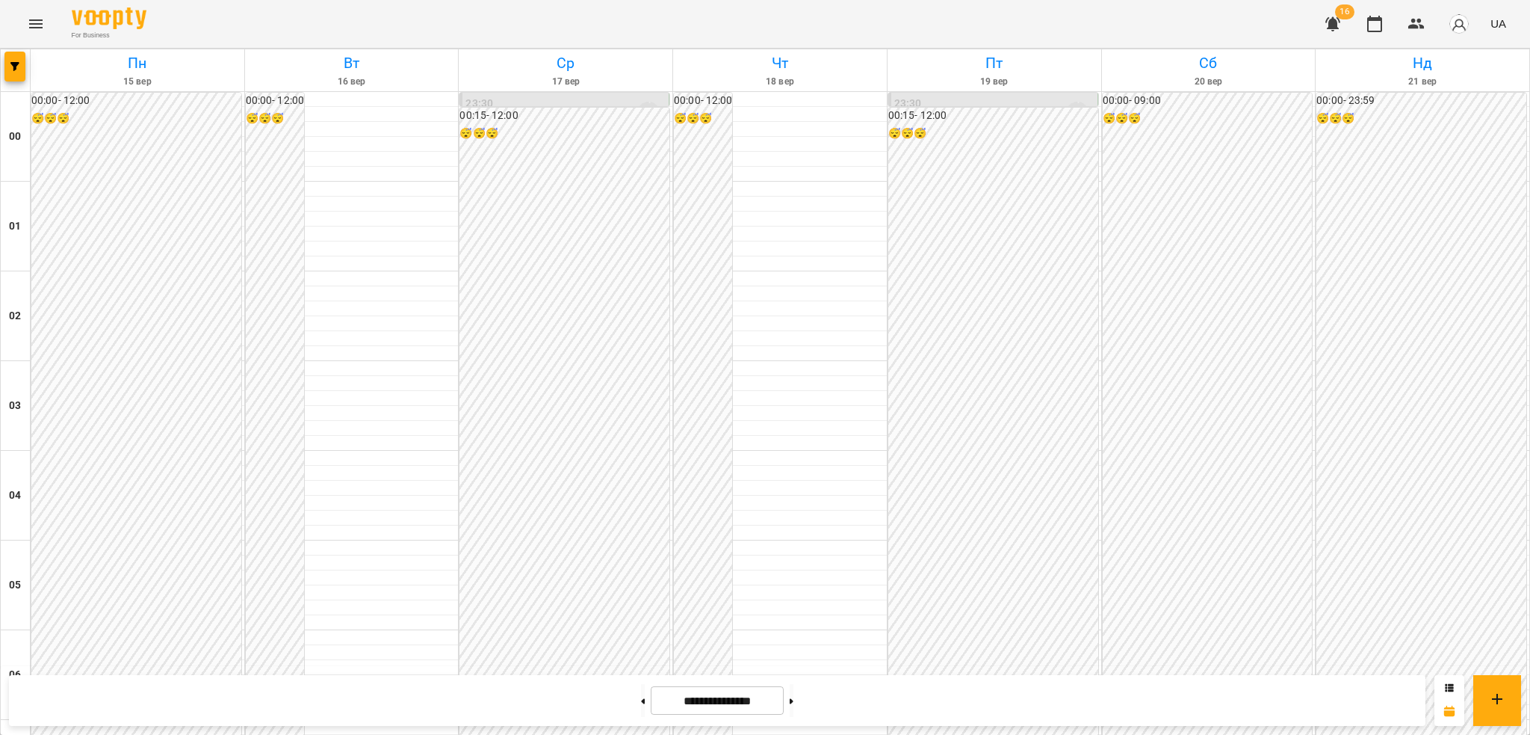
scroll to position [791, 0]
